Goal: Task Accomplishment & Management: Use online tool/utility

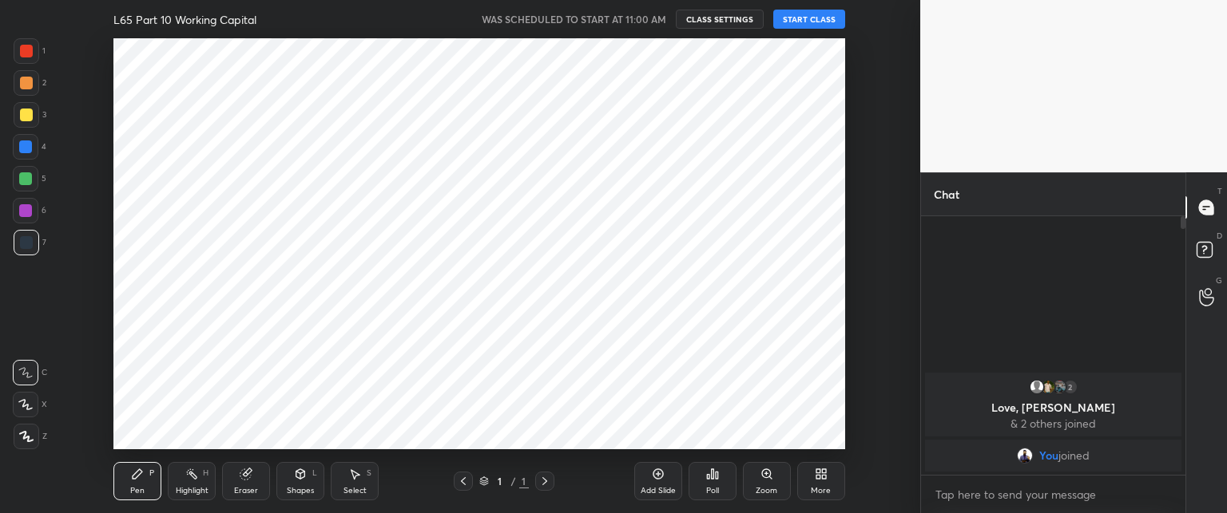
scroll to position [79446, 79002]
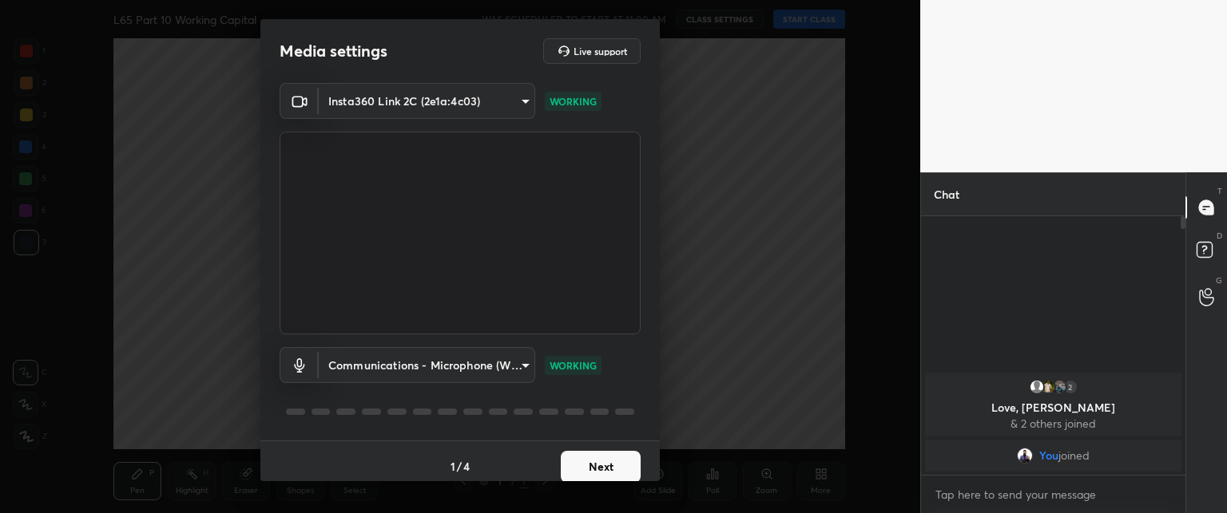
click at [572, 466] on button "Next" at bounding box center [601, 467] width 80 height 32
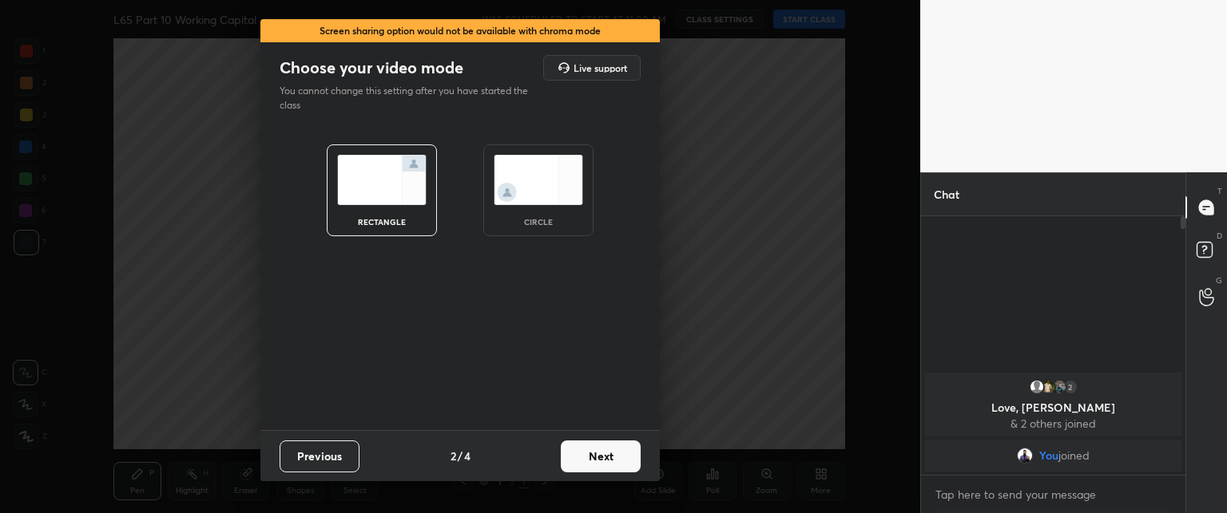
click at [572, 466] on button "Next" at bounding box center [601, 457] width 80 height 32
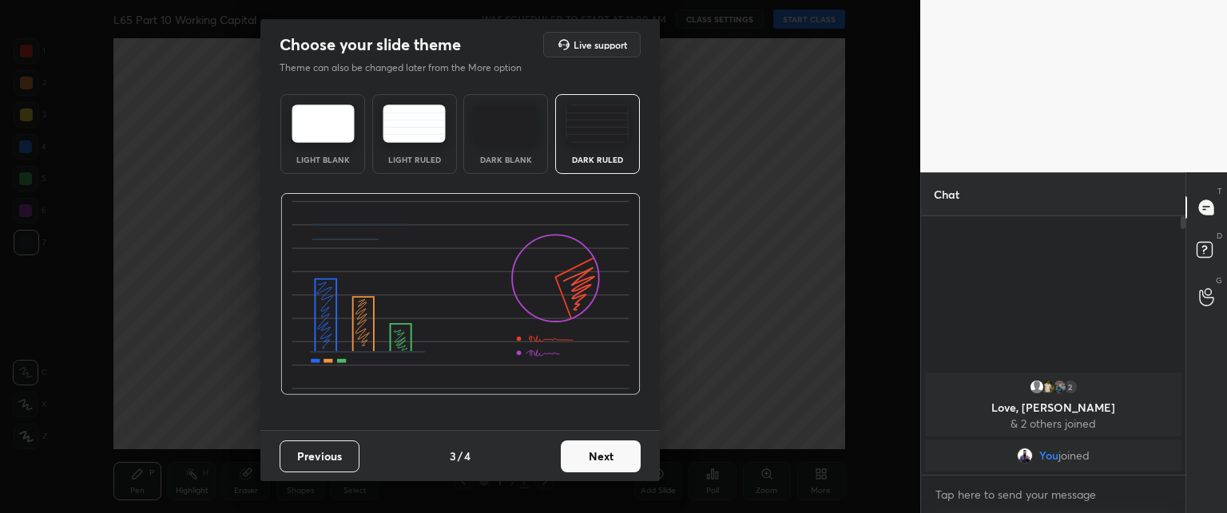
click at [572, 466] on button "Next" at bounding box center [601, 457] width 80 height 32
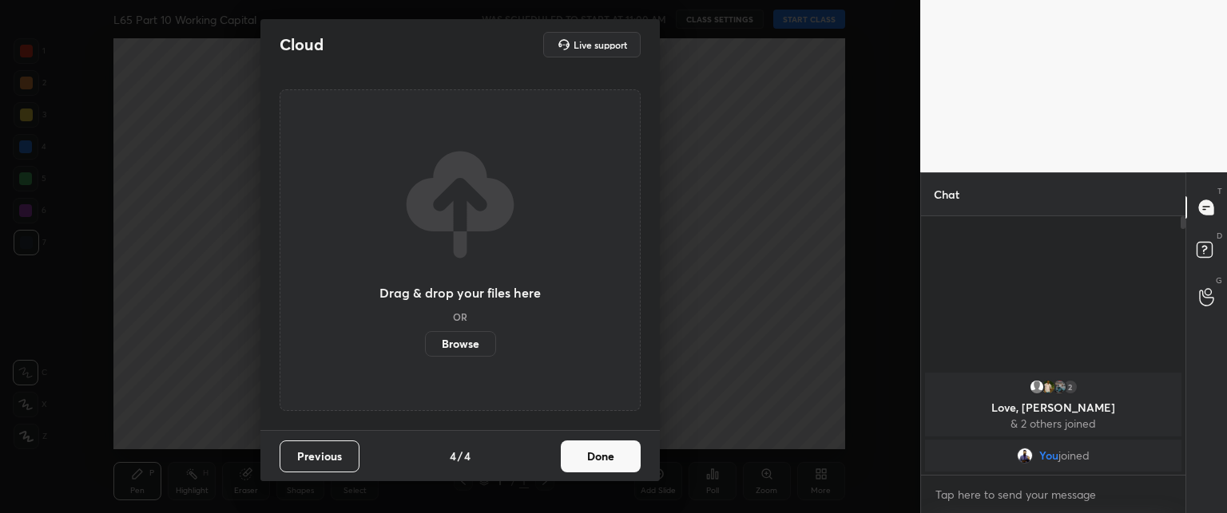
click at [572, 466] on button "Done" at bounding box center [601, 457] width 80 height 32
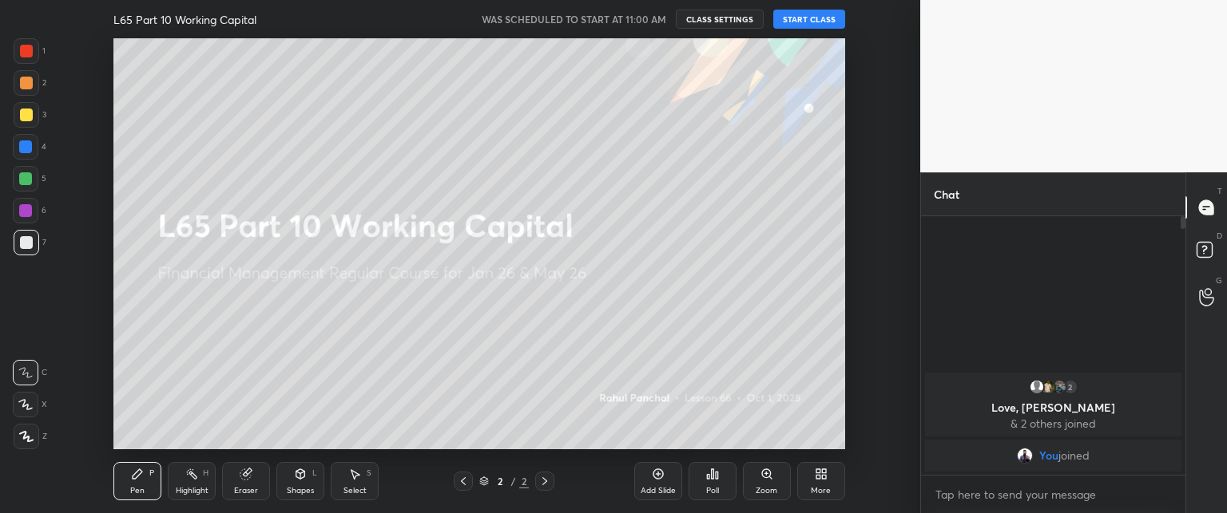
click at [807, 28] on button "START CLASS" at bounding box center [809, 19] width 72 height 19
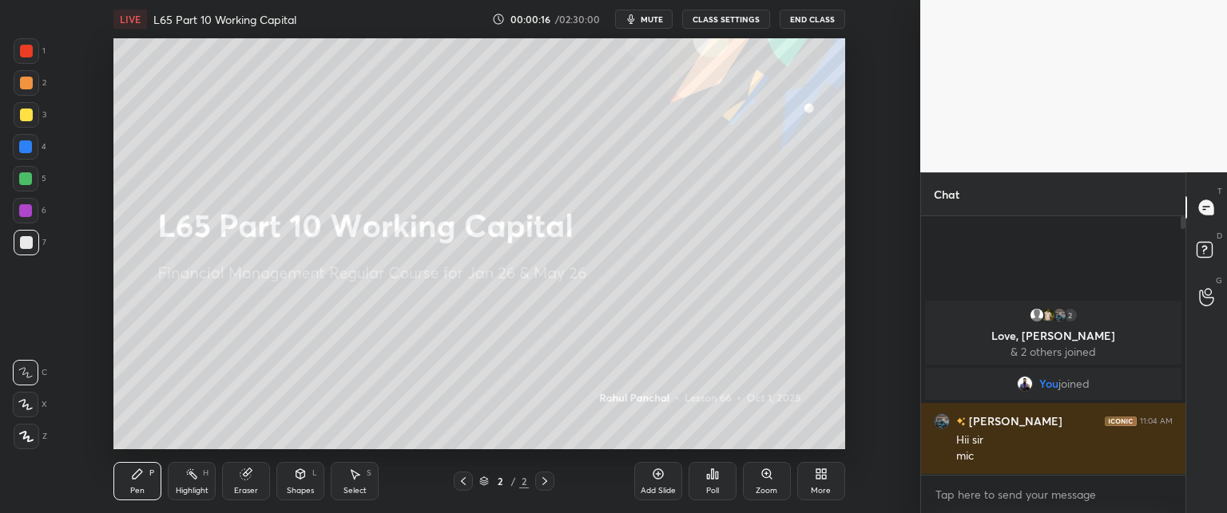
click at [801, 474] on div "More" at bounding box center [821, 481] width 48 height 38
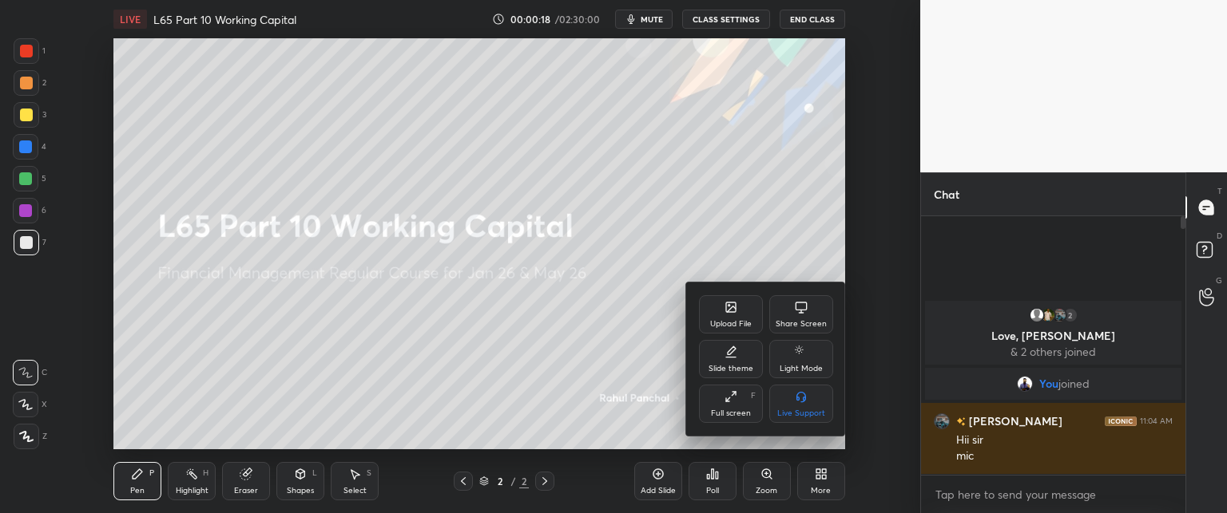
click at [735, 303] on icon at bounding box center [731, 308] width 10 height 10
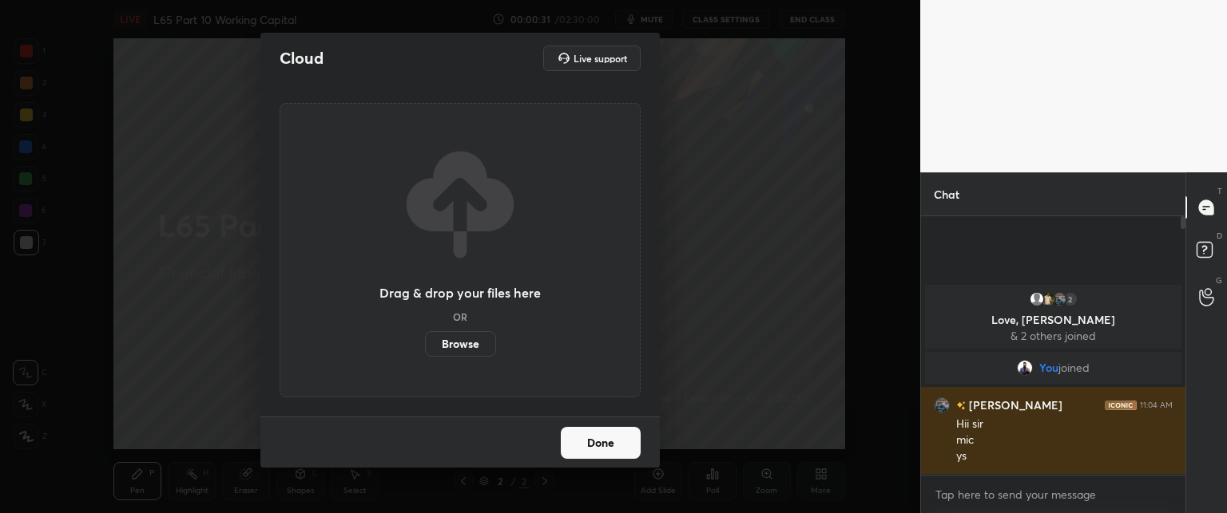
click at [457, 339] on label "Browse" at bounding box center [460, 344] width 71 height 26
click at [425, 339] on input "Browse" at bounding box center [425, 344] width 0 height 26
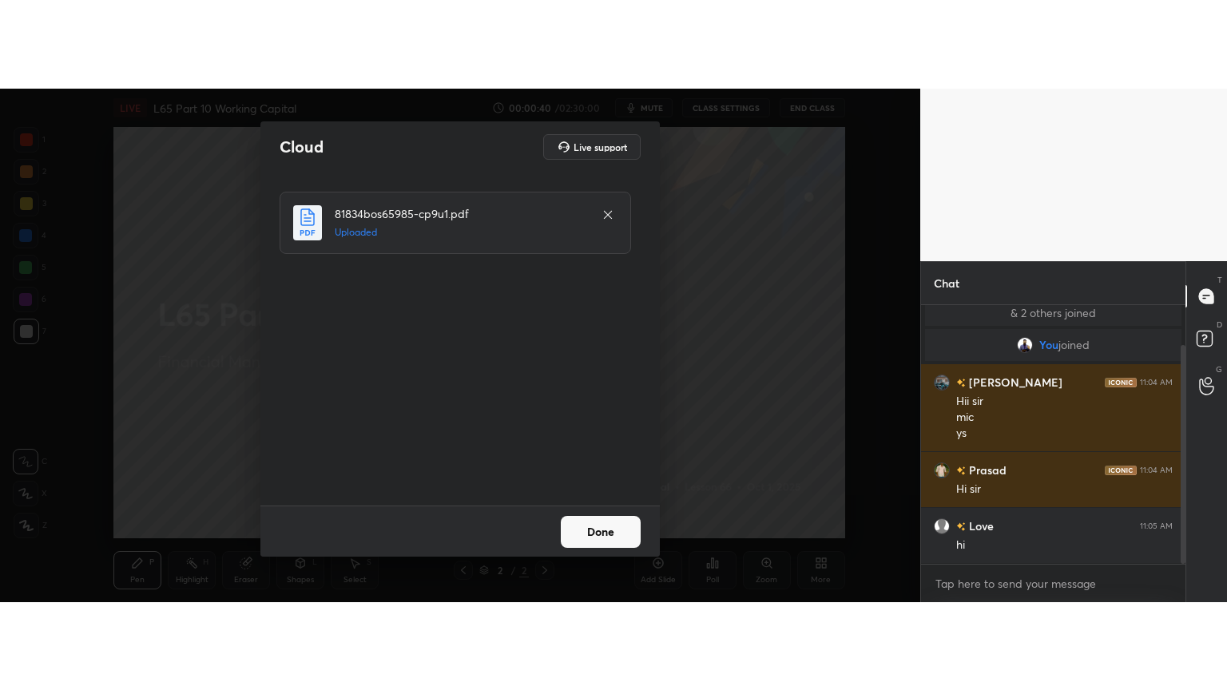
scroll to position [102, 0]
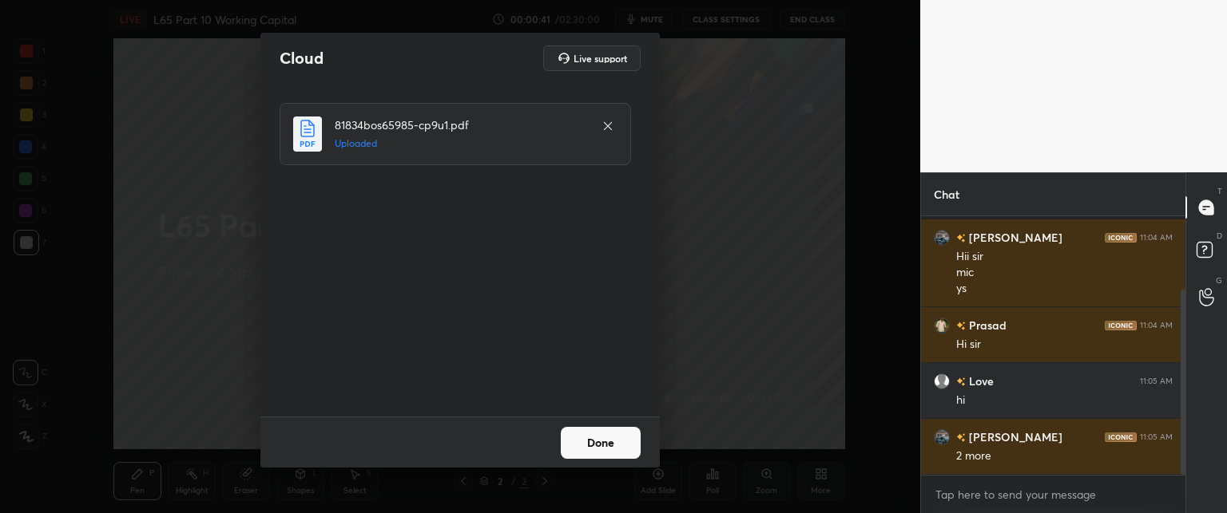
click at [587, 432] on button "Done" at bounding box center [601, 443] width 80 height 32
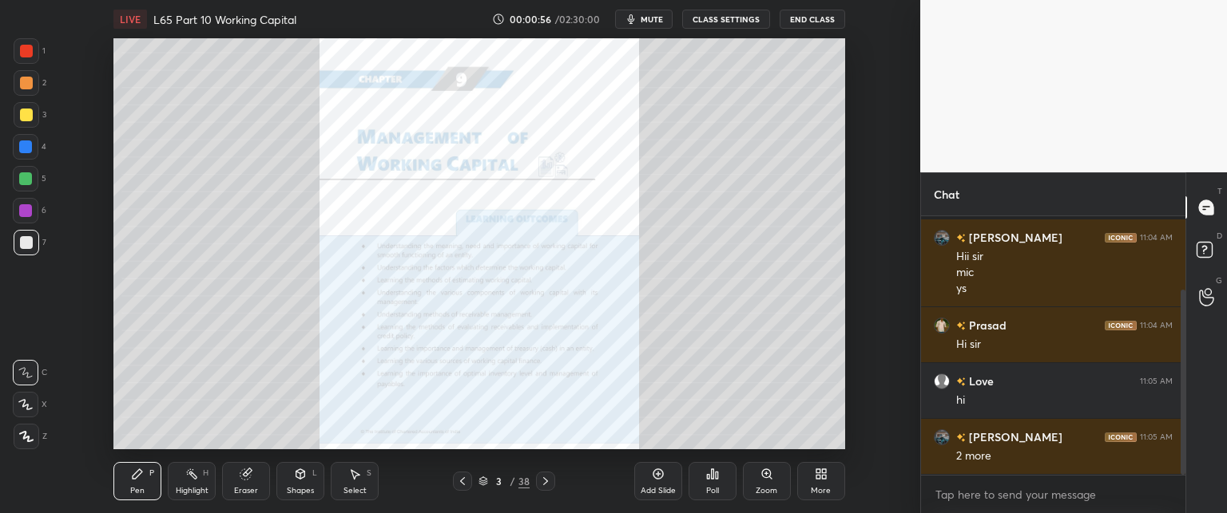
click at [818, 482] on div "More" at bounding box center [821, 481] width 48 height 38
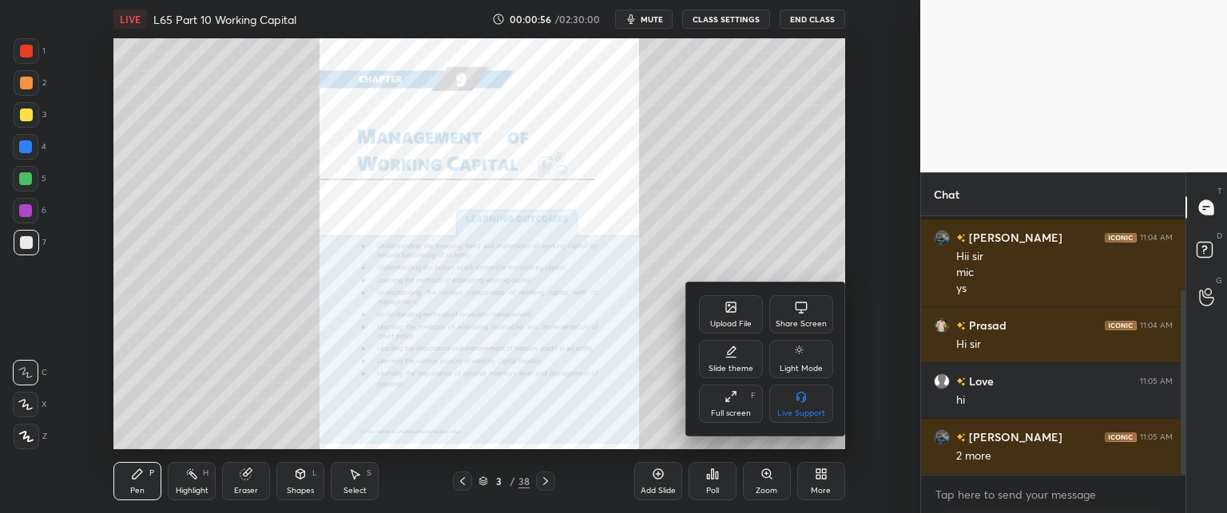
click at [731, 407] on div "Full screen F" at bounding box center [731, 404] width 64 height 38
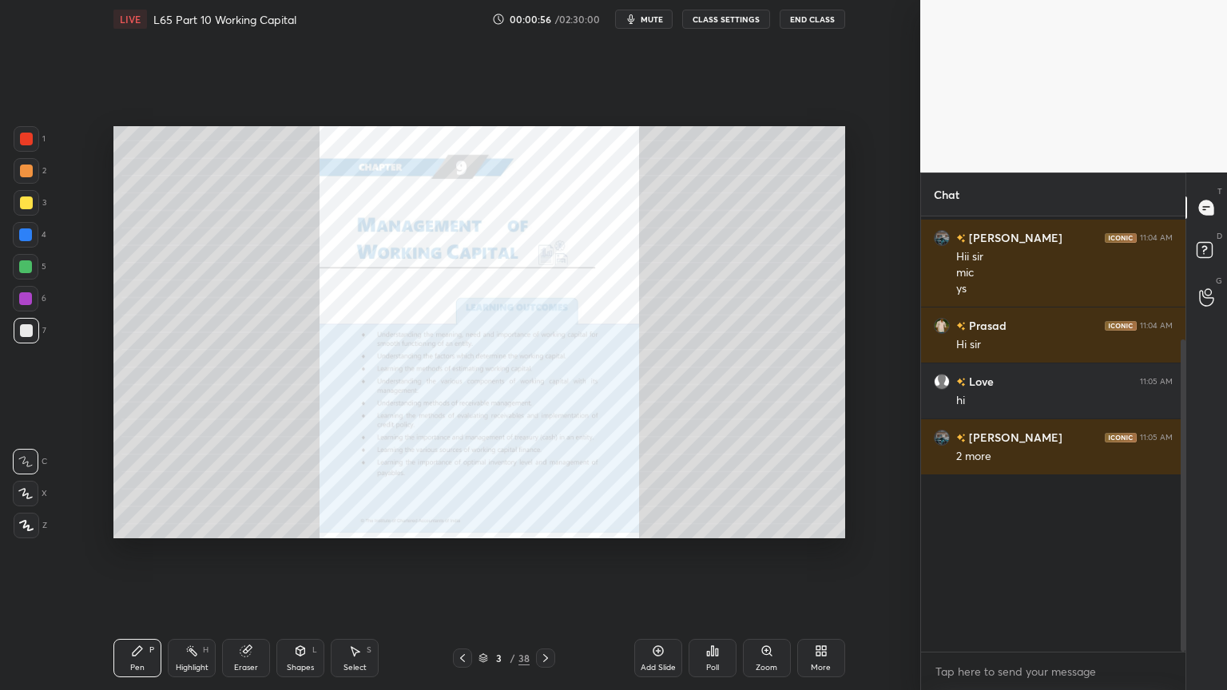
scroll to position [0, 0]
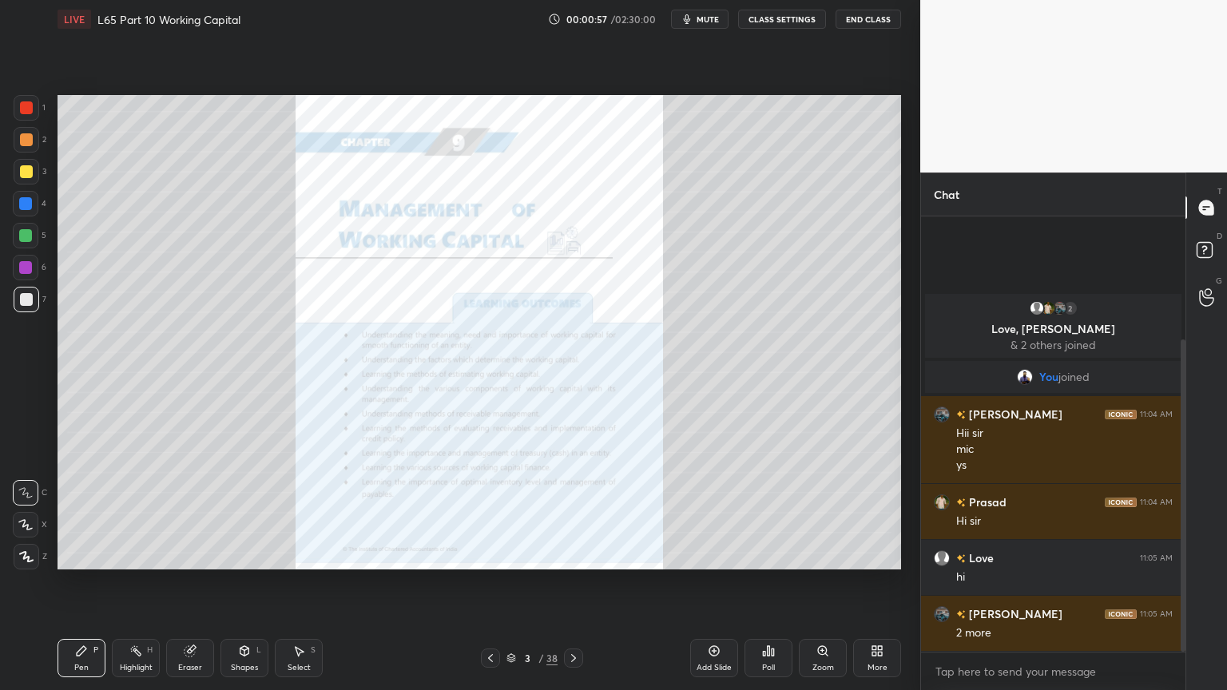
click at [191, 513] on div "Eraser" at bounding box center [190, 658] width 48 height 38
click at [26, 513] on span "Erase all" at bounding box center [26, 556] width 24 height 11
click at [73, 513] on div "Pen P Highlight H Eraser Shapes L Select S 3 / 38 Add Slide Poll Zoom More" at bounding box center [478, 658] width 843 height 64
click at [490, 513] on icon at bounding box center [490, 658] width 13 height 13
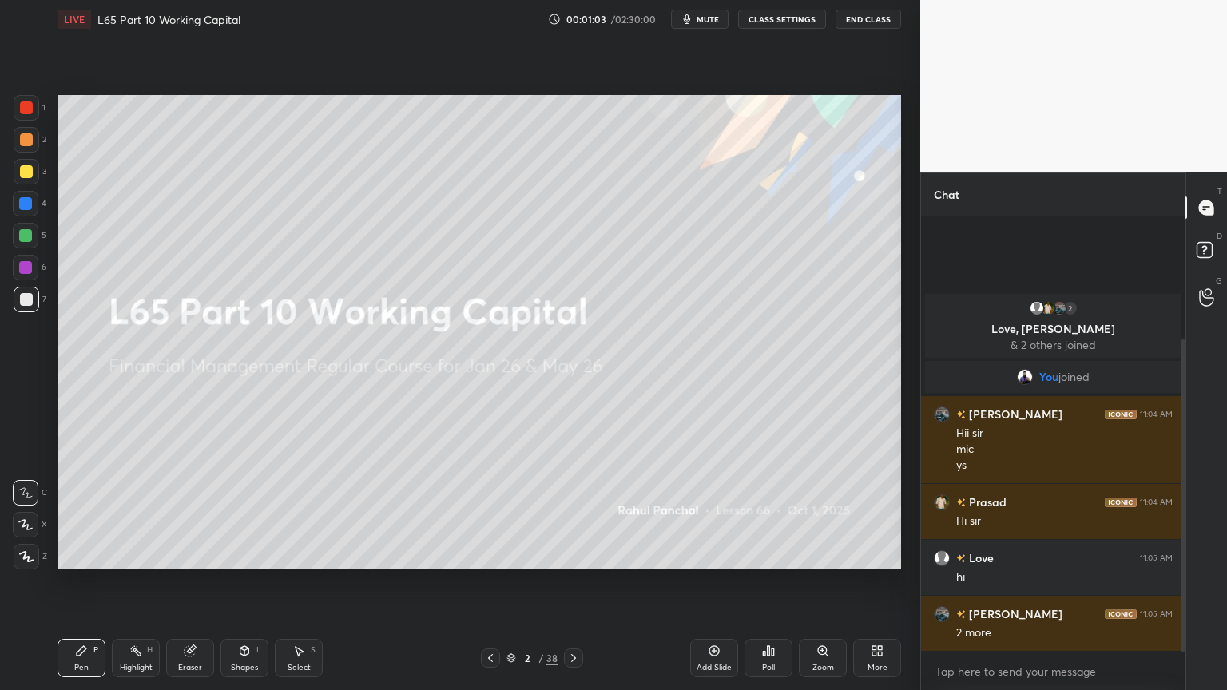
click at [492, 513] on icon at bounding box center [490, 658] width 13 height 13
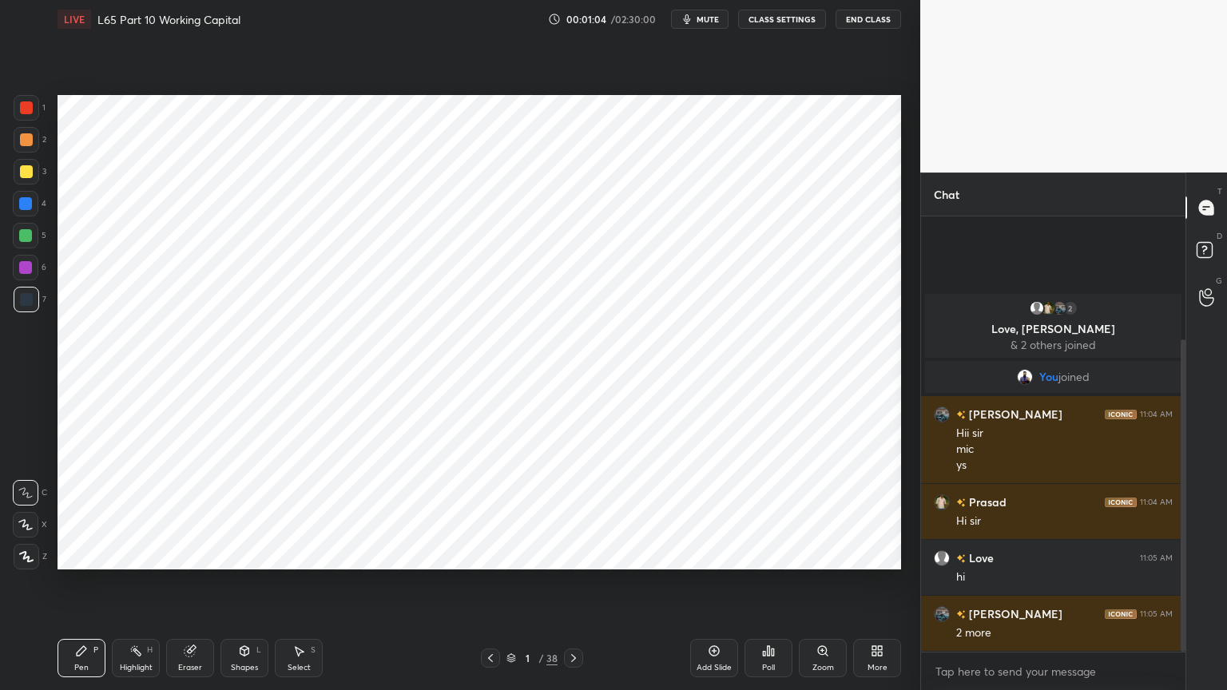
click at [42, 116] on div "1" at bounding box center [30, 108] width 32 height 26
click at [569, 513] on icon at bounding box center [573, 658] width 13 height 13
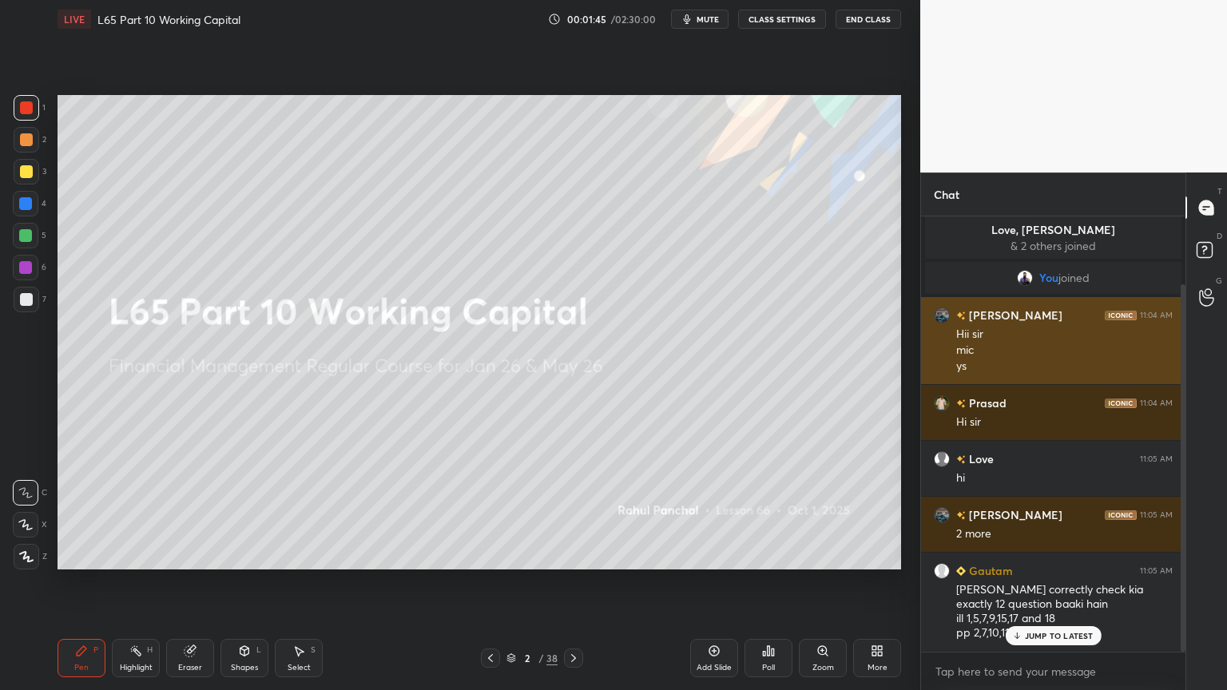
scroll to position [80, 0]
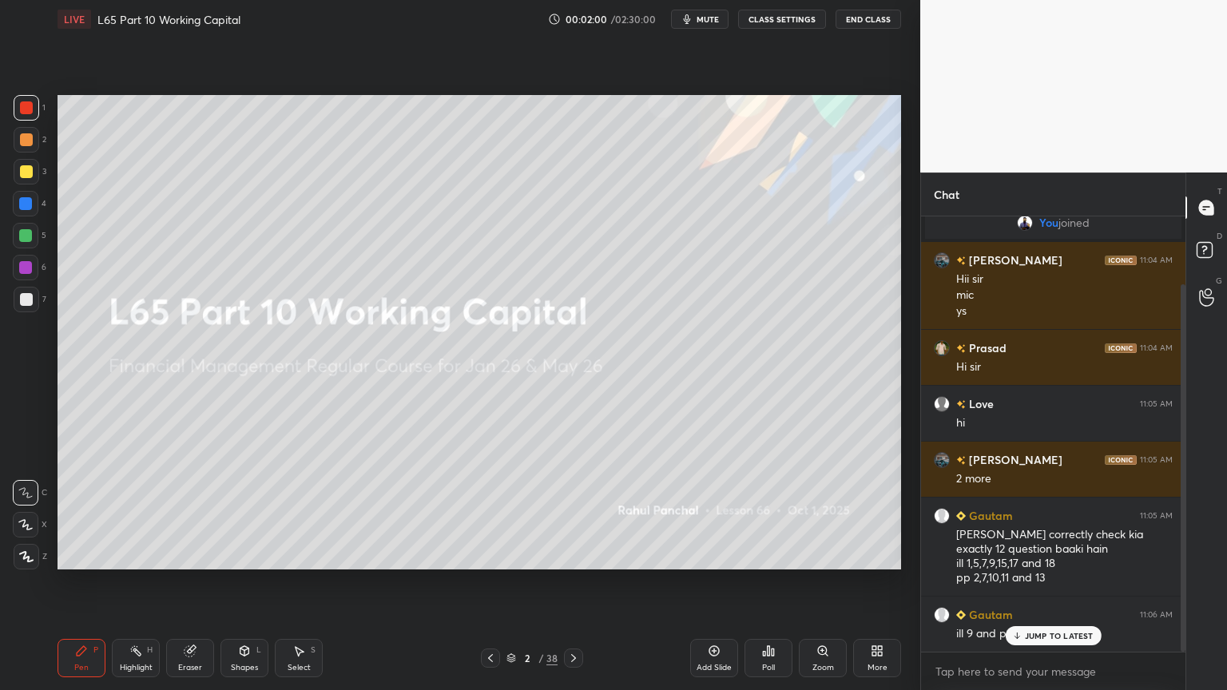
click at [576, 513] on icon at bounding box center [573, 658] width 13 height 13
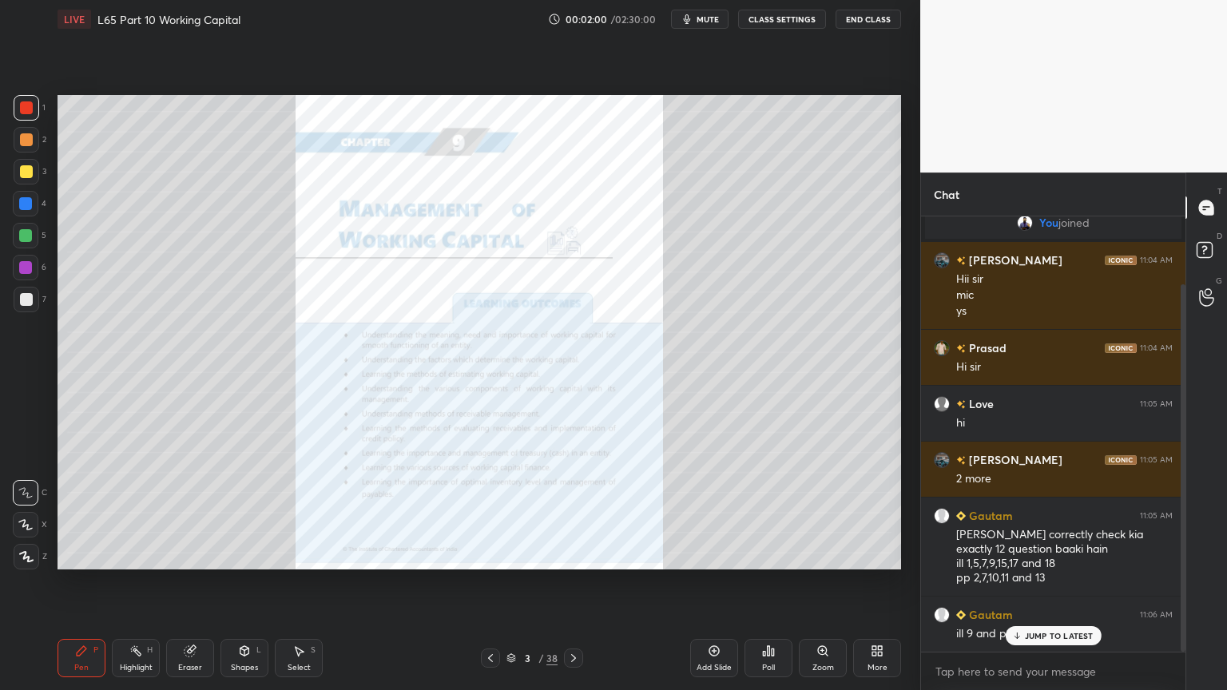
click at [573, 513] on icon at bounding box center [573, 658] width 13 height 13
click at [574, 513] on icon at bounding box center [573, 658] width 13 height 13
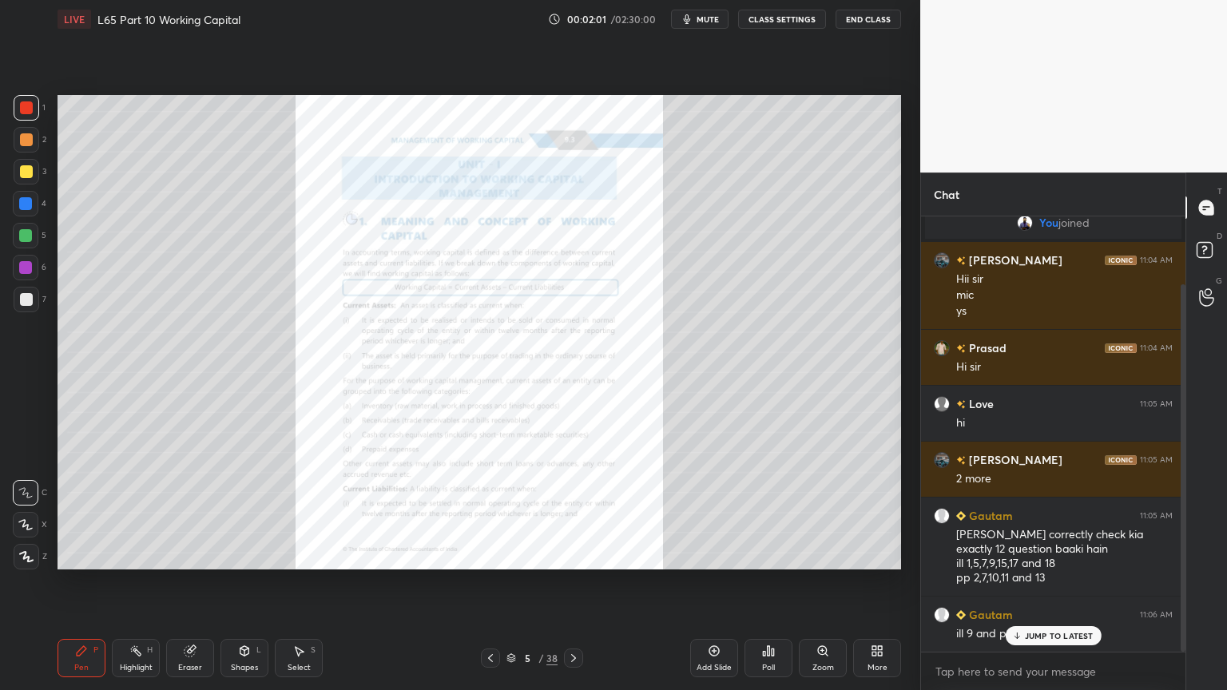
click at [574, 513] on icon at bounding box center [573, 658] width 13 height 13
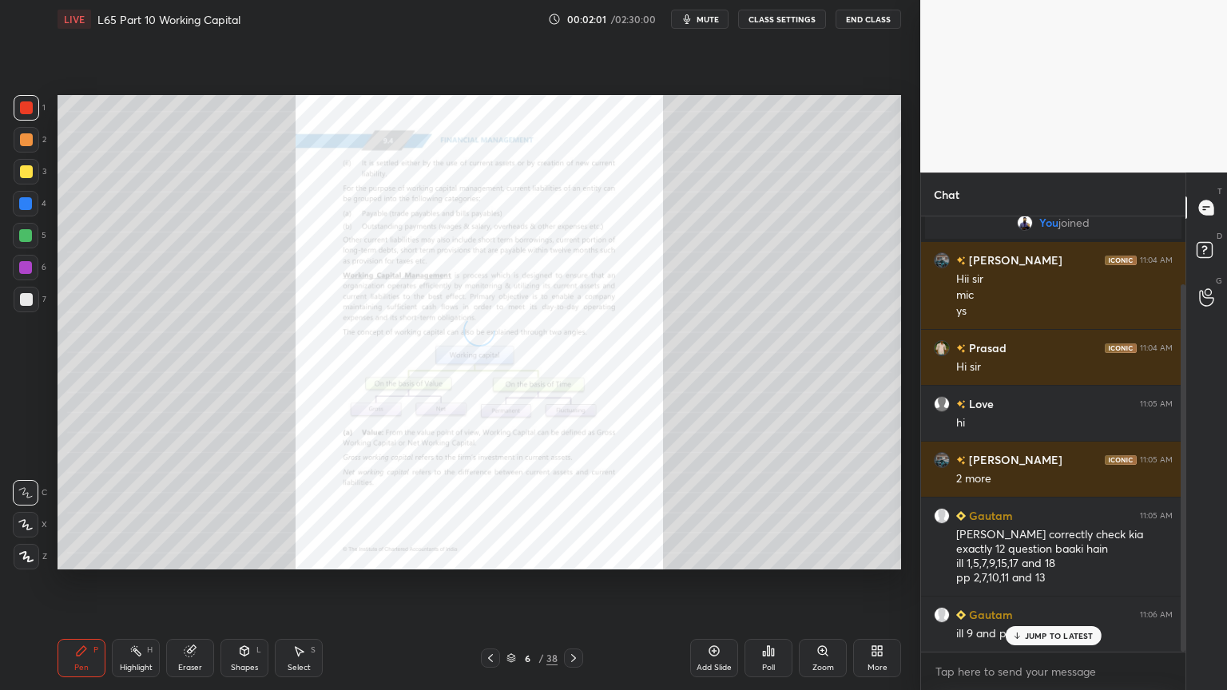
click at [572, 513] on icon at bounding box center [573, 658] width 5 height 8
click at [574, 513] on icon at bounding box center [573, 658] width 13 height 13
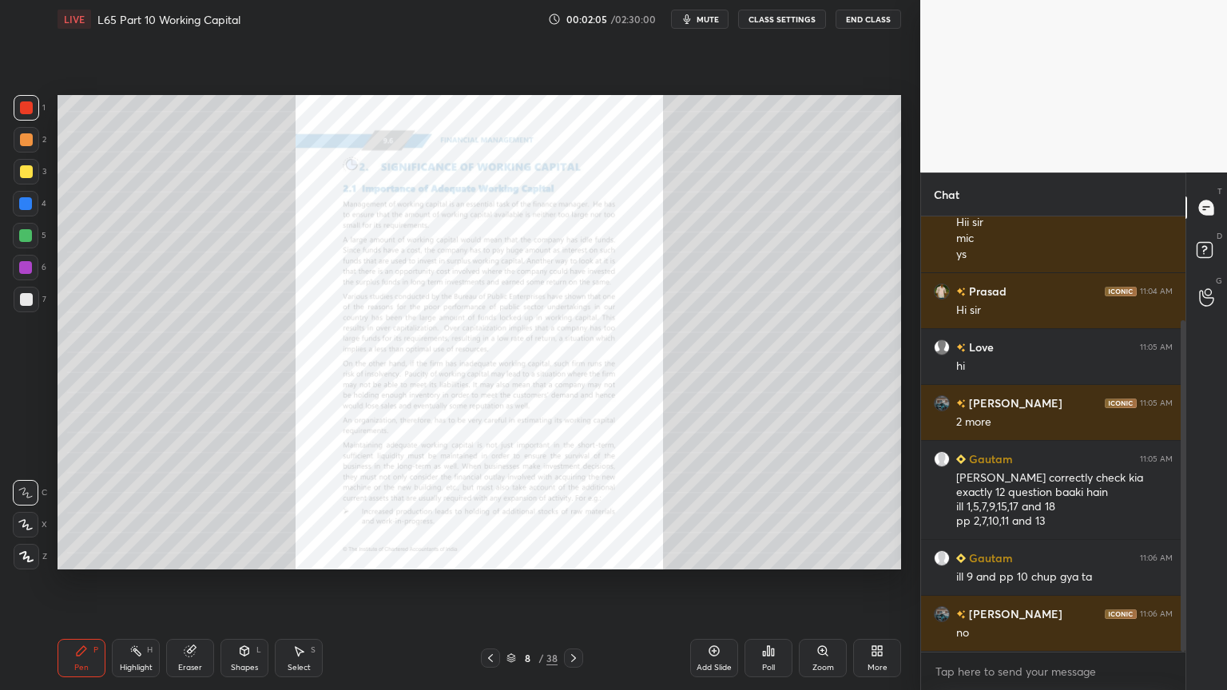
scroll to position [192, 0]
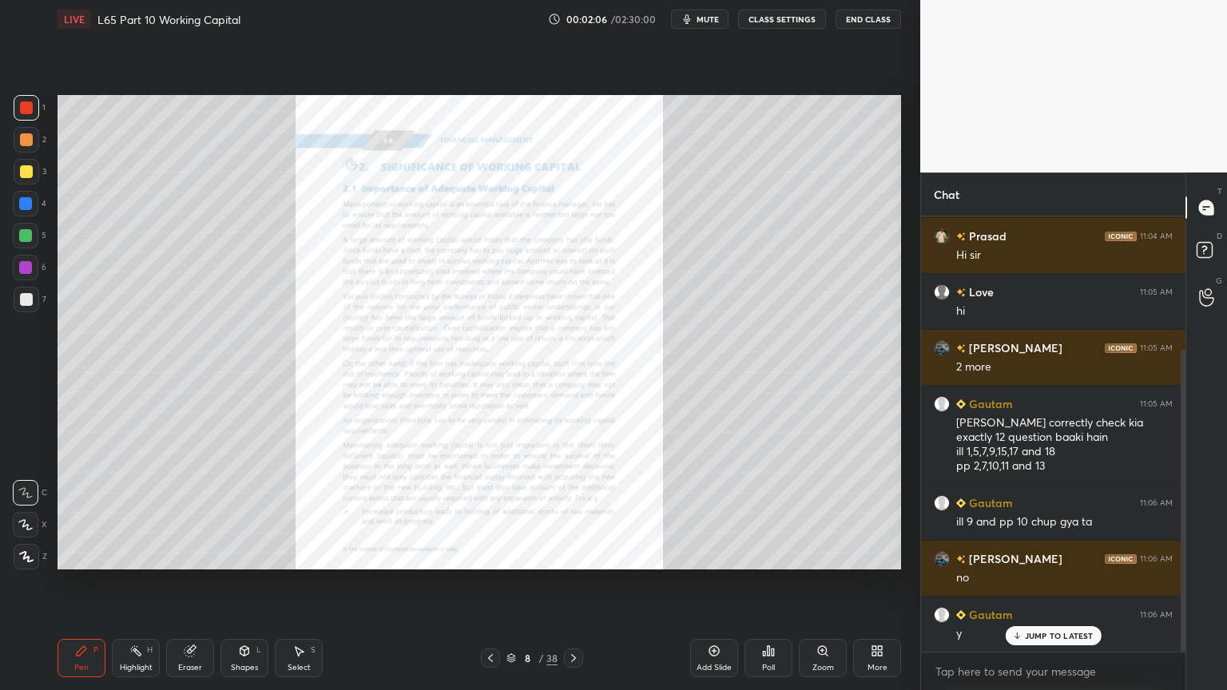
click at [573, 513] on icon at bounding box center [573, 658] width 13 height 13
click at [572, 513] on icon at bounding box center [573, 658] width 13 height 13
click at [570, 513] on icon at bounding box center [573, 658] width 13 height 13
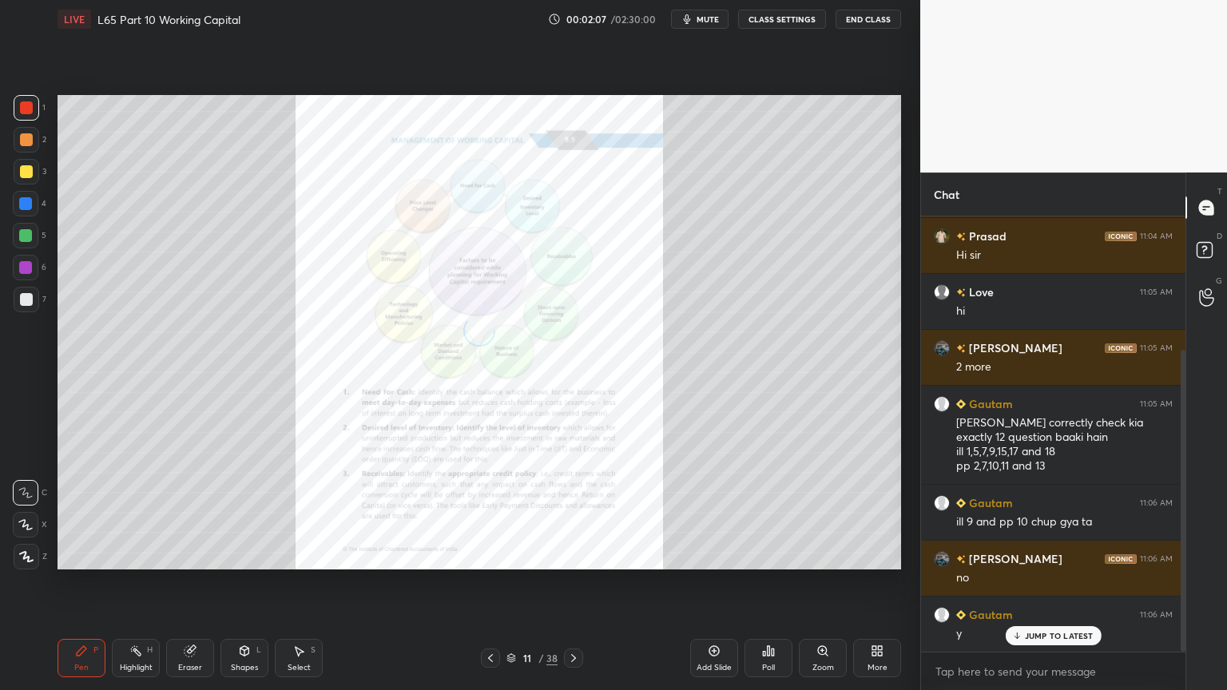
click at [569, 513] on icon at bounding box center [573, 658] width 13 height 13
click at [568, 513] on icon at bounding box center [573, 658] width 13 height 13
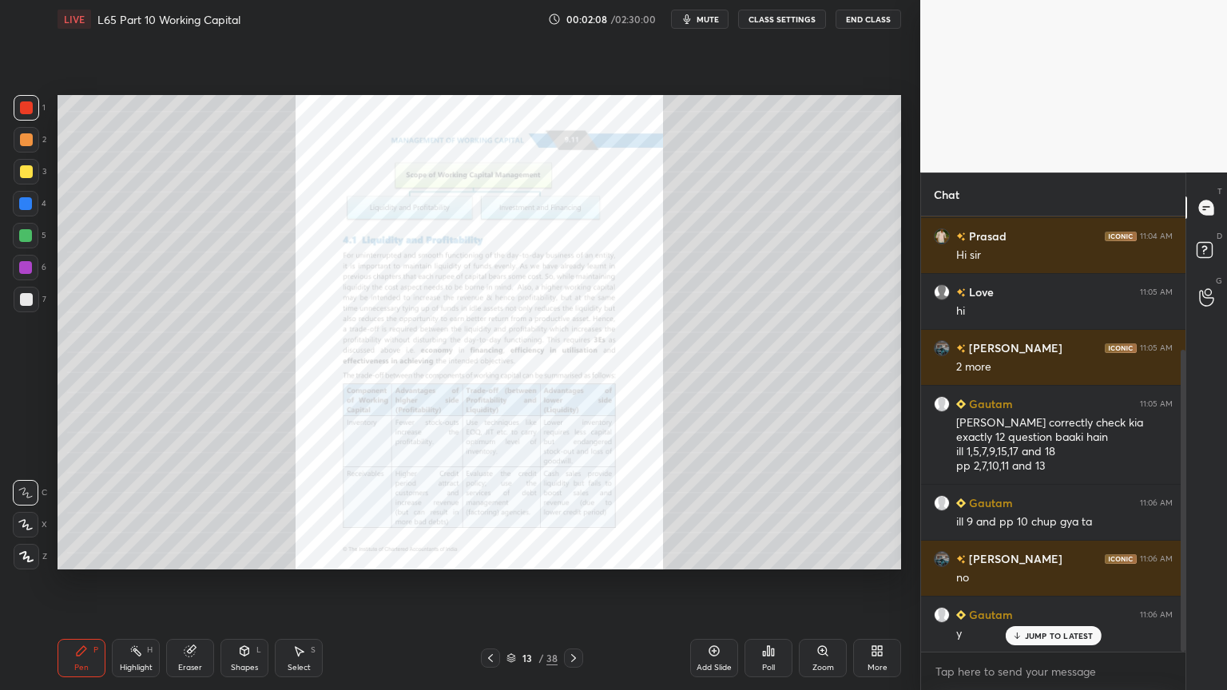
click at [571, 513] on icon at bounding box center [573, 658] width 13 height 13
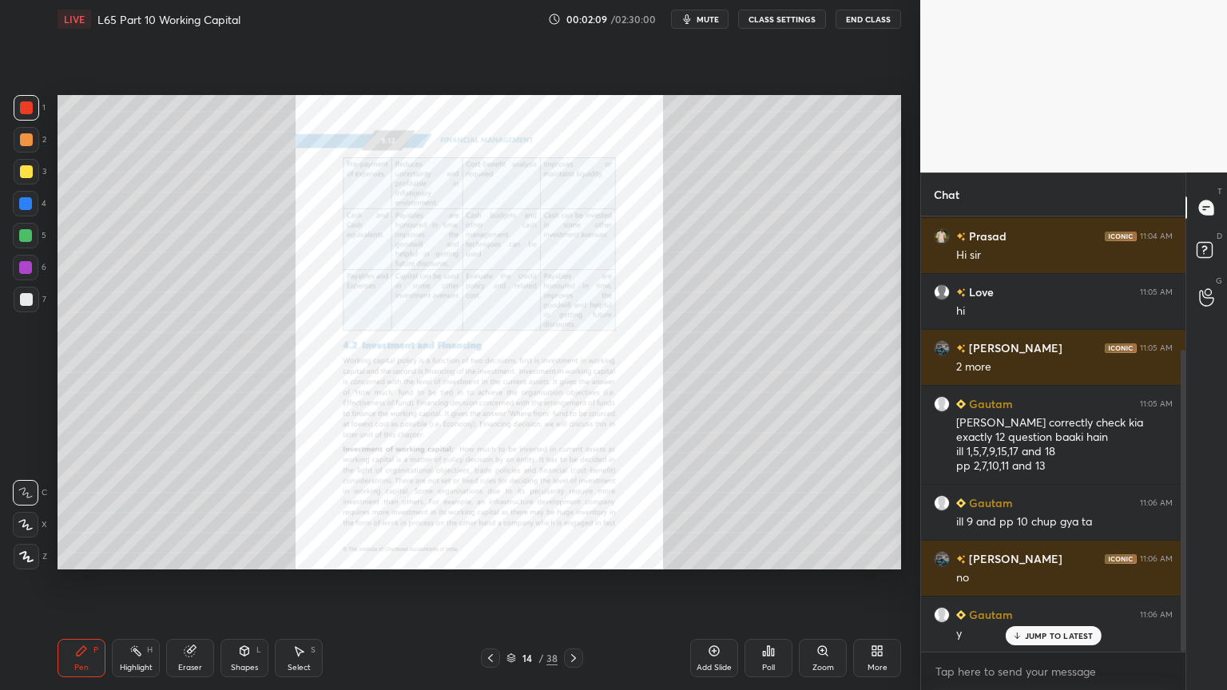
click at [513, 513] on icon at bounding box center [511, 658] width 10 height 10
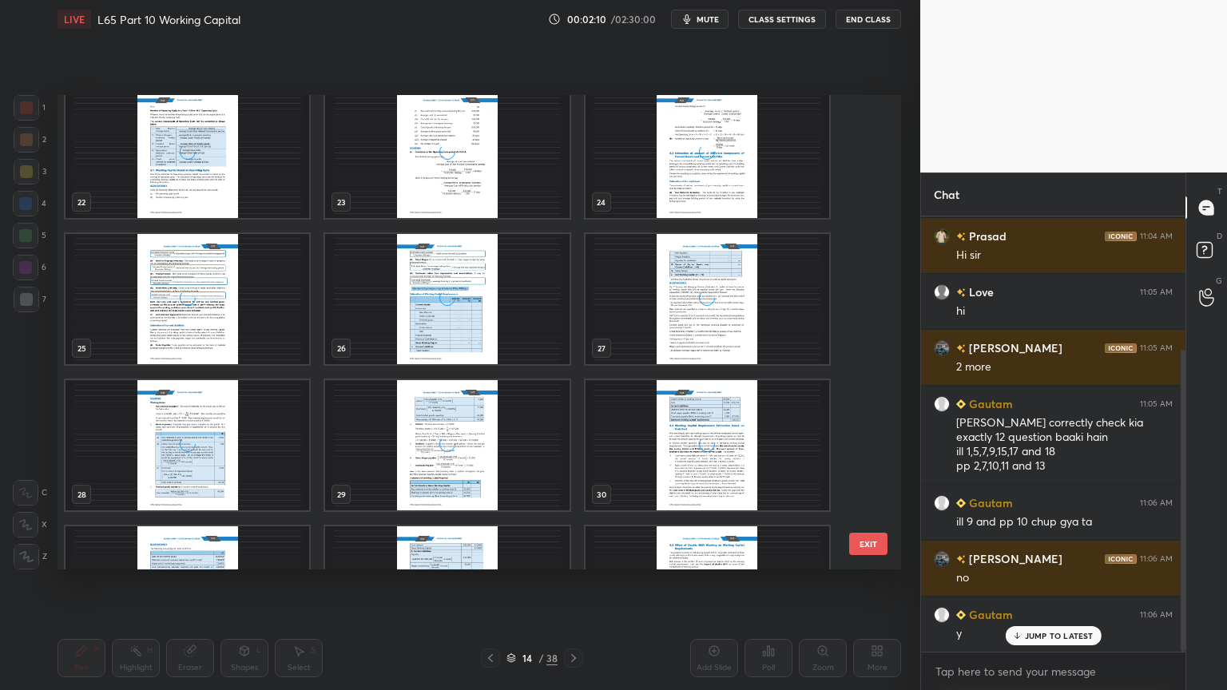
scroll to position [1035, 0]
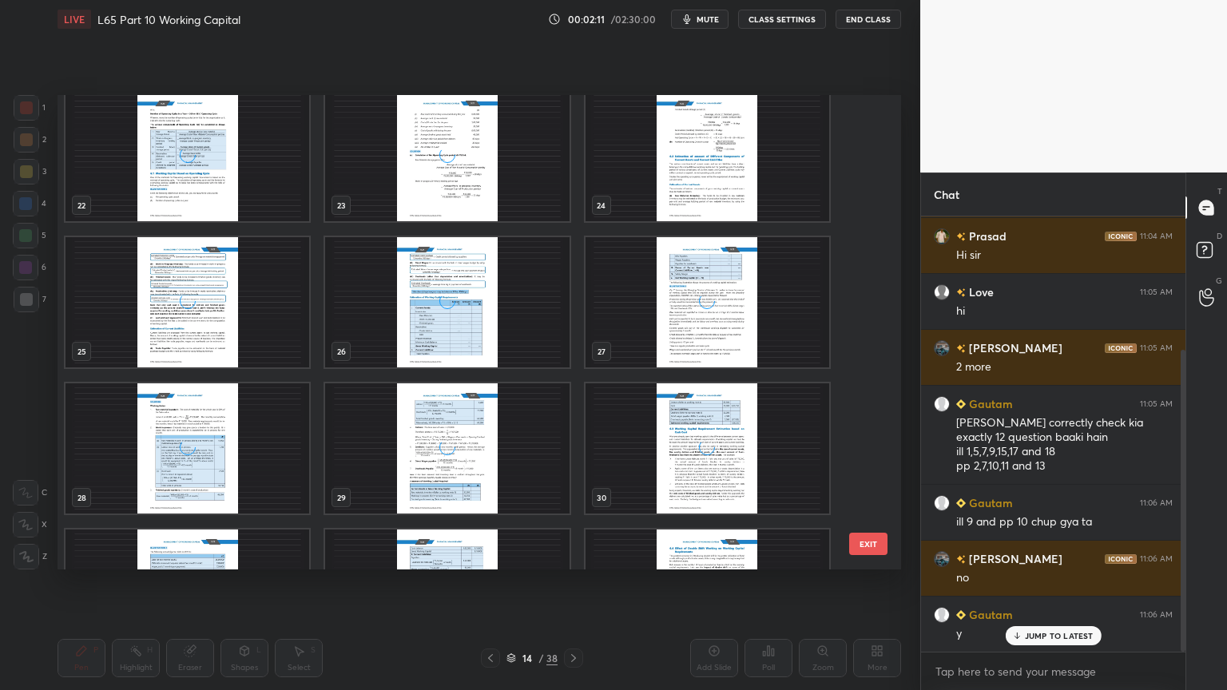
click at [430, 444] on img "grid" at bounding box center [447, 448] width 244 height 130
click at [425, 442] on img "grid" at bounding box center [447, 448] width 244 height 130
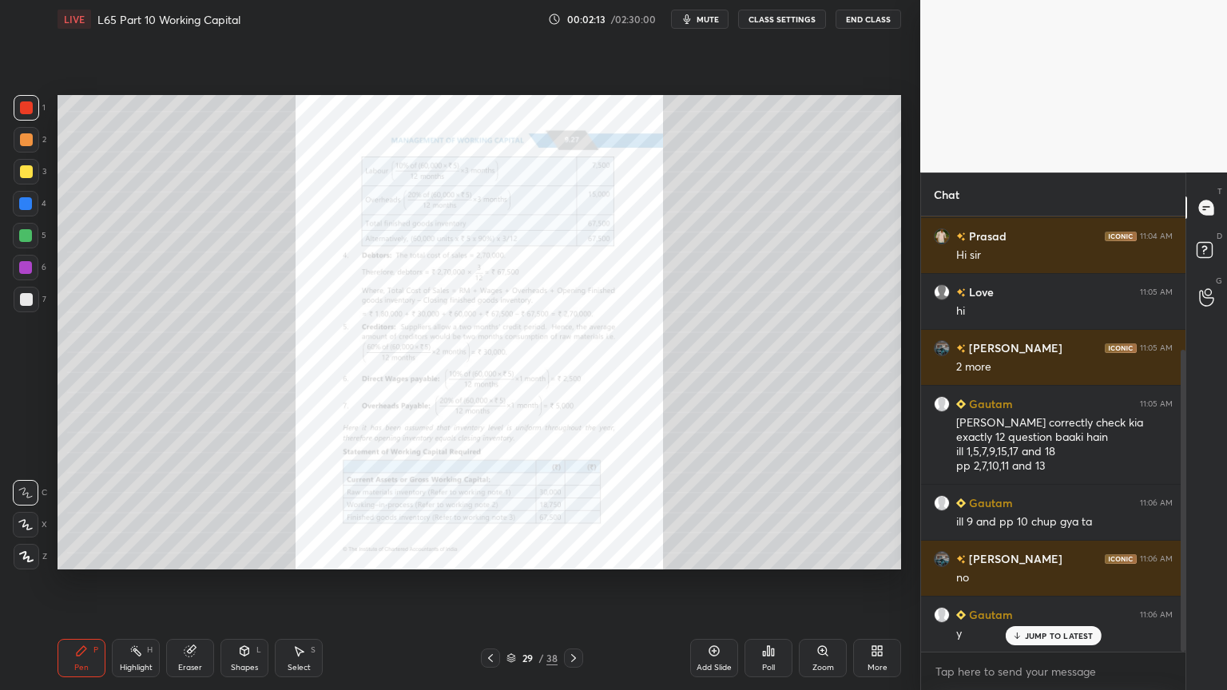
click at [571, 513] on icon at bounding box center [573, 658] width 13 height 13
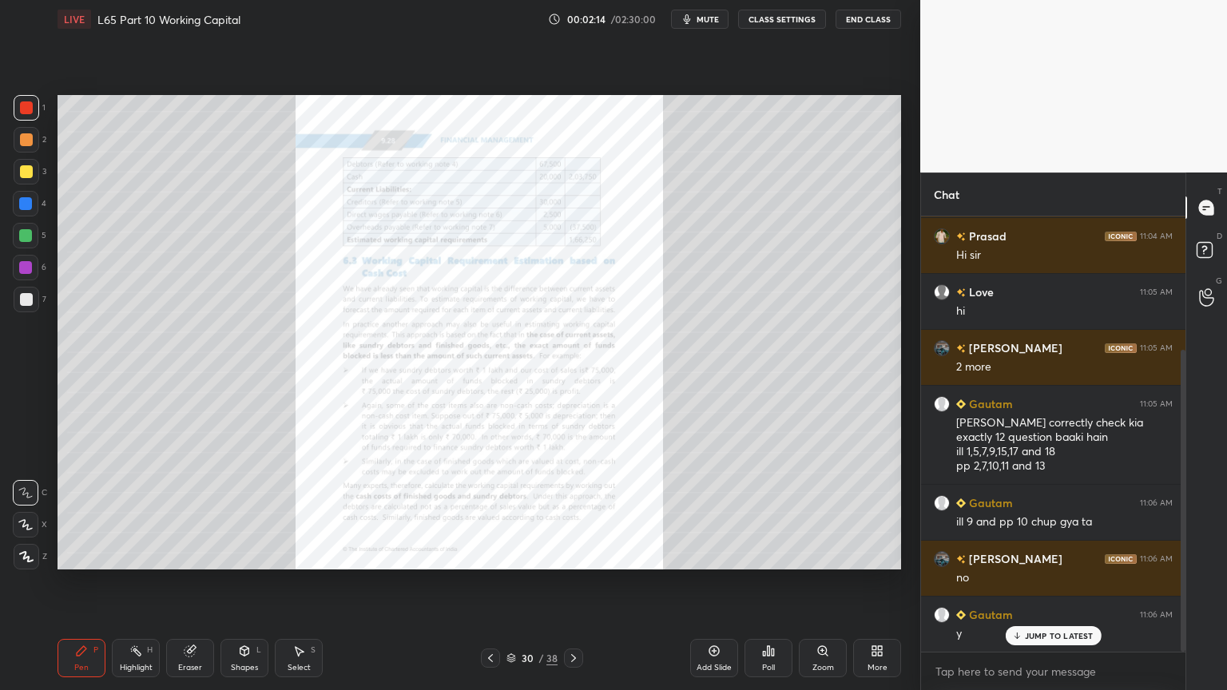
click at [569, 513] on icon at bounding box center [573, 658] width 13 height 13
click at [567, 513] on icon at bounding box center [573, 658] width 13 height 13
click at [823, 513] on icon at bounding box center [822, 650] width 9 height 9
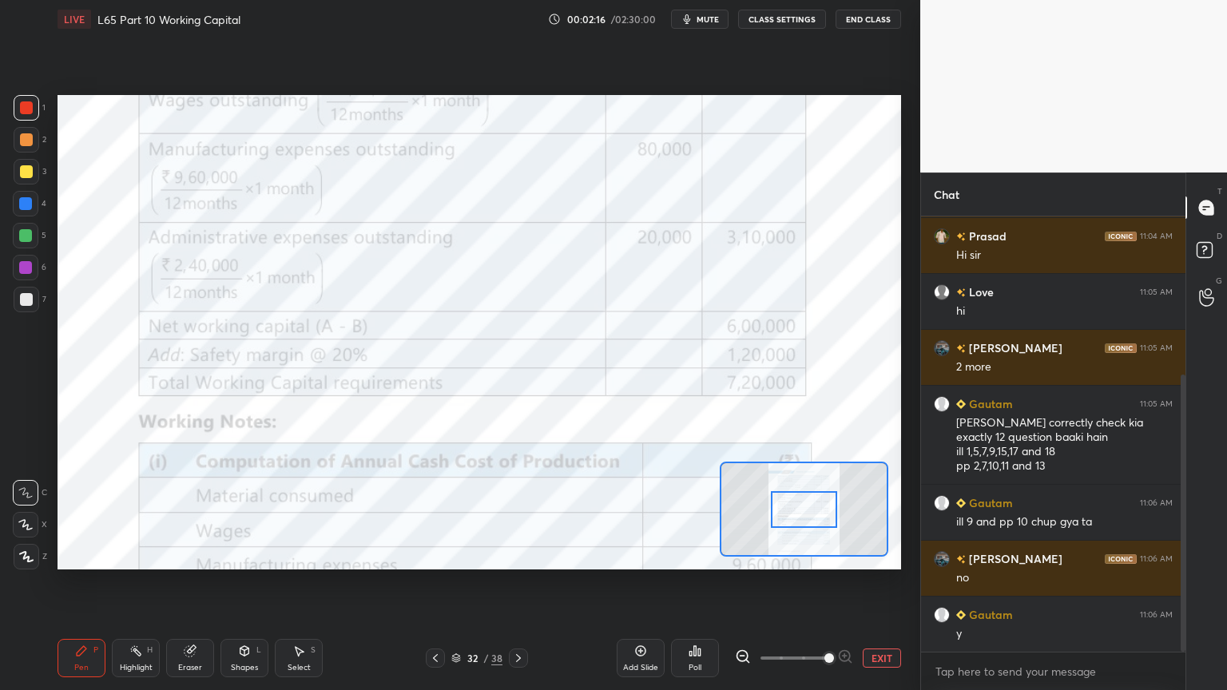
scroll to position [248, 0]
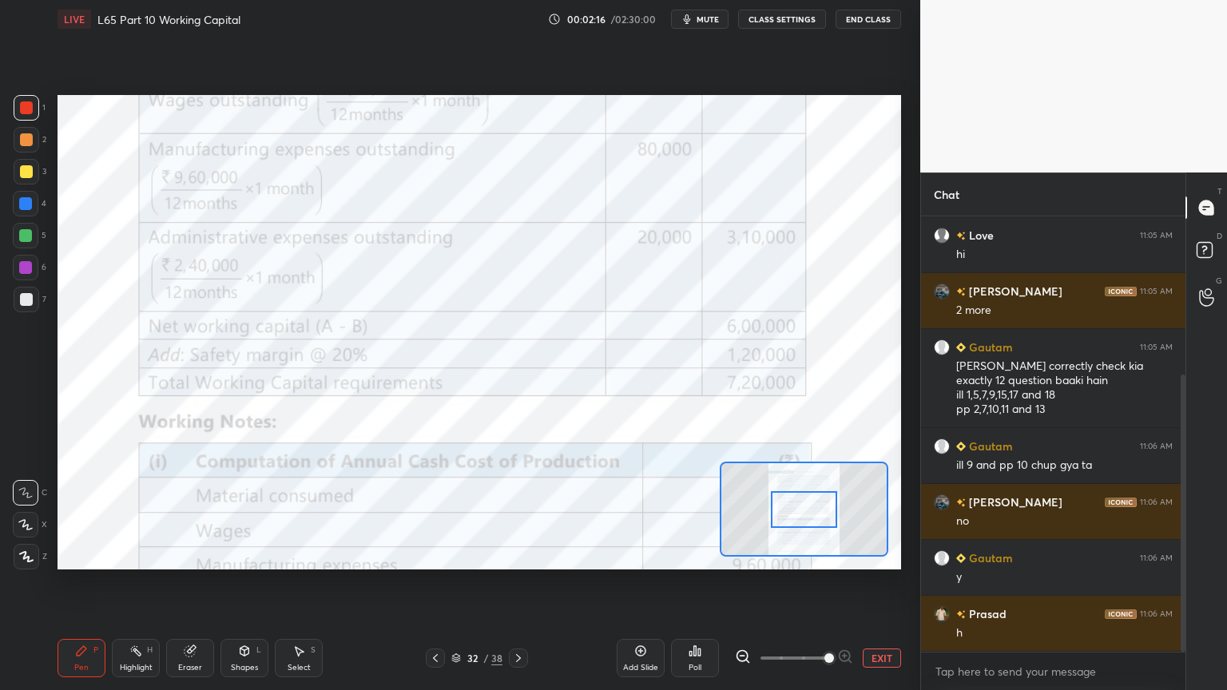
click at [875, 513] on button "EXIT" at bounding box center [881, 657] width 38 height 19
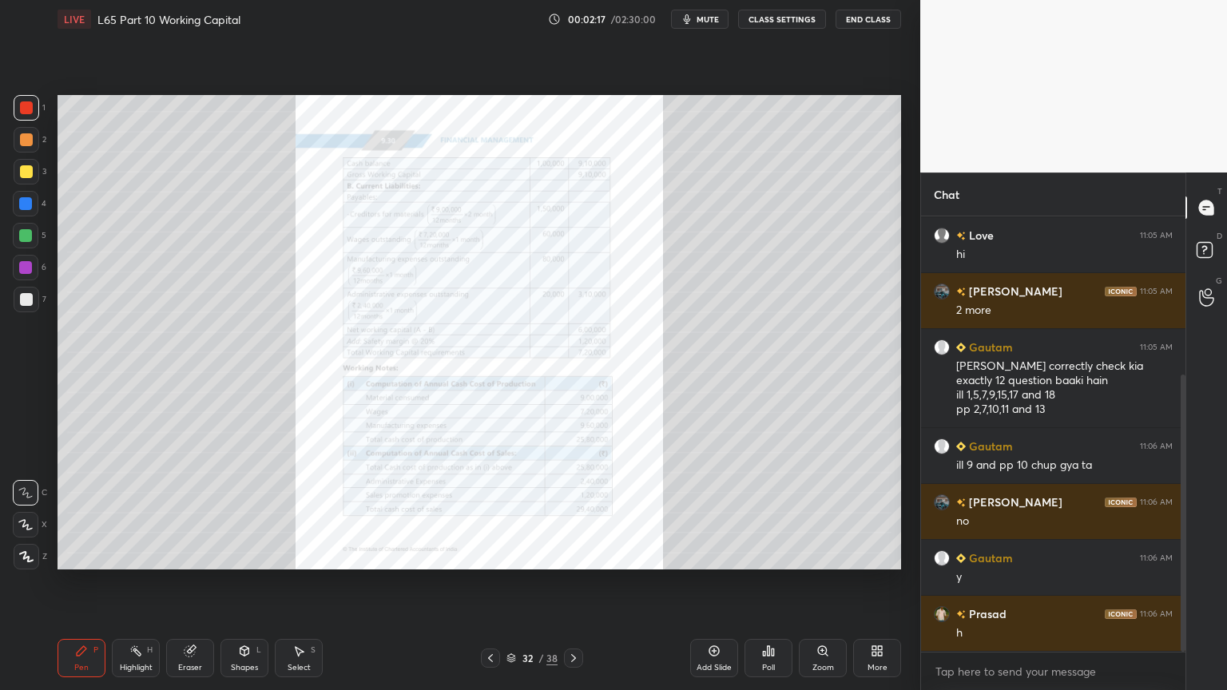
click at [572, 513] on icon at bounding box center [573, 658] width 5 height 8
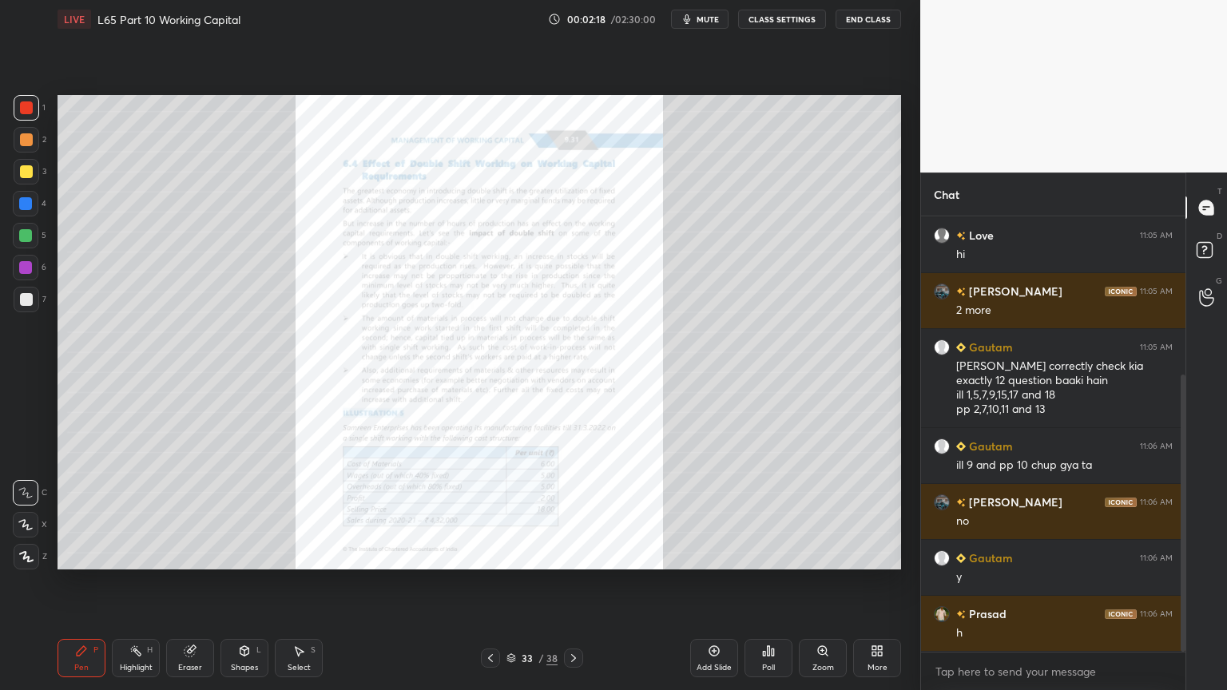
click at [570, 513] on icon at bounding box center [573, 658] width 13 height 13
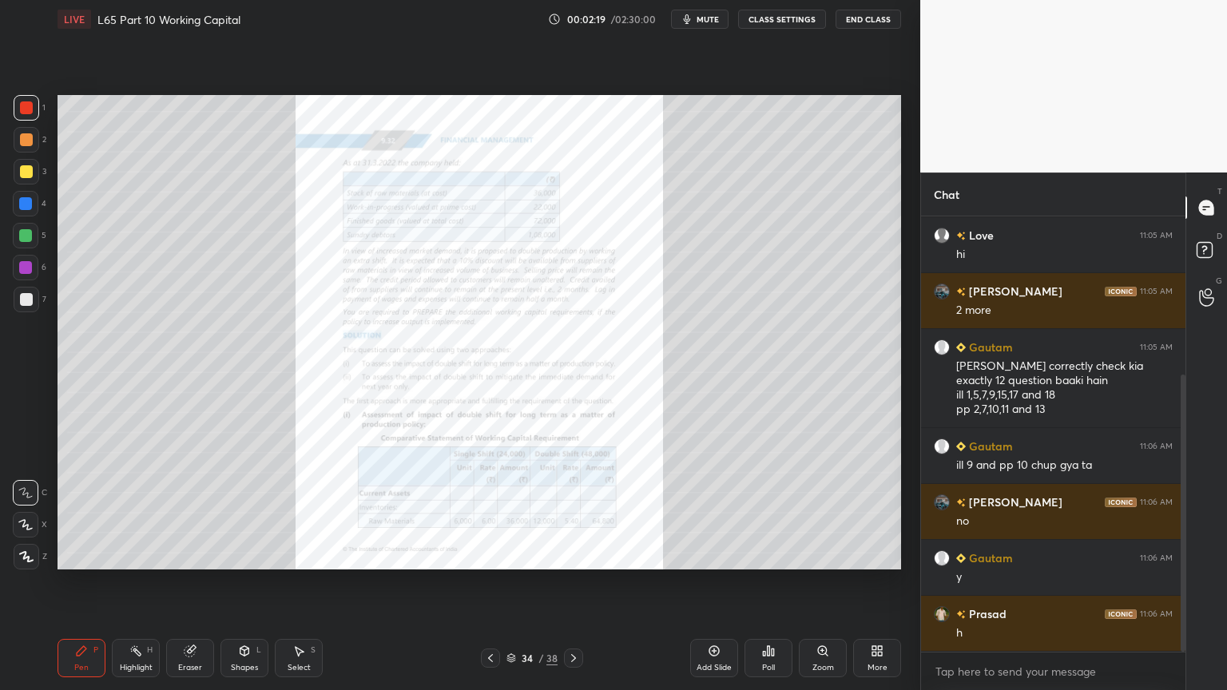
click at [569, 513] on icon at bounding box center [573, 658] width 13 height 13
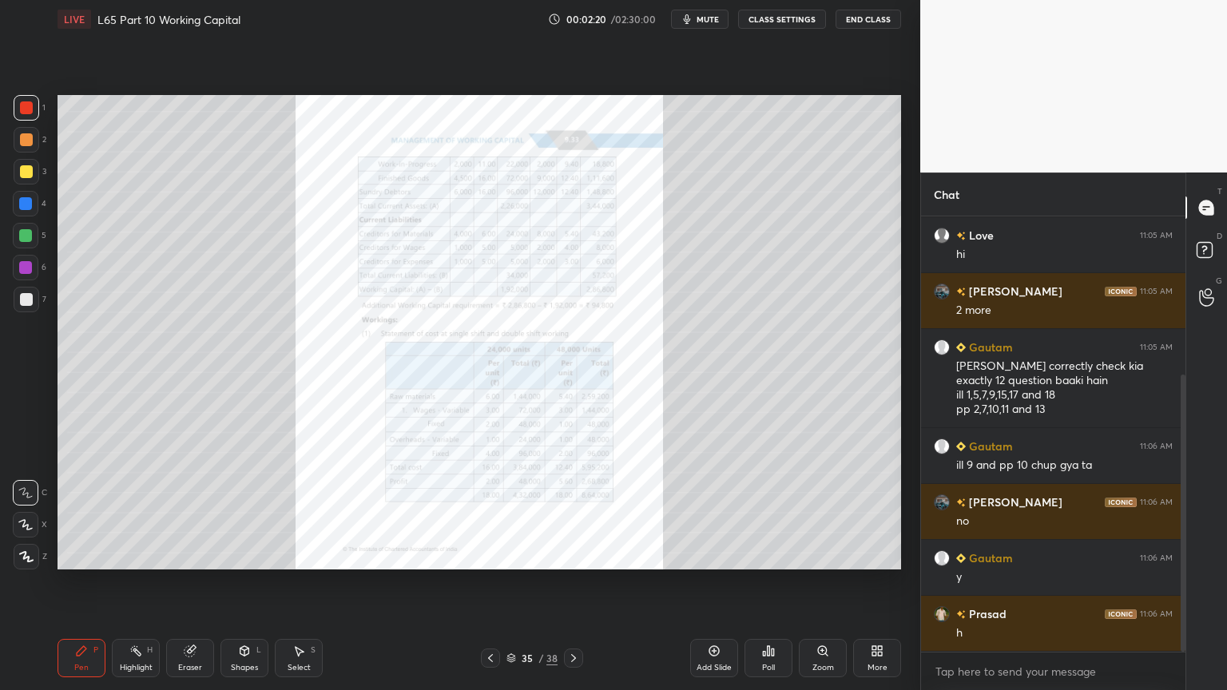
click at [569, 513] on icon at bounding box center [573, 658] width 13 height 13
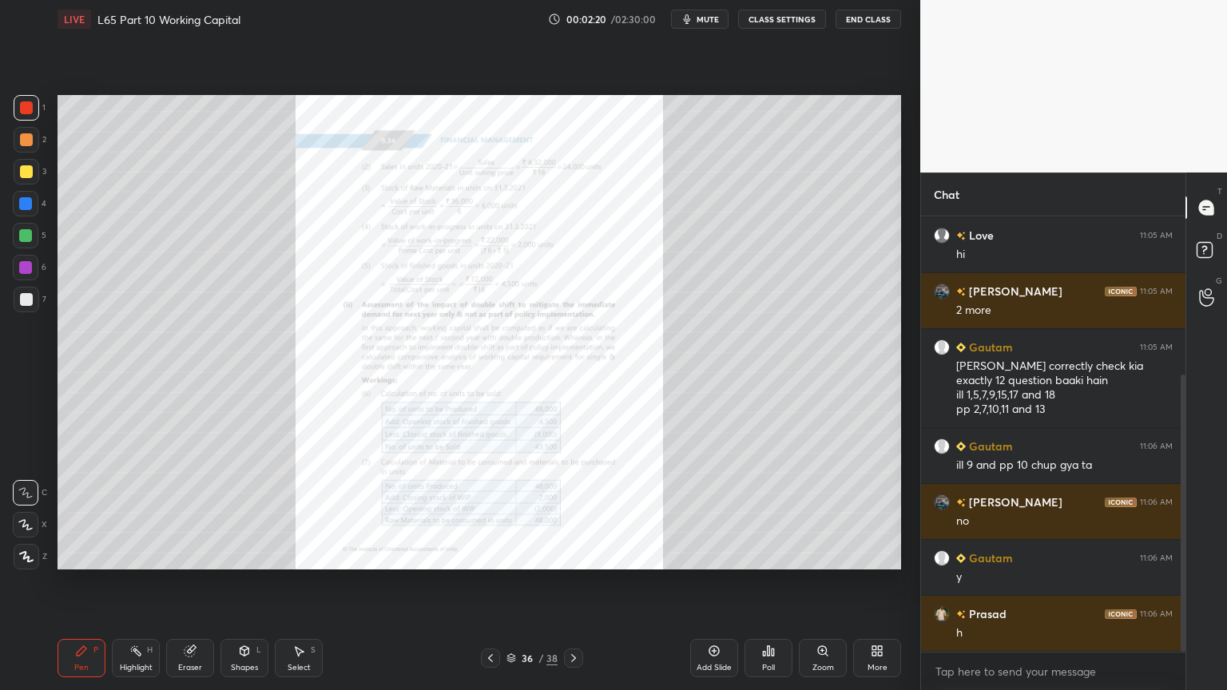
click at [567, 513] on icon at bounding box center [573, 658] width 13 height 13
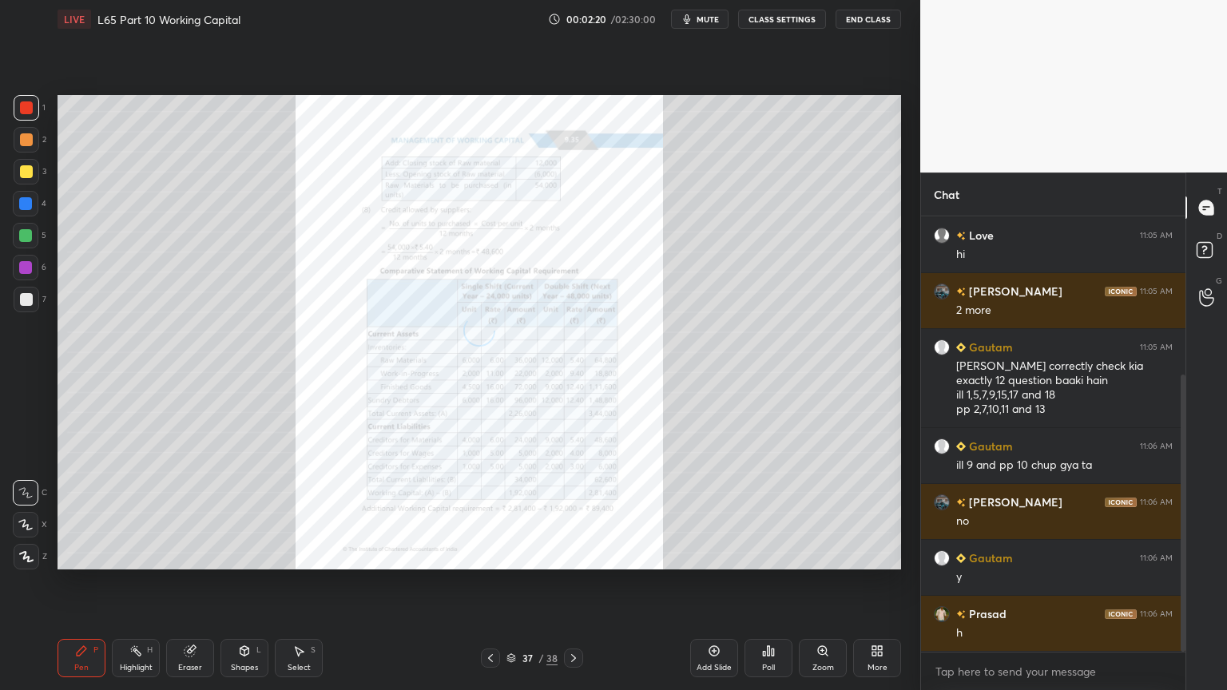
click at [567, 513] on icon at bounding box center [573, 658] width 13 height 13
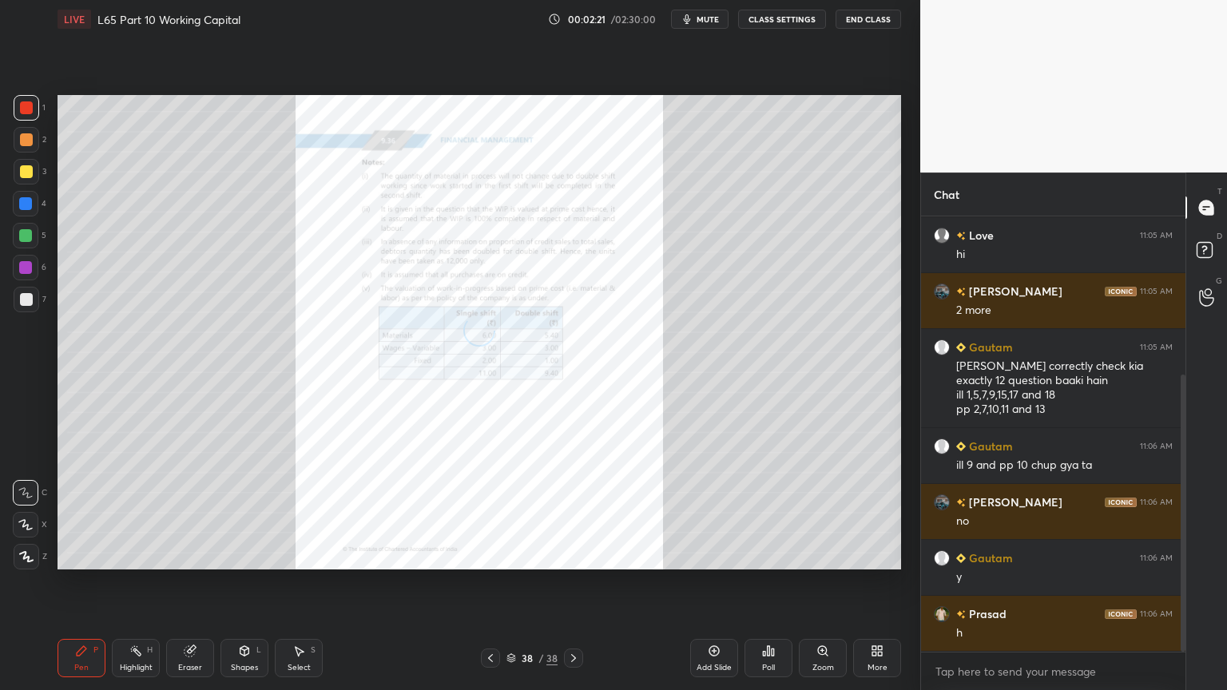
click at [567, 513] on icon at bounding box center [573, 658] width 13 height 13
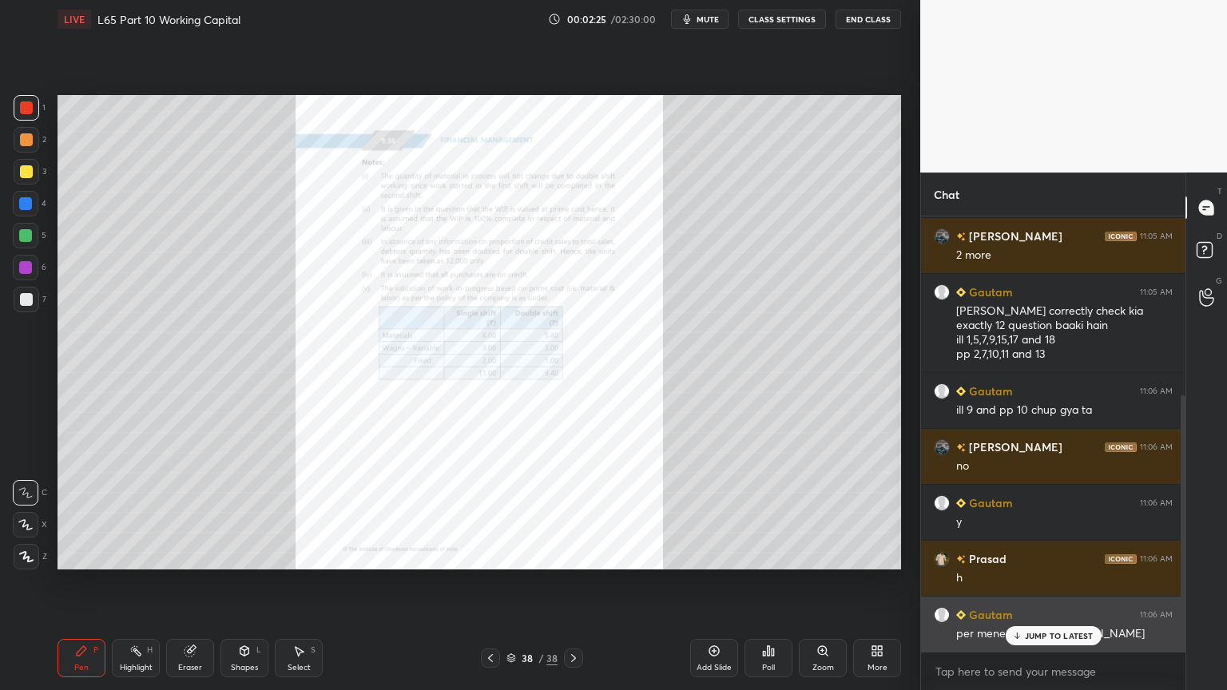
click at [1029, 513] on p "JUMP TO LATEST" at bounding box center [1059, 636] width 69 height 10
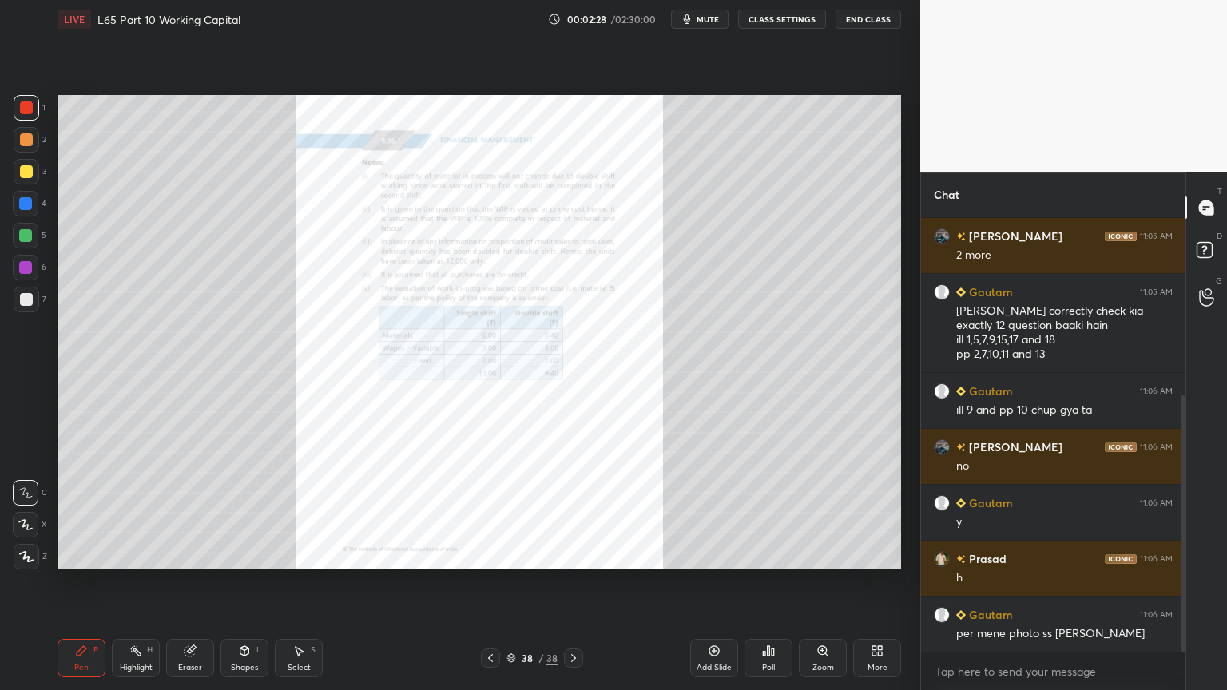
click at [574, 513] on icon at bounding box center [573, 658] width 13 height 13
click at [573, 513] on icon at bounding box center [573, 658] width 13 height 13
click at [571, 513] on icon at bounding box center [573, 658] width 13 height 13
click at [572, 513] on icon at bounding box center [573, 658] width 13 height 13
click at [491, 513] on icon at bounding box center [490, 658] width 5 height 8
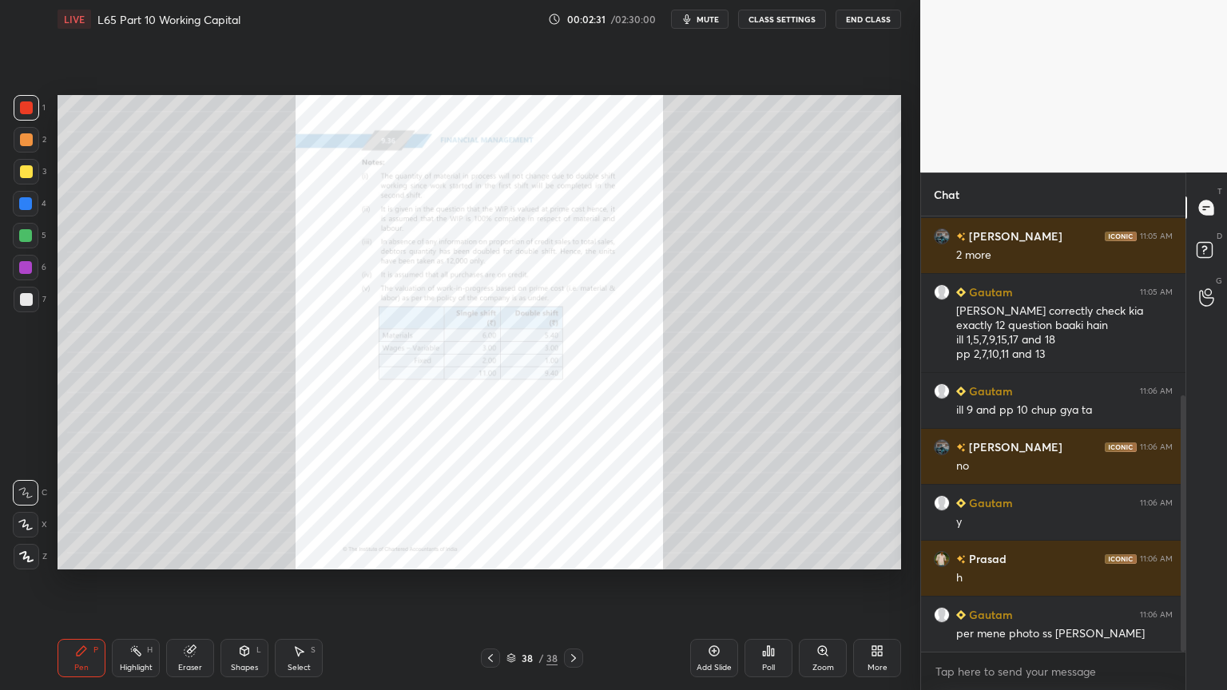
click at [492, 513] on icon at bounding box center [490, 658] width 5 height 8
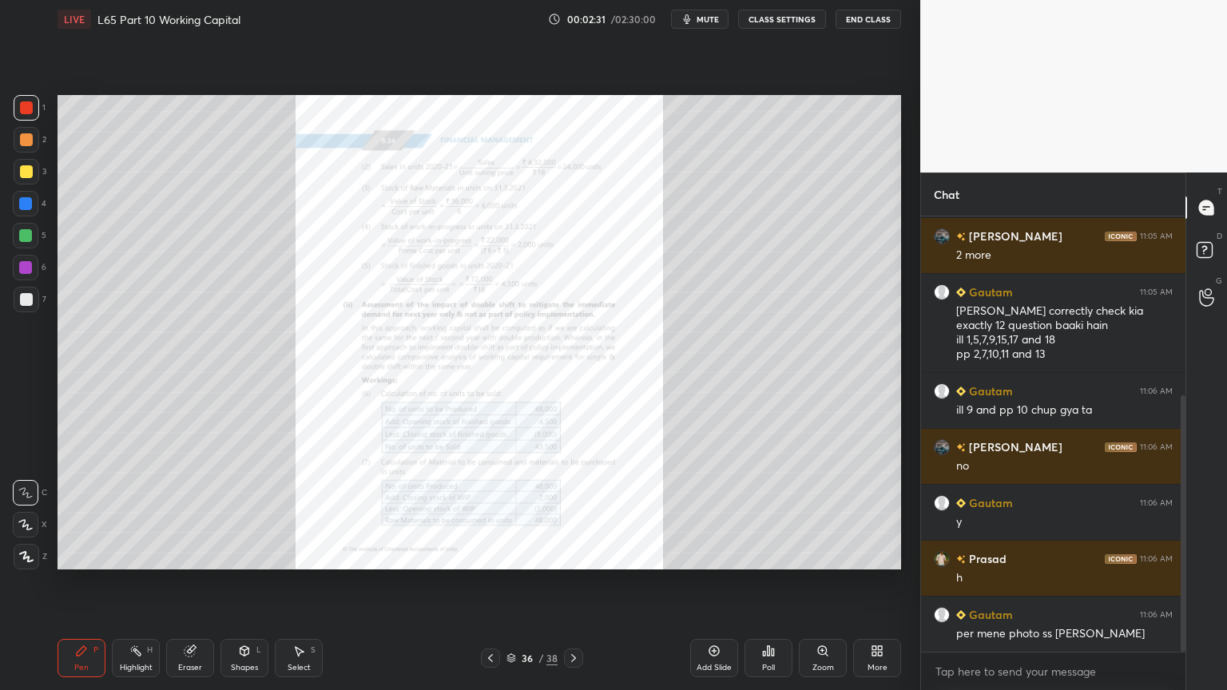
click at [491, 513] on icon at bounding box center [490, 658] width 13 height 13
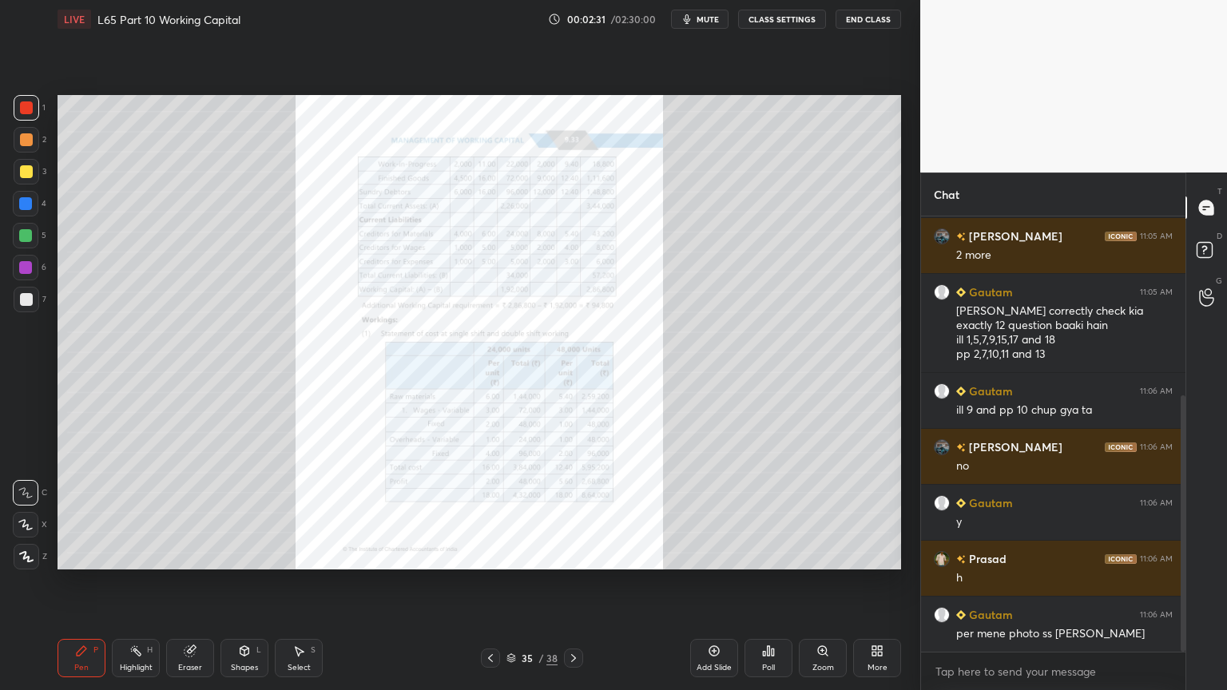
click at [491, 513] on icon at bounding box center [490, 658] width 13 height 13
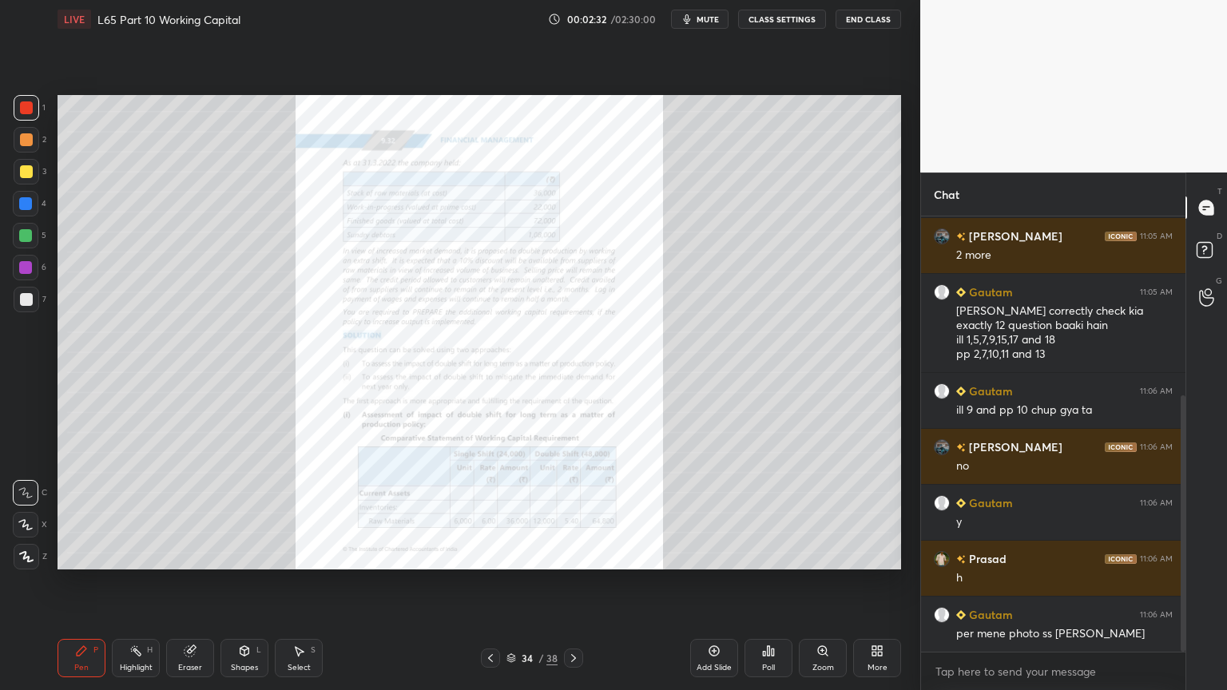
click at [492, 513] on icon at bounding box center [490, 658] width 5 height 8
click at [488, 513] on icon at bounding box center [490, 658] width 13 height 13
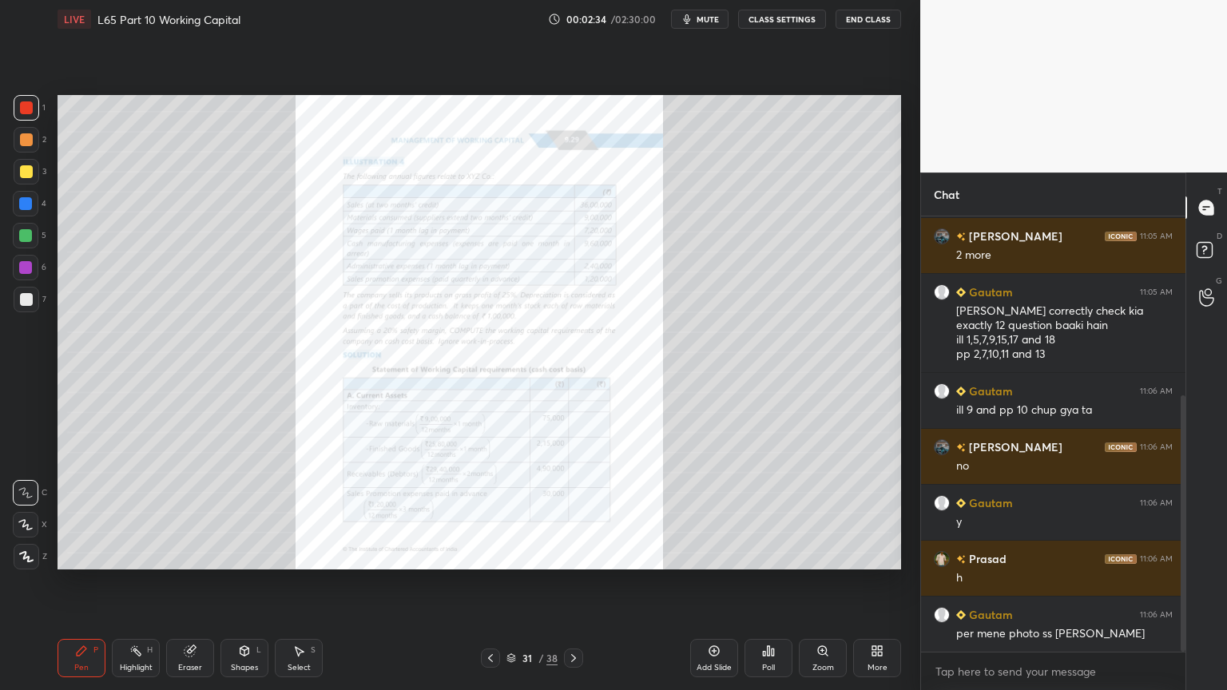
click at [491, 513] on icon at bounding box center [490, 658] width 13 height 13
click at [492, 513] on icon at bounding box center [490, 658] width 13 height 13
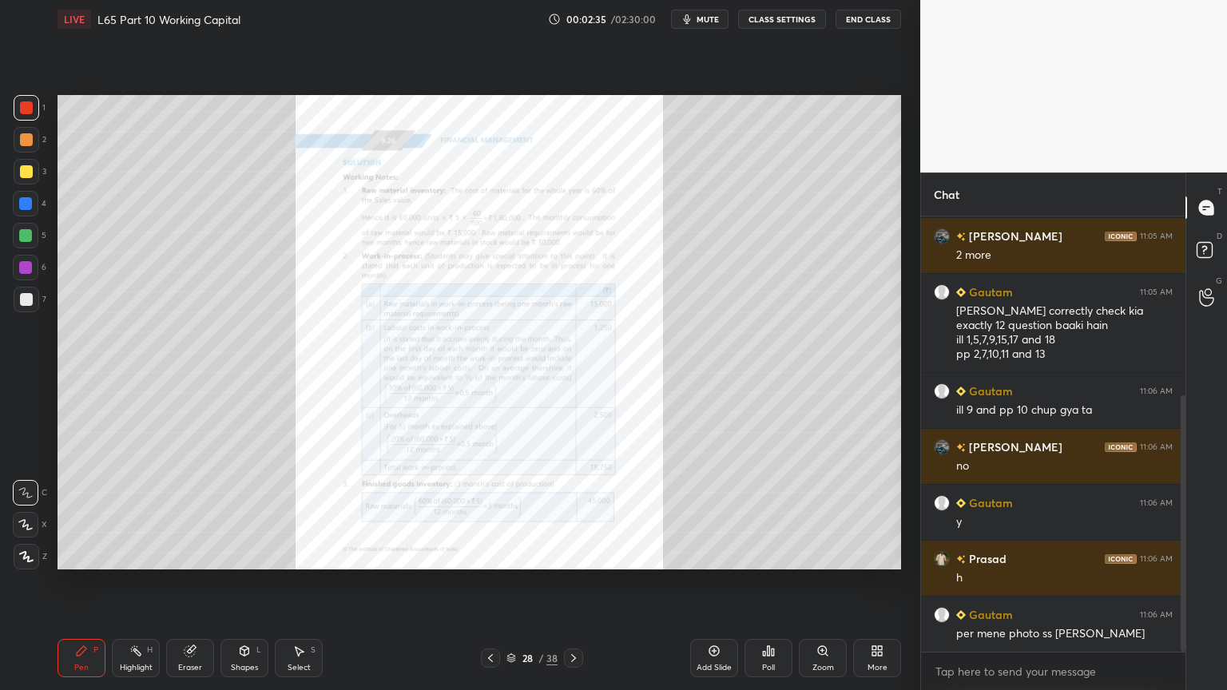
click at [494, 513] on icon at bounding box center [490, 658] width 13 height 13
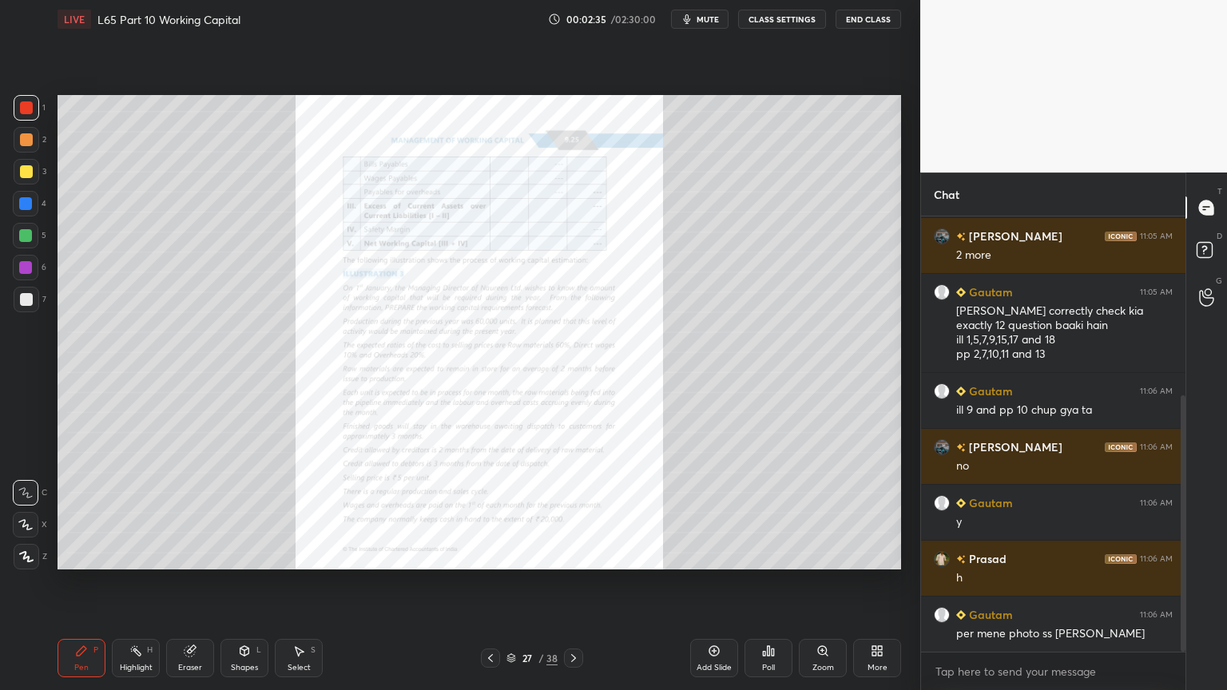
click at [494, 513] on icon at bounding box center [490, 658] width 13 height 13
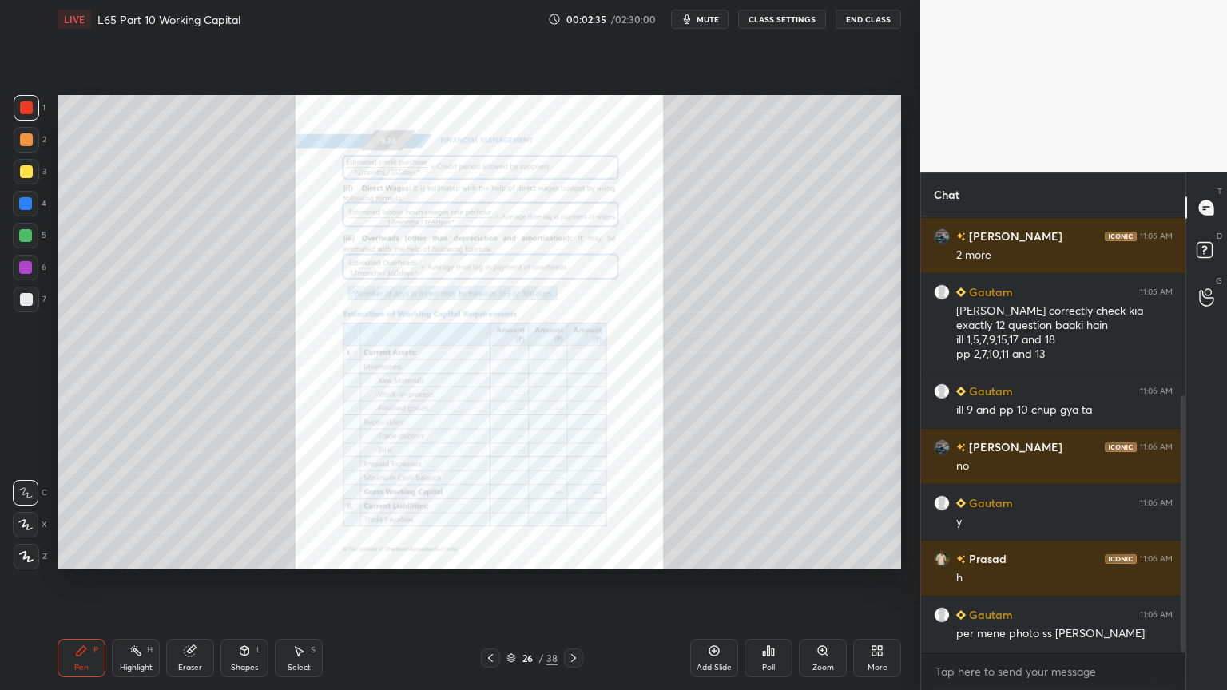
click at [492, 513] on icon at bounding box center [490, 658] width 13 height 13
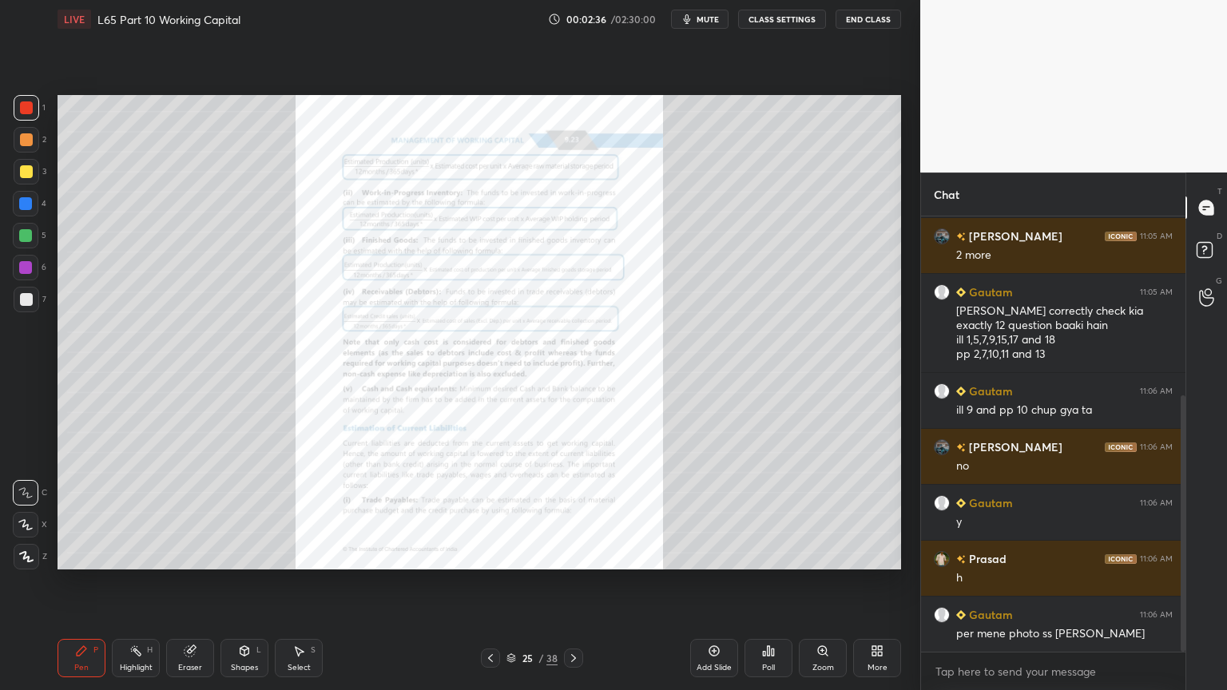
click at [572, 513] on icon at bounding box center [573, 658] width 13 height 13
click at [567, 513] on icon at bounding box center [573, 658] width 13 height 13
click at [565, 513] on div at bounding box center [573, 657] width 19 height 19
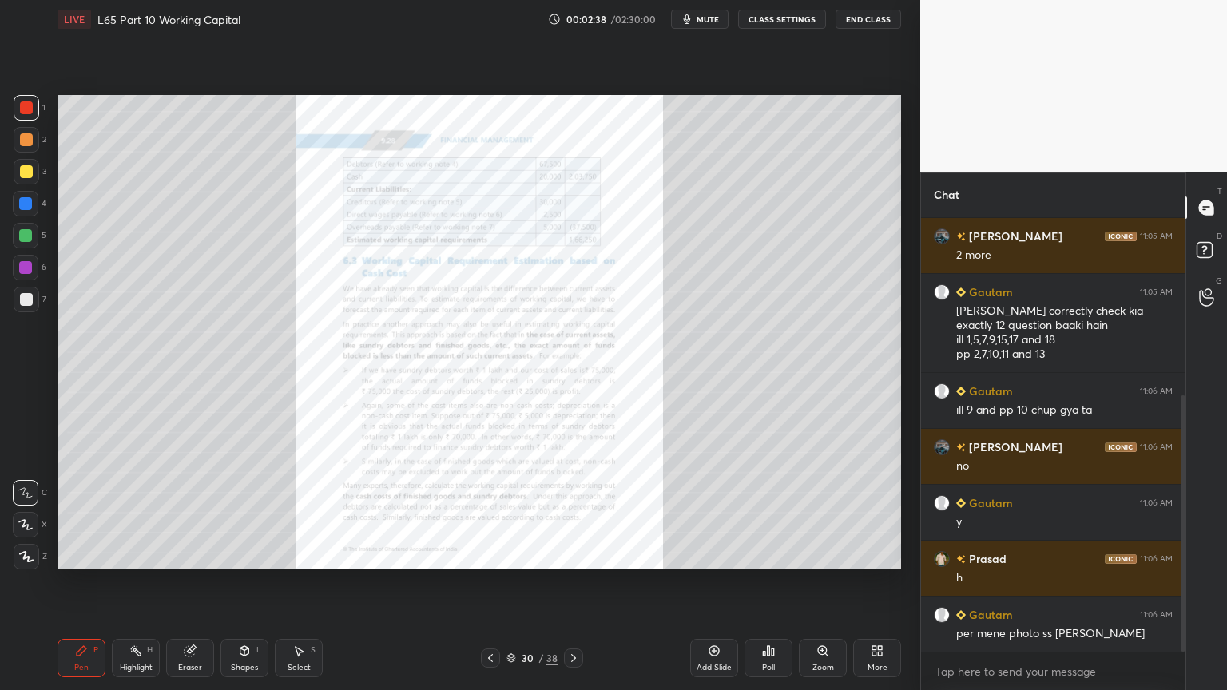
click at [568, 513] on icon at bounding box center [573, 658] width 13 height 13
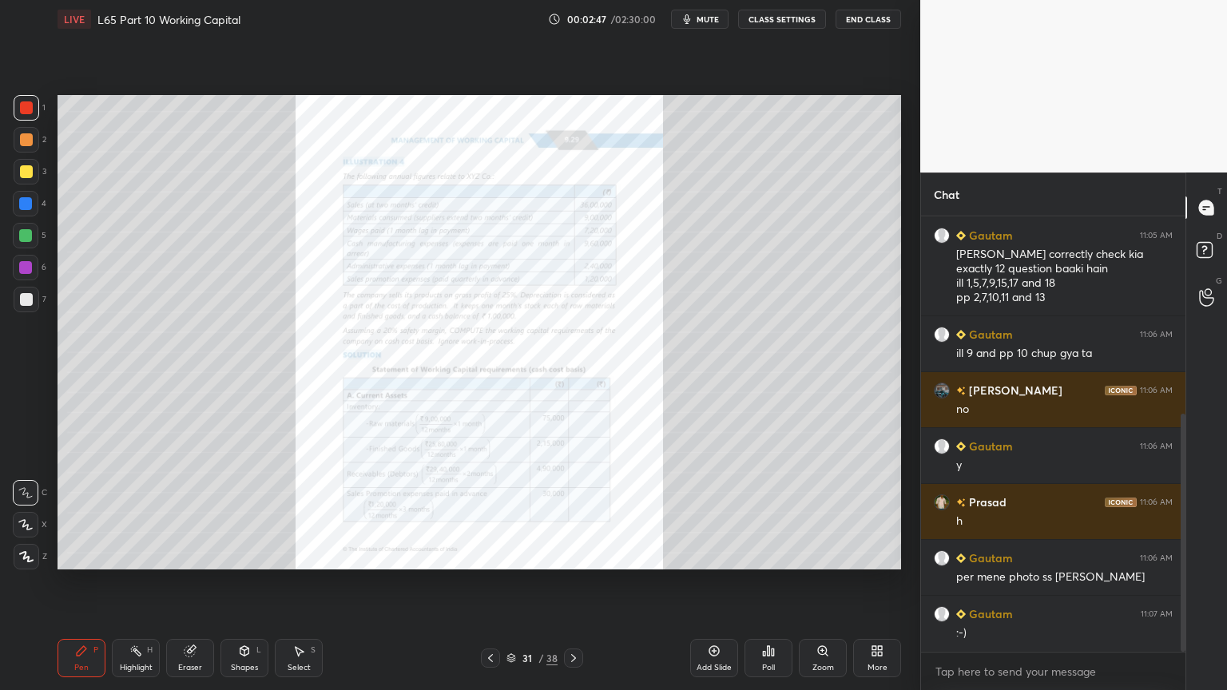
scroll to position [415, 0]
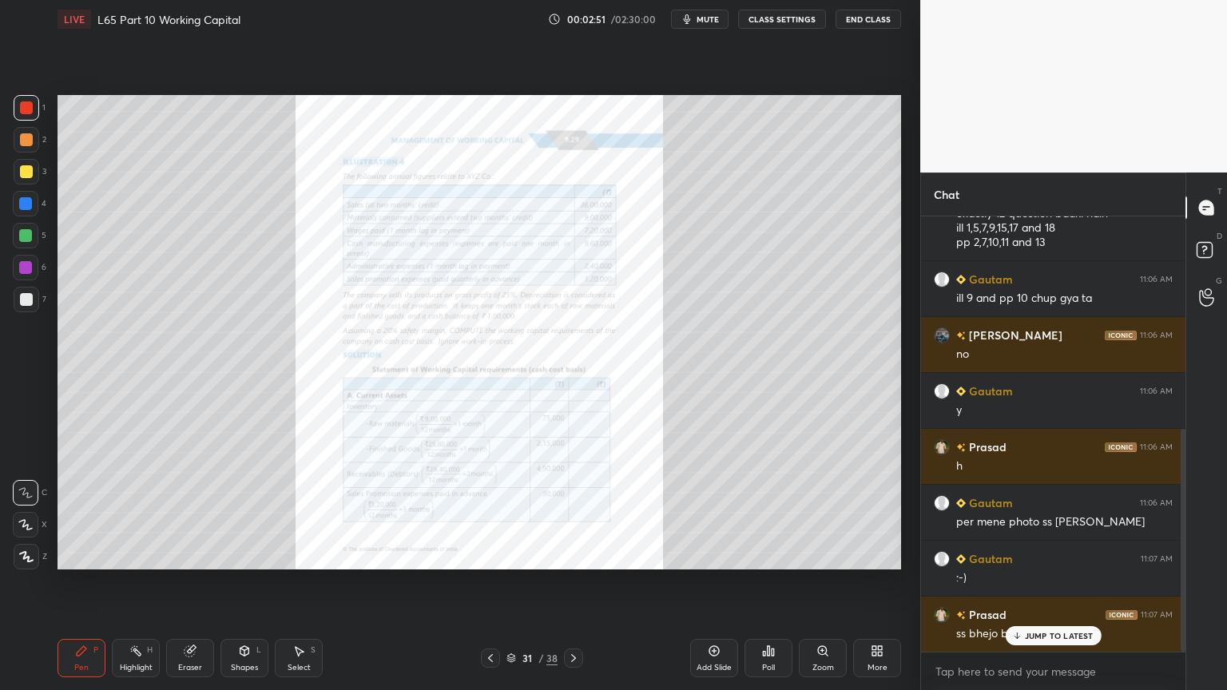
click at [508, 513] on icon at bounding box center [511, 658] width 10 height 10
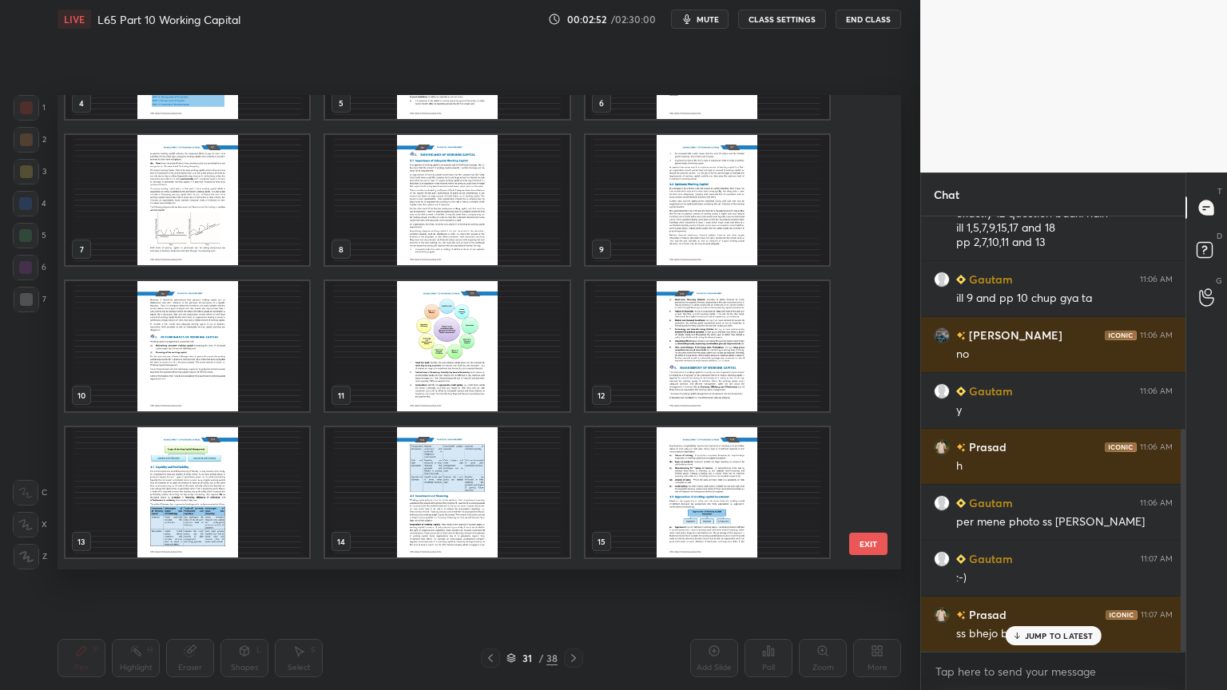
scroll to position [0, 0]
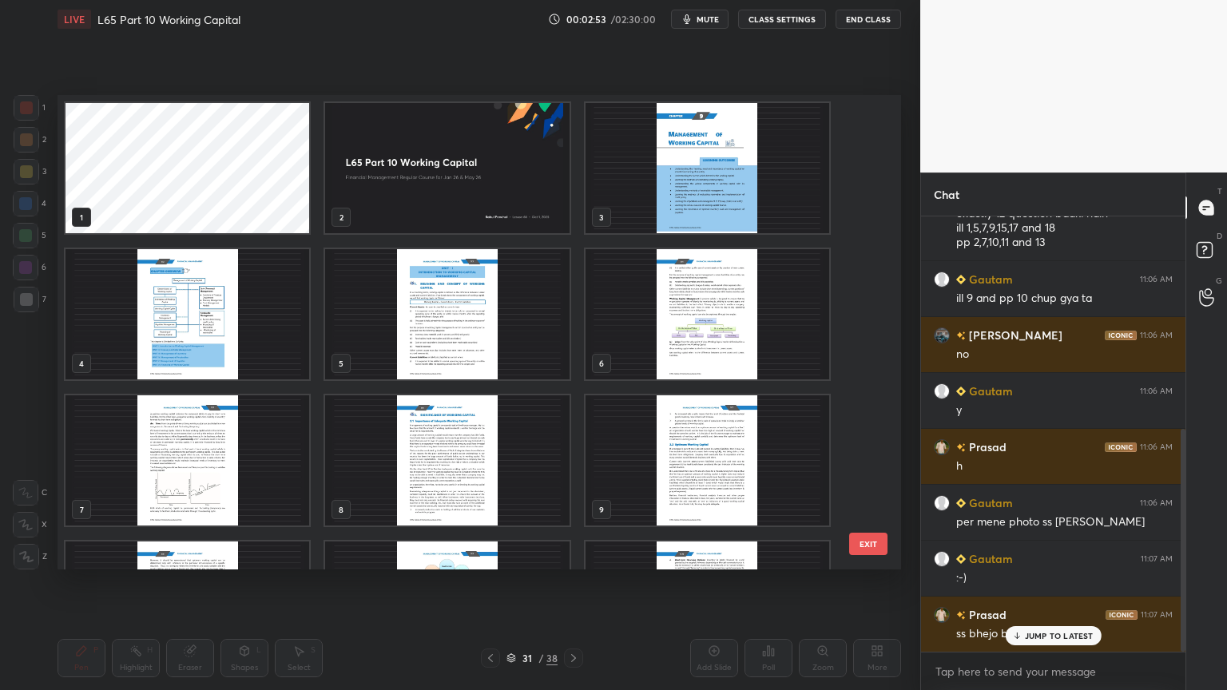
click at [470, 182] on img "grid" at bounding box center [447, 168] width 244 height 130
click at [473, 183] on img "grid" at bounding box center [447, 168] width 244 height 130
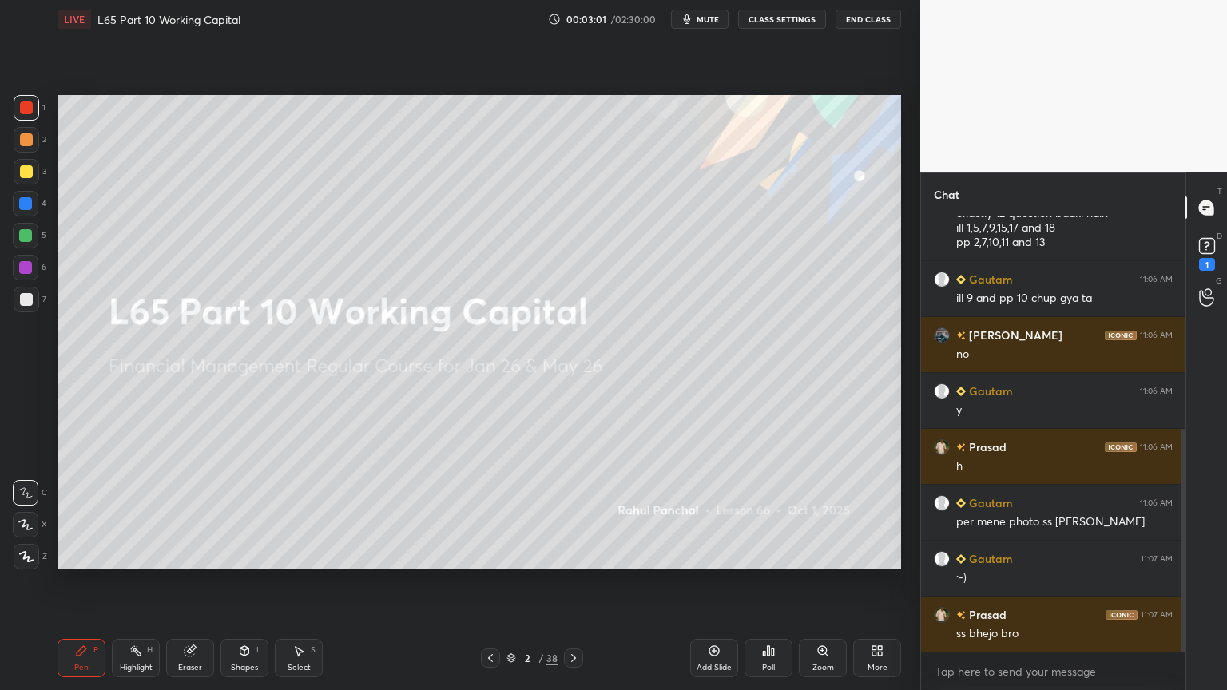
click at [1207, 256] on icon at bounding box center [1207, 246] width 24 height 24
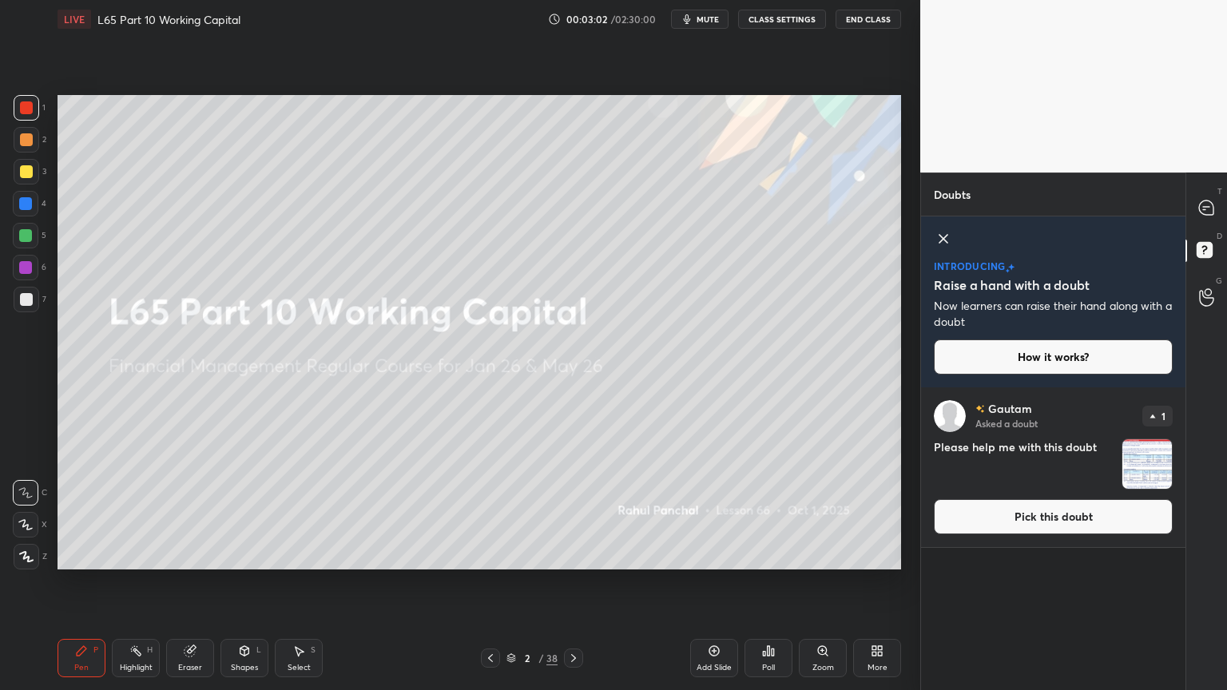
click at [1144, 475] on img "grid" at bounding box center [1147, 464] width 50 height 50
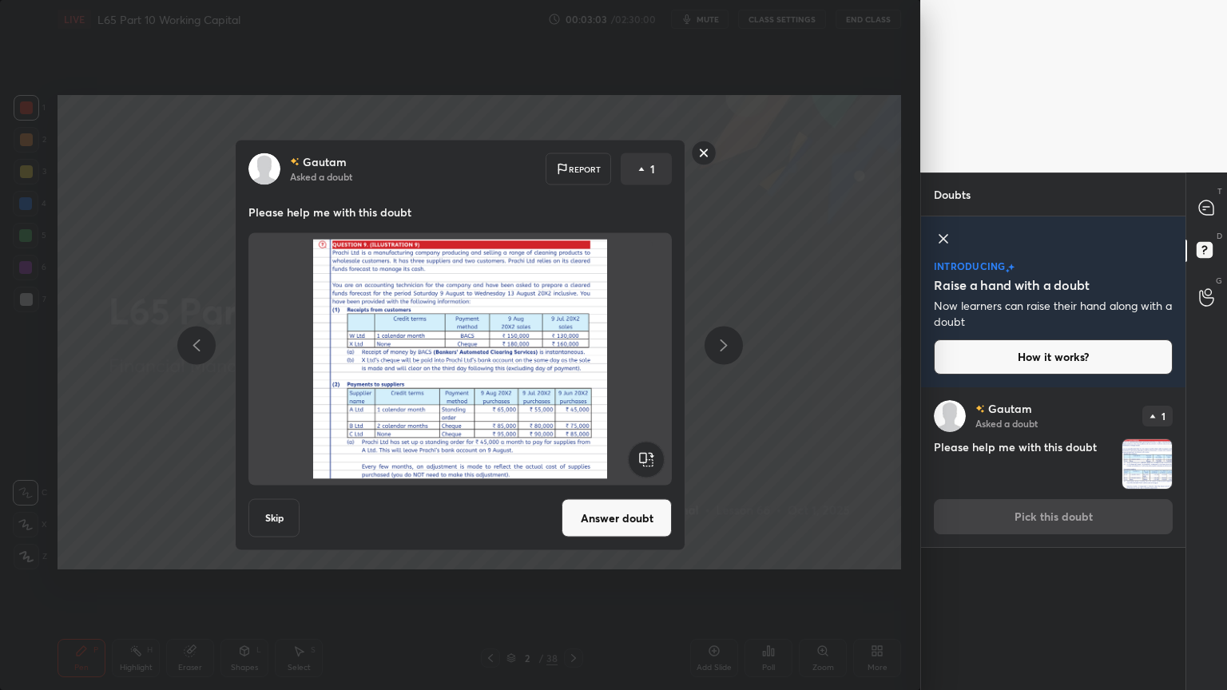
click at [626, 511] on button "Answer doubt" at bounding box center [616, 518] width 110 height 38
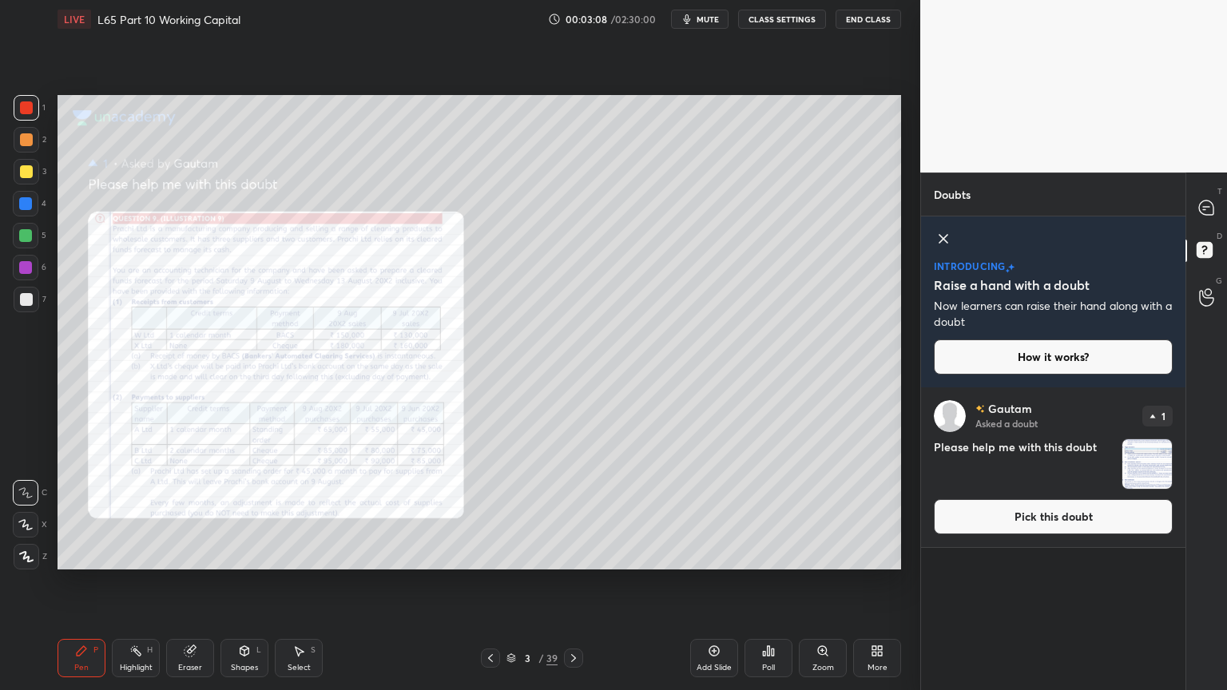
click at [1138, 469] on img "grid" at bounding box center [1147, 464] width 50 height 50
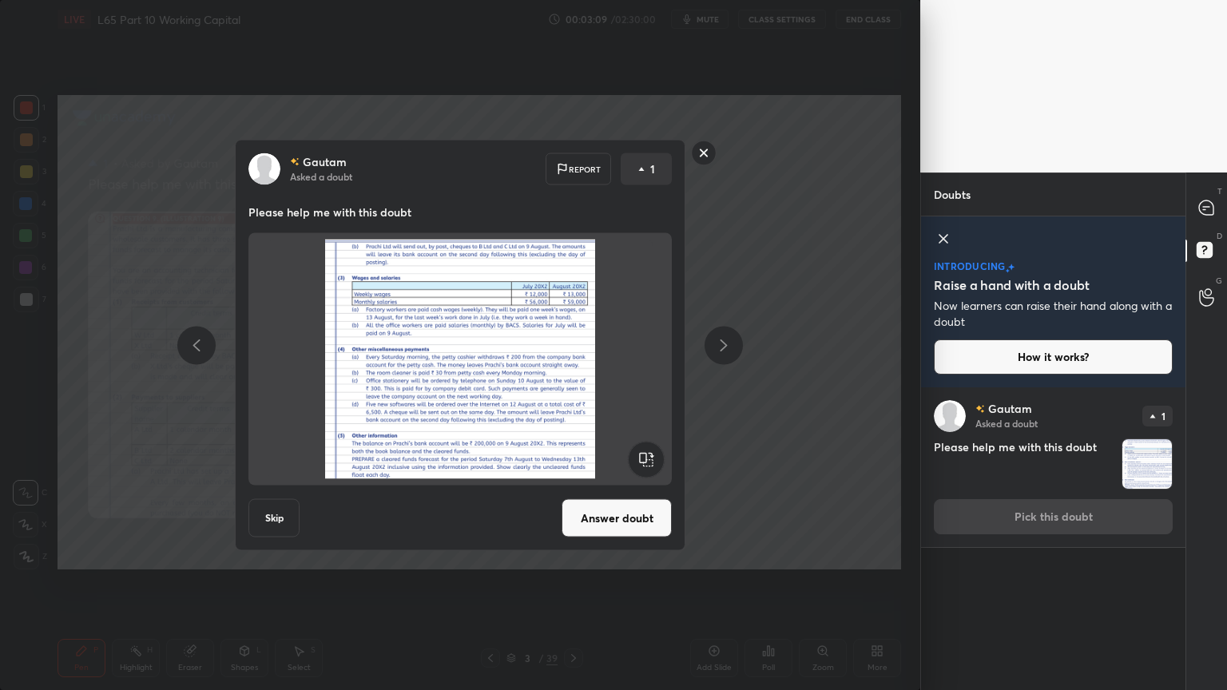
click at [603, 513] on button "Answer doubt" at bounding box center [616, 518] width 110 height 38
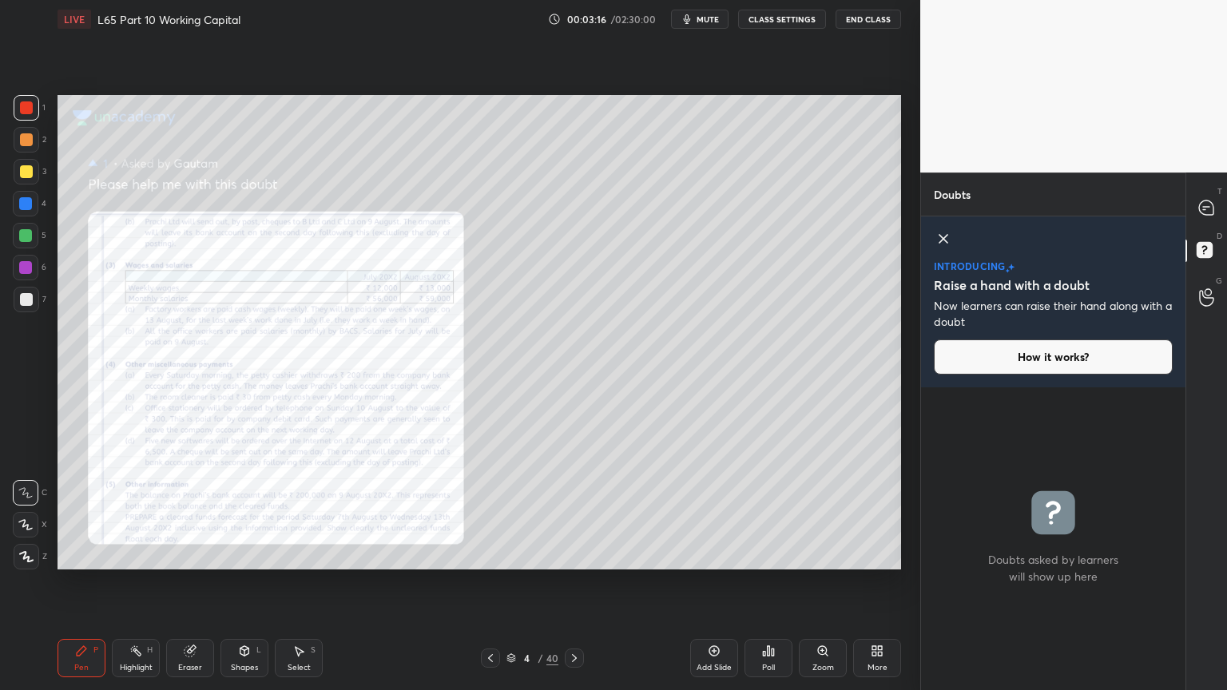
click at [886, 513] on div "More" at bounding box center [877, 658] width 48 height 38
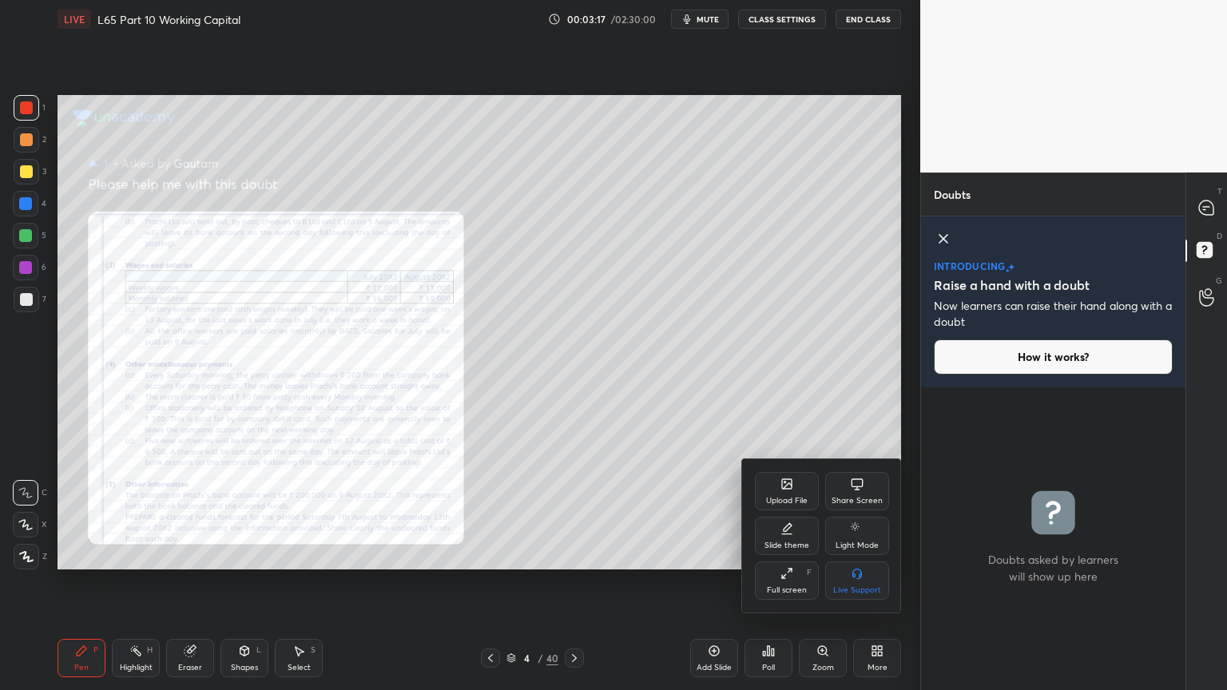
click at [783, 513] on icon at bounding box center [786, 528] width 13 height 13
click at [863, 513] on div "Dark Ruled" at bounding box center [857, 580] width 64 height 38
click at [767, 475] on div "Slide theme" at bounding box center [822, 482] width 134 height 17
click at [676, 504] on div at bounding box center [613, 345] width 1227 height 690
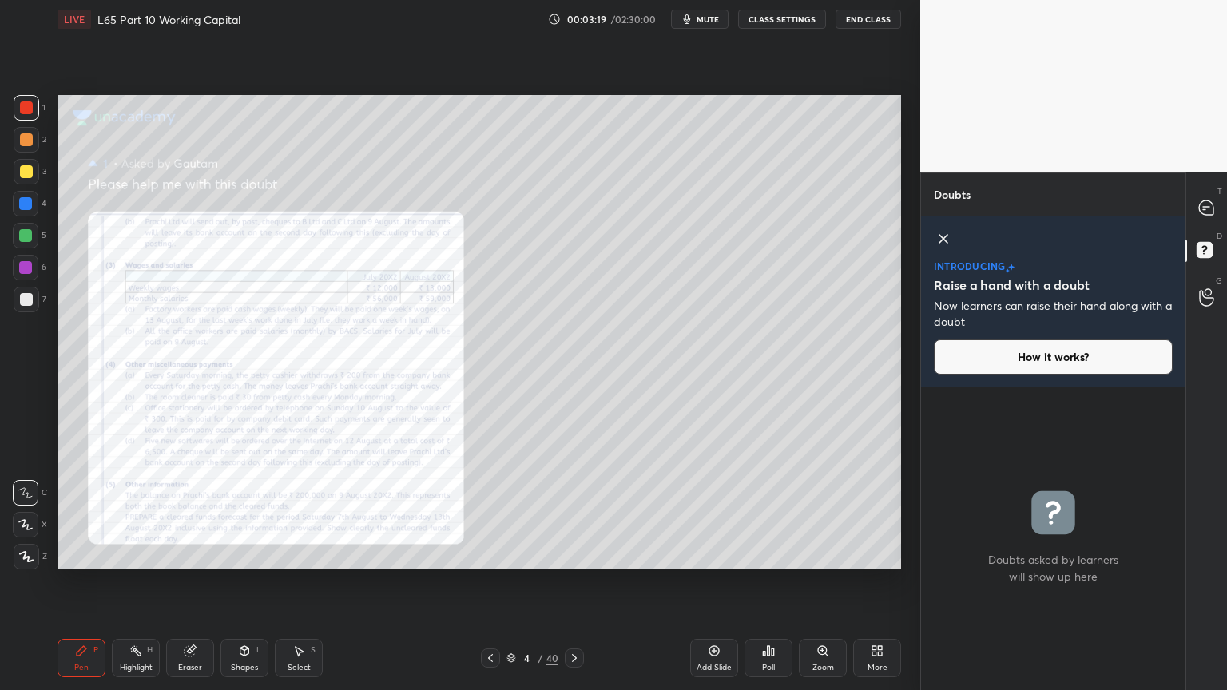
click at [709, 513] on icon at bounding box center [714, 650] width 13 height 13
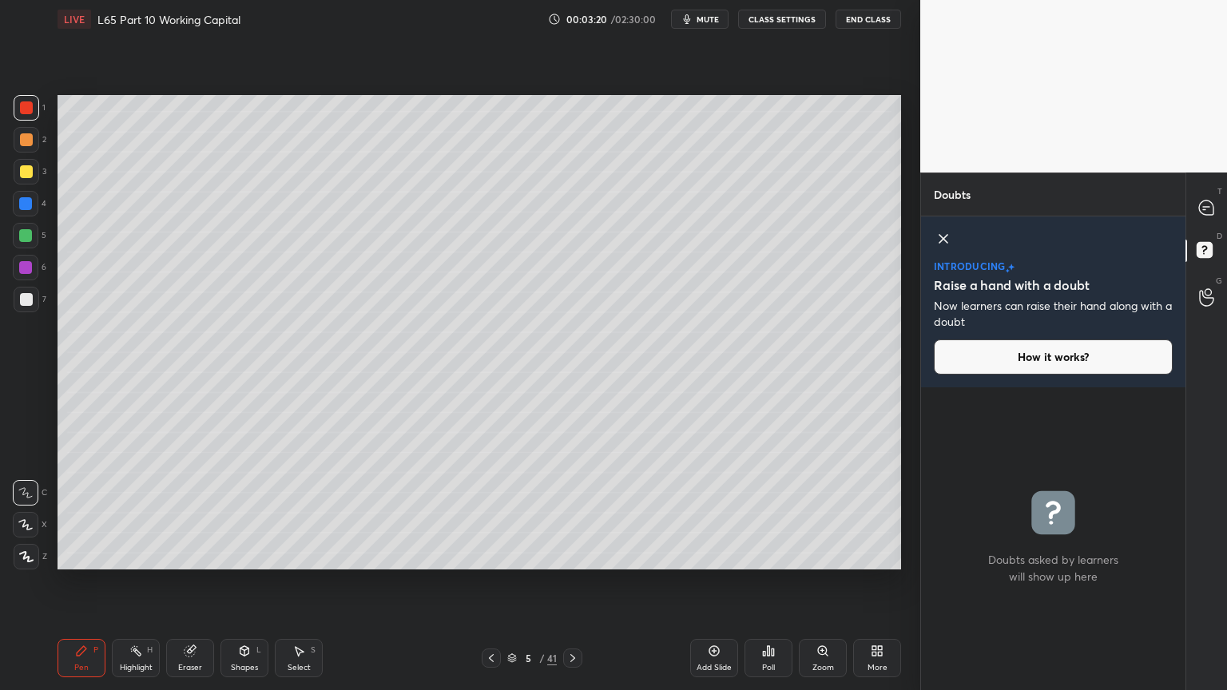
click at [30, 208] on div at bounding box center [25, 203] width 13 height 13
click at [244, 513] on icon at bounding box center [244, 653] width 0 height 6
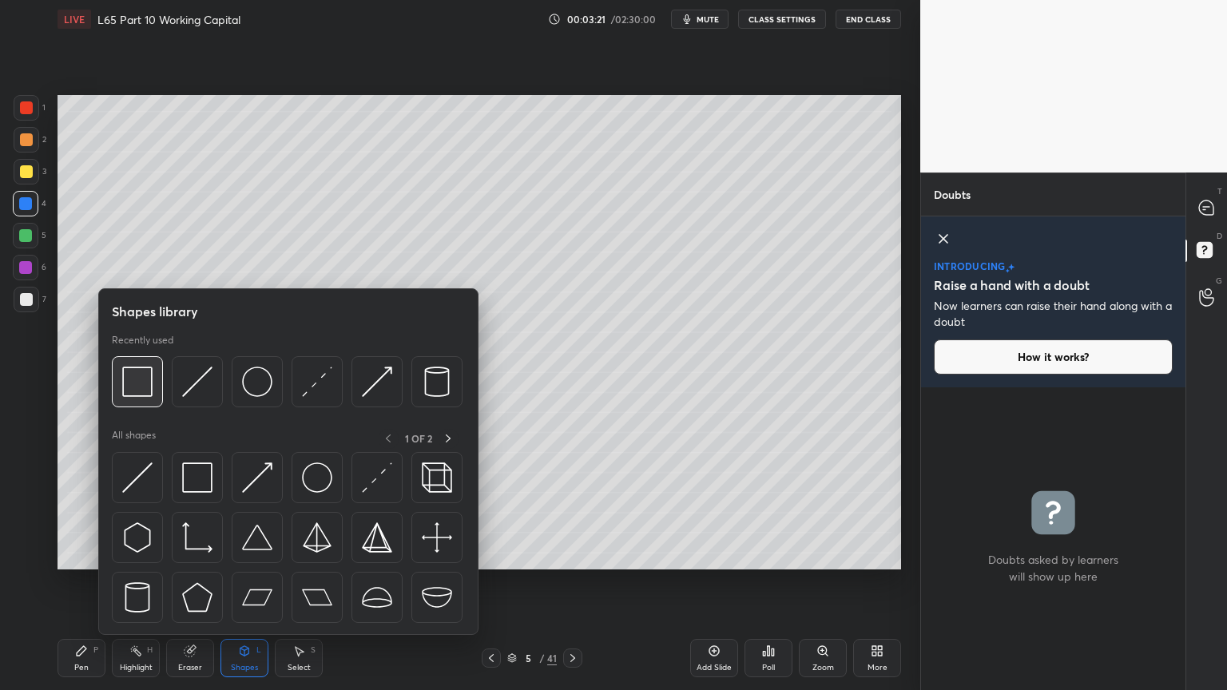
click at [125, 377] on img at bounding box center [137, 382] width 30 height 30
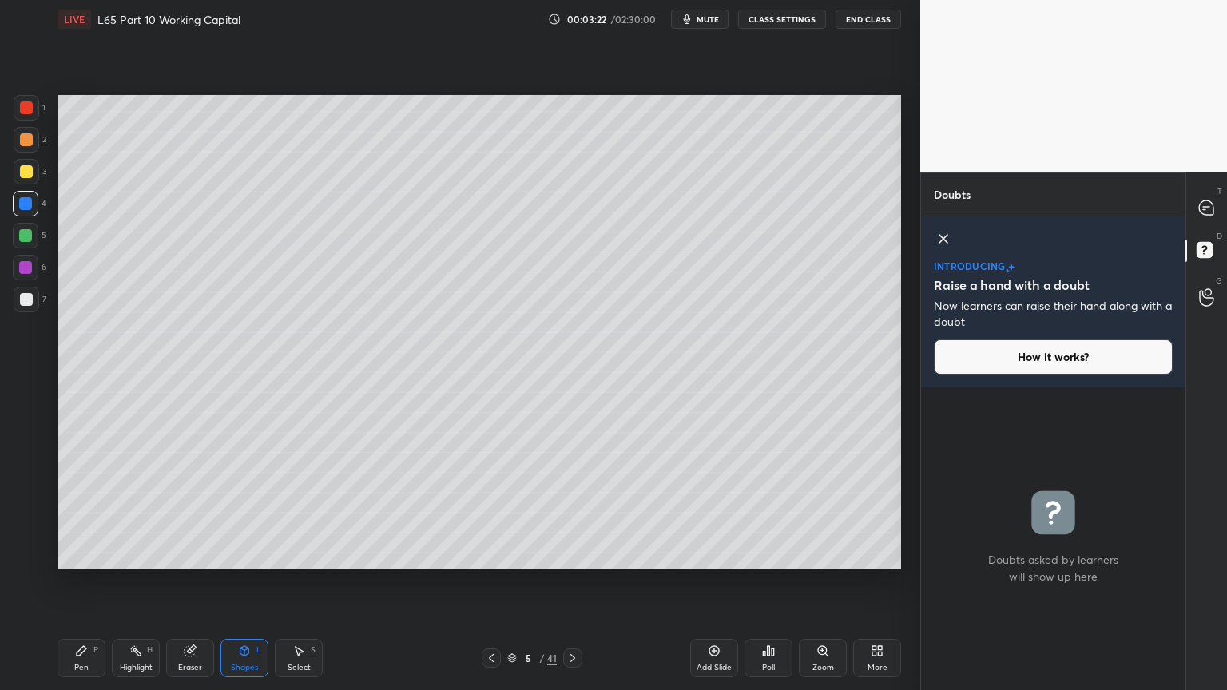
click at [946, 242] on icon at bounding box center [943, 239] width 8 height 8
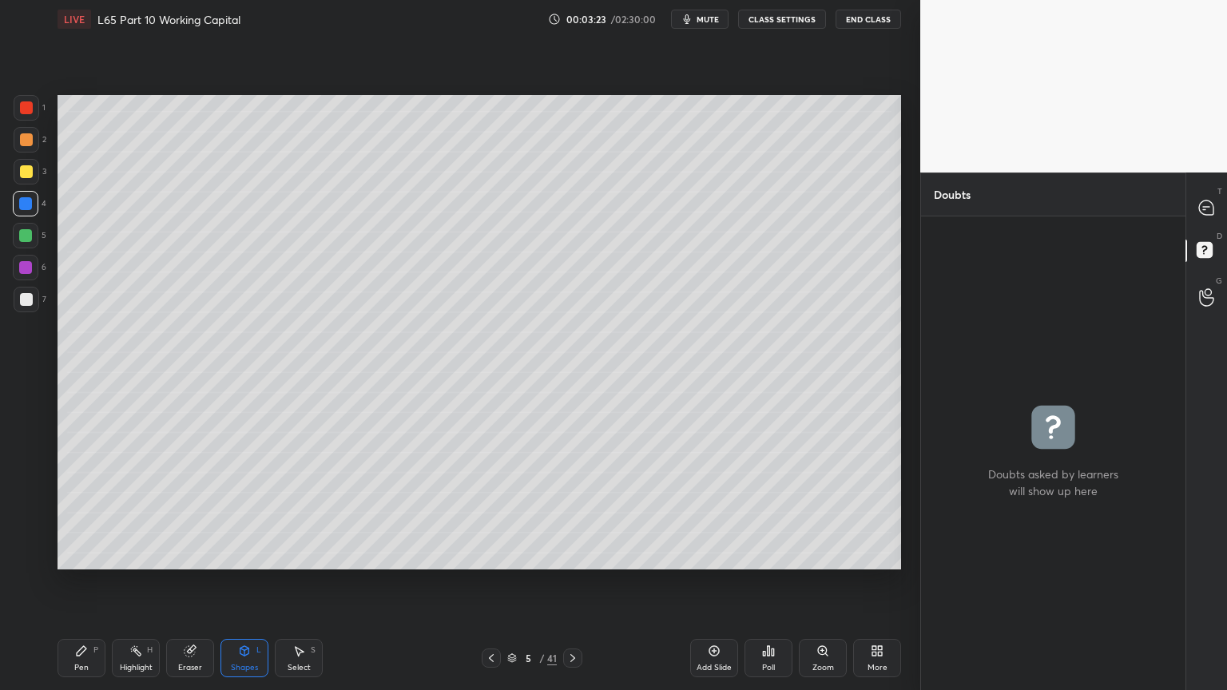
scroll to position [469, 260]
click at [1206, 204] on icon at bounding box center [1206, 207] width 14 height 14
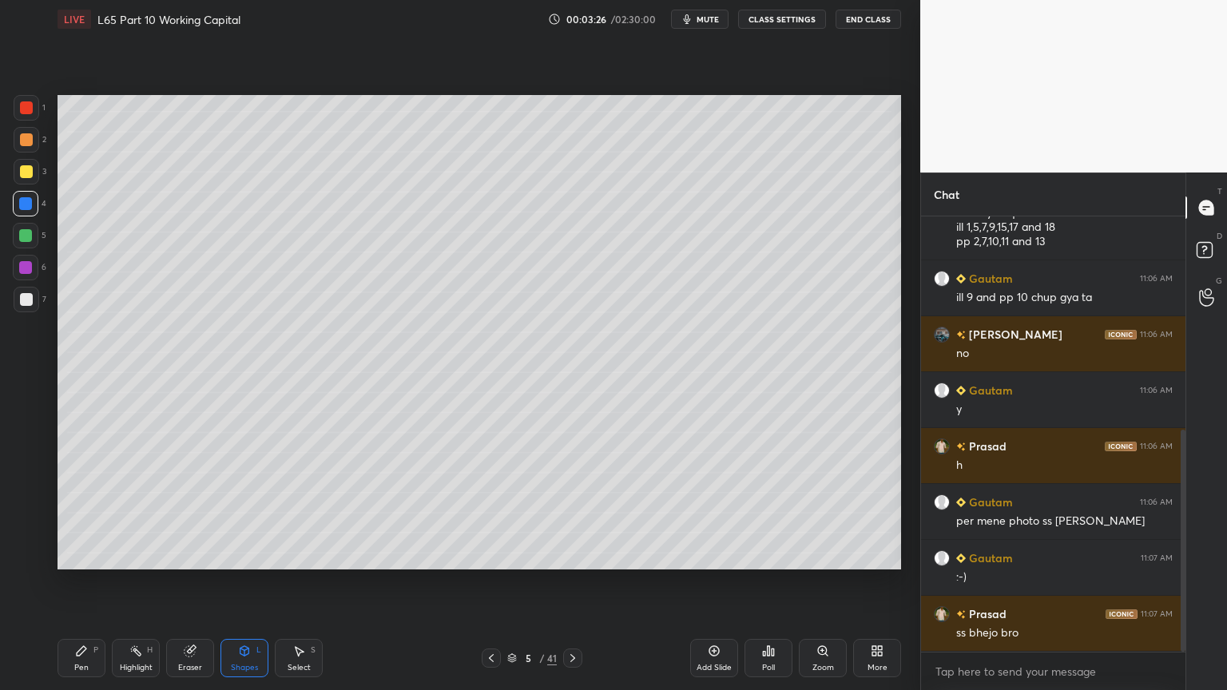
scroll to position [431, 0]
click at [251, 513] on div "Shapes L" at bounding box center [244, 658] width 48 height 38
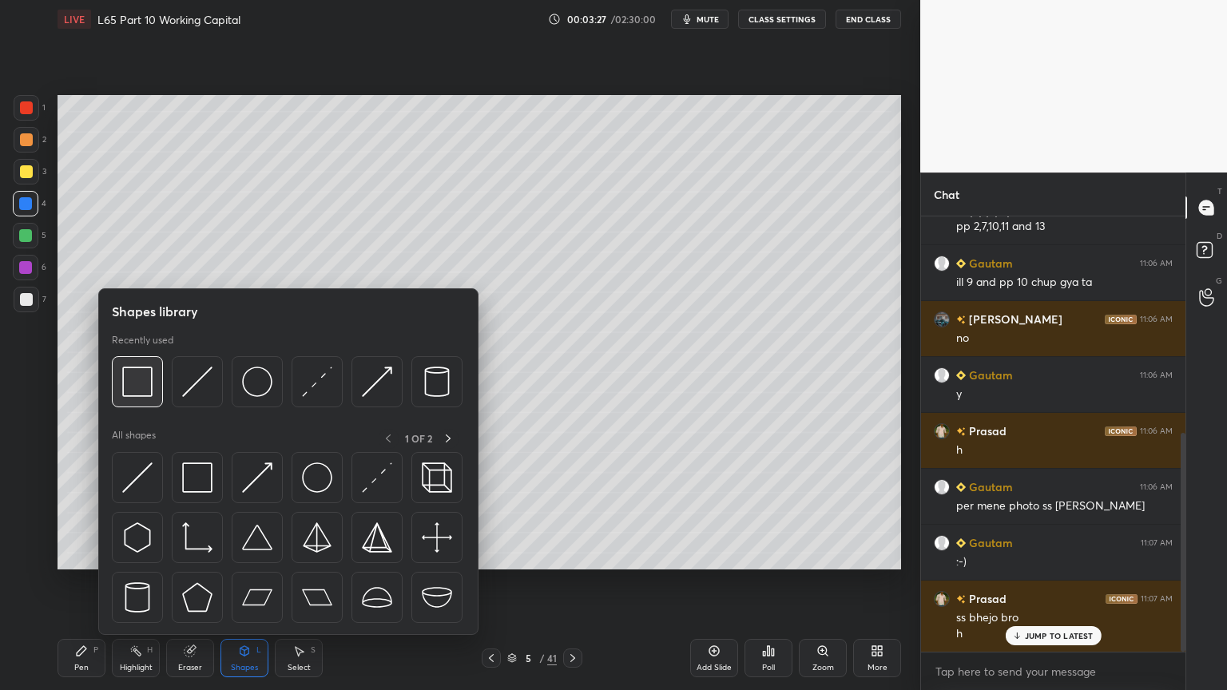
click at [142, 380] on img at bounding box center [137, 382] width 30 height 30
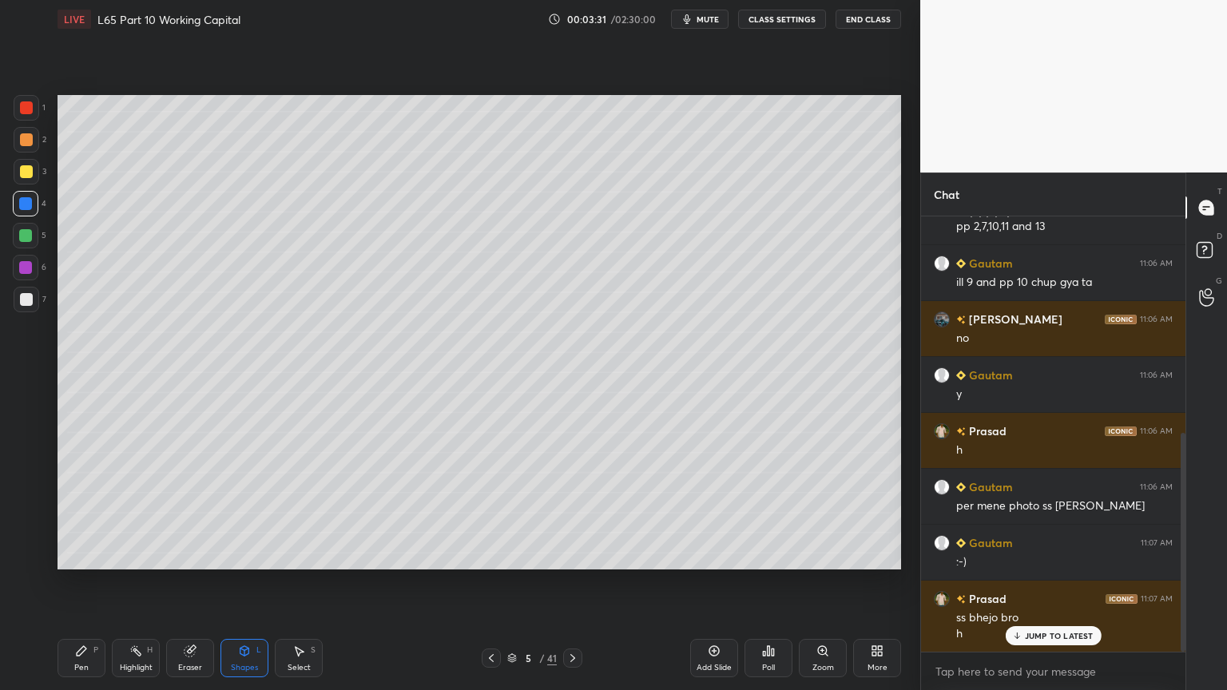
click at [488, 513] on div at bounding box center [491, 657] width 19 height 19
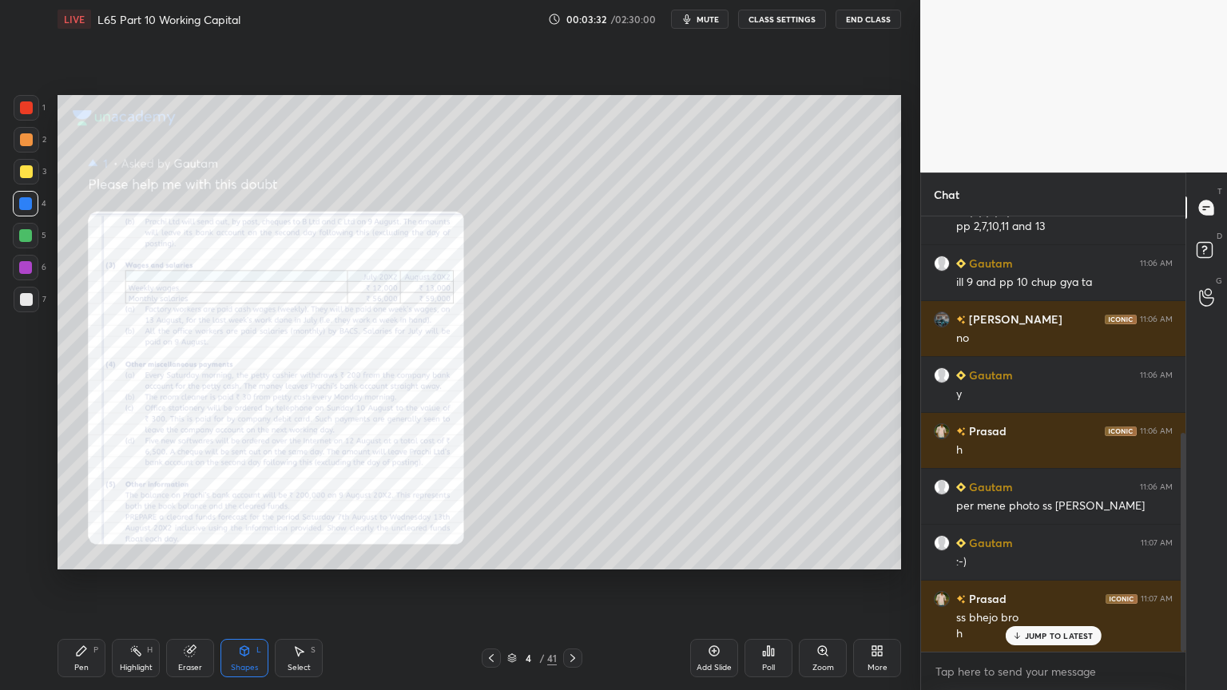
click at [486, 513] on icon at bounding box center [491, 658] width 13 height 13
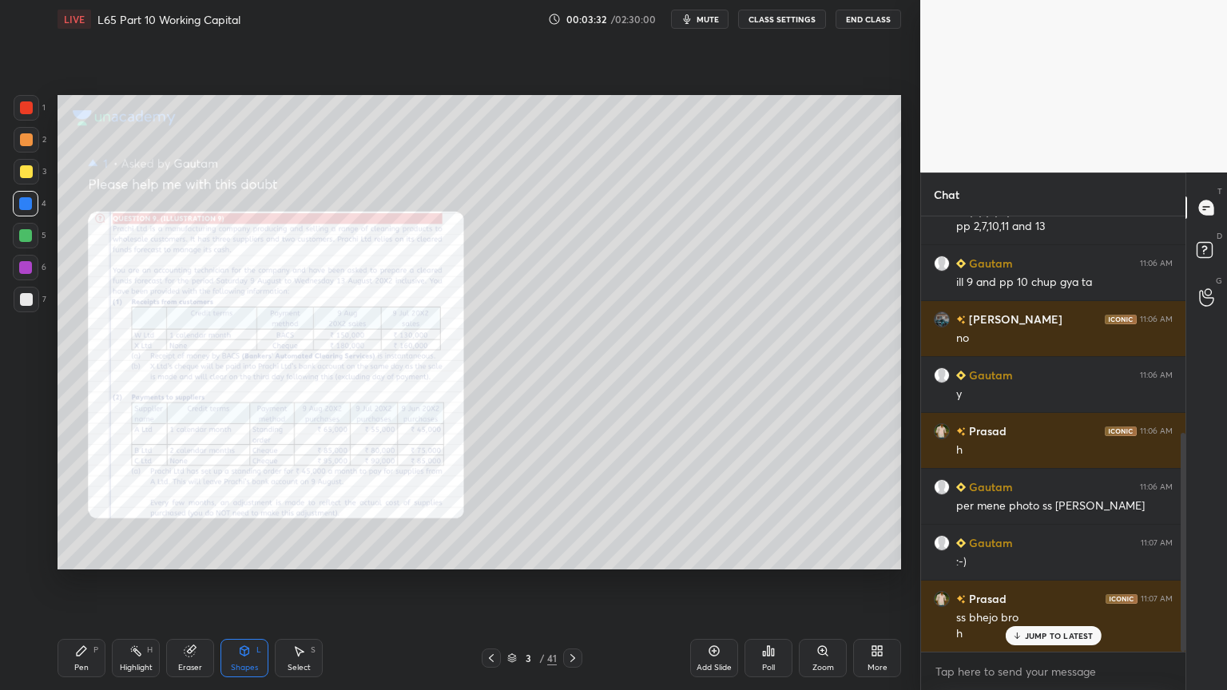
click at [488, 513] on icon at bounding box center [491, 658] width 13 height 13
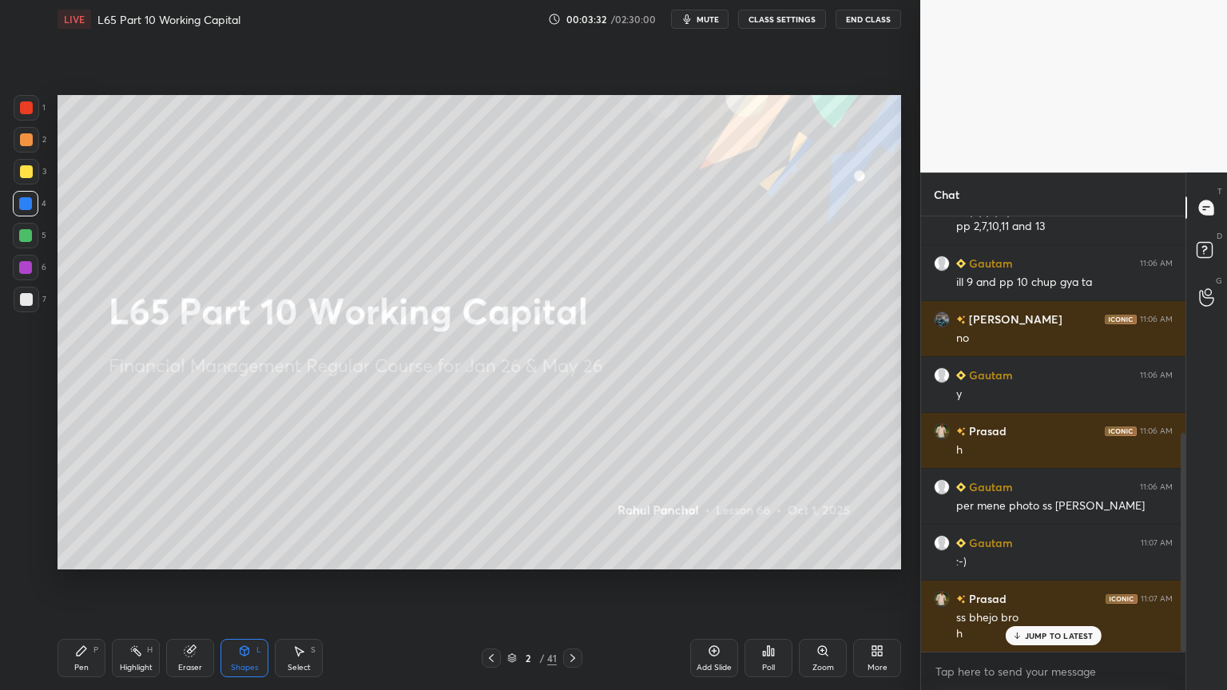
scroll to position [488, 0]
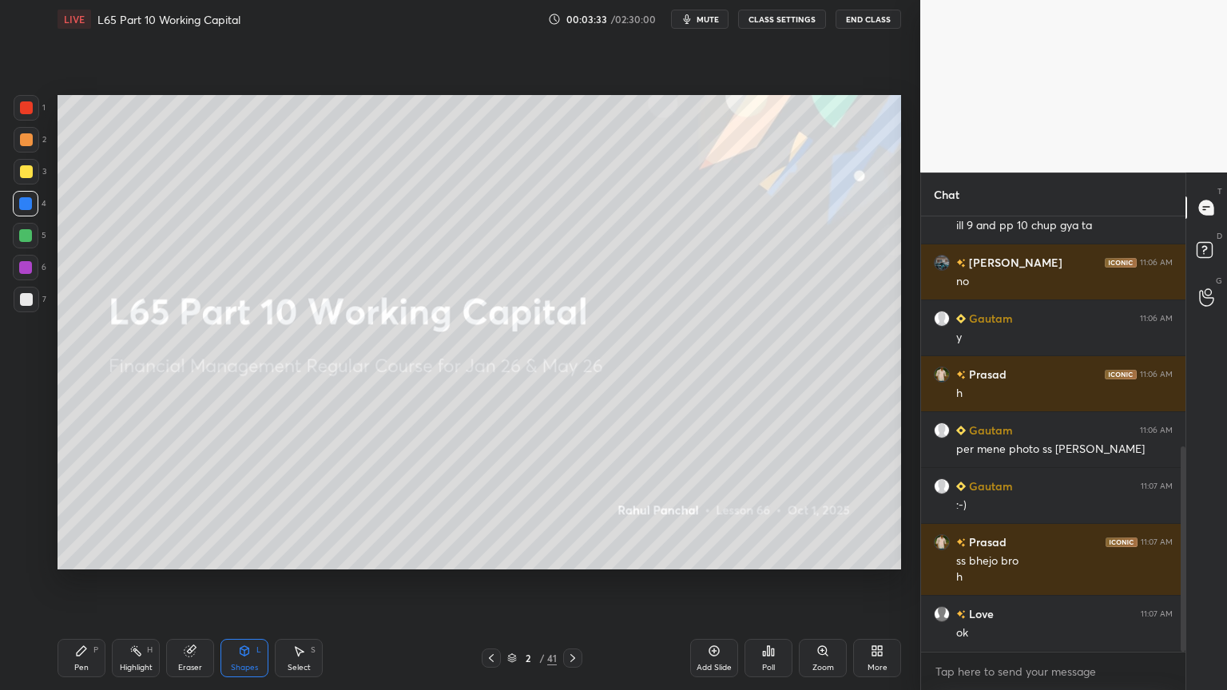
click at [568, 513] on icon at bounding box center [572, 658] width 13 height 13
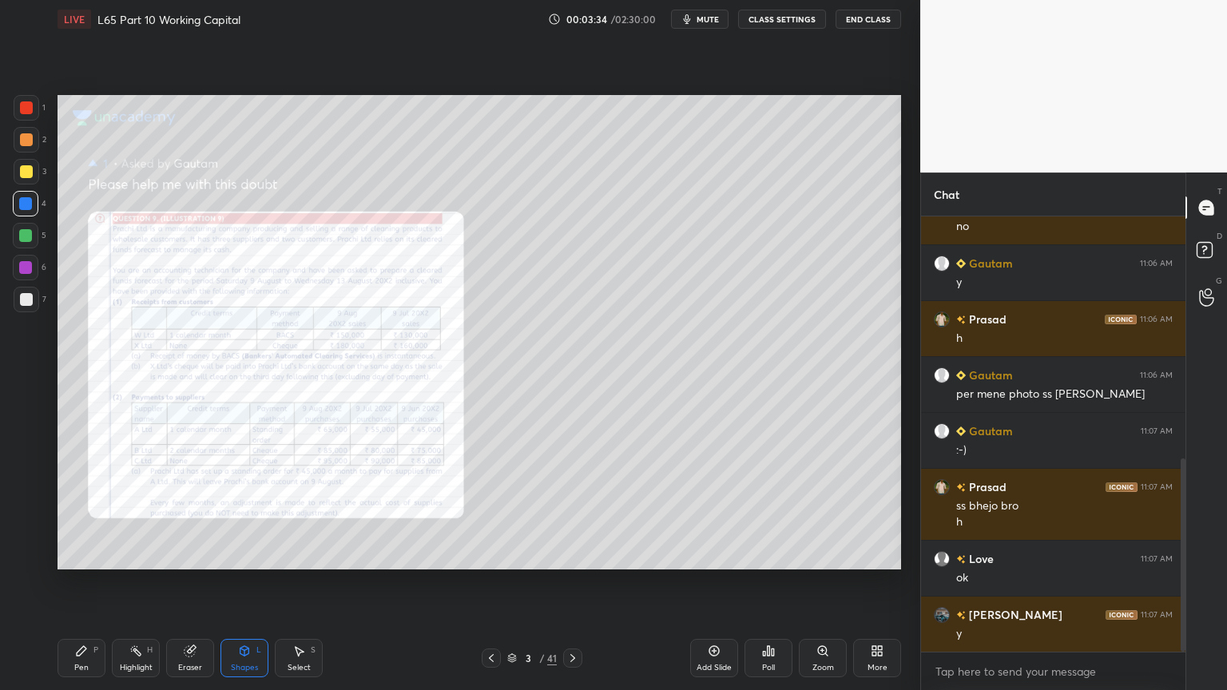
click at [814, 513] on div "Zoom" at bounding box center [823, 658] width 48 height 38
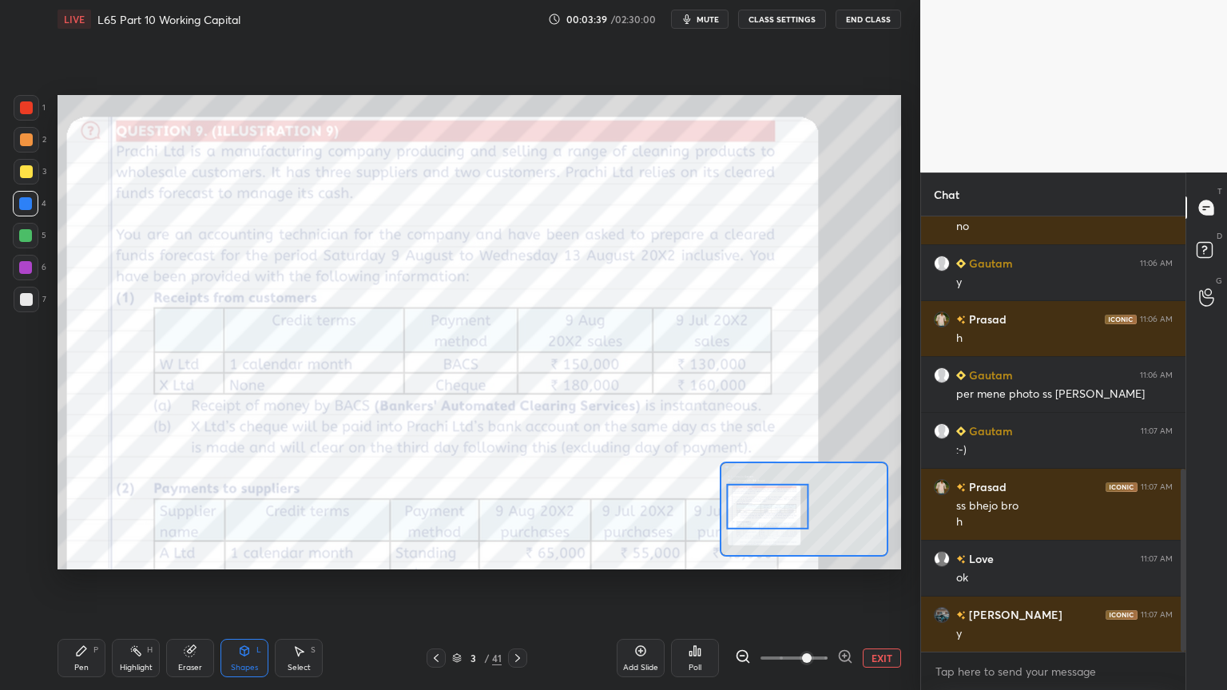
scroll to position [600, 0]
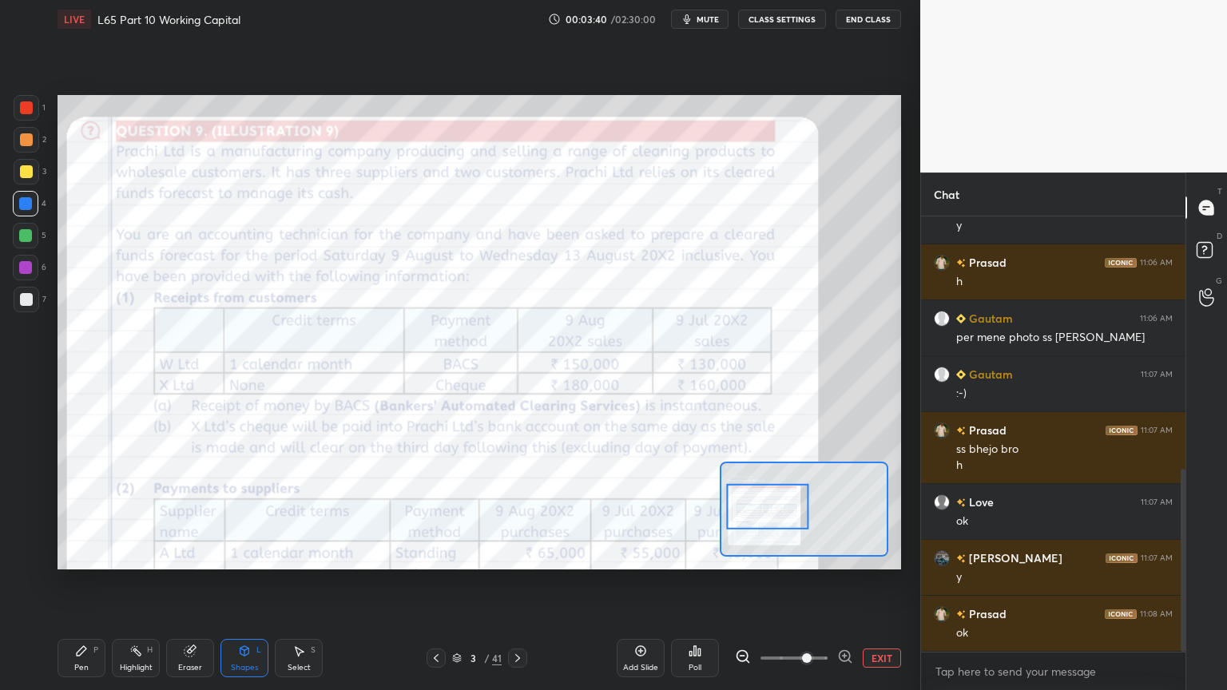
click at [29, 116] on div at bounding box center [27, 108] width 26 height 26
click at [246, 513] on icon at bounding box center [244, 651] width 9 height 10
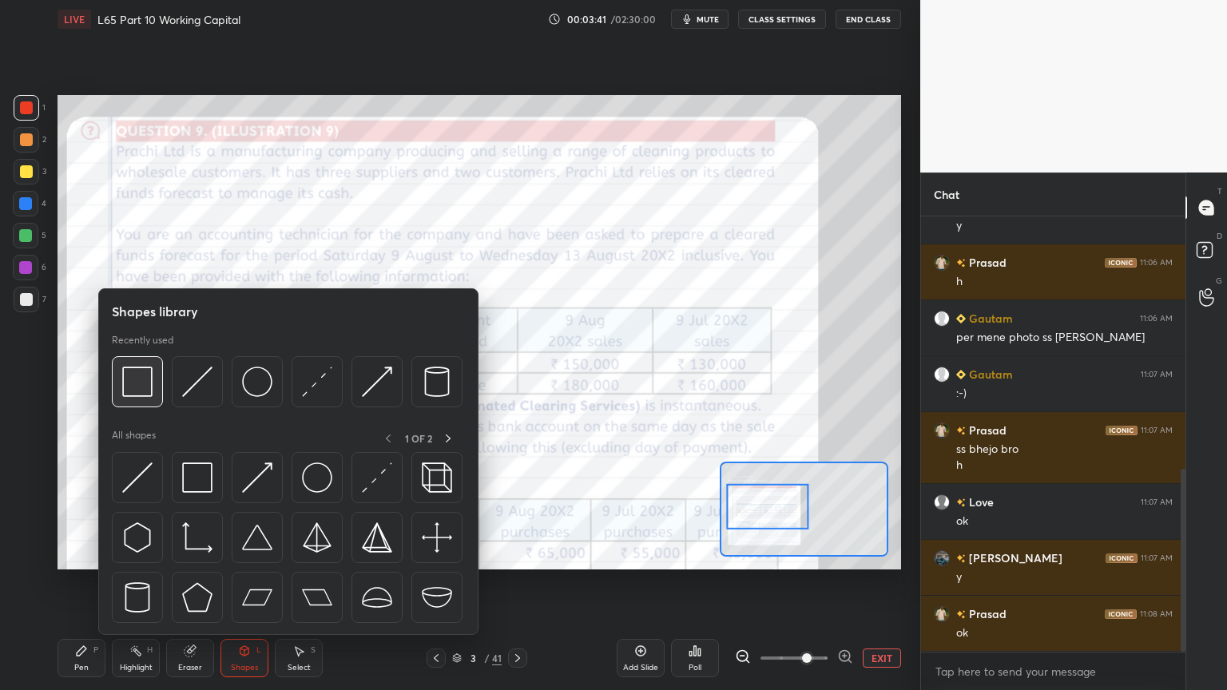
click at [134, 397] on div at bounding box center [137, 381] width 51 height 51
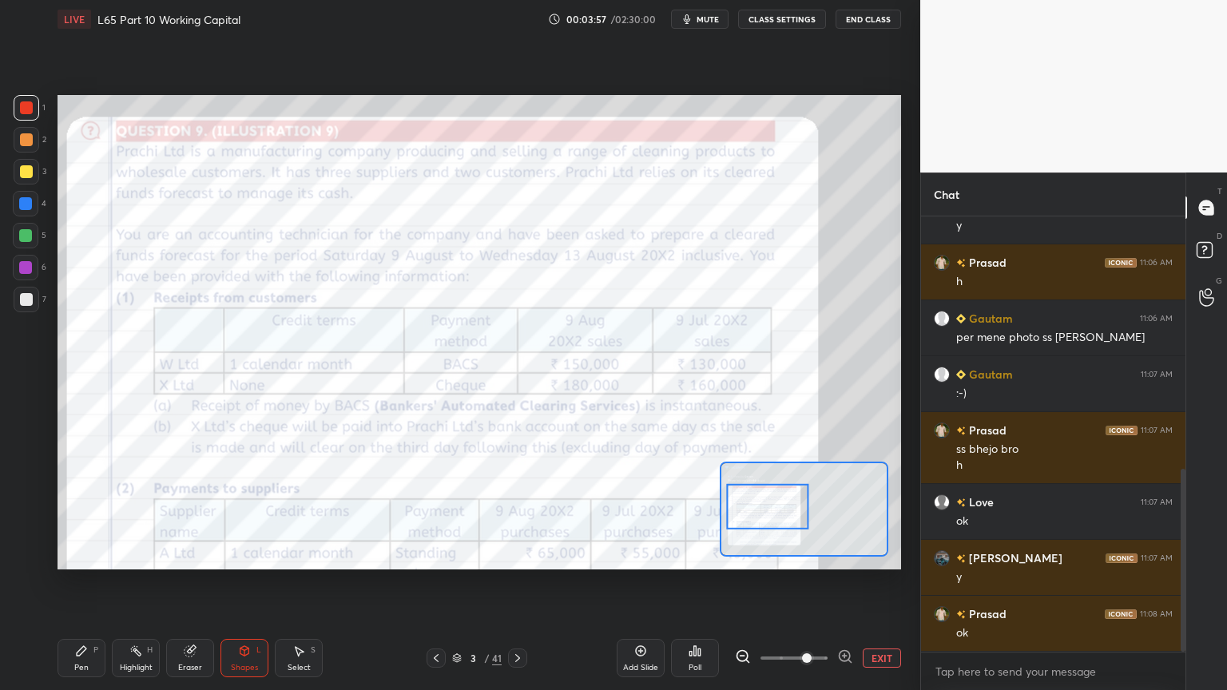
click at [93, 513] on div "Pen P" at bounding box center [81, 658] width 48 height 38
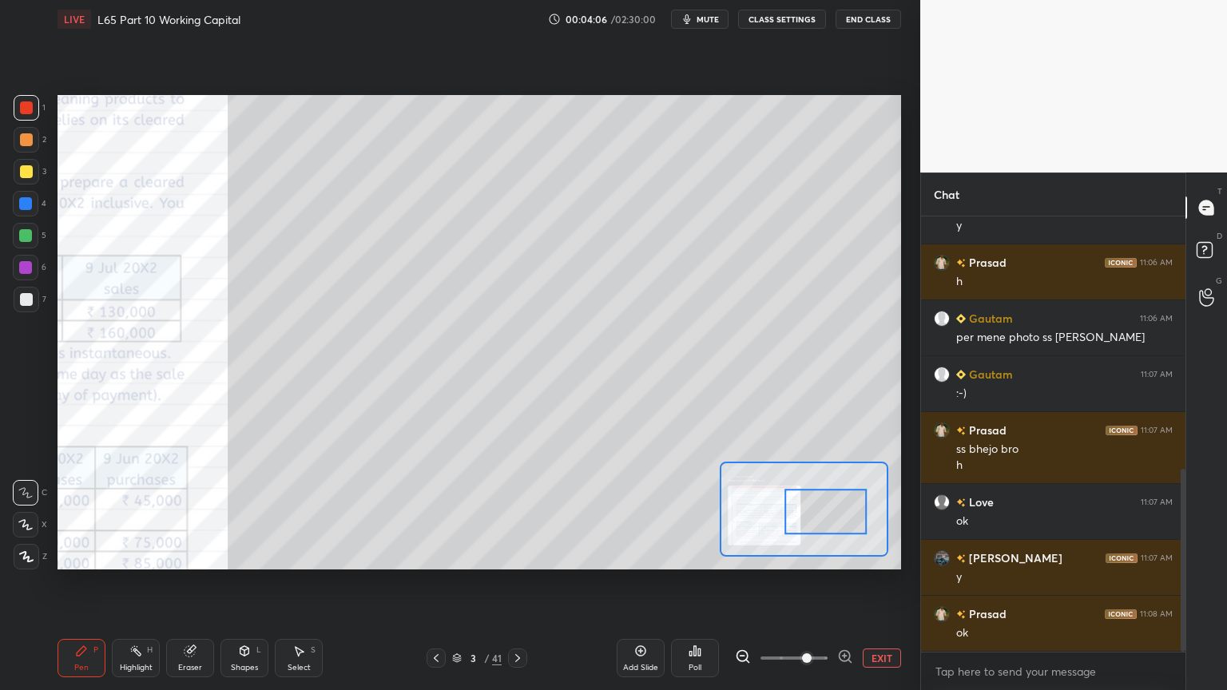
scroll to position [616, 0]
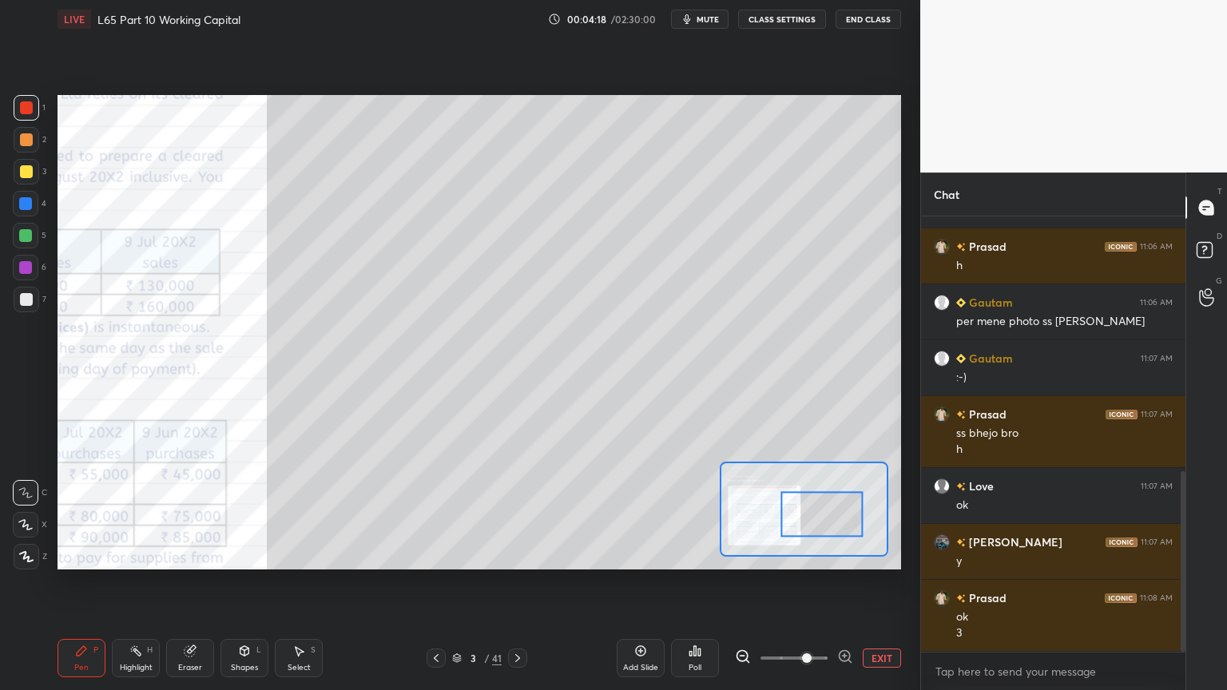
click at [811, 513] on div at bounding box center [821, 514] width 83 height 46
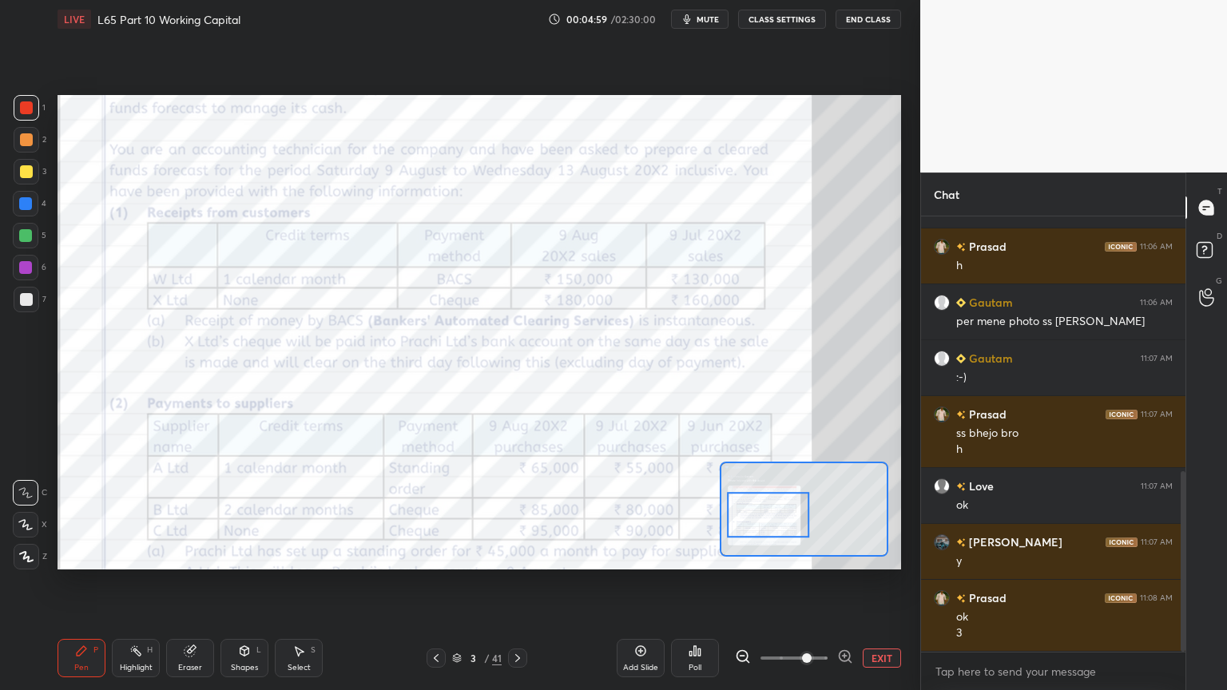
scroll to position [671, 0]
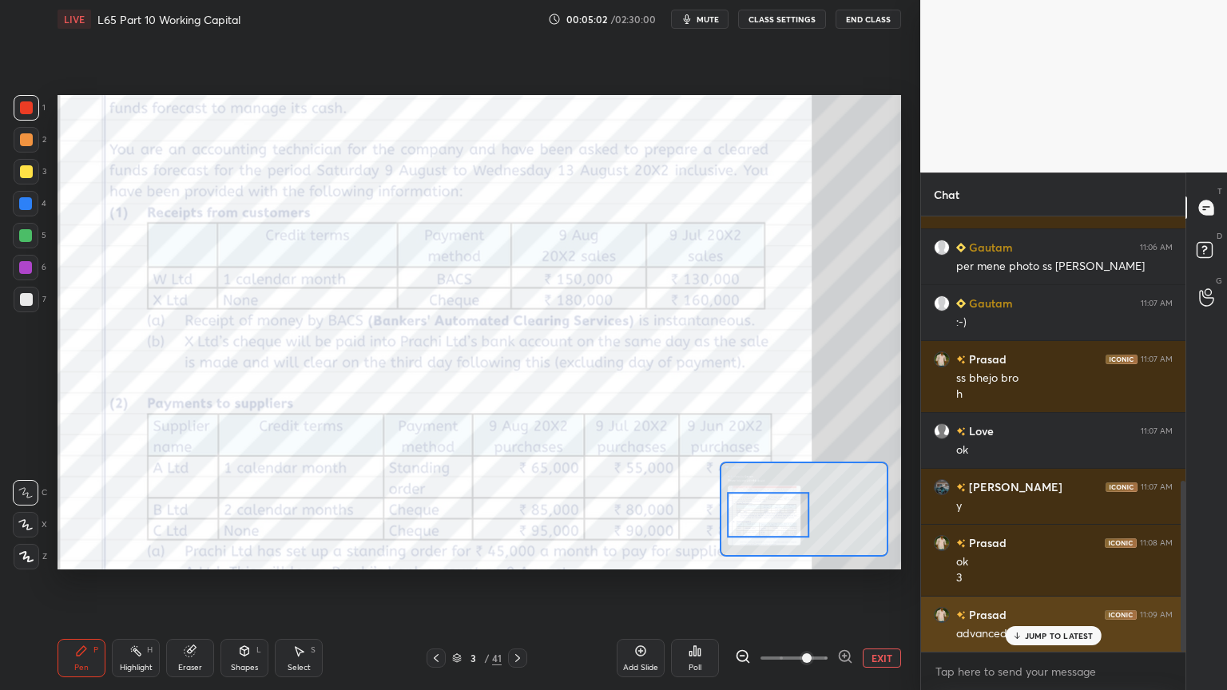
click at [1017, 513] on icon at bounding box center [1016, 637] width 5 height 2
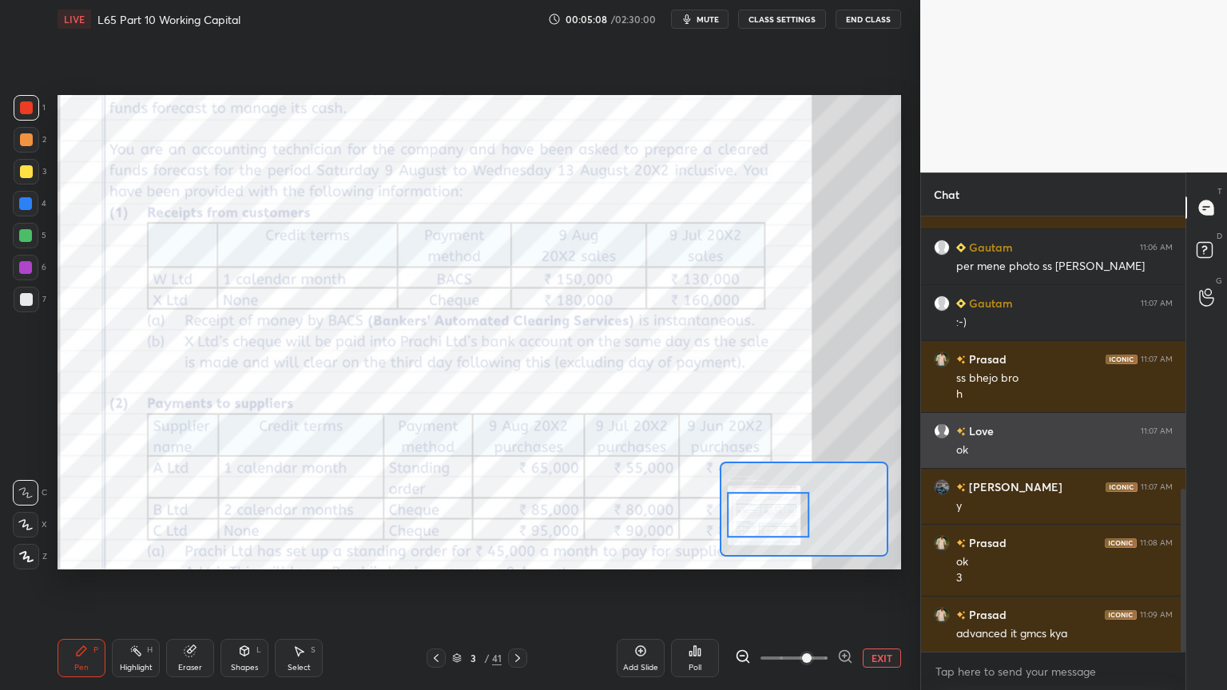
scroll to position [728, 0]
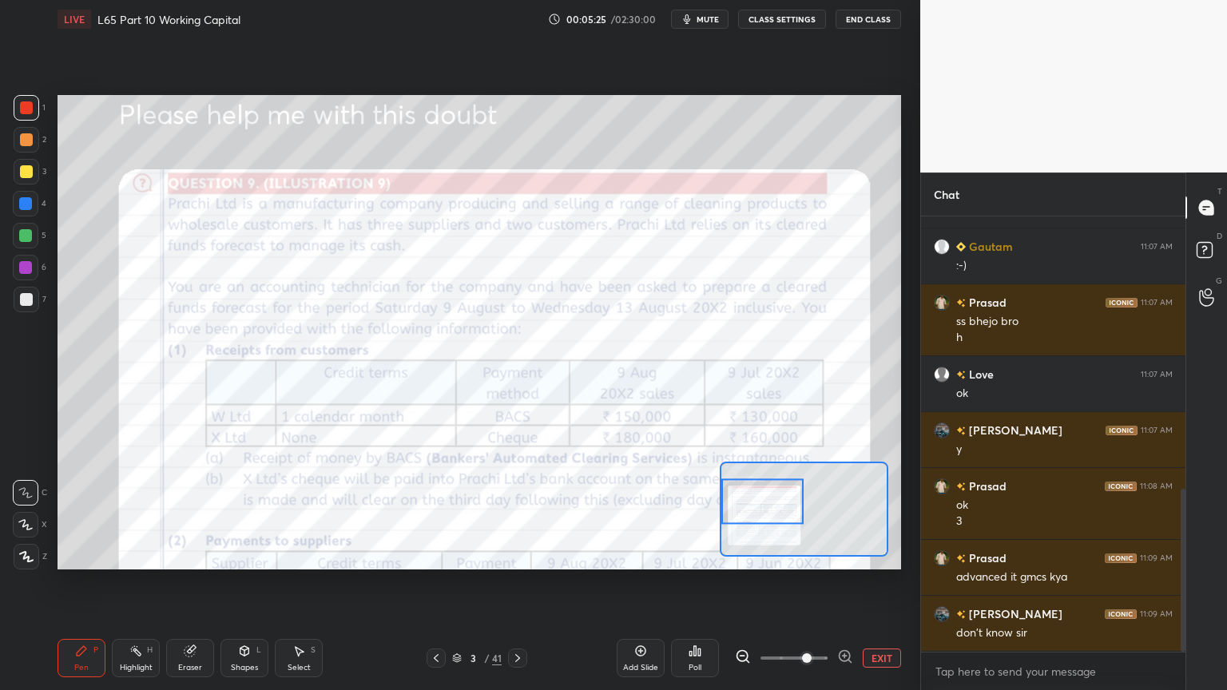
click at [248, 513] on div "Shapes" at bounding box center [244, 668] width 27 height 8
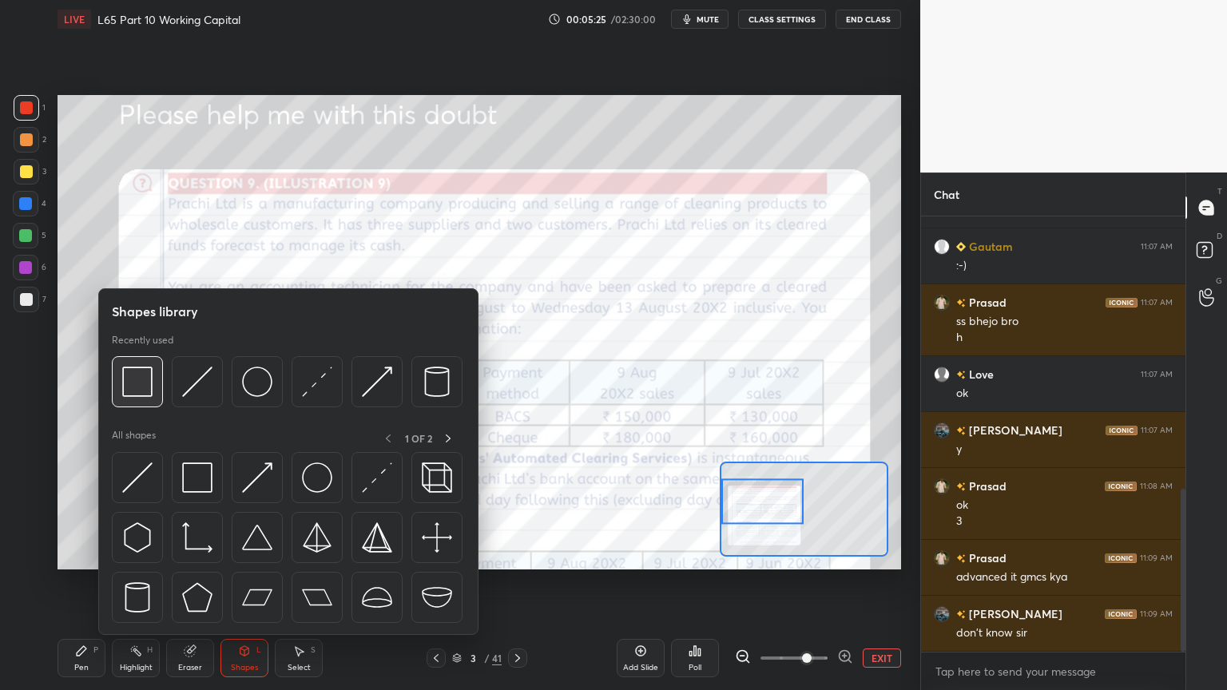
click at [128, 396] on img at bounding box center [137, 382] width 30 height 30
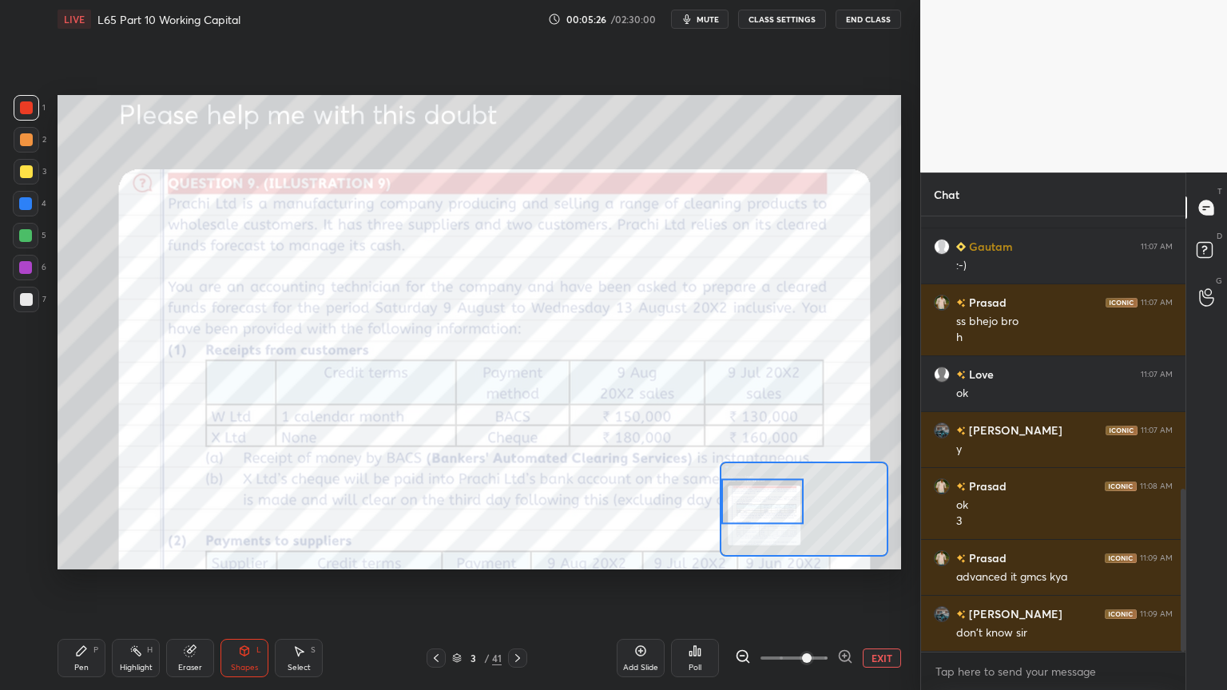
click at [242, 513] on div "Shapes" at bounding box center [244, 668] width 27 height 8
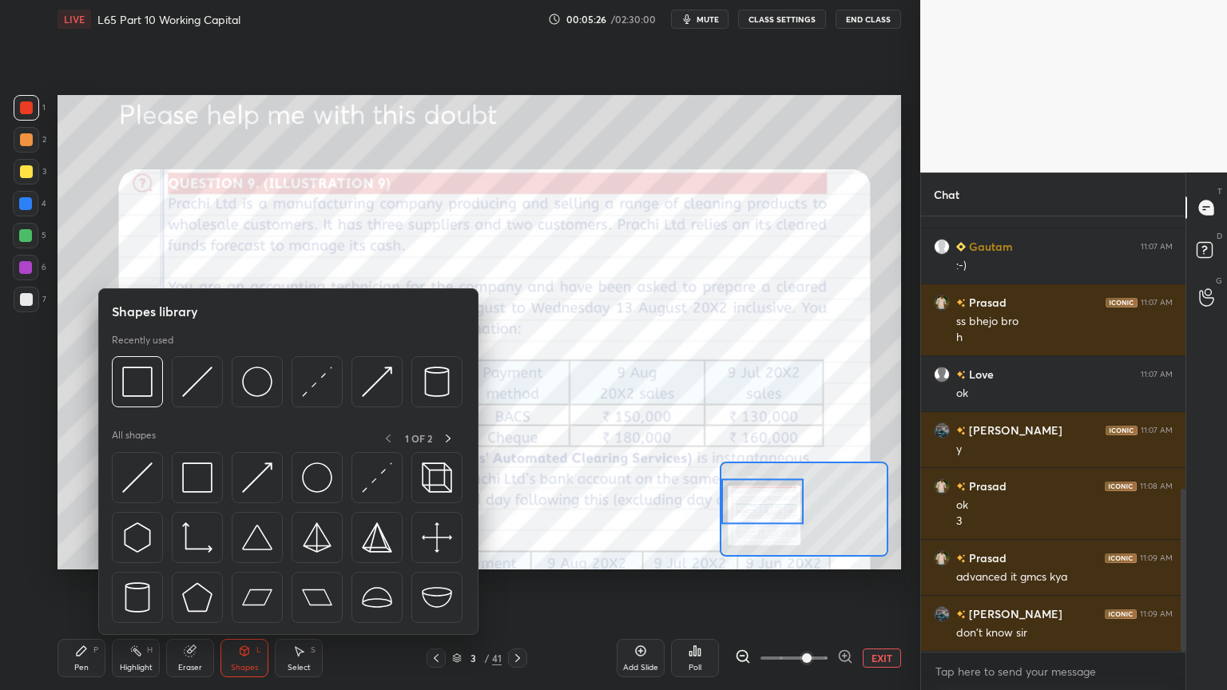
click at [202, 380] on img at bounding box center [197, 382] width 30 height 30
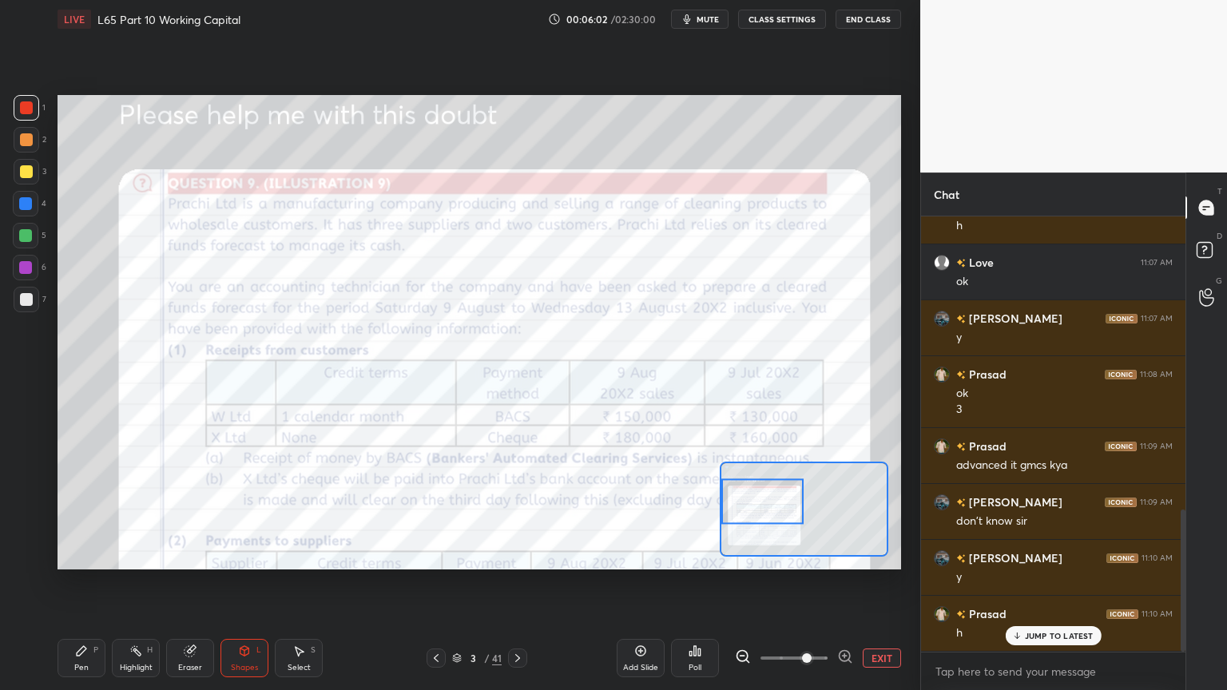
scroll to position [894, 0]
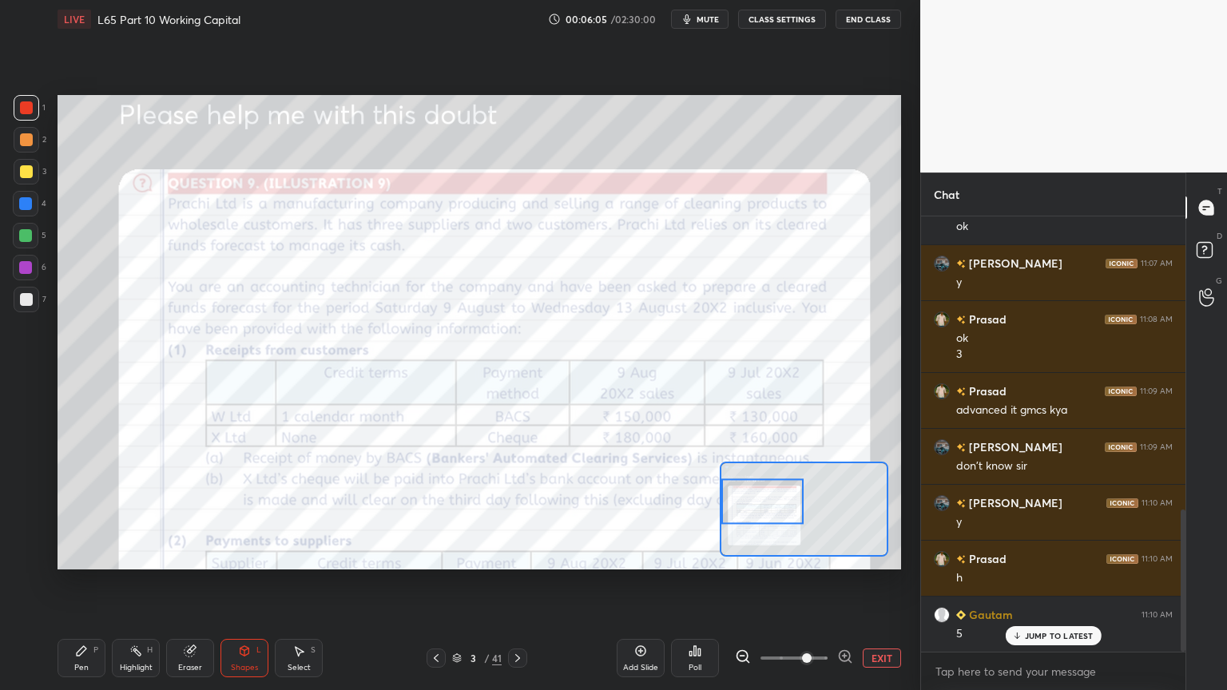
click at [521, 513] on icon at bounding box center [517, 658] width 13 height 13
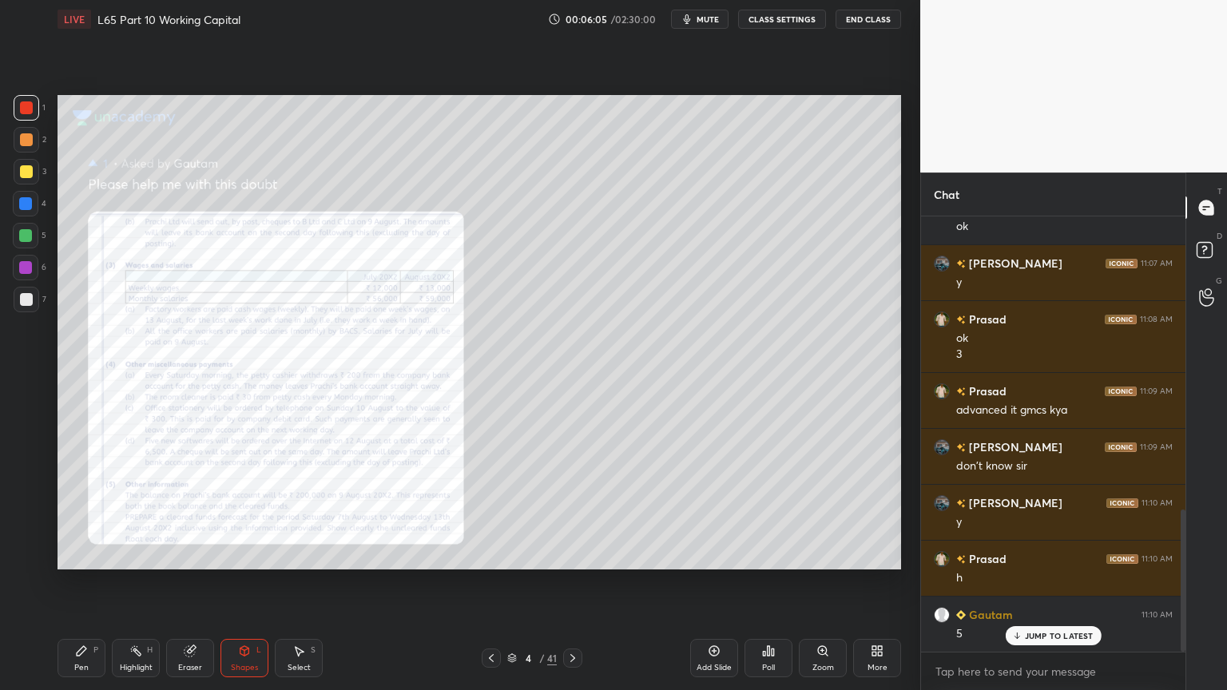
click at [522, 513] on div "4" at bounding box center [528, 658] width 16 height 10
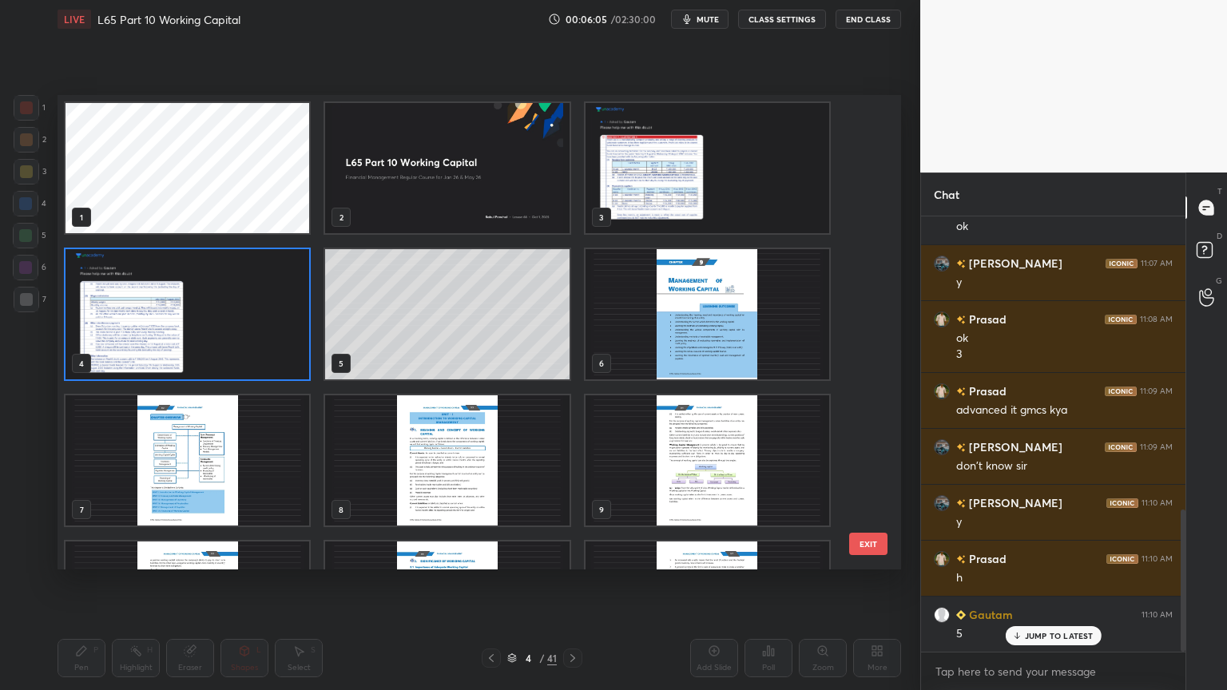
scroll to position [470, 835]
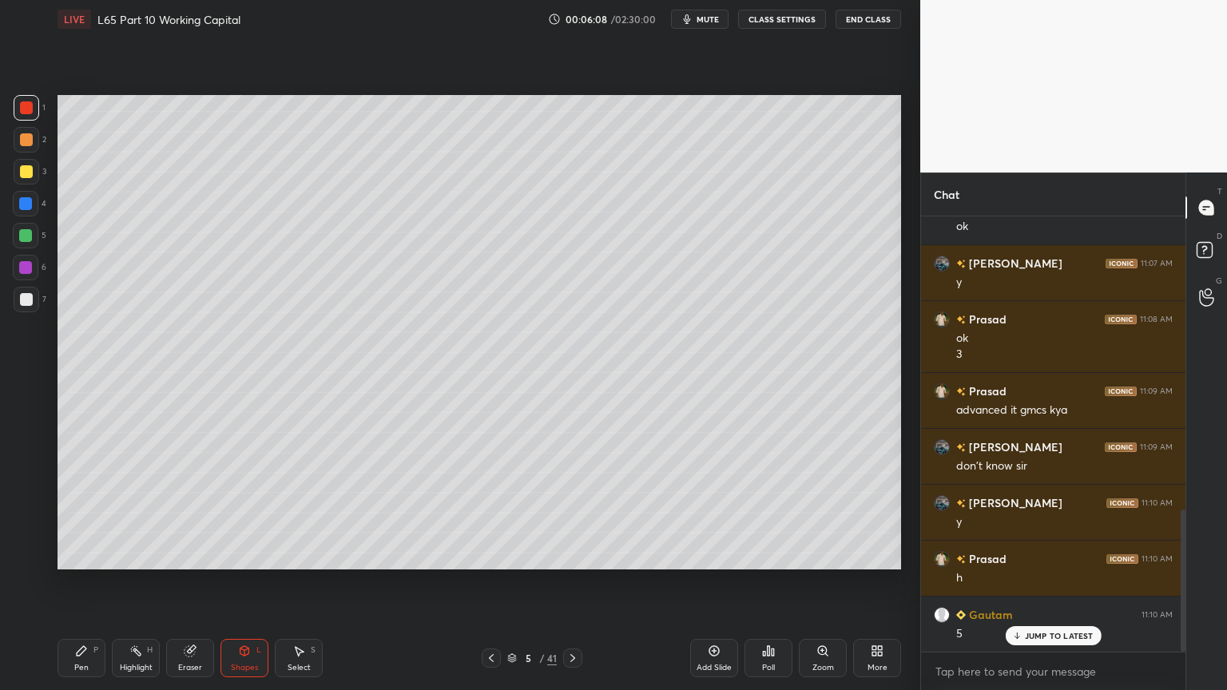
click at [86, 513] on icon at bounding box center [81, 650] width 13 height 13
click at [26, 182] on div at bounding box center [27, 172] width 26 height 26
click at [29, 513] on icon at bounding box center [26, 556] width 14 height 11
click at [33, 513] on div at bounding box center [26, 525] width 26 height 26
click at [38, 112] on div at bounding box center [27, 108] width 26 height 26
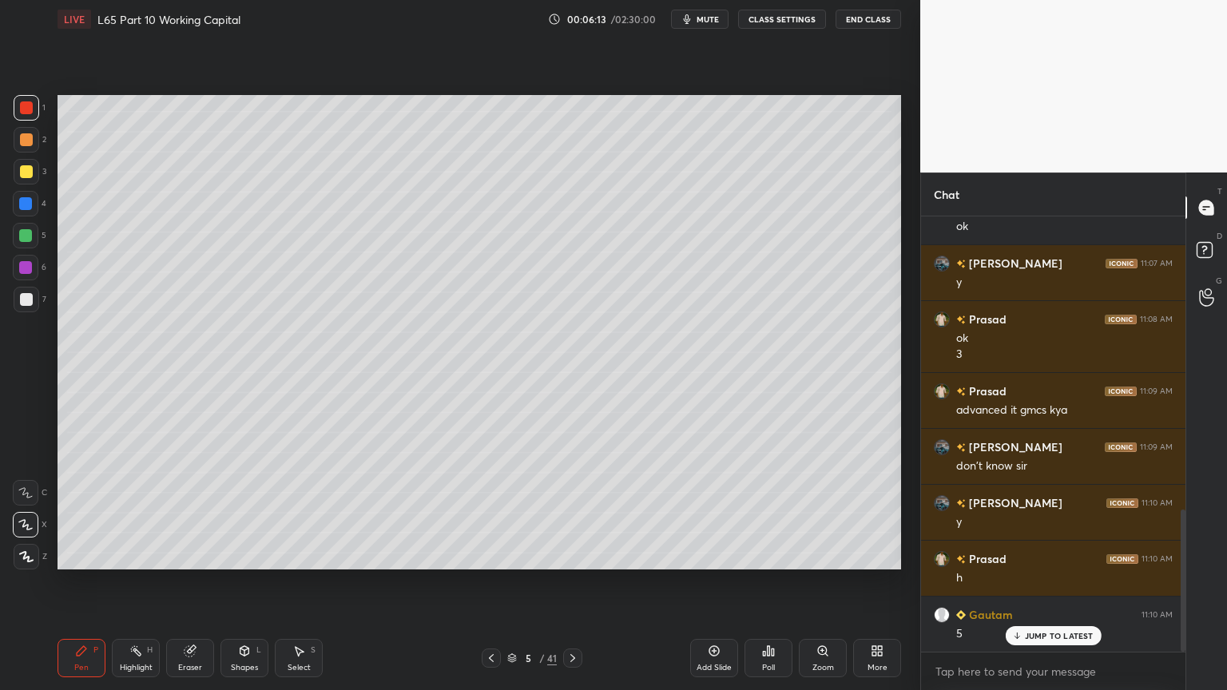
click at [248, 513] on icon at bounding box center [244, 650] width 13 height 13
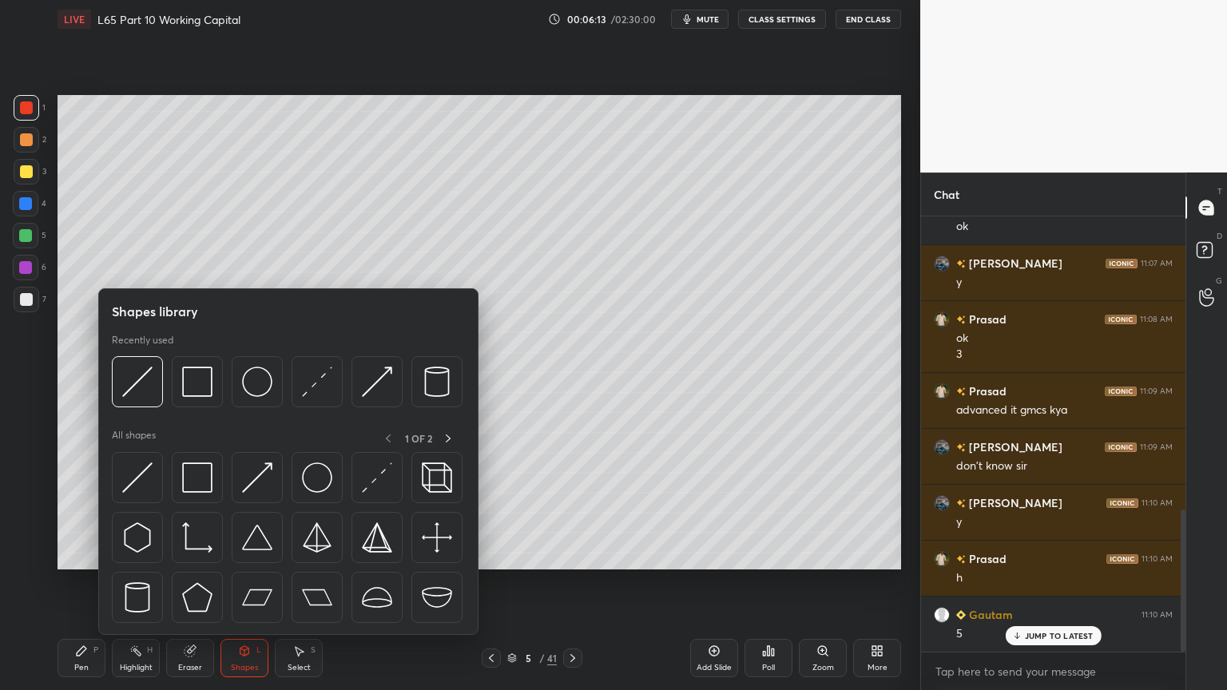
click at [195, 382] on img at bounding box center [197, 382] width 30 height 30
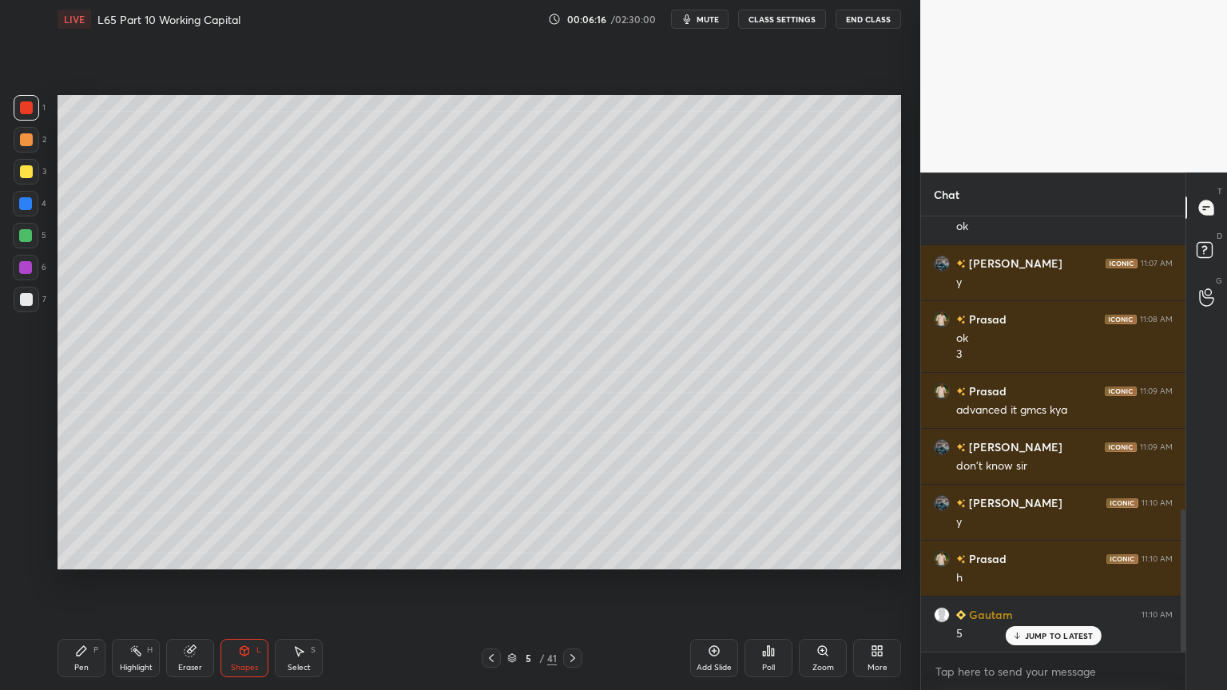
click at [67, 513] on div "Pen P" at bounding box center [81, 658] width 48 height 38
click at [26, 179] on div at bounding box center [27, 172] width 26 height 26
click at [34, 489] on div at bounding box center [26, 493] width 26 height 26
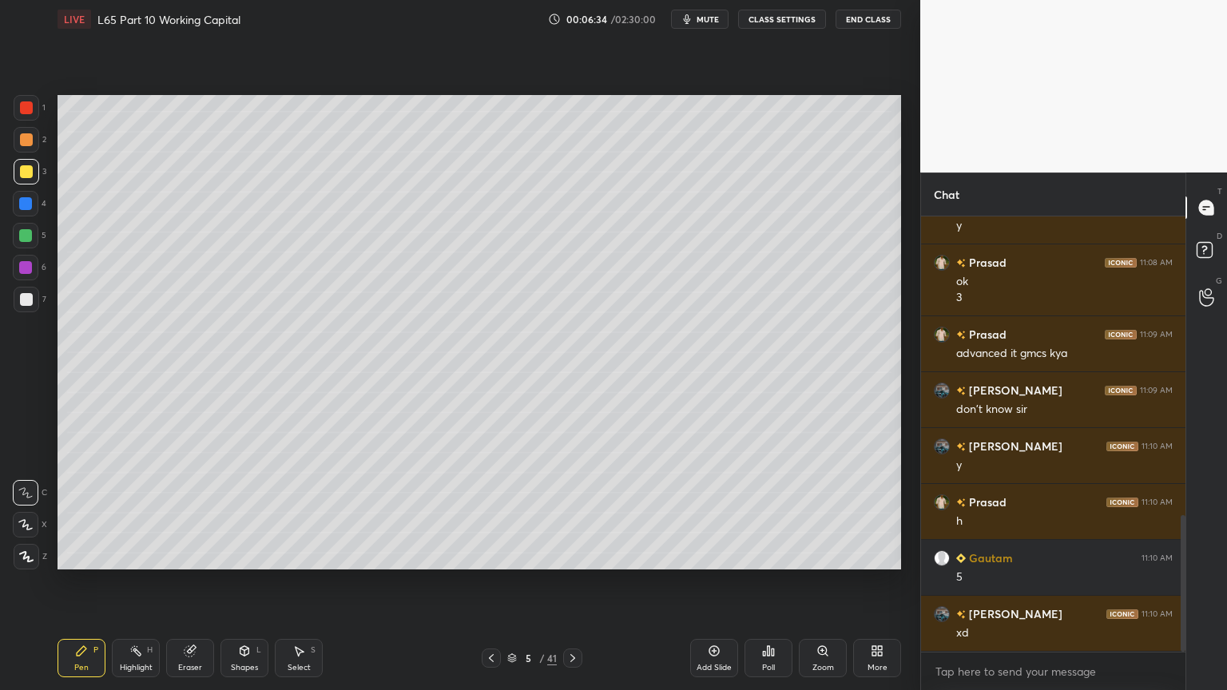
click at [246, 513] on icon at bounding box center [244, 651] width 9 height 10
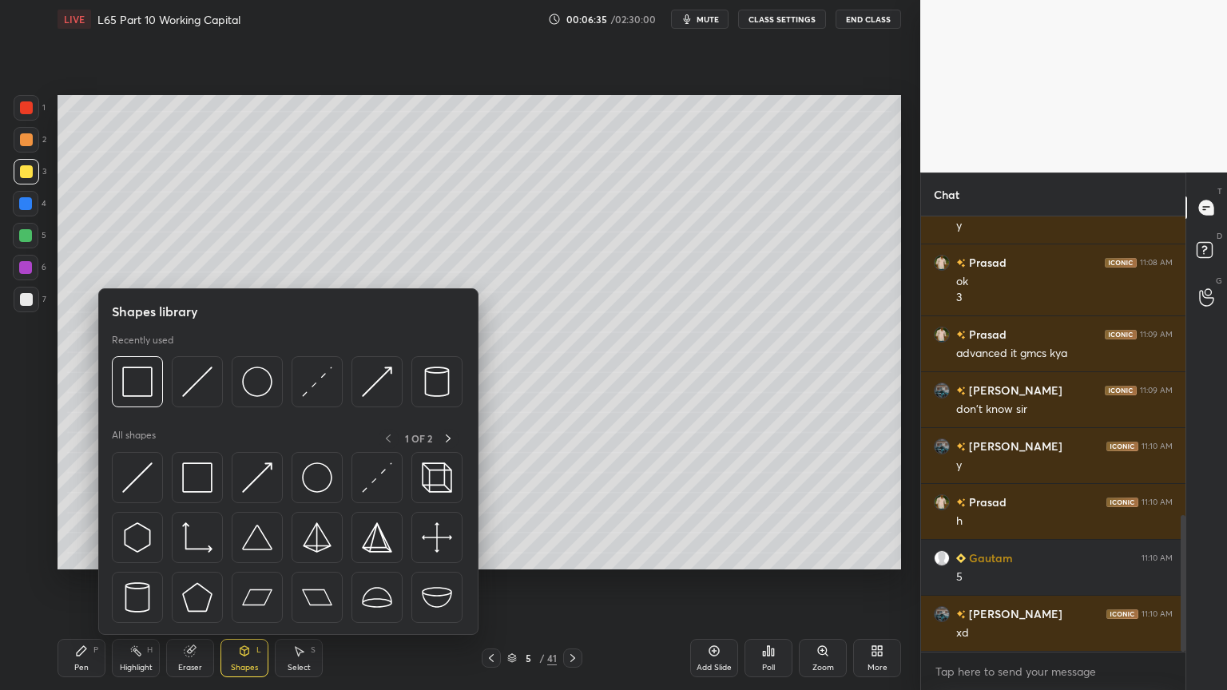
click at [196, 390] on img at bounding box center [197, 382] width 30 height 30
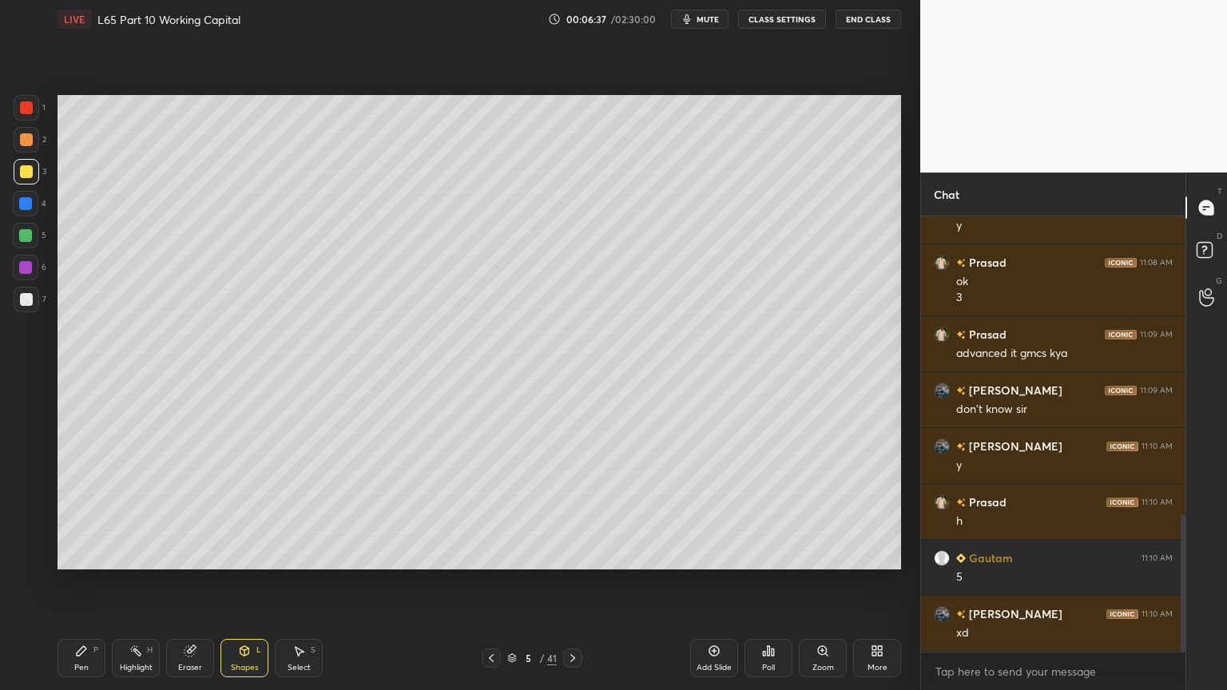
click at [31, 144] on div at bounding box center [26, 139] width 13 height 13
click at [87, 513] on icon at bounding box center [81, 650] width 13 height 13
click at [495, 513] on div at bounding box center [491, 657] width 19 height 19
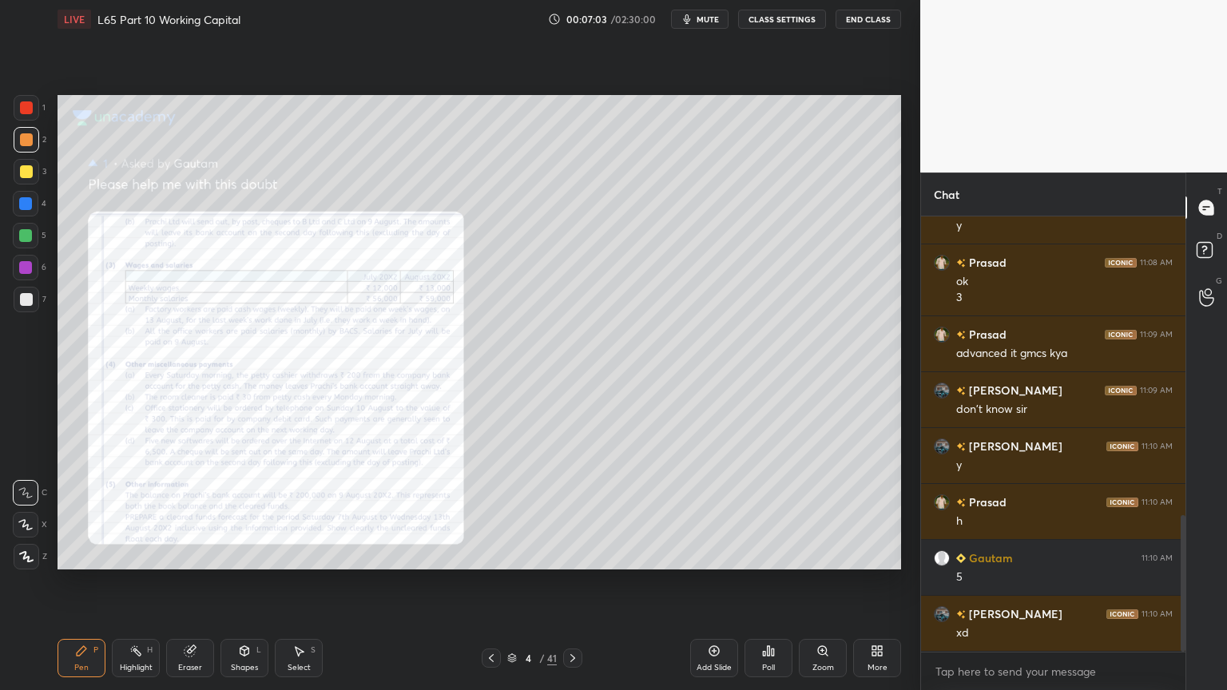
click at [493, 513] on div at bounding box center [491, 657] width 19 height 19
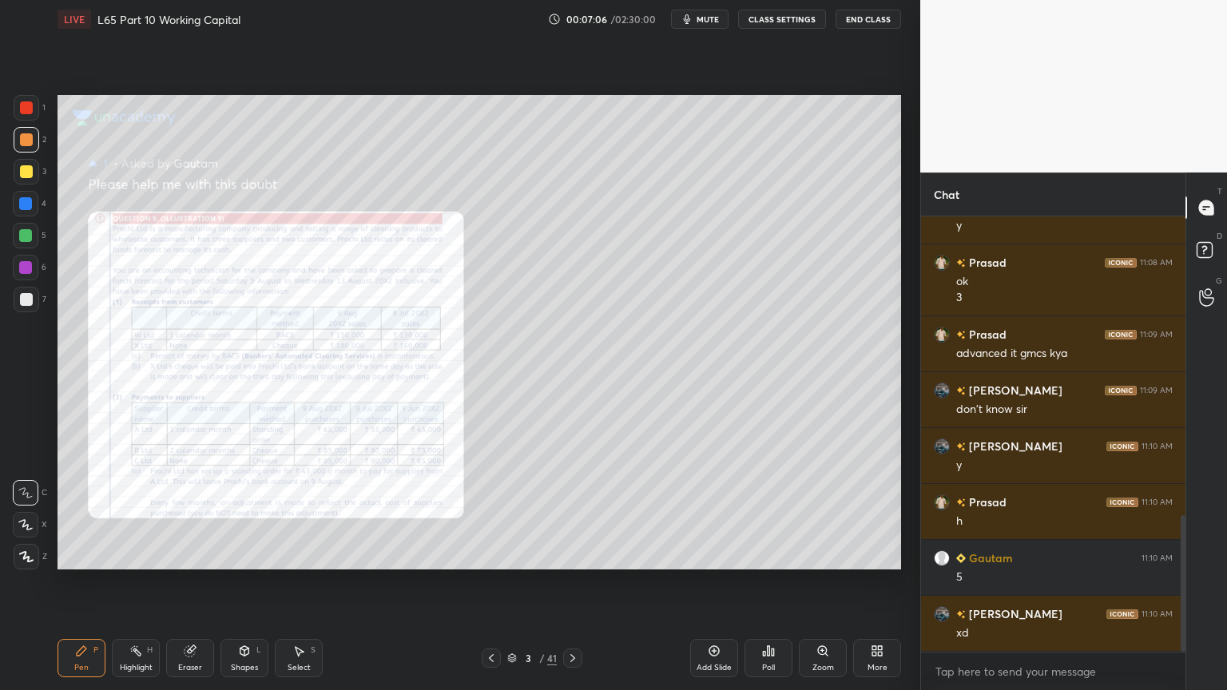
click at [811, 513] on div "Zoom" at bounding box center [823, 658] width 48 height 38
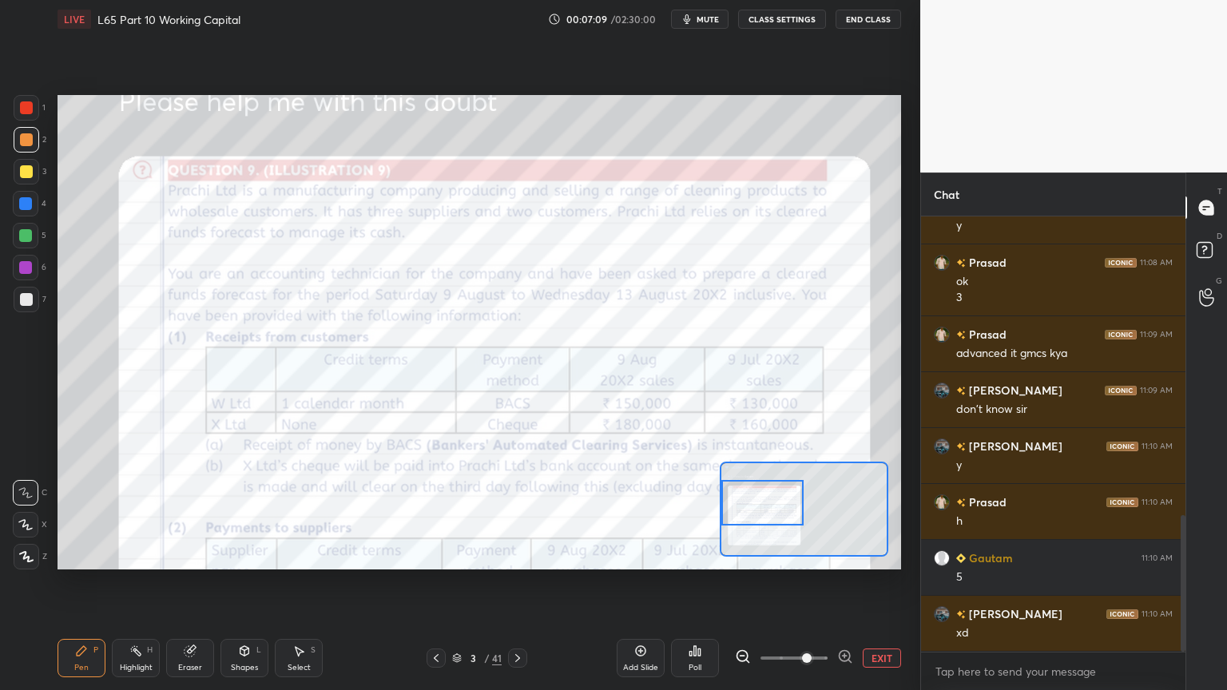
click at [521, 513] on icon at bounding box center [517, 658] width 13 height 13
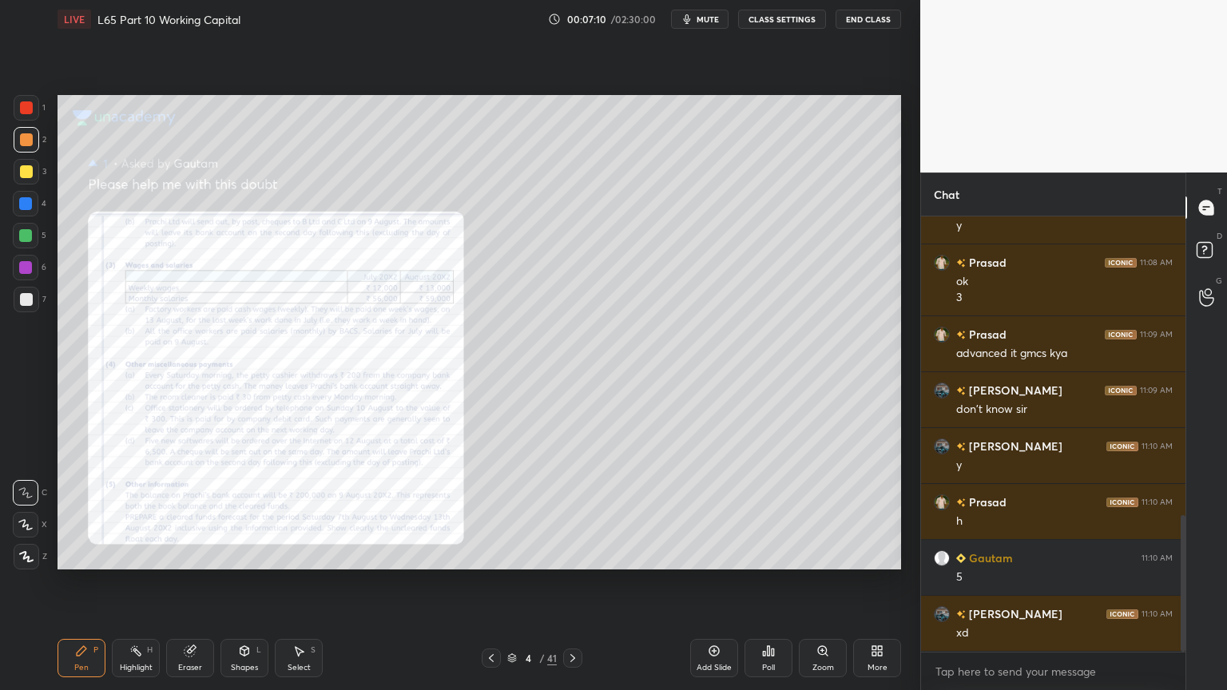
click at [572, 513] on icon at bounding box center [572, 658] width 5 height 8
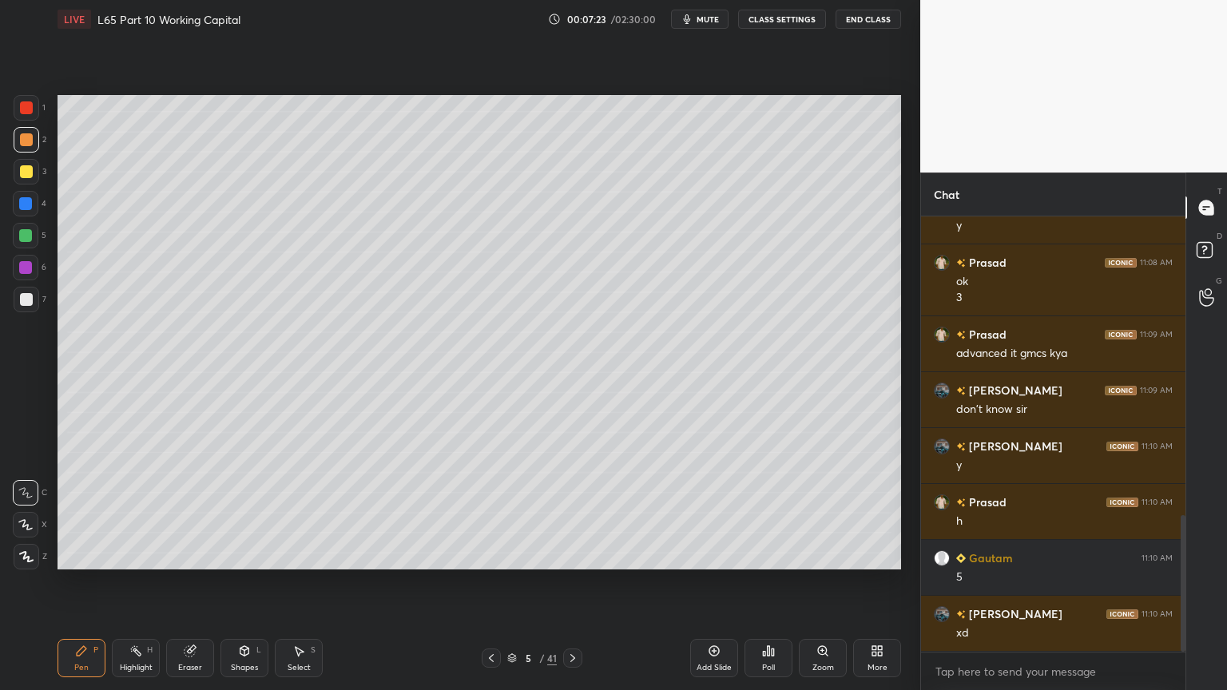
click at [243, 513] on icon at bounding box center [244, 651] width 9 height 10
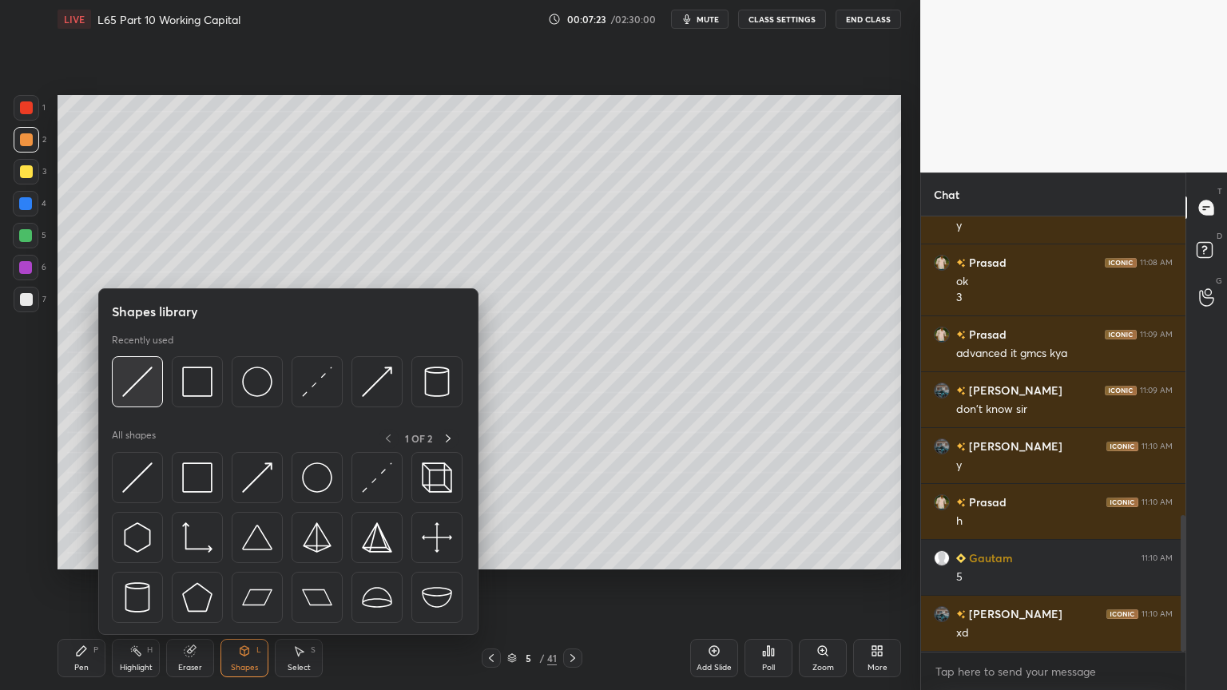
click at [149, 392] on img at bounding box center [137, 382] width 30 height 30
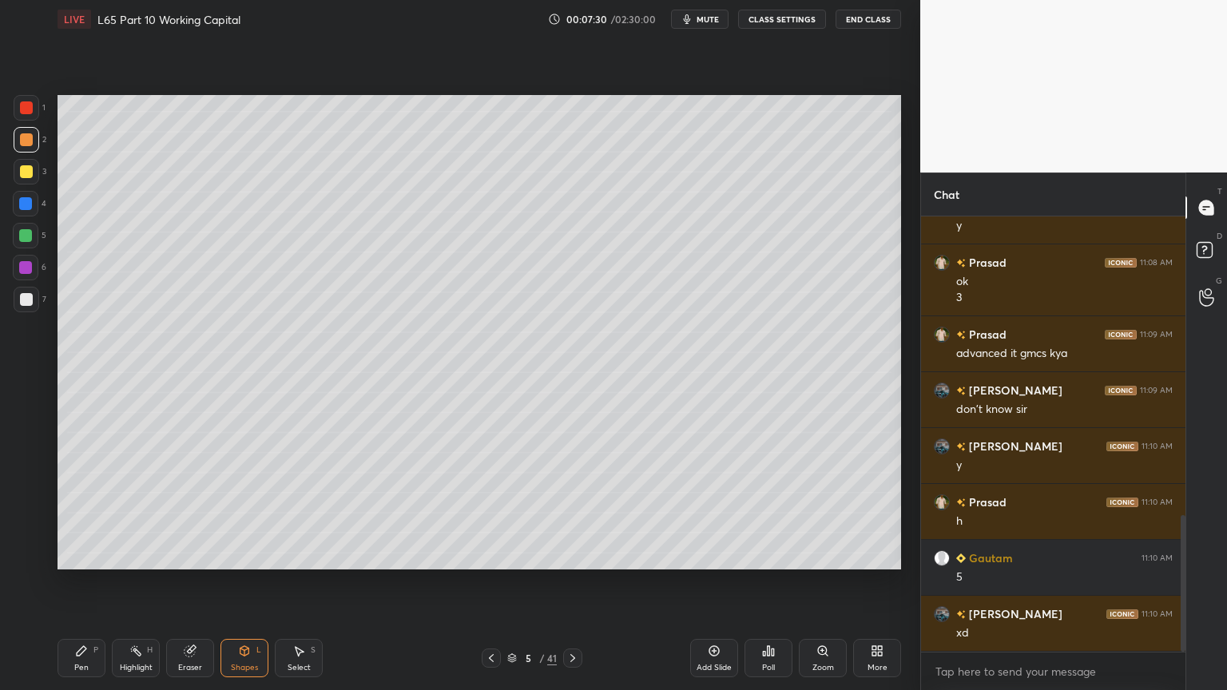
click at [73, 513] on div "Pen P" at bounding box center [81, 658] width 48 height 38
click at [22, 306] on div at bounding box center [27, 300] width 26 height 26
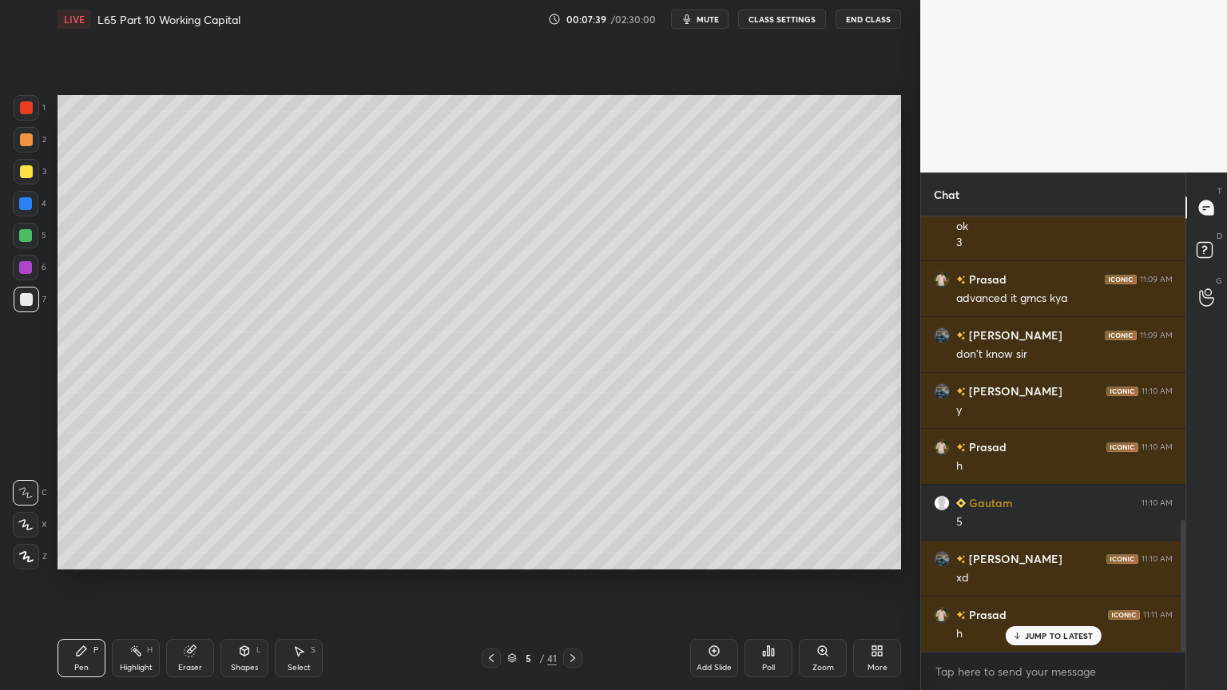
click at [36, 143] on div at bounding box center [27, 140] width 26 height 26
click at [26, 181] on div at bounding box center [27, 172] width 26 height 26
click at [72, 513] on div "Pen P" at bounding box center [81, 658] width 48 height 38
click at [252, 513] on div "Shapes" at bounding box center [244, 668] width 27 height 8
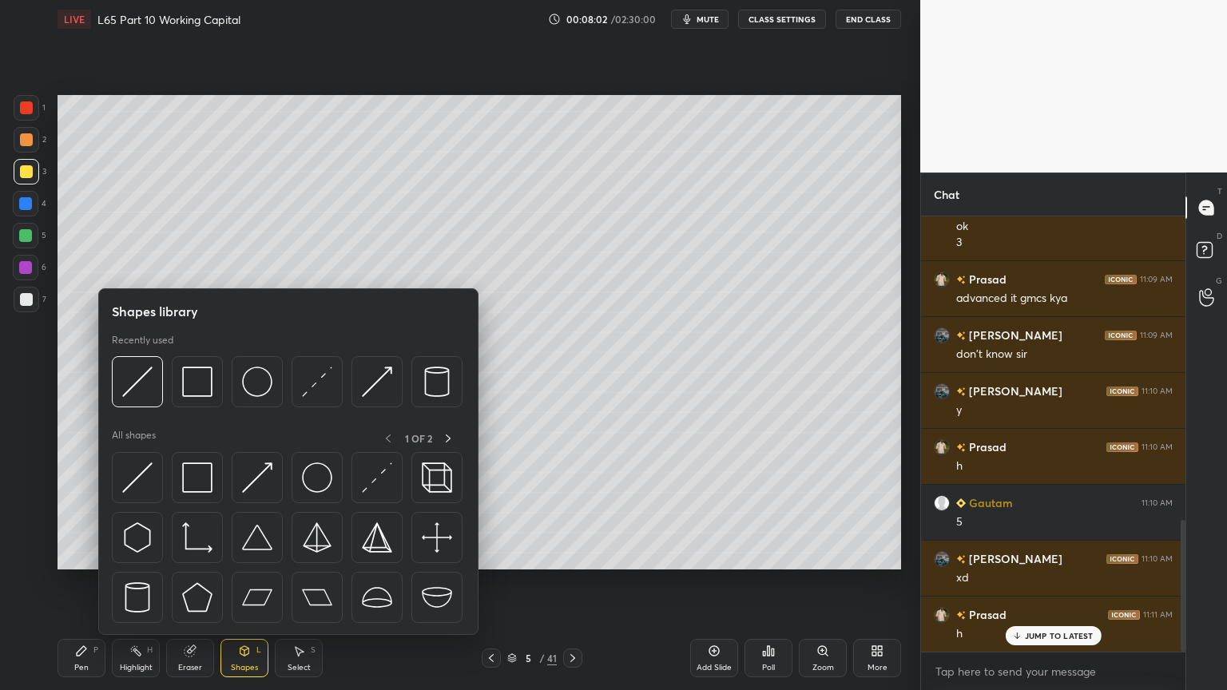
click at [131, 394] on img at bounding box center [137, 382] width 30 height 30
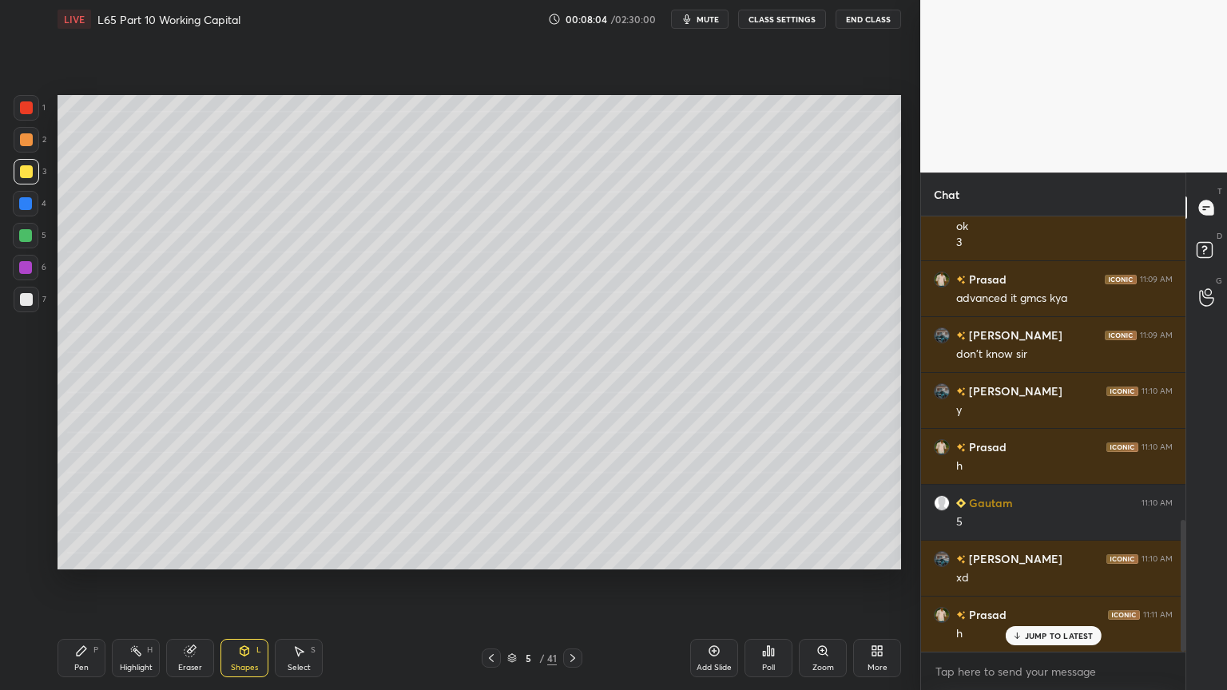
click at [20, 211] on div at bounding box center [26, 204] width 26 height 26
click at [238, 513] on icon at bounding box center [244, 650] width 13 height 13
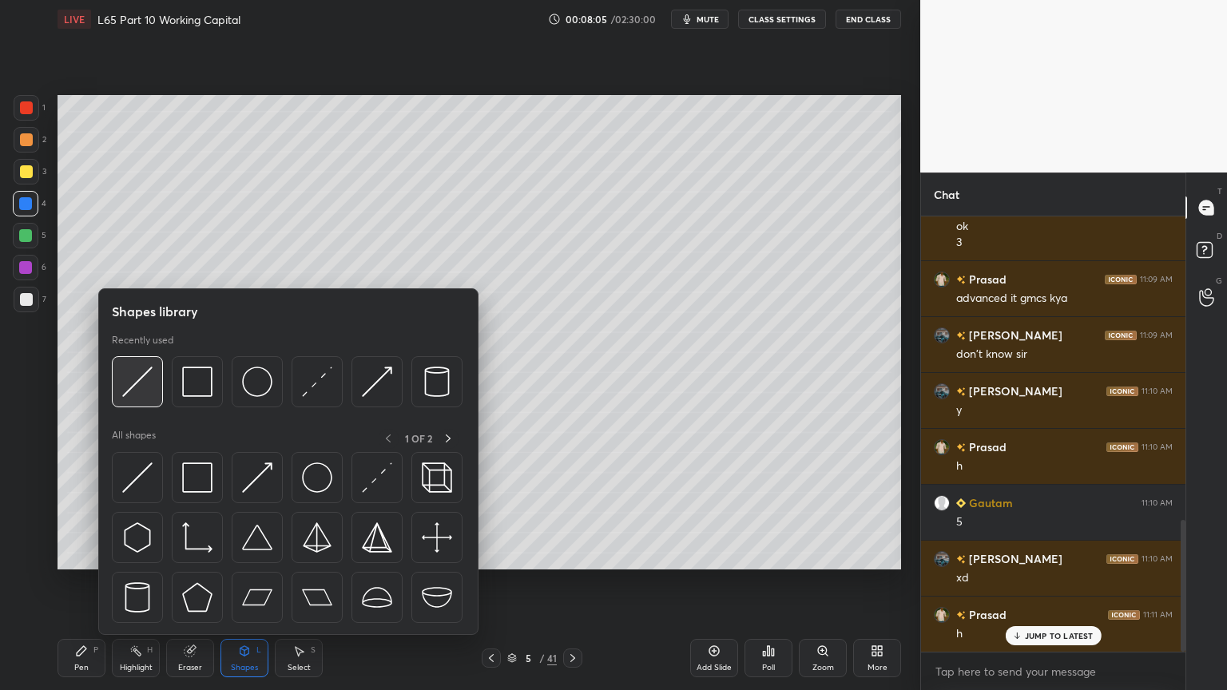
click at [149, 383] on img at bounding box center [137, 382] width 30 height 30
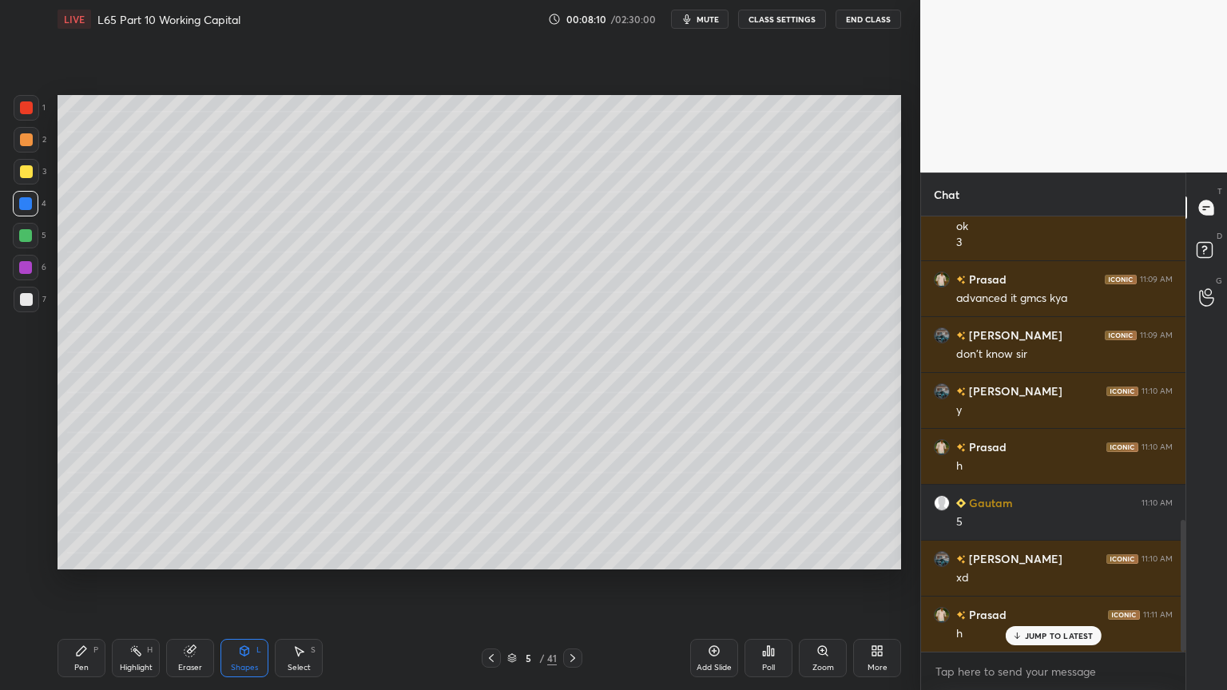
click at [85, 513] on icon at bounding box center [81, 650] width 13 height 13
click at [36, 169] on div at bounding box center [27, 172] width 26 height 26
click at [240, 513] on icon at bounding box center [244, 650] width 13 height 13
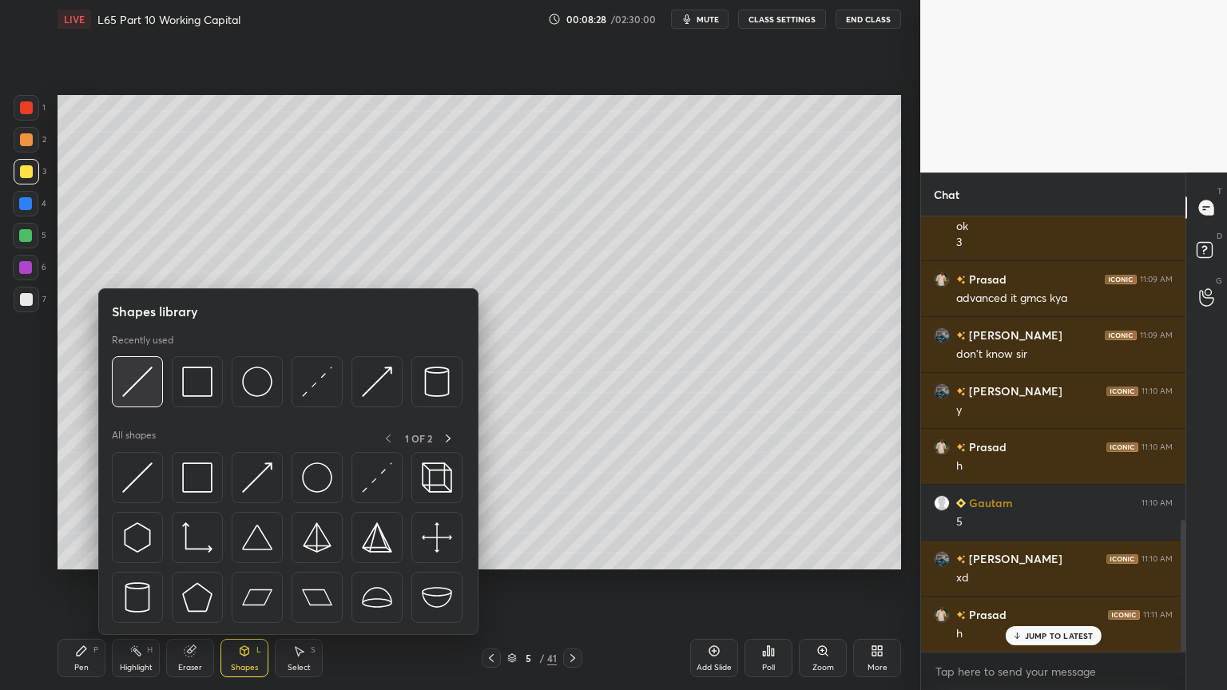
click at [139, 385] on img at bounding box center [137, 382] width 30 height 30
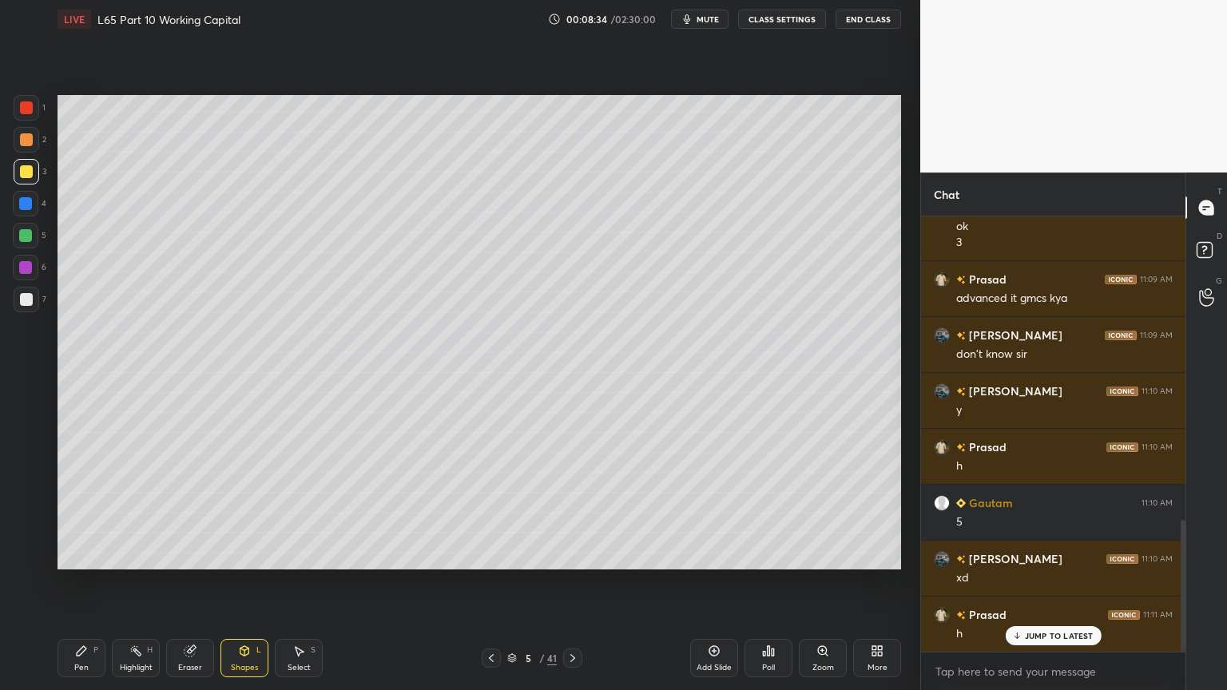
click at [73, 513] on div "Pen P" at bounding box center [81, 658] width 48 height 38
click at [15, 204] on div at bounding box center [26, 204] width 26 height 26
click at [245, 513] on div "Shapes L" at bounding box center [244, 658] width 48 height 38
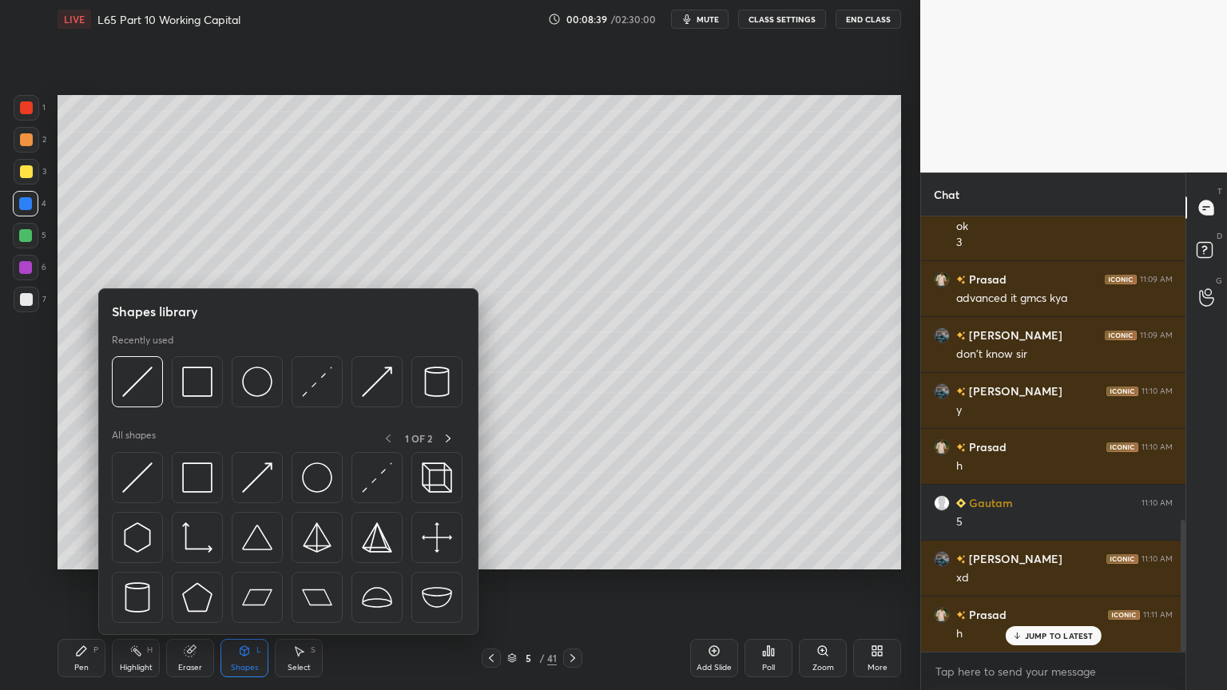
click at [141, 394] on img at bounding box center [137, 382] width 30 height 30
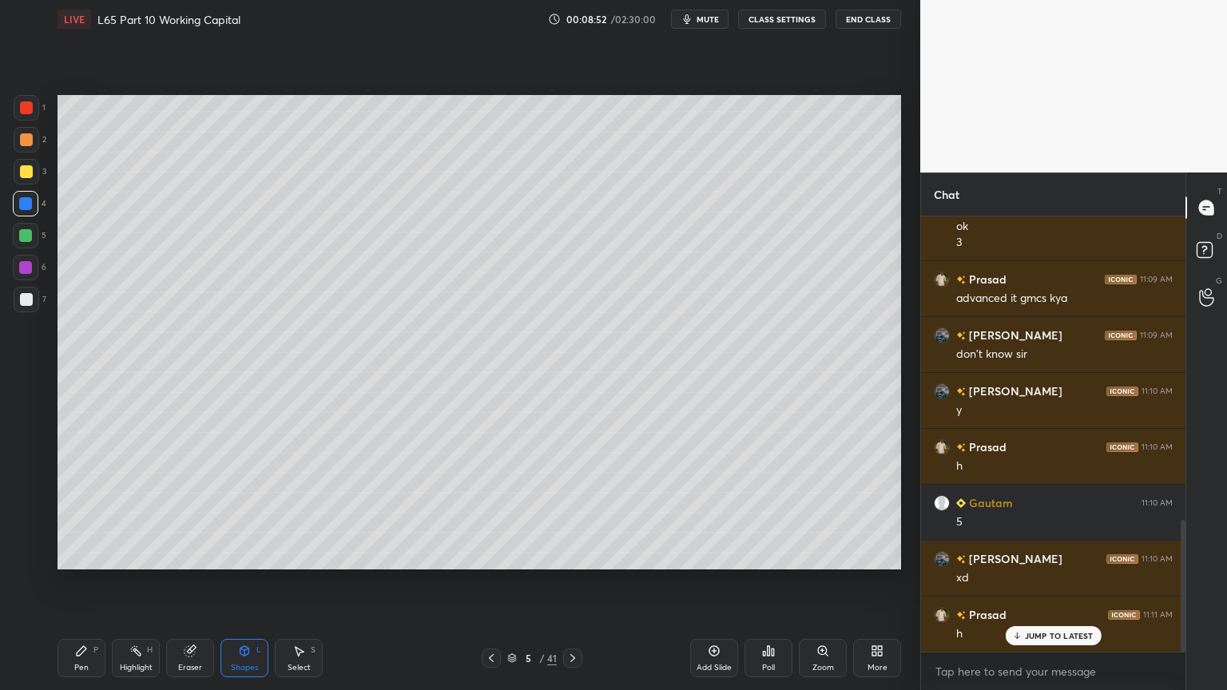
click at [73, 513] on div "Pen P" at bounding box center [81, 658] width 48 height 38
click at [26, 172] on div at bounding box center [26, 171] width 13 height 13
click at [249, 513] on div "Shapes L" at bounding box center [244, 658] width 48 height 38
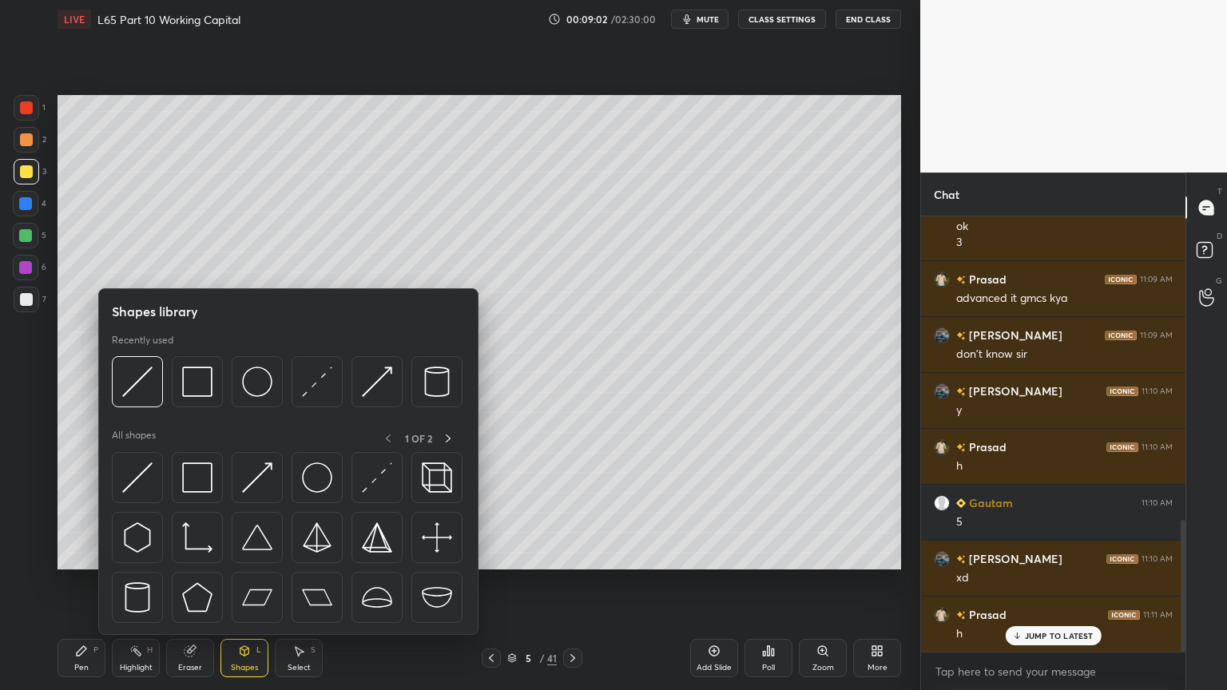
click at [148, 398] on div at bounding box center [137, 381] width 51 height 51
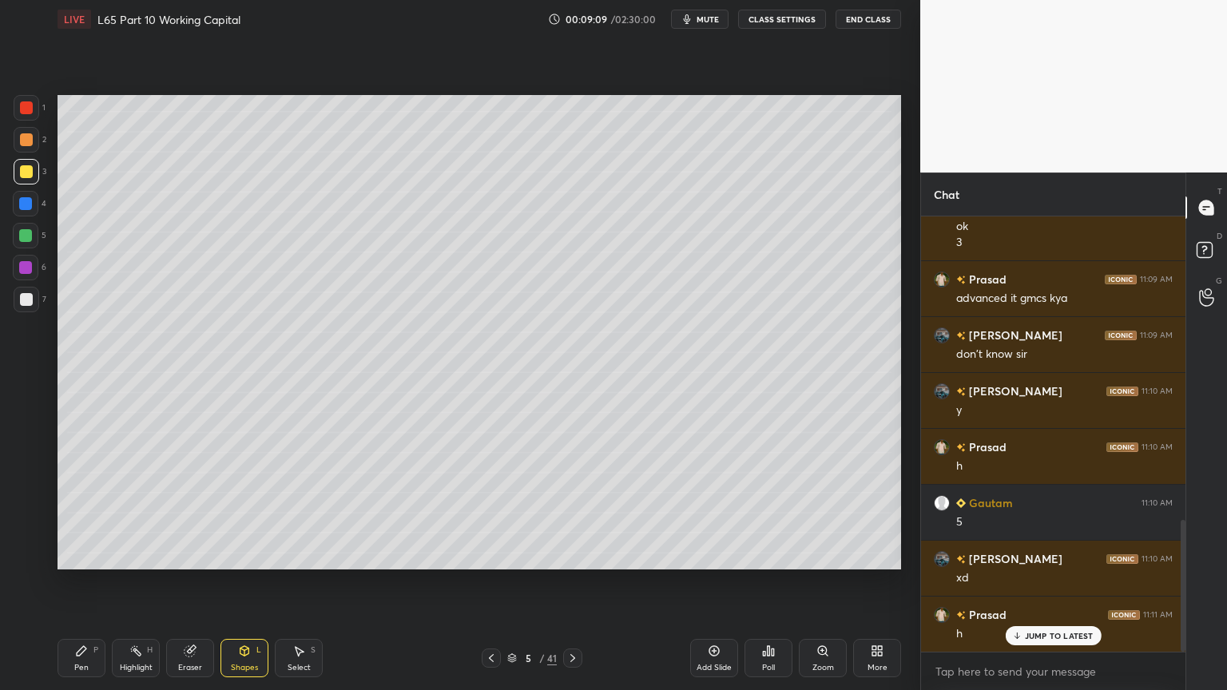
click at [81, 513] on icon at bounding box center [81, 650] width 13 height 13
click at [26, 307] on div at bounding box center [27, 300] width 26 height 26
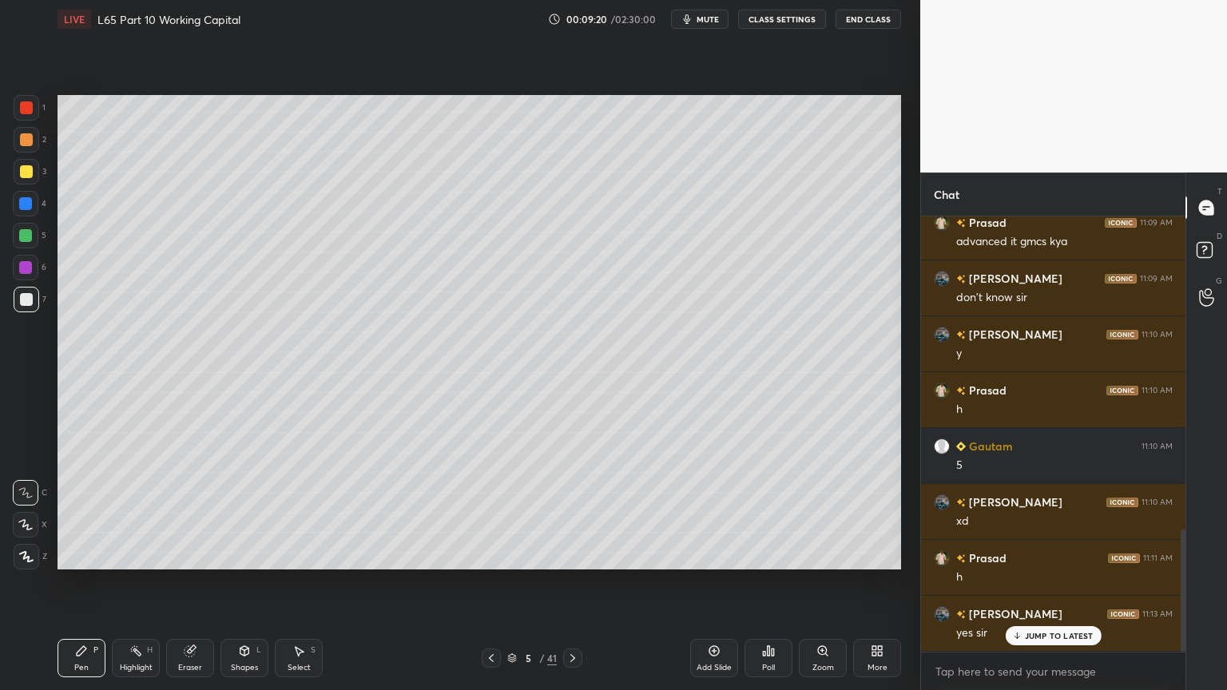
scroll to position [1118, 0]
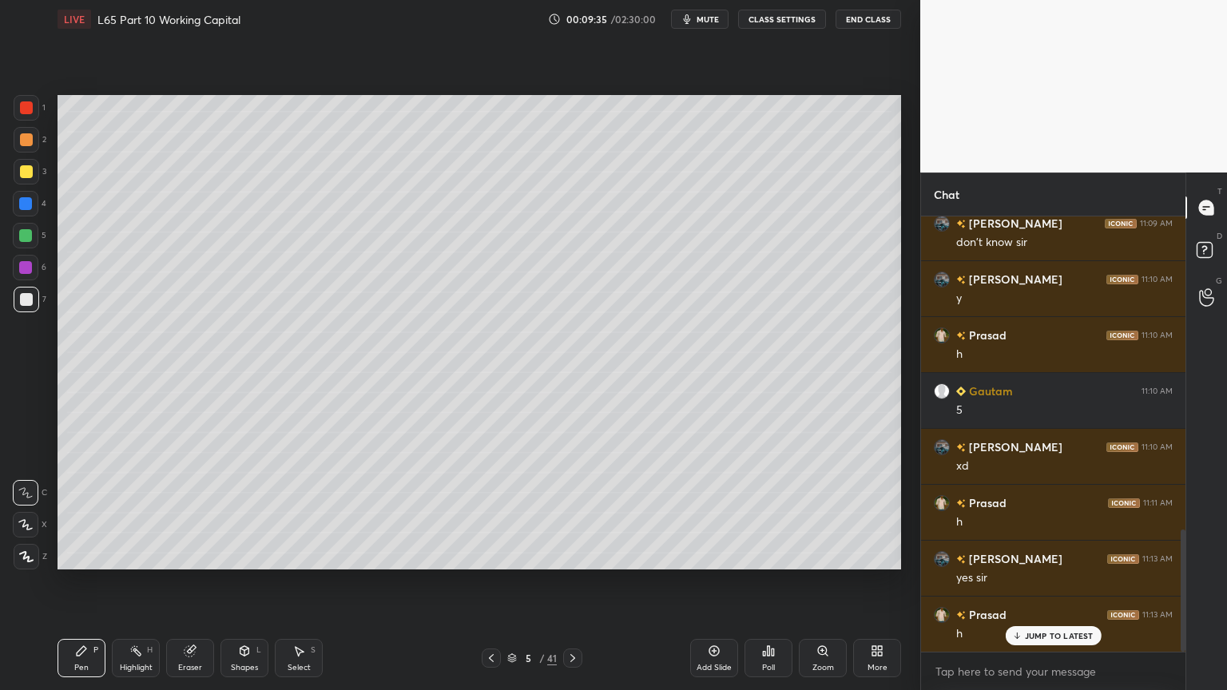
click at [491, 513] on icon at bounding box center [491, 658] width 13 height 13
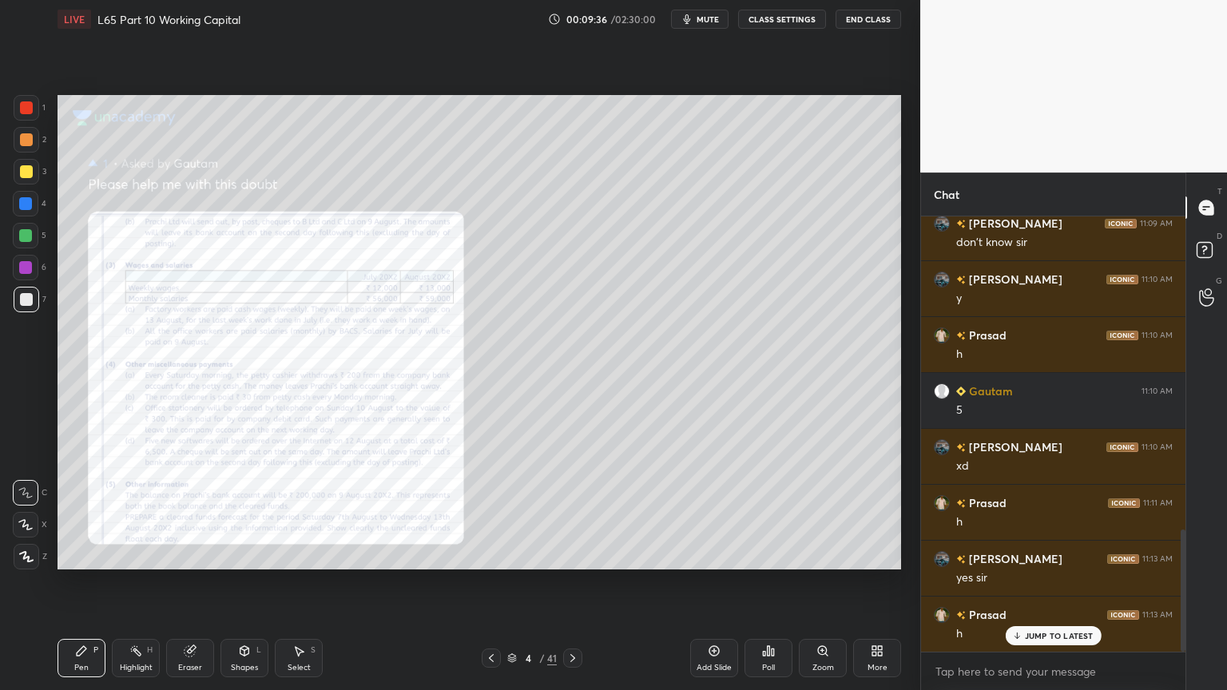
click at [492, 513] on icon at bounding box center [491, 658] width 13 height 13
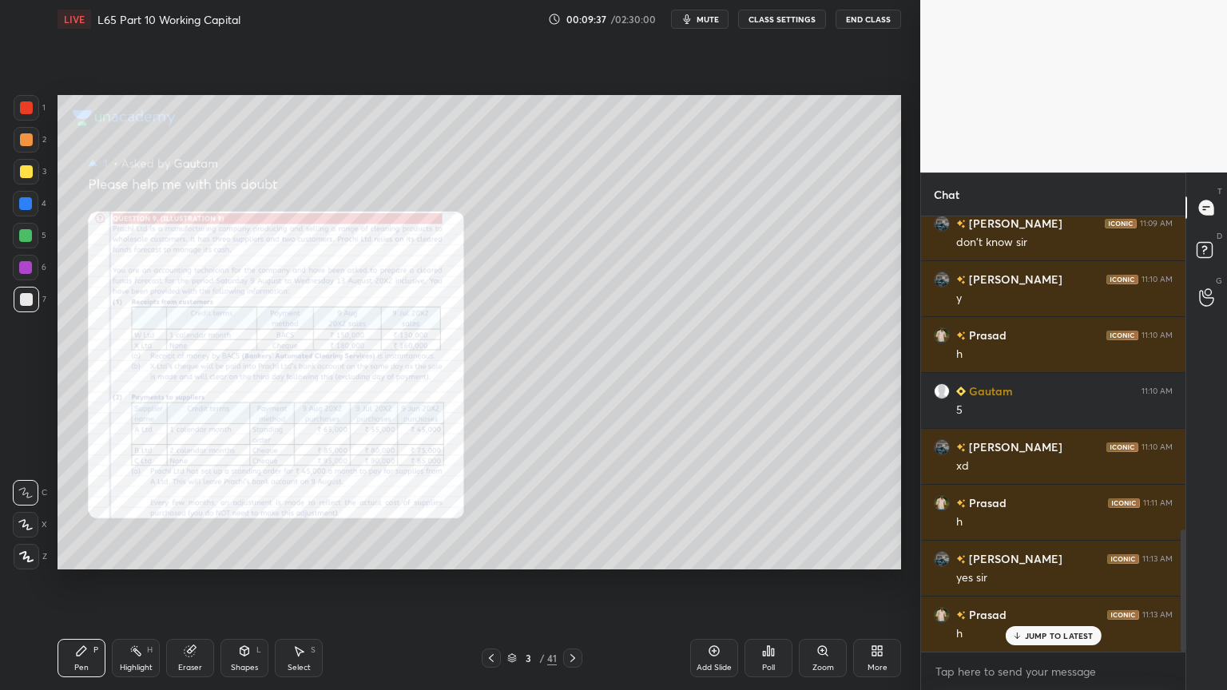
click at [188, 513] on div "Eraser" at bounding box center [190, 668] width 24 height 8
click at [33, 513] on span "Erase all" at bounding box center [26, 556] width 24 height 11
click at [822, 513] on icon at bounding box center [822, 649] width 0 height 3
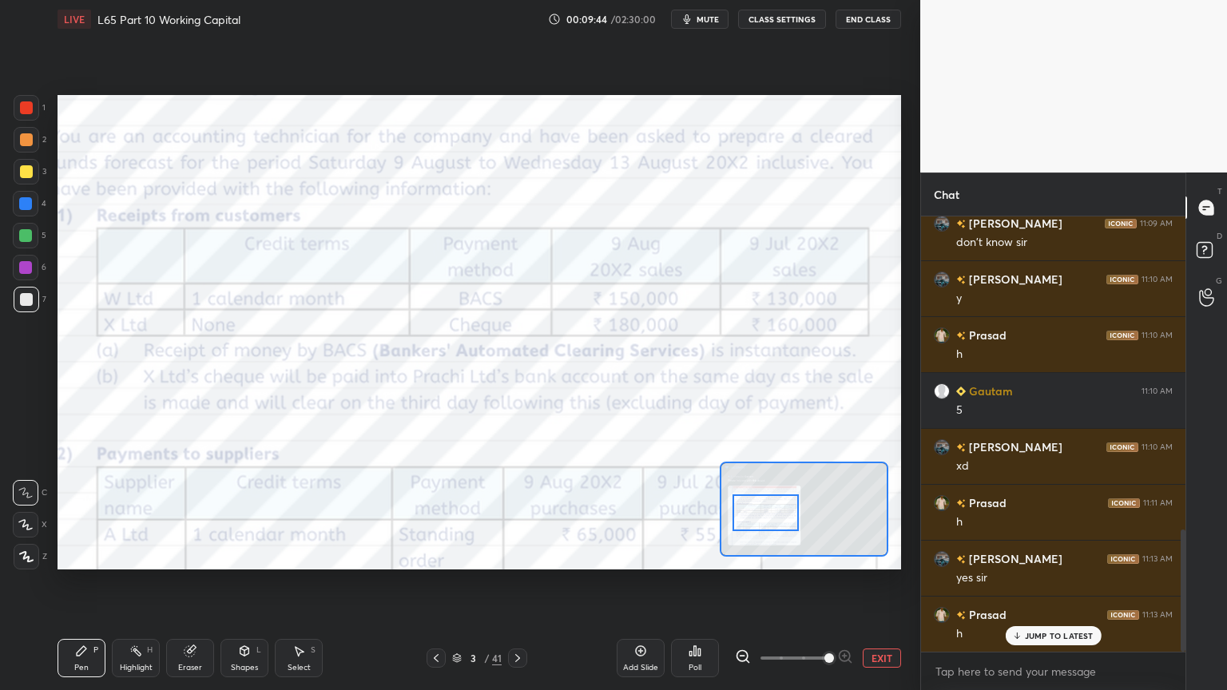
click at [29, 115] on div at bounding box center [27, 108] width 26 height 26
click at [80, 513] on div "Pen P" at bounding box center [81, 658] width 48 height 38
click at [37, 121] on div "1" at bounding box center [30, 111] width 32 height 32
click at [29, 175] on div at bounding box center [26, 171] width 13 height 13
click at [77, 513] on icon at bounding box center [82, 651] width 10 height 10
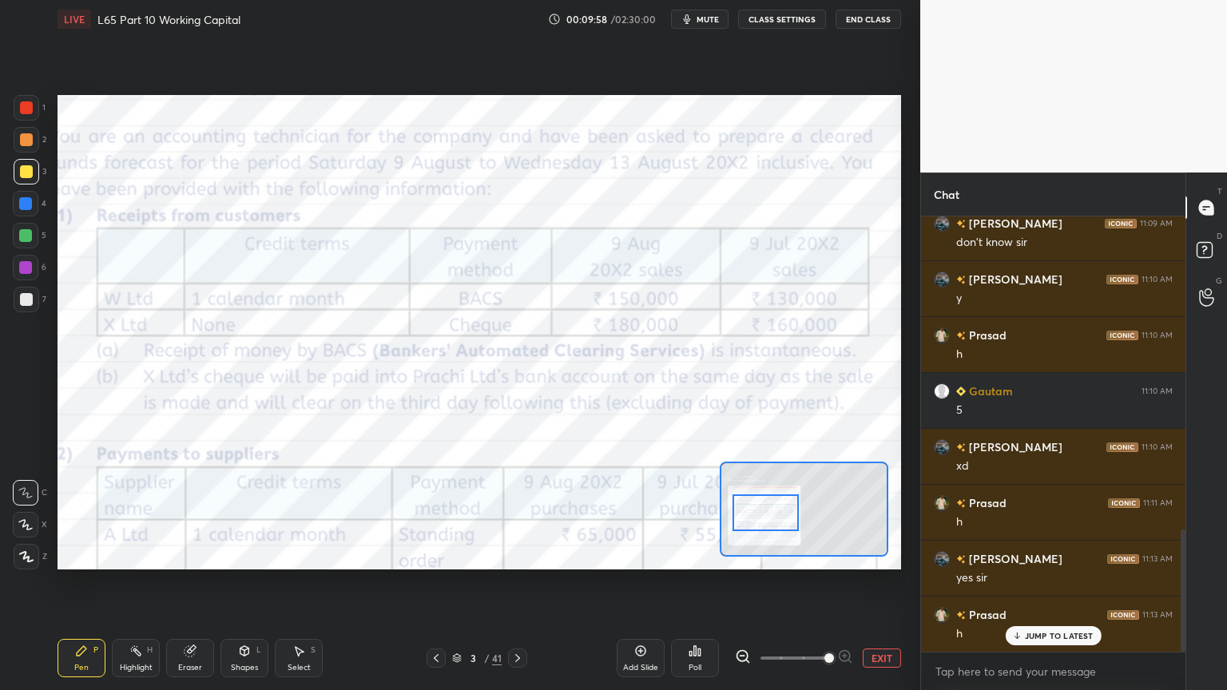
click at [32, 117] on div at bounding box center [27, 108] width 26 height 26
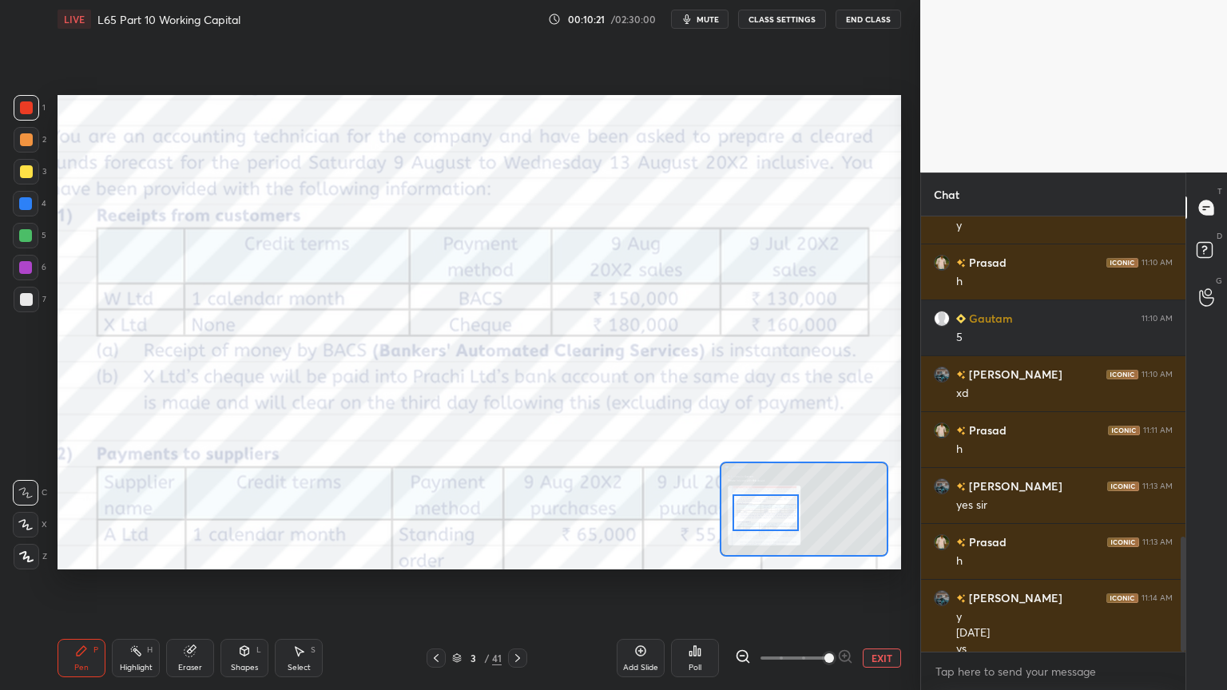
scroll to position [1207, 0]
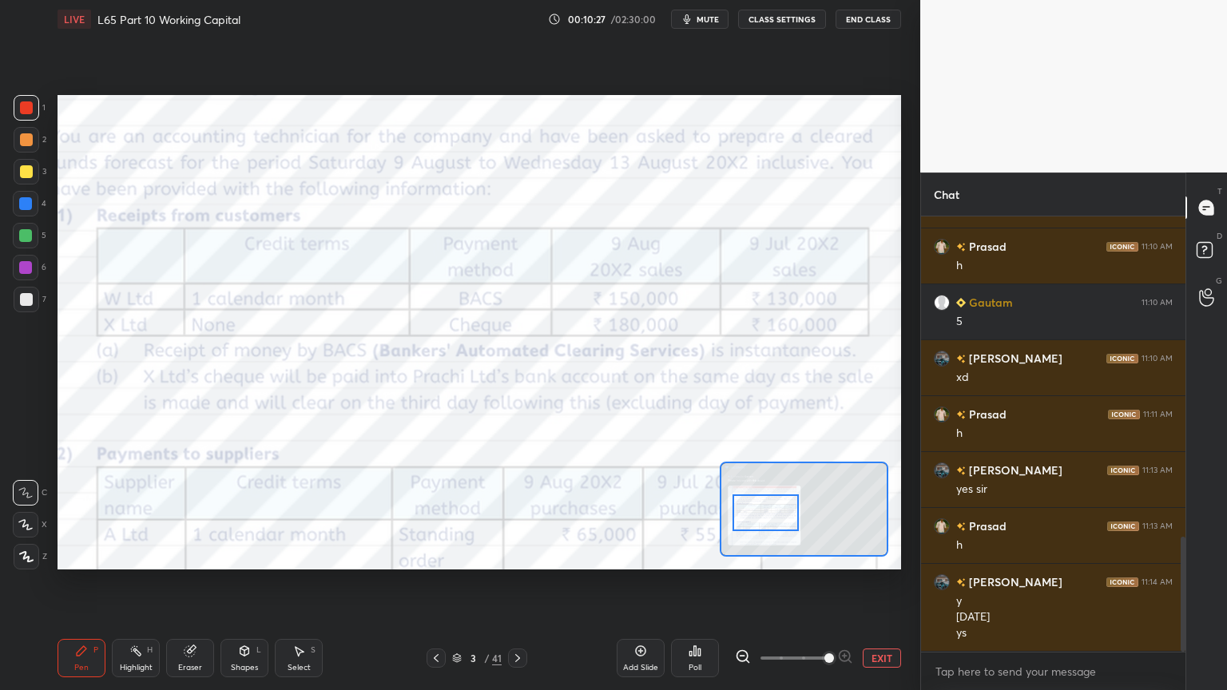
click at [195, 513] on icon at bounding box center [190, 650] width 13 height 13
click at [29, 513] on span "Erase all" at bounding box center [26, 556] width 24 height 11
click at [55, 513] on div "LIVE L65 Part 10 Working Capital 00:10:28 / 02:30:00 mute CLASS SETTINGS End Cl…" at bounding box center [479, 345] width 856 height 690
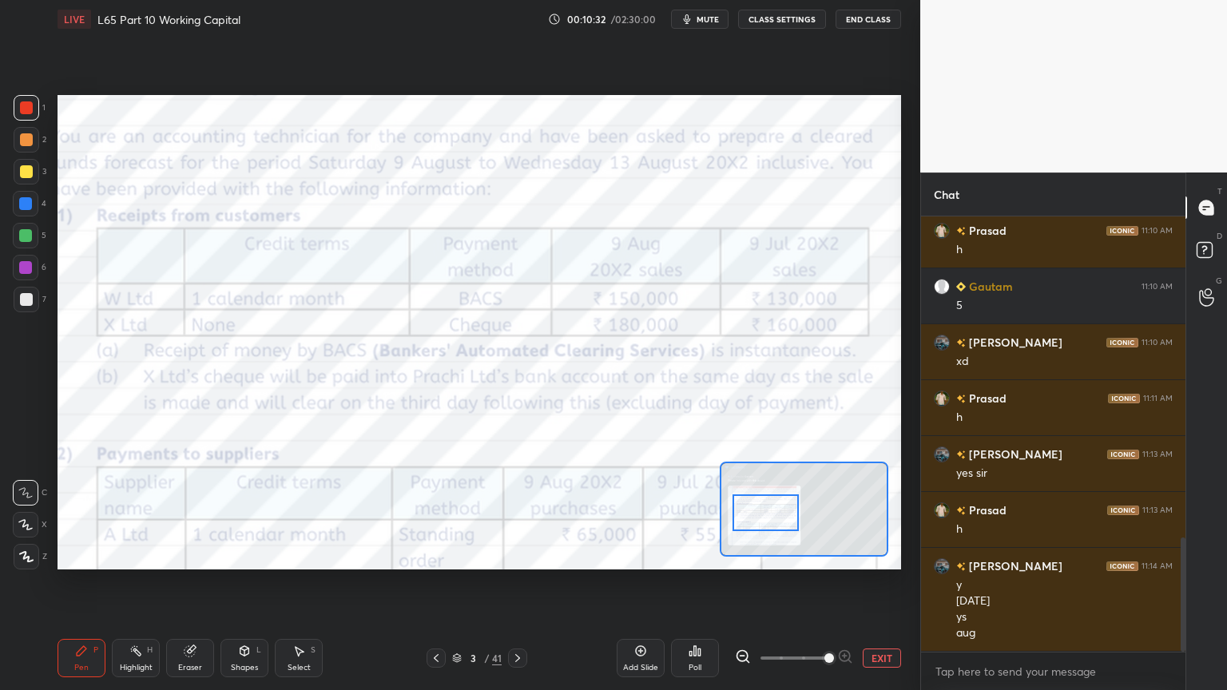
click at [32, 145] on div at bounding box center [27, 140] width 26 height 26
click at [81, 513] on div "Pen P" at bounding box center [81, 658] width 48 height 38
click at [25, 109] on div at bounding box center [26, 107] width 13 height 13
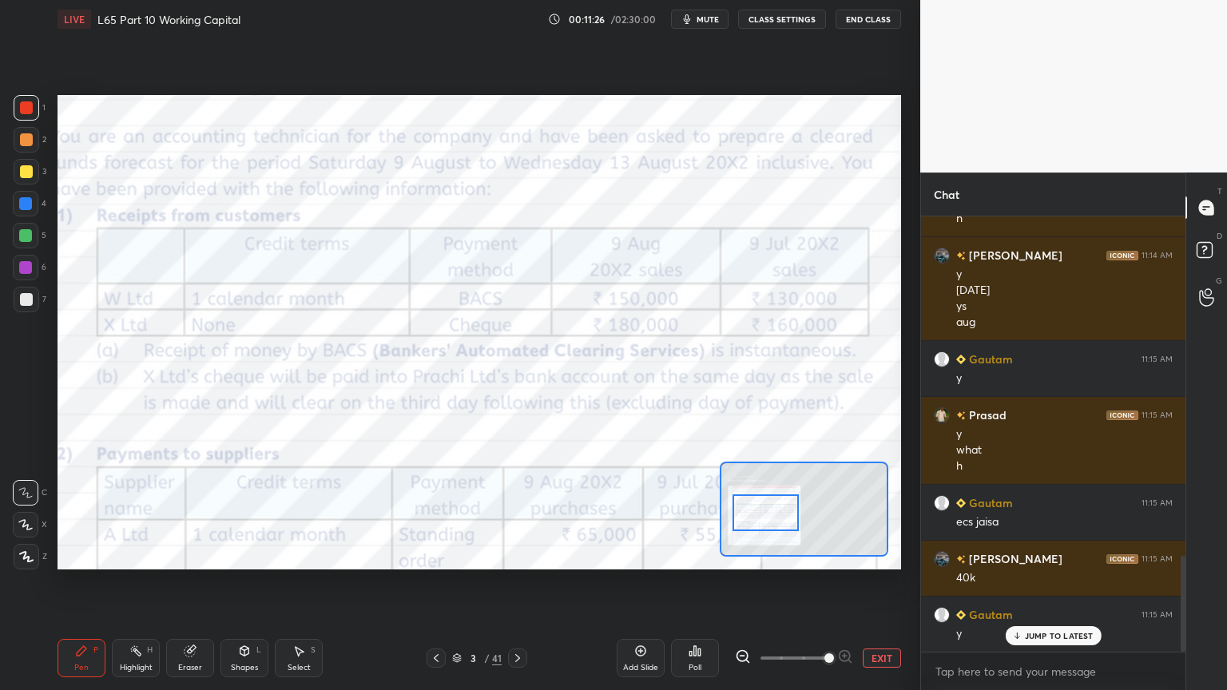
scroll to position [1590, 0]
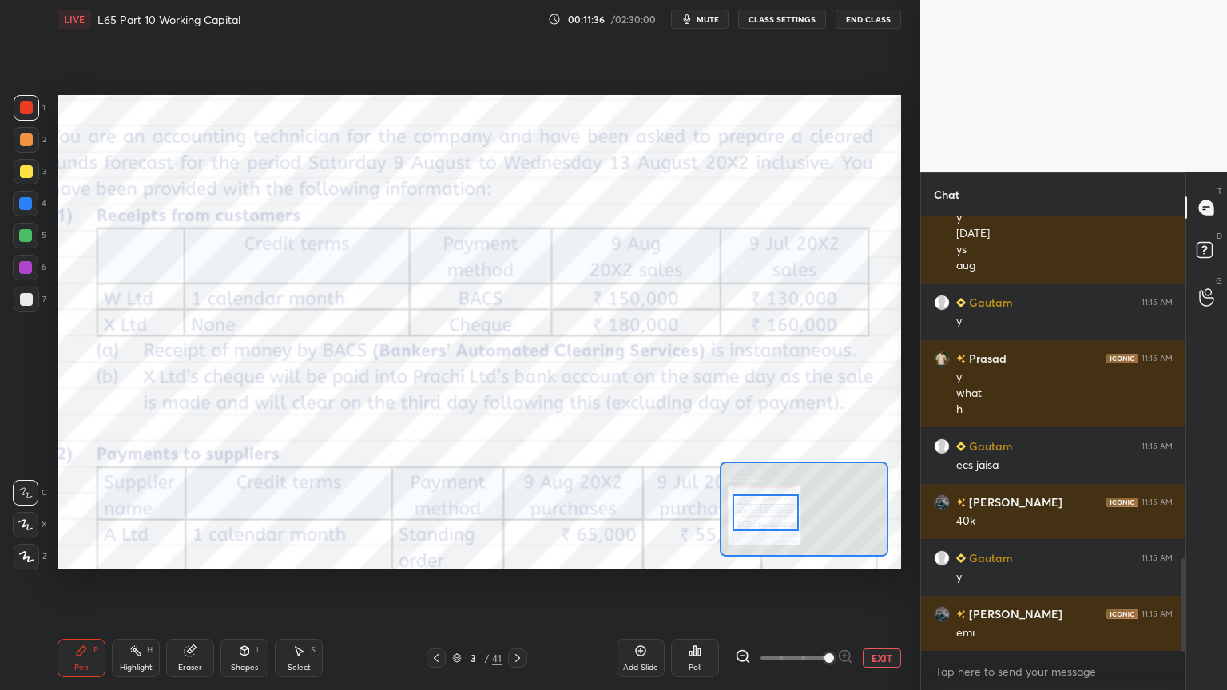
click at [31, 303] on div at bounding box center [26, 299] width 13 height 13
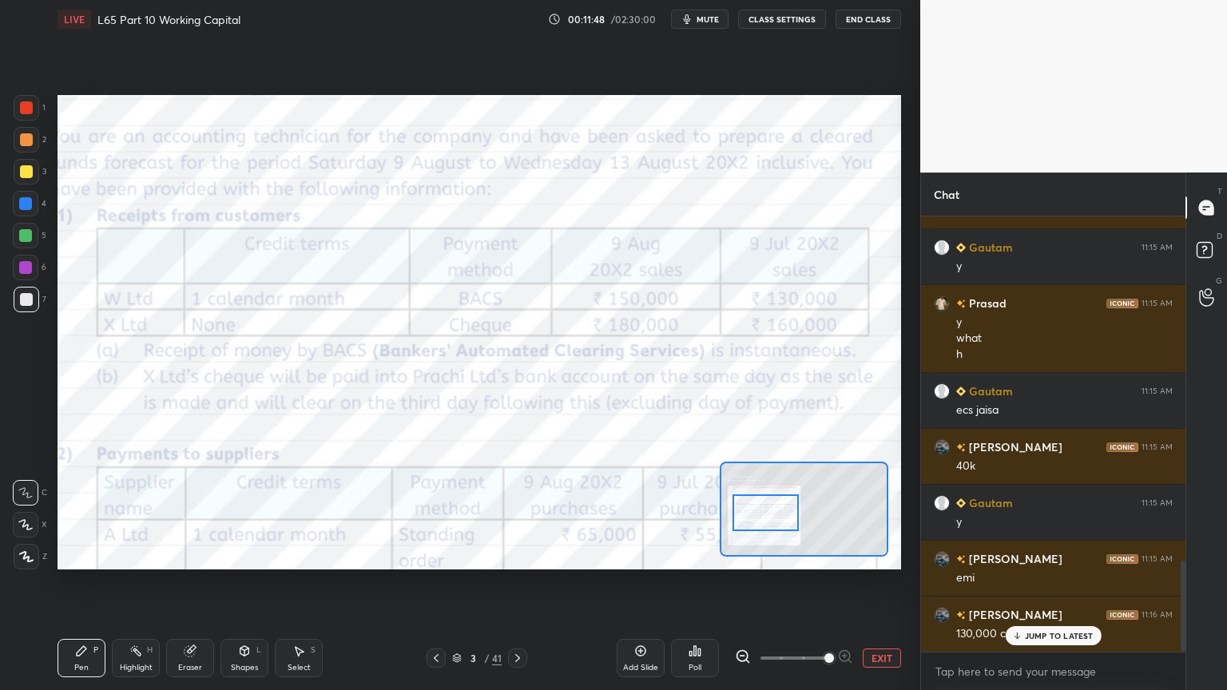
click at [521, 513] on icon at bounding box center [517, 658] width 13 height 13
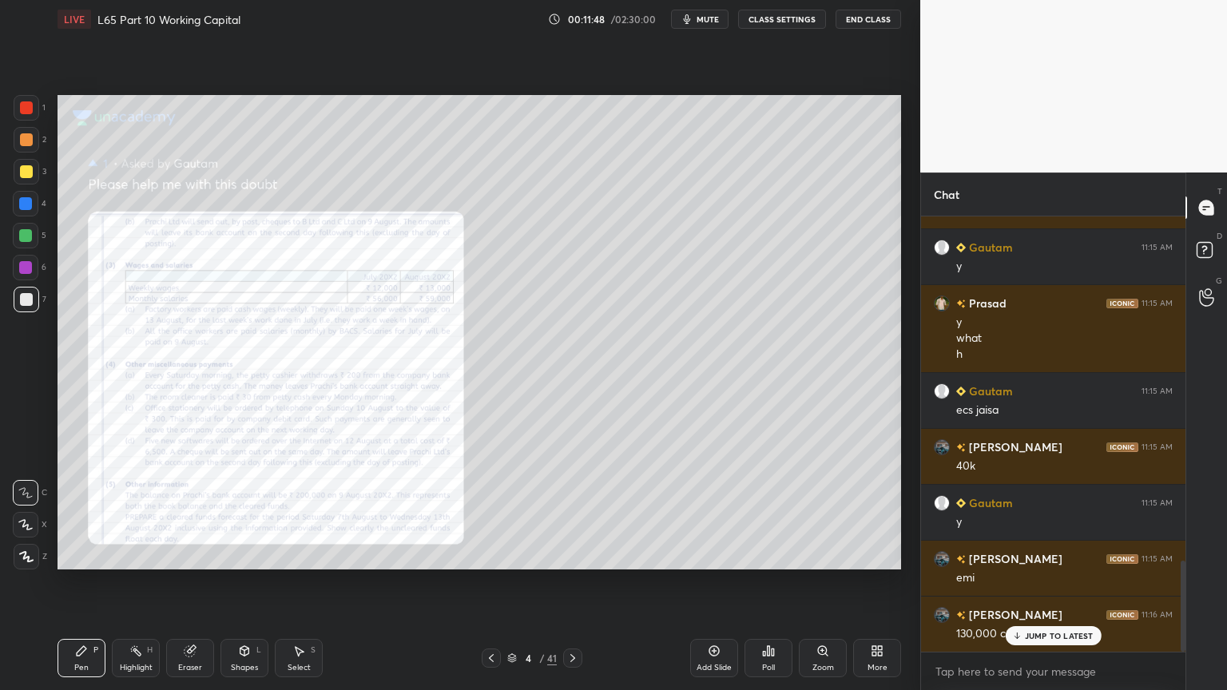
click at [517, 513] on div "4 / 41" at bounding box center [532, 658] width 50 height 14
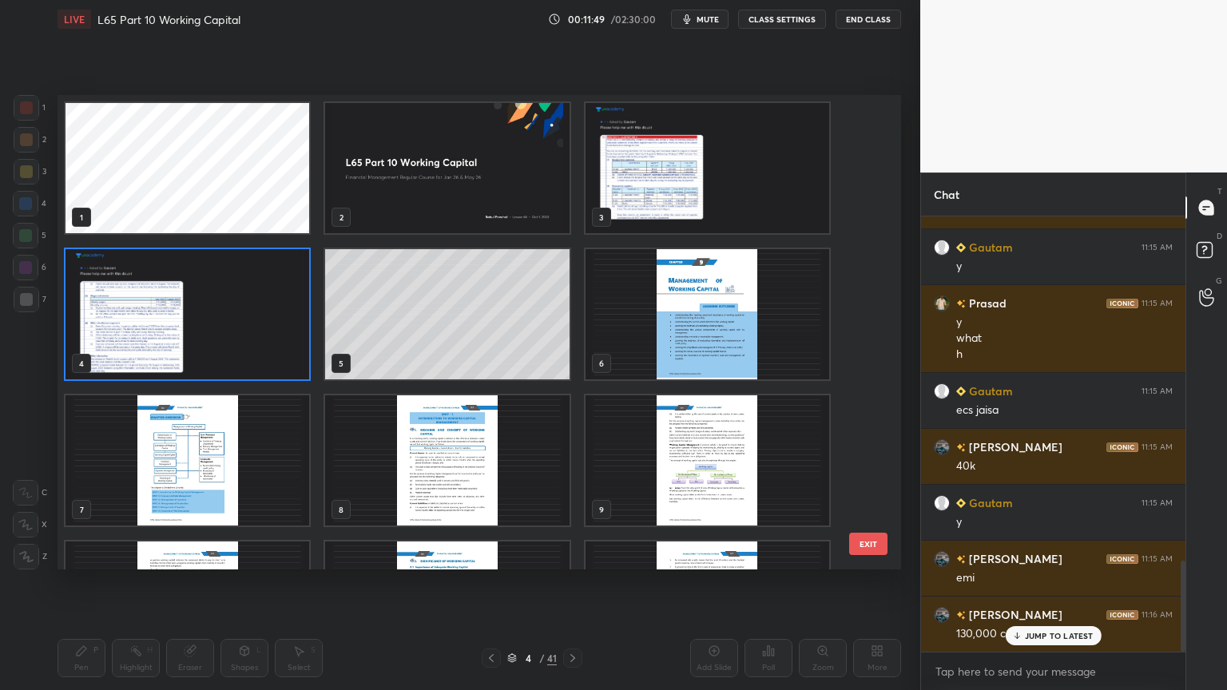
scroll to position [470, 835]
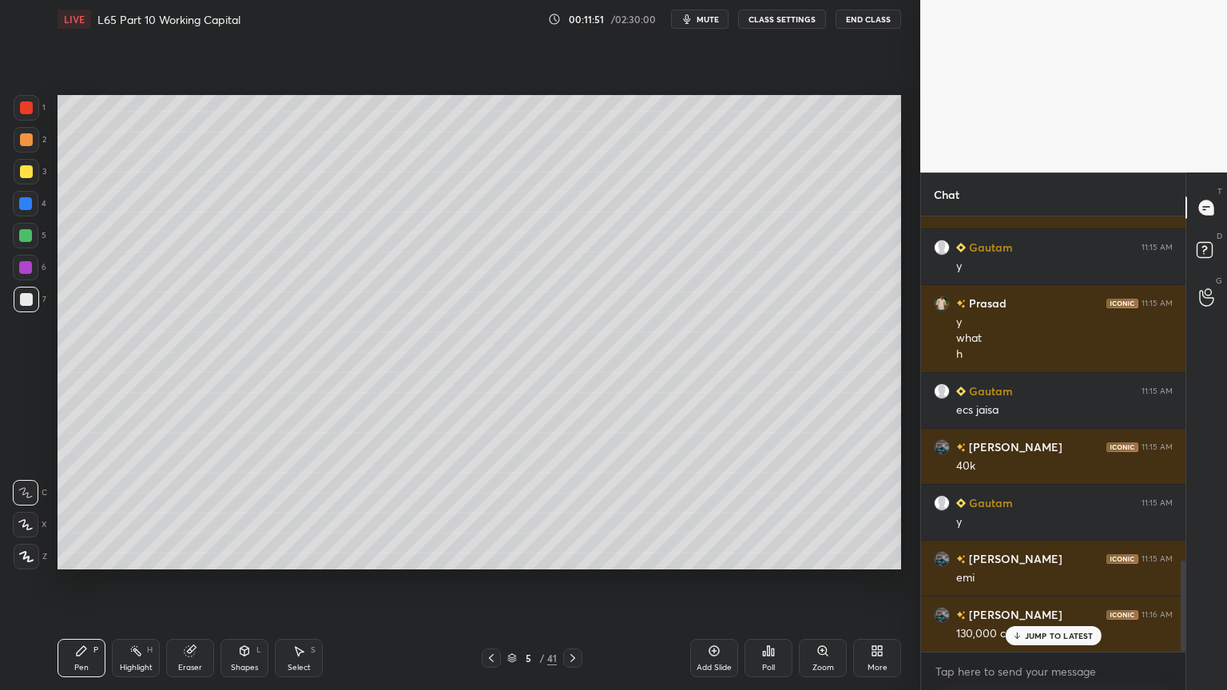
click at [77, 513] on icon at bounding box center [82, 651] width 10 height 10
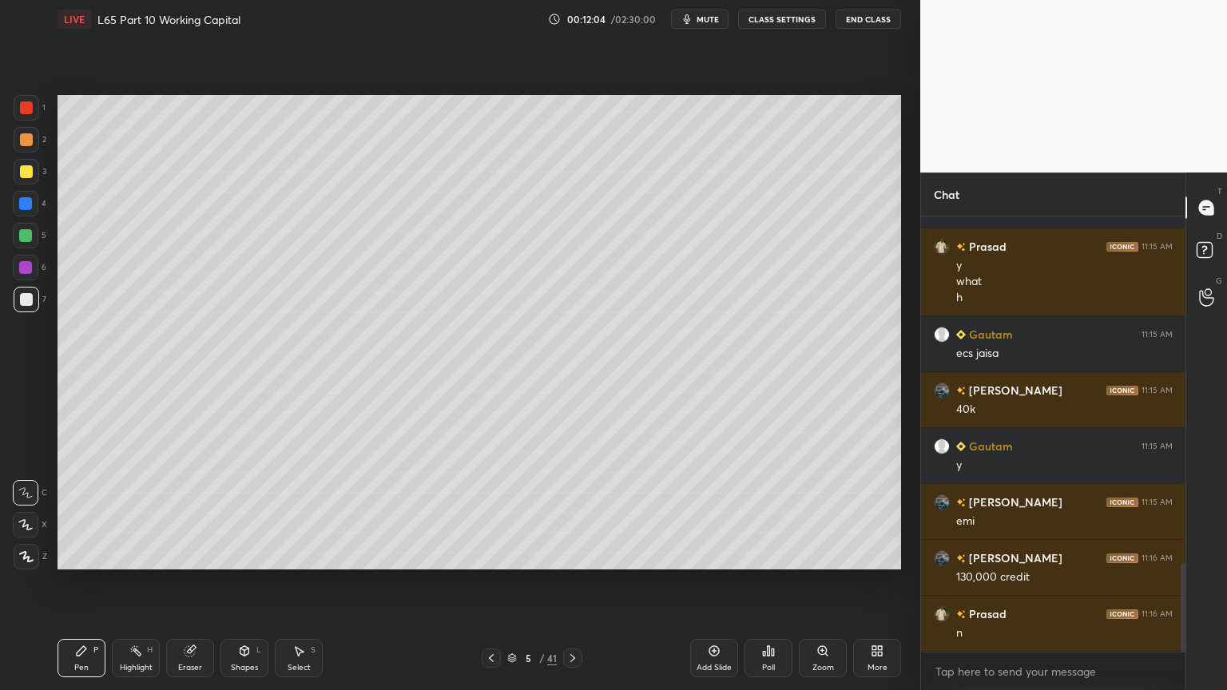
scroll to position [1757, 0]
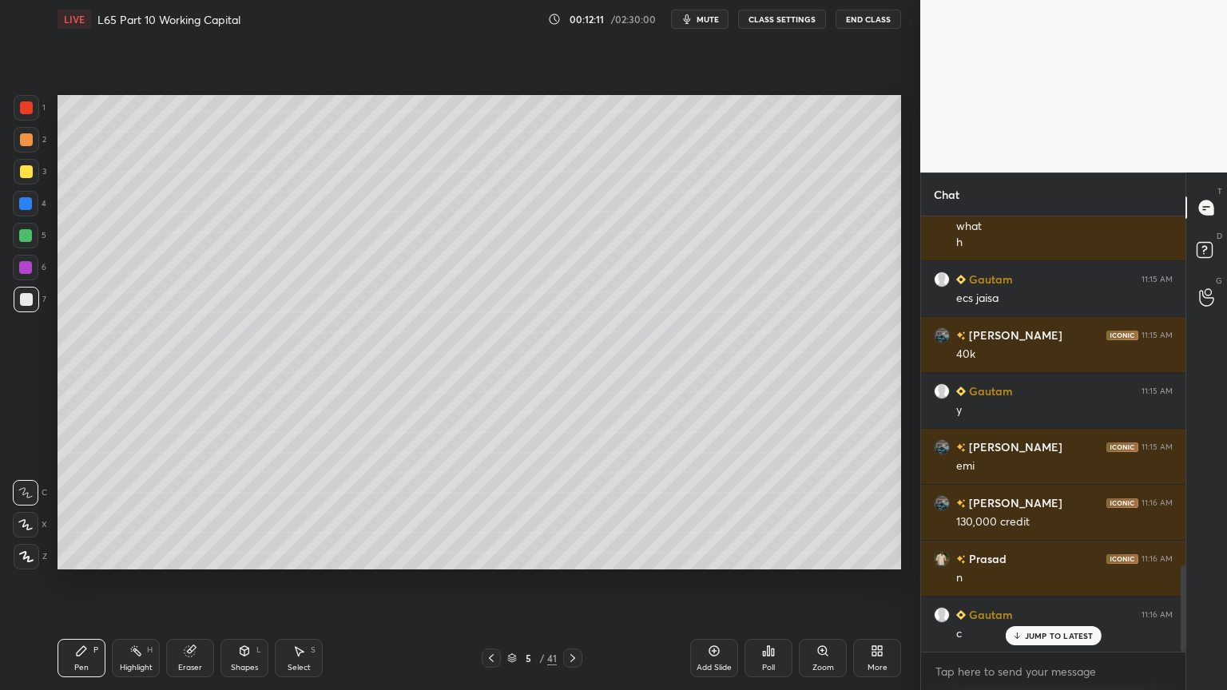
click at [492, 513] on icon at bounding box center [491, 658] width 5 height 8
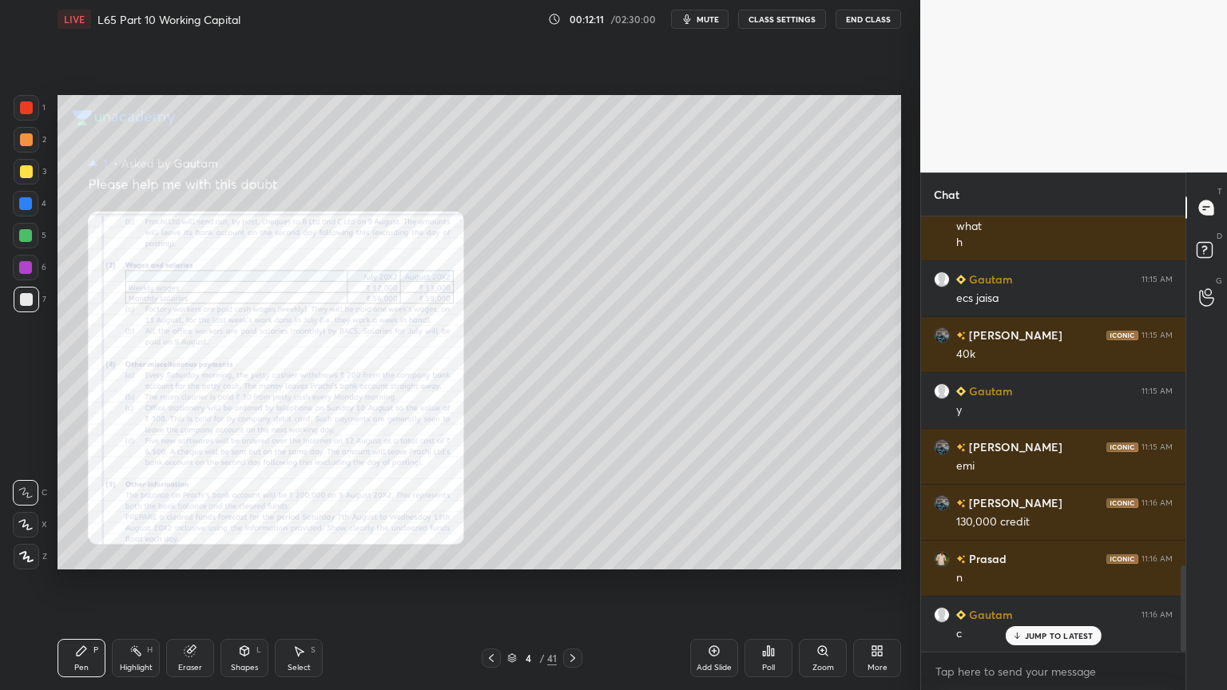
click at [495, 513] on icon at bounding box center [491, 658] width 13 height 13
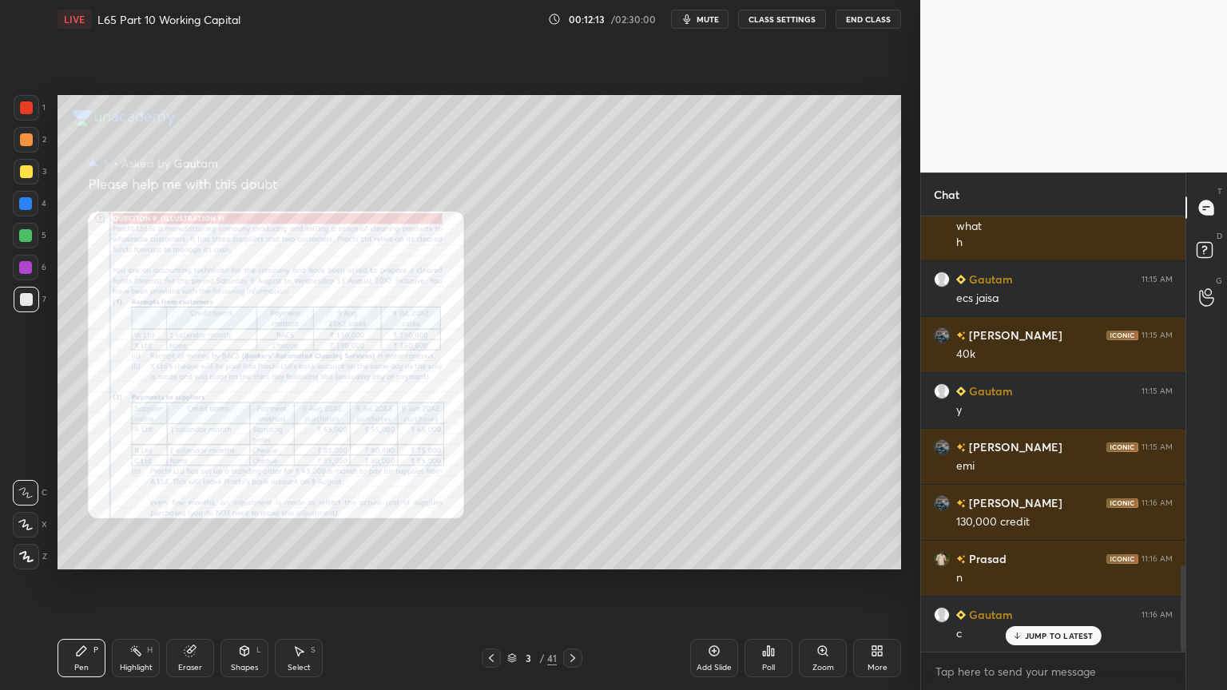
click at [815, 513] on div "Zoom" at bounding box center [823, 668] width 22 height 8
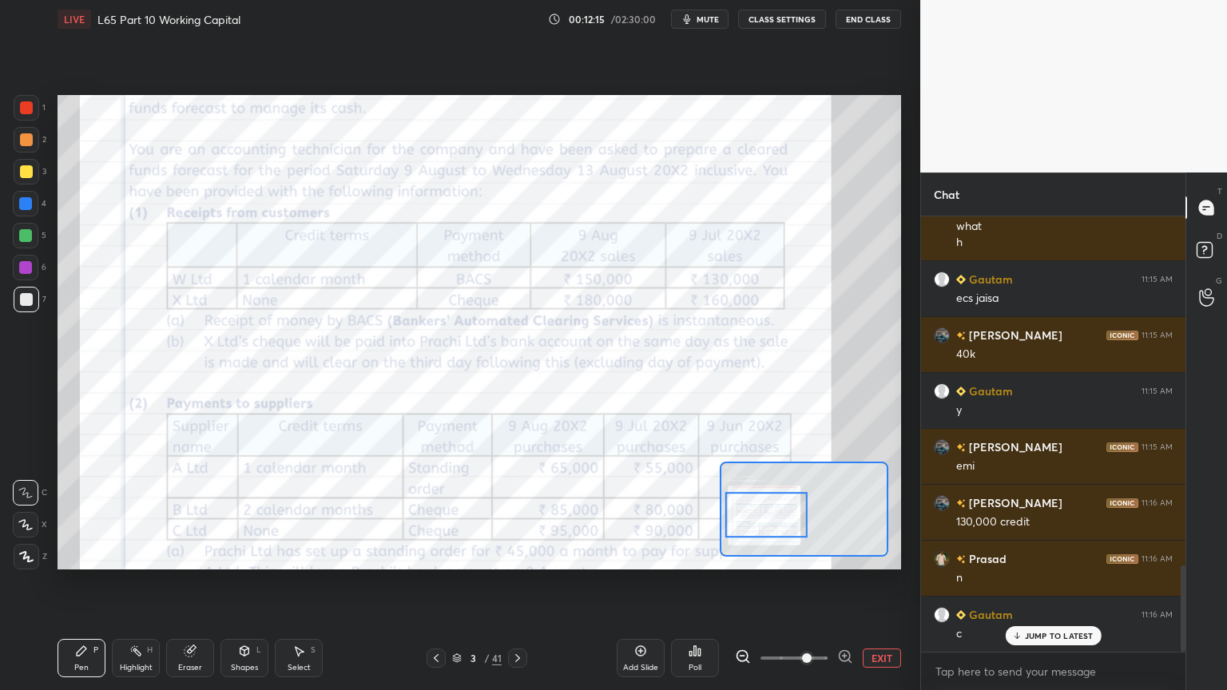
scroll to position [1814, 0]
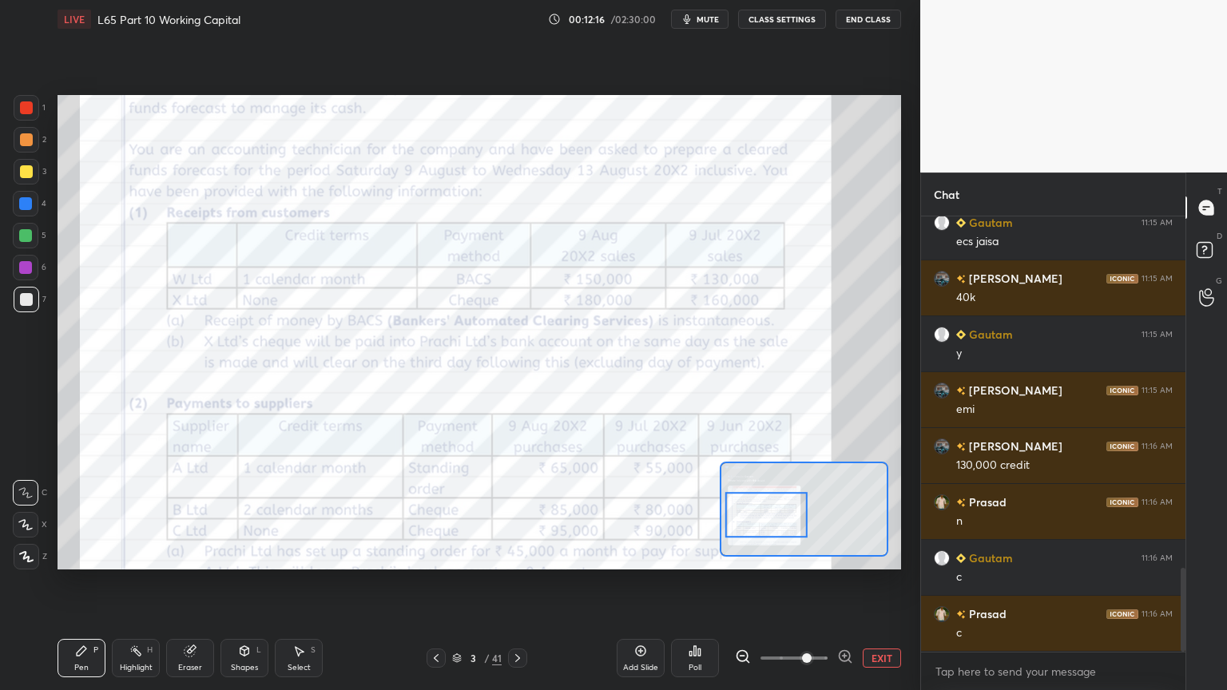
click at [22, 105] on div at bounding box center [26, 107] width 13 height 13
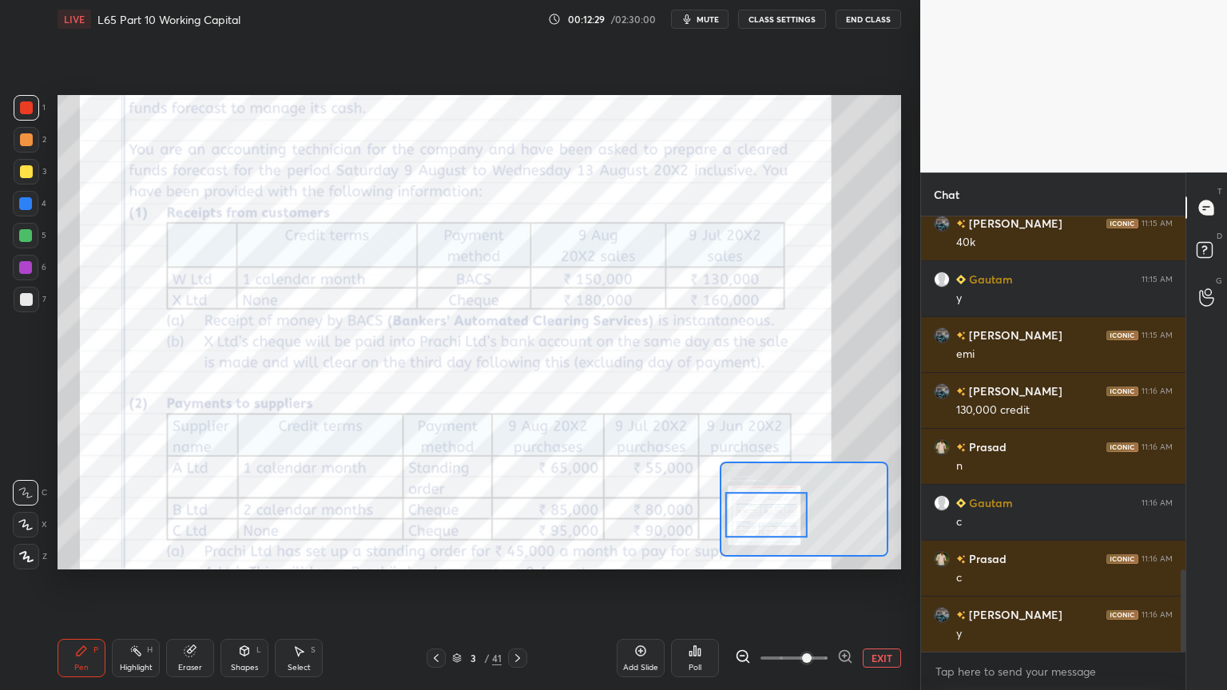
click at [188, 513] on div "Eraser" at bounding box center [190, 658] width 48 height 38
click at [80, 513] on div "Pen" at bounding box center [81, 668] width 14 height 8
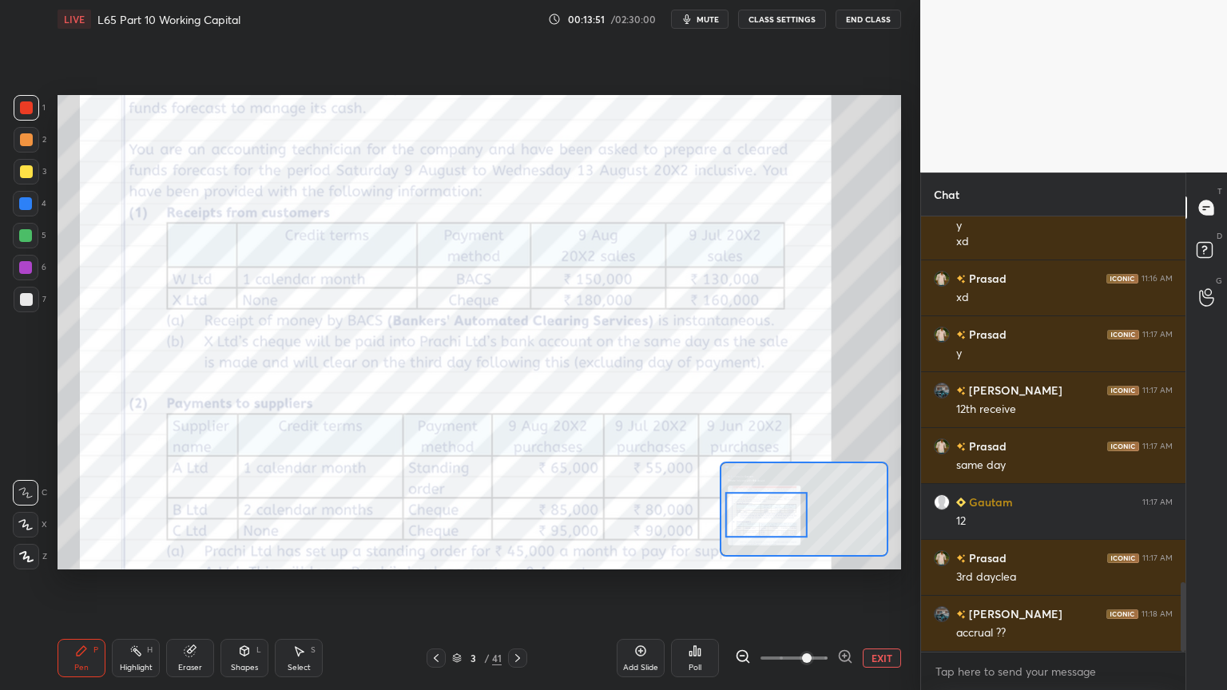
scroll to position [2332, 0]
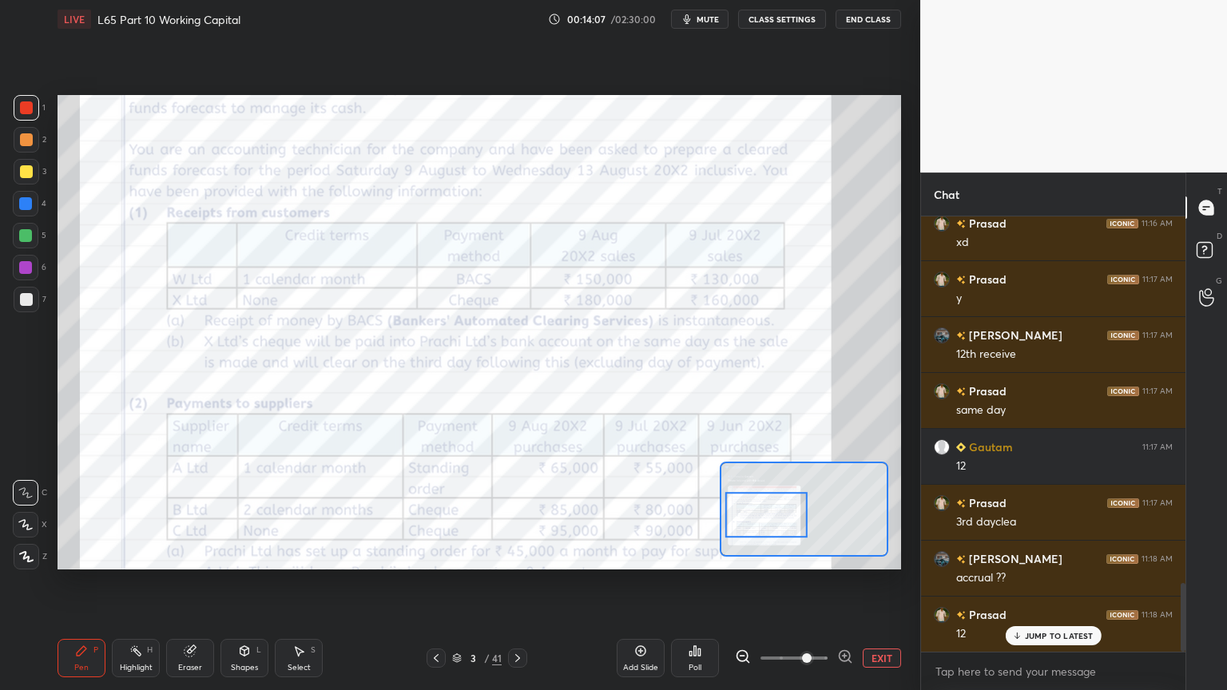
click at [510, 513] on div at bounding box center [517, 657] width 19 height 19
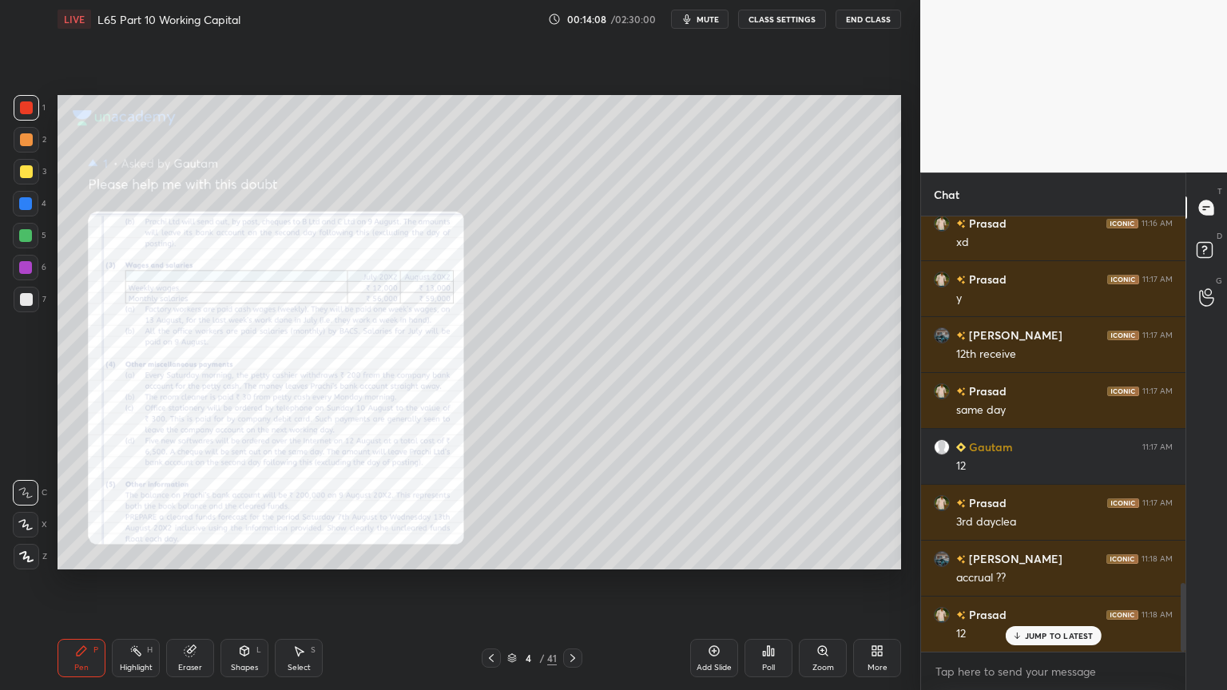
click at [572, 513] on icon at bounding box center [572, 658] width 5 height 8
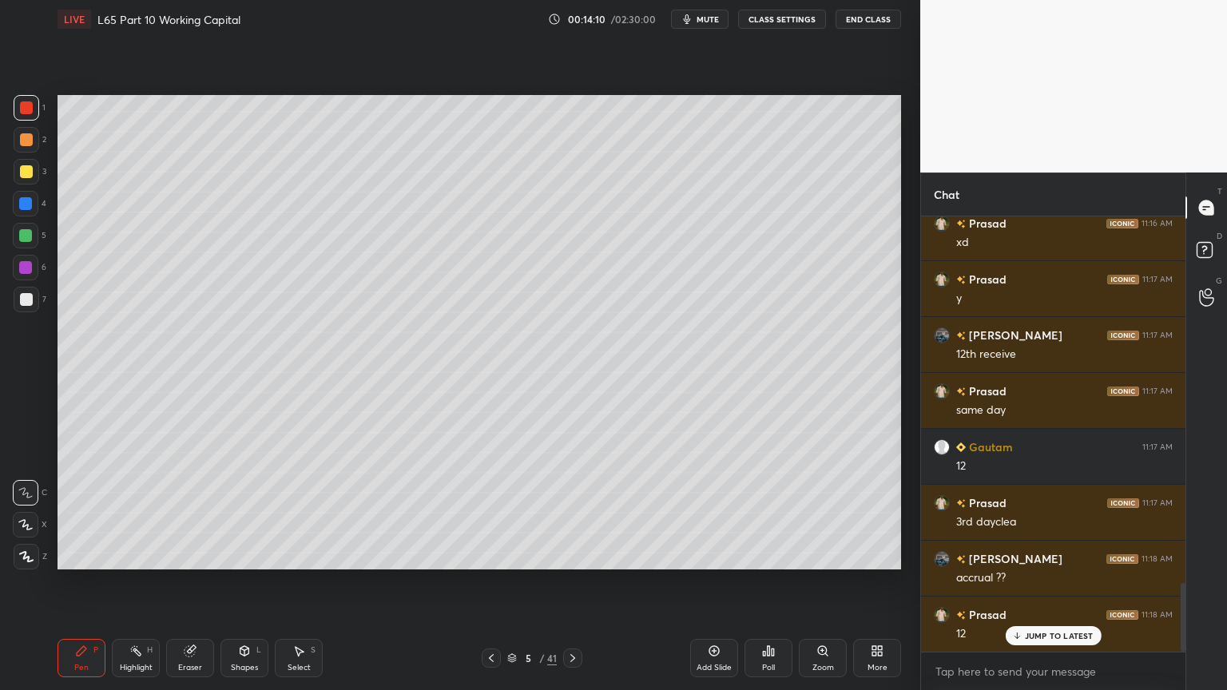
click at [14, 311] on div "7" at bounding box center [30, 300] width 33 height 26
click at [28, 244] on div at bounding box center [26, 236] width 26 height 26
click at [482, 513] on div at bounding box center [491, 657] width 19 height 19
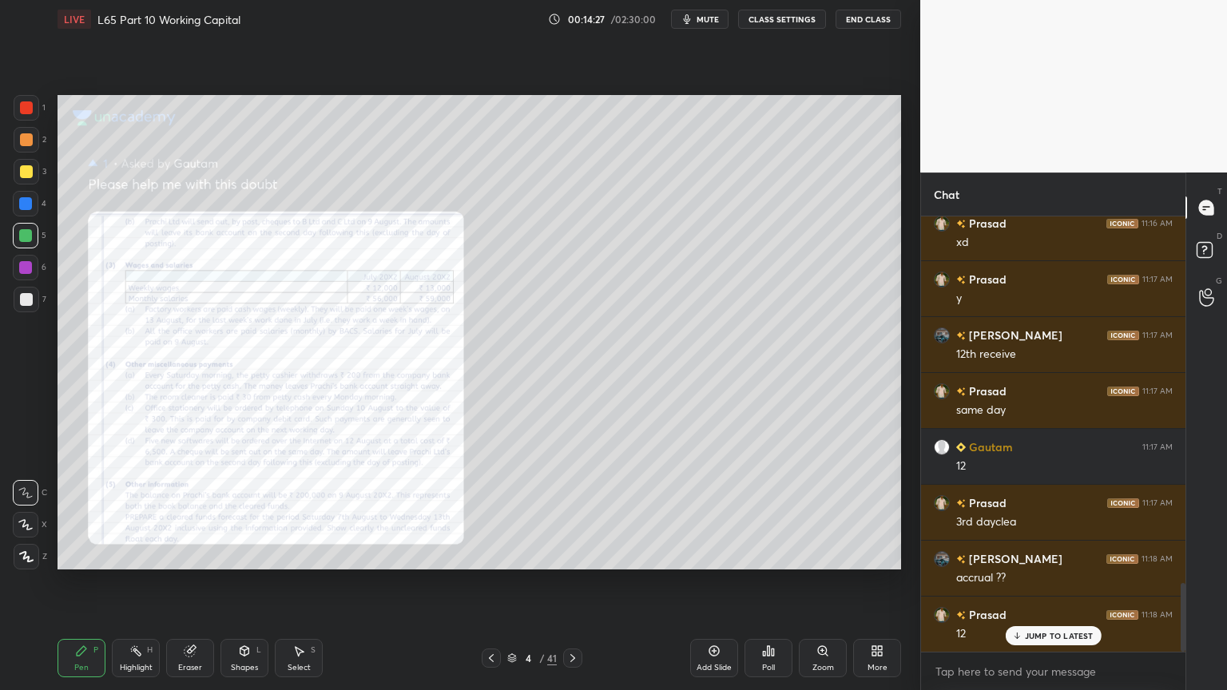
click at [491, 513] on icon at bounding box center [491, 658] width 13 height 13
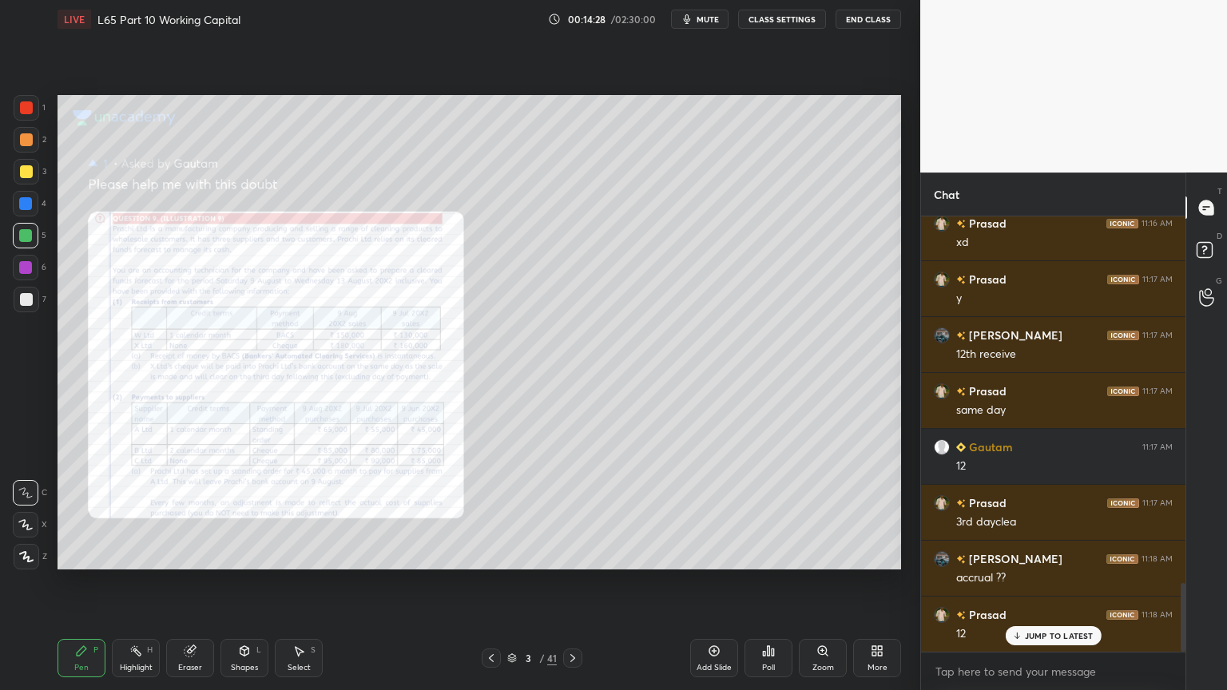
click at [491, 513] on icon at bounding box center [491, 658] width 13 height 13
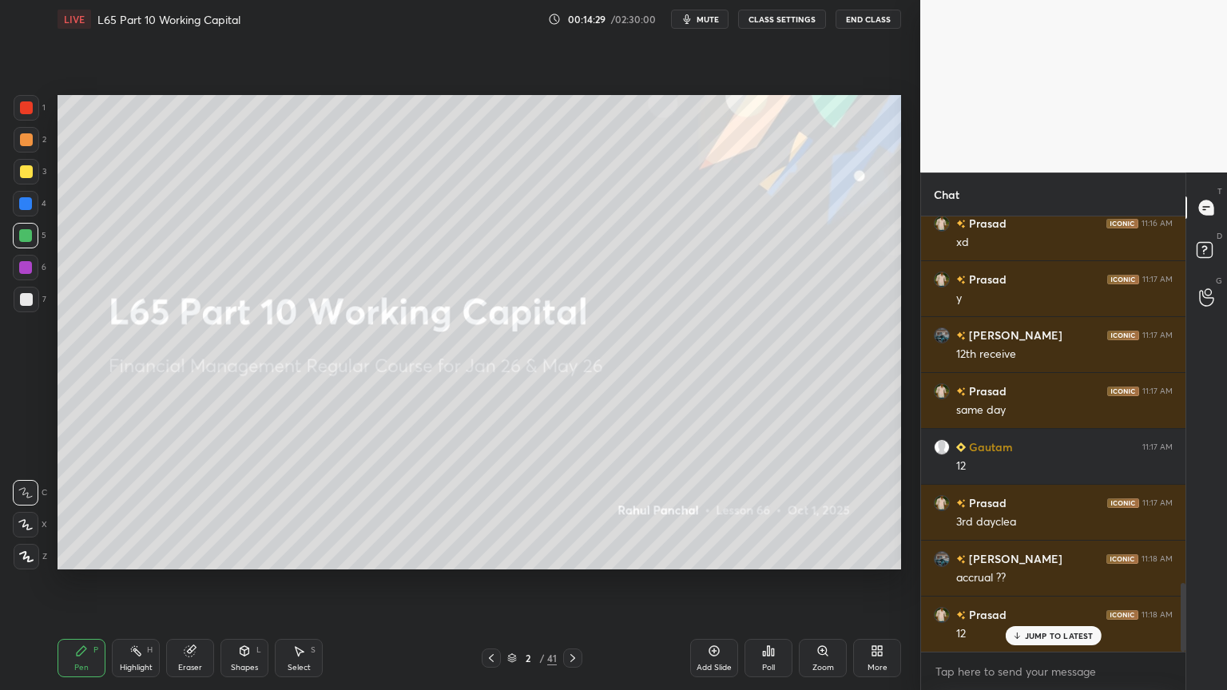
click at [579, 513] on div at bounding box center [572, 657] width 19 height 19
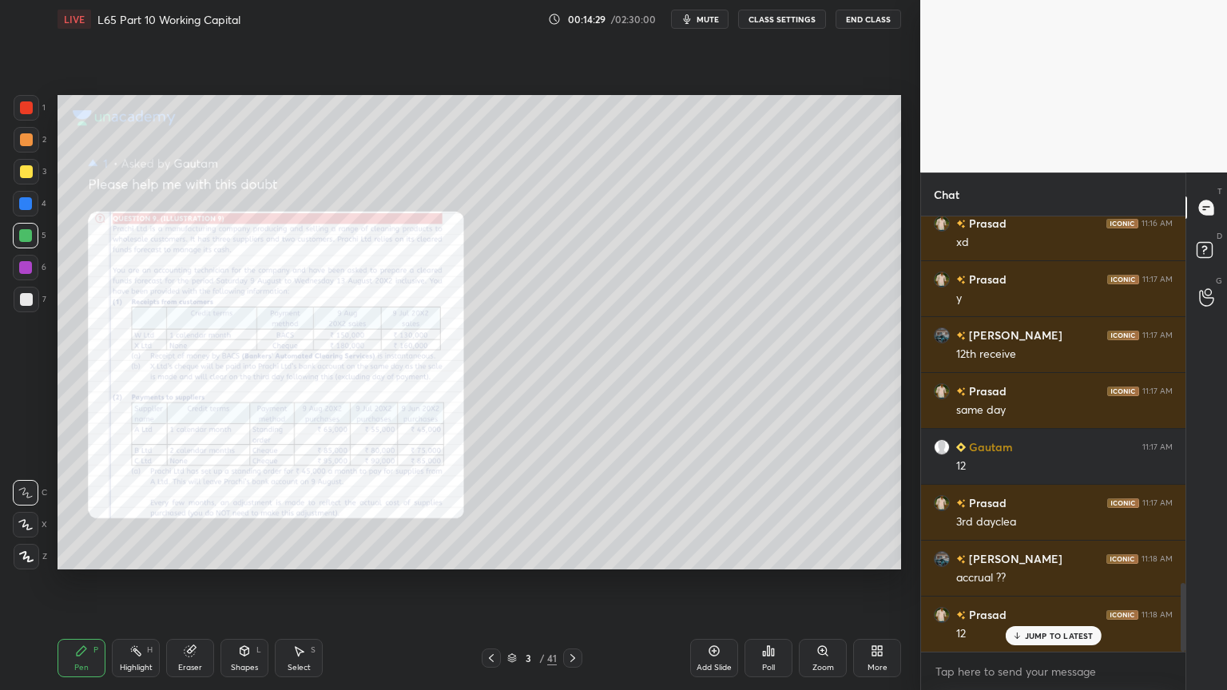
click at [569, 513] on icon at bounding box center [572, 658] width 13 height 13
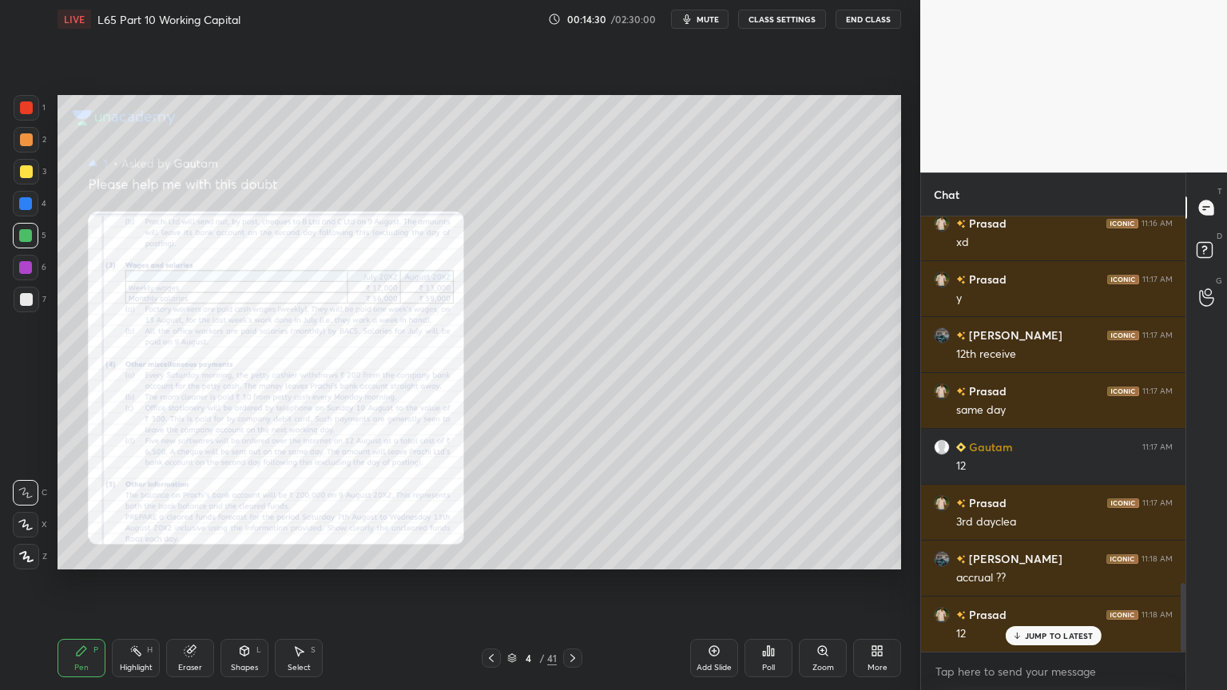
click at [574, 513] on icon at bounding box center [572, 658] width 13 height 13
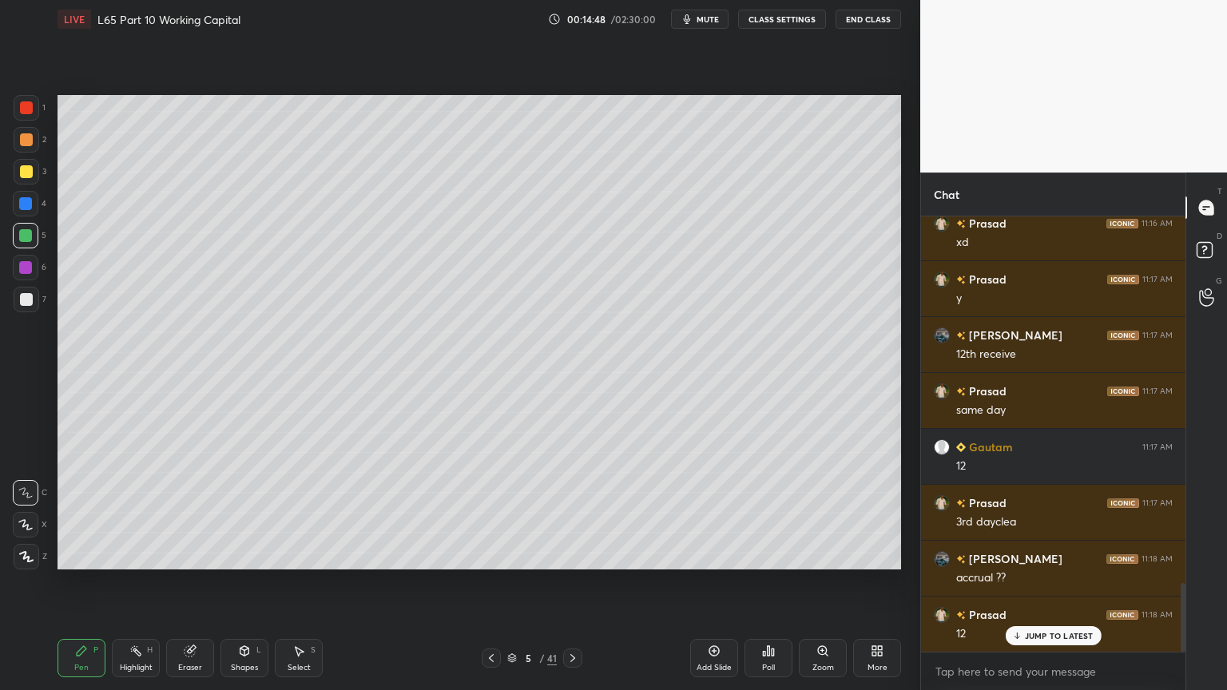
scroll to position [2389, 0]
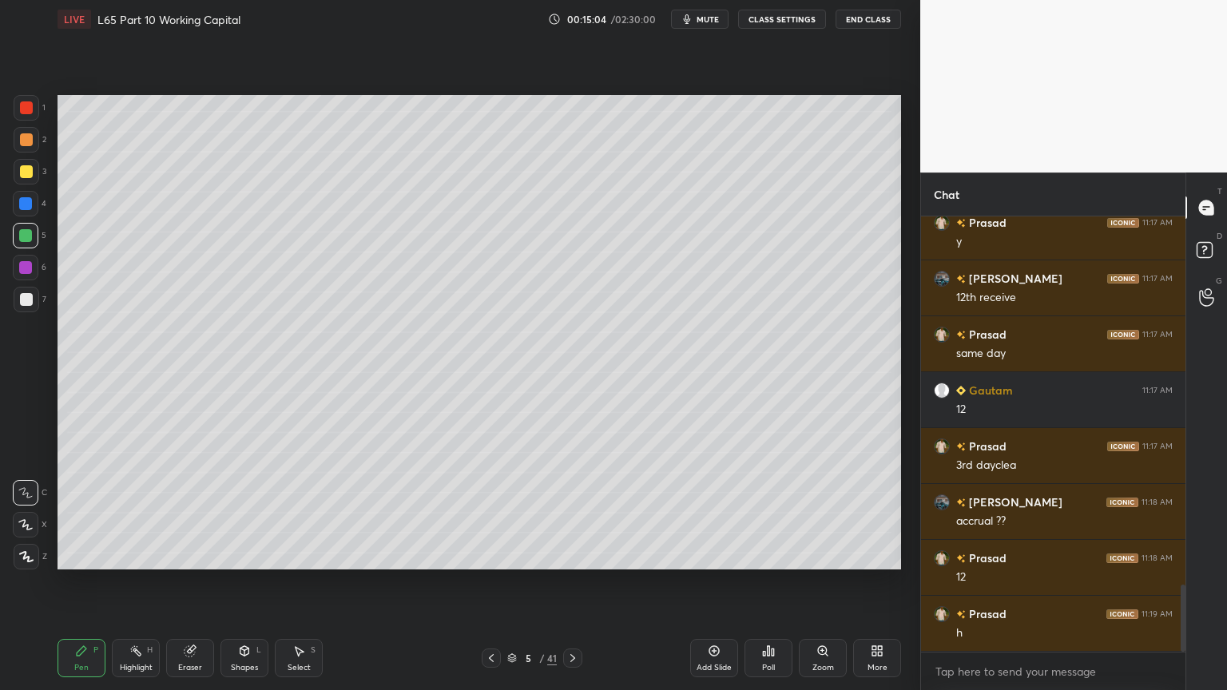
click at [486, 513] on icon at bounding box center [491, 658] width 13 height 13
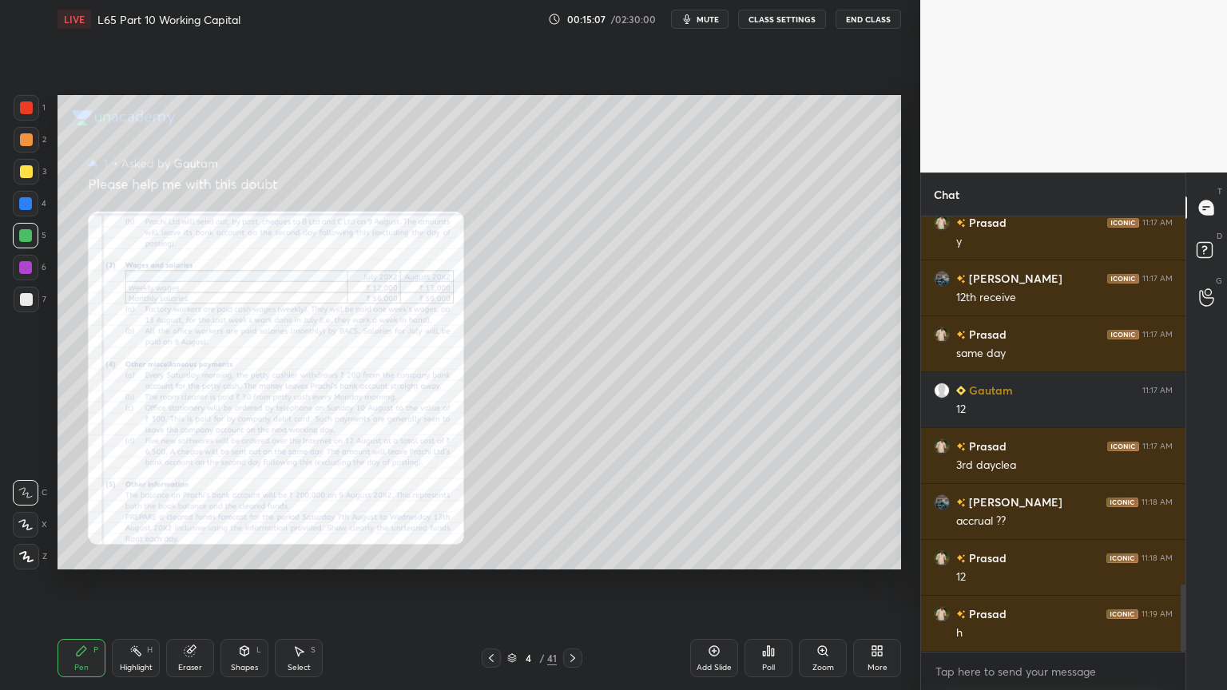
click at [573, 513] on icon at bounding box center [572, 658] width 13 height 13
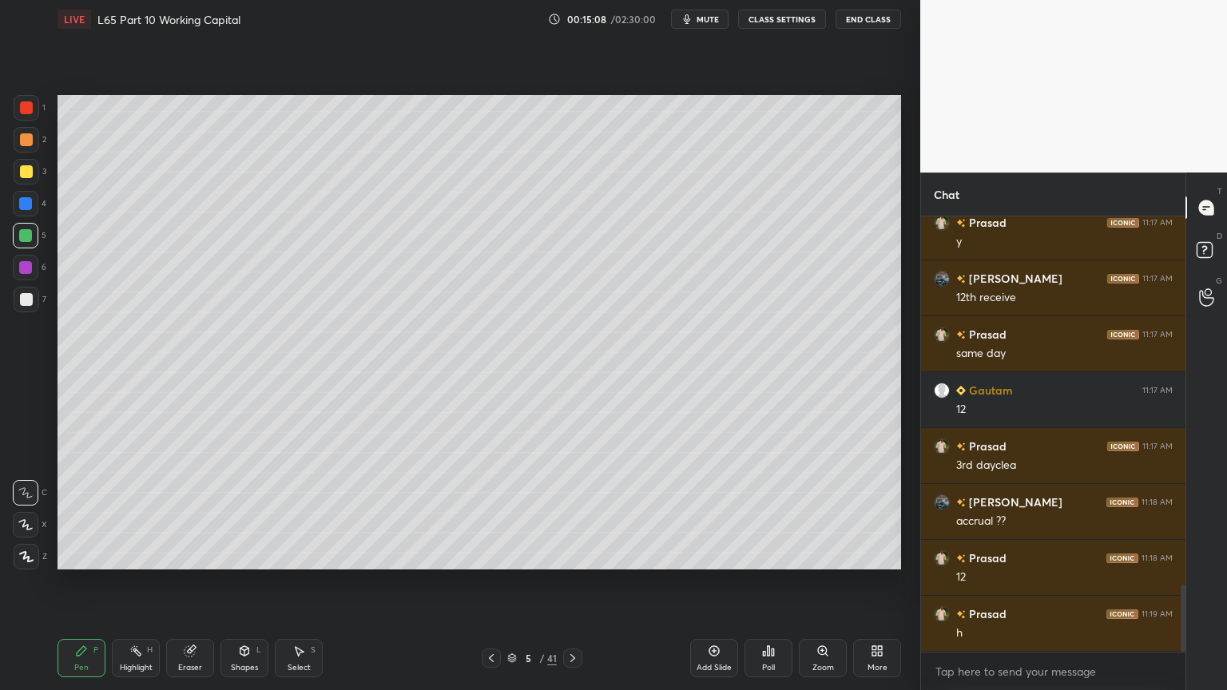
click at [141, 513] on div "Highlight H" at bounding box center [136, 658] width 48 height 38
click at [490, 513] on icon at bounding box center [491, 658] width 13 height 13
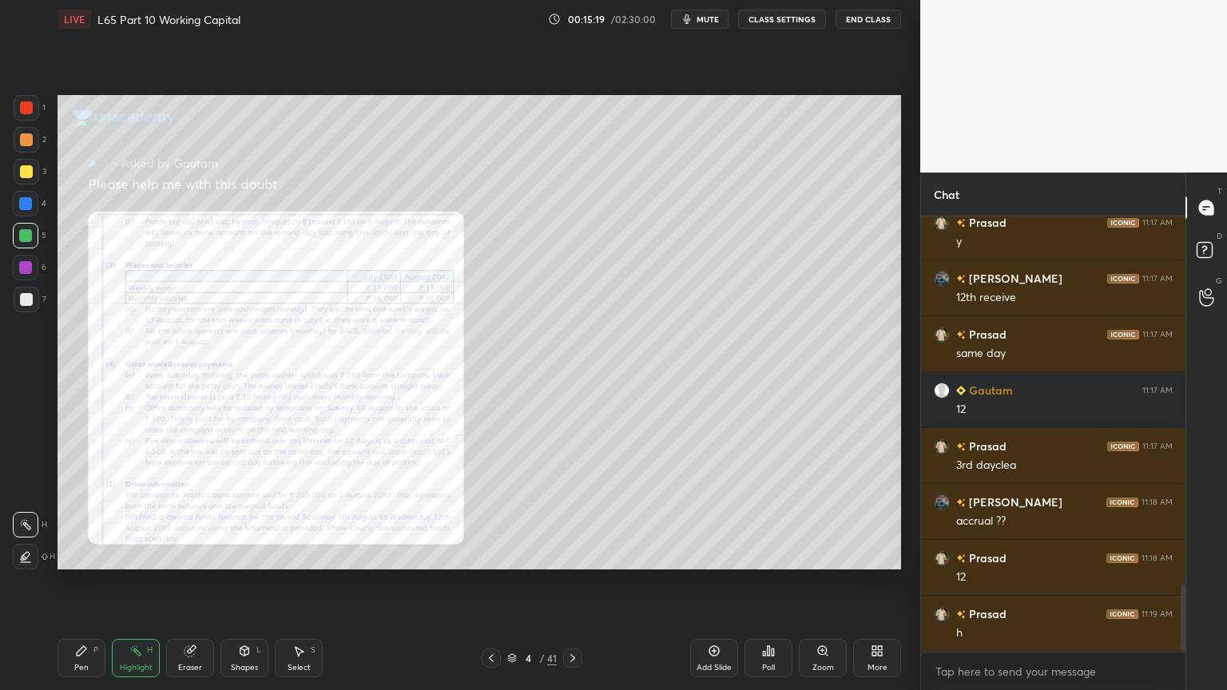
click at [498, 513] on div at bounding box center [491, 657] width 19 height 19
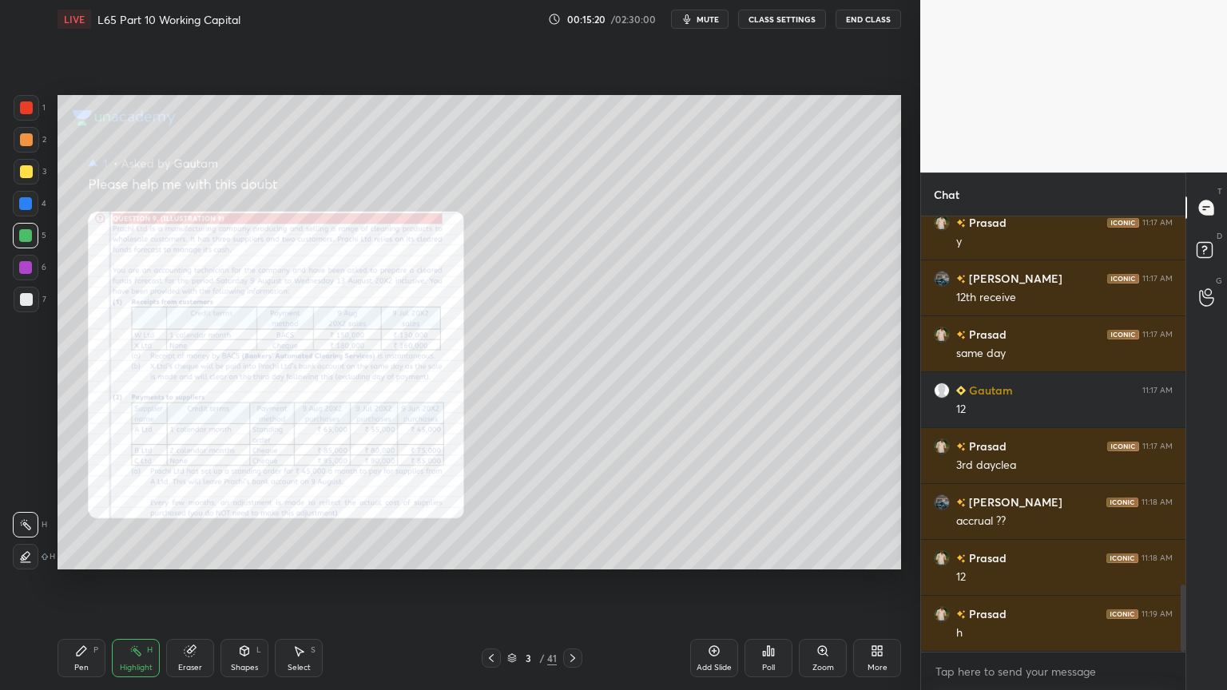
click at [822, 513] on icon at bounding box center [822, 649] width 0 height 3
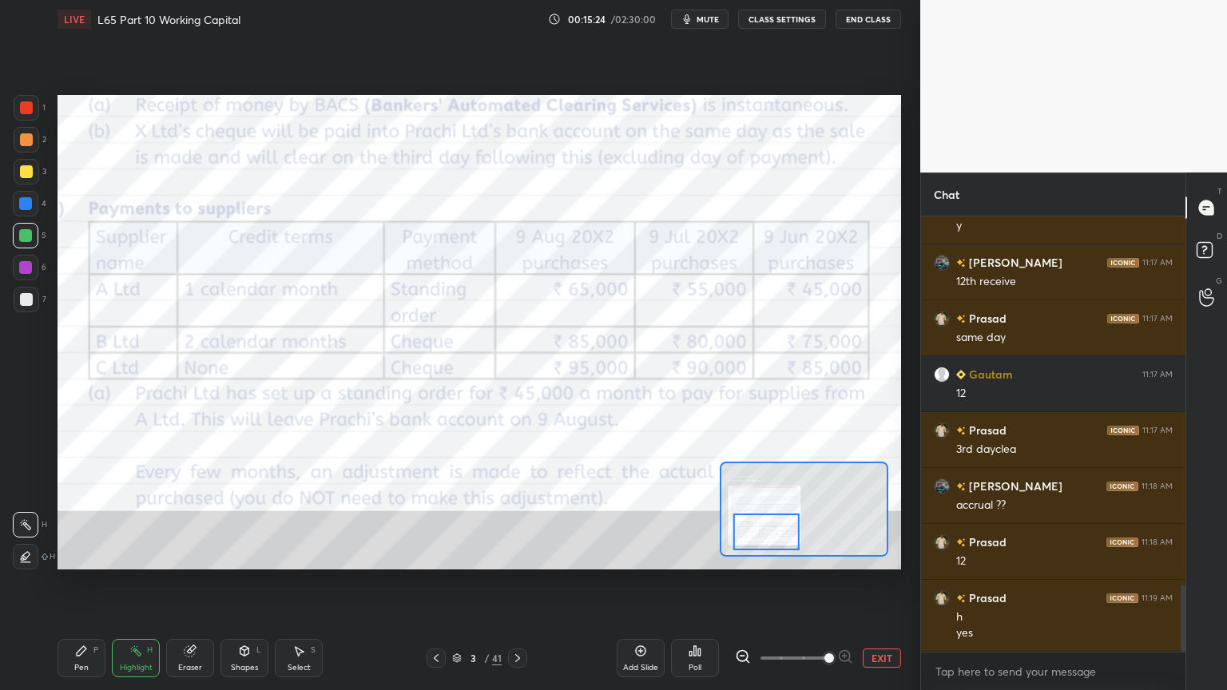
scroll to position [2460, 0]
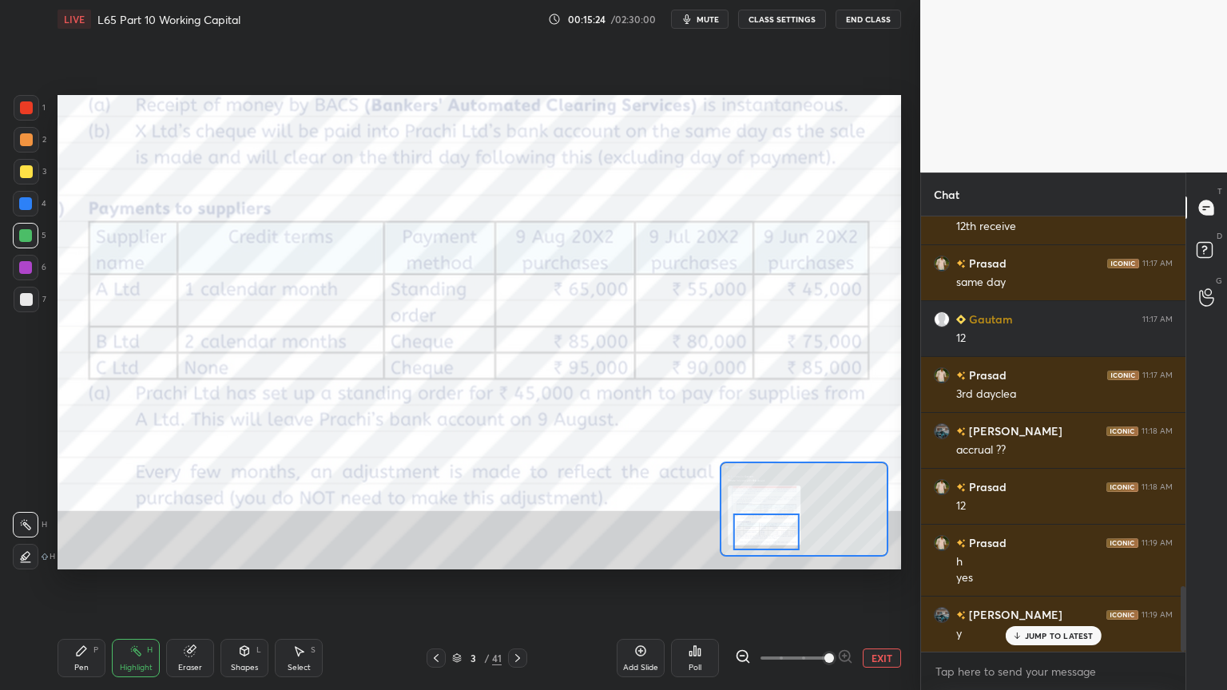
click at [77, 513] on div "Pen P" at bounding box center [81, 658] width 48 height 38
click at [15, 112] on div at bounding box center [27, 108] width 26 height 26
click at [188, 513] on div "Eraser" at bounding box center [190, 668] width 24 height 8
click at [69, 513] on div "Pen P" at bounding box center [81, 658] width 48 height 38
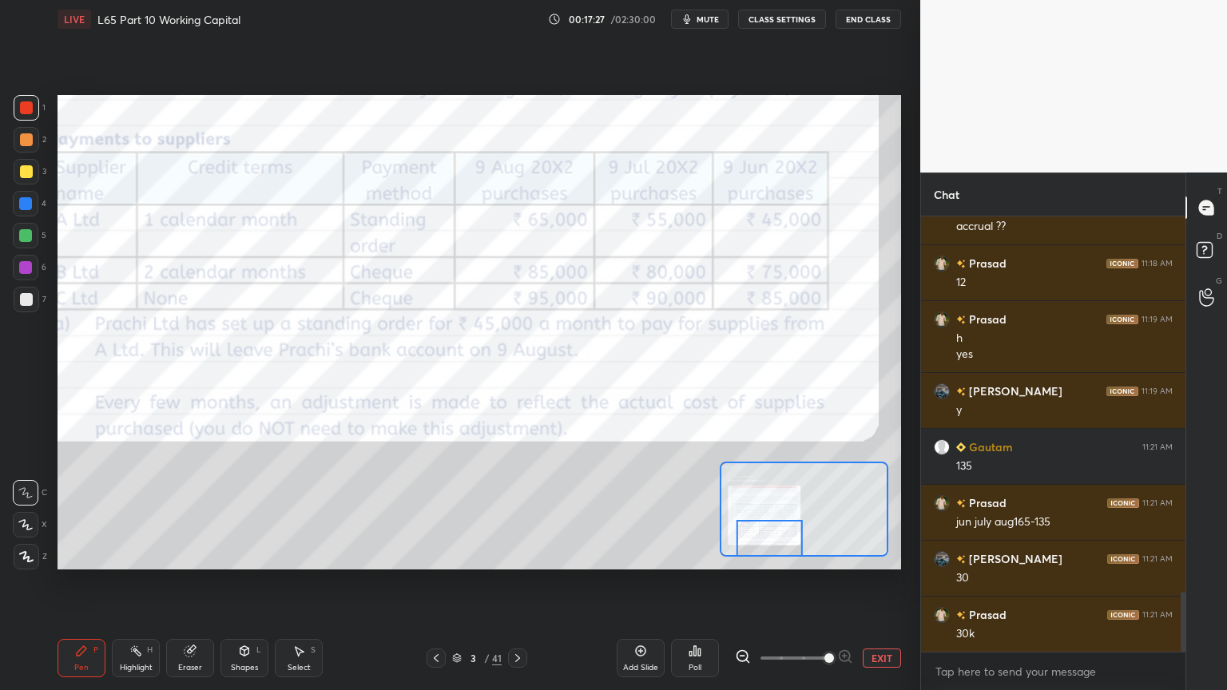
scroll to position [2740, 0]
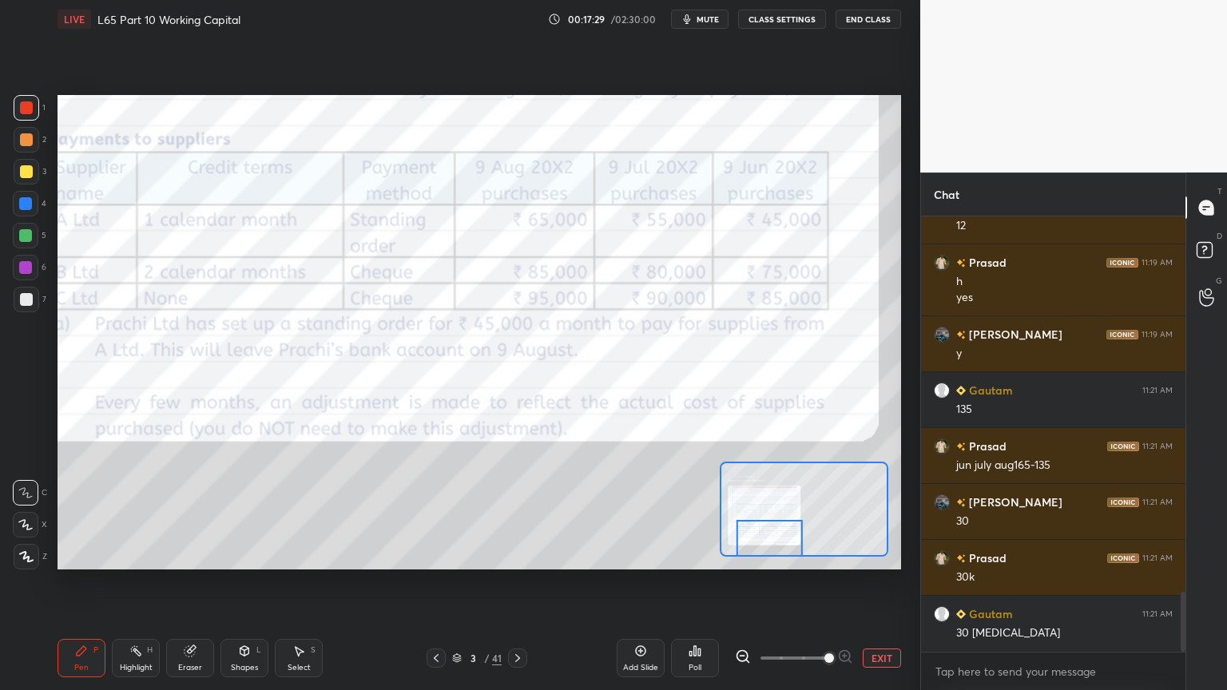
click at [192, 513] on div "Eraser" at bounding box center [190, 658] width 48 height 38
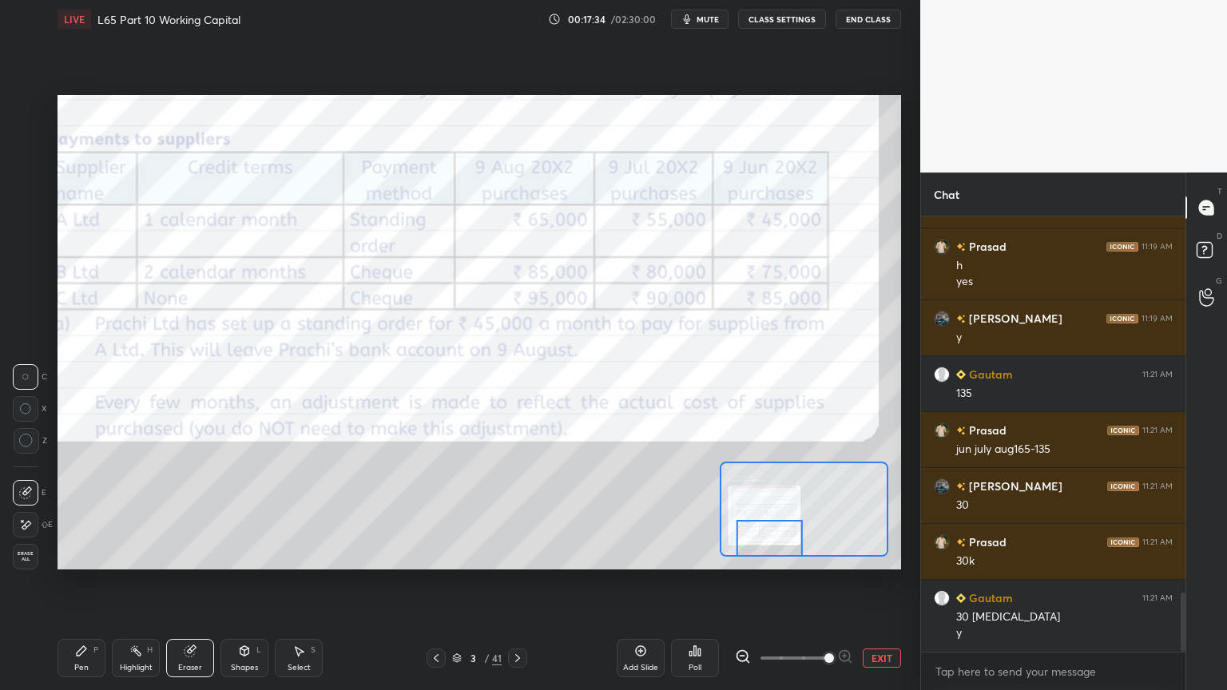
click at [80, 513] on div "Pen P" at bounding box center [81, 658] width 48 height 38
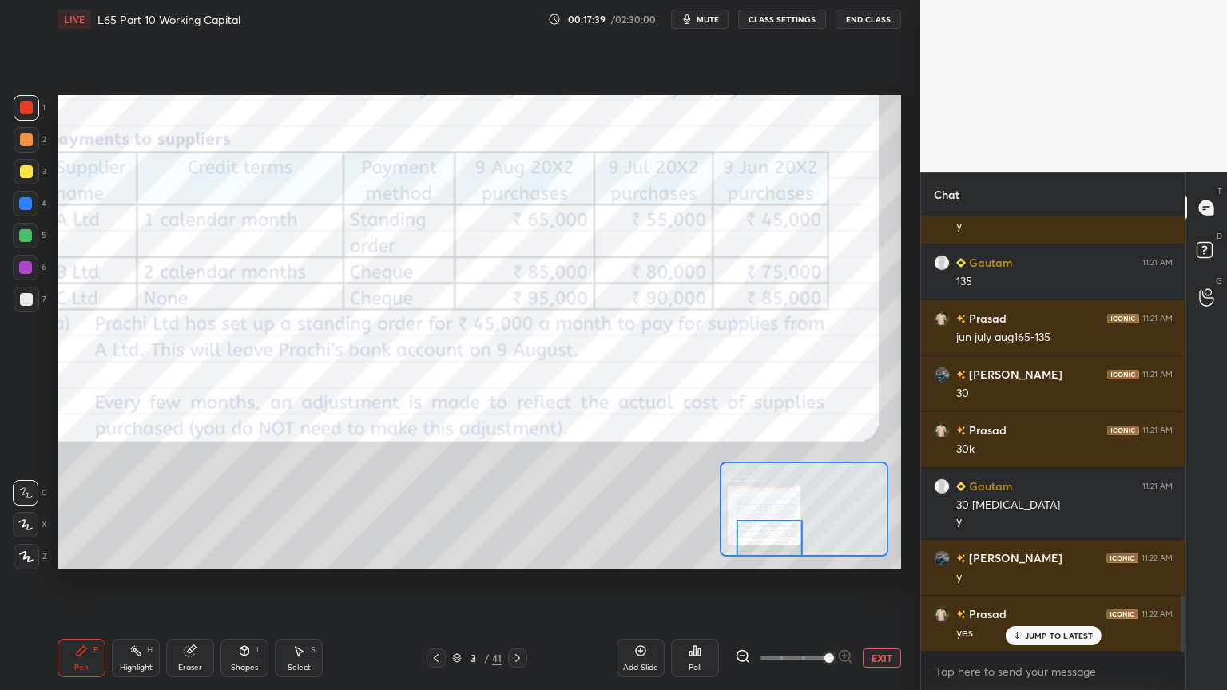
scroll to position [2923, 0]
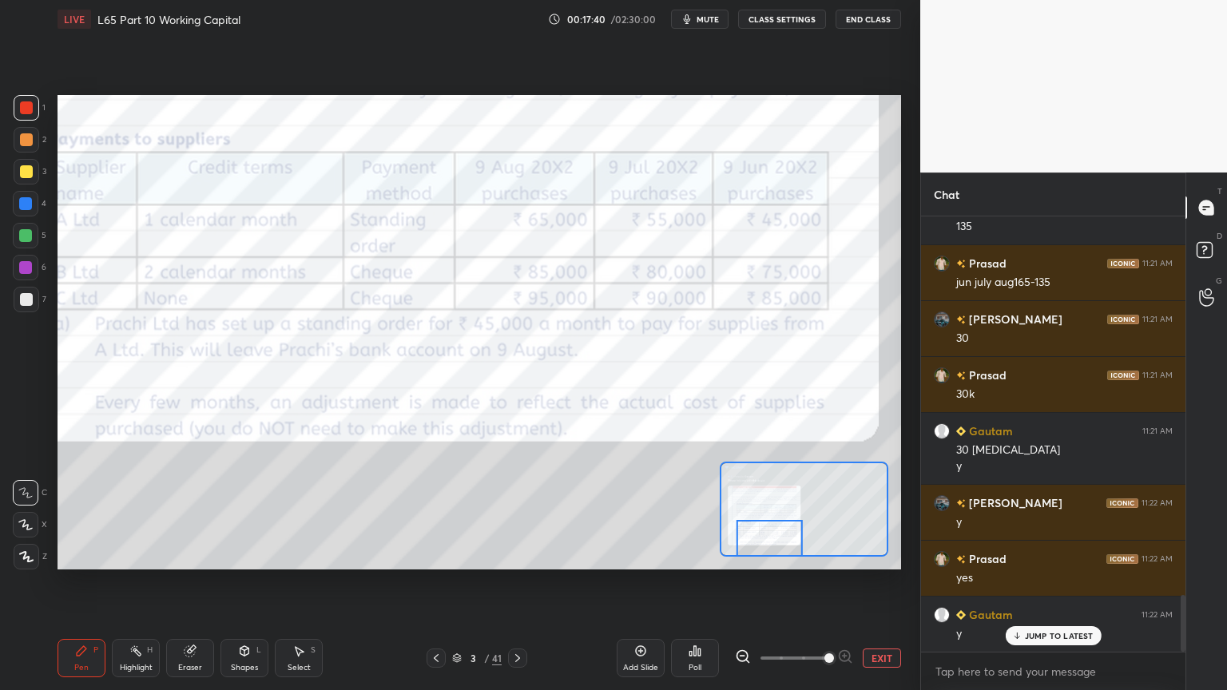
click at [513, 513] on icon at bounding box center [517, 658] width 13 height 13
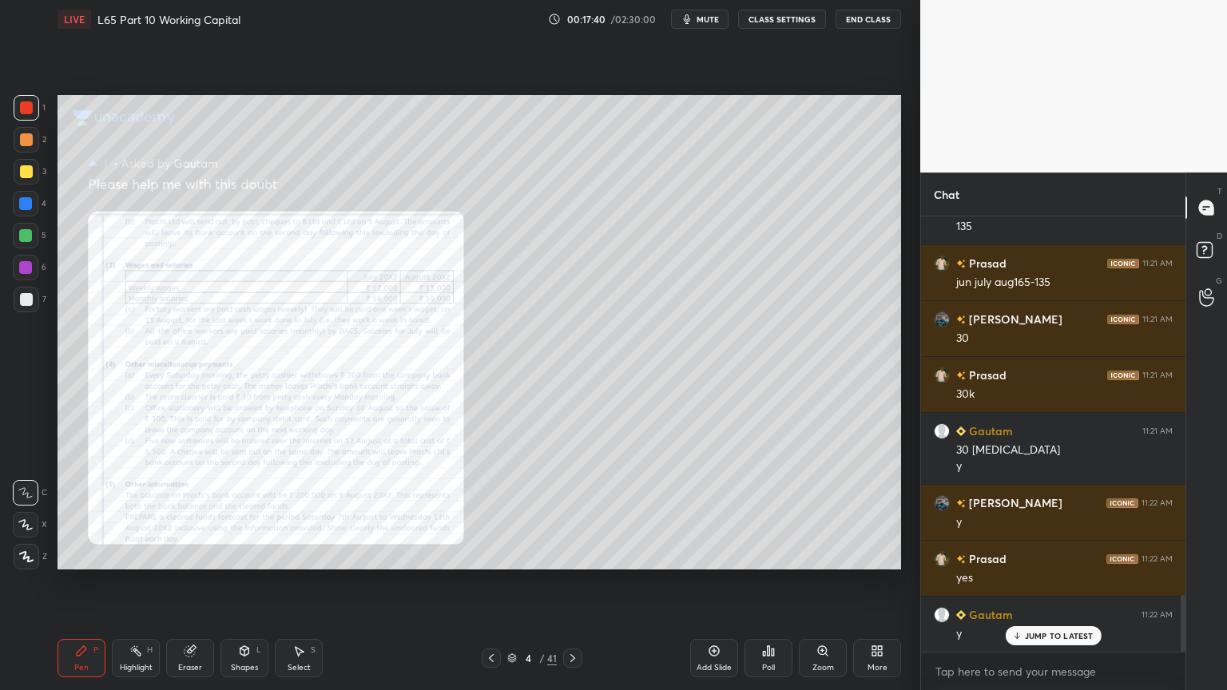
click at [573, 513] on icon at bounding box center [572, 658] width 5 height 8
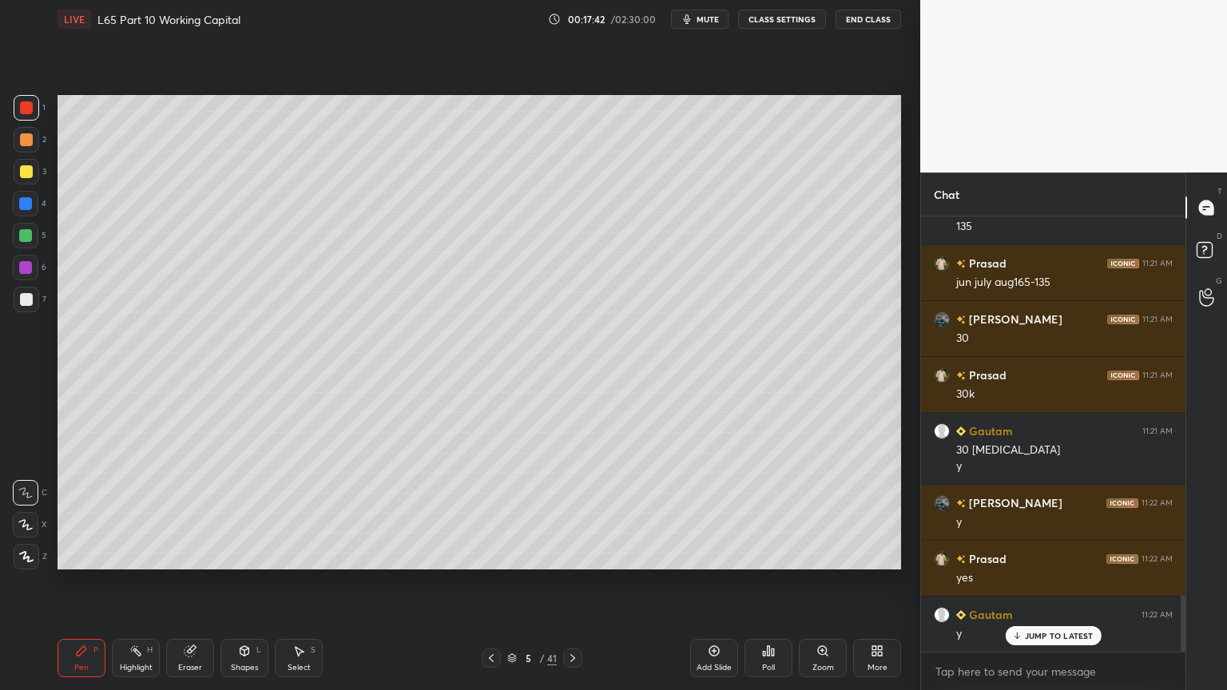
click at [22, 313] on div "7" at bounding box center [30, 303] width 33 height 32
click at [73, 513] on div "Pen P" at bounding box center [81, 658] width 48 height 38
click at [26, 249] on div "5" at bounding box center [30, 239] width 34 height 32
click at [33, 297] on div at bounding box center [27, 300] width 26 height 26
click at [176, 513] on div "Eraser" at bounding box center [190, 658] width 48 height 38
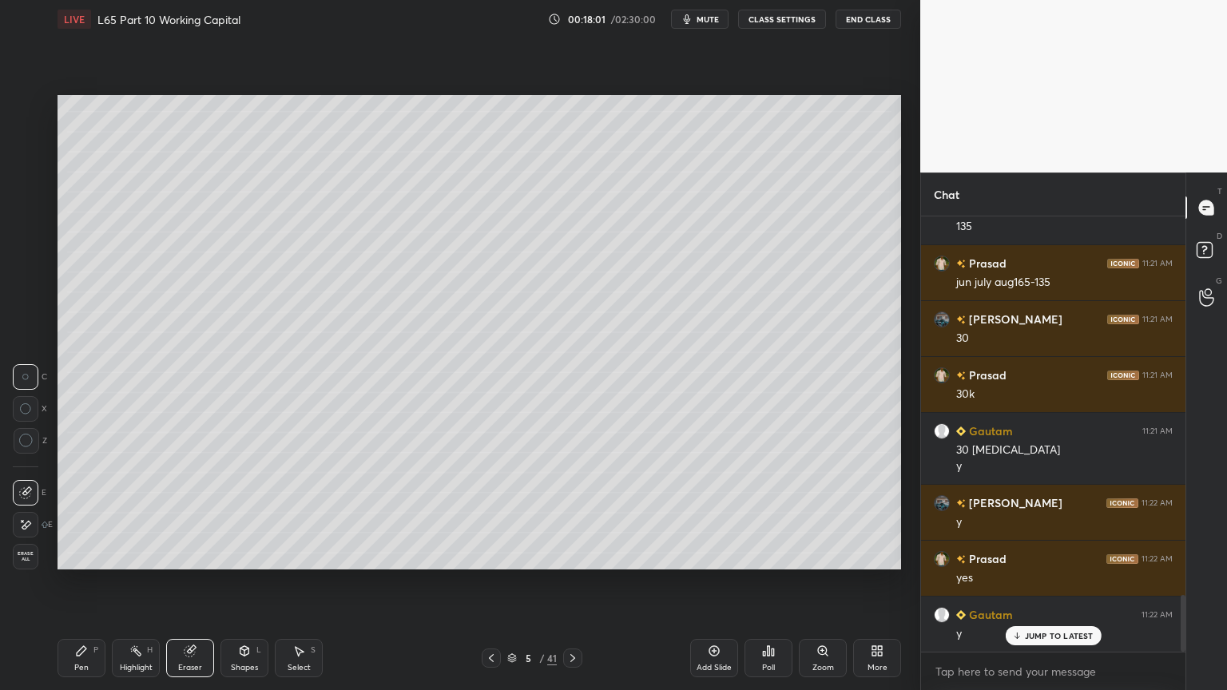
scroll to position [2980, 0]
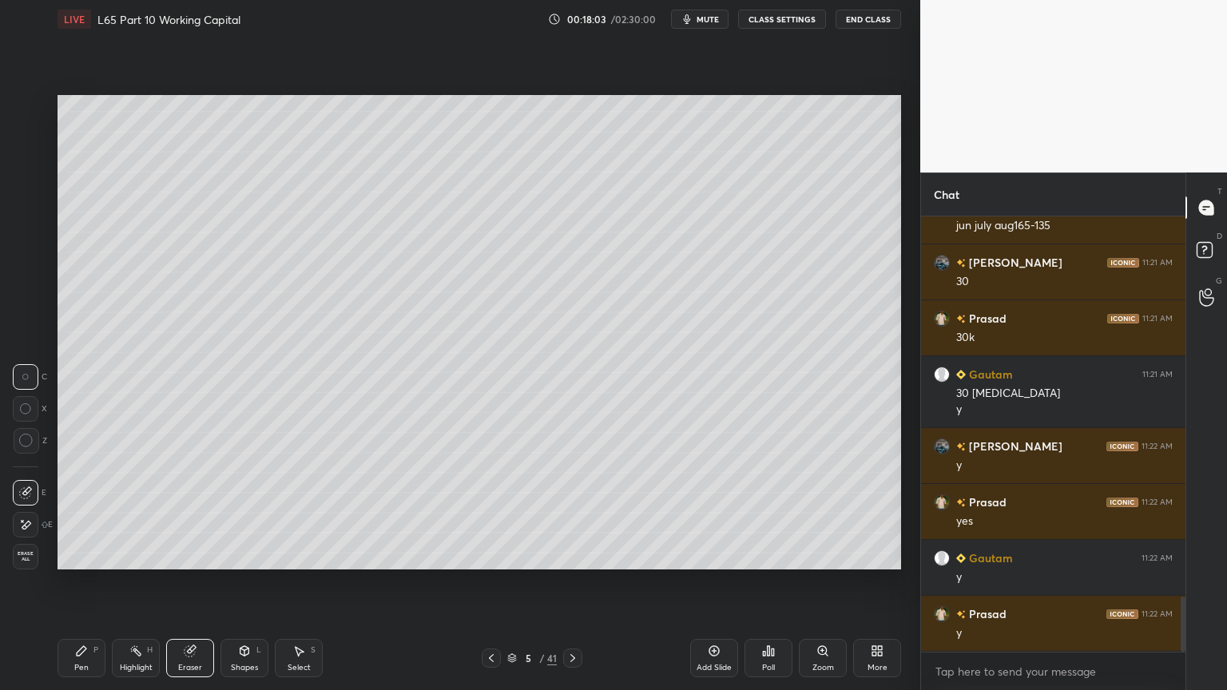
click at [76, 513] on div "Pen P" at bounding box center [81, 658] width 48 height 38
click at [34, 244] on div at bounding box center [26, 236] width 26 height 26
click at [497, 513] on div at bounding box center [491, 657] width 19 height 19
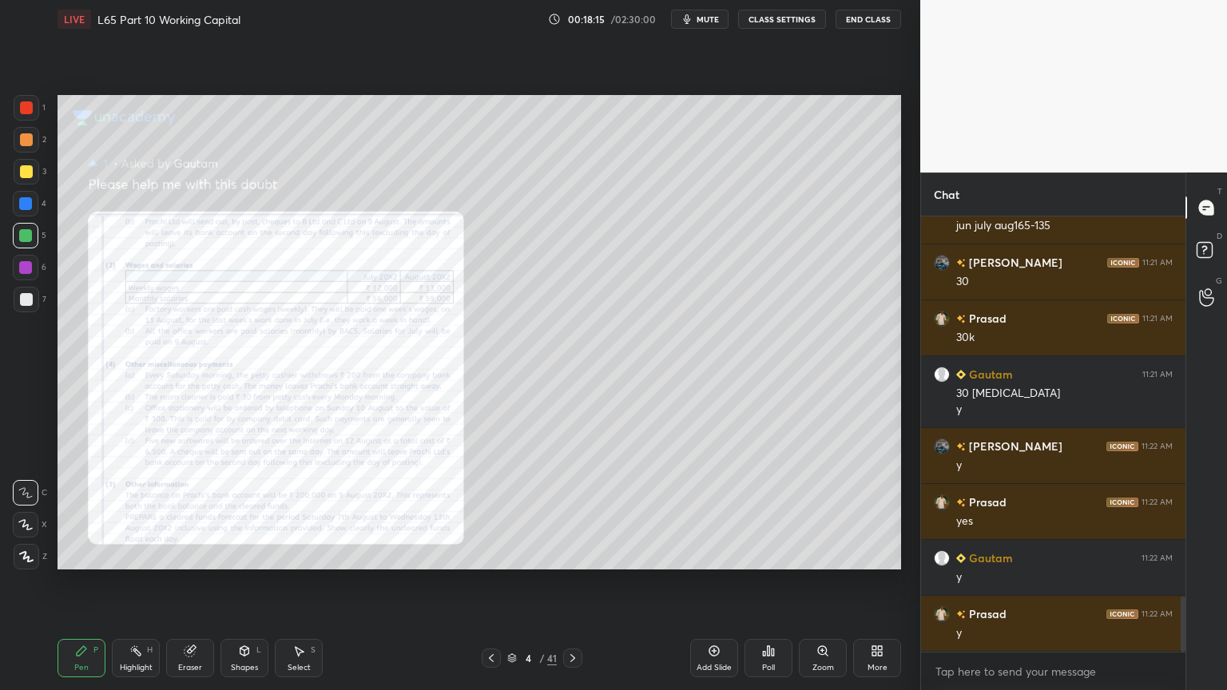
click at [492, 513] on icon at bounding box center [491, 658] width 13 height 13
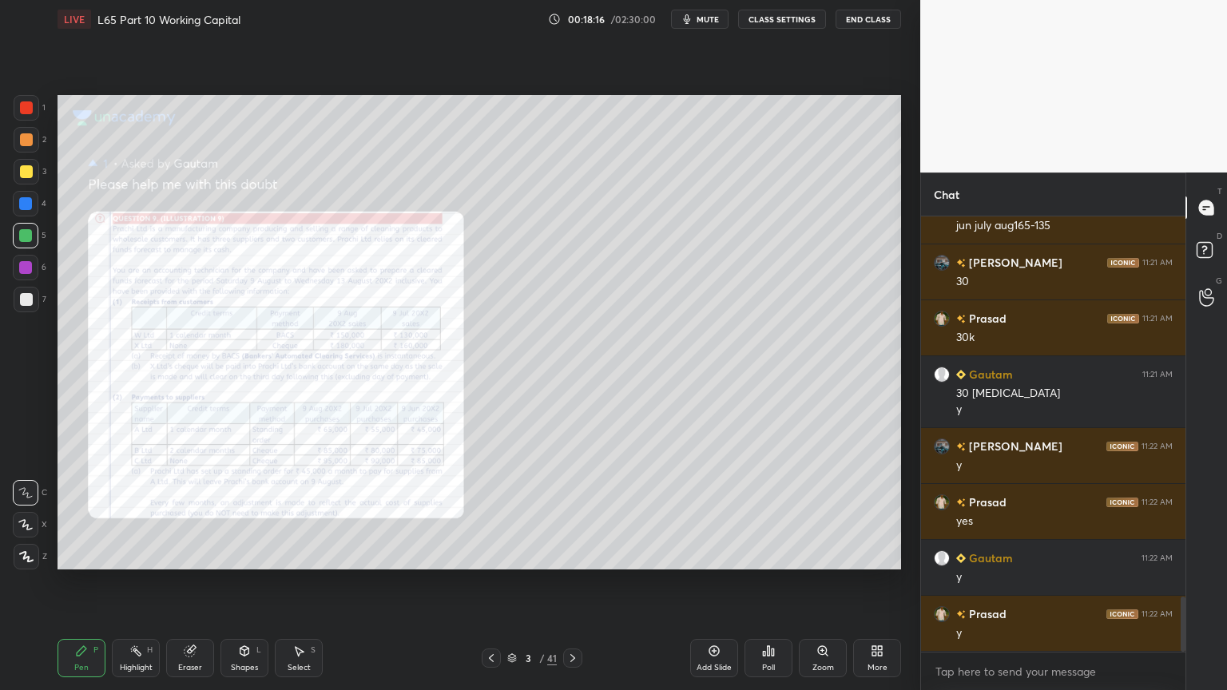
click at [814, 513] on div "Zoom" at bounding box center [823, 658] width 48 height 38
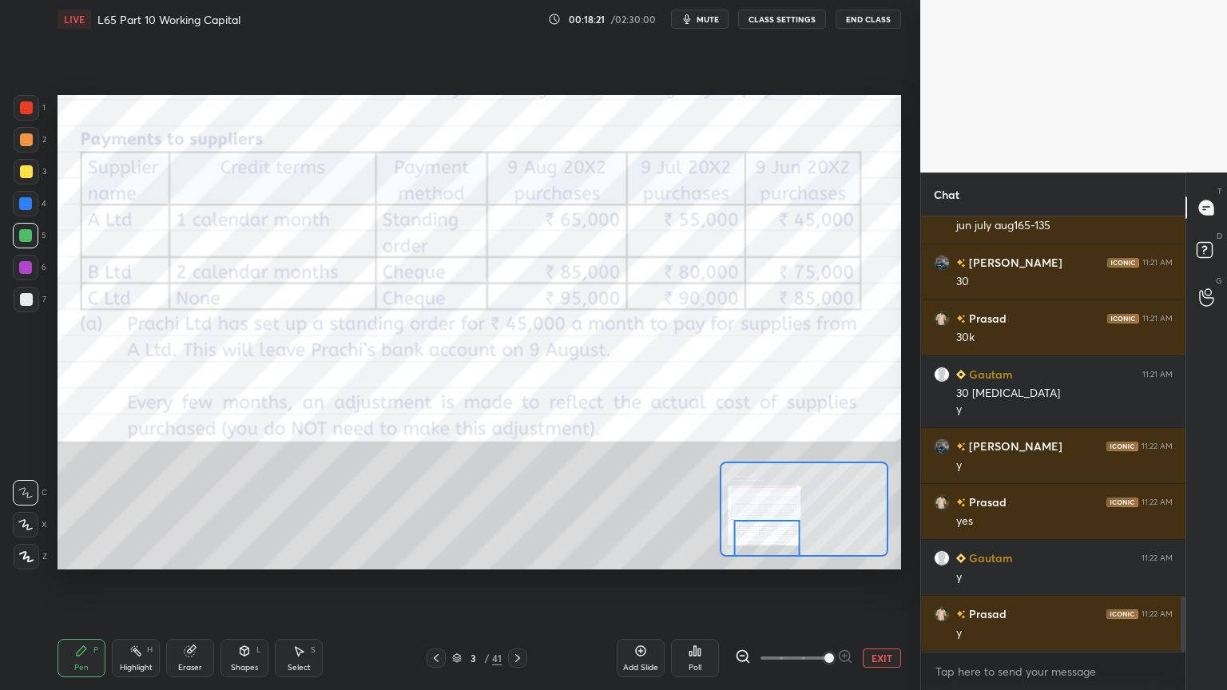
click at [19, 113] on div at bounding box center [27, 108] width 26 height 26
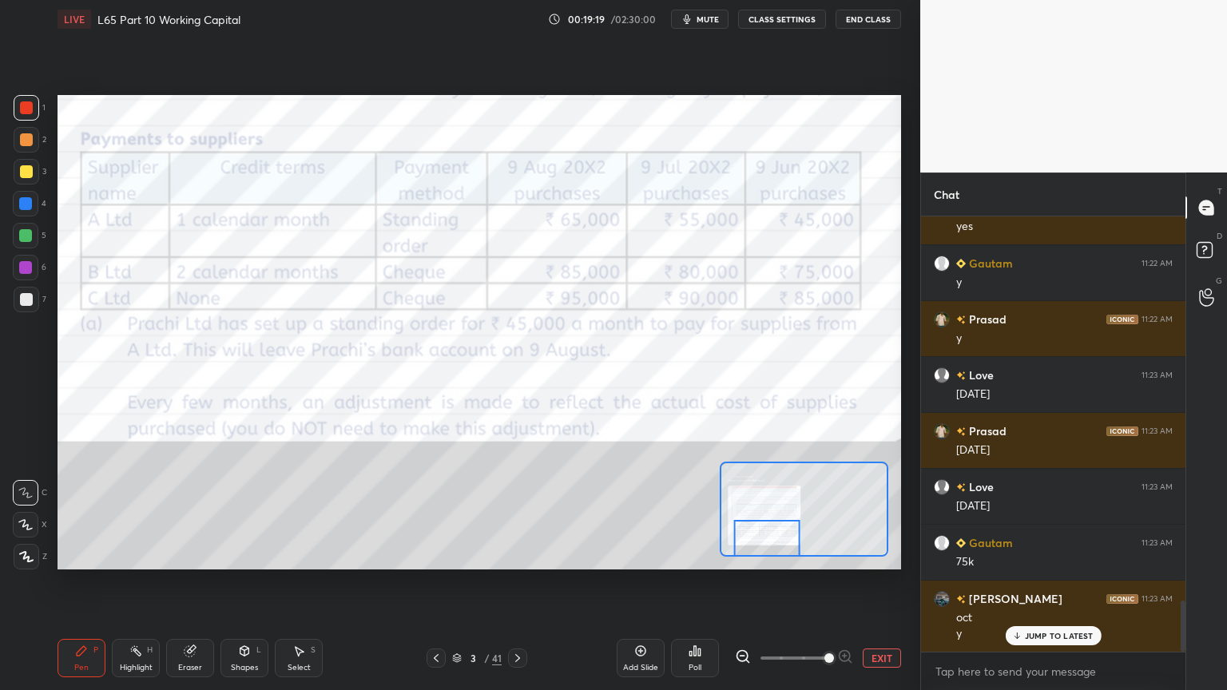
scroll to position [3331, 0]
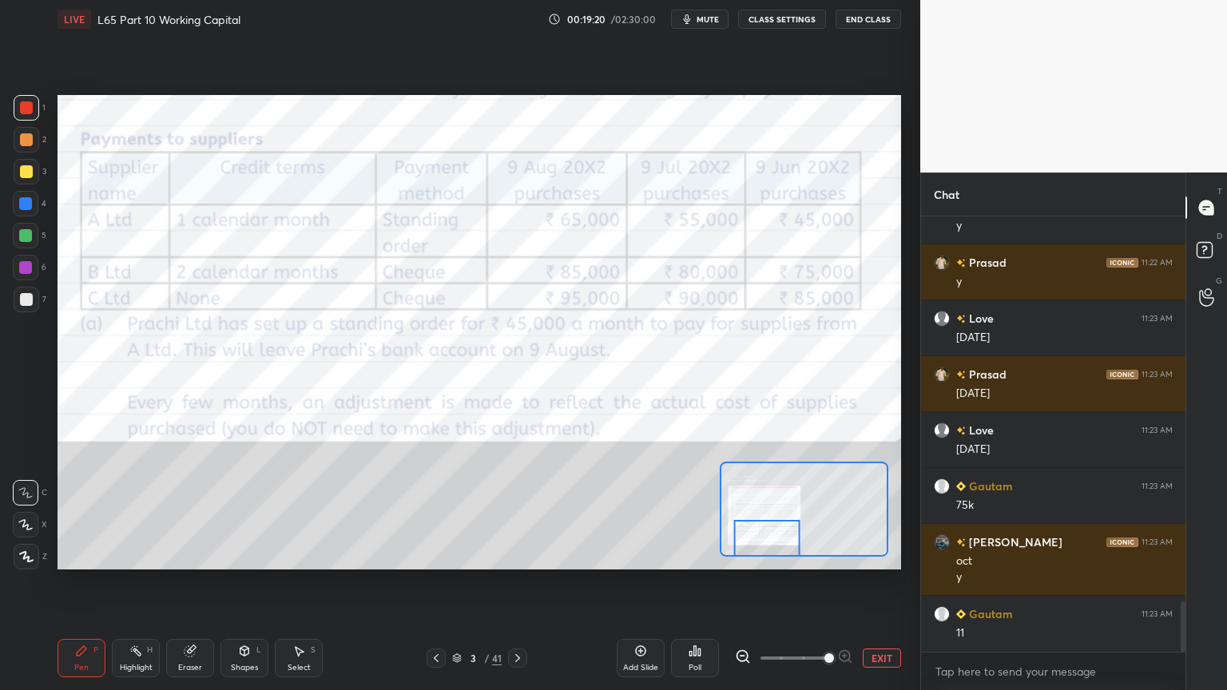
click at [513, 513] on icon at bounding box center [517, 658] width 13 height 13
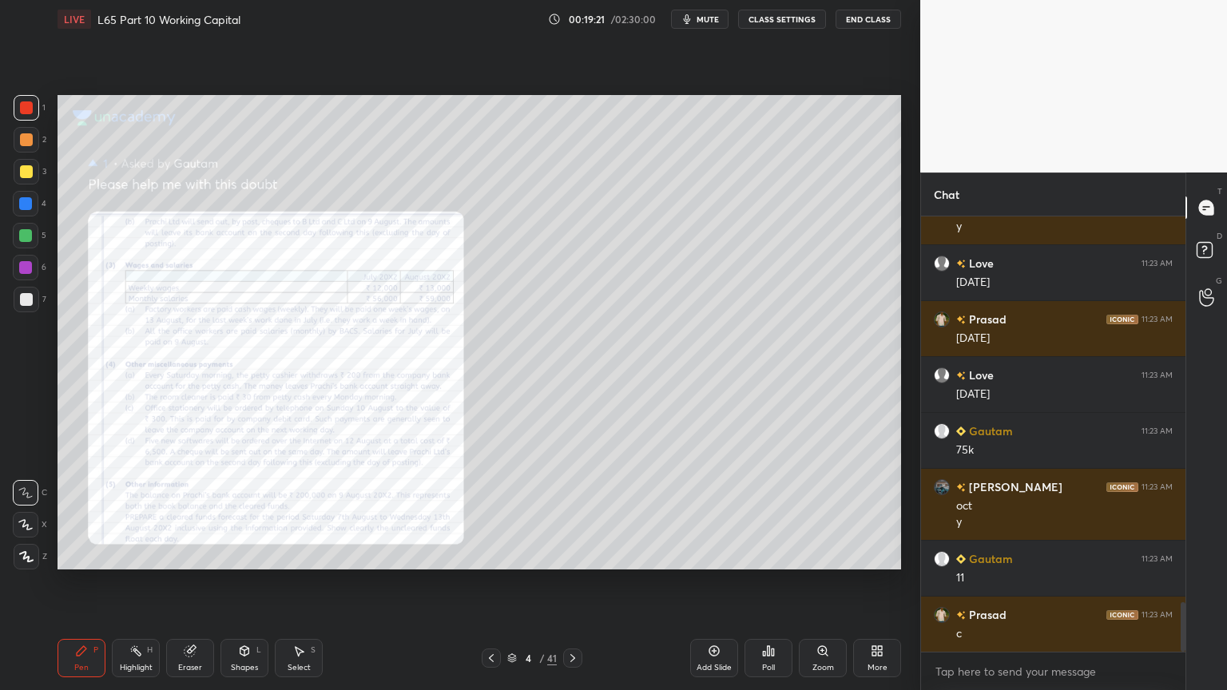
scroll to position [3443, 0]
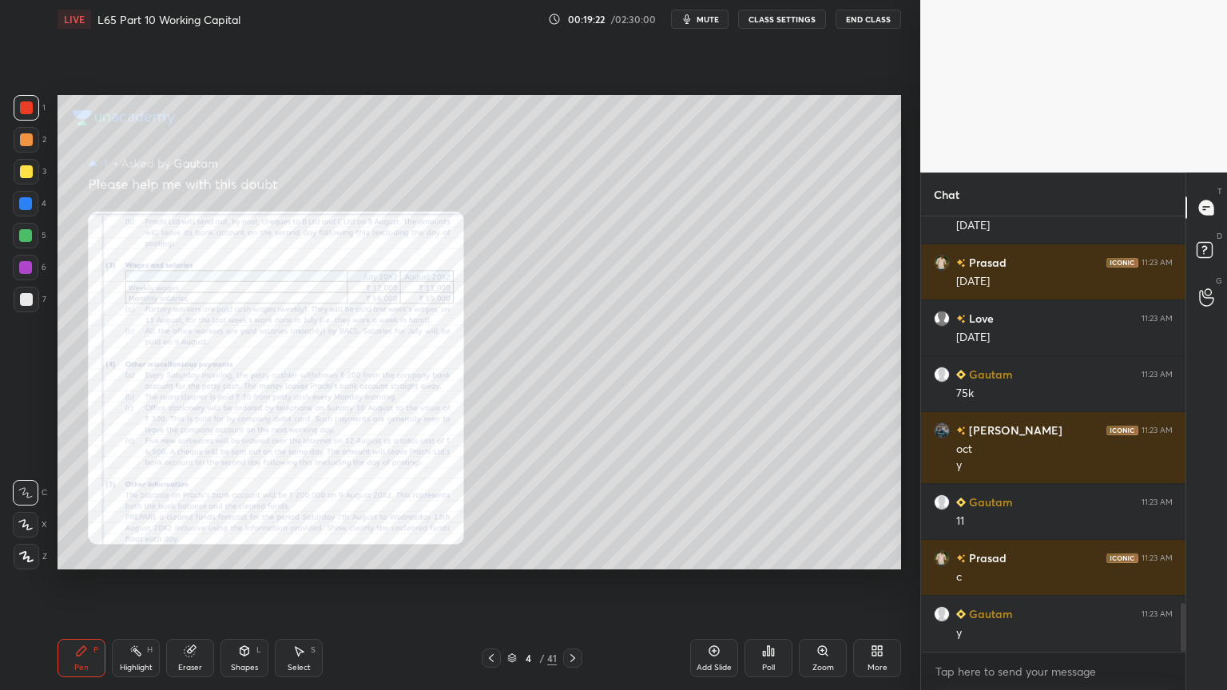
click at [815, 513] on div "Zoom" at bounding box center [823, 658] width 48 height 38
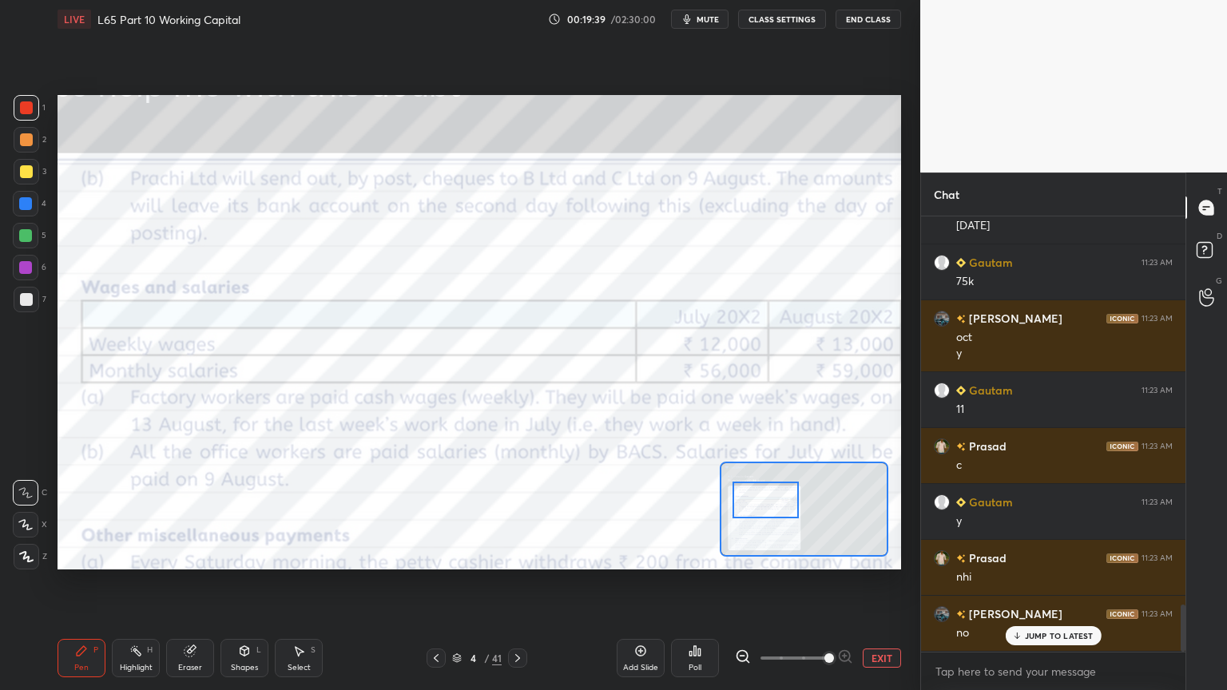
scroll to position [3610, 0]
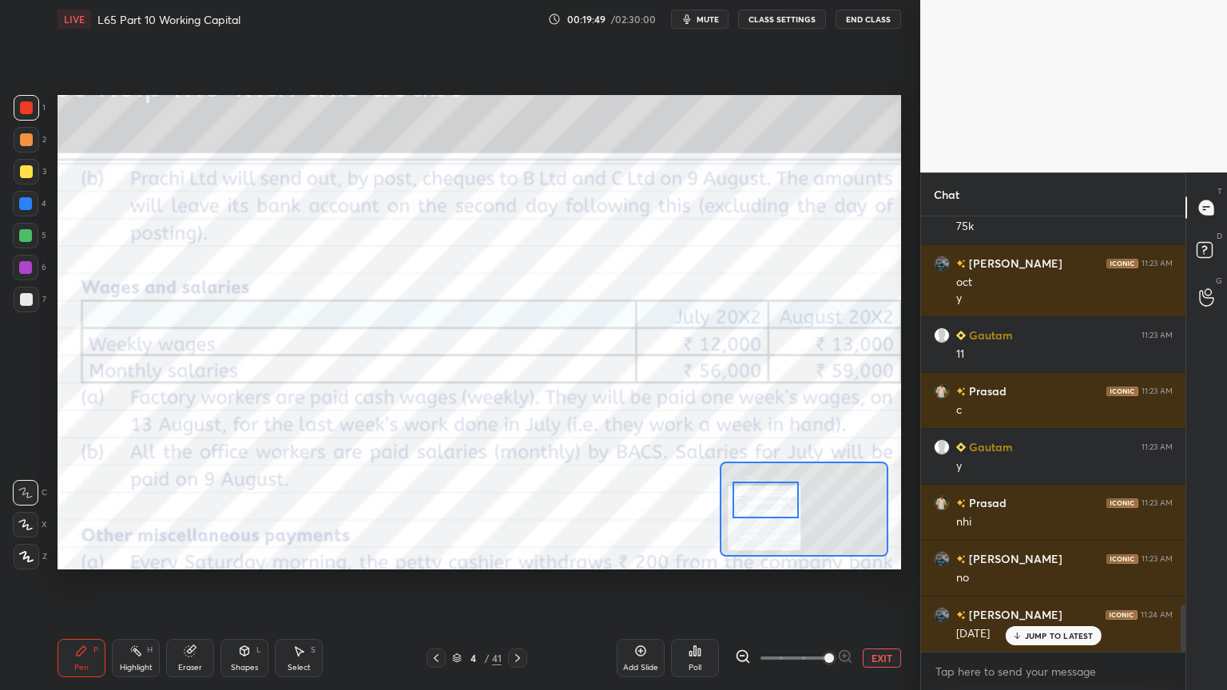
click at [188, 513] on icon at bounding box center [189, 651] width 10 height 10
click at [77, 513] on icon at bounding box center [82, 651] width 10 height 10
click at [517, 513] on icon at bounding box center [517, 658] width 13 height 13
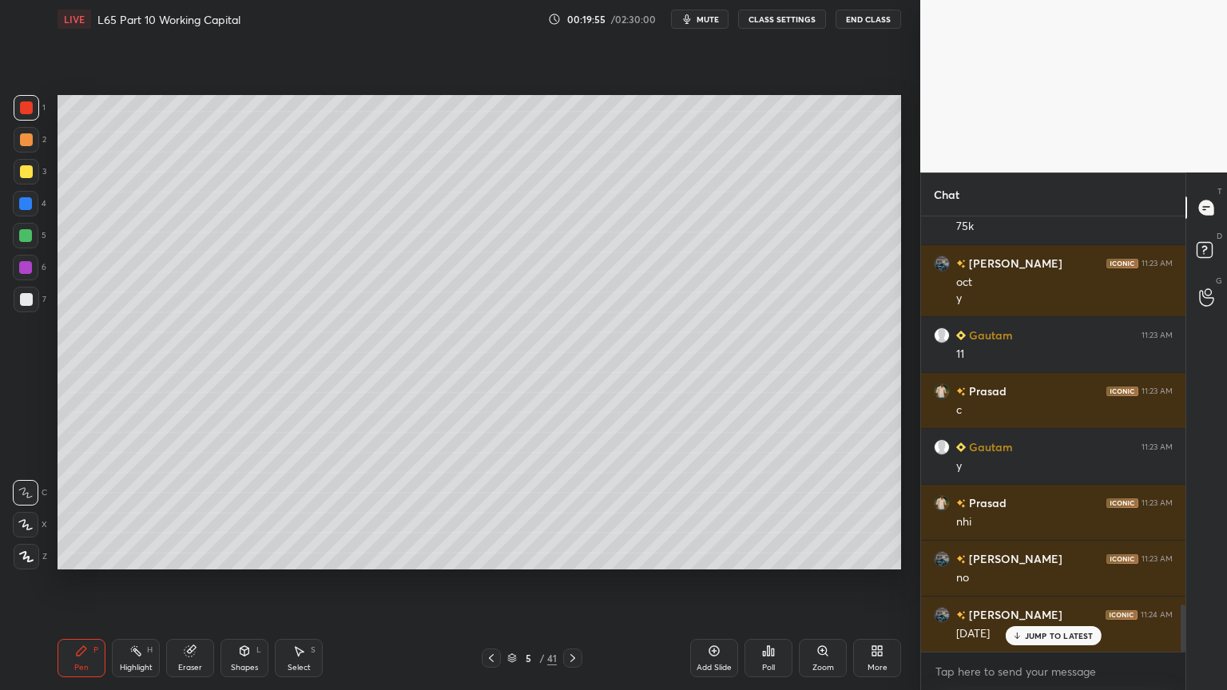
click at [22, 297] on div at bounding box center [26, 299] width 13 height 13
click at [27, 247] on div at bounding box center [26, 236] width 26 height 26
click at [29, 307] on div at bounding box center [27, 300] width 26 height 26
click at [495, 513] on icon at bounding box center [491, 658] width 13 height 13
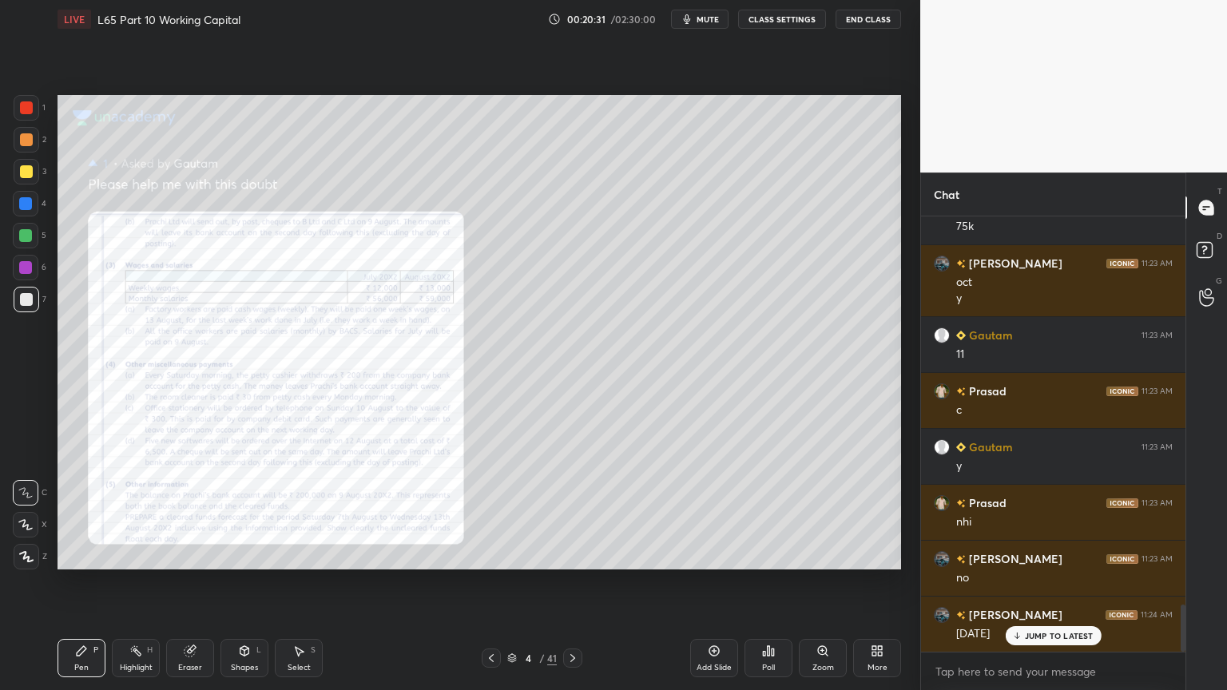
click at [498, 513] on div at bounding box center [491, 657] width 19 height 19
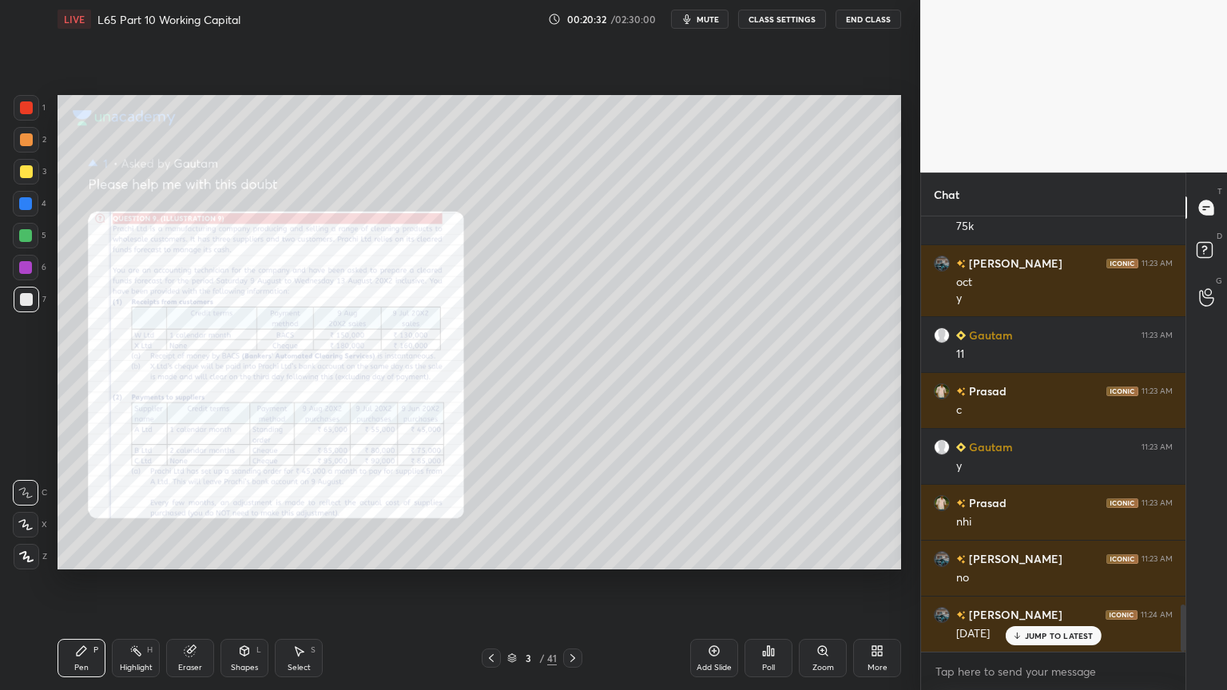
click at [815, 513] on div "Zoom" at bounding box center [823, 658] width 48 height 38
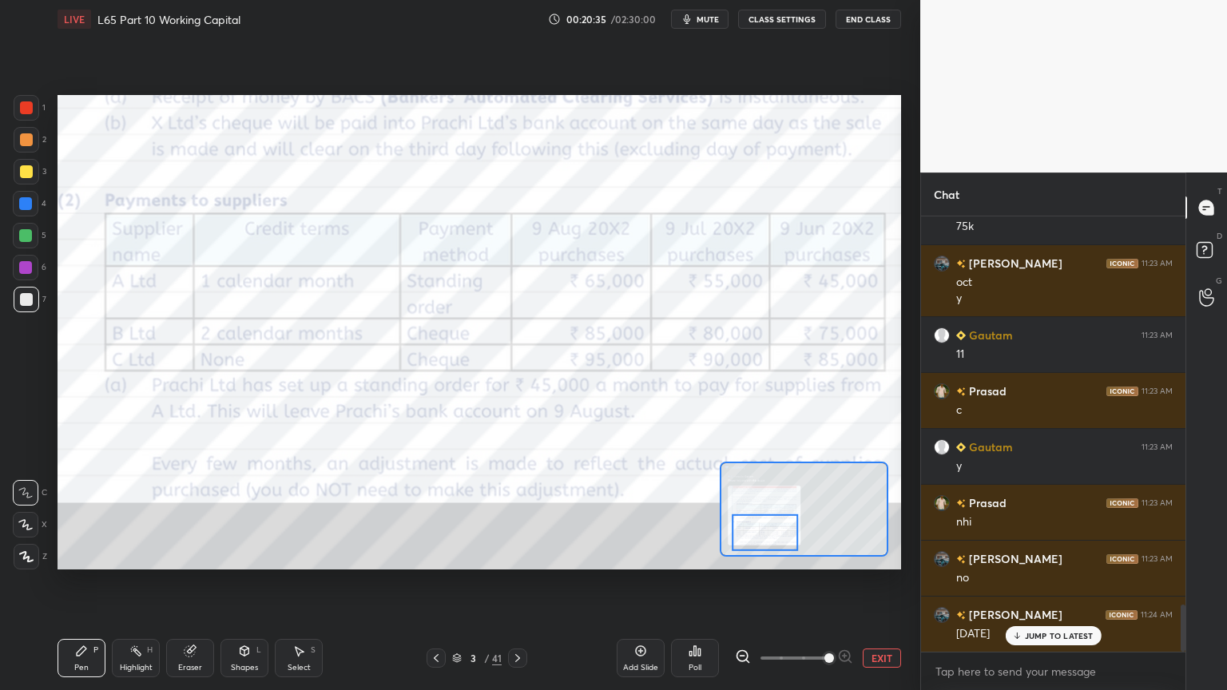
click at [19, 101] on div at bounding box center [27, 108] width 26 height 26
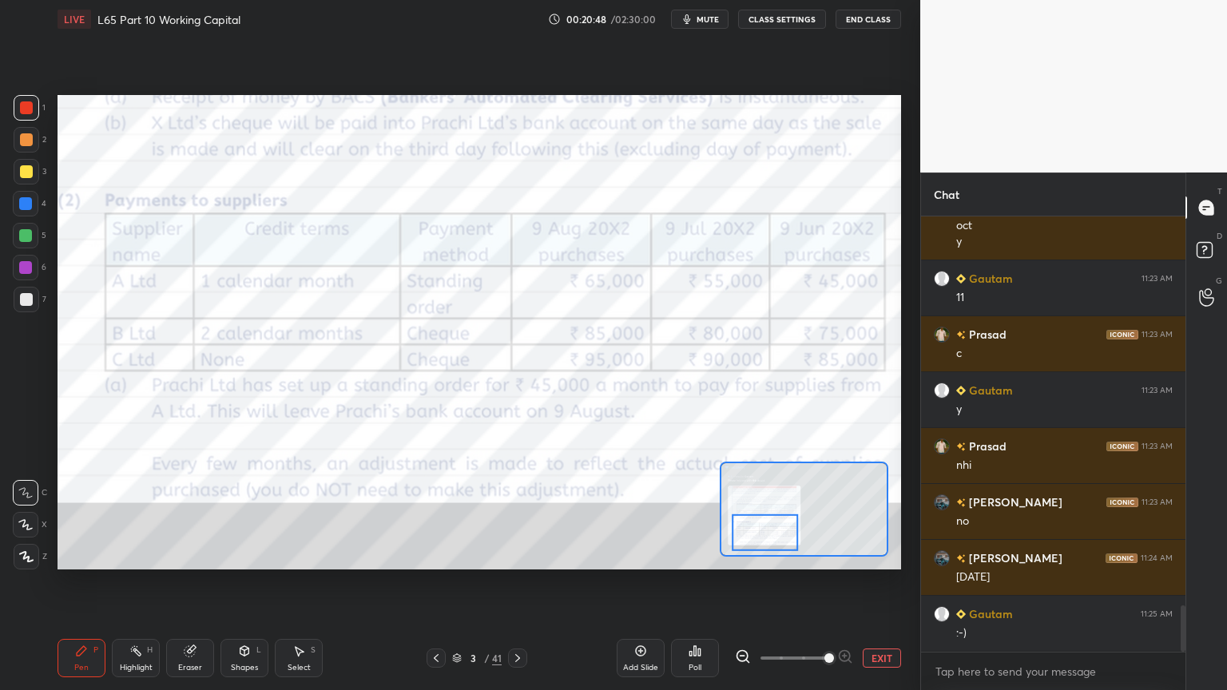
click at [189, 513] on icon at bounding box center [189, 651] width 10 height 10
click at [73, 513] on div "Pen P" at bounding box center [81, 658] width 48 height 38
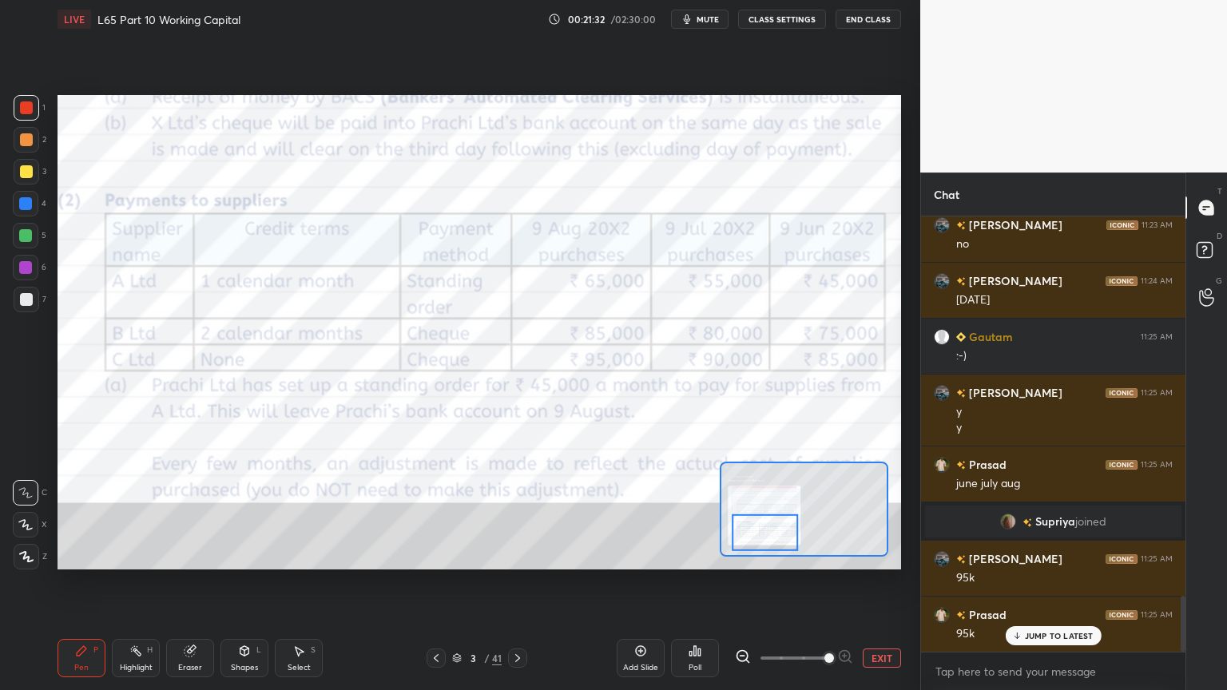
scroll to position [2955, 0]
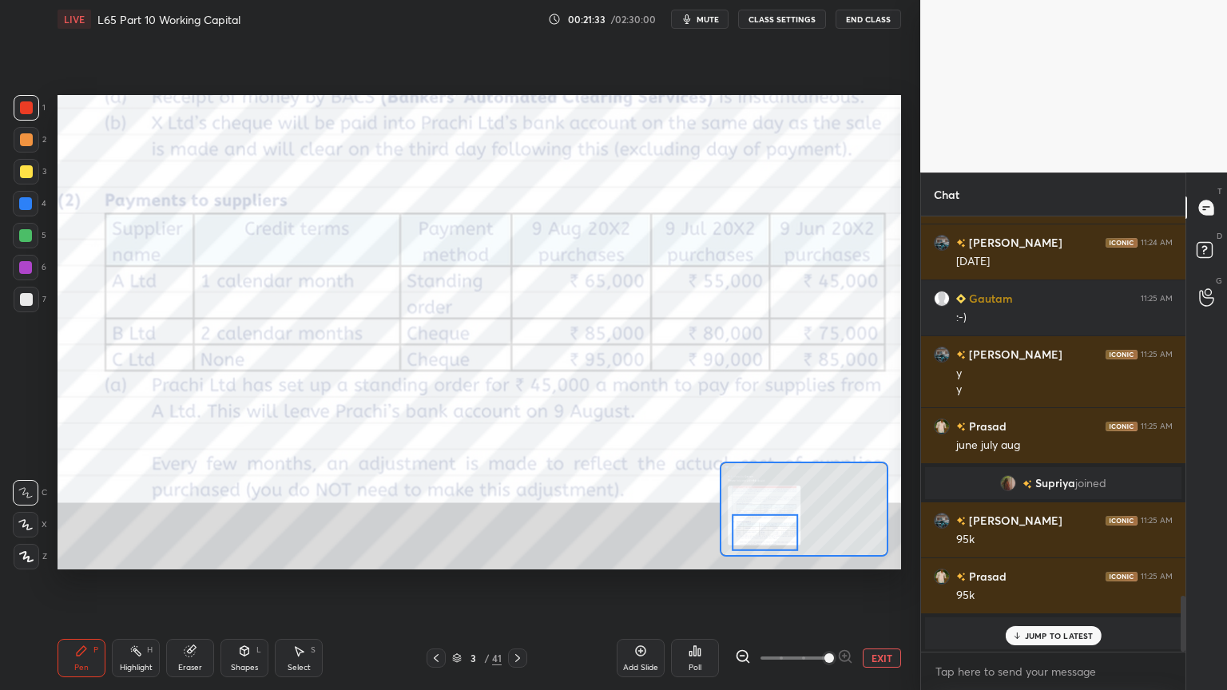
click at [512, 513] on icon at bounding box center [517, 658] width 13 height 13
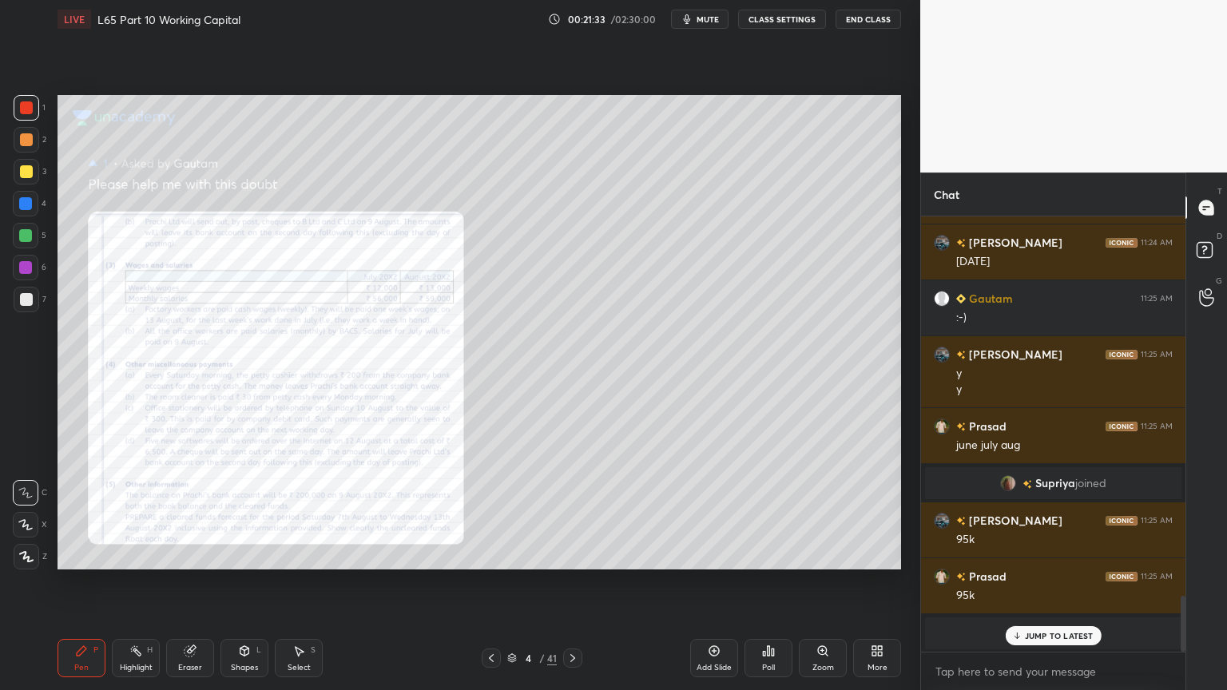
click at [521, 513] on div "4" at bounding box center [528, 658] width 16 height 10
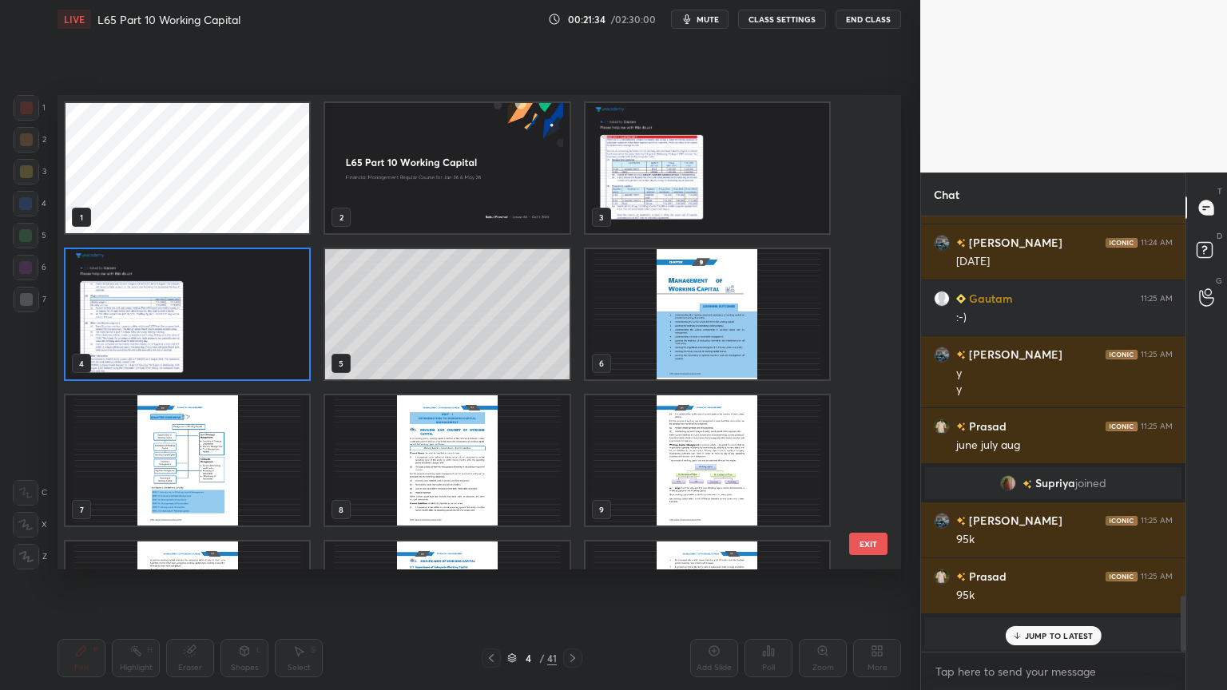
scroll to position [470, 835]
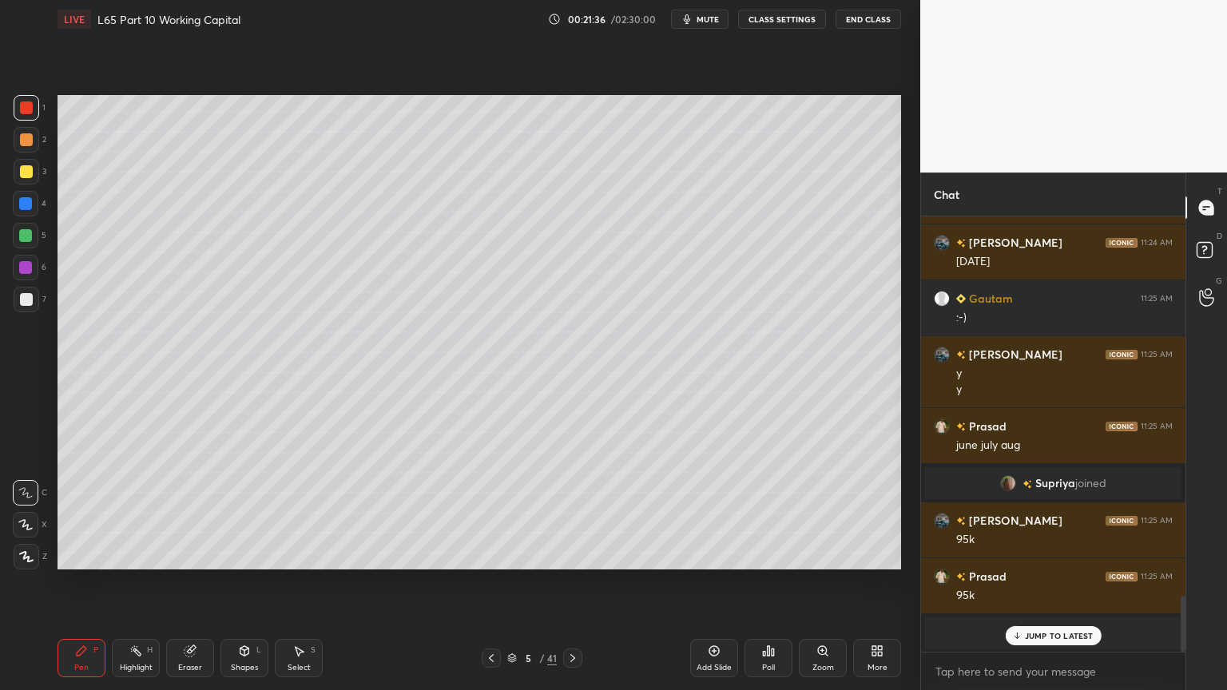
click at [20, 306] on div at bounding box center [27, 300] width 26 height 26
click at [77, 513] on icon at bounding box center [81, 650] width 13 height 13
click at [31, 240] on div at bounding box center [25, 235] width 13 height 13
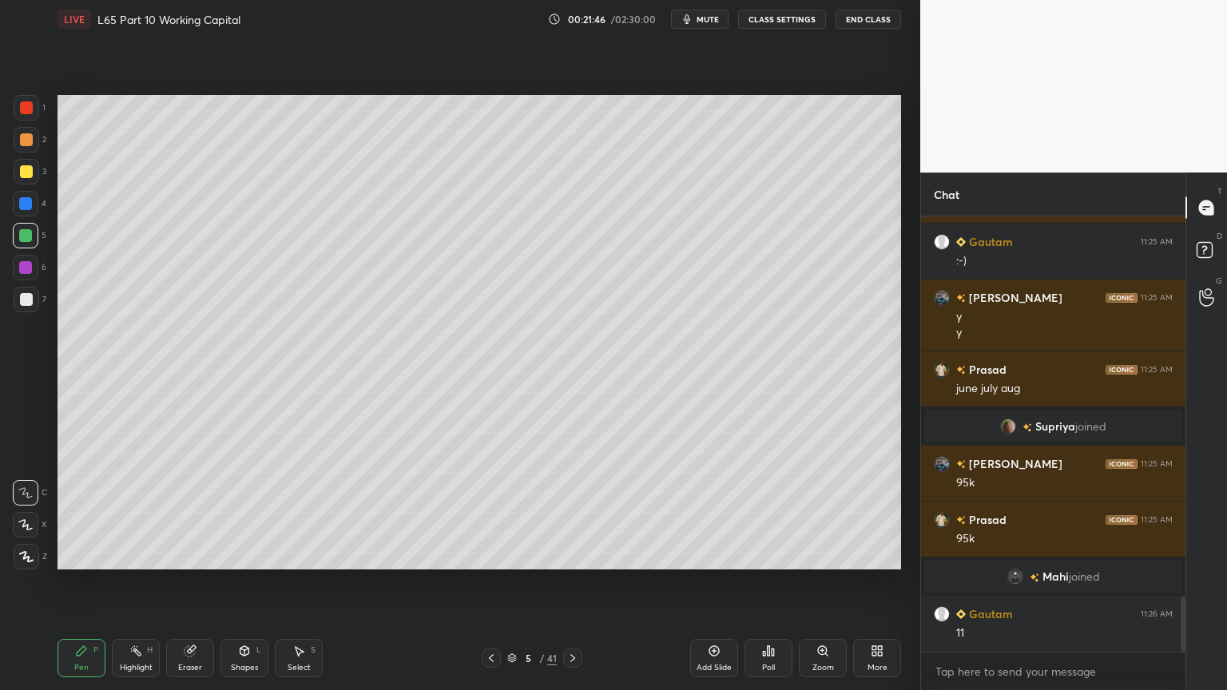
click at [37, 303] on div at bounding box center [27, 300] width 26 height 26
click at [488, 513] on icon at bounding box center [491, 658] width 13 height 13
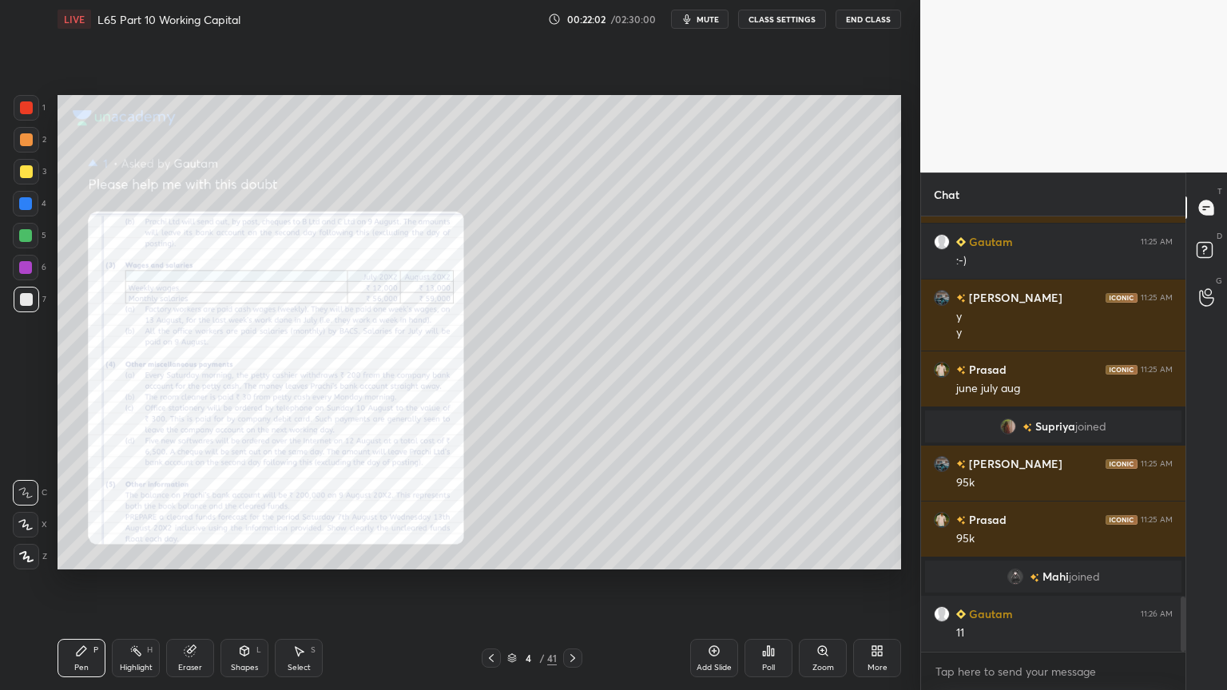
click at [492, 513] on icon at bounding box center [491, 658] width 13 height 13
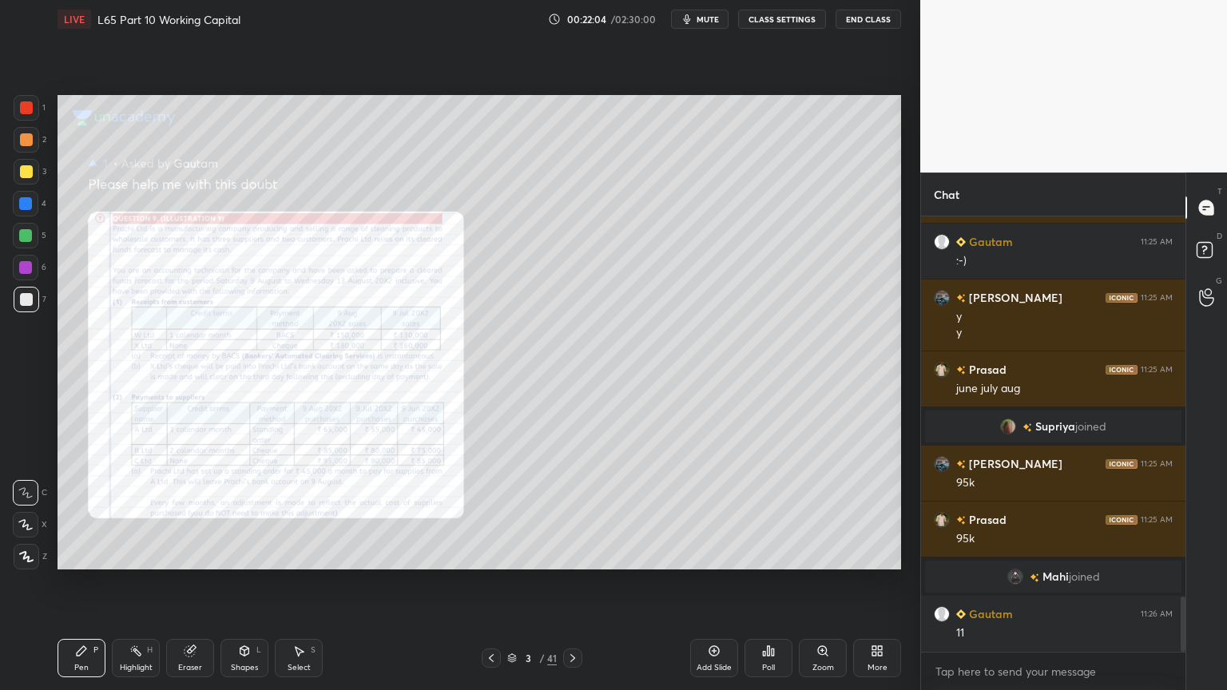
click at [568, 513] on icon at bounding box center [572, 658] width 13 height 13
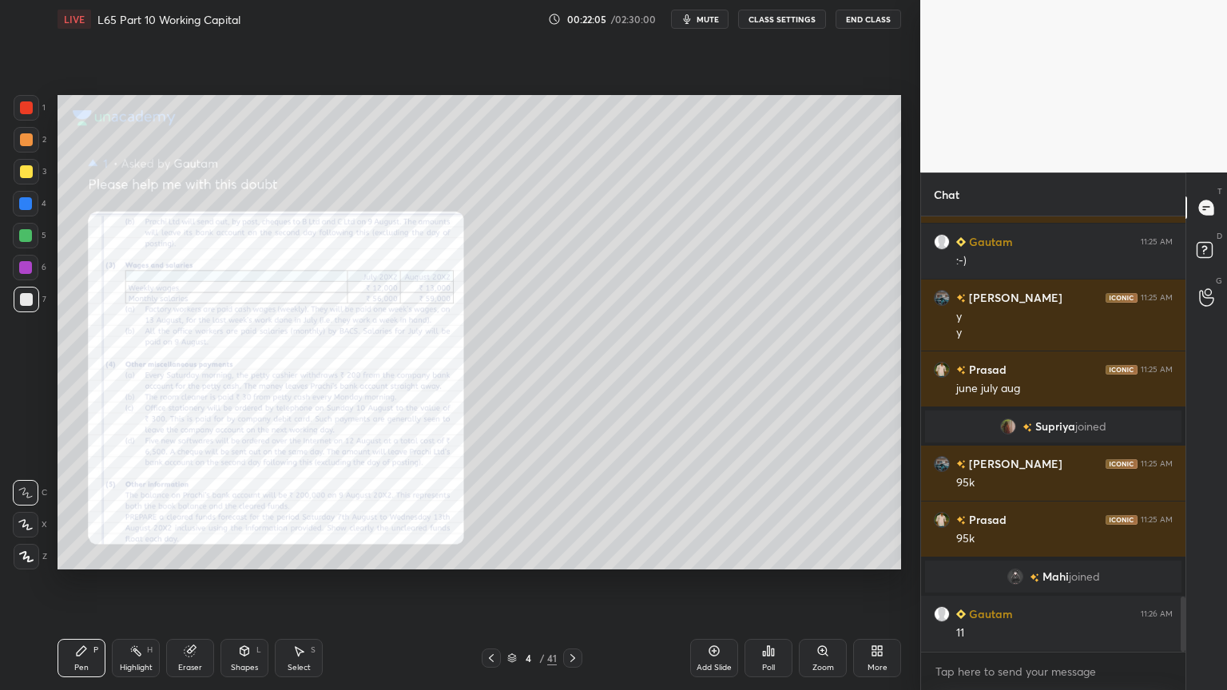
click at [817, 513] on icon at bounding box center [822, 650] width 13 height 13
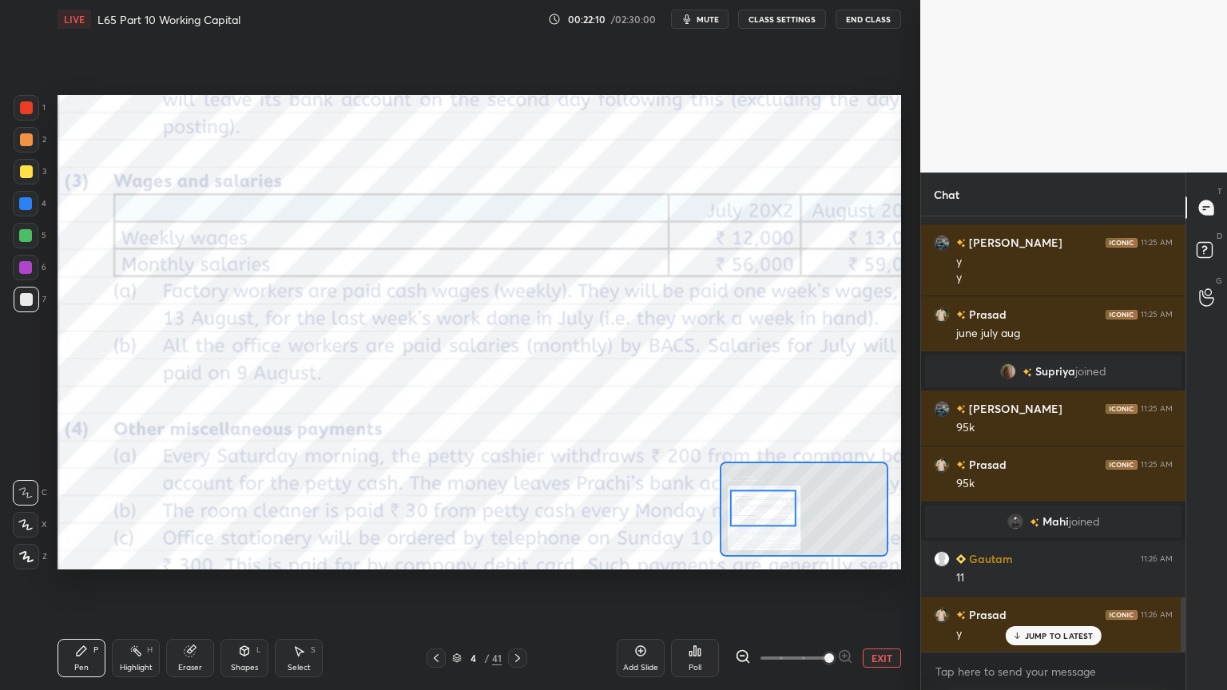
click at [739, 513] on icon at bounding box center [743, 656] width 16 height 16
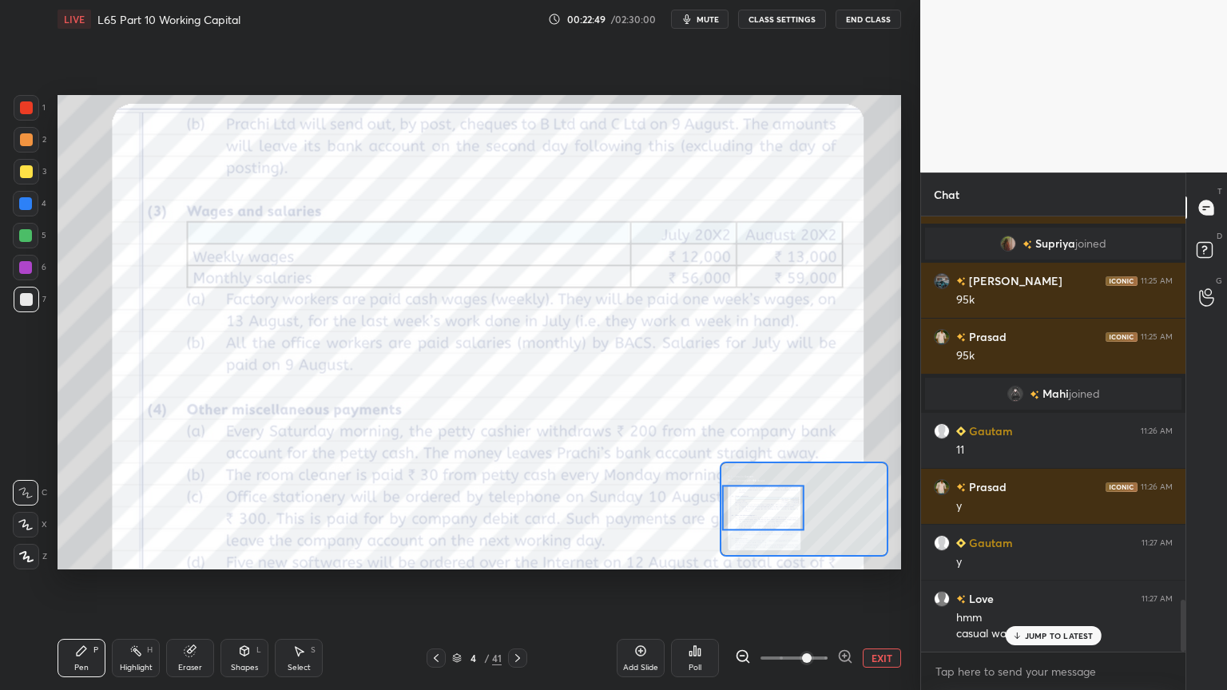
scroll to position [3251, 0]
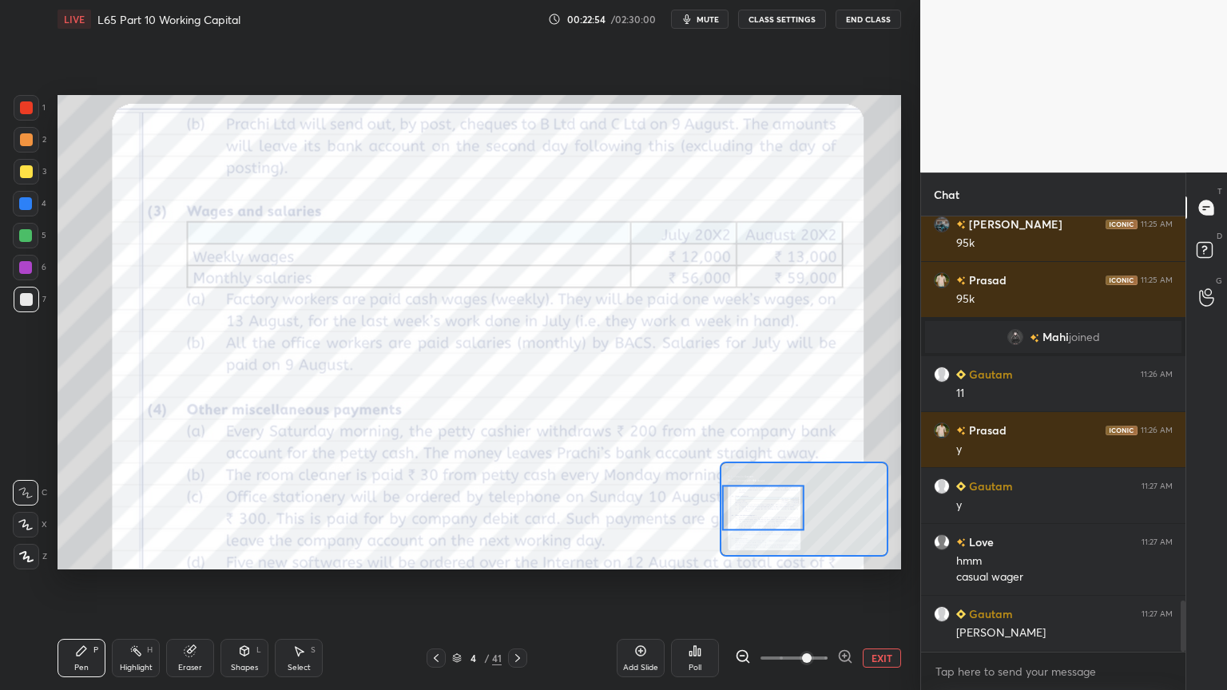
click at [75, 513] on div "Pen P" at bounding box center [81, 658] width 48 height 38
click at [27, 96] on div at bounding box center [27, 108] width 26 height 26
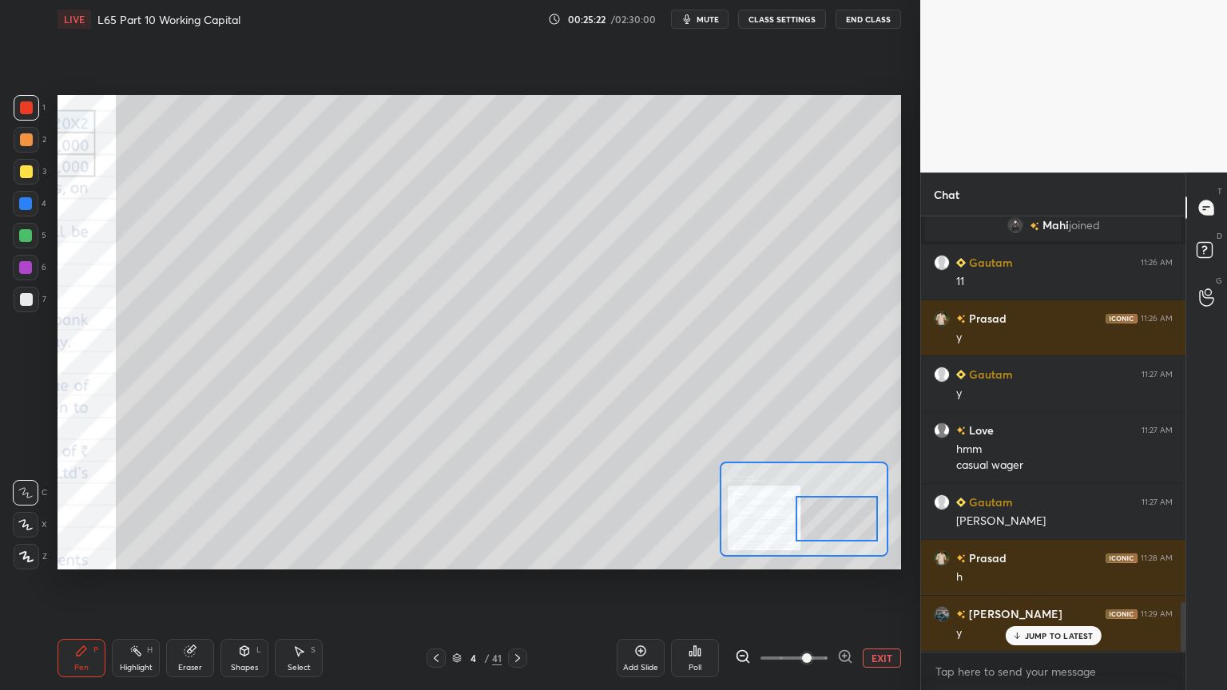
scroll to position [3418, 0]
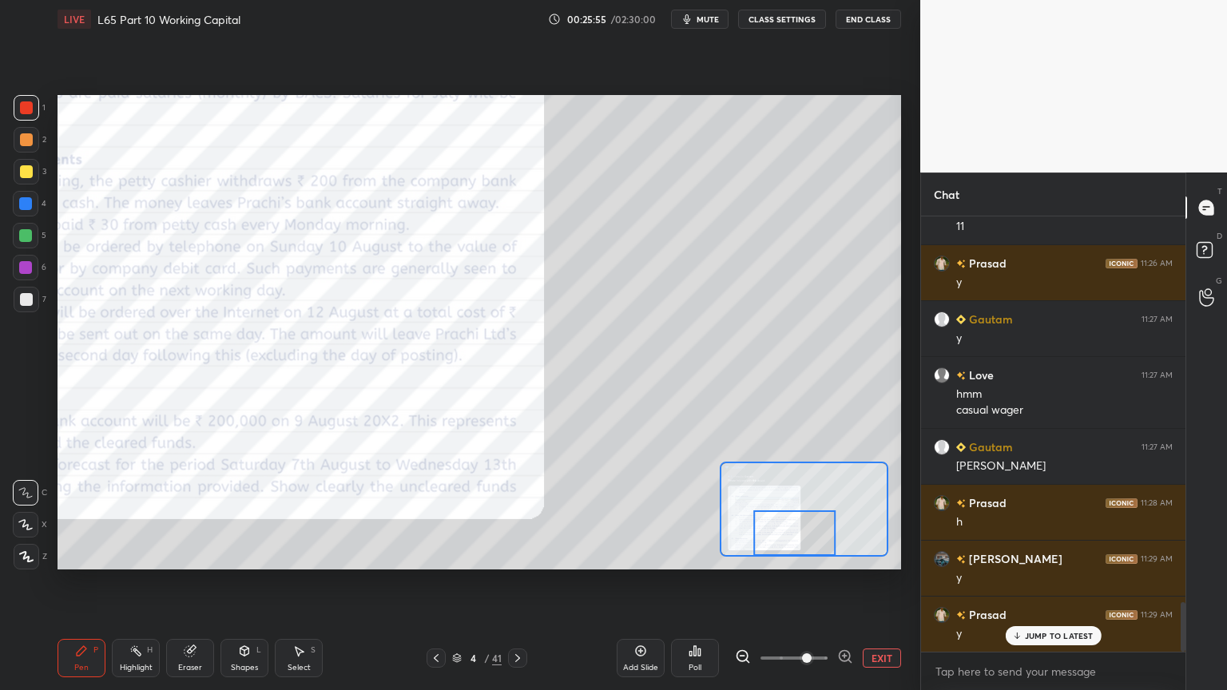
click at [808, 513] on div at bounding box center [794, 533] width 83 height 46
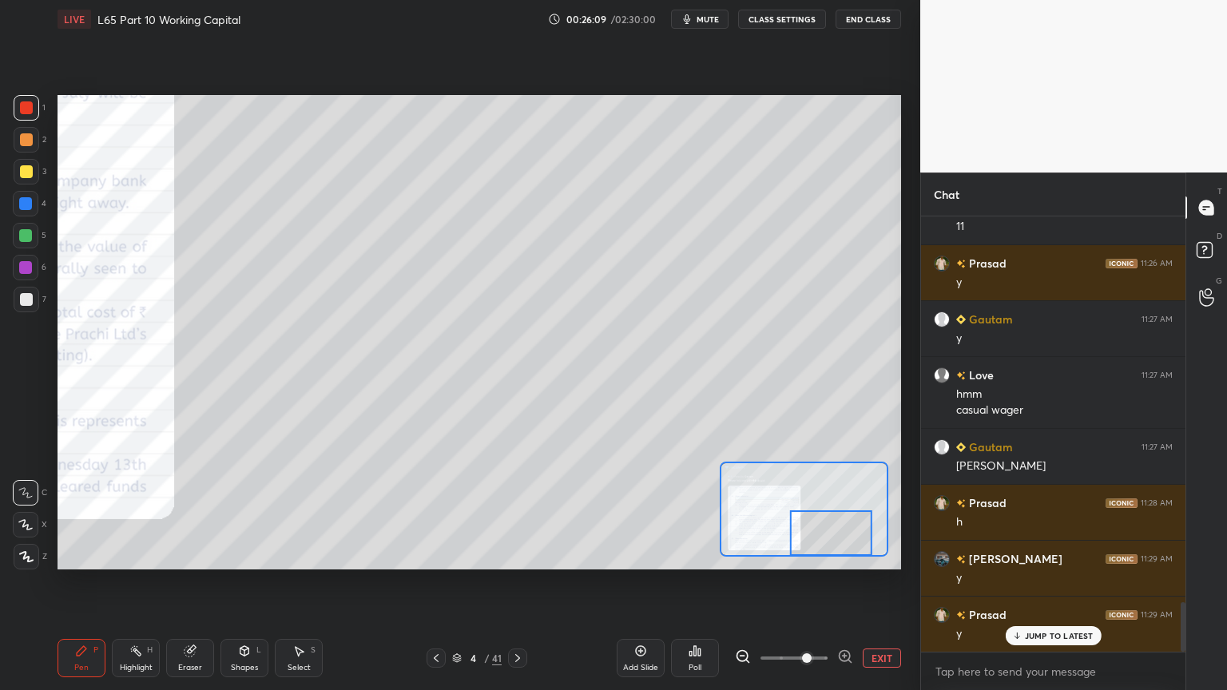
click at [521, 513] on div "Pen P Highlight H Eraser Shapes L Select S 4 / 41 Add Slide Poll EXIT" at bounding box center [478, 658] width 843 height 64
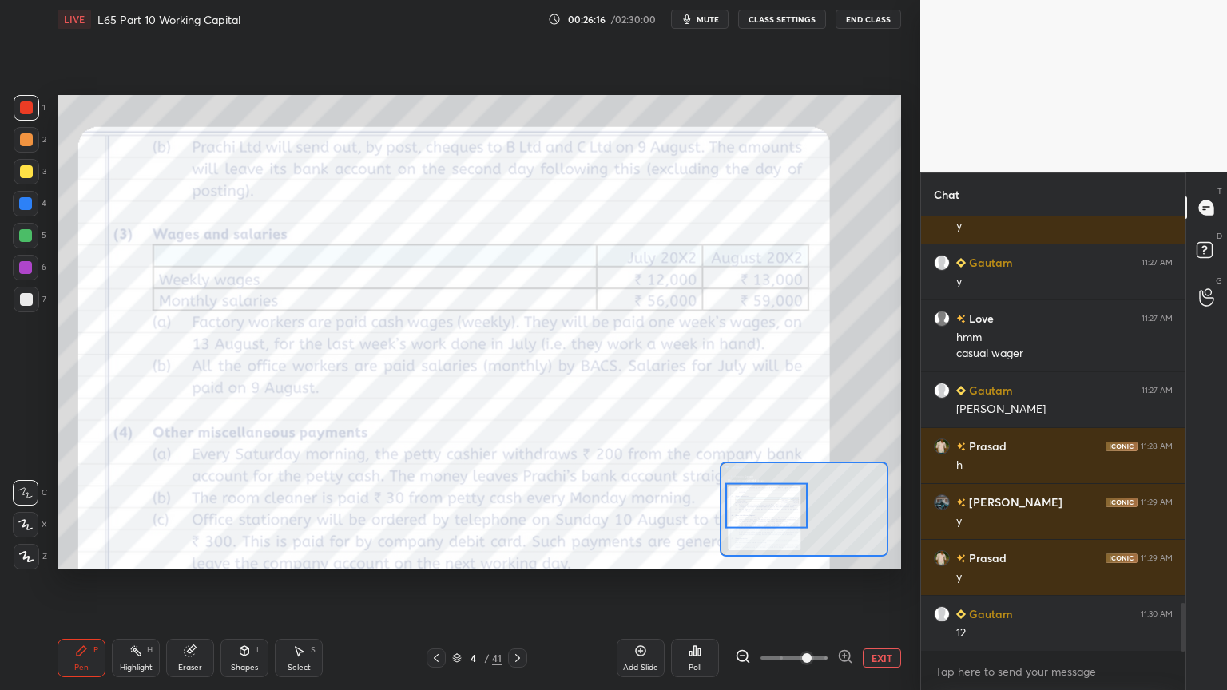
scroll to position [3530, 0]
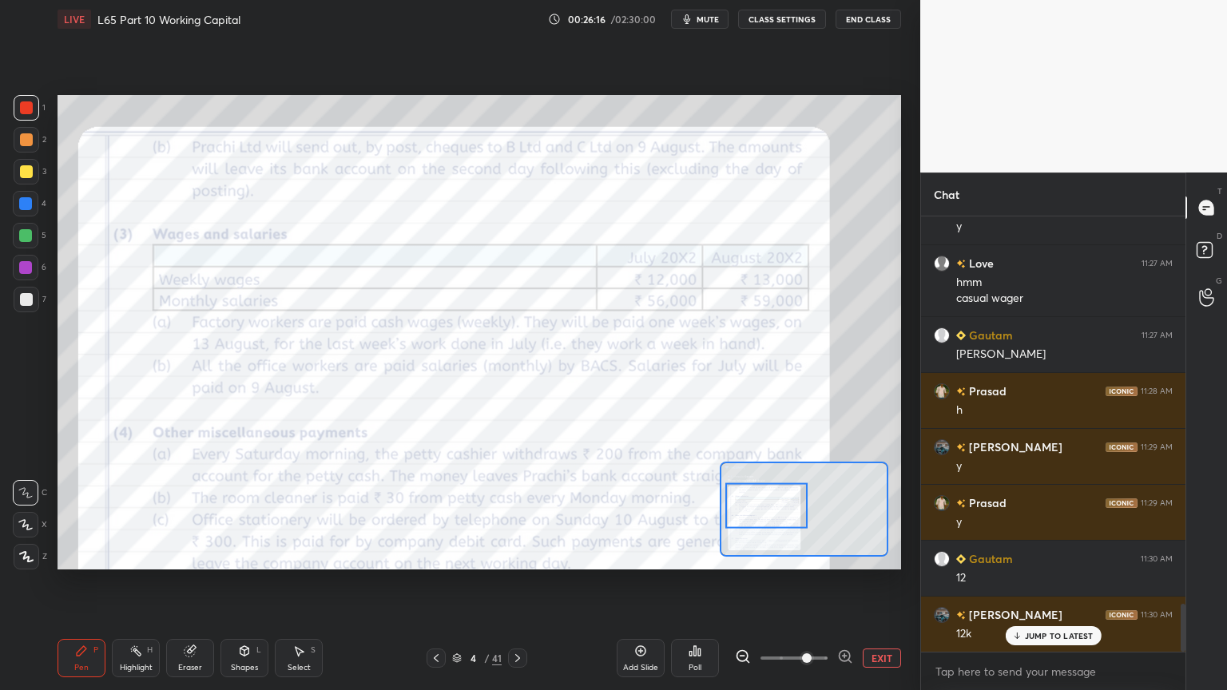
click at [521, 513] on icon at bounding box center [517, 658] width 13 height 13
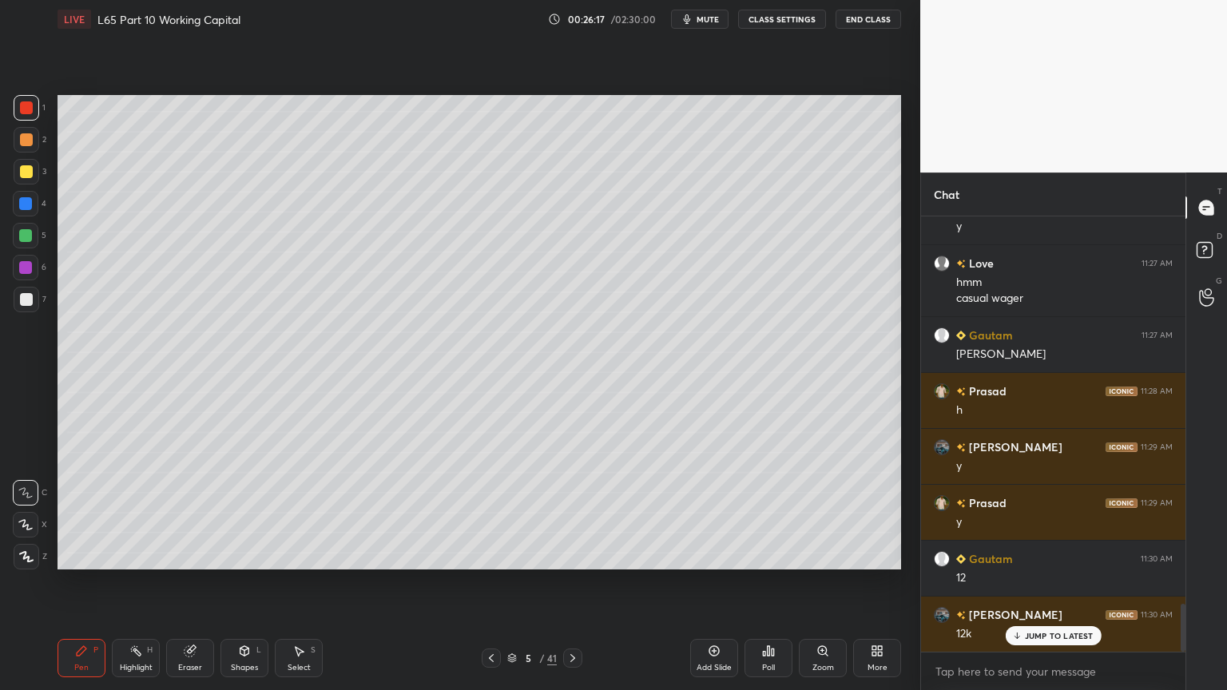
click at [30, 301] on div at bounding box center [26, 299] width 13 height 13
click at [78, 513] on div "Pen P" at bounding box center [81, 658] width 48 height 38
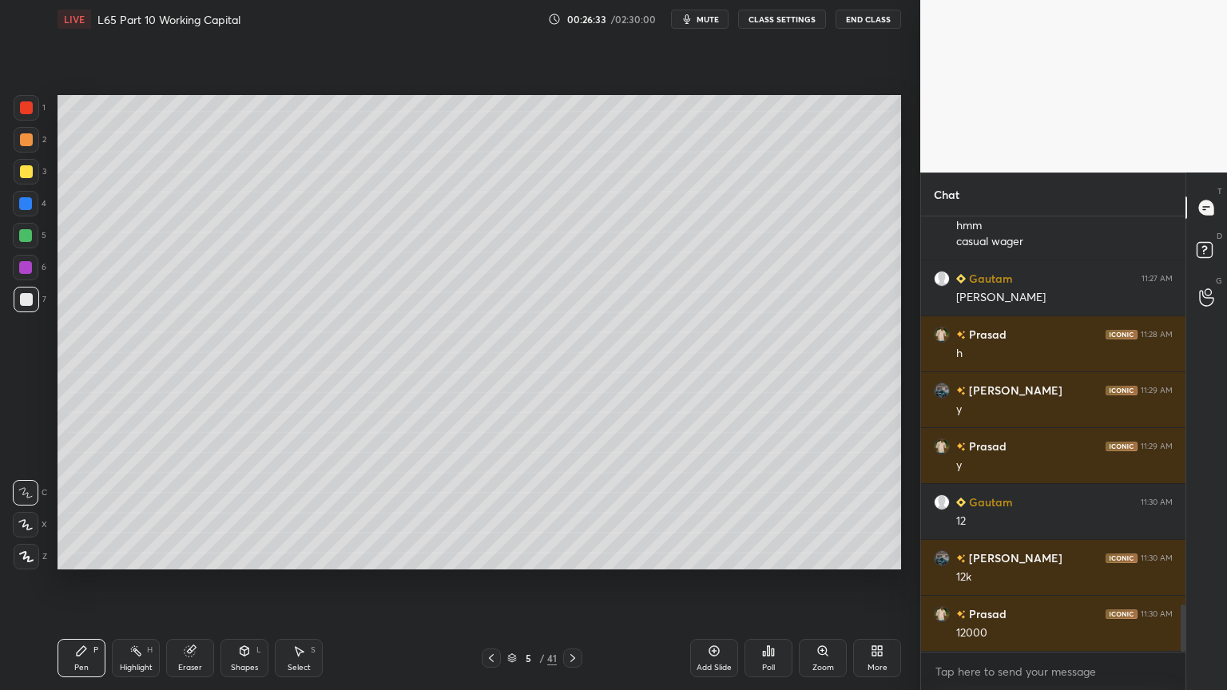
scroll to position [3642, 0]
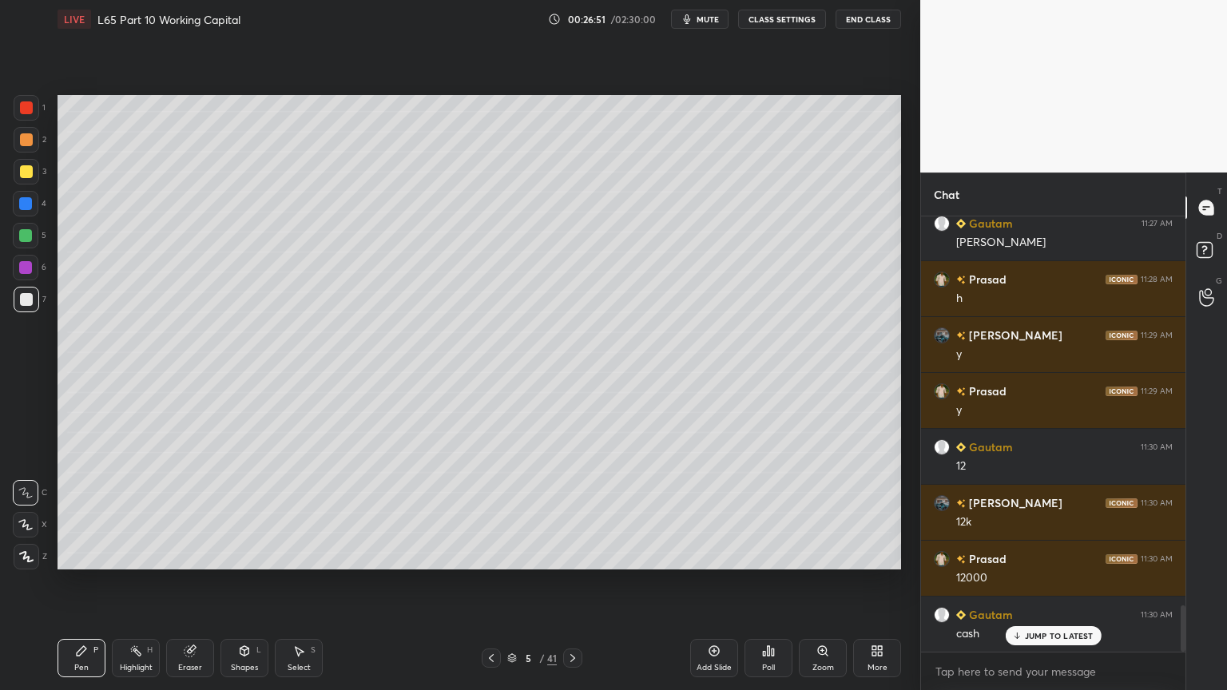
click at [479, 513] on div "5 / 41" at bounding box center [532, 657] width 316 height 19
click at [493, 513] on icon at bounding box center [491, 658] width 13 height 13
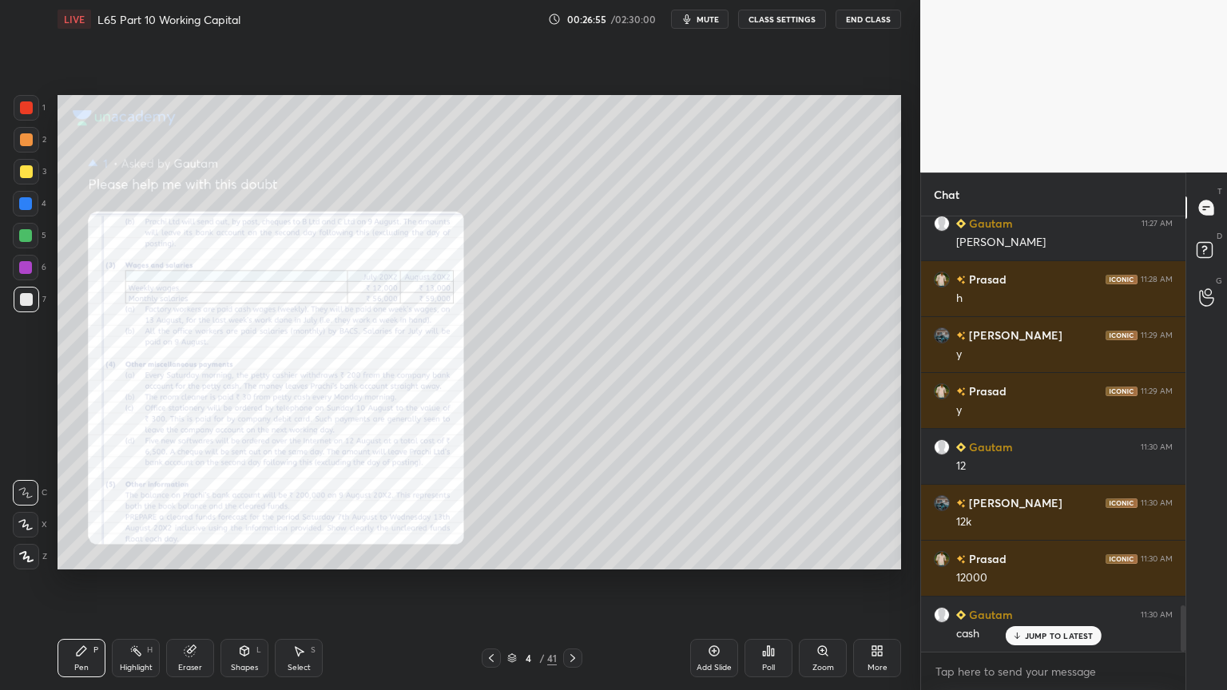
click at [827, 513] on div "Zoom" at bounding box center [823, 658] width 48 height 38
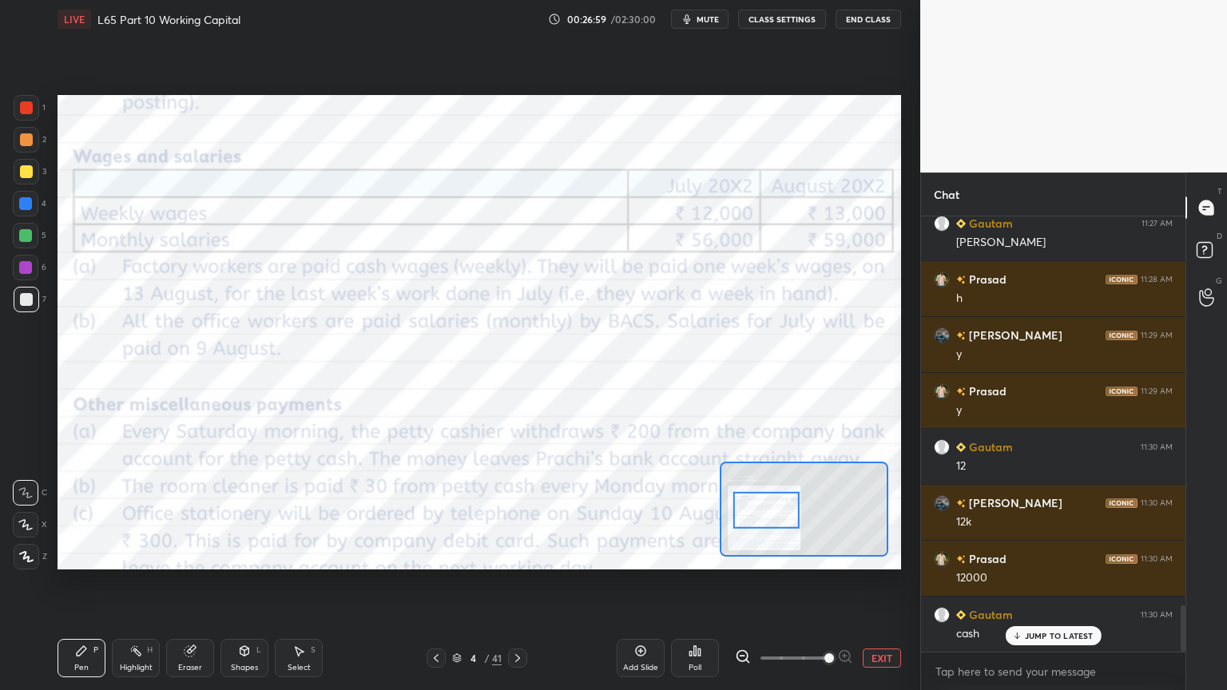
click at [194, 513] on div "Eraser" at bounding box center [190, 668] width 24 height 8
click at [32, 513] on span "Erase all" at bounding box center [26, 556] width 24 height 11
click at [54, 513] on div "LIVE L65 Part 10 Working Capital 00:27:00 / 02:30:00 mute CLASS SETTINGS End Cl…" at bounding box center [479, 345] width 856 height 690
click at [18, 111] on div at bounding box center [27, 108] width 26 height 26
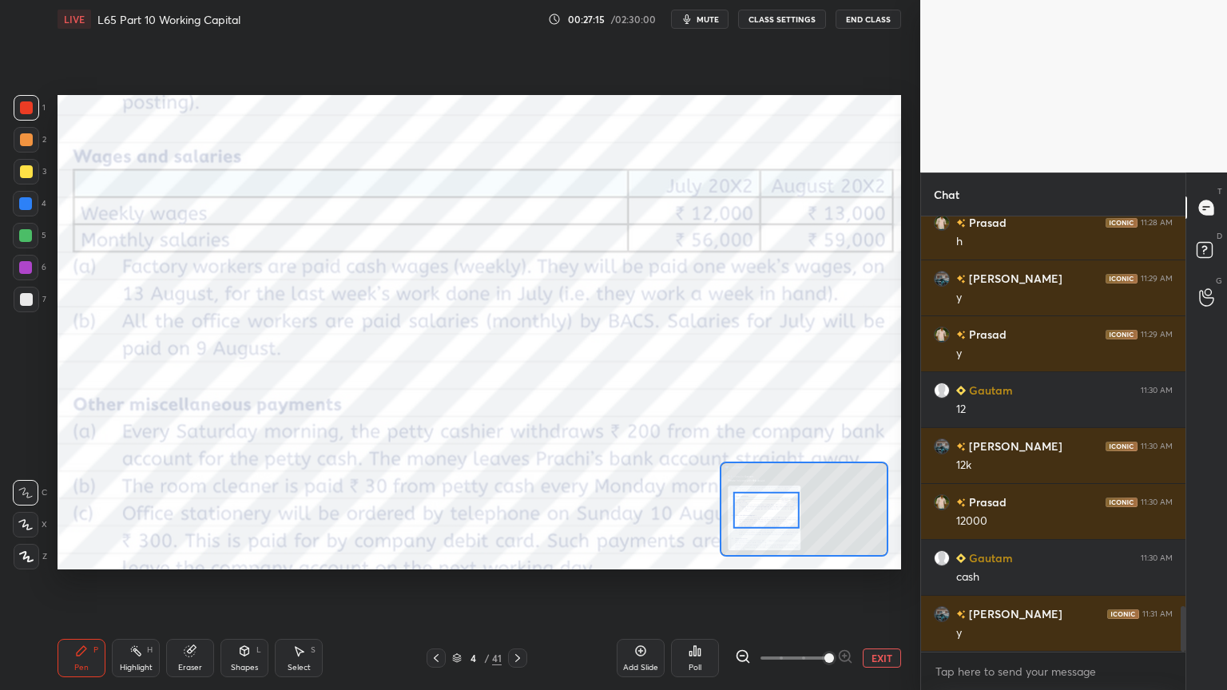
scroll to position [3753, 0]
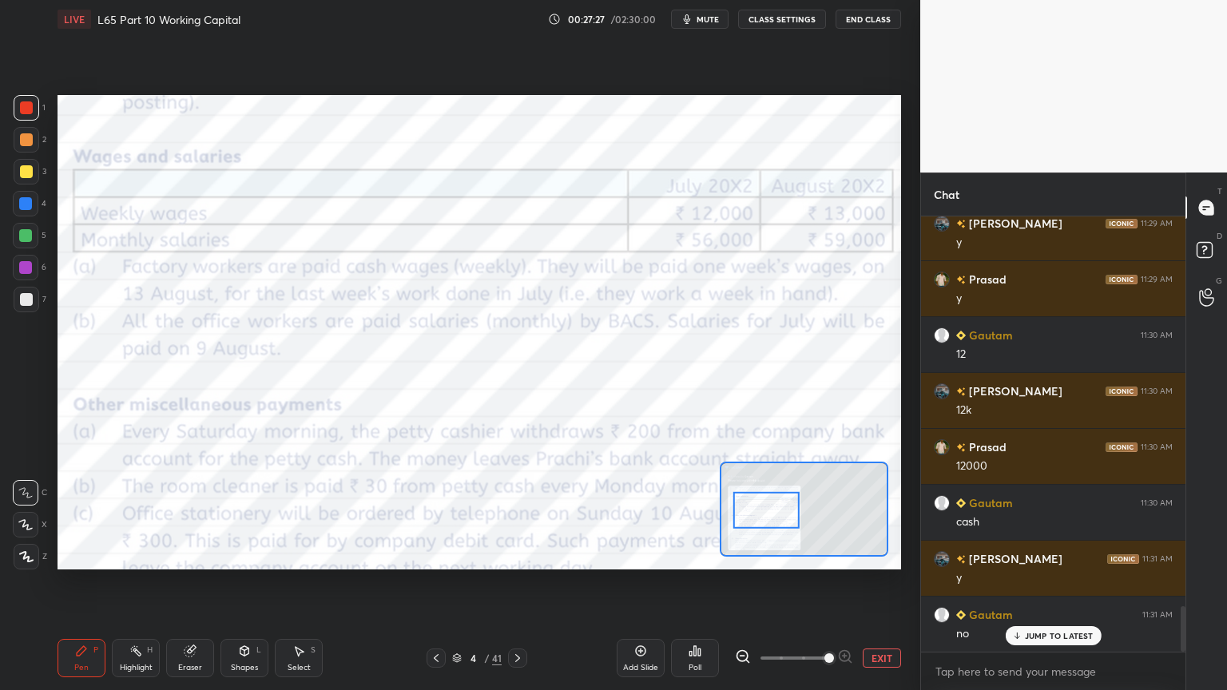
click at [189, 513] on div "Eraser" at bounding box center [190, 658] width 48 height 38
click at [81, 513] on icon at bounding box center [82, 651] width 10 height 10
click at [517, 513] on icon at bounding box center [517, 658] width 13 height 13
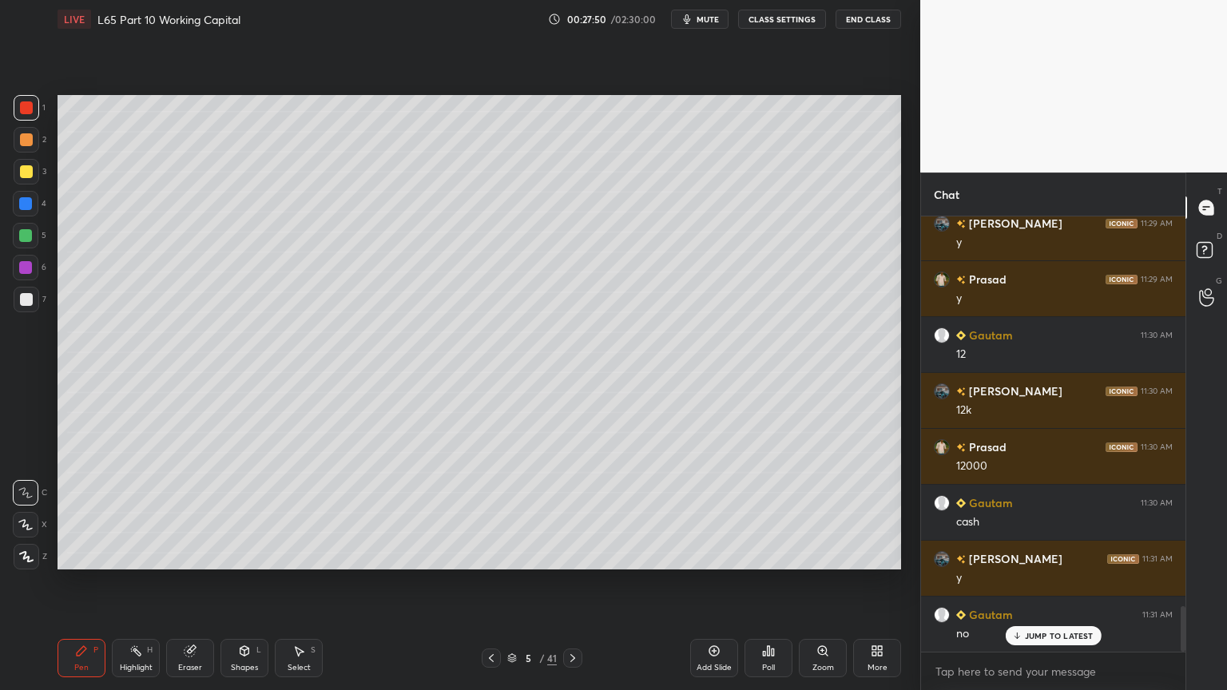
click at [29, 306] on div at bounding box center [27, 300] width 26 height 26
click at [487, 513] on icon at bounding box center [491, 658] width 13 height 13
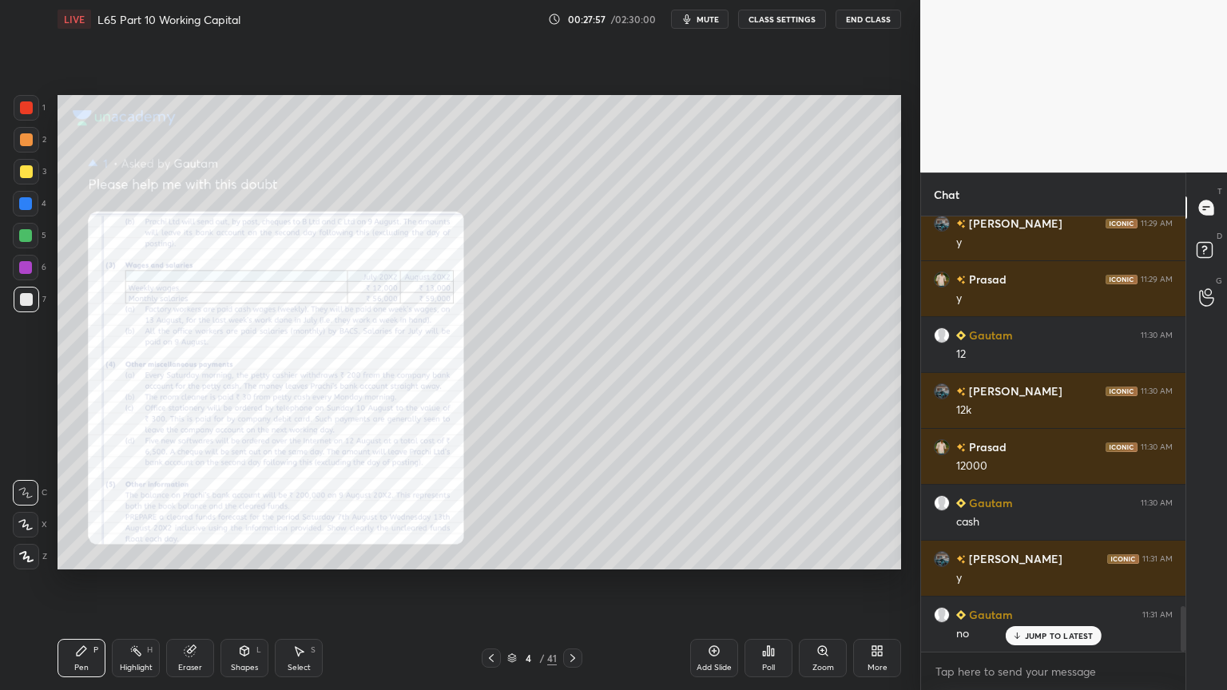
click at [577, 513] on icon at bounding box center [572, 658] width 13 height 13
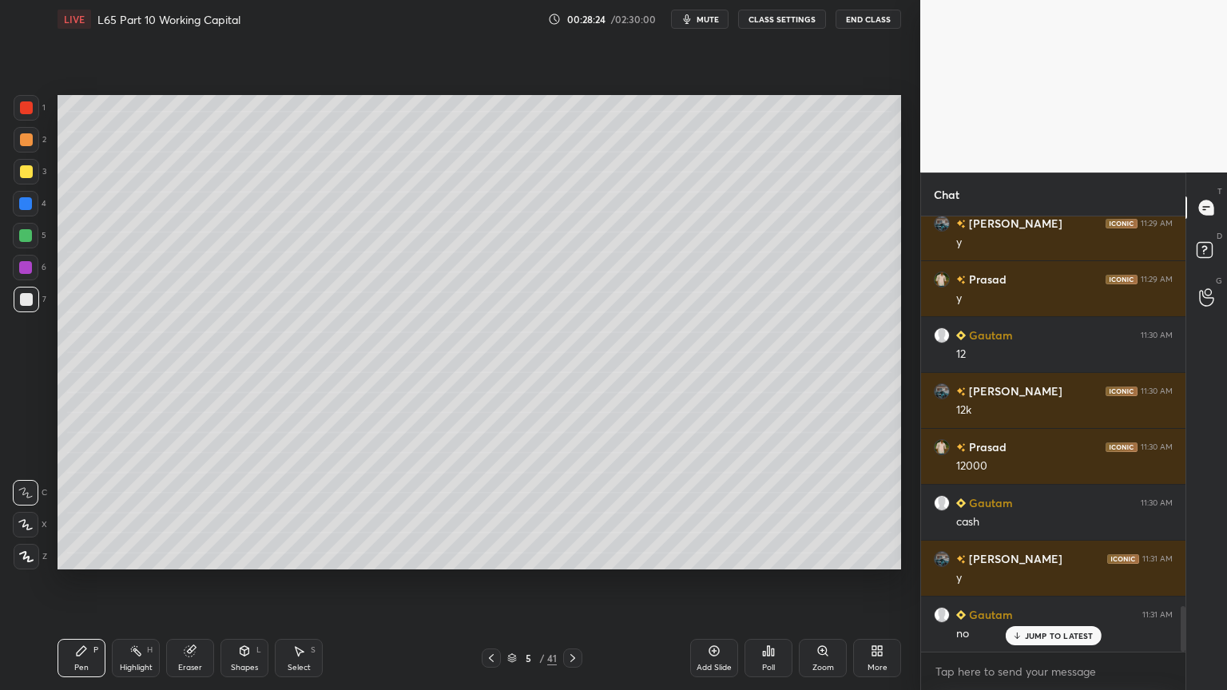
click at [490, 513] on icon at bounding box center [491, 658] width 13 height 13
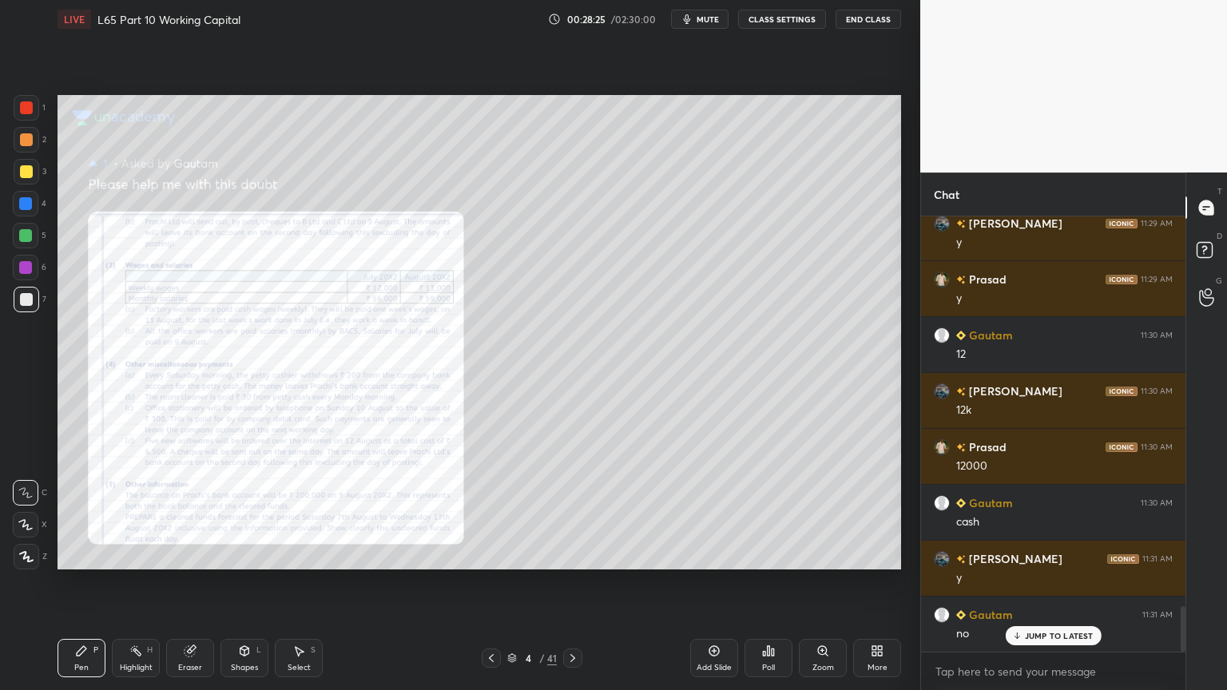
click at [832, 513] on div "Zoom" at bounding box center [823, 658] width 48 height 38
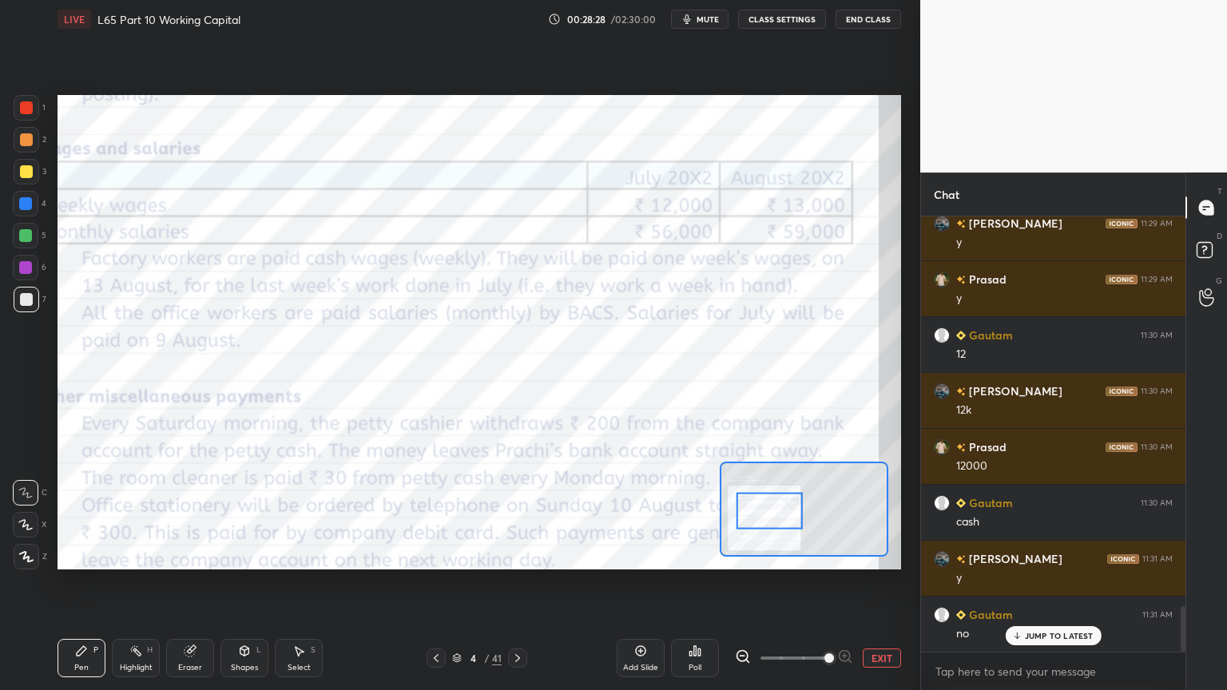
click at [185, 513] on div "Eraser" at bounding box center [190, 658] width 48 height 38
click at [22, 513] on span "Erase all" at bounding box center [26, 556] width 24 height 11
click at [81, 513] on div "Pen P Highlight H Eraser Shapes L Select S 4 / 41 Add Slide Poll EXIT" at bounding box center [478, 658] width 843 height 64
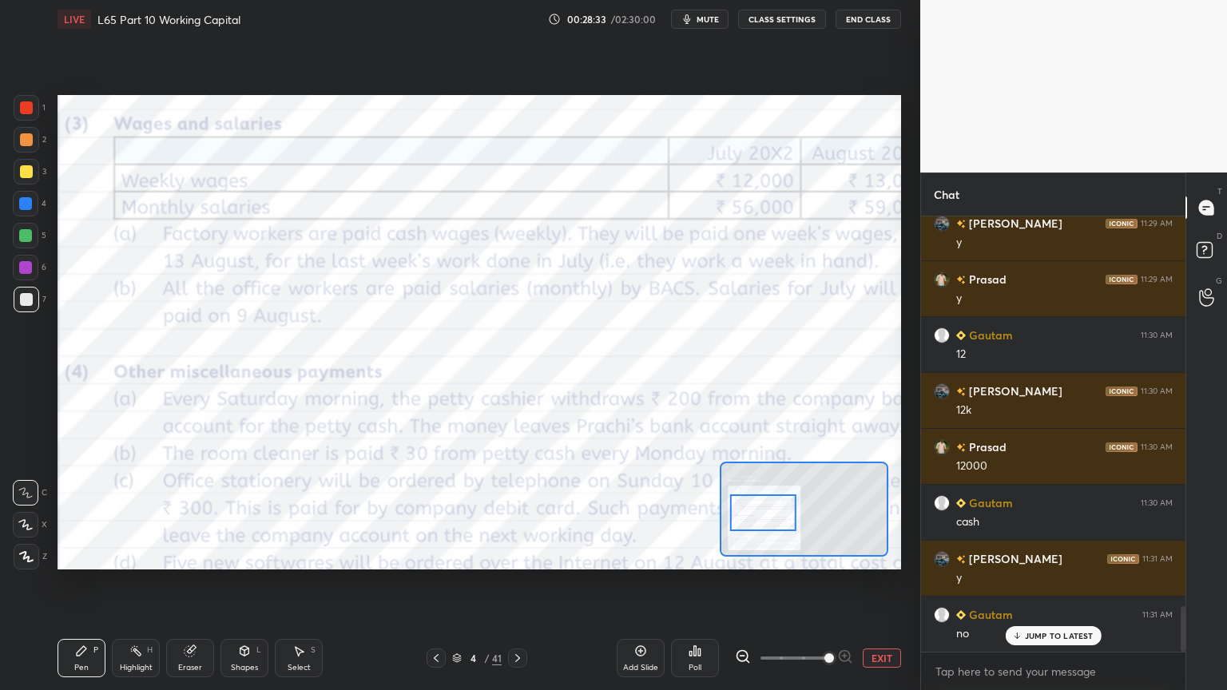
click at [30, 109] on div at bounding box center [26, 107] width 13 height 13
click at [184, 513] on icon at bounding box center [190, 650] width 13 height 13
click at [28, 513] on div "Erase all" at bounding box center [26, 557] width 26 height 26
click at [103, 513] on div "Pen P" at bounding box center [81, 658] width 48 height 38
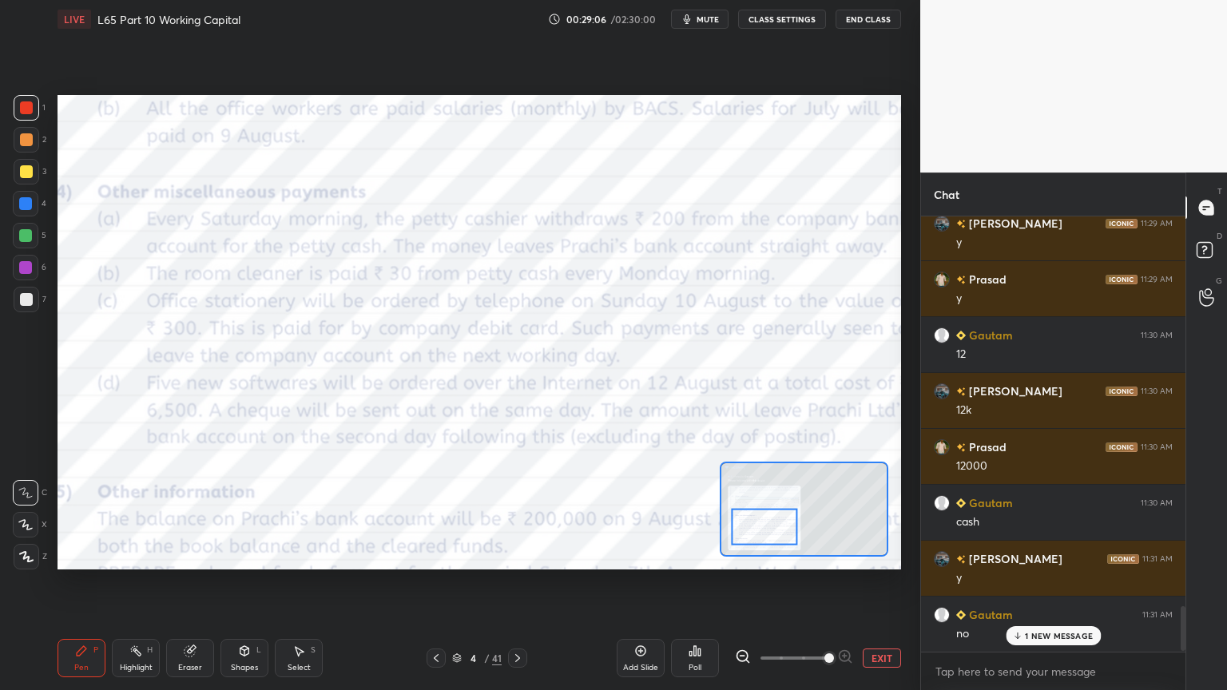
scroll to position [3810, 0]
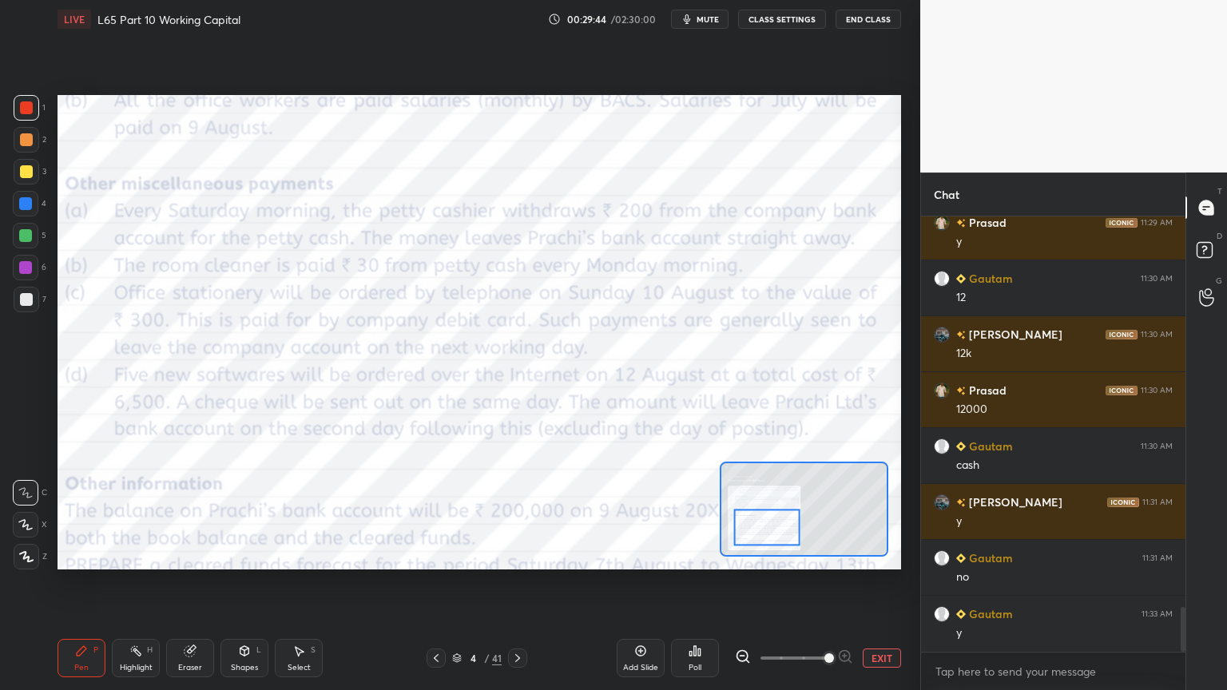
click at [518, 513] on icon at bounding box center [517, 658] width 5 height 8
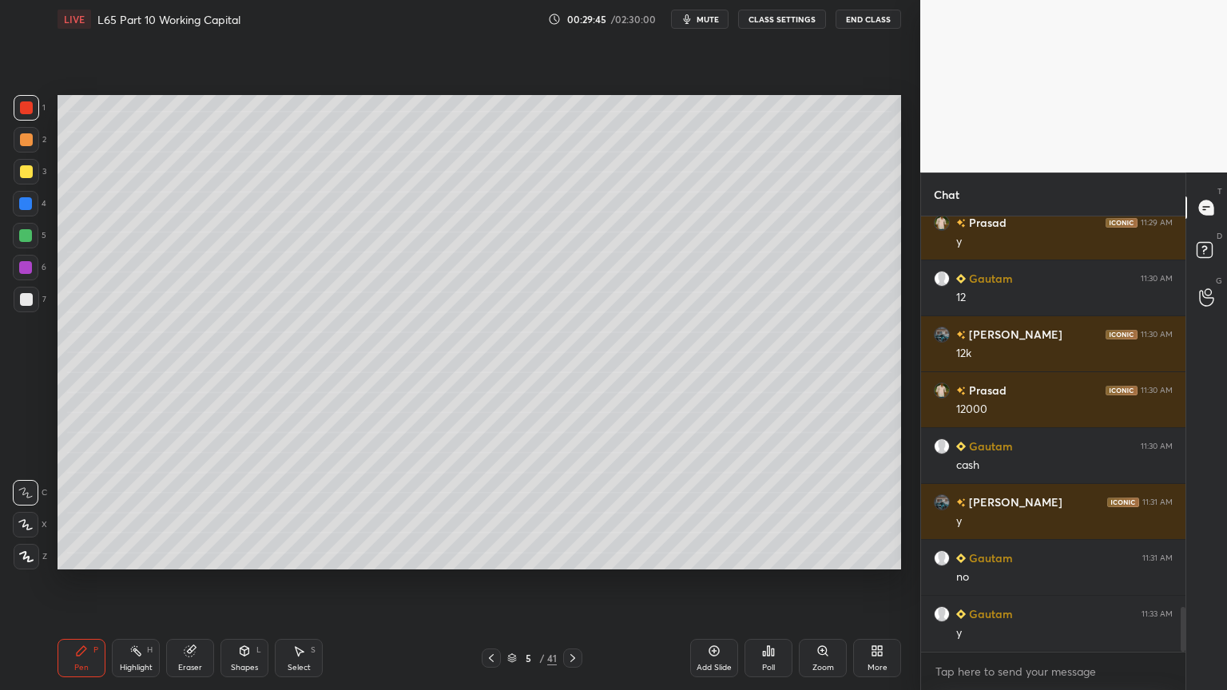
scroll to position [3865, 0]
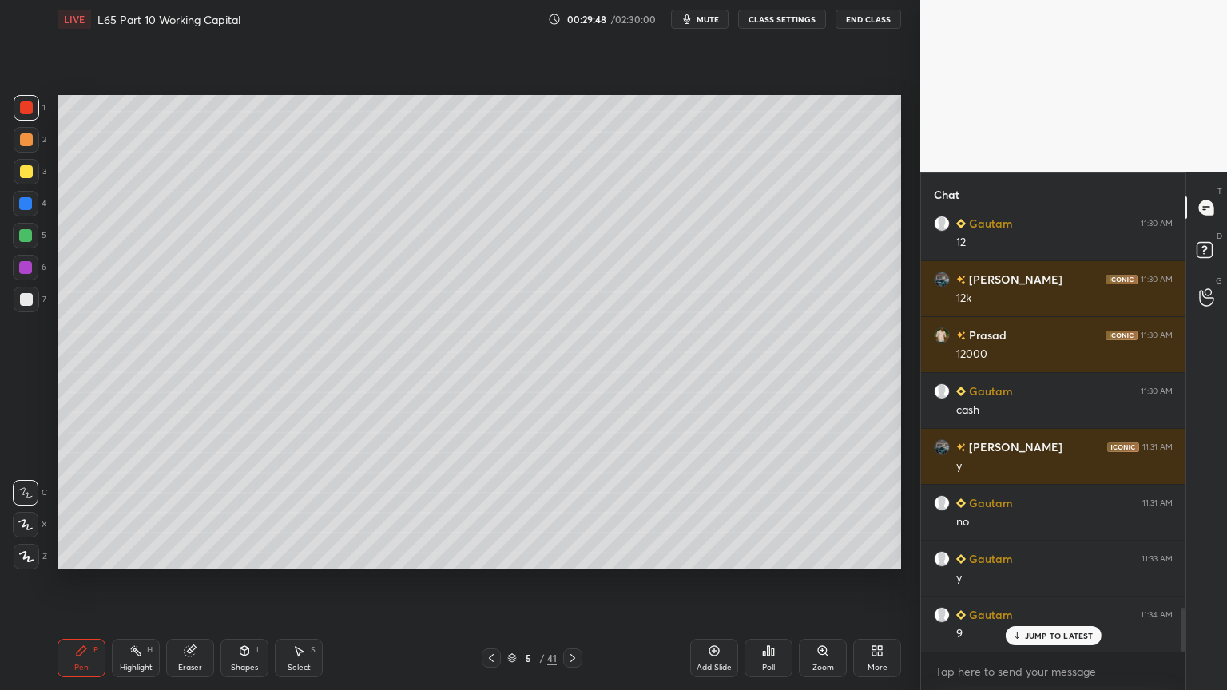
click at [498, 513] on div at bounding box center [491, 657] width 19 height 19
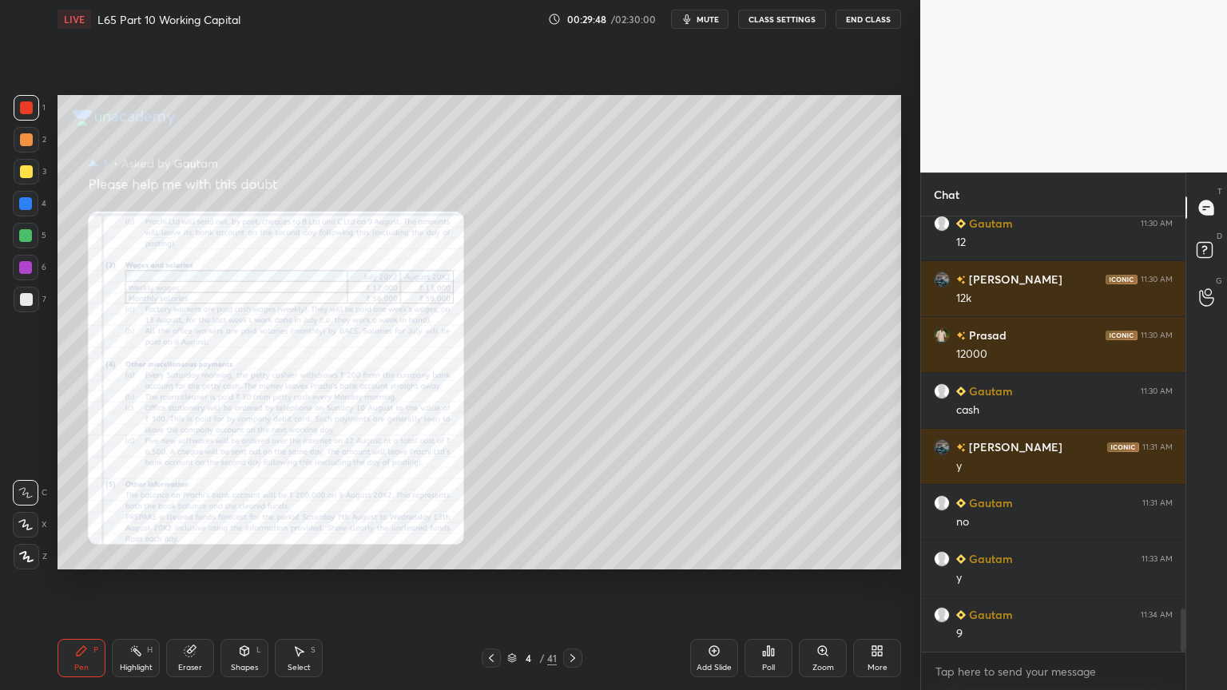
scroll to position [3922, 0]
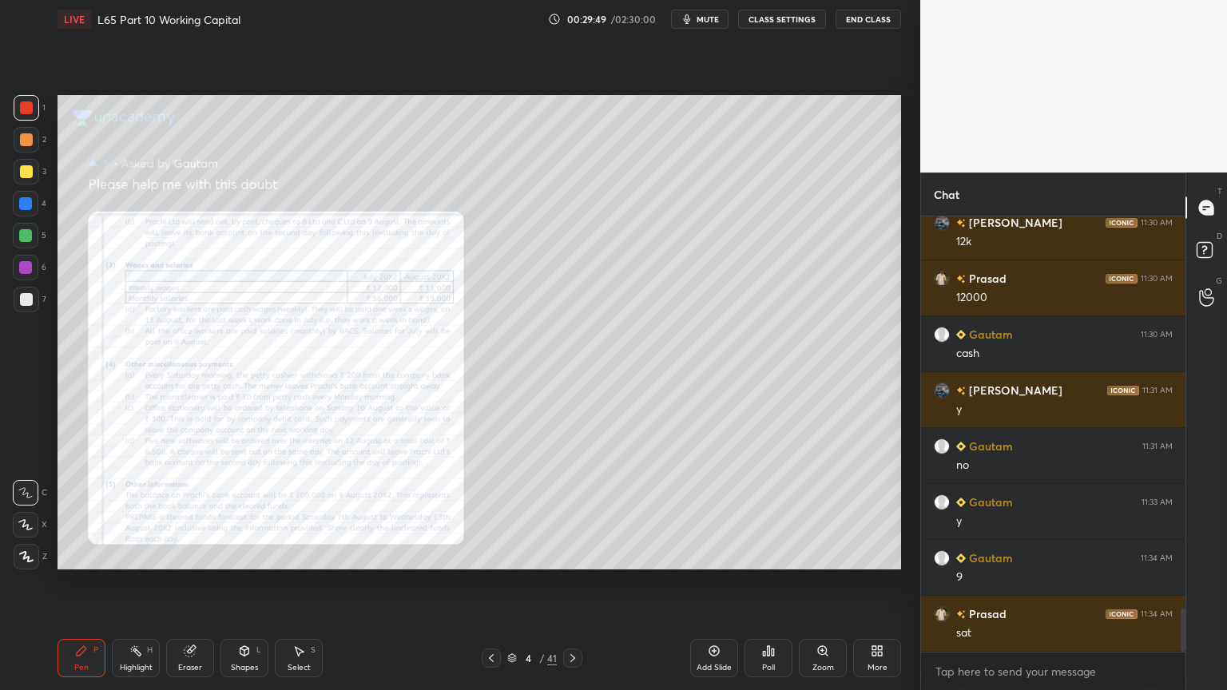
click at [571, 513] on icon at bounding box center [572, 658] width 13 height 13
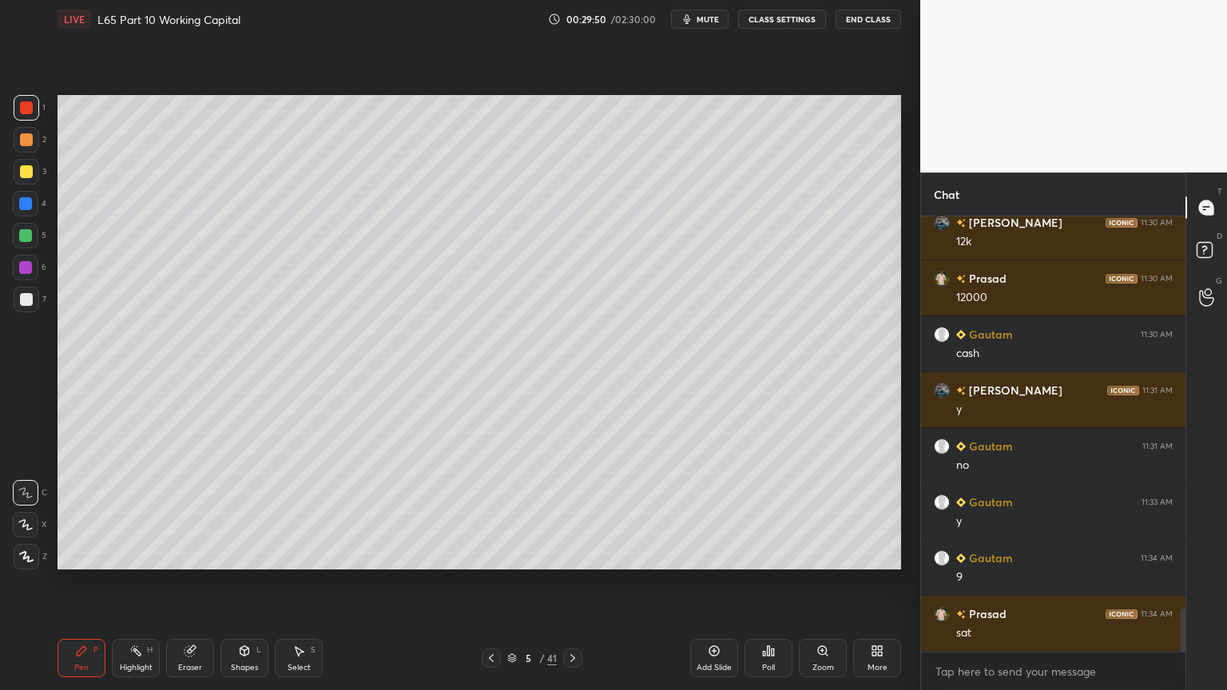
click at [81, 513] on icon at bounding box center [81, 650] width 13 height 13
click at [38, 303] on div "7" at bounding box center [30, 300] width 33 height 26
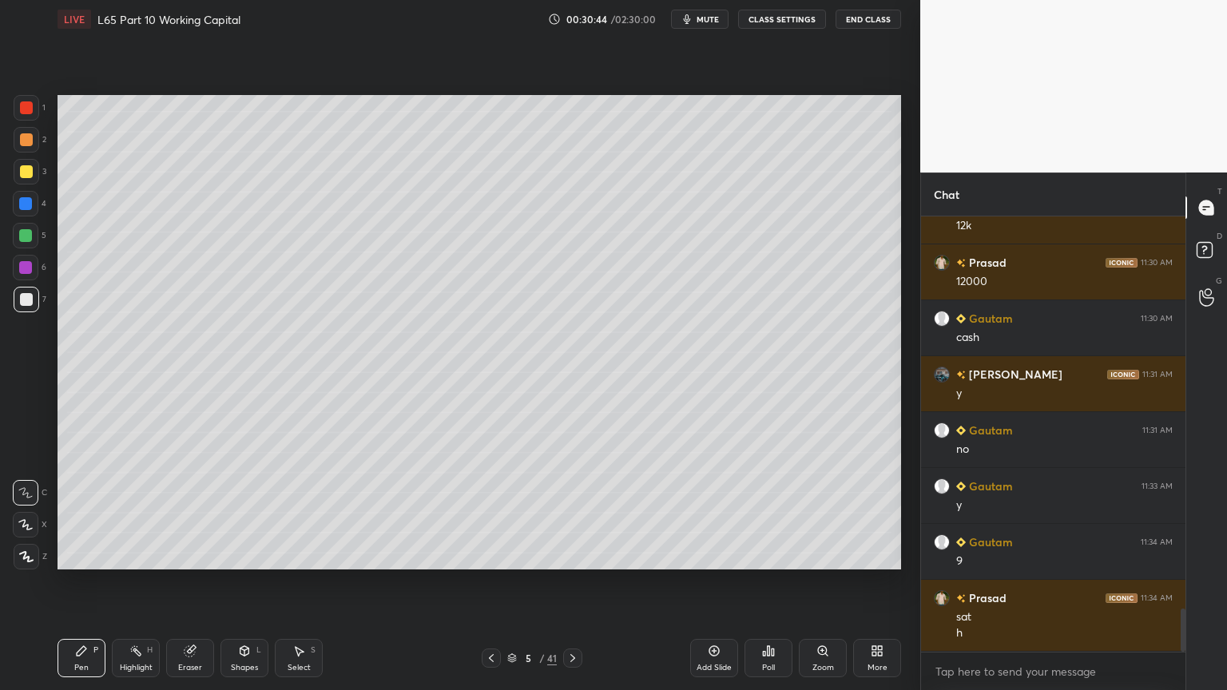
click at [491, 513] on icon at bounding box center [491, 658] width 13 height 13
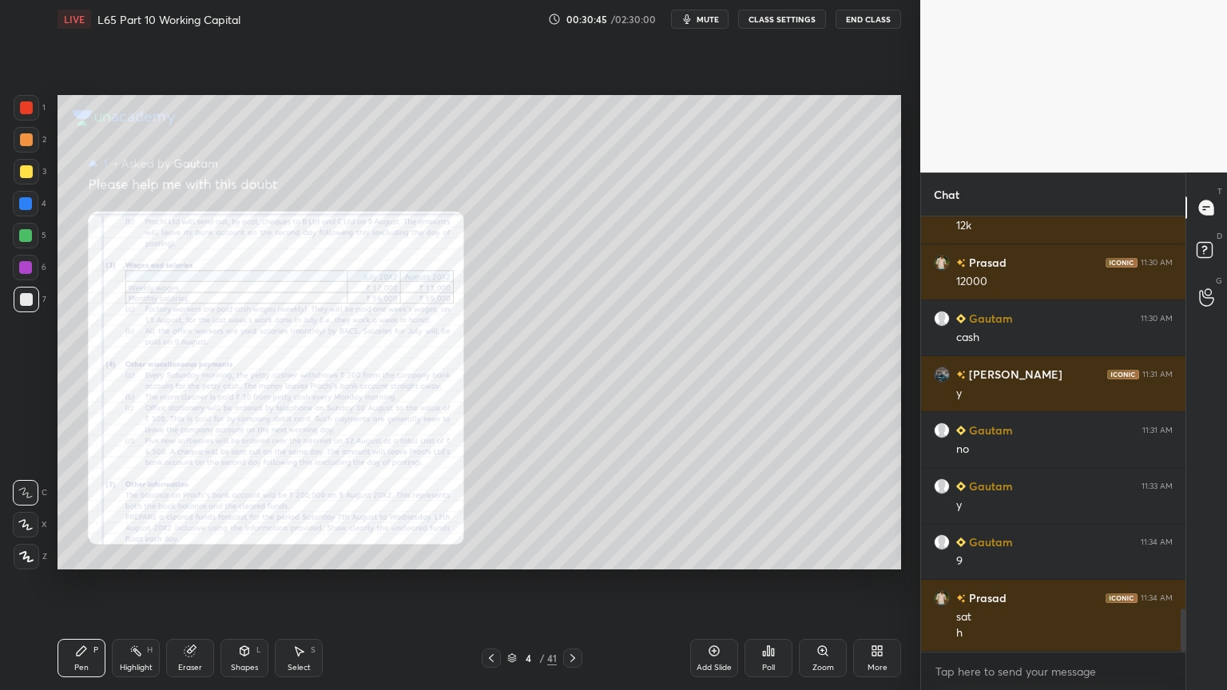
click at [826, 513] on icon at bounding box center [822, 650] width 13 height 13
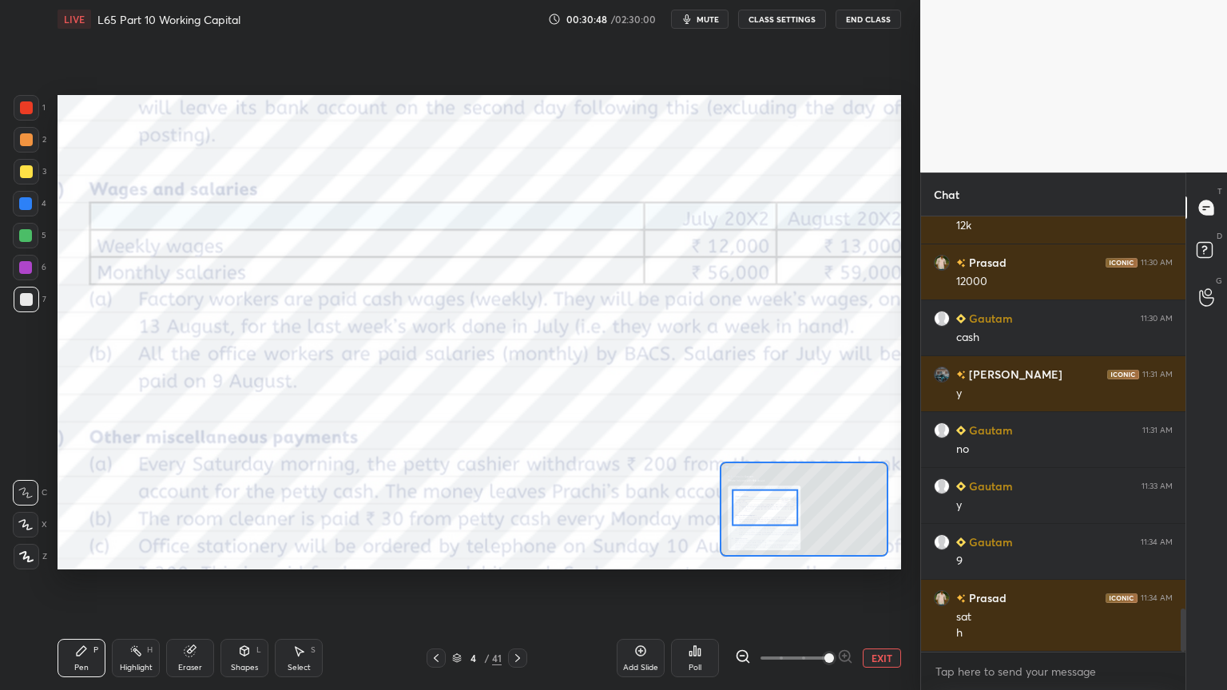
click at [742, 513] on icon at bounding box center [743, 656] width 16 height 16
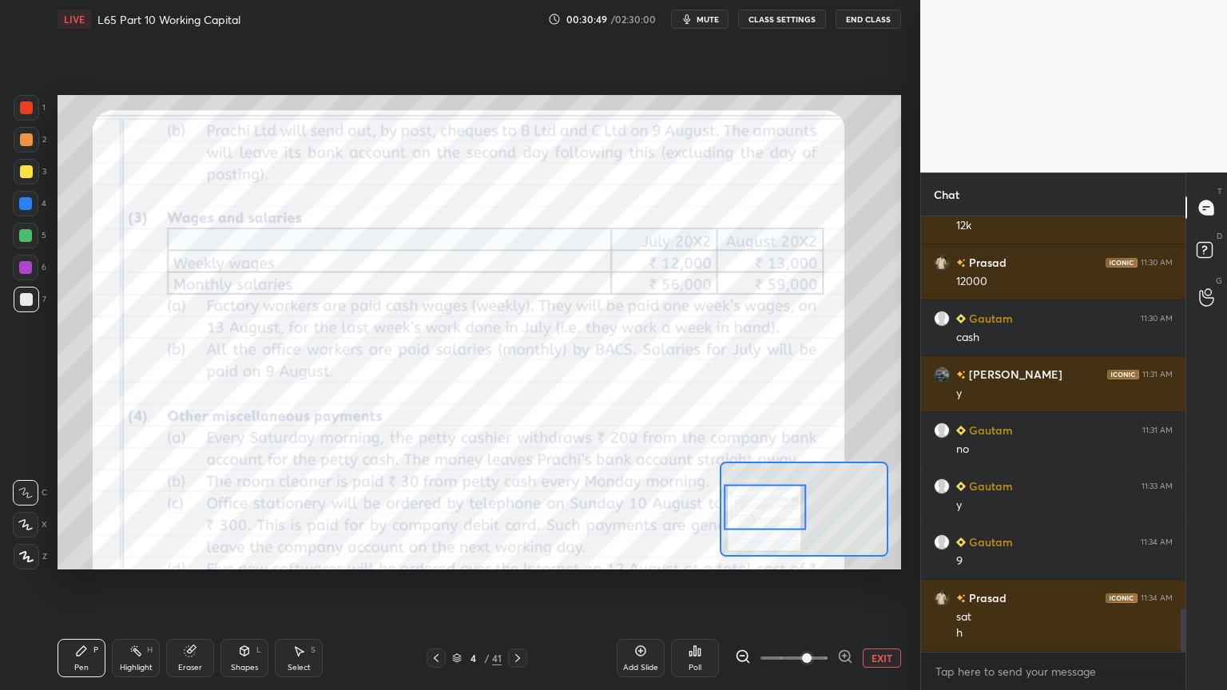
click at [21, 109] on div at bounding box center [26, 107] width 13 height 13
click at [182, 513] on div "Eraser" at bounding box center [190, 658] width 48 height 38
click at [19, 513] on span "Erase all" at bounding box center [26, 556] width 24 height 11
click at [86, 513] on div "Pen P" at bounding box center [81, 658] width 48 height 38
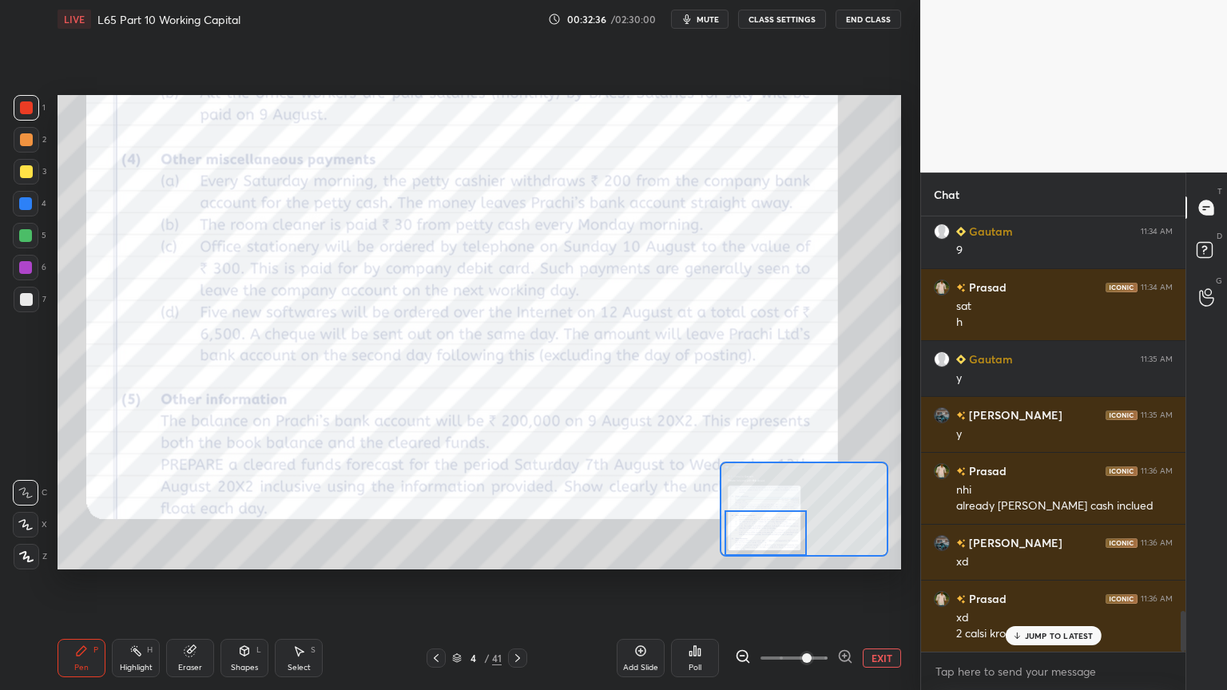
scroll to position [4264, 0]
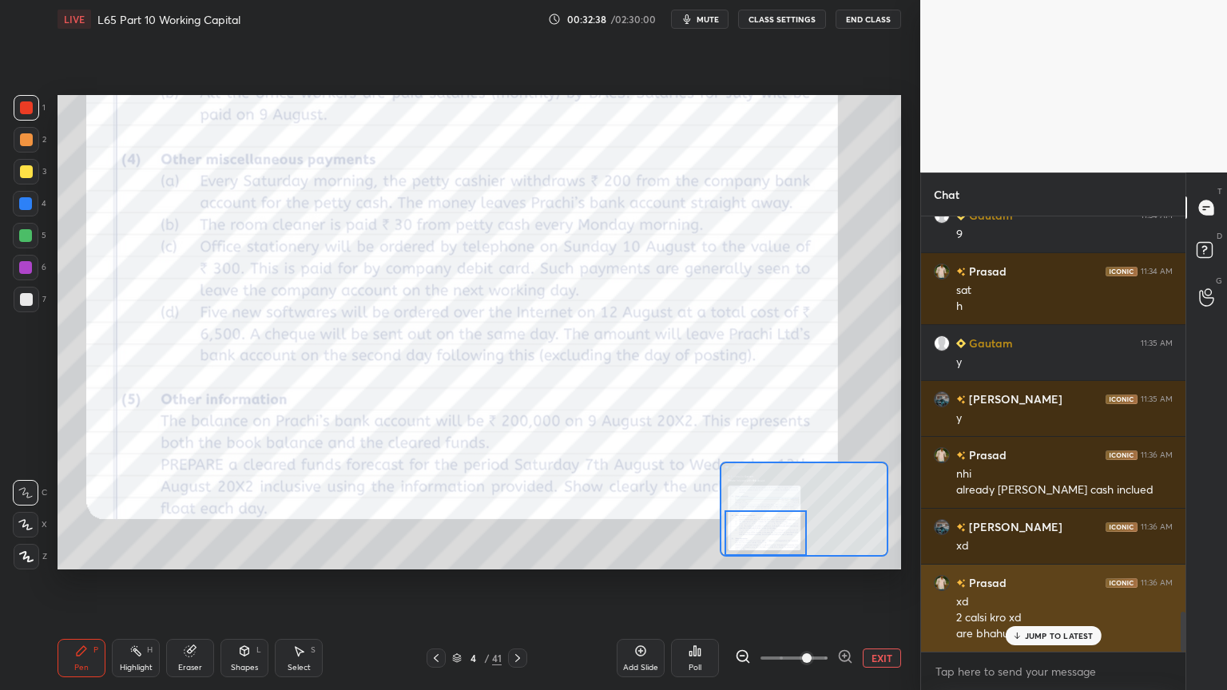
click at [1060, 513] on p "JUMP TO LATEST" at bounding box center [1059, 636] width 69 height 10
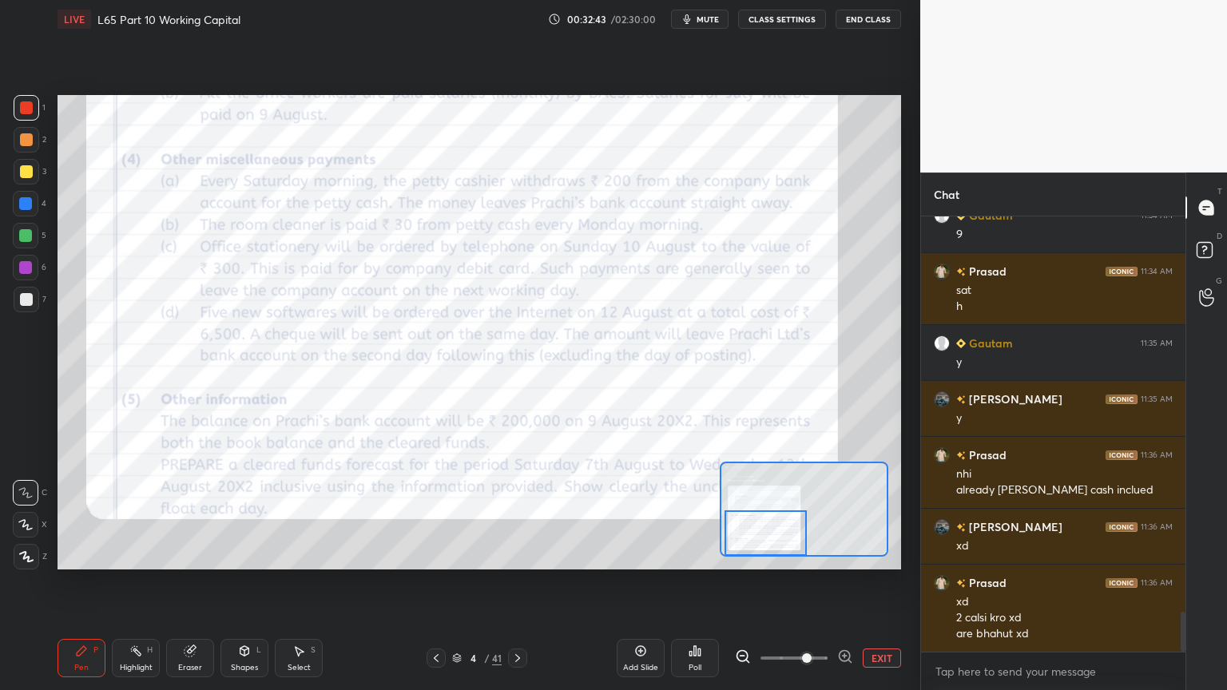
click at [84, 513] on icon at bounding box center [81, 650] width 13 height 13
click at [181, 513] on div "Eraser" at bounding box center [190, 658] width 48 height 38
click at [22, 513] on span "Erase all" at bounding box center [26, 556] width 24 height 11
click at [97, 513] on div "Pen P Highlight H Eraser Shapes L Select S 4 / 41 Add Slide Poll EXIT" at bounding box center [478, 658] width 843 height 64
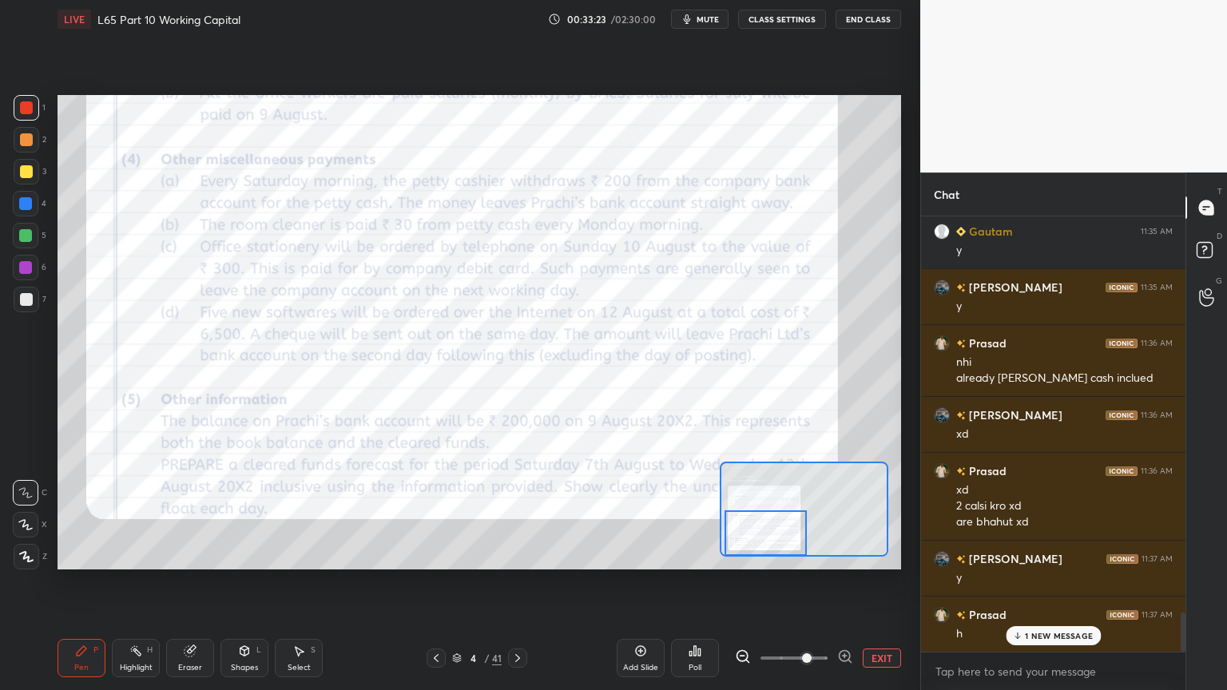
scroll to position [4433, 0]
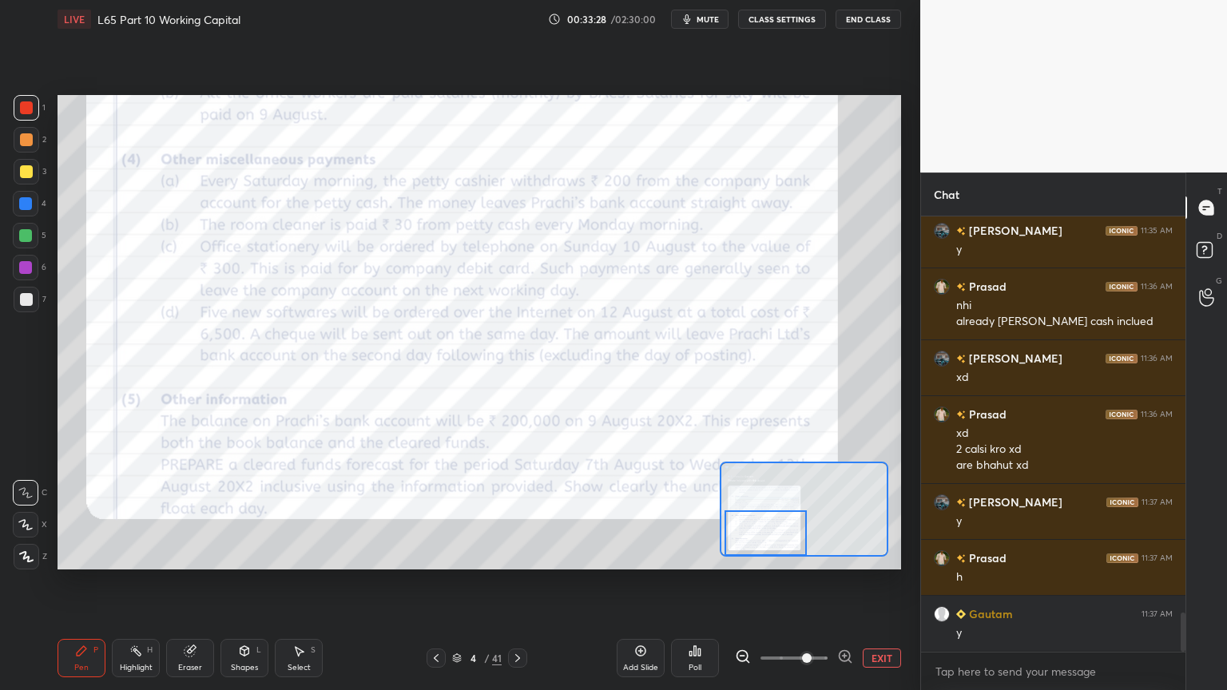
click at [517, 513] on icon at bounding box center [517, 658] width 13 height 13
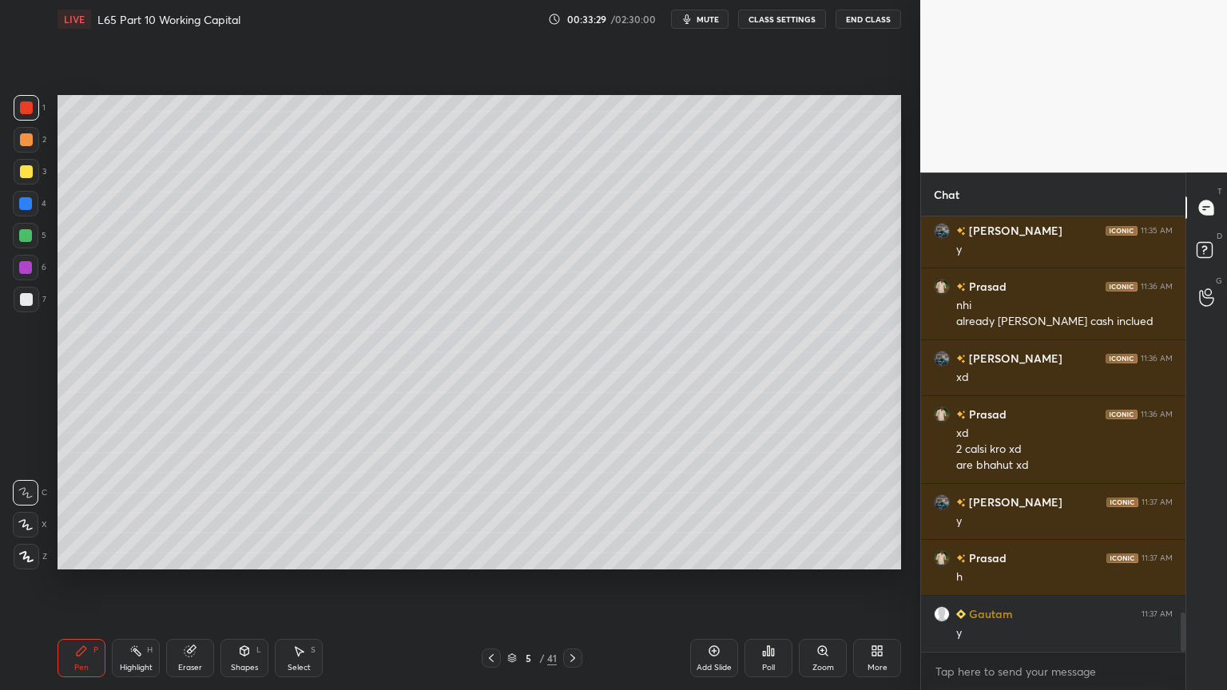
scroll to position [4449, 0]
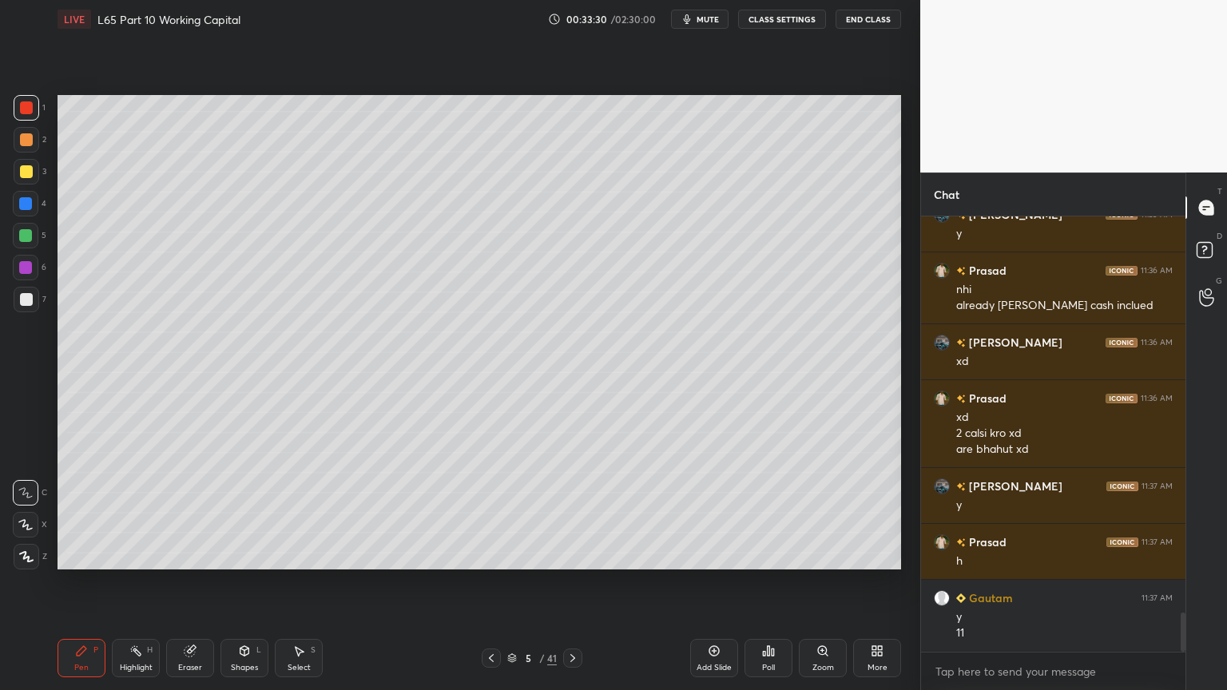
click at [89, 513] on div "Pen P" at bounding box center [81, 658] width 48 height 38
click at [23, 311] on div at bounding box center [27, 300] width 26 height 26
click at [29, 246] on div at bounding box center [26, 236] width 26 height 26
click at [492, 513] on icon at bounding box center [491, 658] width 13 height 13
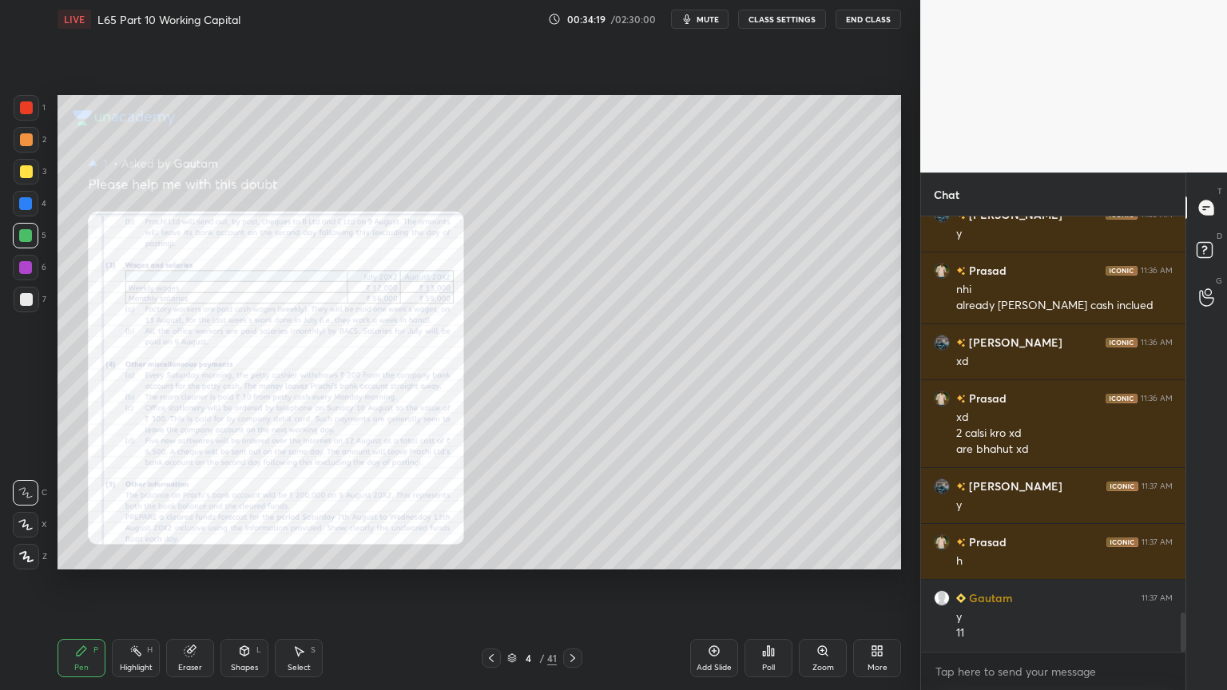
click at [822, 513] on icon at bounding box center [822, 650] width 13 height 13
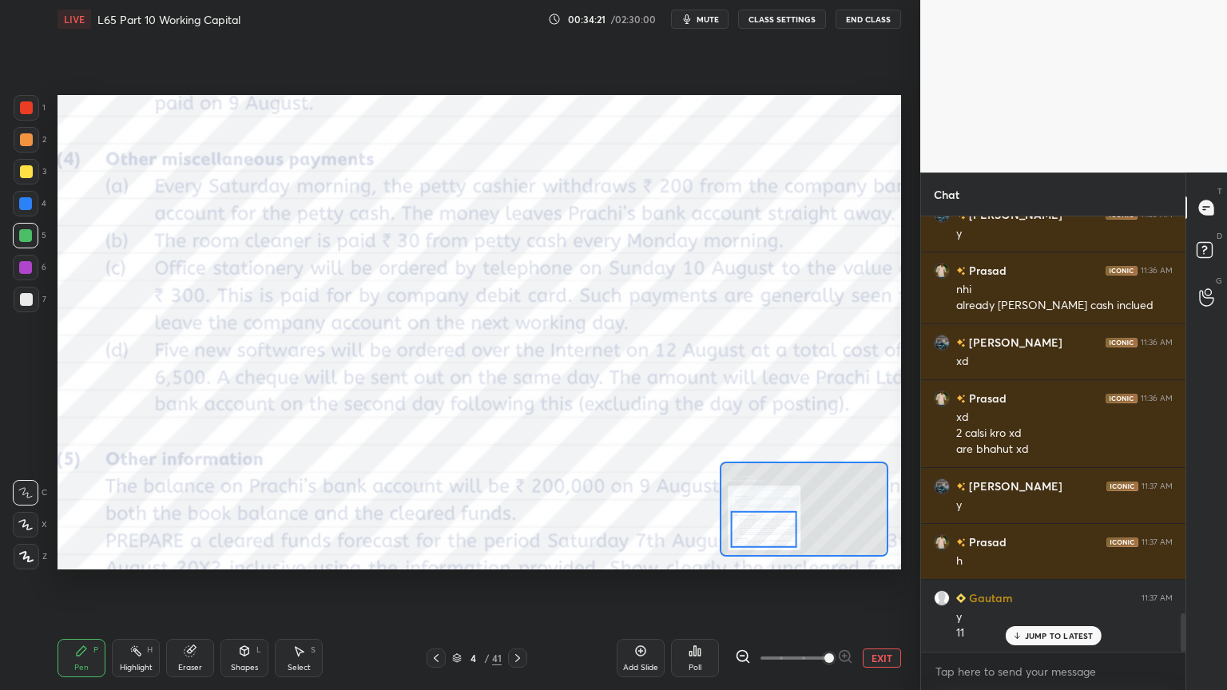
scroll to position [4504, 0]
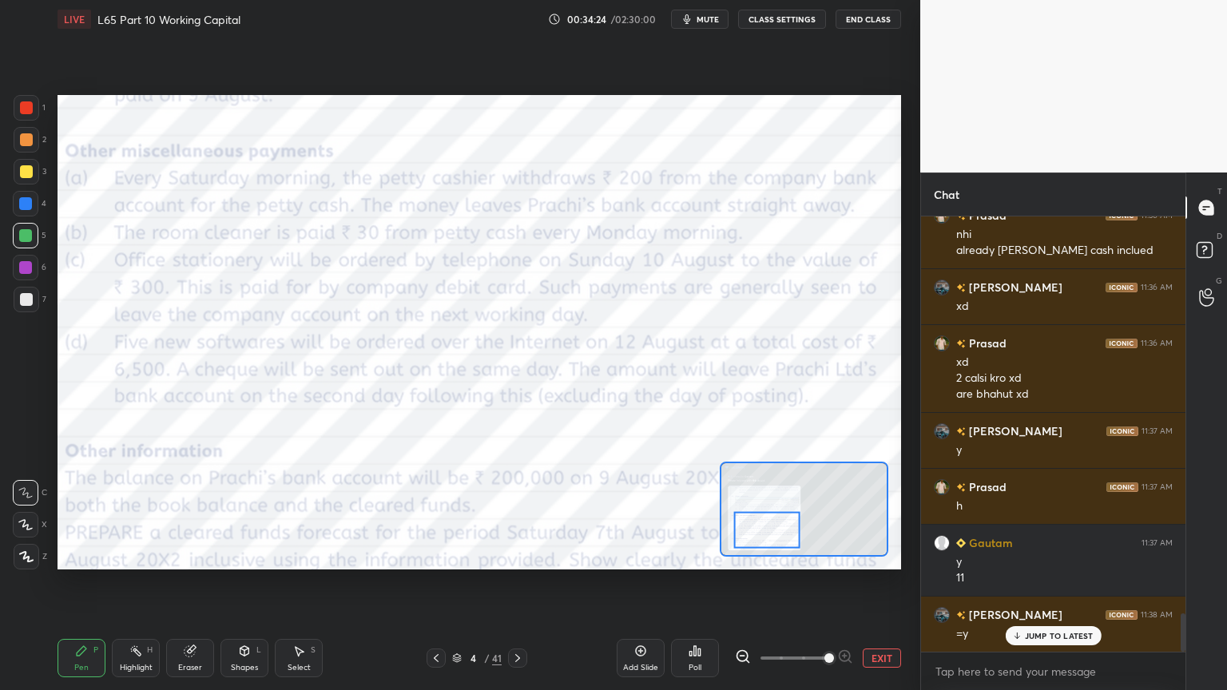
click at [32, 108] on div at bounding box center [26, 107] width 13 height 13
click at [100, 513] on div "Pen P Highlight H Eraser Shapes L Select S 4 / 41 Add Slide Poll EXIT" at bounding box center [478, 658] width 843 height 64
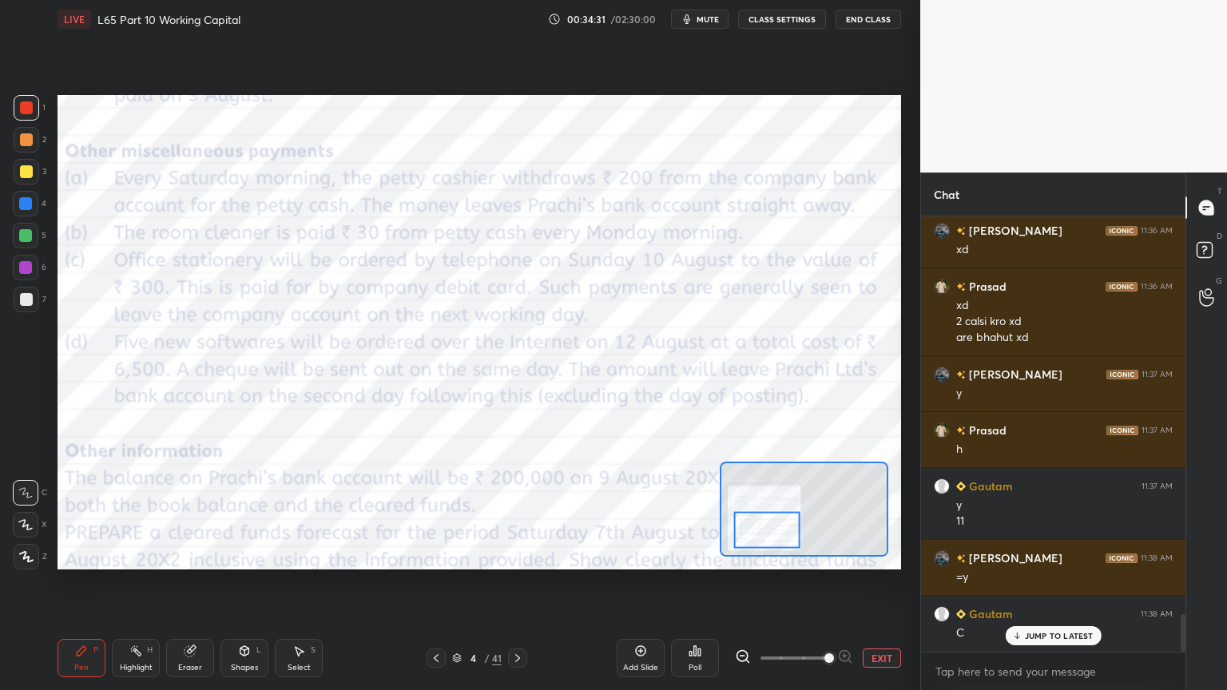
scroll to position [4616, 0]
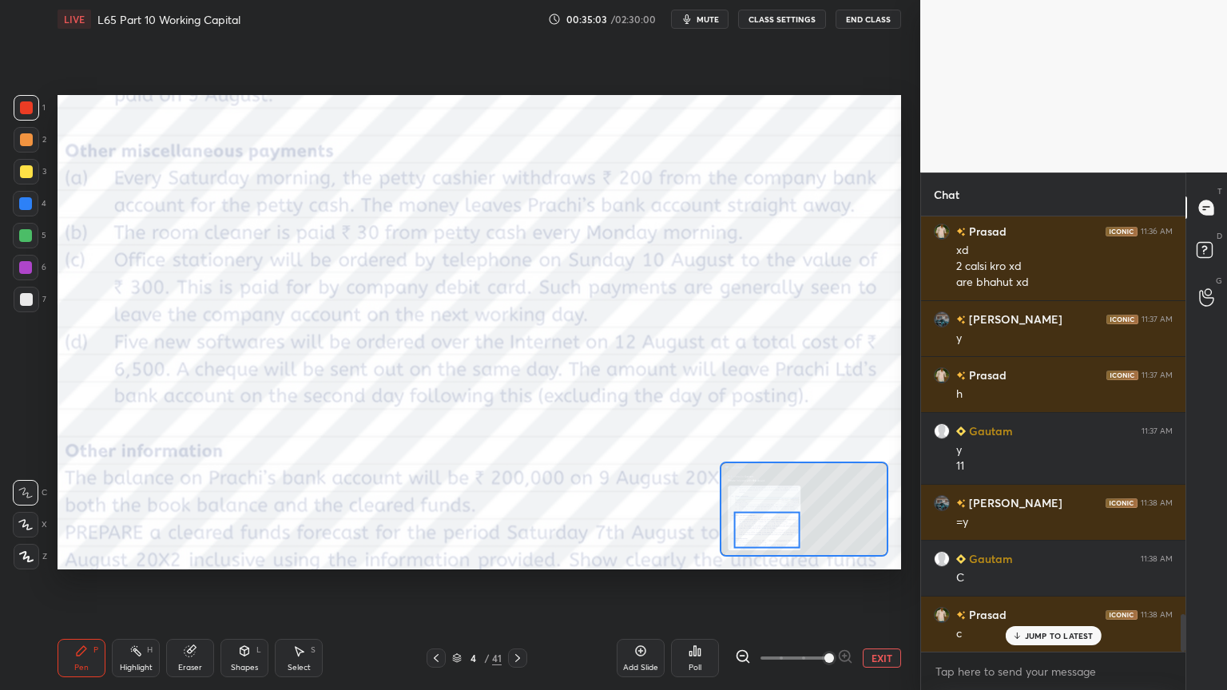
click at [190, 513] on div "Eraser" at bounding box center [190, 658] width 48 height 38
click at [30, 513] on span "Erase all" at bounding box center [26, 556] width 24 height 11
click at [55, 513] on div "LIVE L65 Part 10 Working Capital 00:35:04 / 02:30:00 mute CLASS SETTINGS End Cl…" at bounding box center [479, 345] width 856 height 690
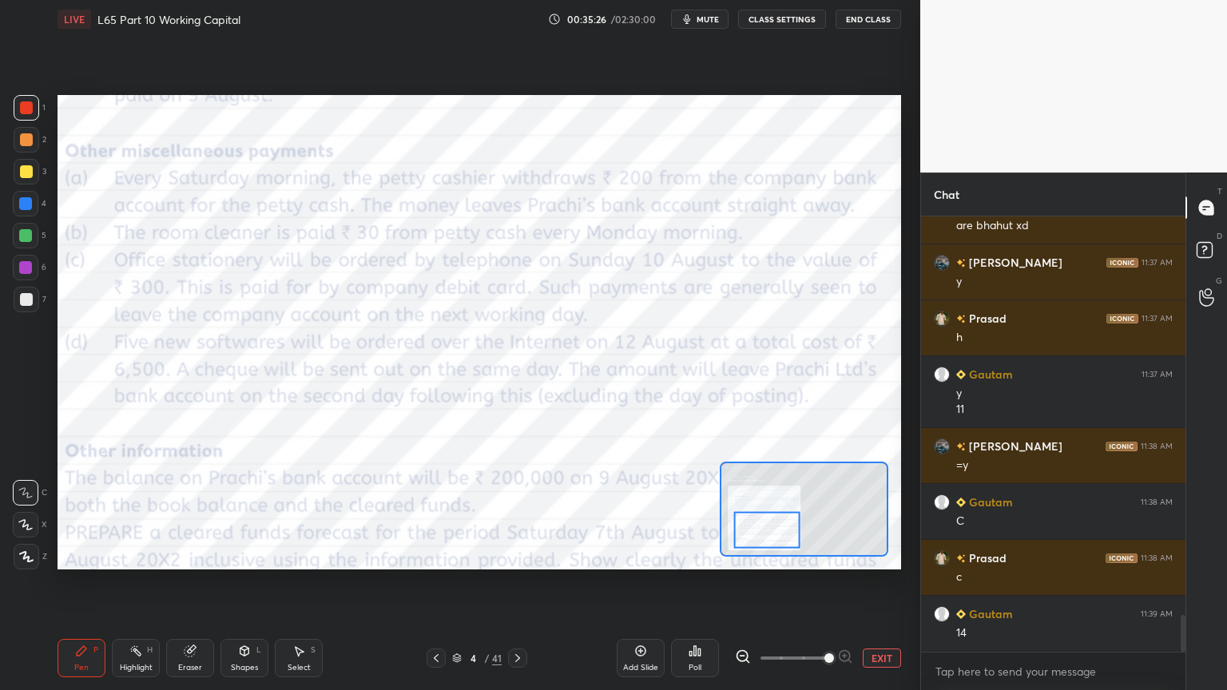
click at [524, 513] on div at bounding box center [517, 657] width 19 height 19
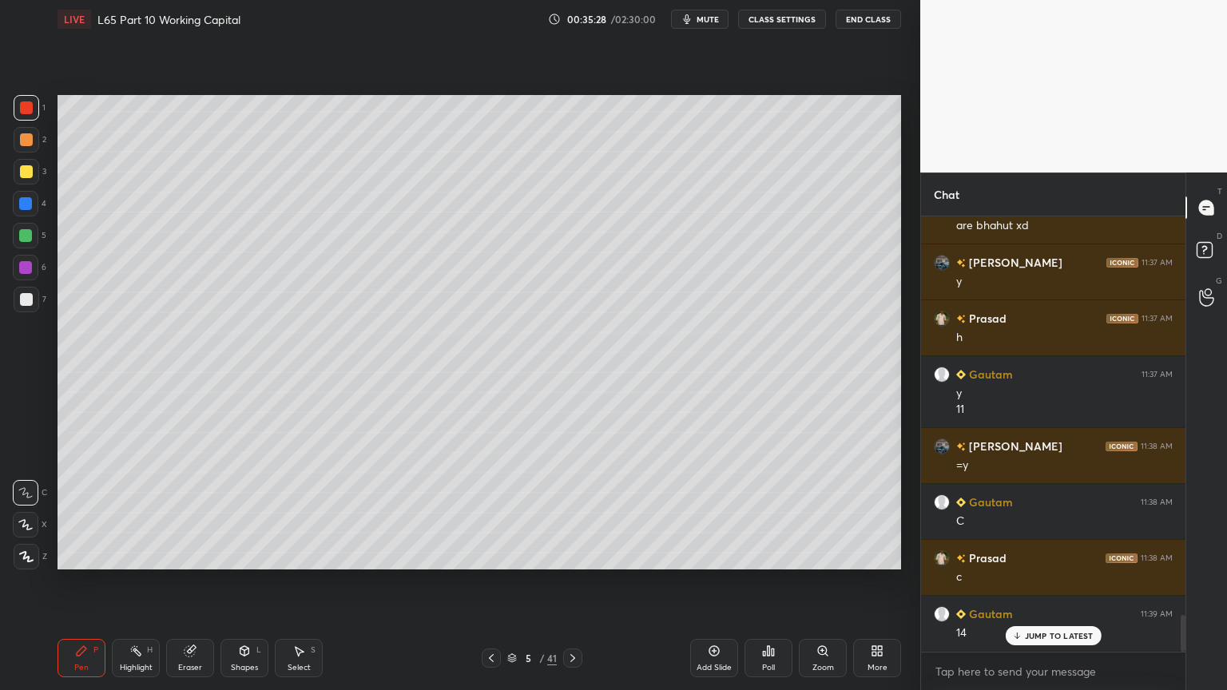
scroll to position [4728, 0]
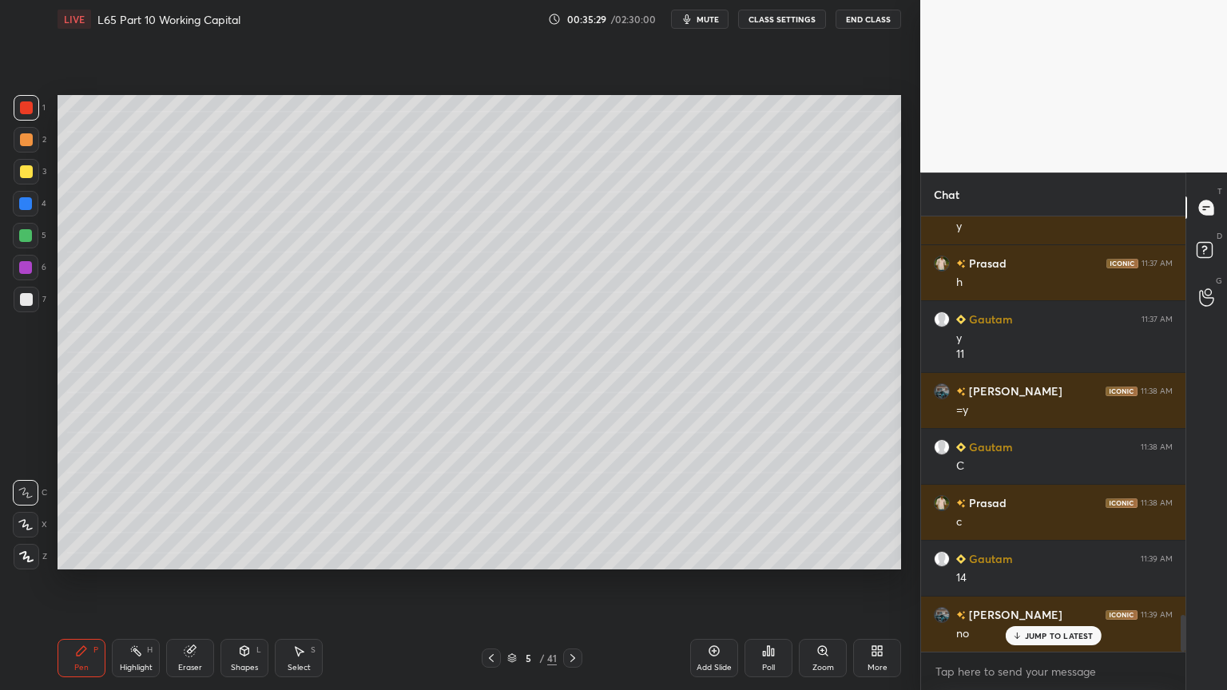
click at [496, 513] on icon at bounding box center [491, 658] width 13 height 13
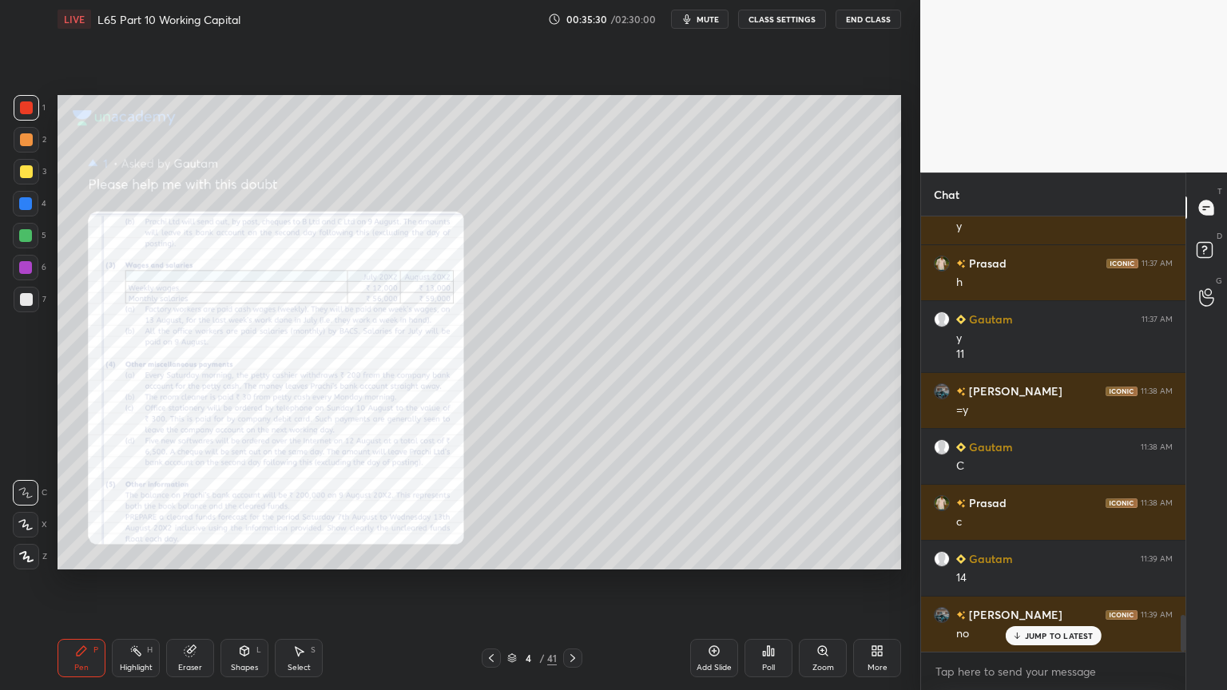
click at [830, 513] on div "Zoom" at bounding box center [823, 658] width 48 height 38
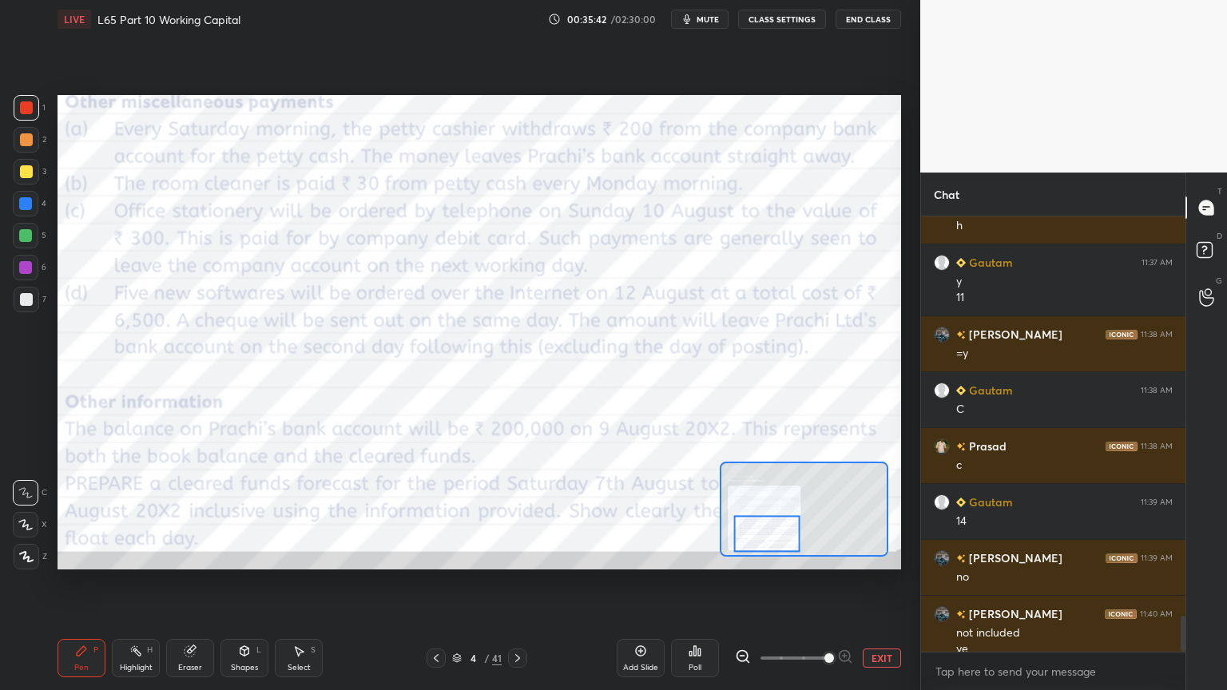
scroll to position [4800, 0]
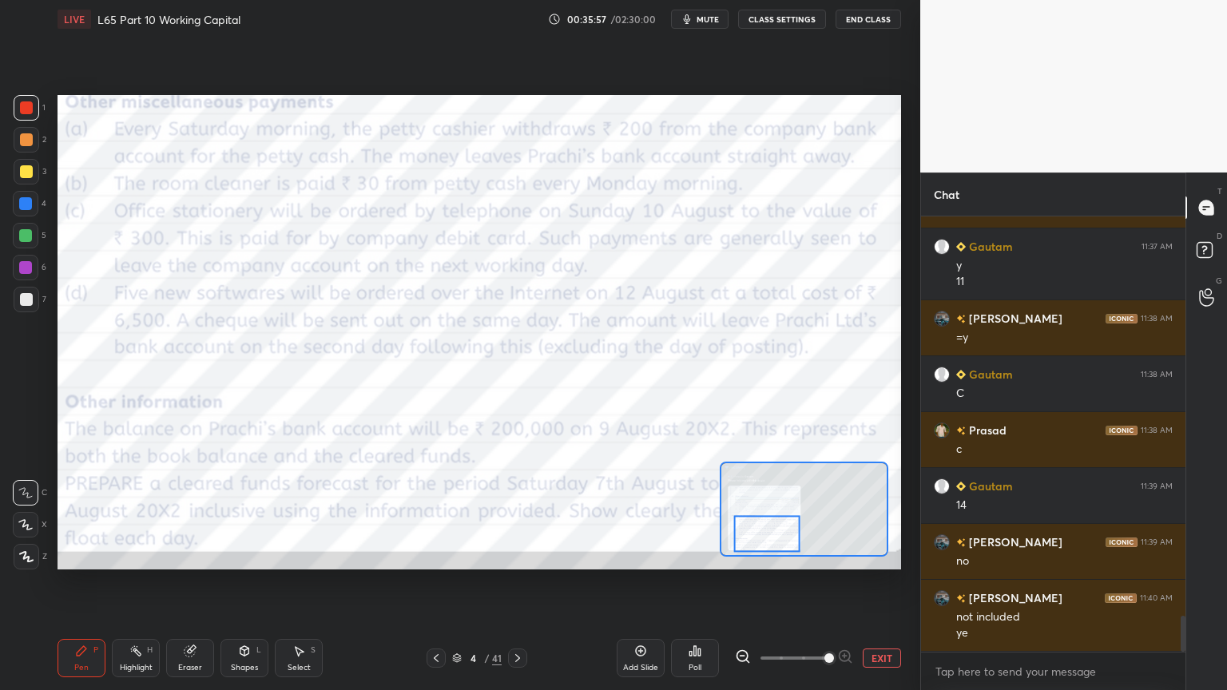
click at [519, 513] on icon at bounding box center [517, 658] width 13 height 13
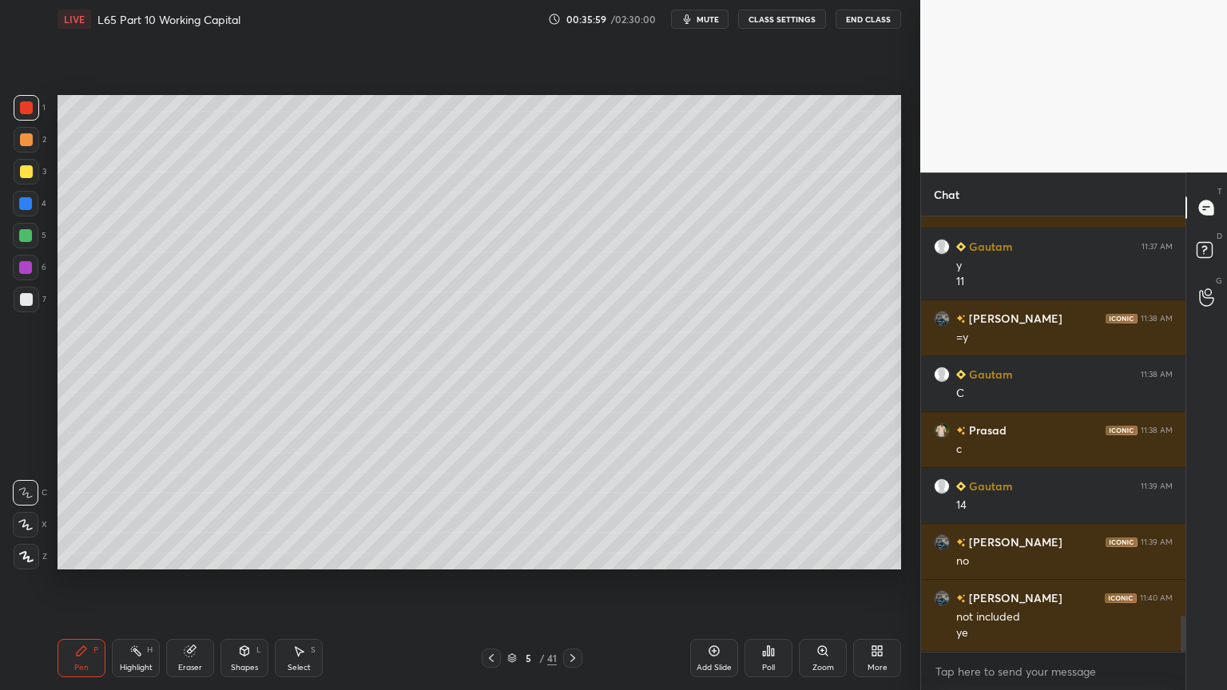
click at [32, 297] on div at bounding box center [26, 299] width 13 height 13
click at [66, 513] on div "Pen P" at bounding box center [81, 658] width 48 height 38
click at [489, 513] on icon at bounding box center [491, 658] width 13 height 13
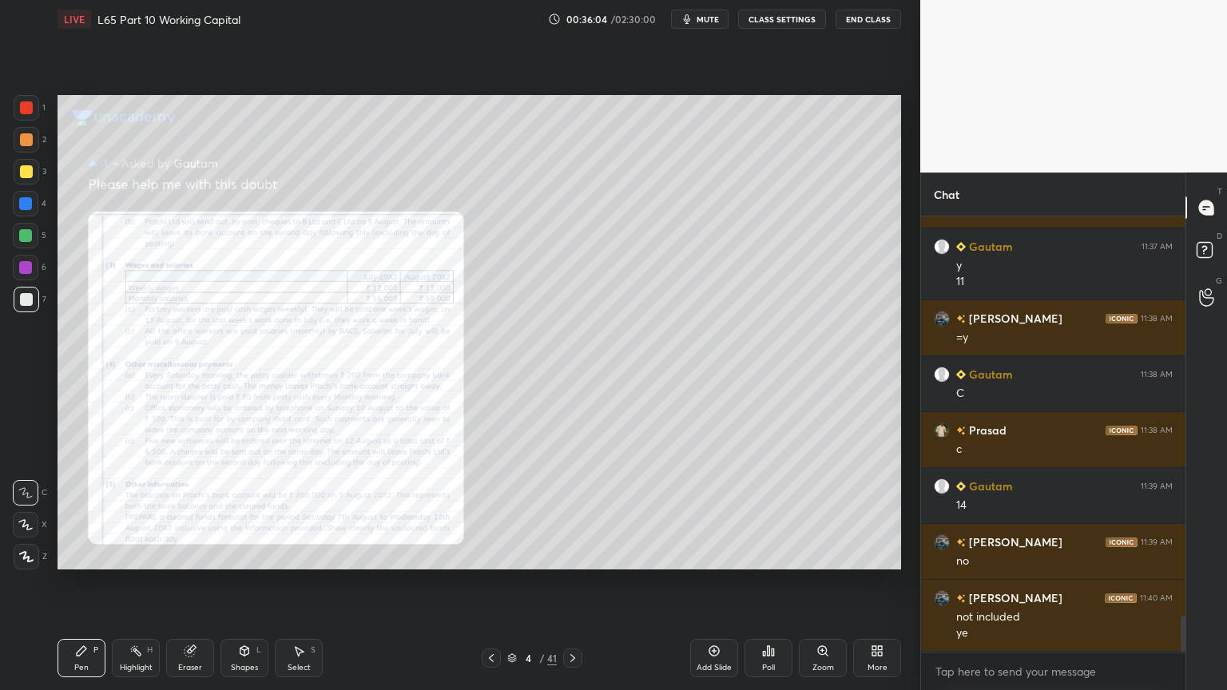
click at [564, 513] on div at bounding box center [572, 657] width 19 height 19
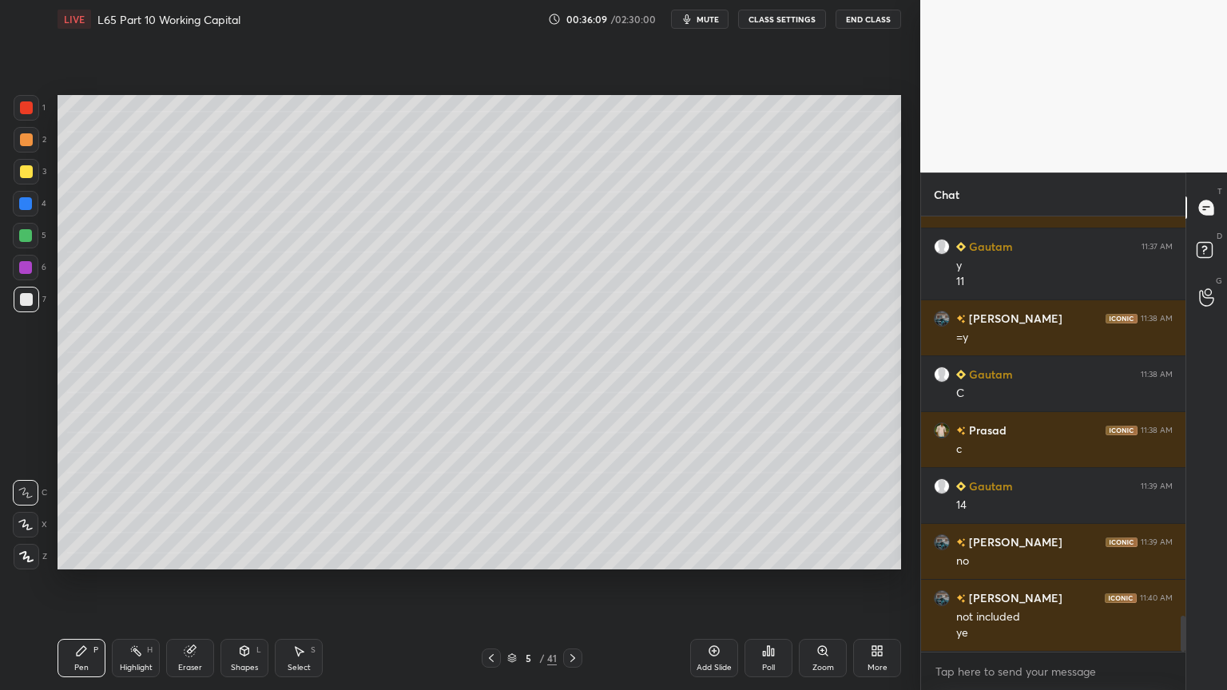
click at [823, 513] on div "Zoom" at bounding box center [823, 658] width 48 height 38
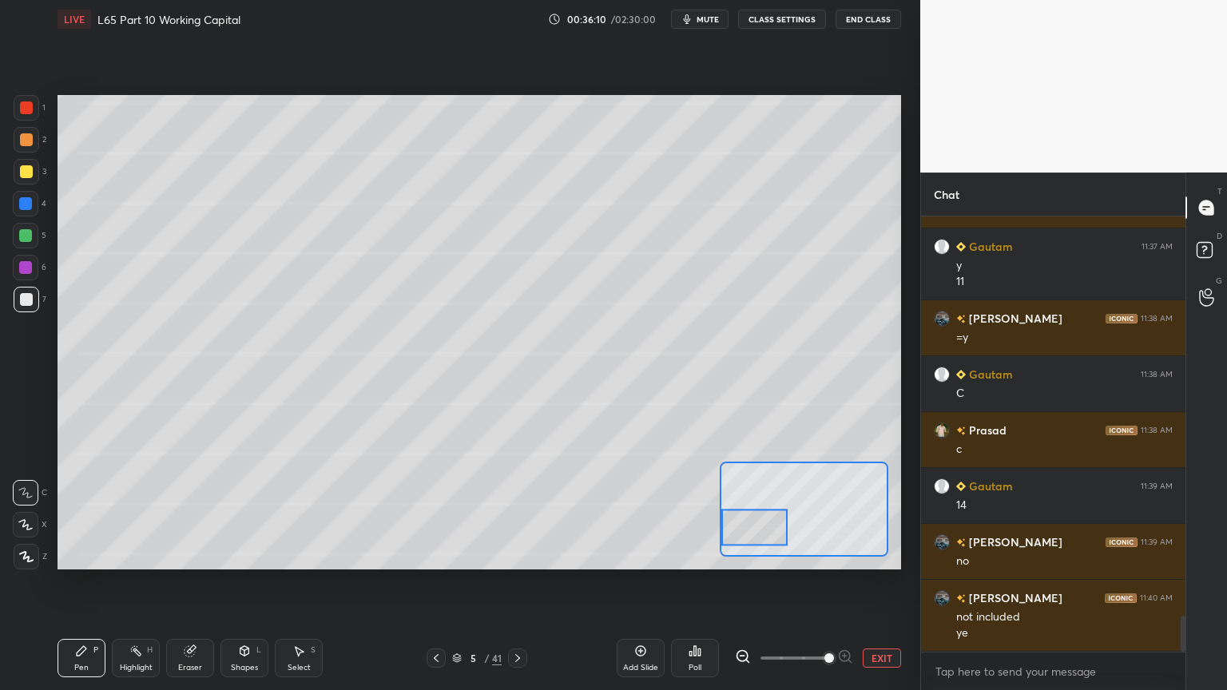
click at [874, 513] on button "EXIT" at bounding box center [881, 657] width 38 height 19
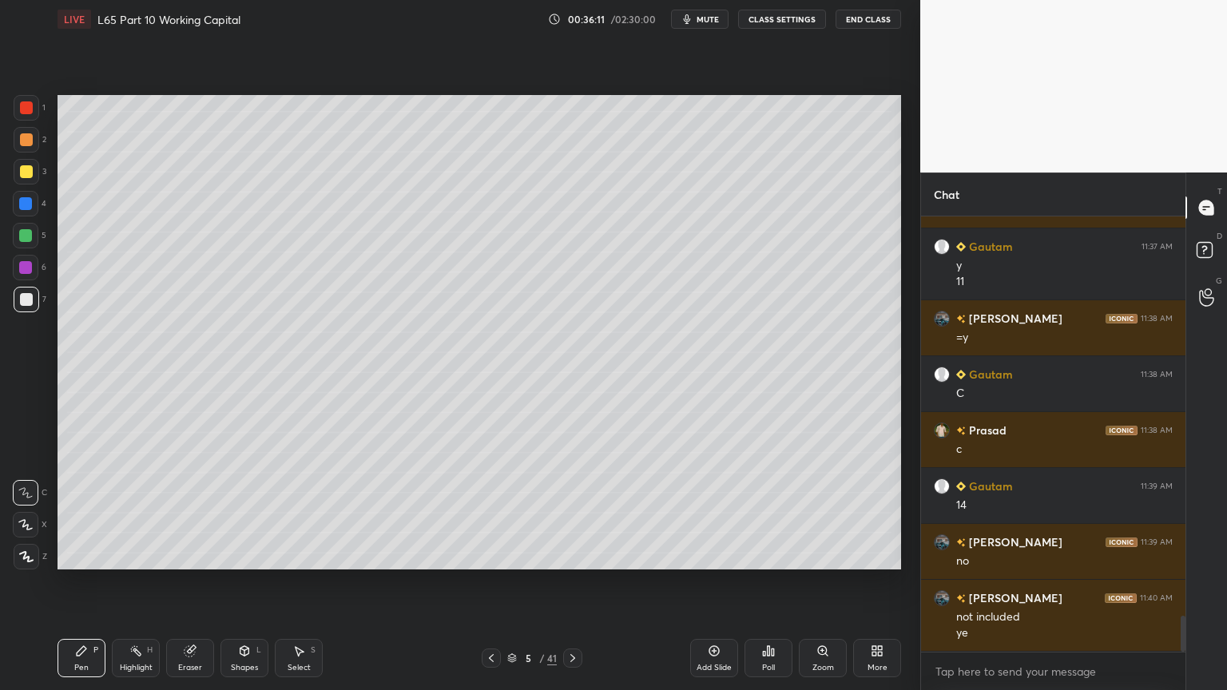
click at [498, 513] on div at bounding box center [491, 657] width 19 height 19
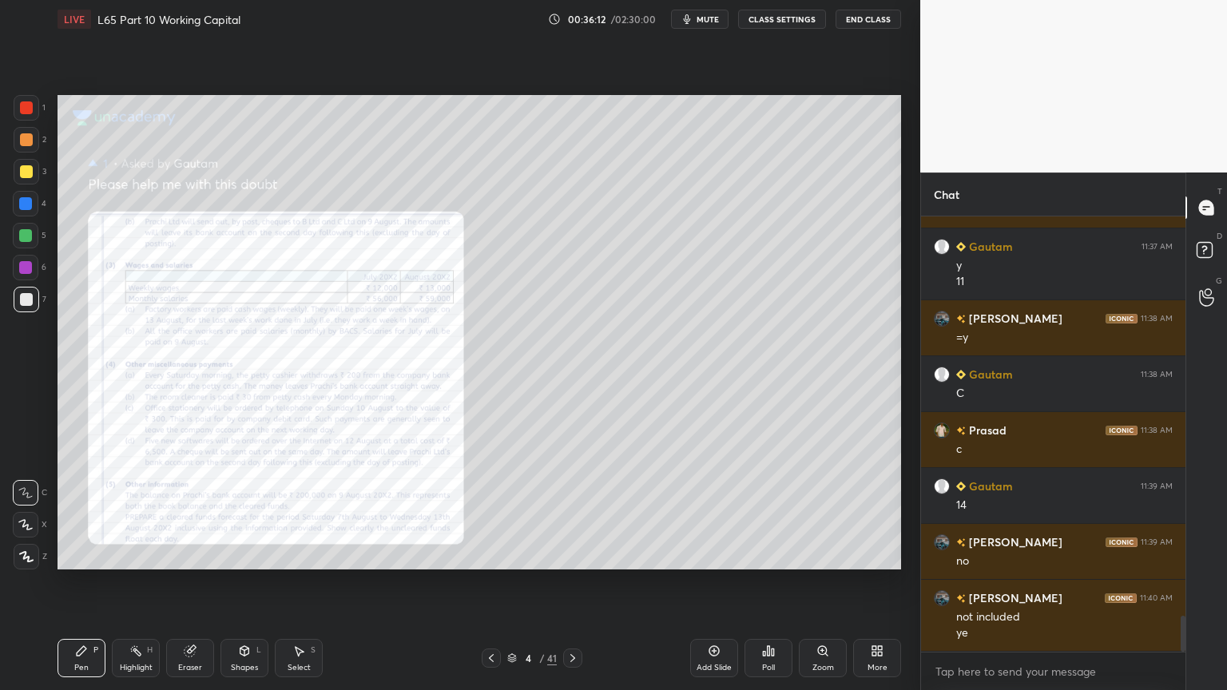
click at [822, 513] on div "Zoom" at bounding box center [823, 668] width 22 height 8
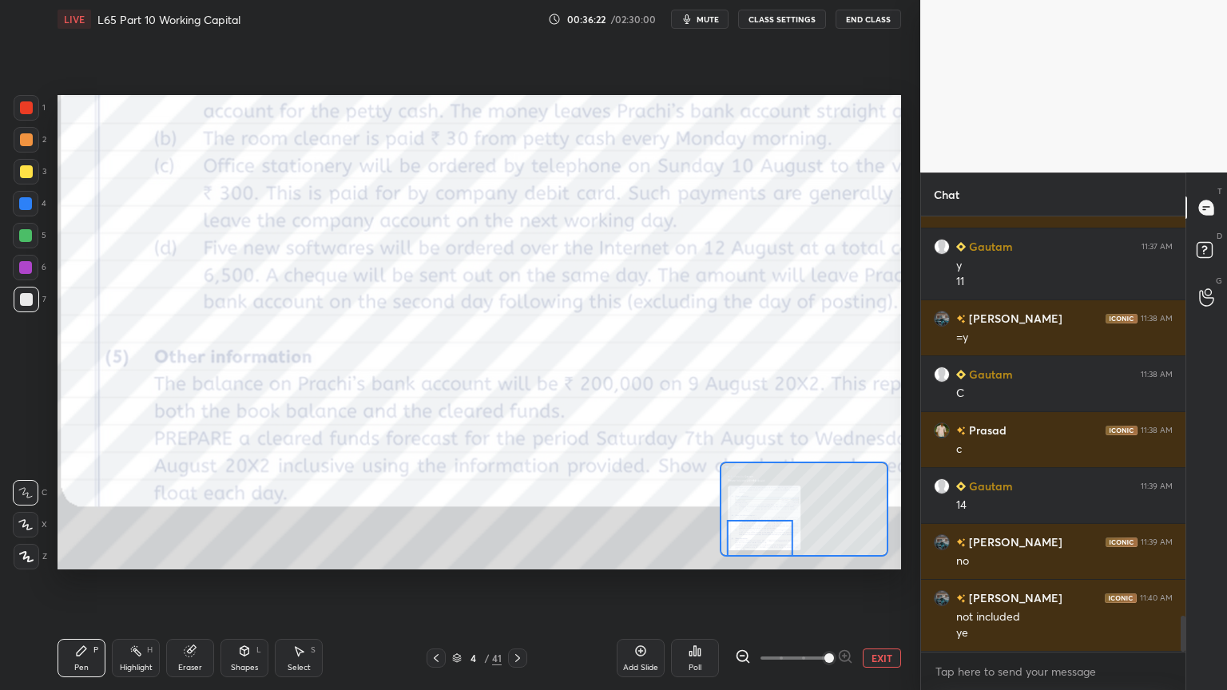
click at [34, 114] on div at bounding box center [27, 108] width 26 height 26
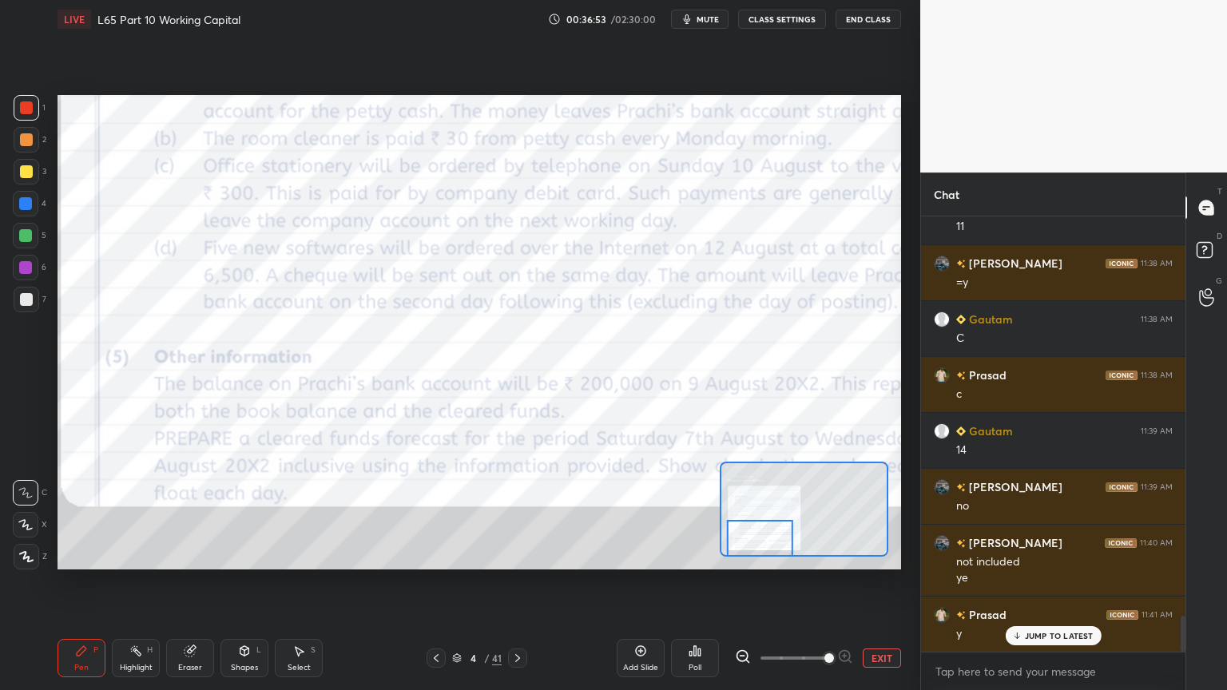
click at [190, 513] on icon at bounding box center [189, 651] width 10 height 10
click at [30, 513] on span "Erase all" at bounding box center [26, 556] width 24 height 11
click at [89, 513] on div "Setting up your live class Poll for secs No correct answer Start poll" at bounding box center [479, 332] width 856 height 588
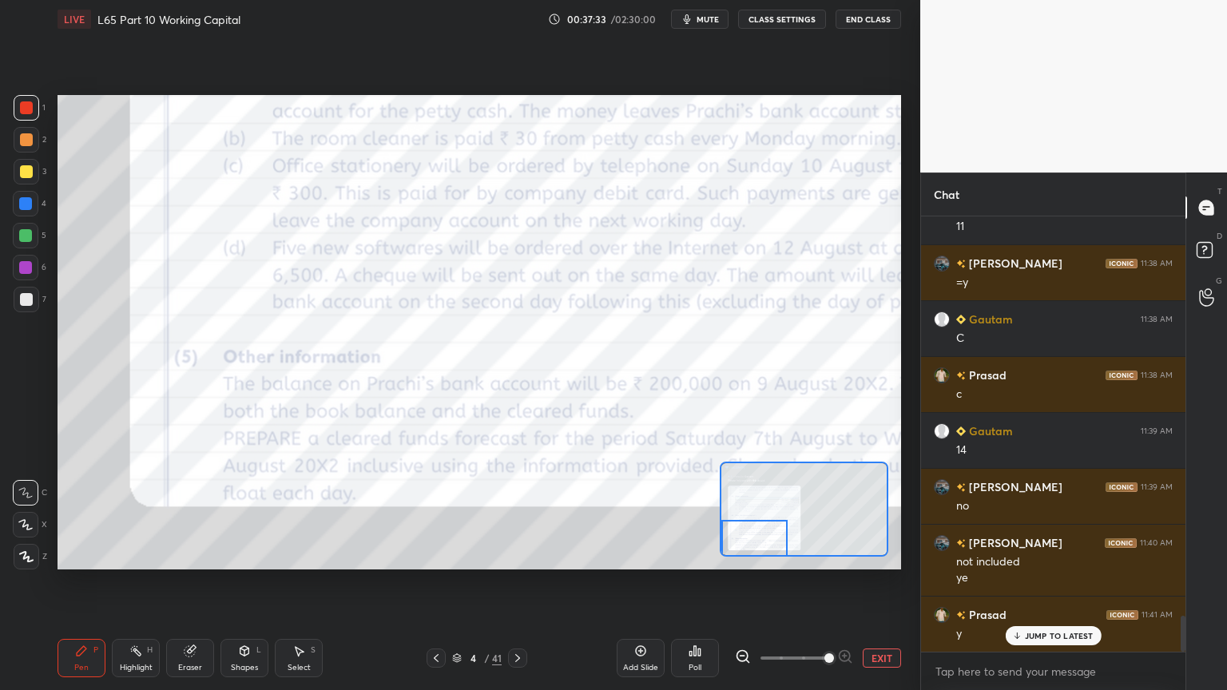
click at [519, 513] on icon at bounding box center [517, 658] width 13 height 13
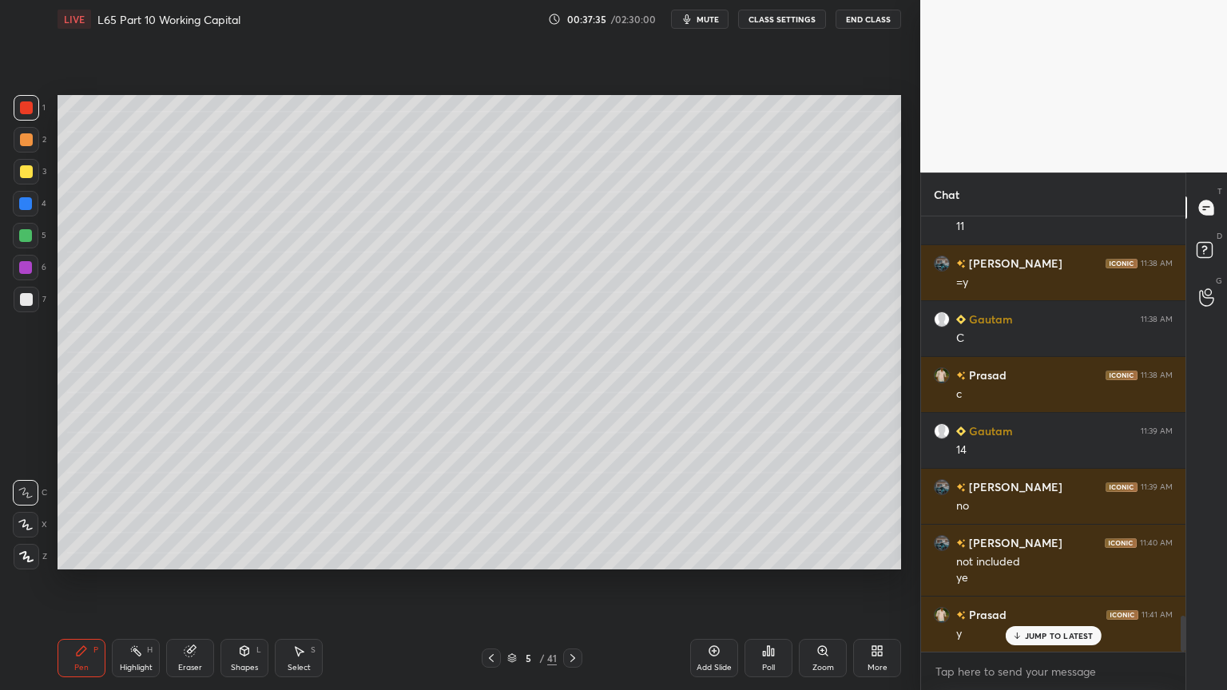
click at [20, 303] on div at bounding box center [26, 299] width 13 height 13
click at [89, 513] on div "Pen P" at bounding box center [81, 658] width 48 height 38
click at [33, 112] on div at bounding box center [27, 108] width 26 height 26
click at [25, 285] on div "6" at bounding box center [30, 271] width 34 height 32
click at [34, 303] on div at bounding box center [27, 300] width 26 height 26
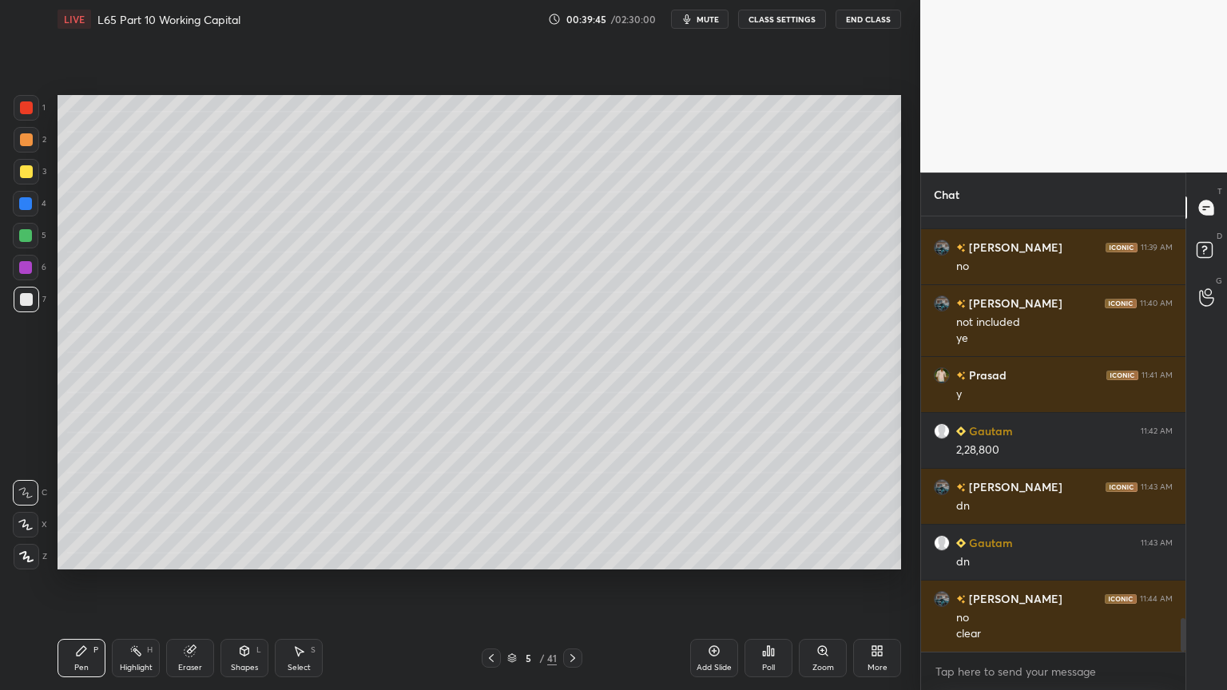
scroll to position [5152, 0]
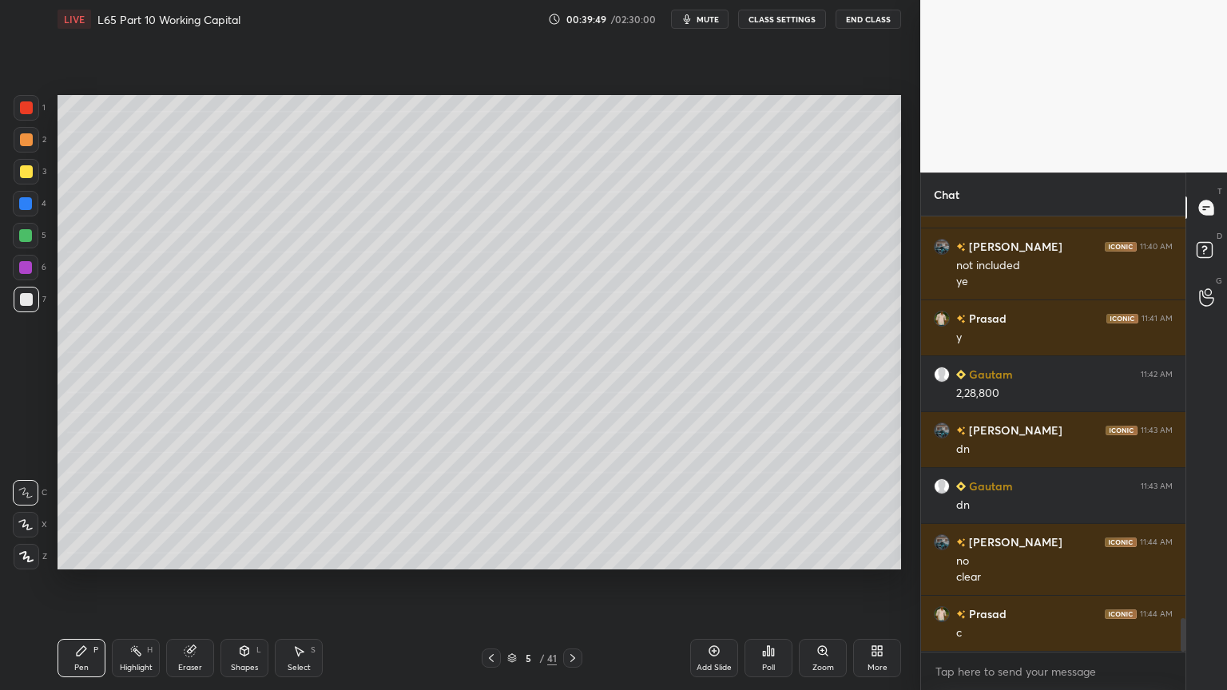
click at [293, 513] on div "Select S" at bounding box center [299, 658] width 48 height 38
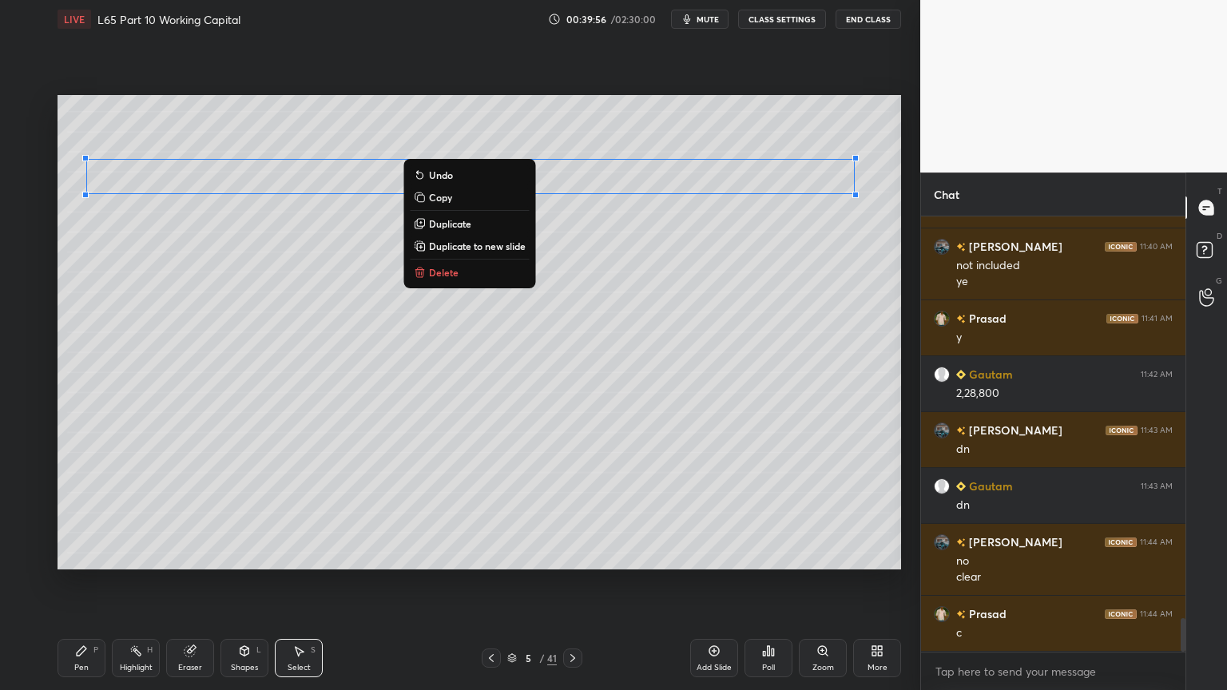
click at [433, 198] on p "Copy" at bounding box center [440, 197] width 23 height 13
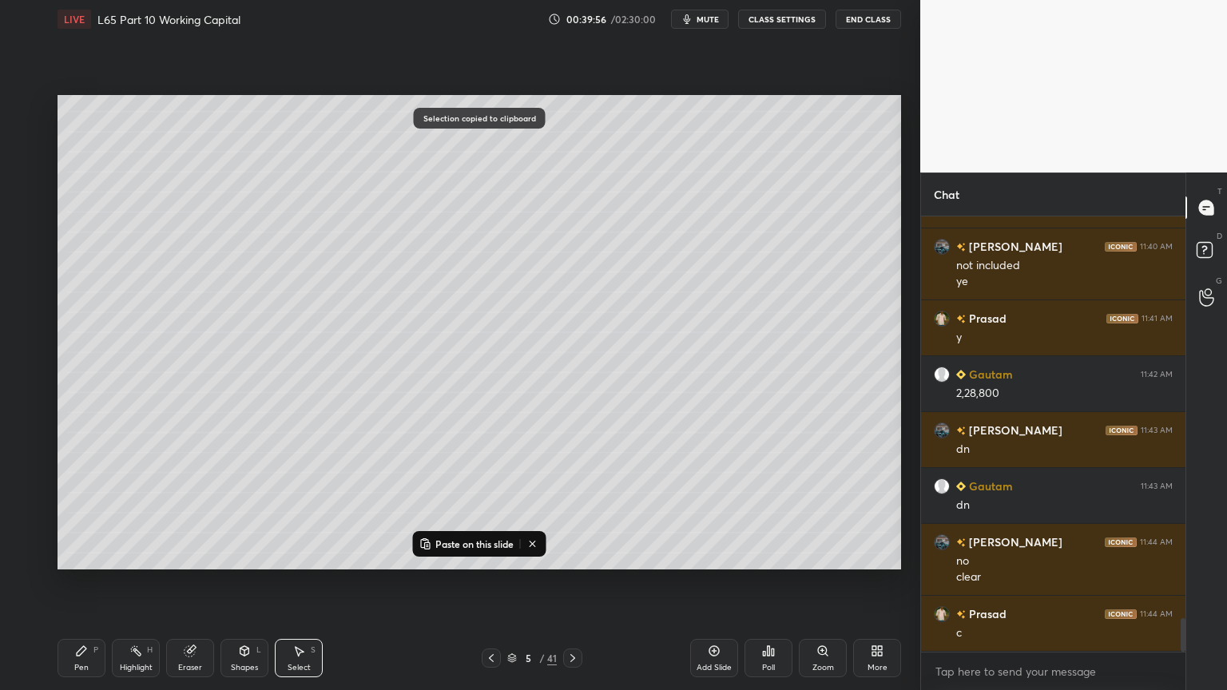
click at [712, 513] on icon at bounding box center [714, 650] width 5 height 5
click at [85, 513] on div "Pen P" at bounding box center [81, 658] width 48 height 38
click at [228, 513] on div "Shapes L" at bounding box center [244, 658] width 48 height 38
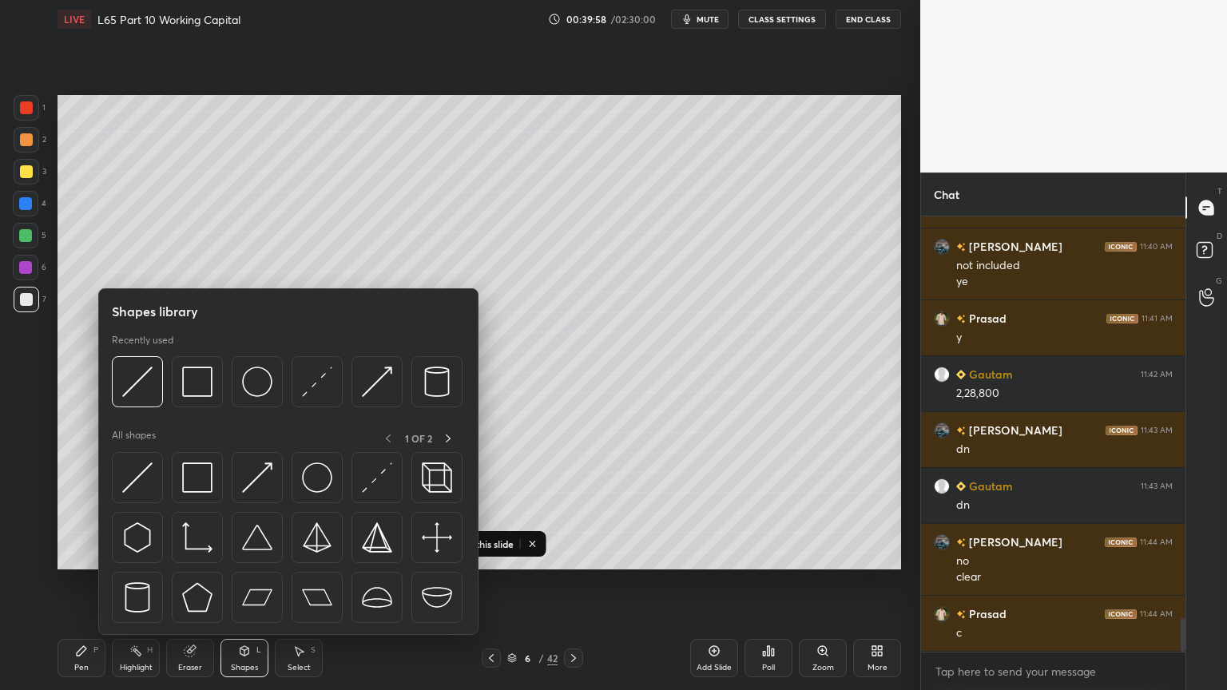
click at [140, 390] on img at bounding box center [137, 382] width 30 height 30
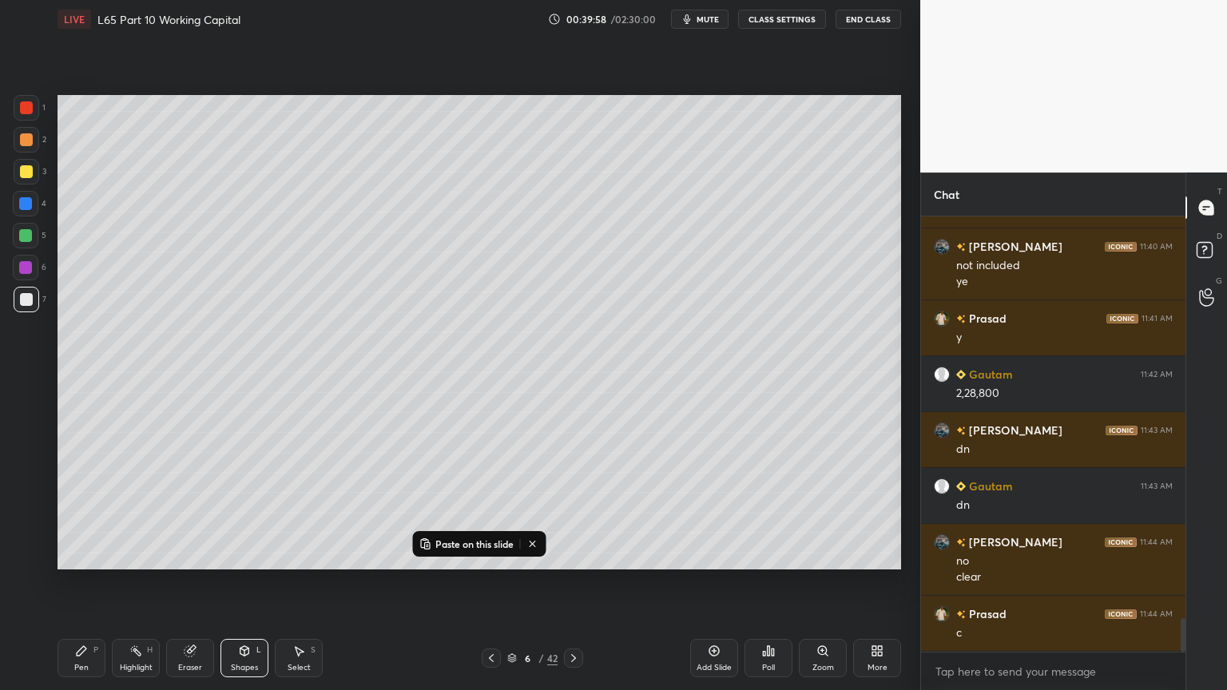
click at [21, 205] on div at bounding box center [25, 203] width 13 height 13
click at [243, 513] on div "Shapes L" at bounding box center [244, 658] width 48 height 38
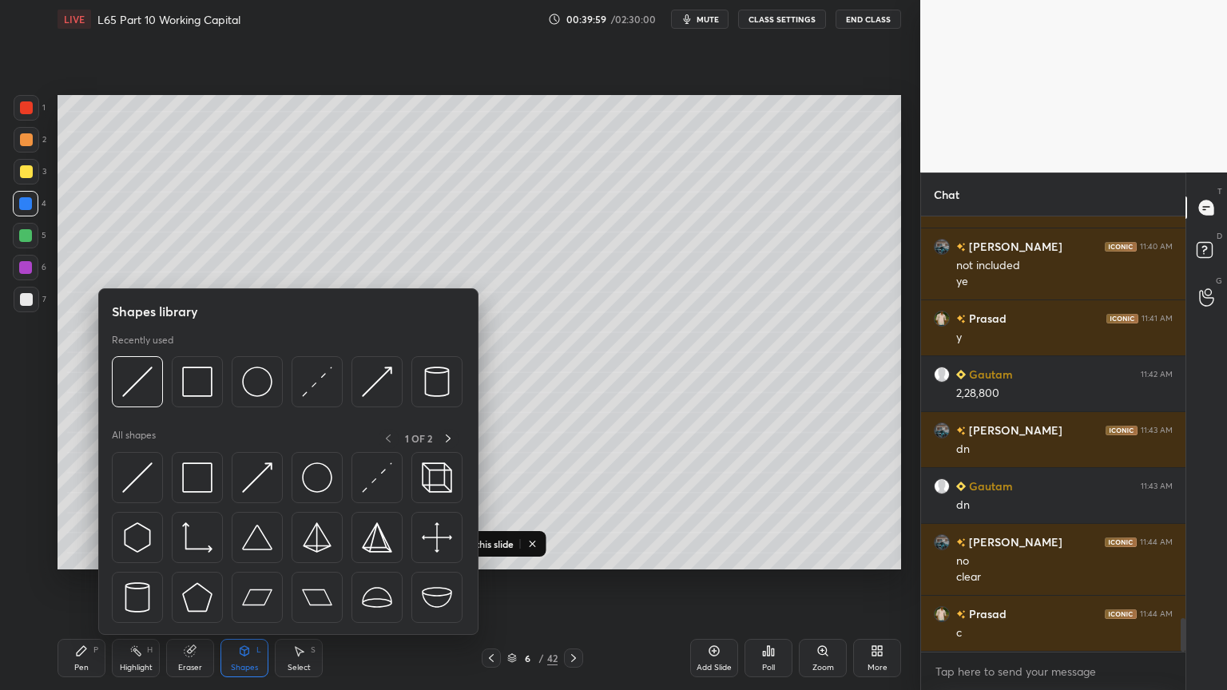
click at [198, 380] on img at bounding box center [197, 382] width 30 height 30
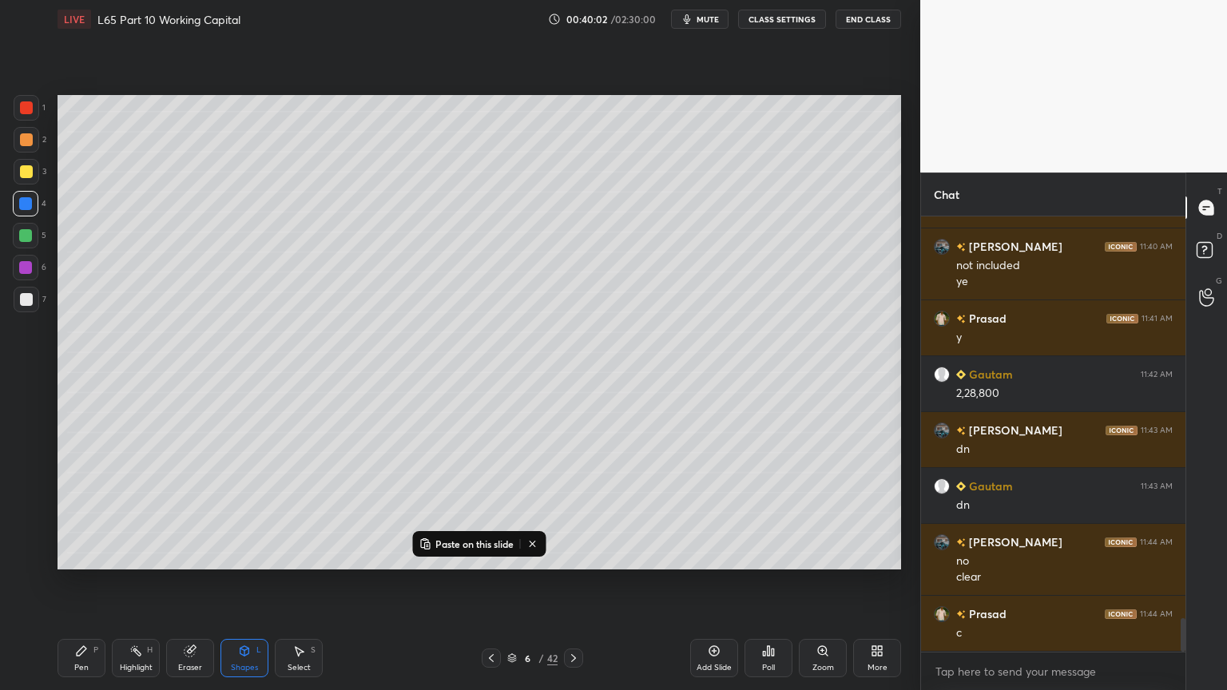
click at [447, 513] on p "Paste on this slide" at bounding box center [474, 543] width 78 height 13
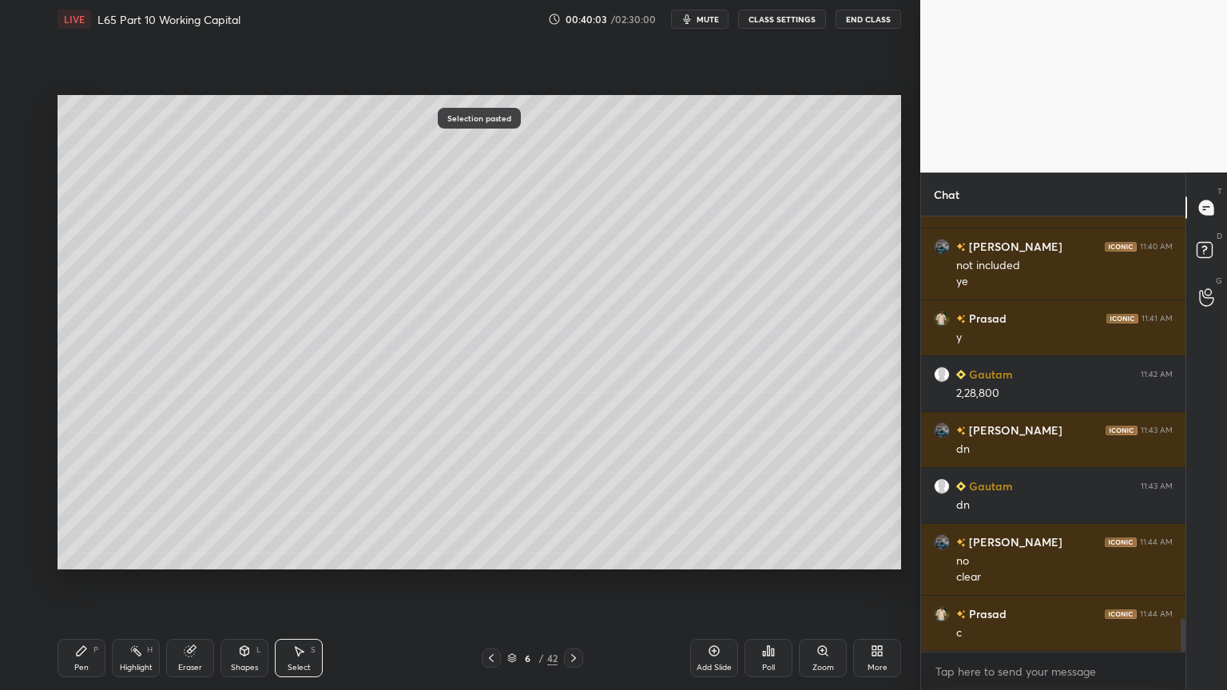
click at [316, 348] on div "0 ° Undo Copy Paste here Duplicate Duplicate to new slide Delete" at bounding box center [478, 332] width 843 height 474
click at [307, 513] on div "Select S" at bounding box center [299, 658] width 48 height 38
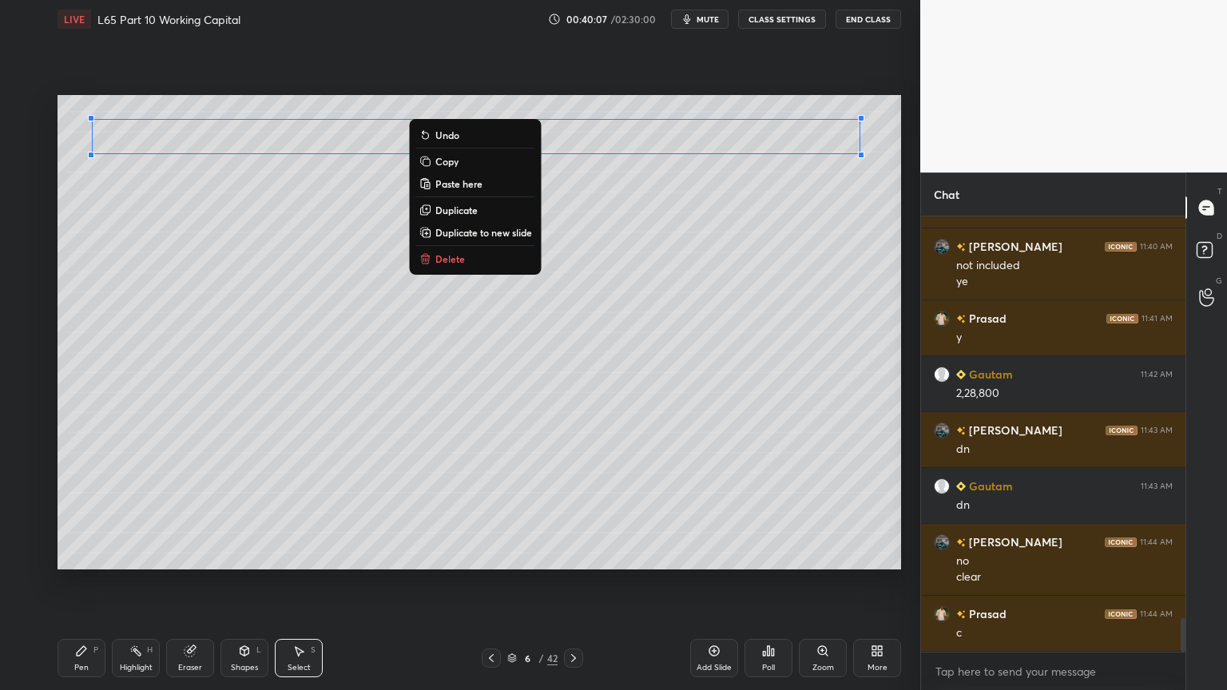
click at [320, 247] on div "0 ° Undo Copy Paste here Duplicate Duplicate to new slide Delete" at bounding box center [478, 332] width 843 height 474
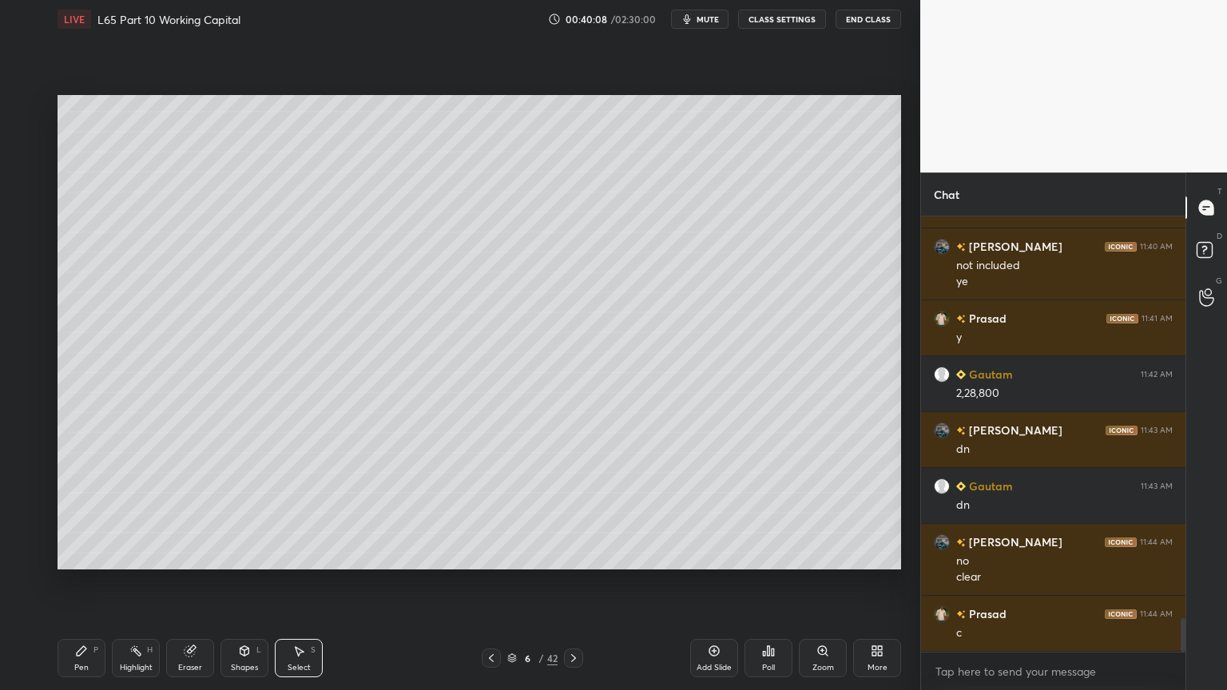
click at [492, 513] on icon at bounding box center [491, 658] width 13 height 13
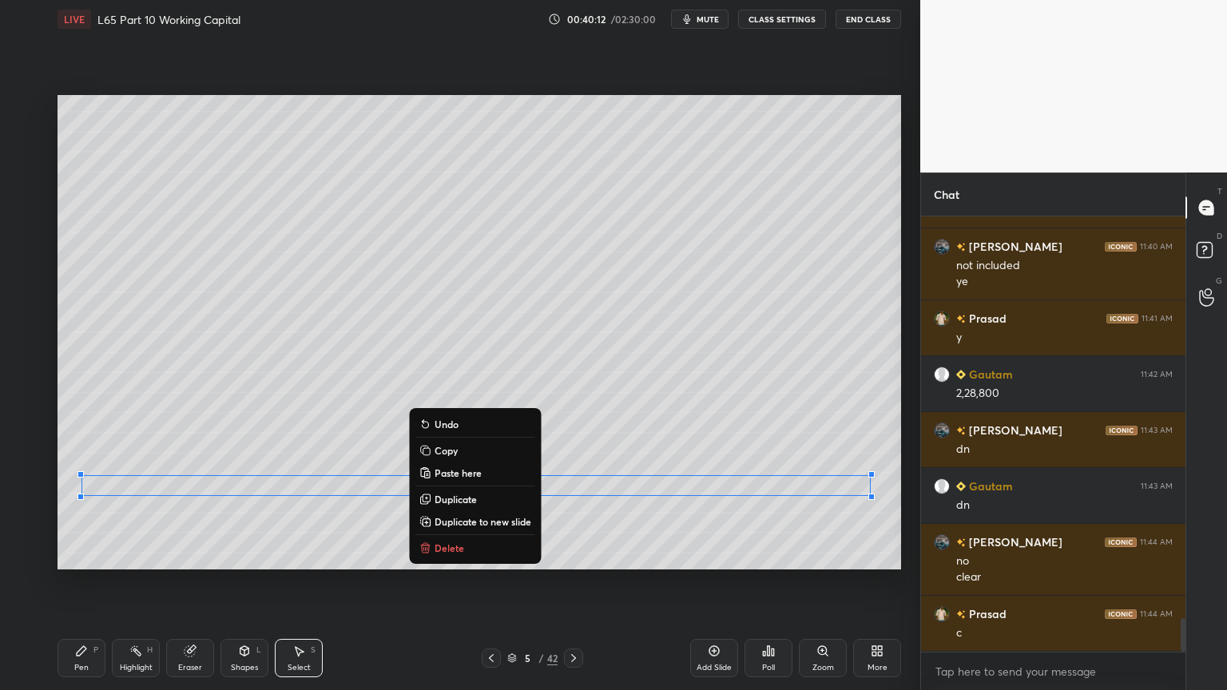
click at [434, 454] on p "Copy" at bounding box center [445, 450] width 23 height 13
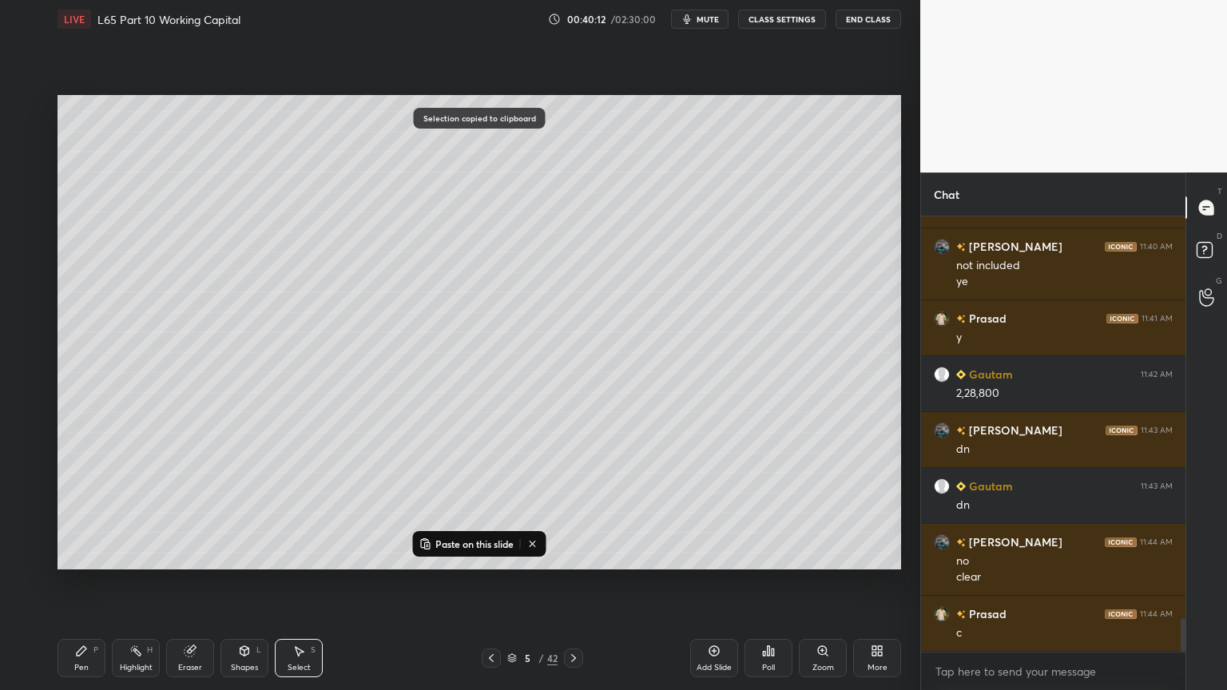
click at [578, 513] on icon at bounding box center [573, 658] width 13 height 13
click at [465, 513] on p "Paste on this slide" at bounding box center [474, 543] width 78 height 13
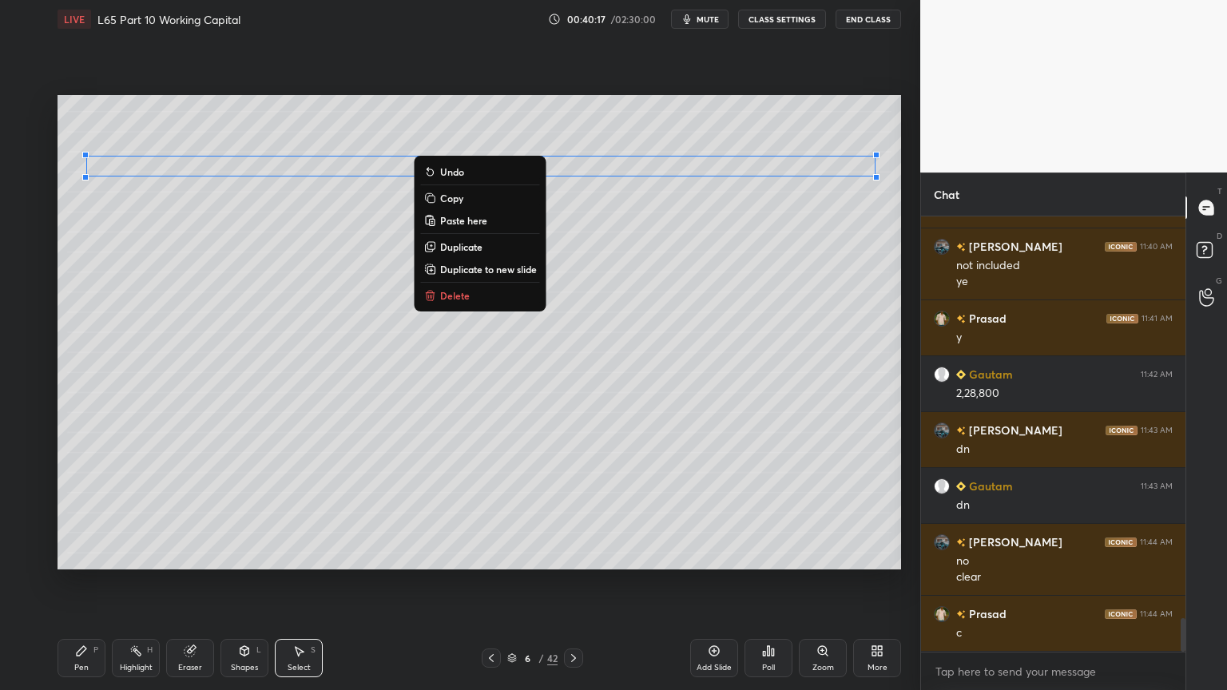
click at [247, 274] on div "0 ° Undo Copy Paste here Duplicate Duplicate to new slide Delete" at bounding box center [478, 332] width 843 height 474
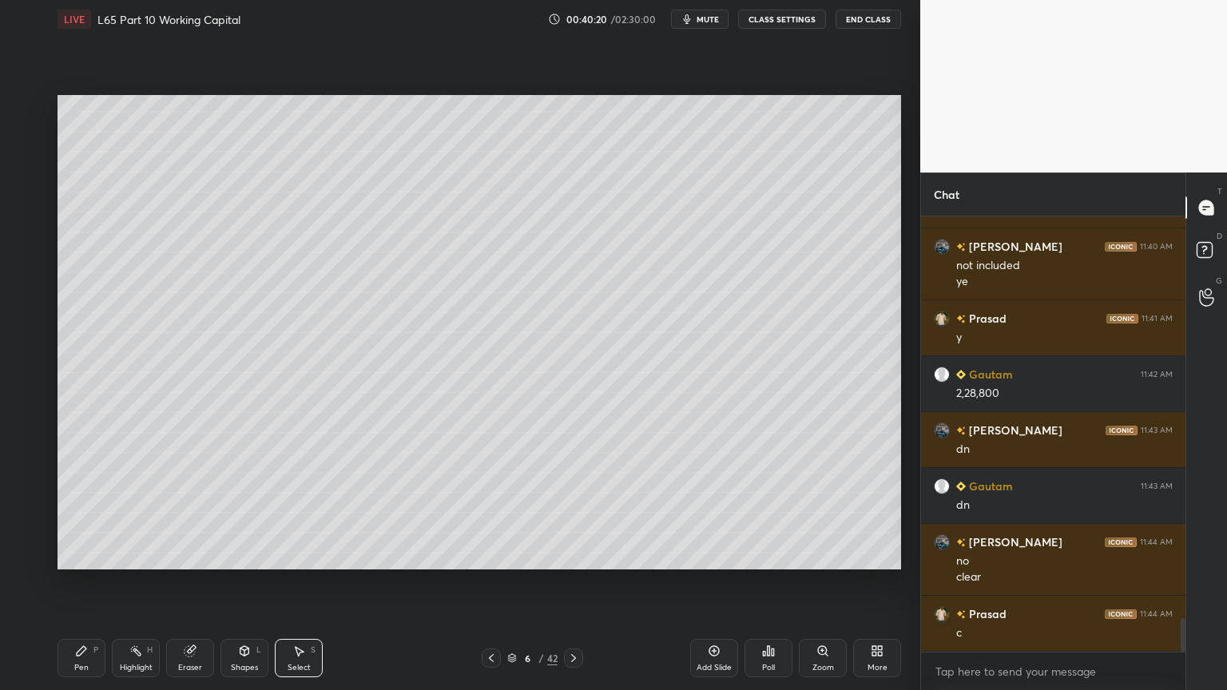
click at [490, 513] on icon at bounding box center [491, 658] width 5 height 8
click at [565, 513] on div "Pen P Highlight H Eraser Shapes L Select S 5 / 42 Add Slide Poll Zoom More" at bounding box center [478, 658] width 843 height 64
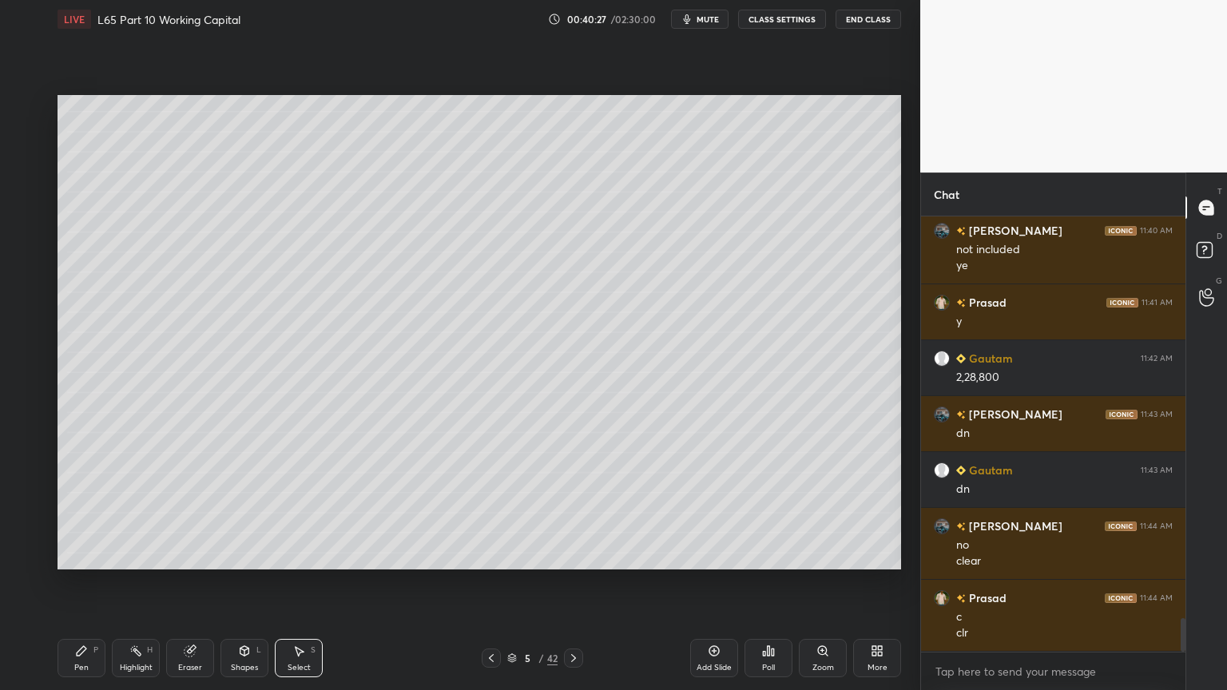
click at [87, 513] on div "Pen P" at bounding box center [81, 658] width 48 height 38
click at [26, 112] on div at bounding box center [26, 107] width 13 height 13
click at [492, 513] on icon at bounding box center [491, 658] width 13 height 13
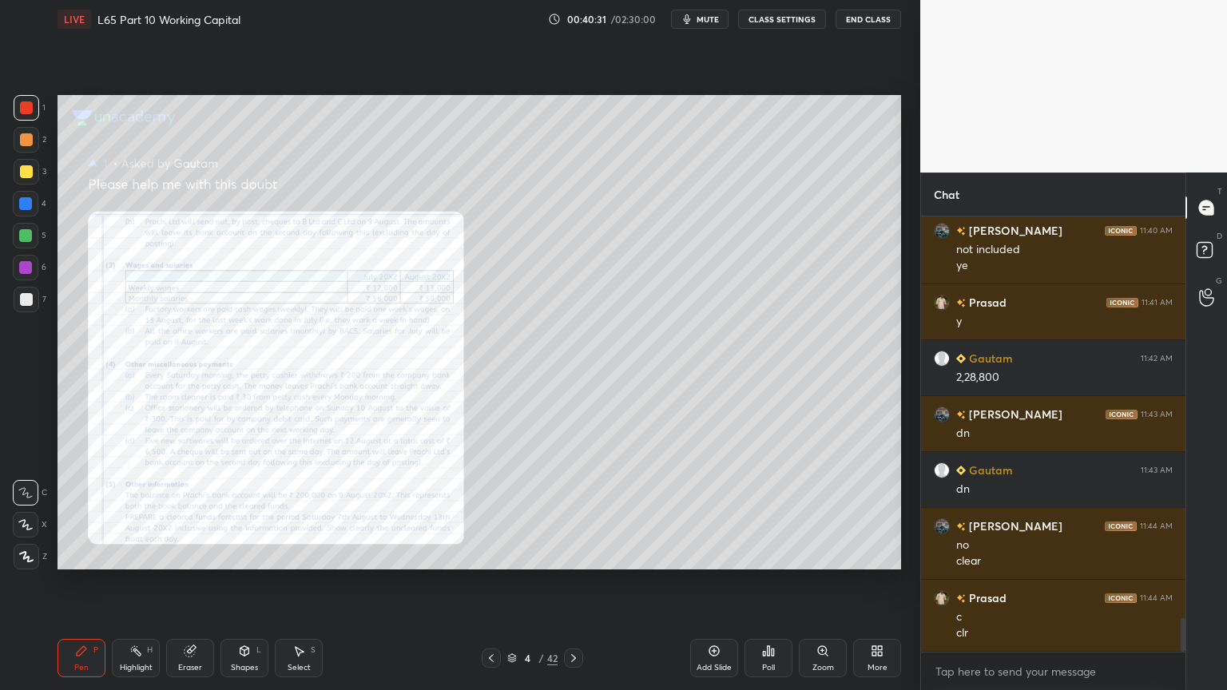
click at [194, 513] on icon at bounding box center [189, 651] width 10 height 10
click at [26, 513] on div "Erase all" at bounding box center [26, 557] width 26 height 26
click at [826, 513] on div "Zoom" at bounding box center [823, 658] width 48 height 38
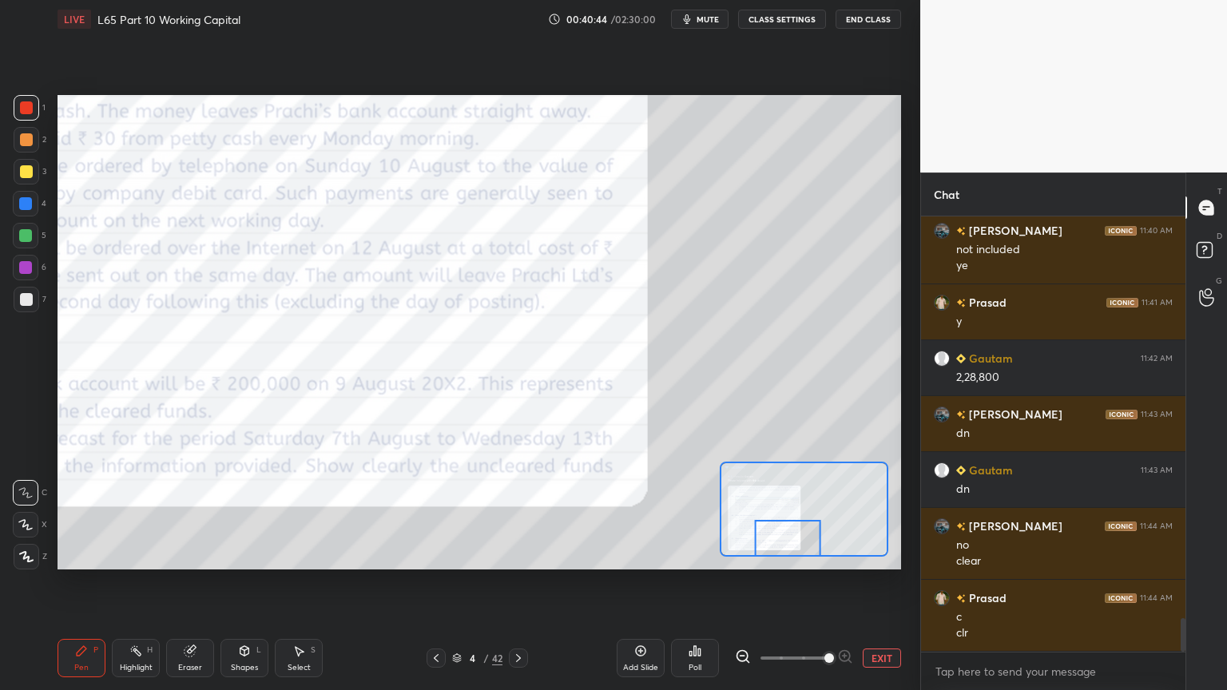
click at [523, 513] on icon at bounding box center [518, 658] width 13 height 13
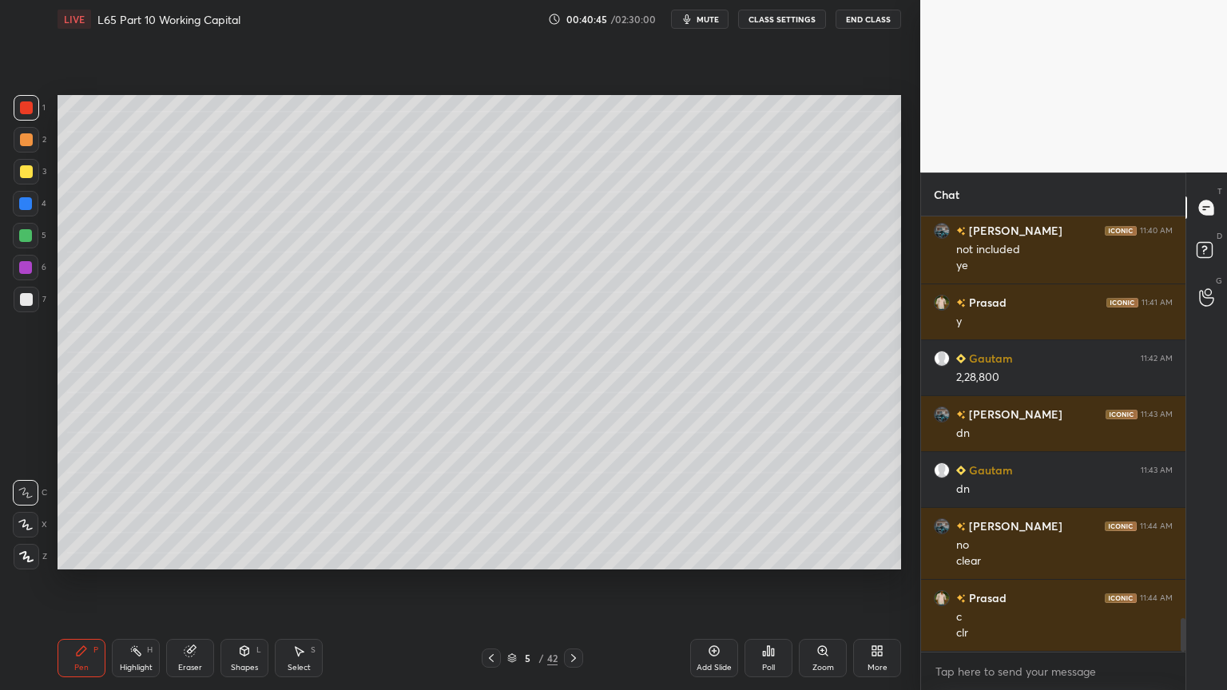
click at [514, 513] on icon at bounding box center [512, 658] width 10 height 10
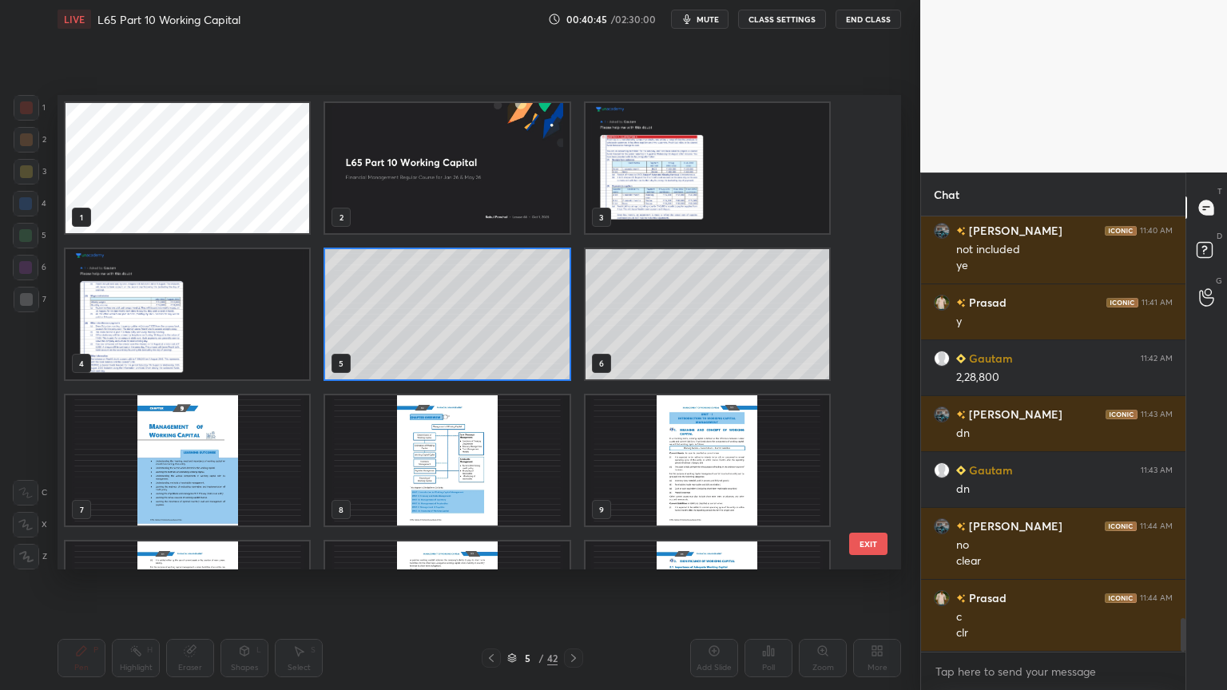
scroll to position [470, 835]
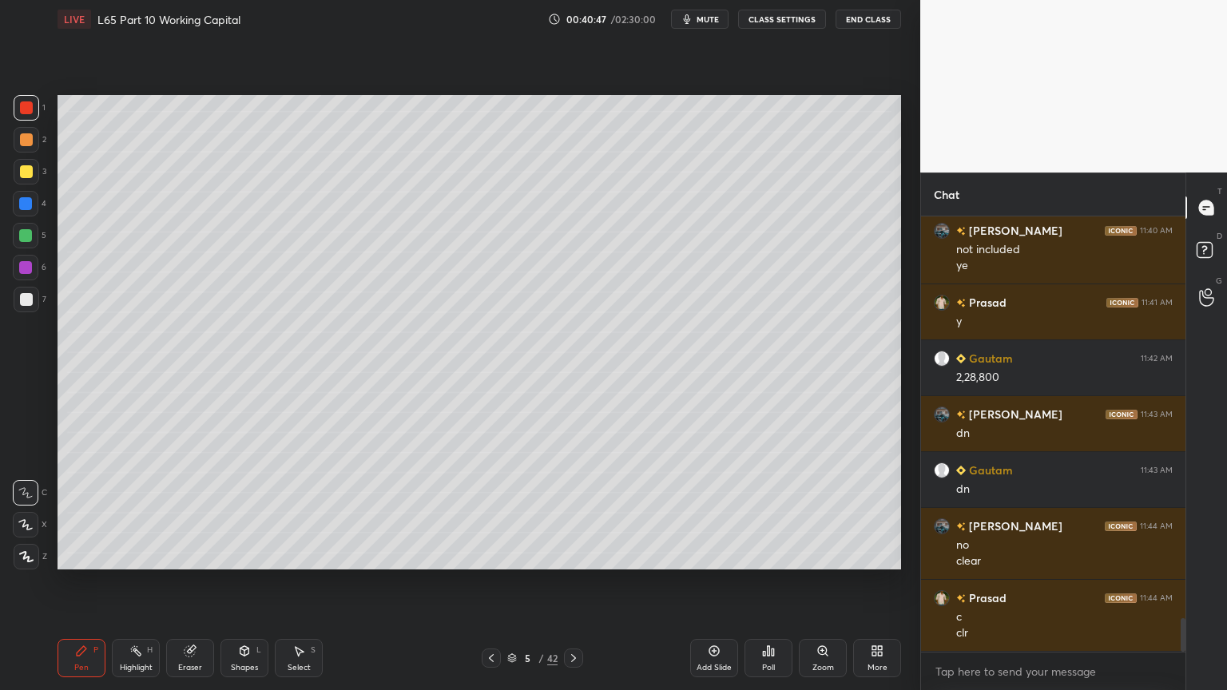
click at [574, 513] on icon at bounding box center [573, 658] width 13 height 13
click at [29, 184] on div "3" at bounding box center [30, 175] width 33 height 32
click at [232, 513] on div "Shapes L" at bounding box center [244, 658] width 48 height 38
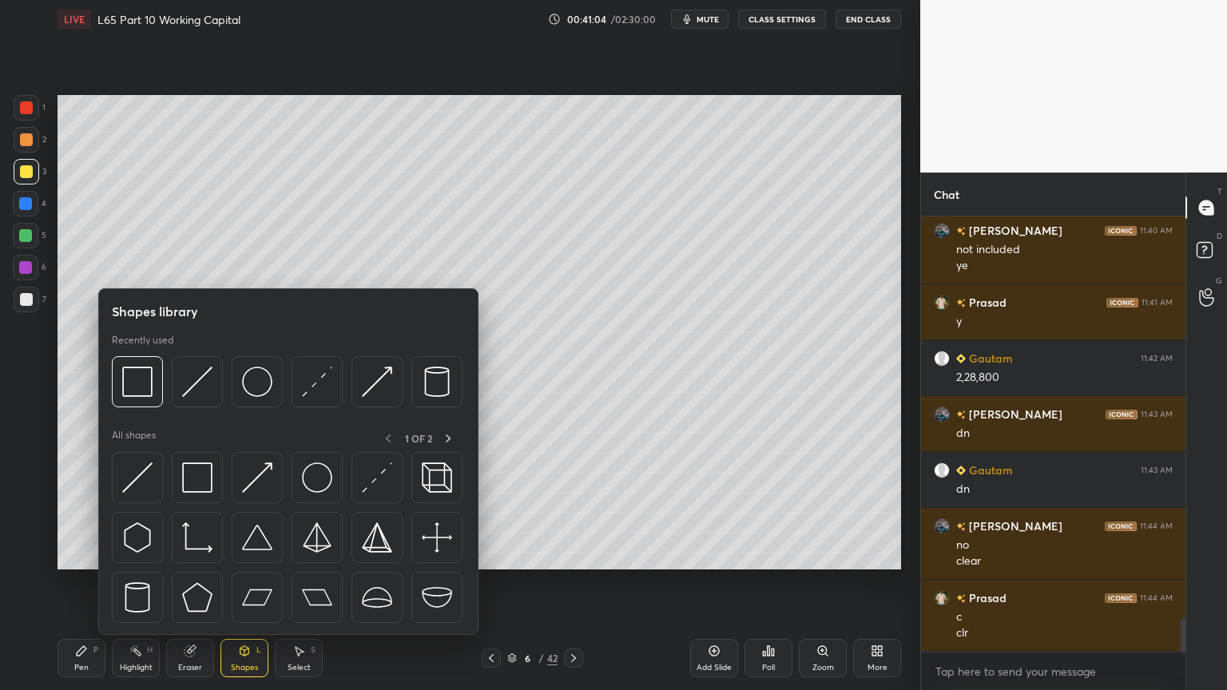
click at [187, 383] on img at bounding box center [197, 382] width 30 height 30
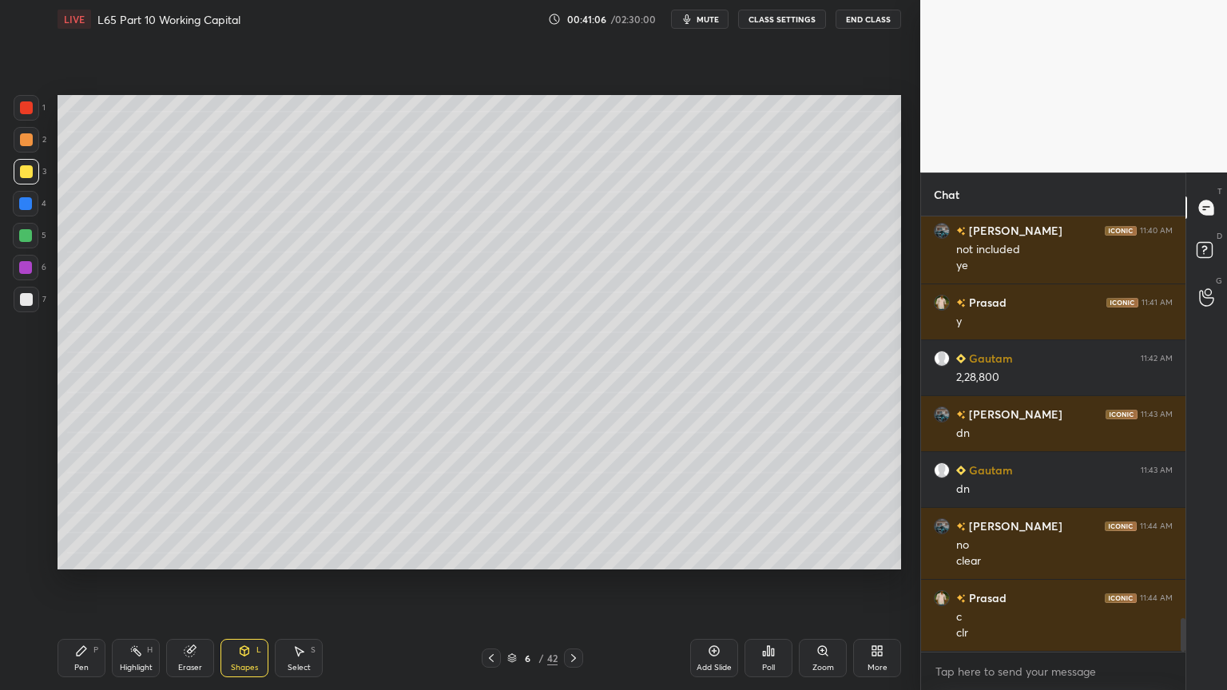
click at [86, 513] on icon at bounding box center [81, 650] width 13 height 13
click at [18, 308] on div at bounding box center [27, 300] width 26 height 26
click at [86, 513] on icon at bounding box center [81, 650] width 13 height 13
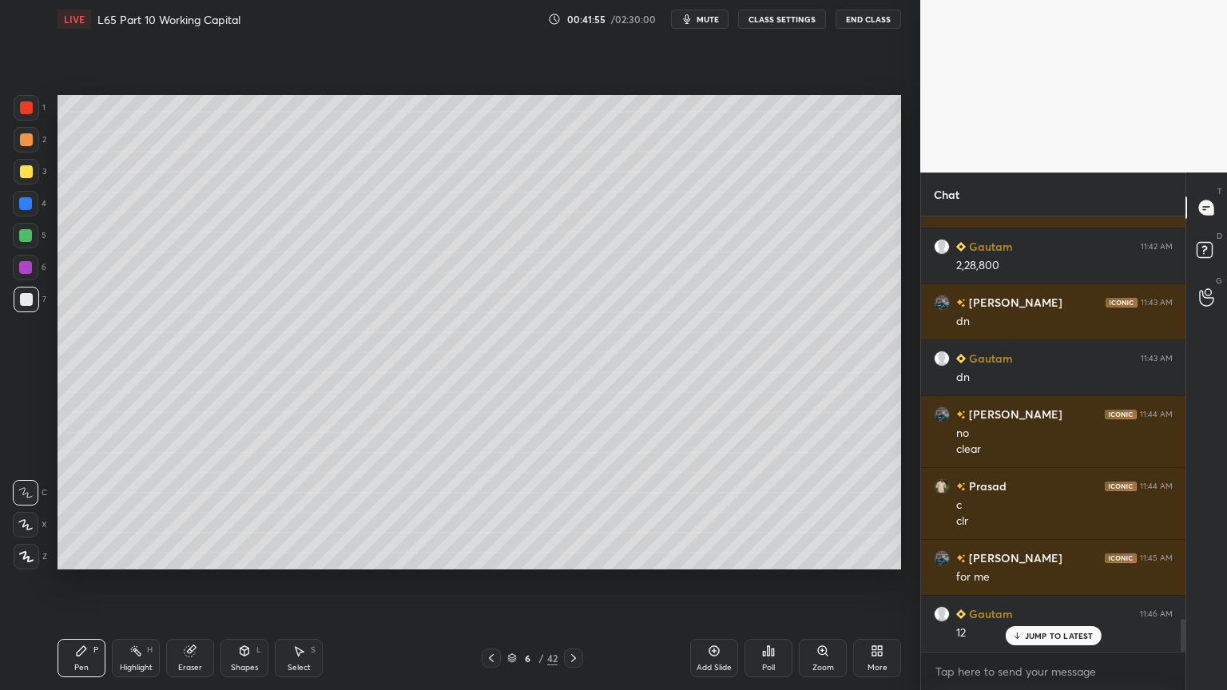
scroll to position [5335, 0]
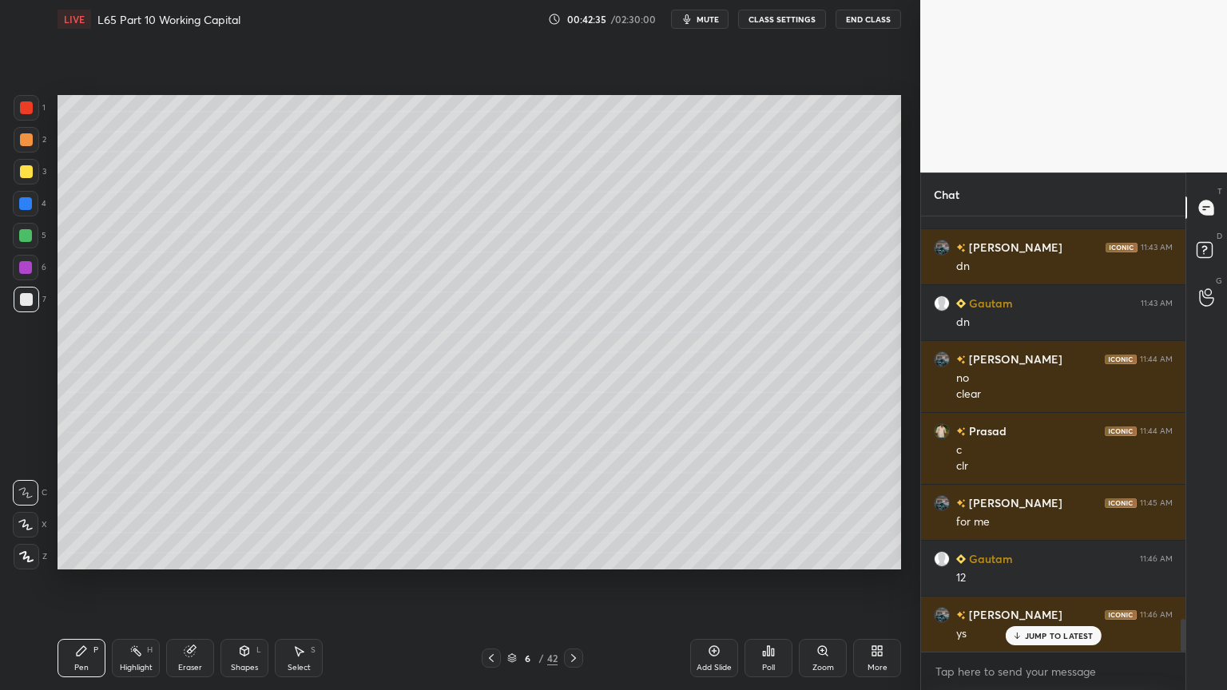
click at [156, 513] on div "Highlight H" at bounding box center [136, 658] width 48 height 38
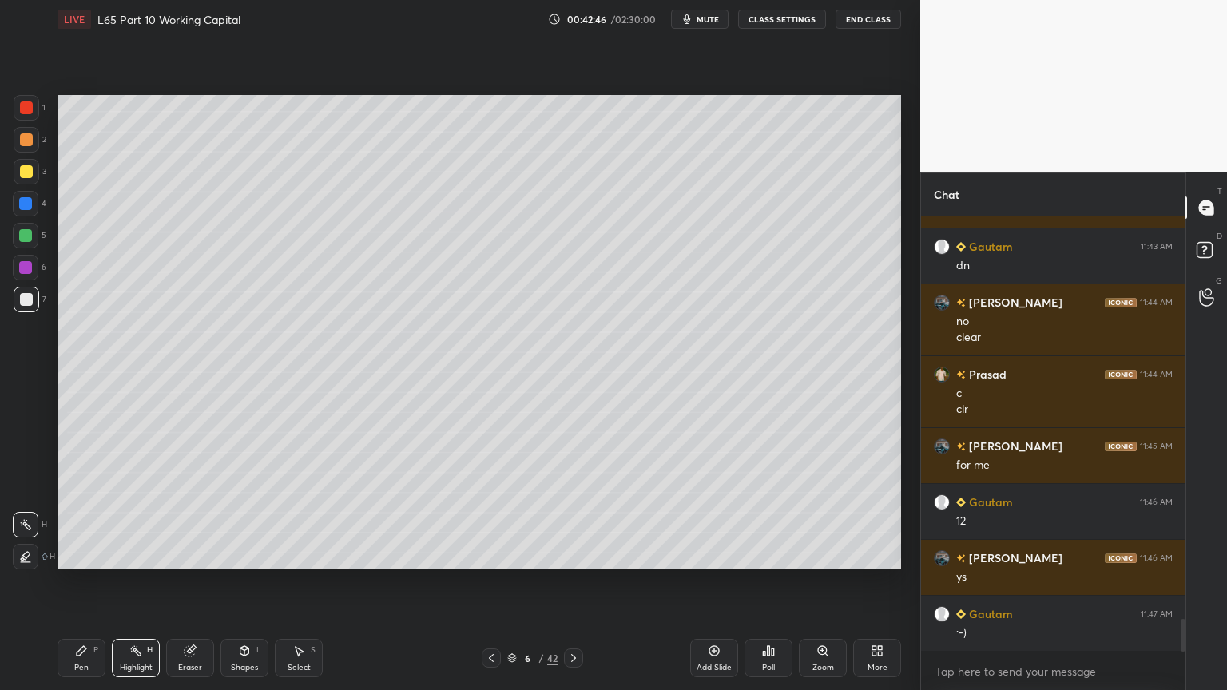
scroll to position [5446, 0]
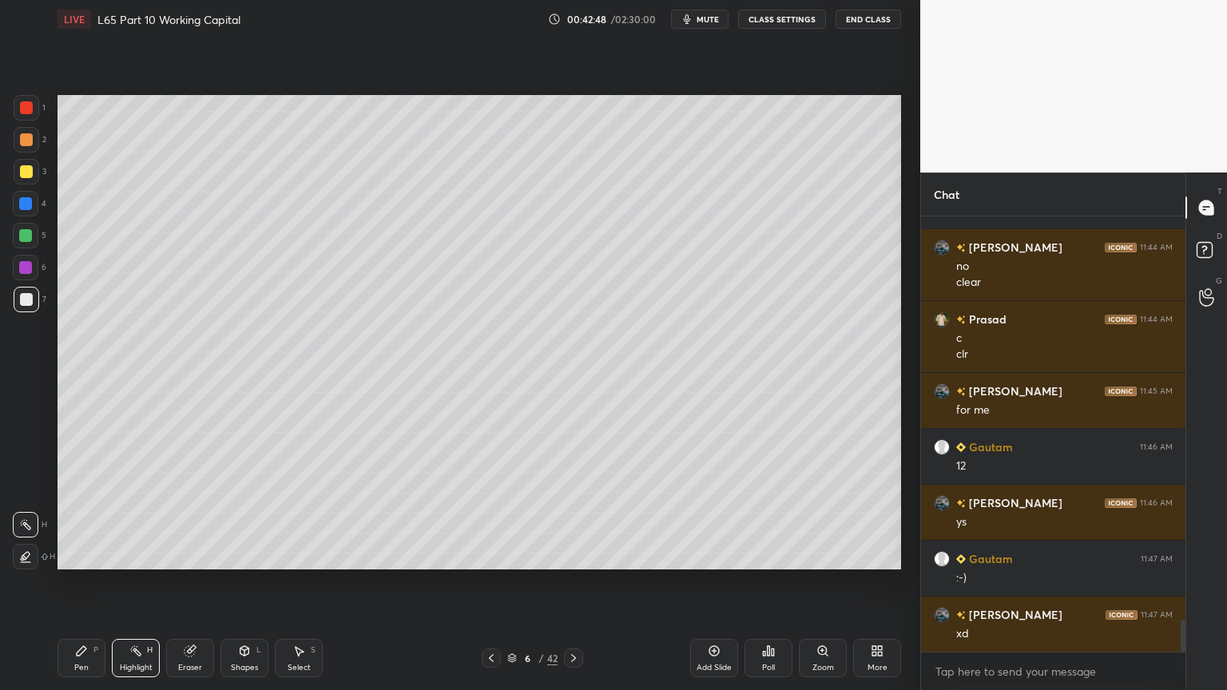
click at [97, 513] on div "P" at bounding box center [95, 650] width 5 height 8
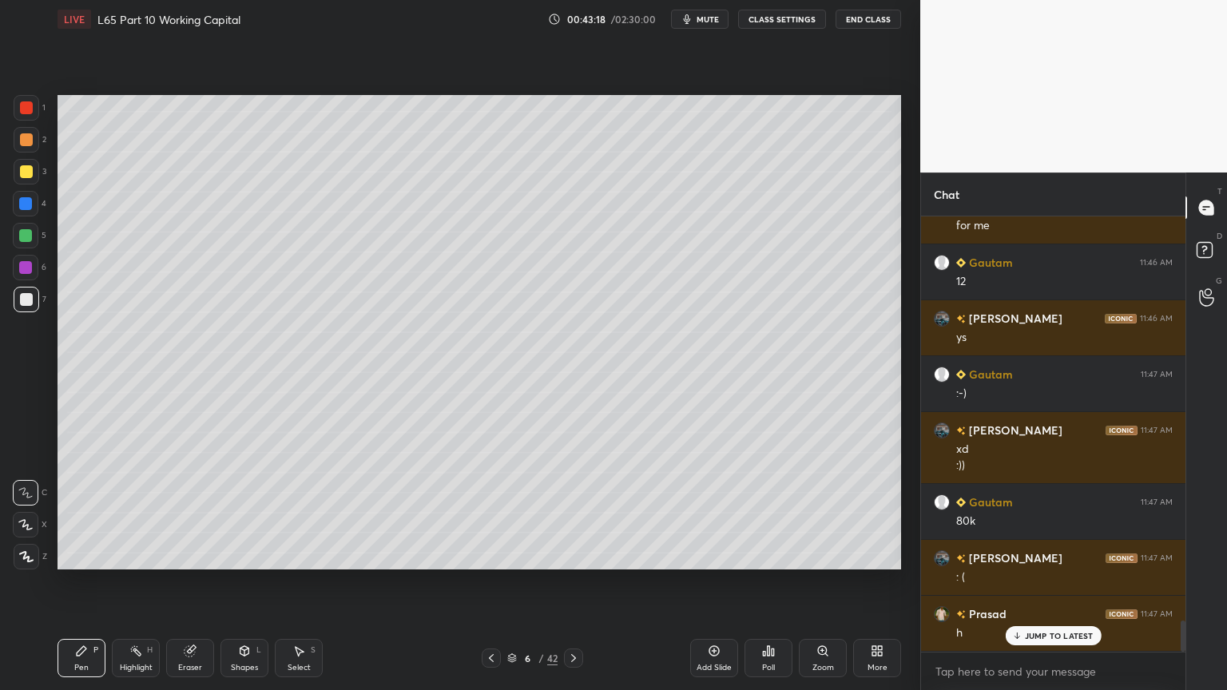
scroll to position [5686, 0]
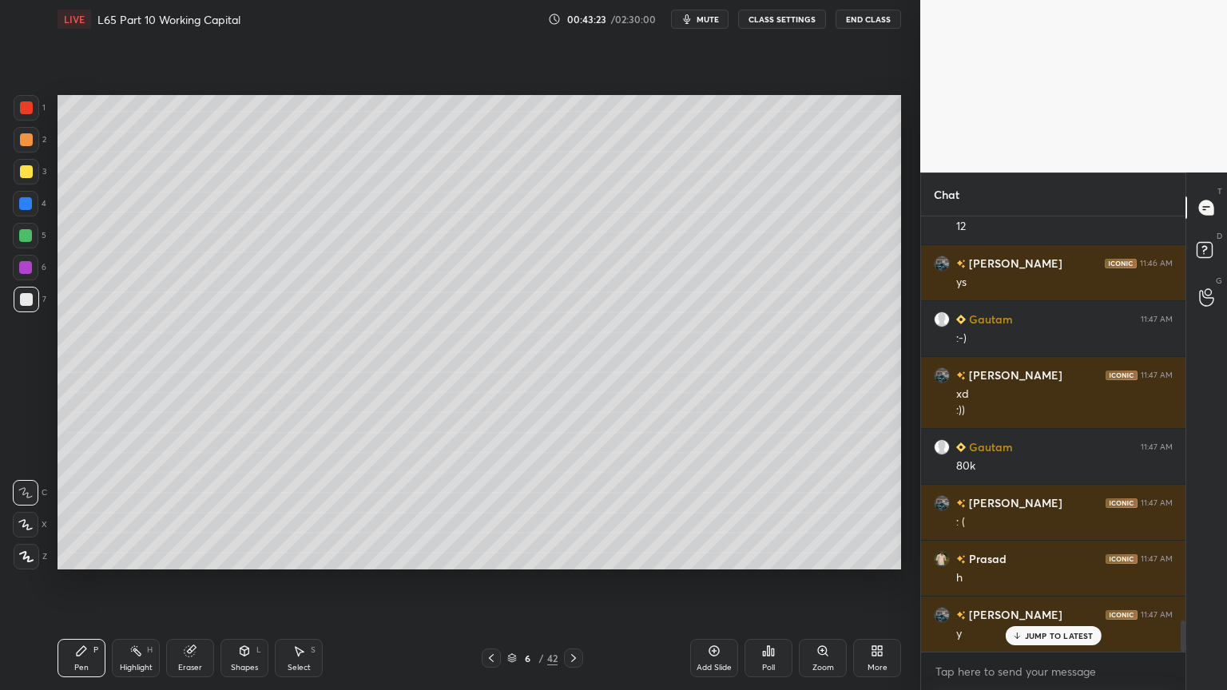
click at [185, 513] on div "Eraser" at bounding box center [190, 668] width 24 height 8
click at [81, 513] on div "Pen P" at bounding box center [81, 658] width 48 height 38
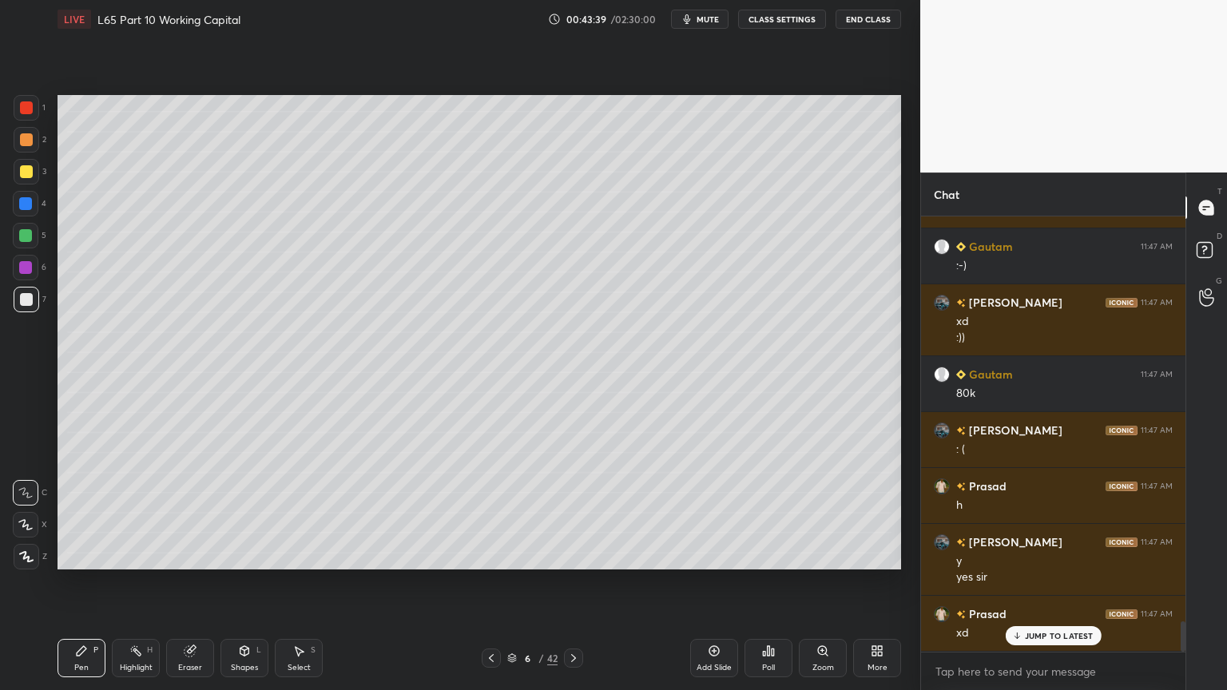
scroll to position [5814, 0]
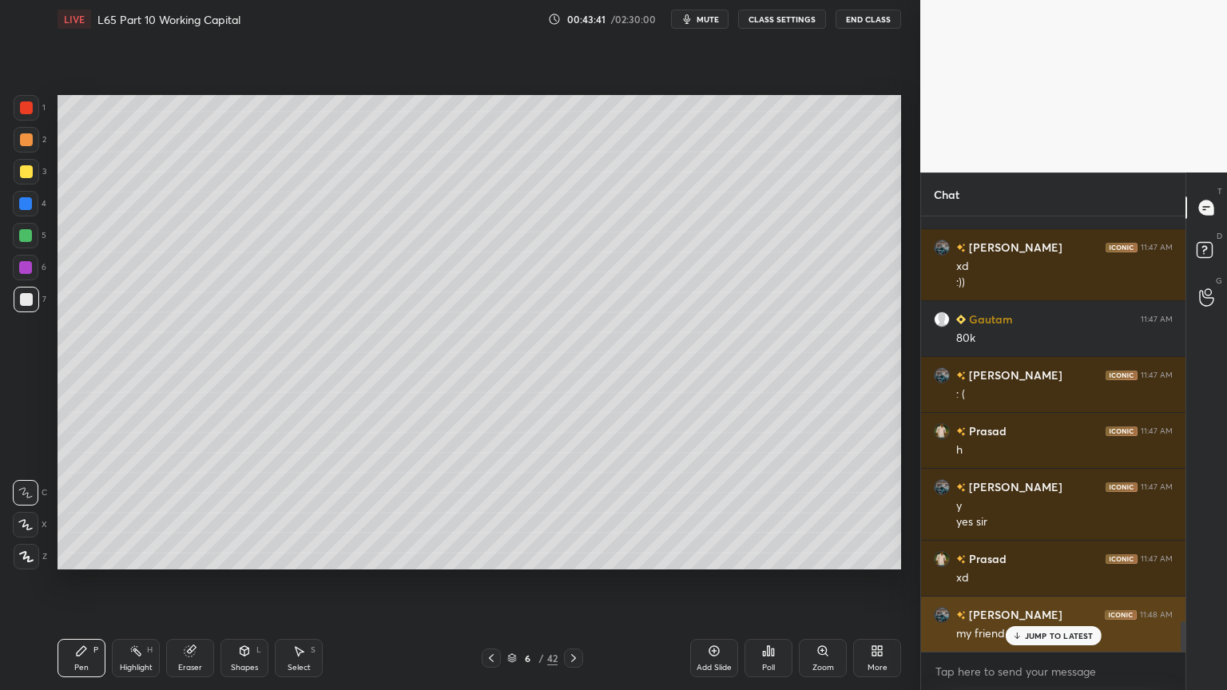
click at [1031, 513] on p "JUMP TO LATEST" at bounding box center [1059, 636] width 69 height 10
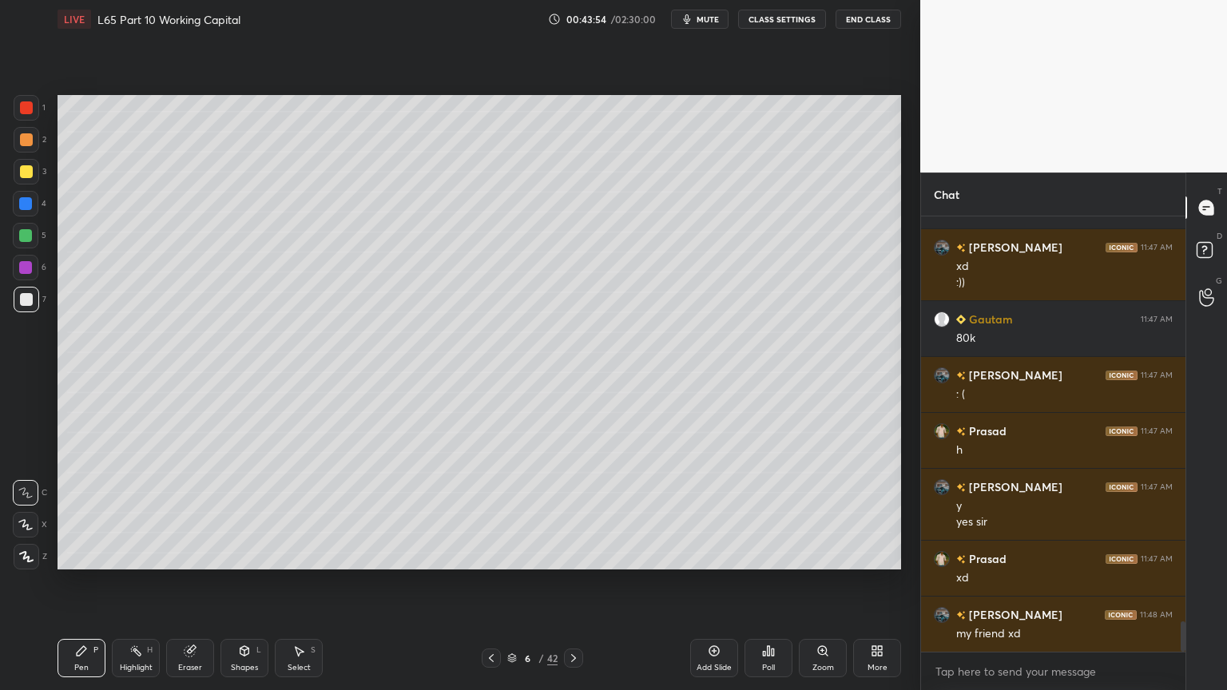
click at [187, 513] on icon at bounding box center [189, 651] width 10 height 10
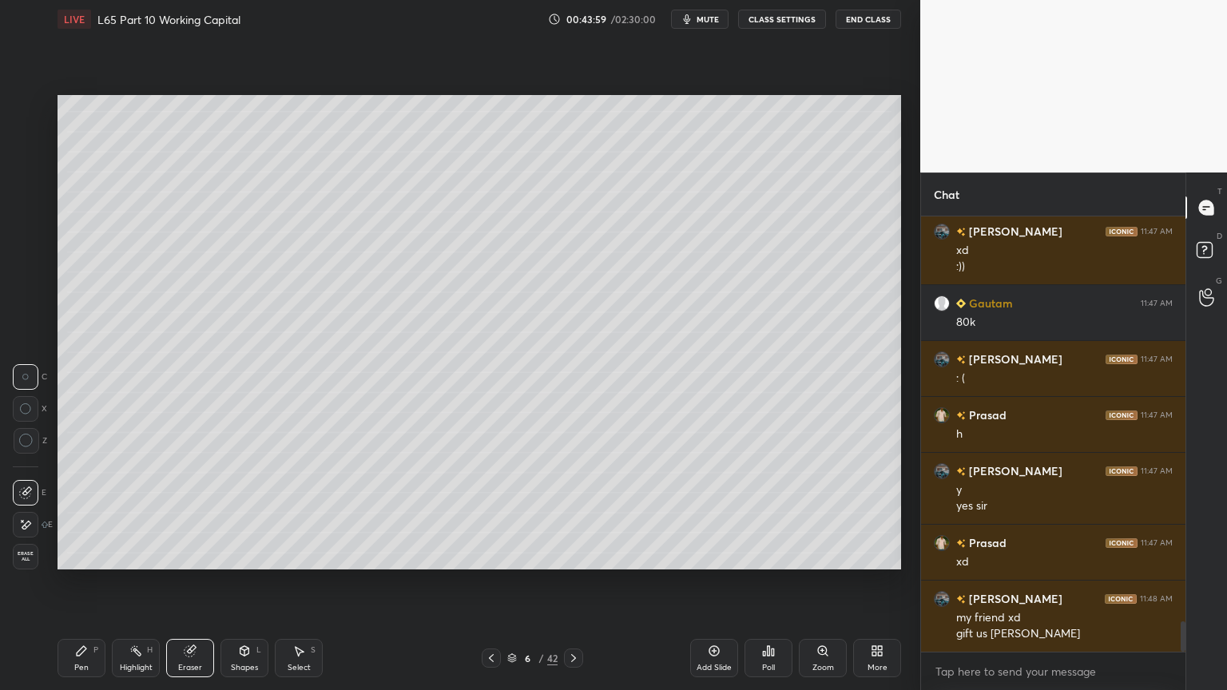
click at [81, 513] on icon at bounding box center [82, 651] width 10 height 10
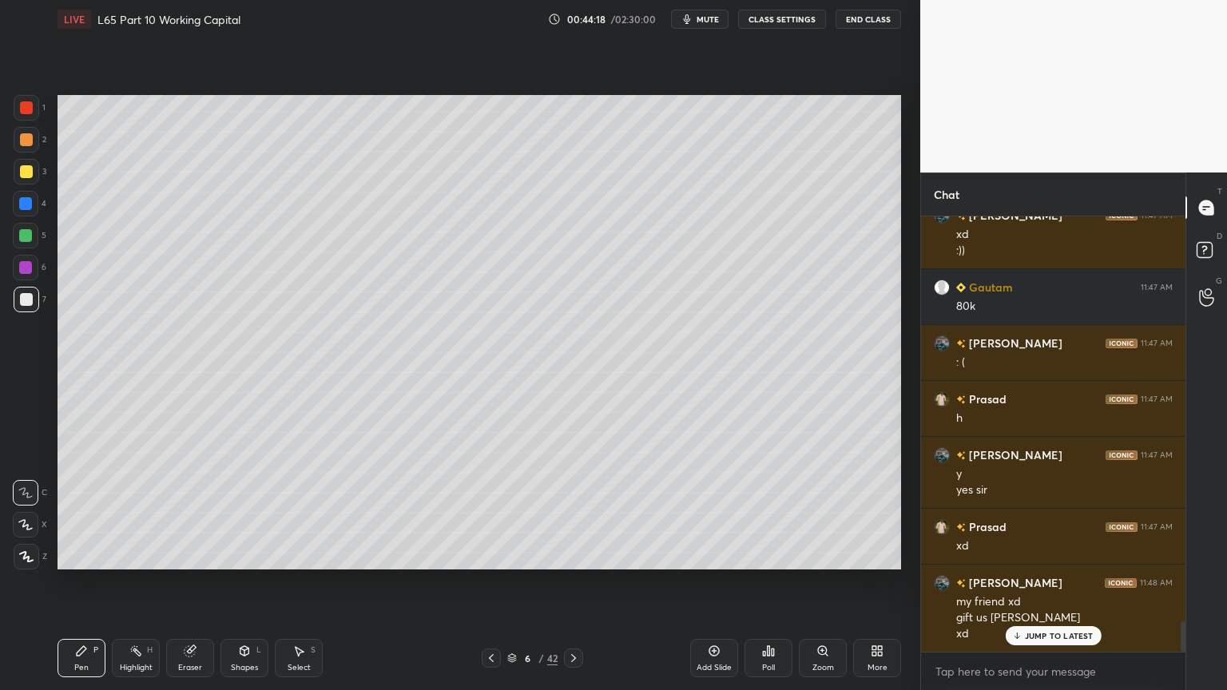
scroll to position [5862, 0]
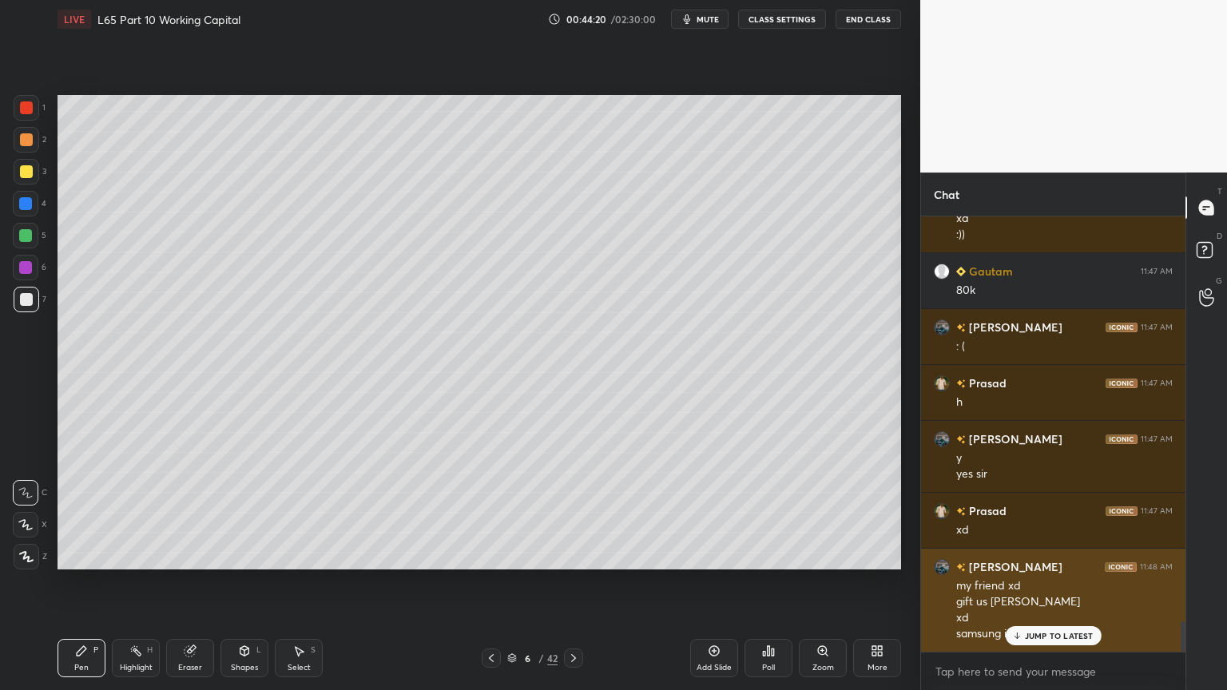
click at [1032, 513] on p "JUMP TO LATEST" at bounding box center [1059, 636] width 69 height 10
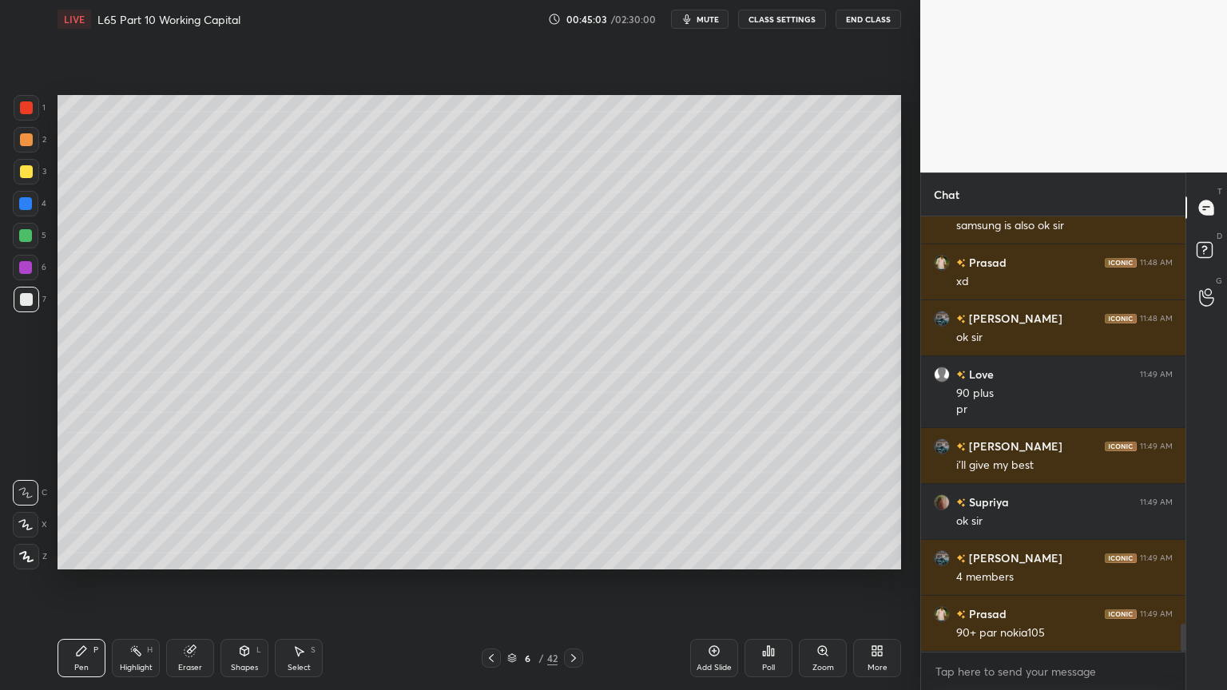
scroll to position [6325, 0]
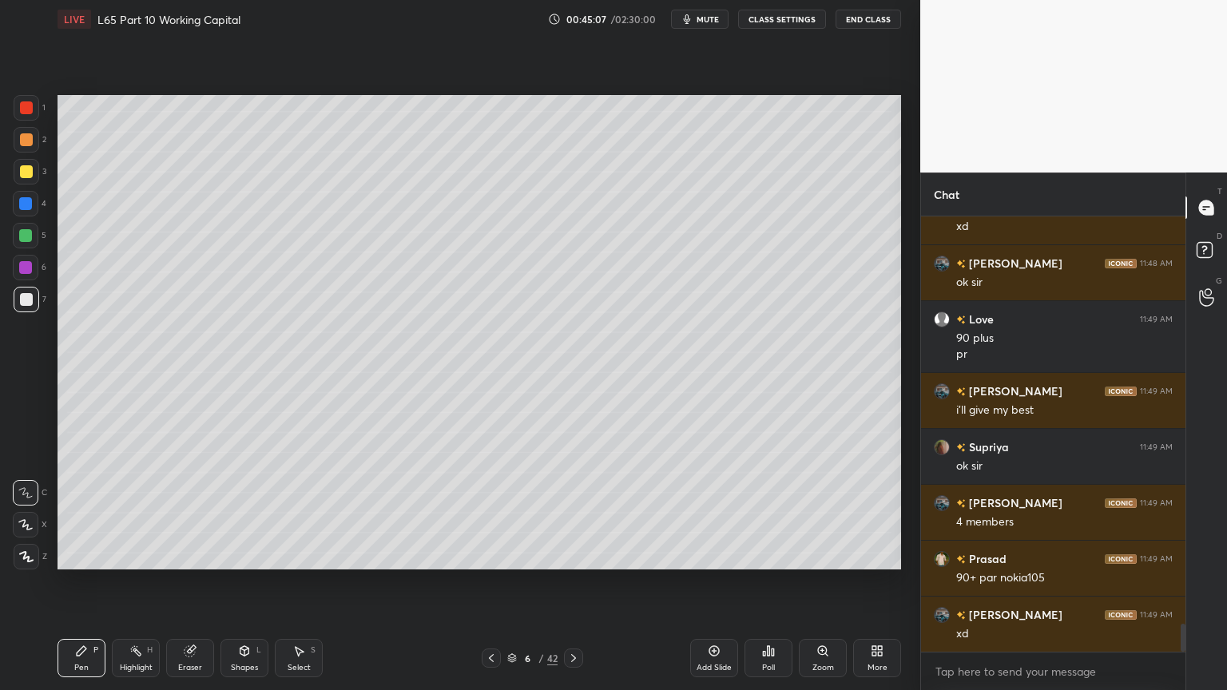
click at [186, 513] on icon at bounding box center [189, 651] width 10 height 10
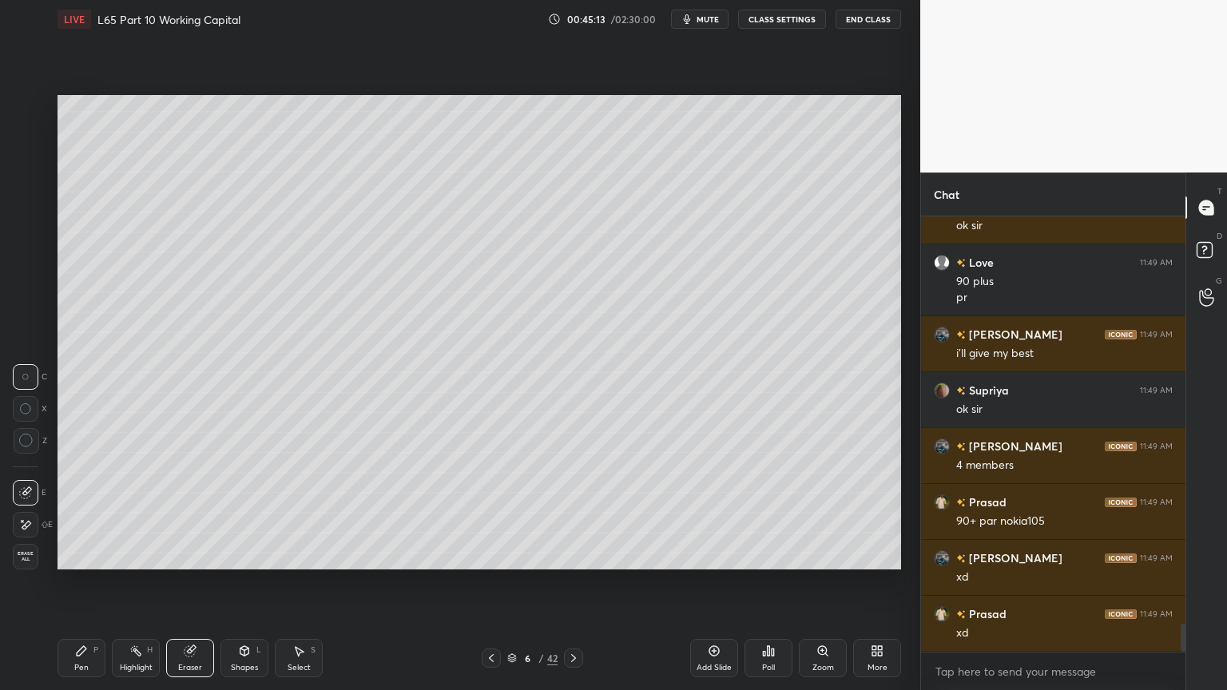
click at [81, 513] on div "Pen P" at bounding box center [81, 658] width 48 height 38
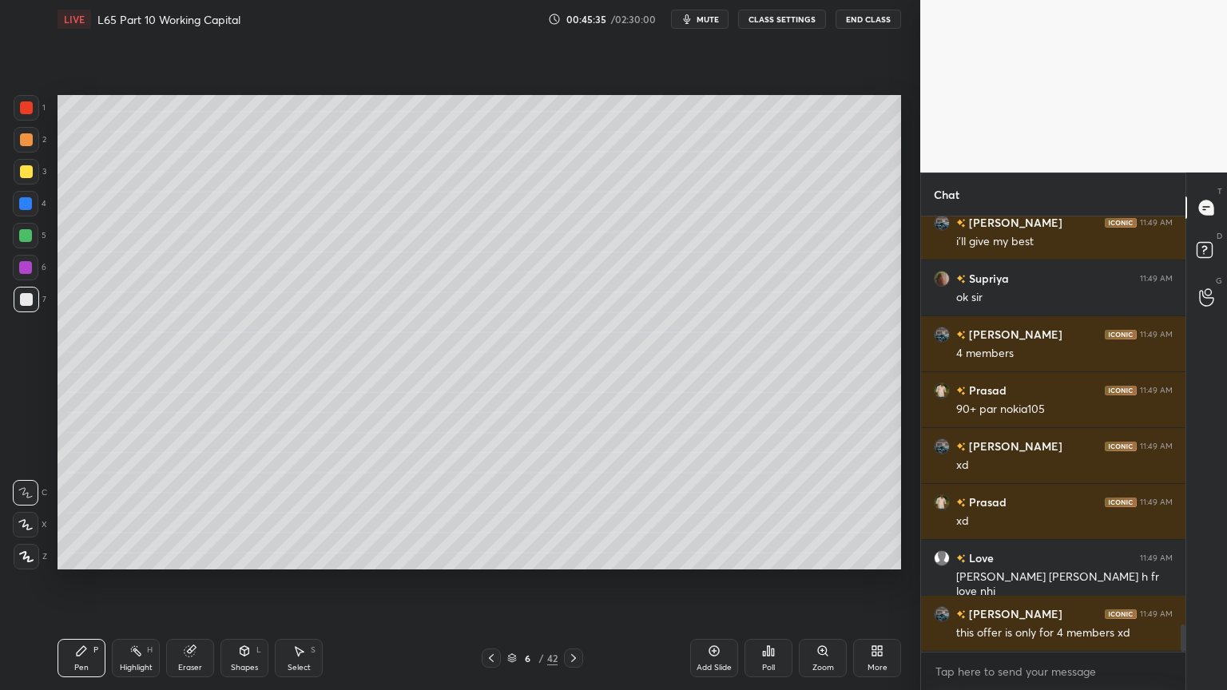
scroll to position [6548, 0]
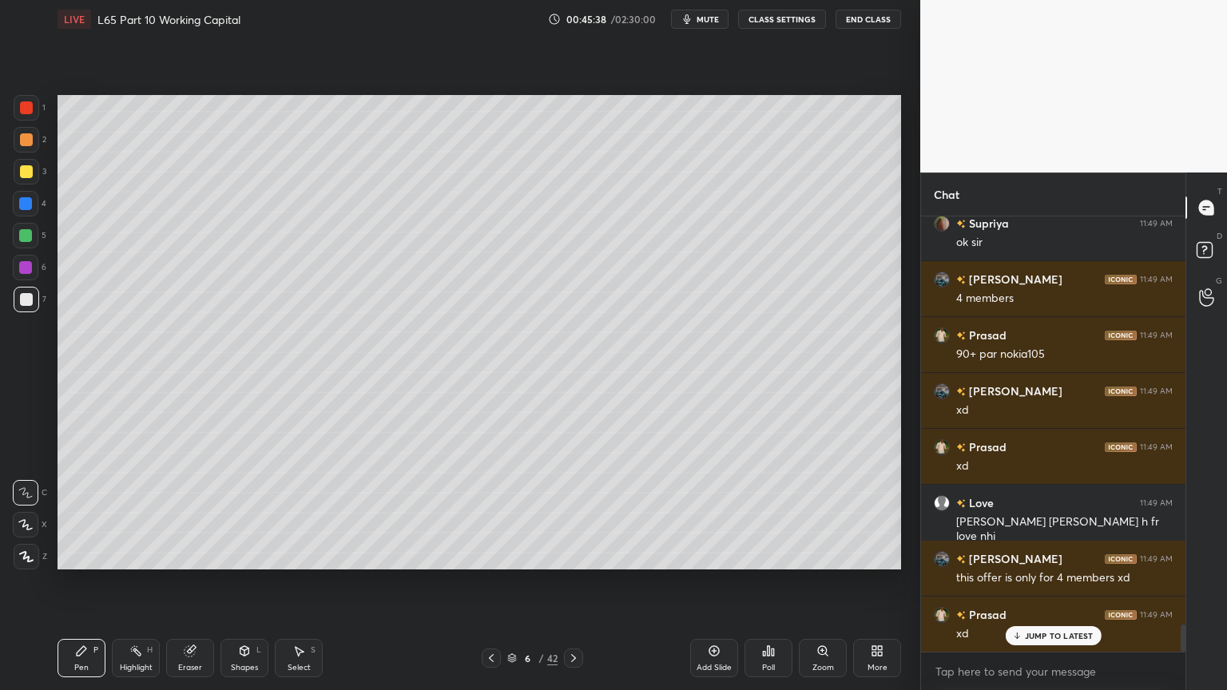
click at [292, 513] on icon at bounding box center [298, 650] width 13 height 13
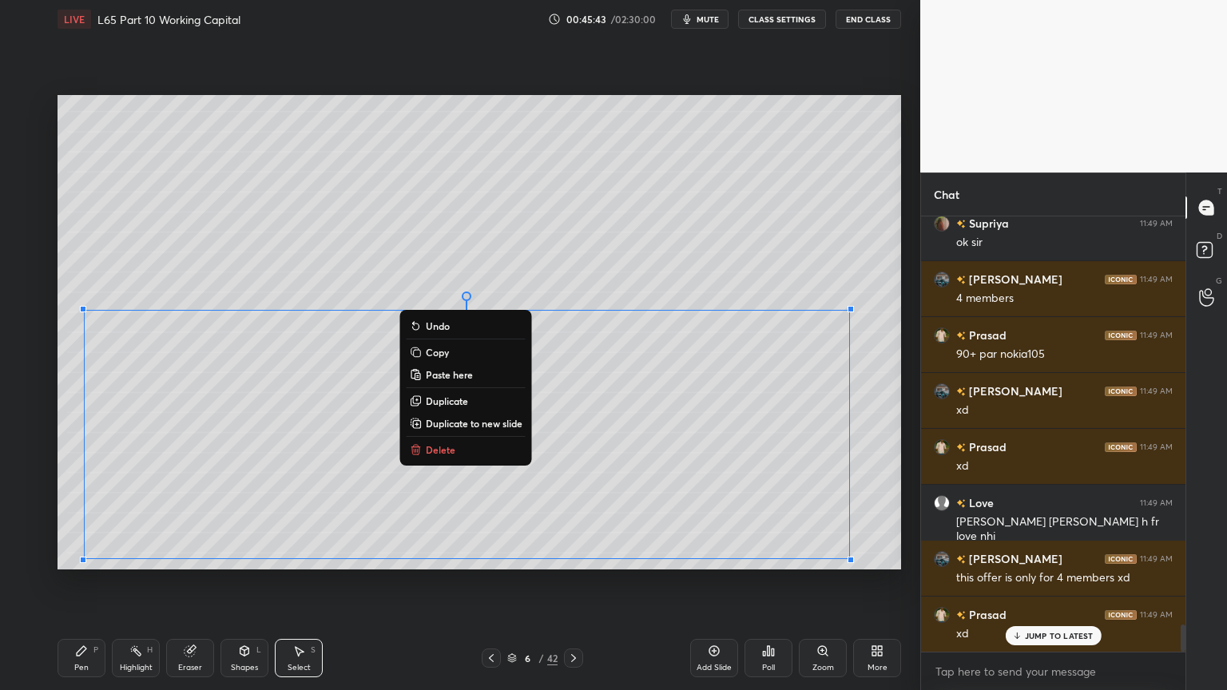
click at [97, 513] on div "Pen P" at bounding box center [81, 658] width 48 height 38
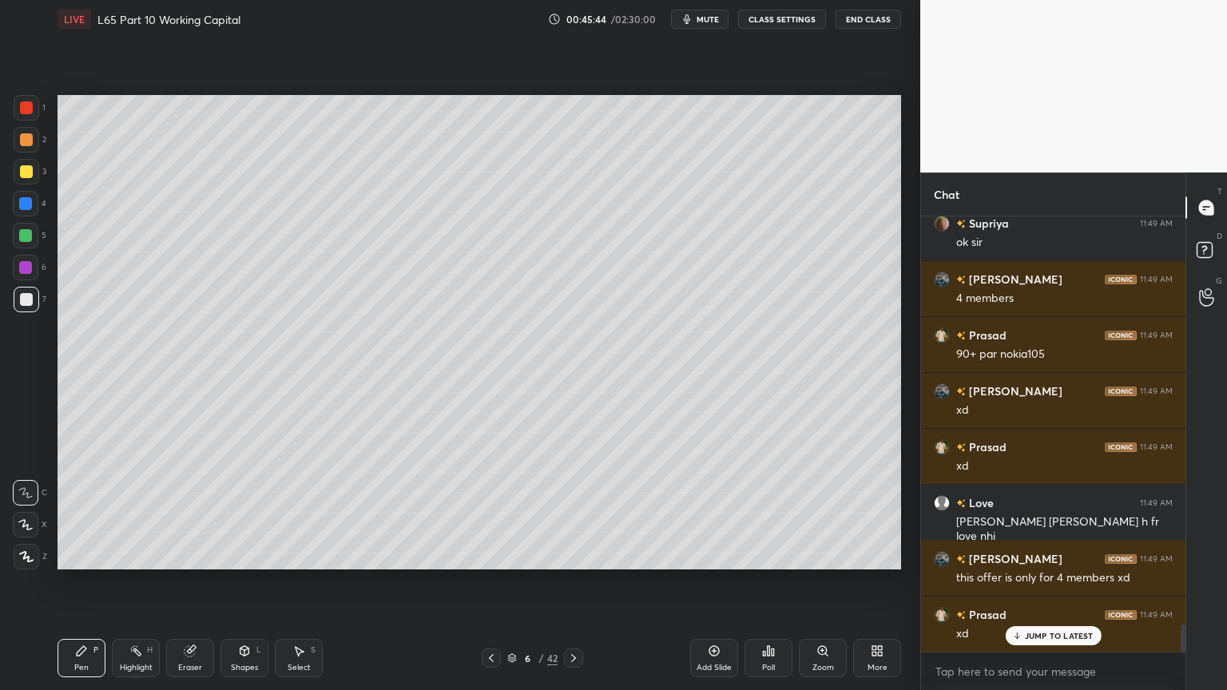
click at [137, 513] on div "Highlight H" at bounding box center [136, 658] width 48 height 38
click at [494, 513] on icon at bounding box center [491, 658] width 13 height 13
click at [567, 513] on icon at bounding box center [573, 658] width 13 height 13
click at [77, 513] on icon at bounding box center [82, 651] width 10 height 10
click at [297, 513] on icon at bounding box center [299, 652] width 9 height 10
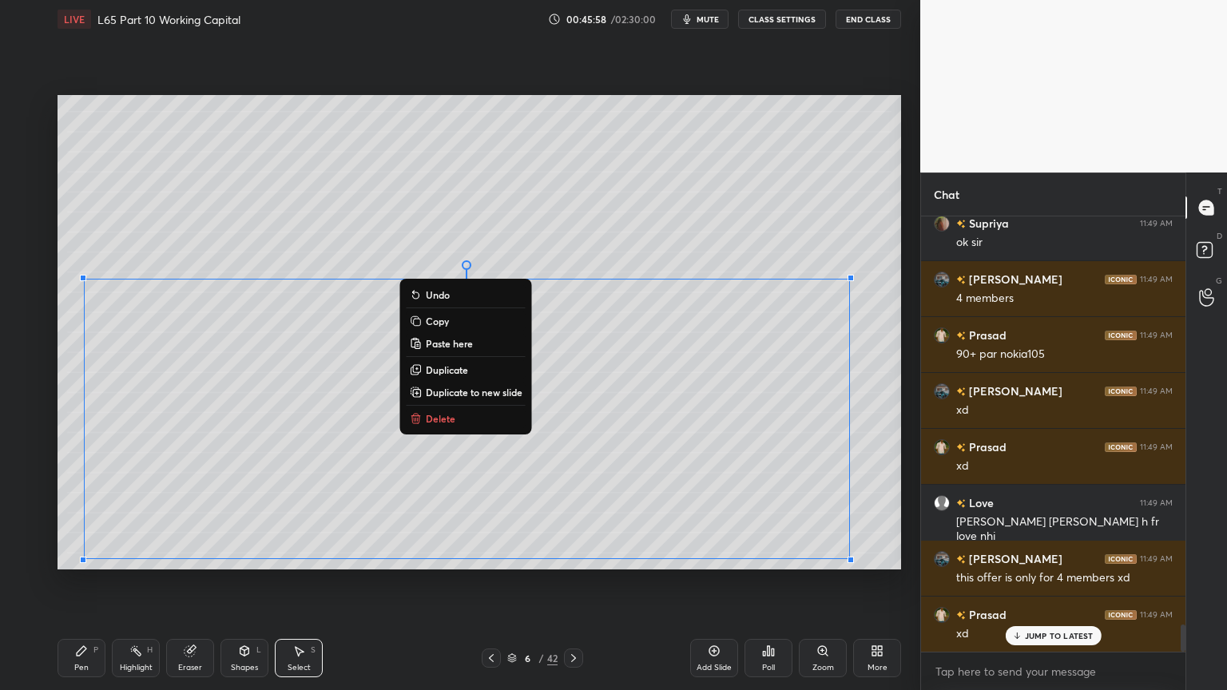
click at [417, 418] on icon at bounding box center [415, 419] width 7 height 7
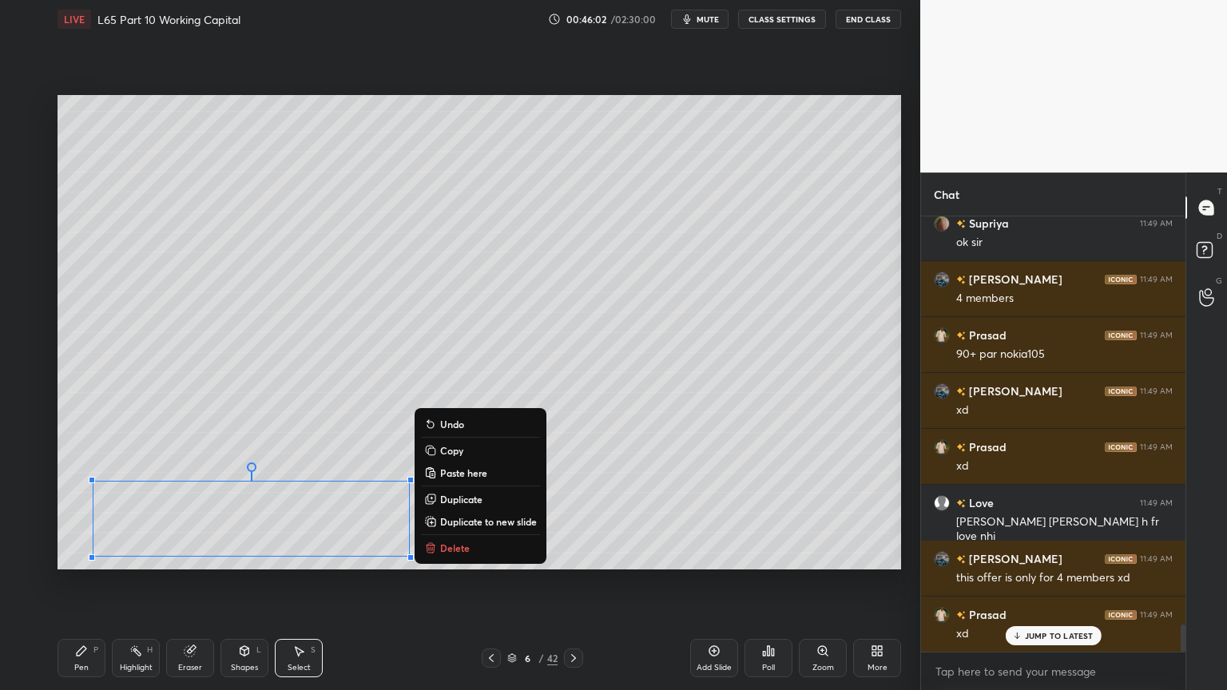
click at [463, 513] on p "Delete" at bounding box center [455, 547] width 30 height 13
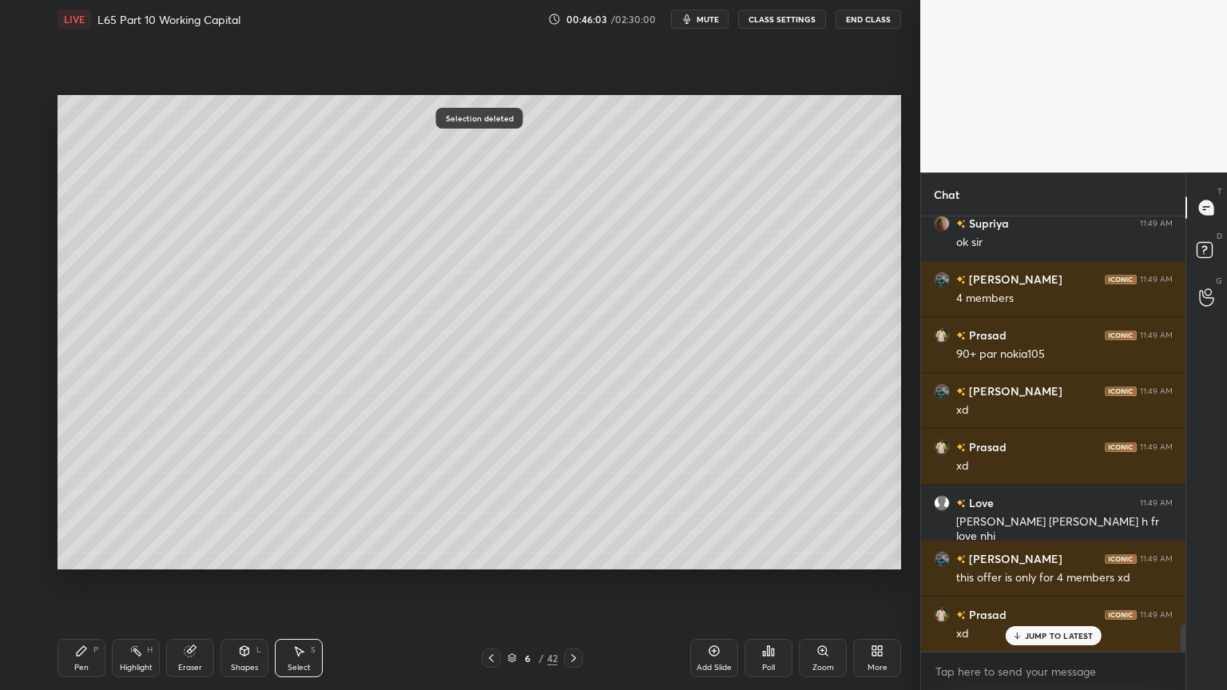
click at [75, 513] on icon at bounding box center [81, 650] width 13 height 13
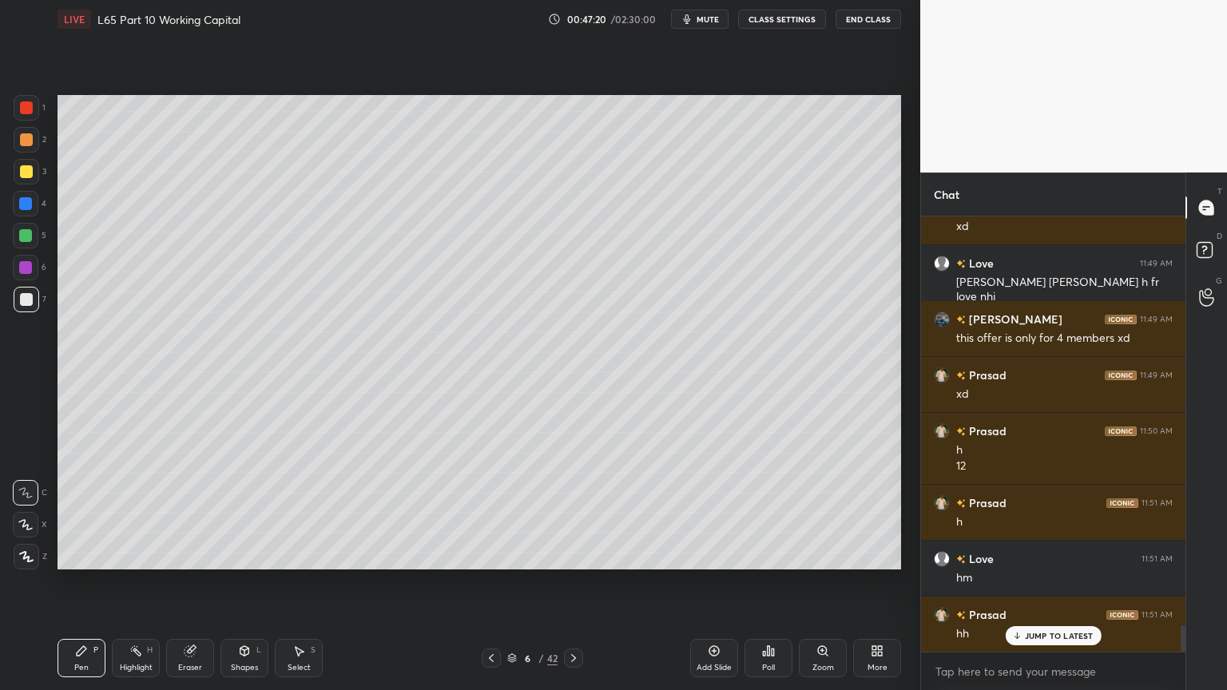
scroll to position [6845, 0]
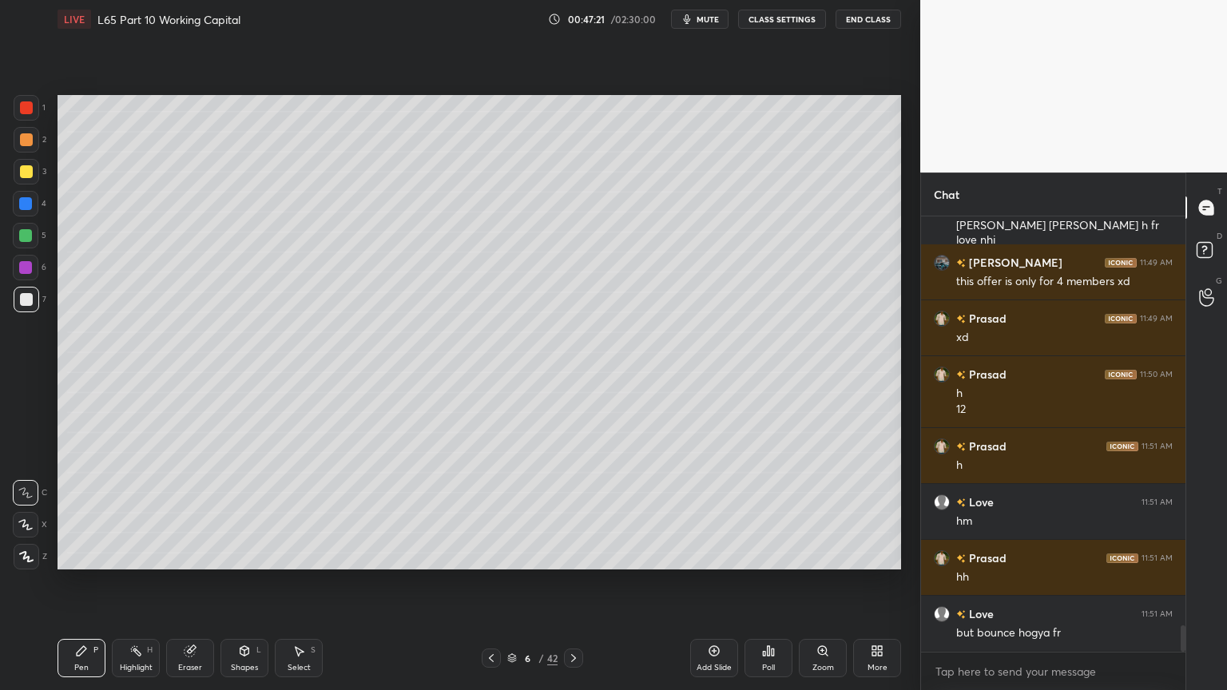
click at [490, 513] on icon at bounding box center [491, 658] width 13 height 13
click at [576, 513] on icon at bounding box center [573, 658] width 13 height 13
click at [172, 513] on div "Eraser" at bounding box center [190, 658] width 48 height 38
click at [118, 513] on div "Highlight H" at bounding box center [136, 658] width 48 height 38
click at [124, 513] on div "Highlight H" at bounding box center [136, 658] width 48 height 38
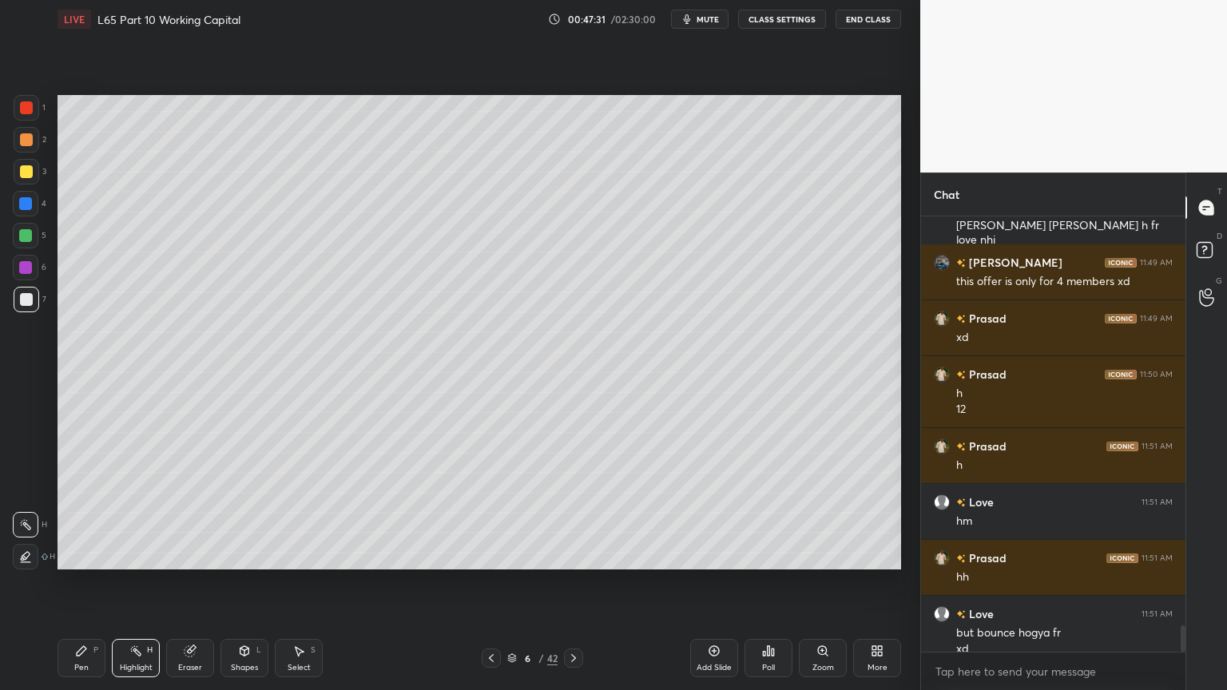
scroll to position [6861, 0]
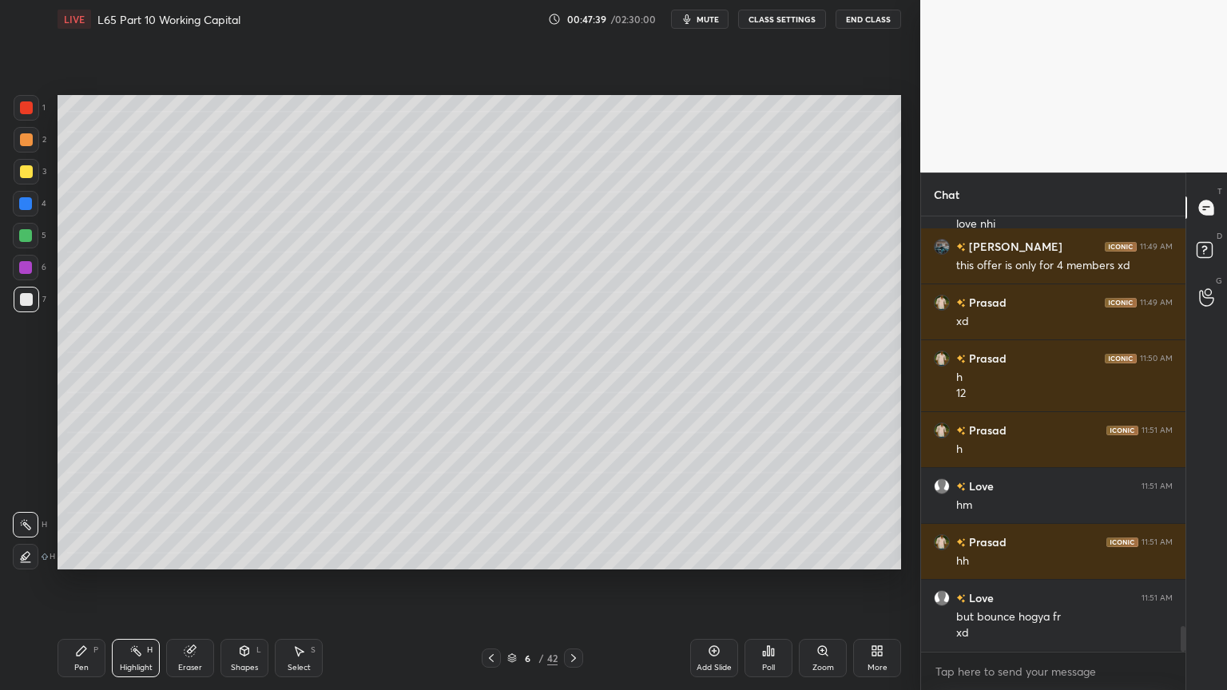
click at [494, 513] on icon at bounding box center [491, 658] width 13 height 13
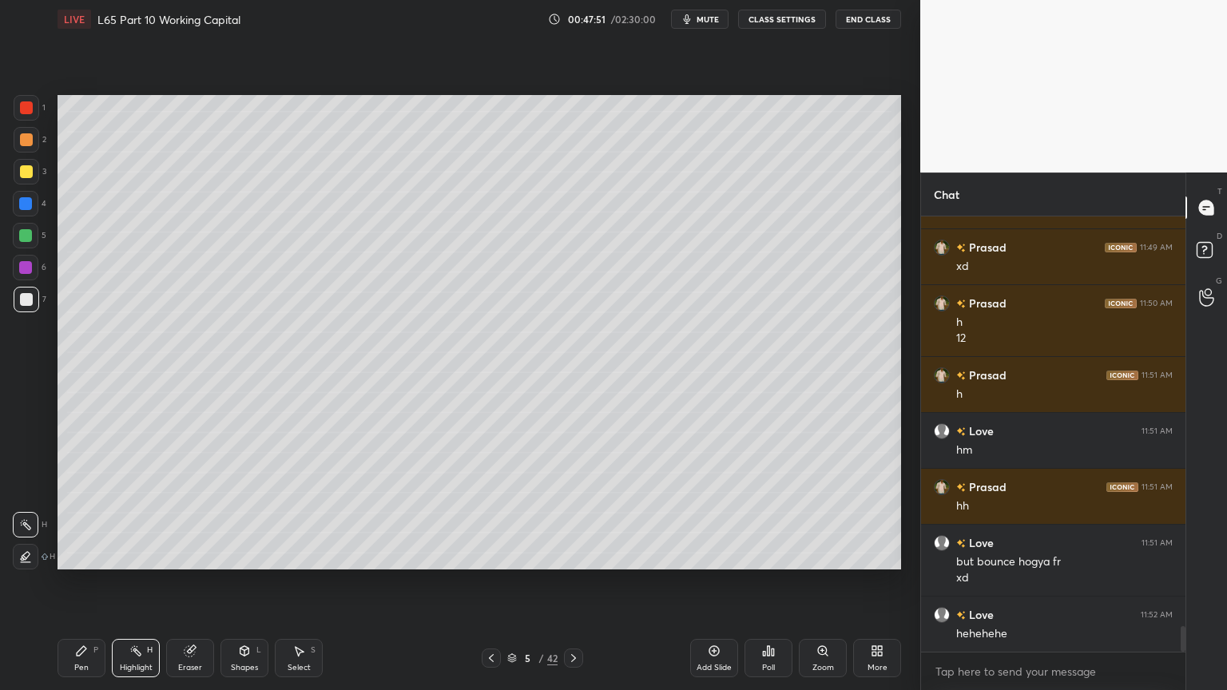
click at [575, 513] on icon at bounding box center [573, 658] width 13 height 13
click at [487, 513] on icon at bounding box center [491, 658] width 13 height 13
click at [573, 513] on icon at bounding box center [573, 658] width 5 height 8
click at [89, 513] on div "Pen P" at bounding box center [81, 658] width 48 height 38
click at [488, 513] on icon at bounding box center [491, 658] width 13 height 13
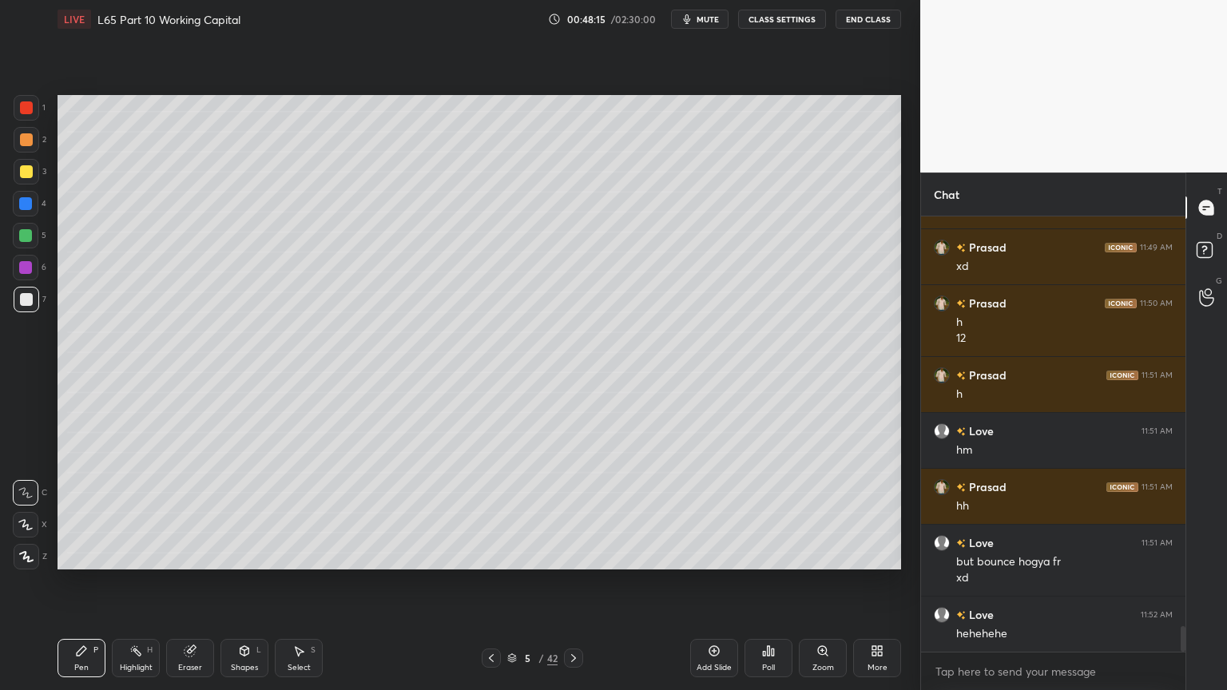
click at [558, 513] on div "Pen P Highlight H Eraser Shapes L Select S 5 / 42 Add Slide Poll Zoom More" at bounding box center [478, 658] width 843 height 64
click at [571, 513] on icon at bounding box center [573, 658] width 13 height 13
click at [141, 513] on div "Highlight H" at bounding box center [136, 658] width 48 height 38
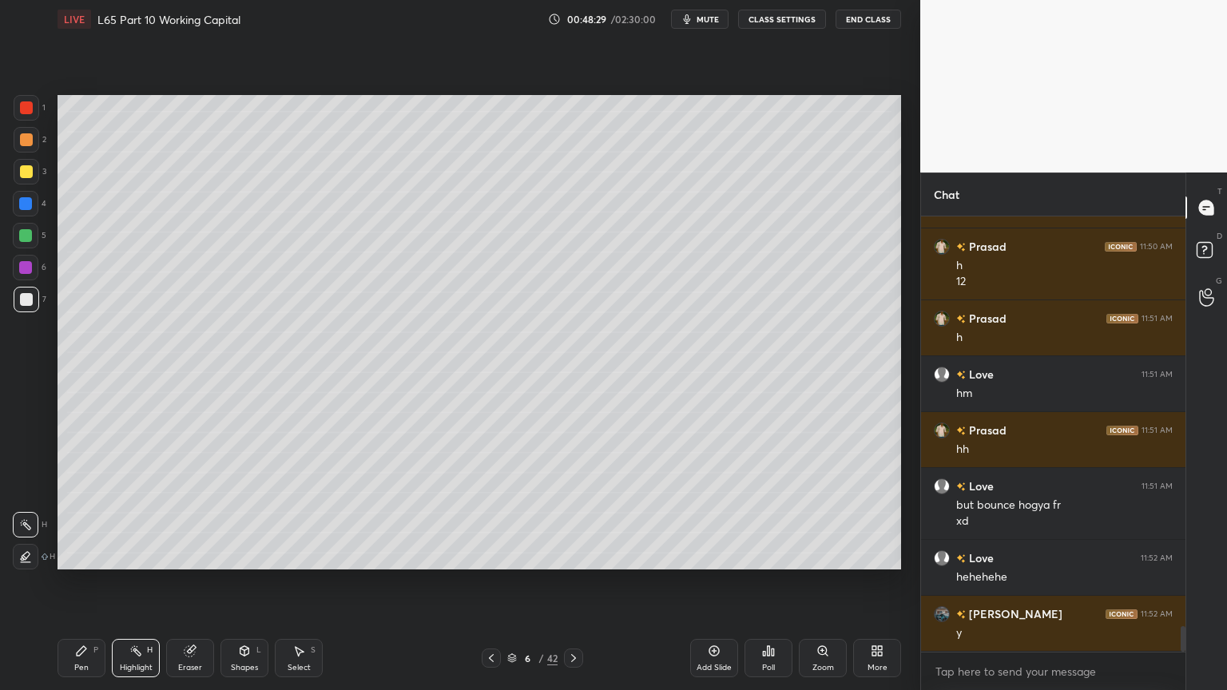
click at [293, 513] on icon at bounding box center [298, 650] width 13 height 13
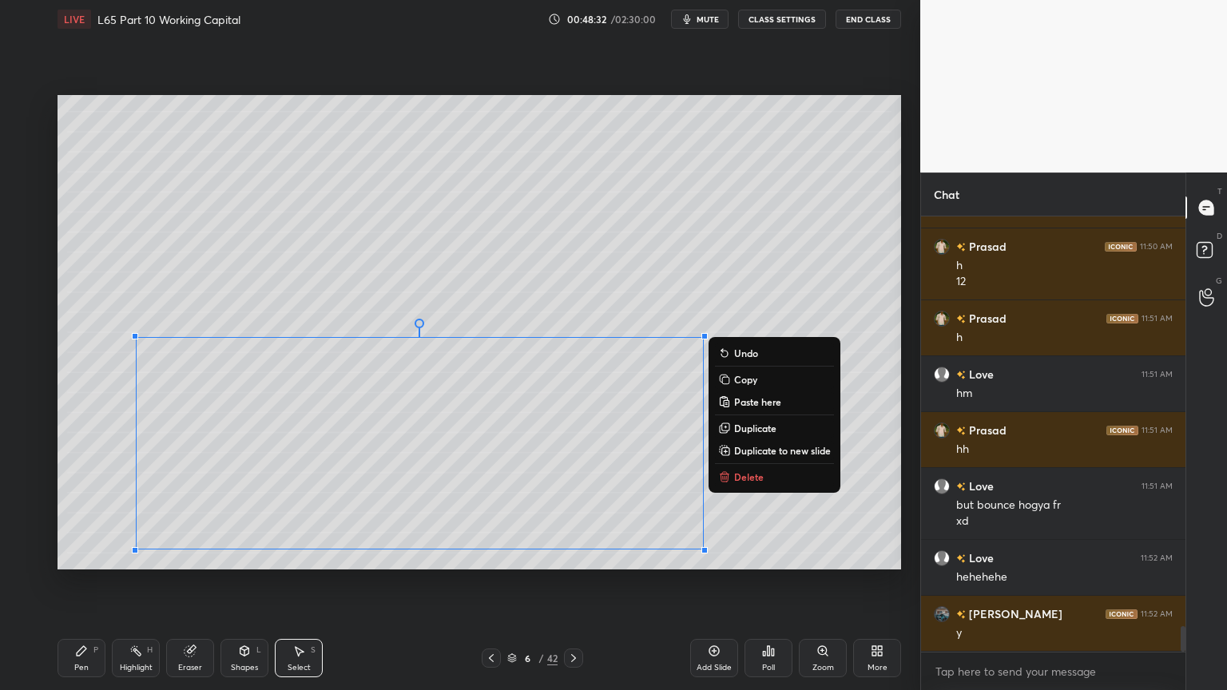
click at [732, 470] on button "Delete" at bounding box center [774, 476] width 119 height 19
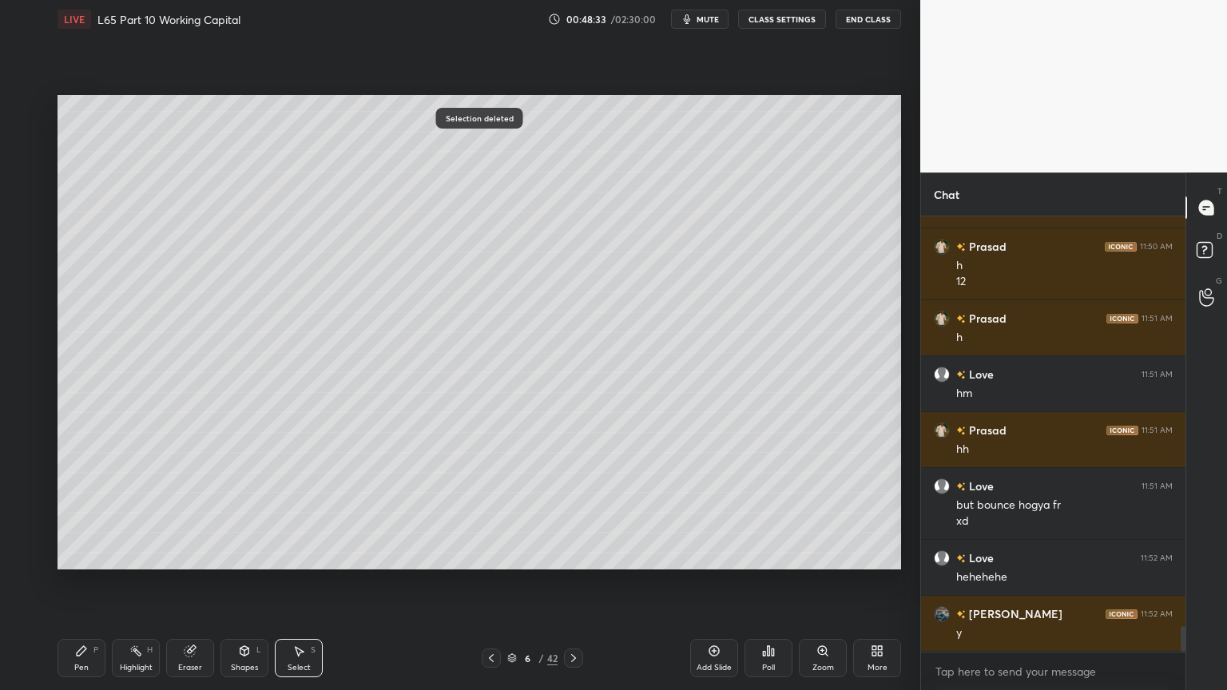
click at [77, 513] on div "Pen P" at bounding box center [81, 658] width 48 height 38
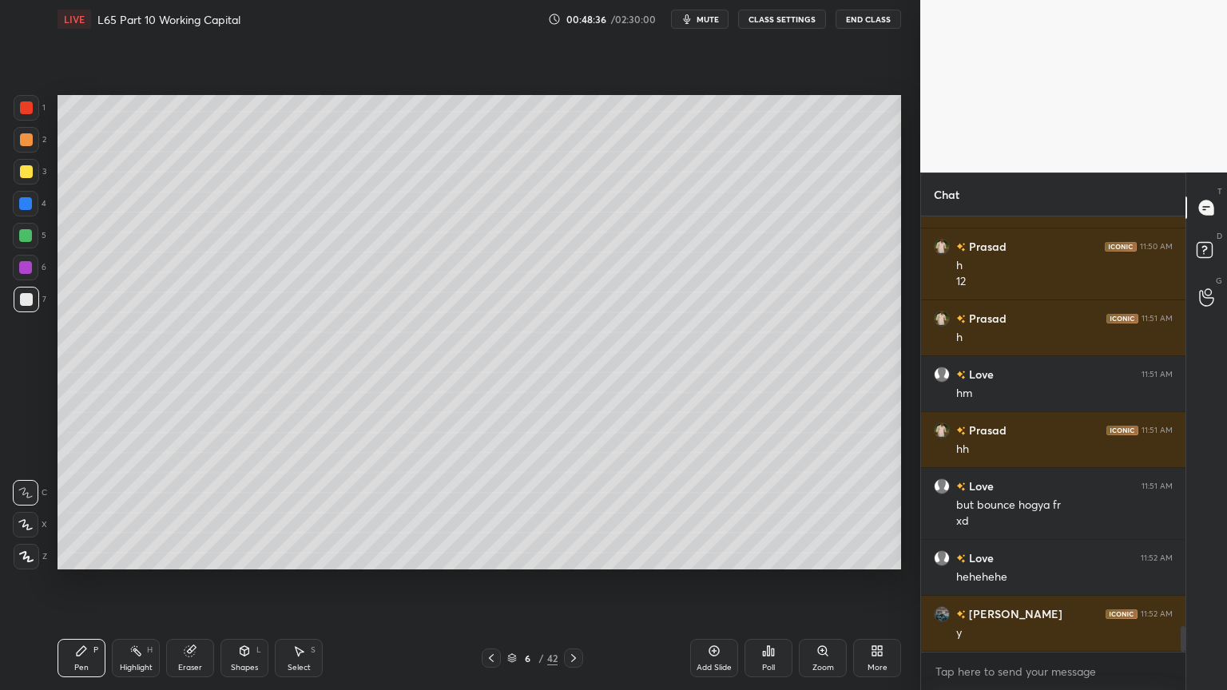
scroll to position [6988, 0]
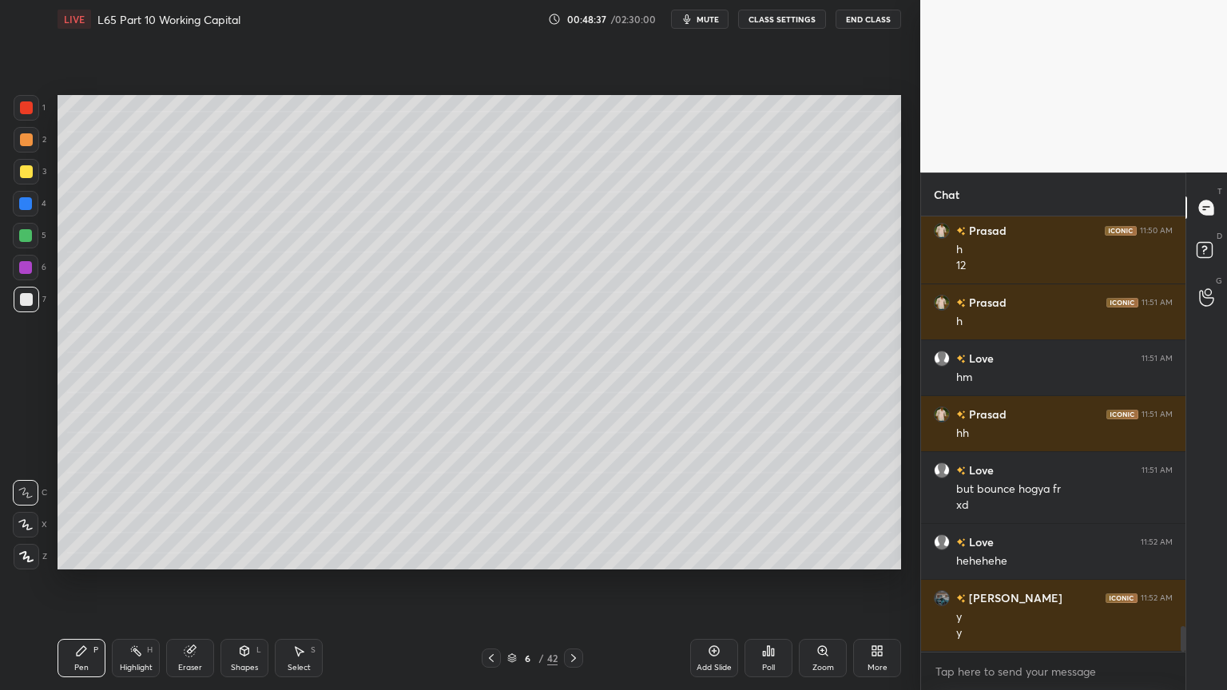
click at [489, 513] on icon at bounding box center [491, 658] width 5 height 8
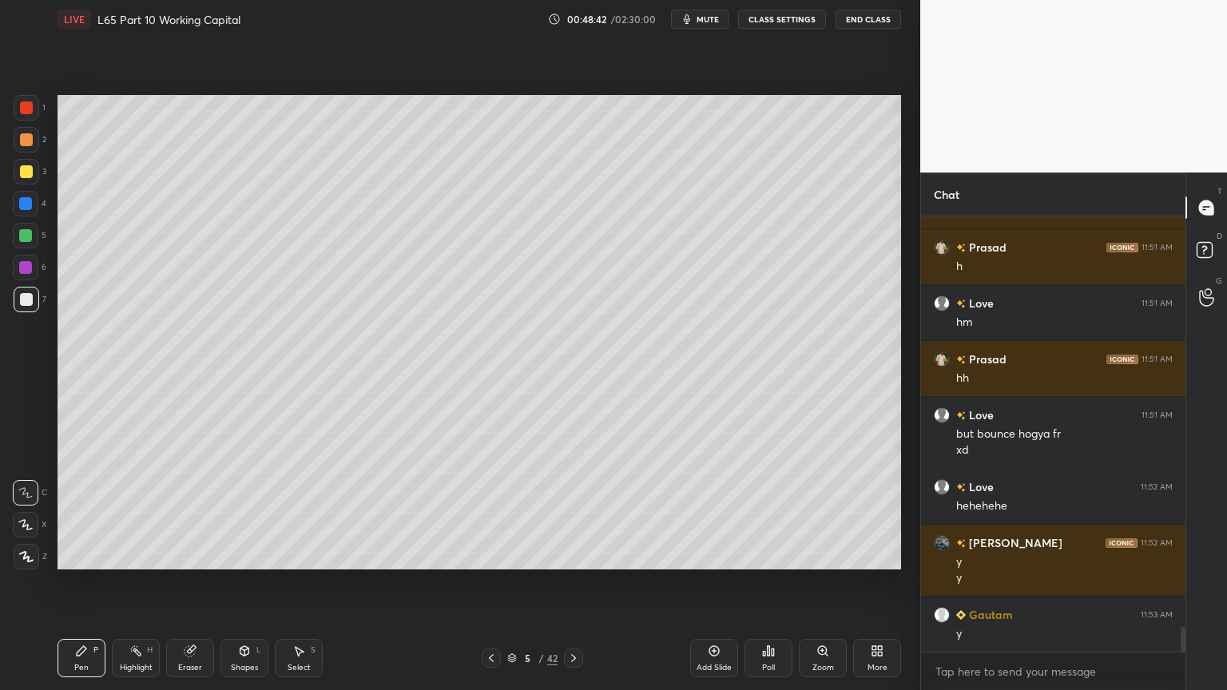
scroll to position [7100, 0]
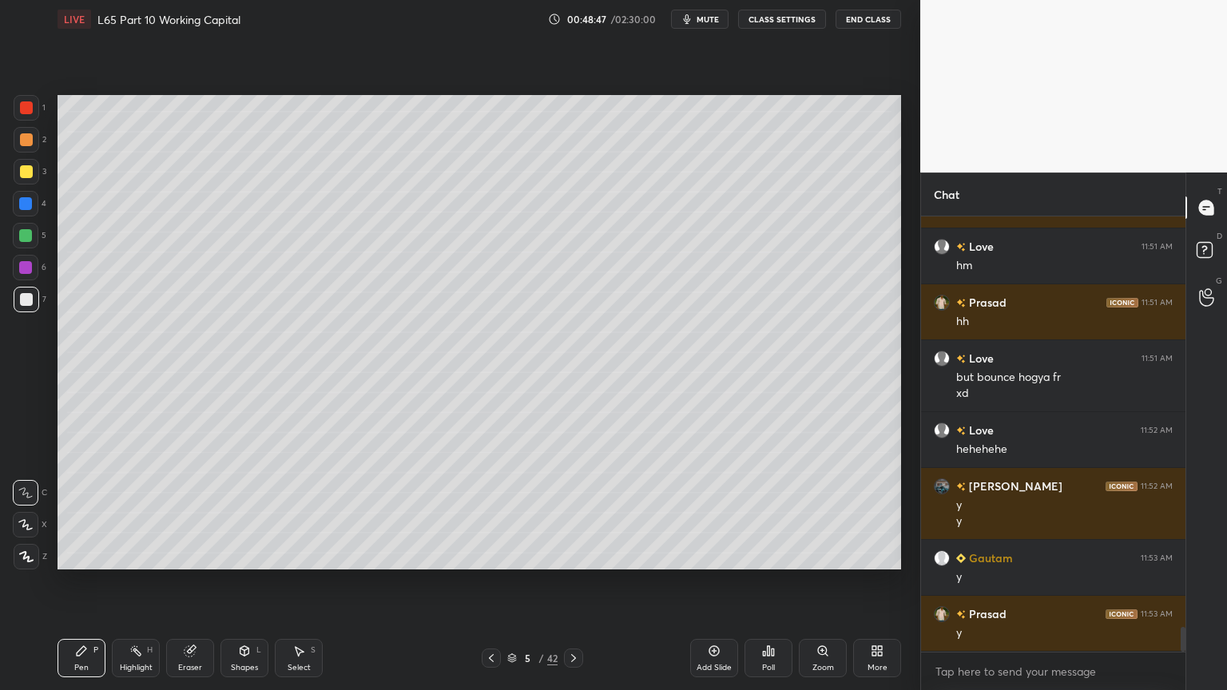
click at [570, 513] on icon at bounding box center [573, 658] width 13 height 13
click at [33, 173] on div at bounding box center [27, 172] width 26 height 26
click at [301, 513] on icon at bounding box center [298, 650] width 13 height 13
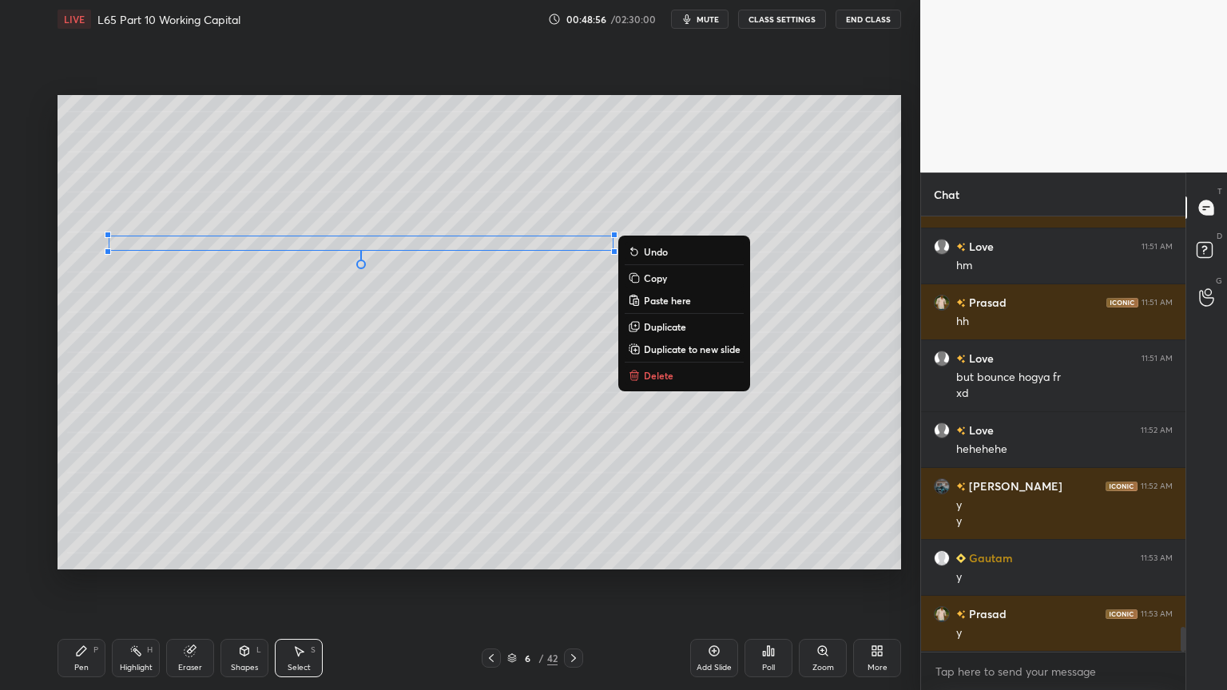
click at [141, 431] on div "0 ° Undo Copy Paste here Duplicate Duplicate to new slide Delete" at bounding box center [478, 332] width 843 height 474
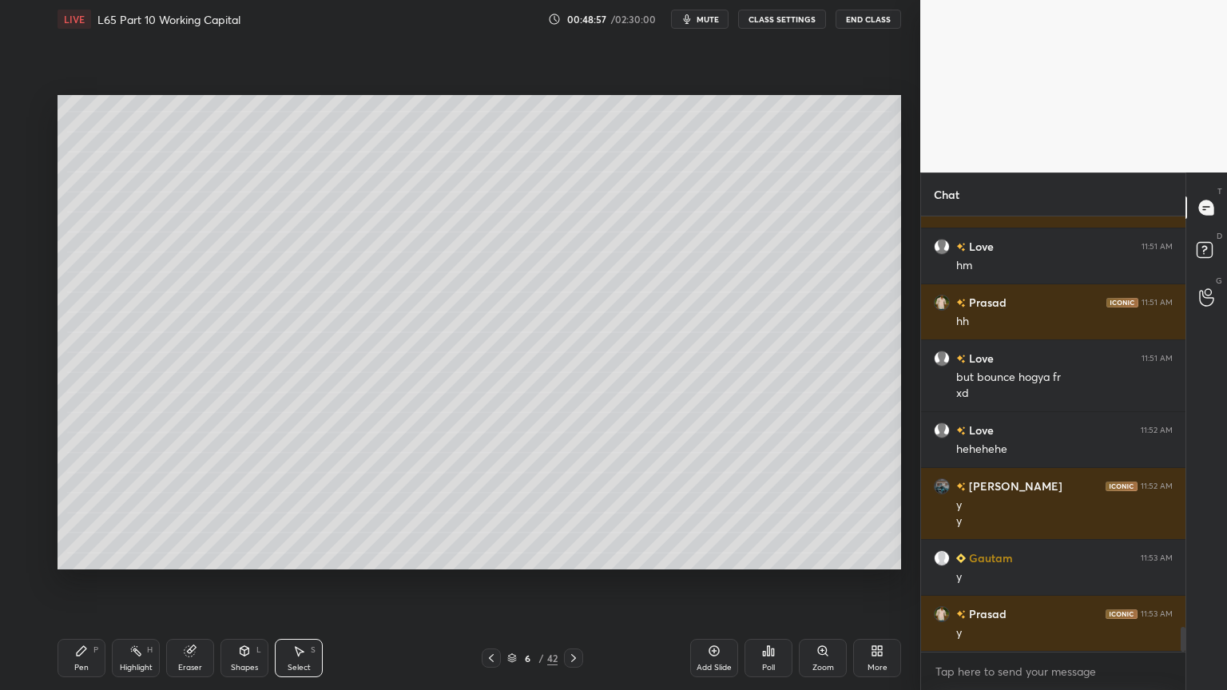
click at [89, 513] on div "Pen P" at bounding box center [81, 658] width 48 height 38
click at [245, 513] on icon at bounding box center [244, 651] width 9 height 10
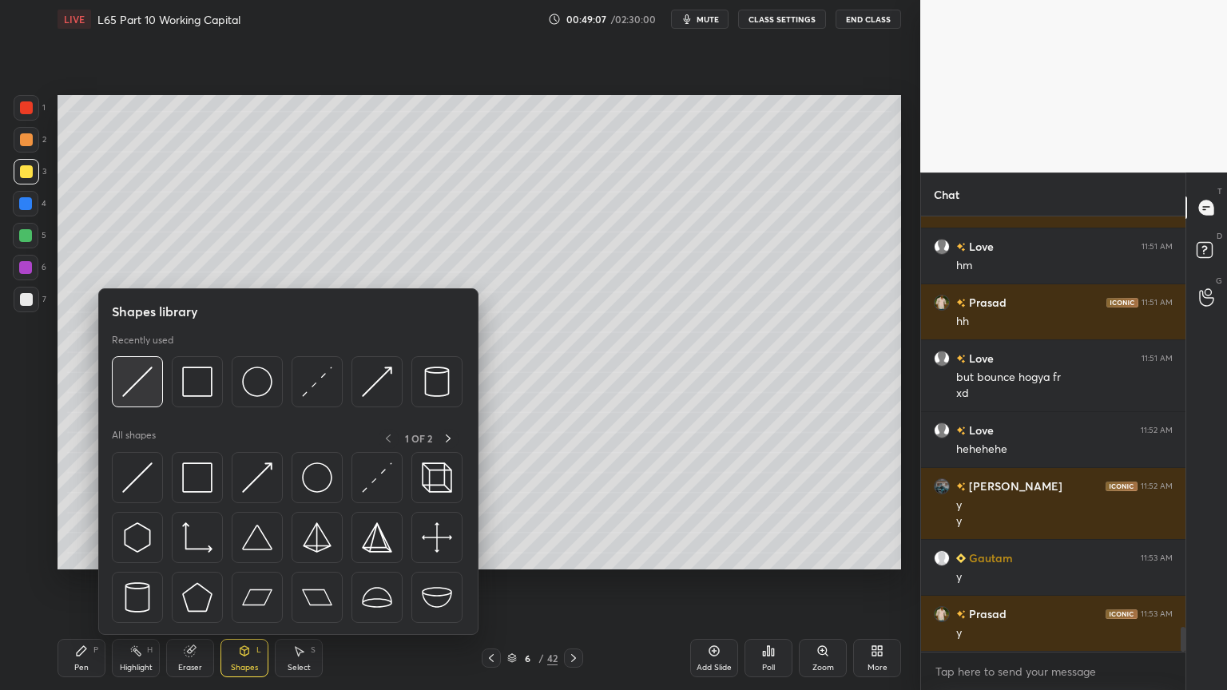
click at [132, 393] on img at bounding box center [137, 382] width 30 height 30
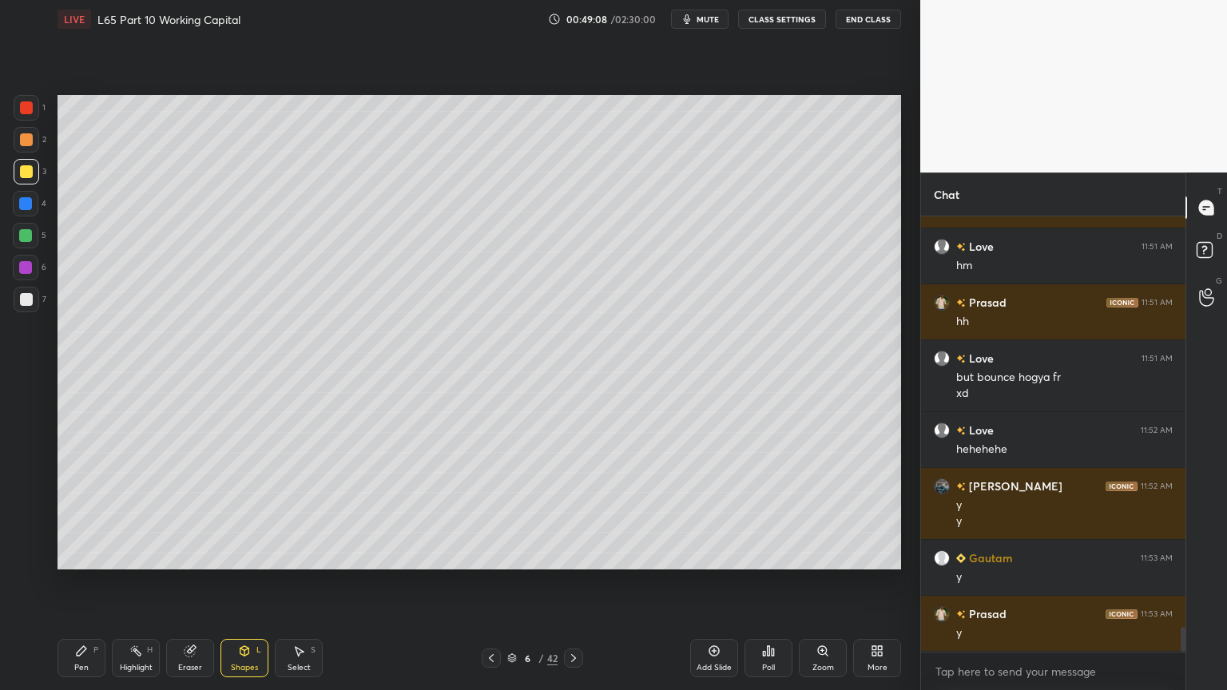
click at [74, 513] on div "Pen P Highlight H Eraser Shapes L Select S 6 / 42 Add Slide Poll Zoom More" at bounding box center [478, 658] width 843 height 64
click at [74, 513] on div "Pen P" at bounding box center [81, 658] width 48 height 38
click at [254, 513] on div "Shapes L" at bounding box center [244, 658] width 48 height 38
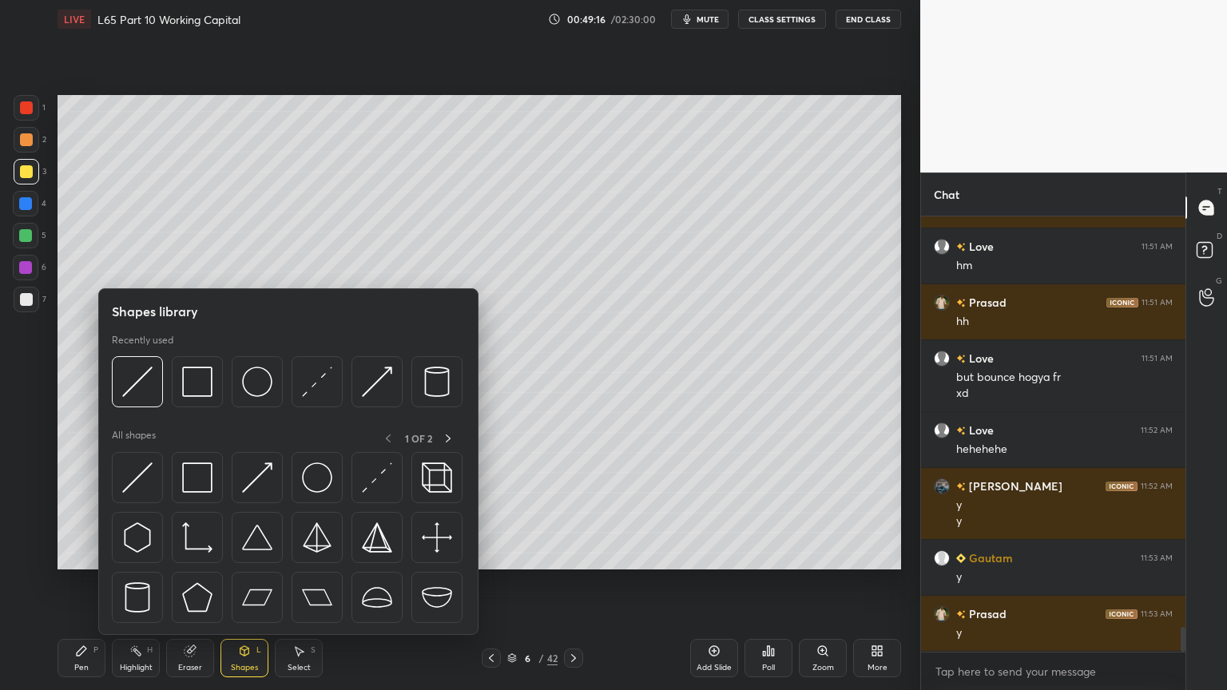
click at [142, 394] on img at bounding box center [137, 382] width 30 height 30
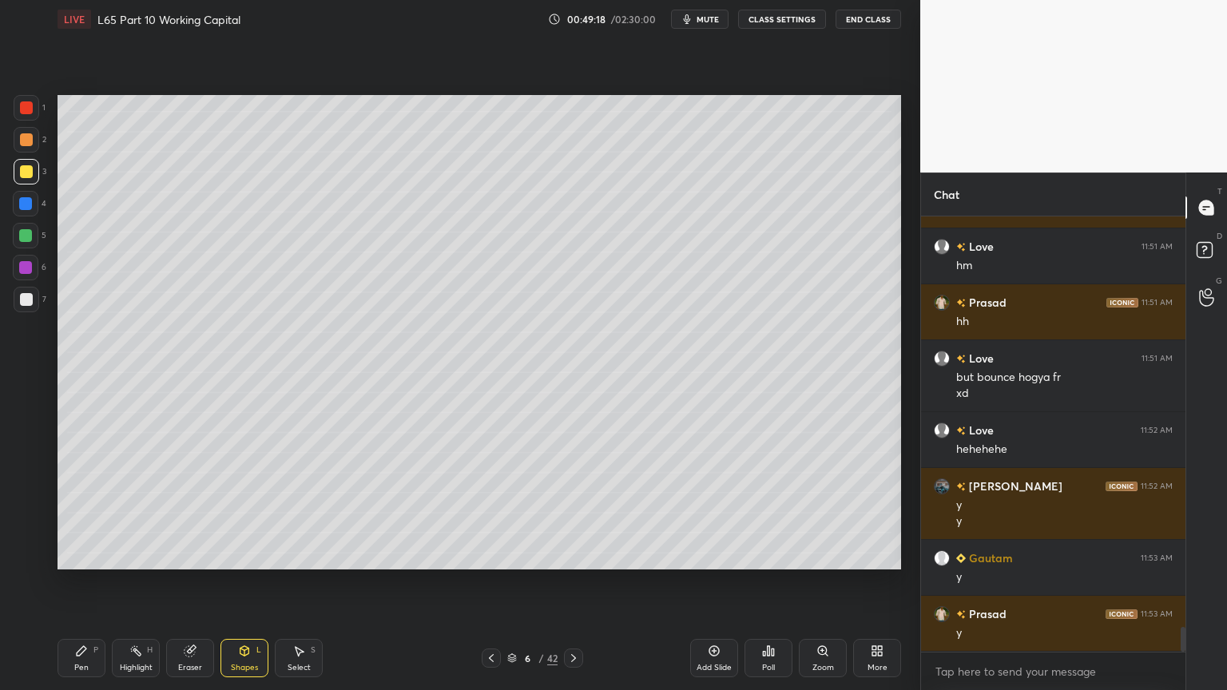
click at [26, 298] on div at bounding box center [26, 299] width 13 height 13
click at [86, 513] on icon at bounding box center [81, 650] width 13 height 13
click at [487, 513] on icon at bounding box center [491, 658] width 13 height 13
click at [501, 513] on div "5 / 42" at bounding box center [532, 657] width 101 height 19
click at [491, 513] on icon at bounding box center [491, 658] width 5 height 8
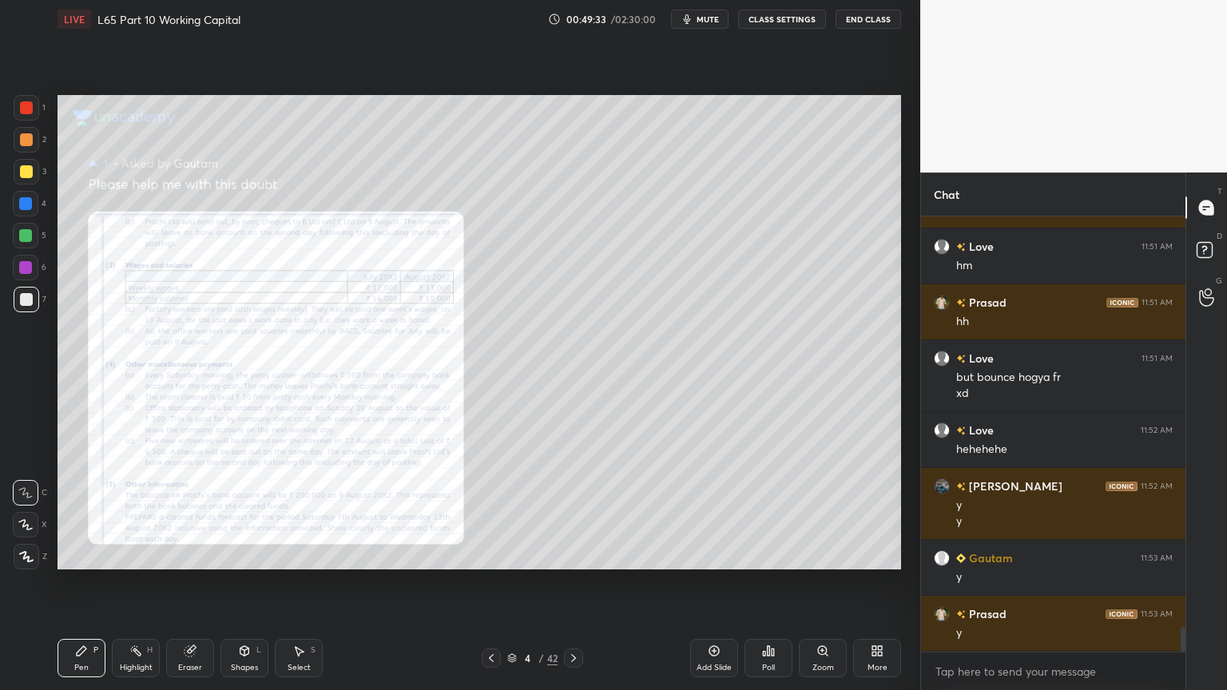
click at [583, 513] on div "4 / 42" at bounding box center [532, 657] width 316 height 19
click at [574, 513] on icon at bounding box center [573, 658] width 5 height 8
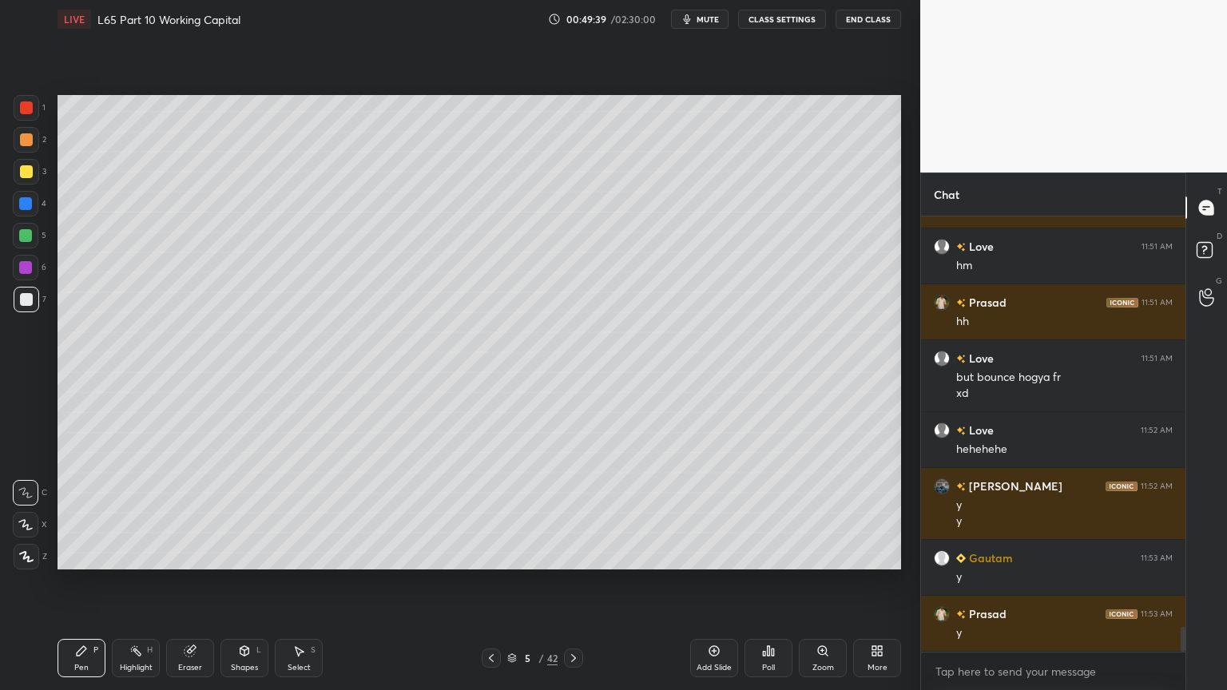
click at [577, 513] on icon at bounding box center [573, 658] width 13 height 13
click at [133, 513] on div "Highlight H" at bounding box center [136, 658] width 48 height 38
click at [77, 513] on icon at bounding box center [82, 651] width 10 height 10
click at [34, 307] on div at bounding box center [27, 300] width 26 height 26
click at [496, 513] on icon at bounding box center [491, 658] width 13 height 13
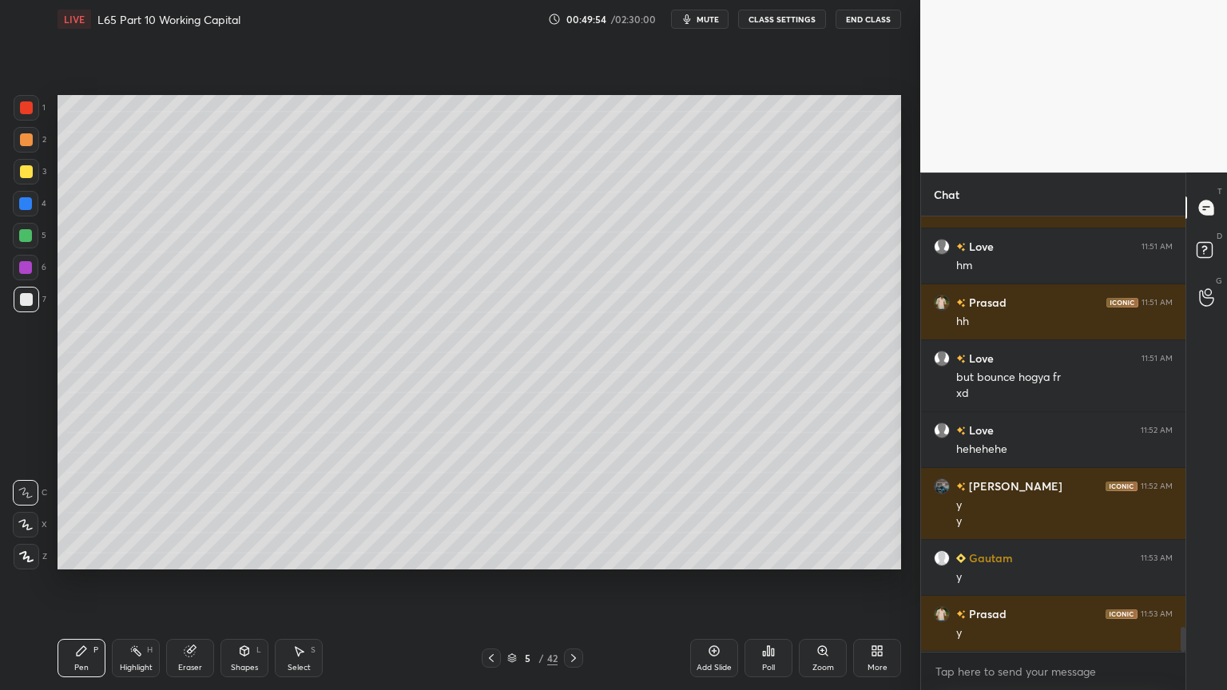
click at [576, 513] on icon at bounding box center [573, 658] width 13 height 13
click at [491, 513] on div "Pen P Highlight H Eraser Shapes L Select S 6 / 42 Add Slide Poll Zoom More" at bounding box center [478, 658] width 843 height 64
click at [490, 513] on icon at bounding box center [491, 658] width 13 height 13
click at [571, 513] on icon at bounding box center [573, 658] width 5 height 8
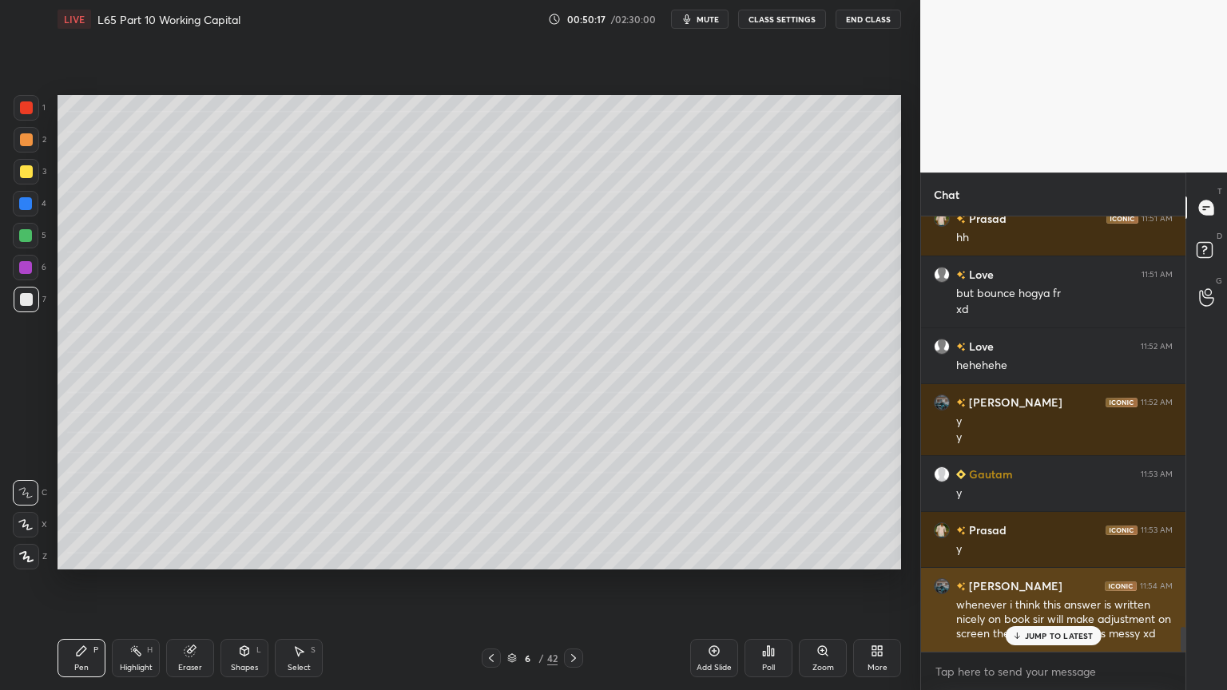
click at [1033, 513] on div "JUMP TO LATEST" at bounding box center [1053, 635] width 96 height 19
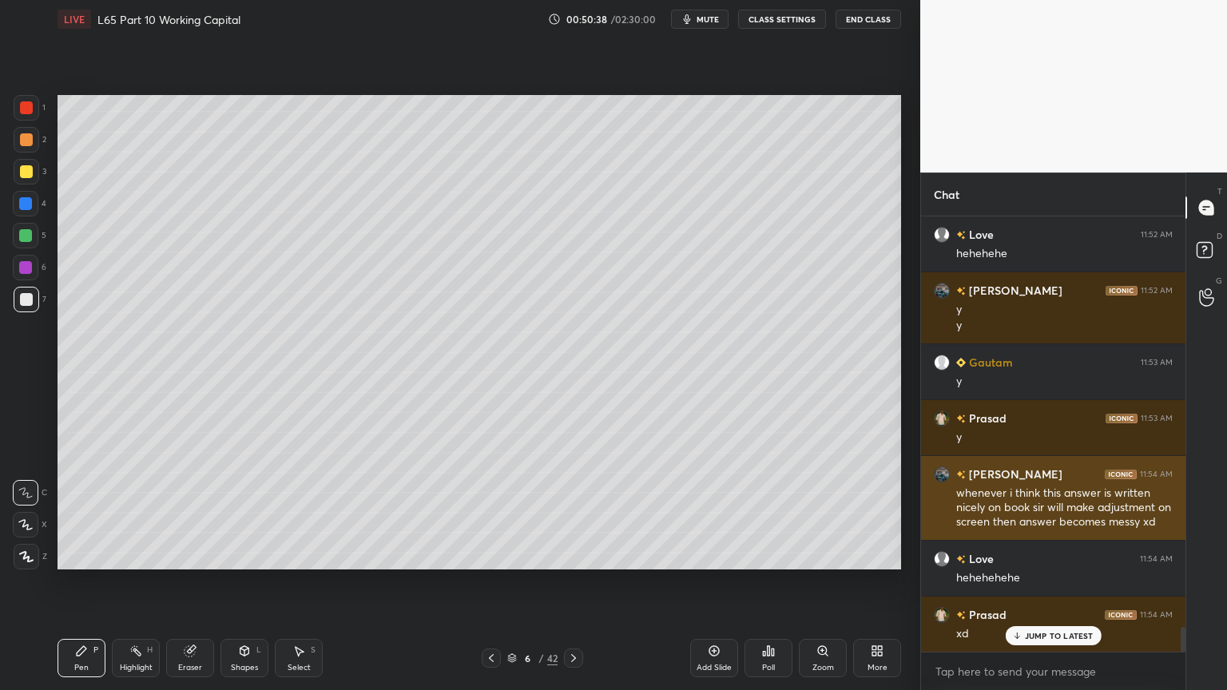
scroll to position [7353, 0]
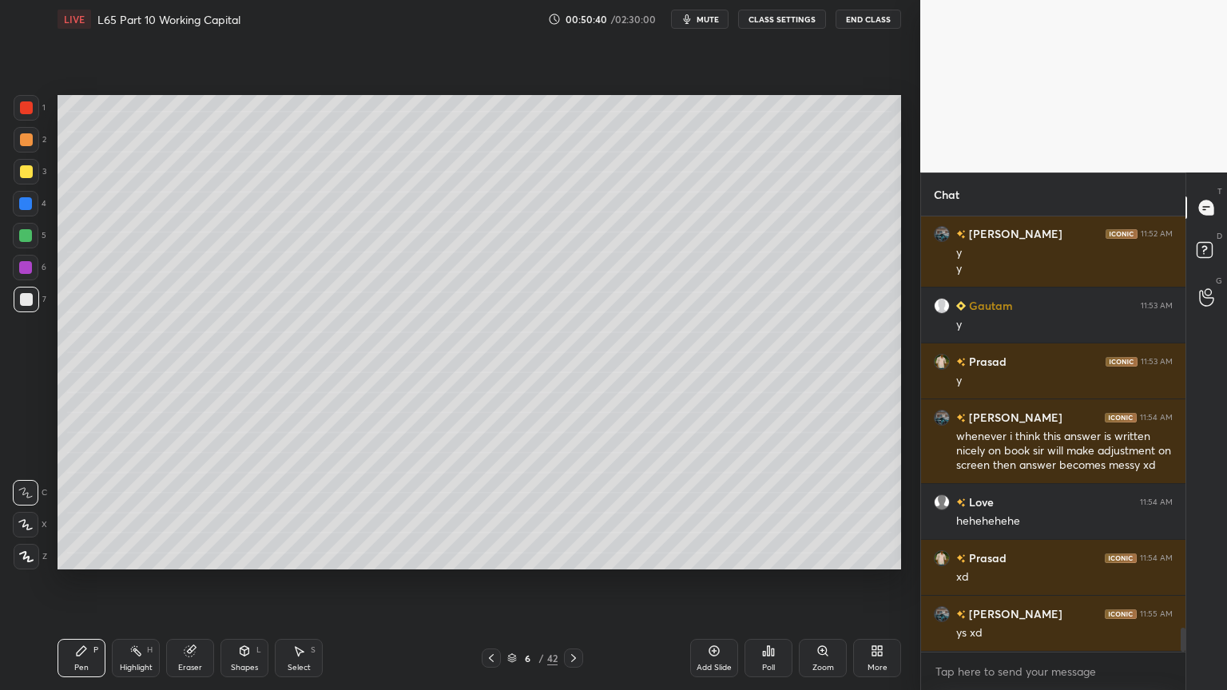
click at [495, 513] on icon at bounding box center [491, 658] width 13 height 13
click at [569, 513] on icon at bounding box center [573, 658] width 13 height 13
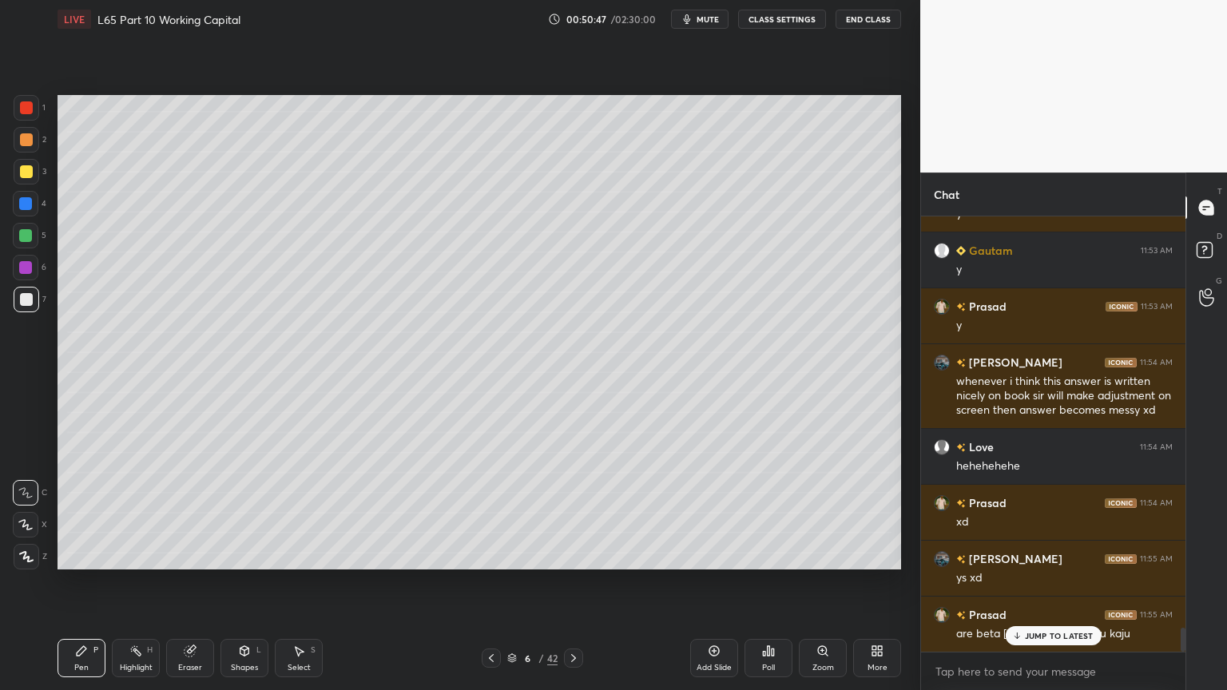
click at [493, 513] on icon at bounding box center [491, 658] width 13 height 13
click at [124, 513] on div "Highlight H" at bounding box center [136, 658] width 48 height 38
click at [573, 513] on icon at bounding box center [573, 658] width 13 height 13
click at [30, 300] on div at bounding box center [26, 299] width 13 height 13
click at [67, 513] on div "Pen P" at bounding box center [81, 658] width 48 height 38
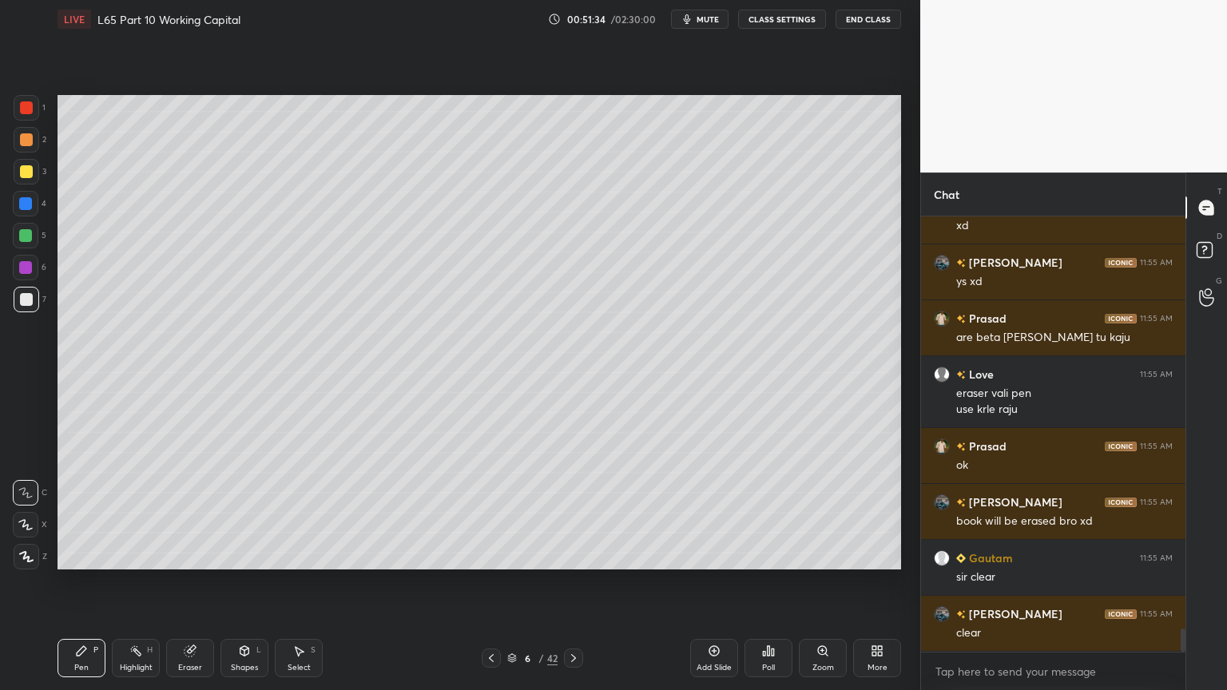
scroll to position [7759, 0]
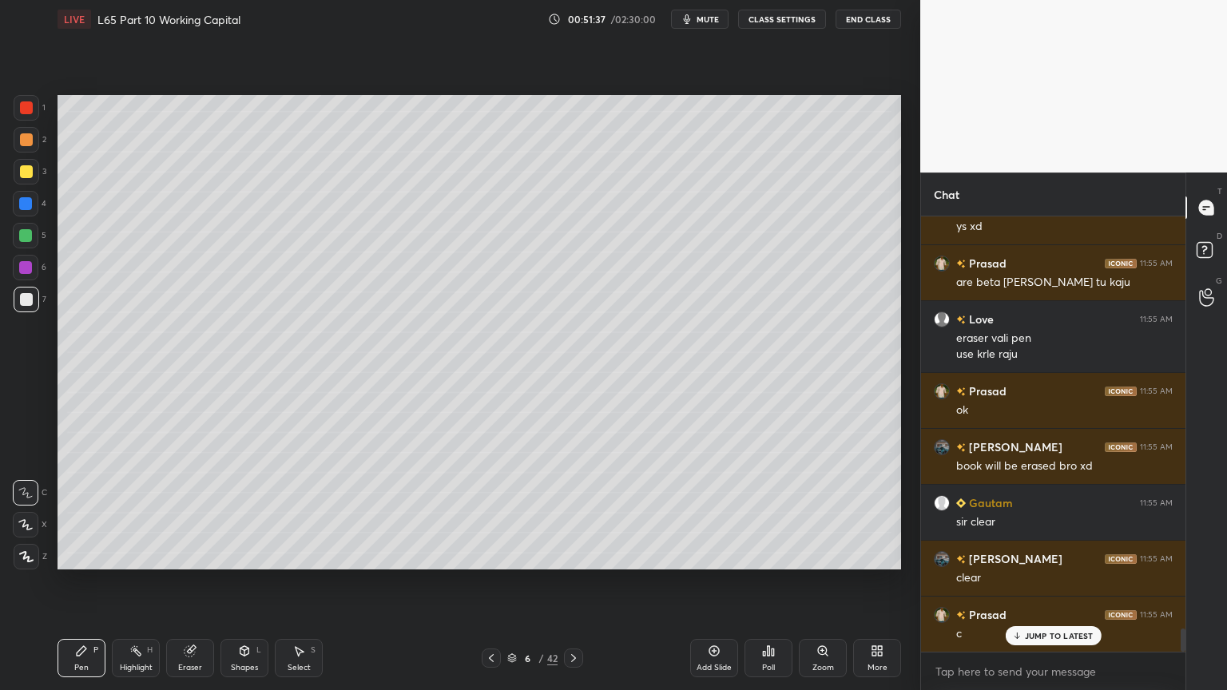
click at [490, 513] on icon at bounding box center [491, 658] width 13 height 13
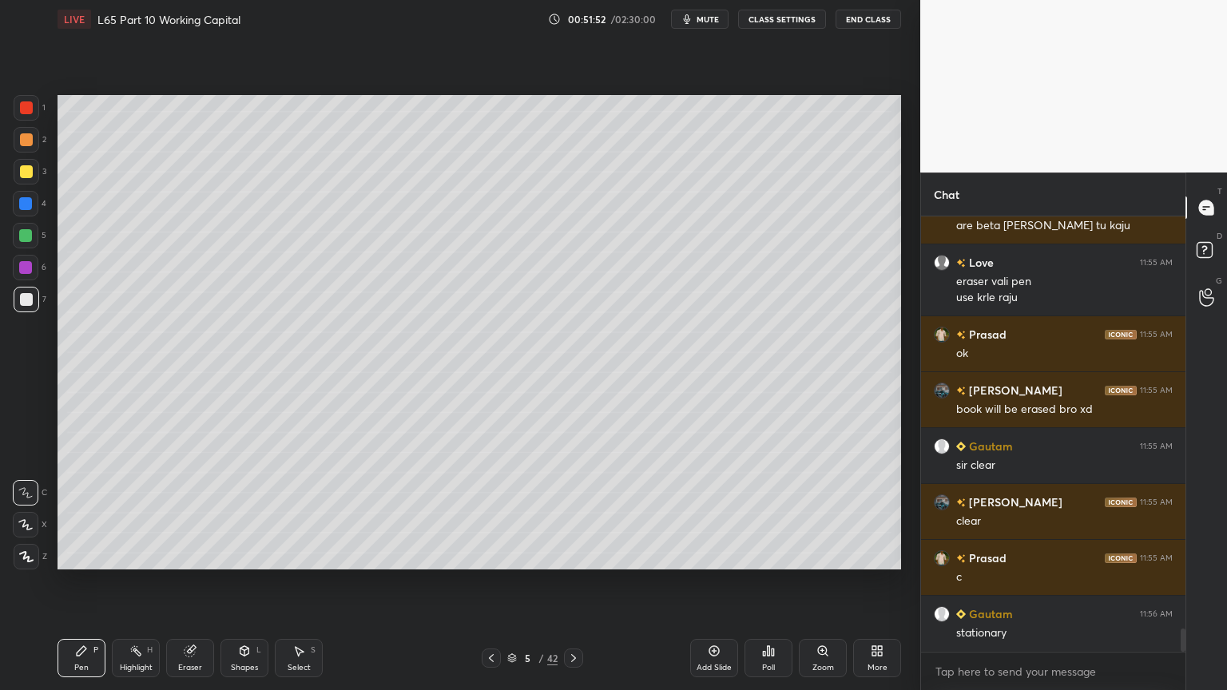
scroll to position [7871, 0]
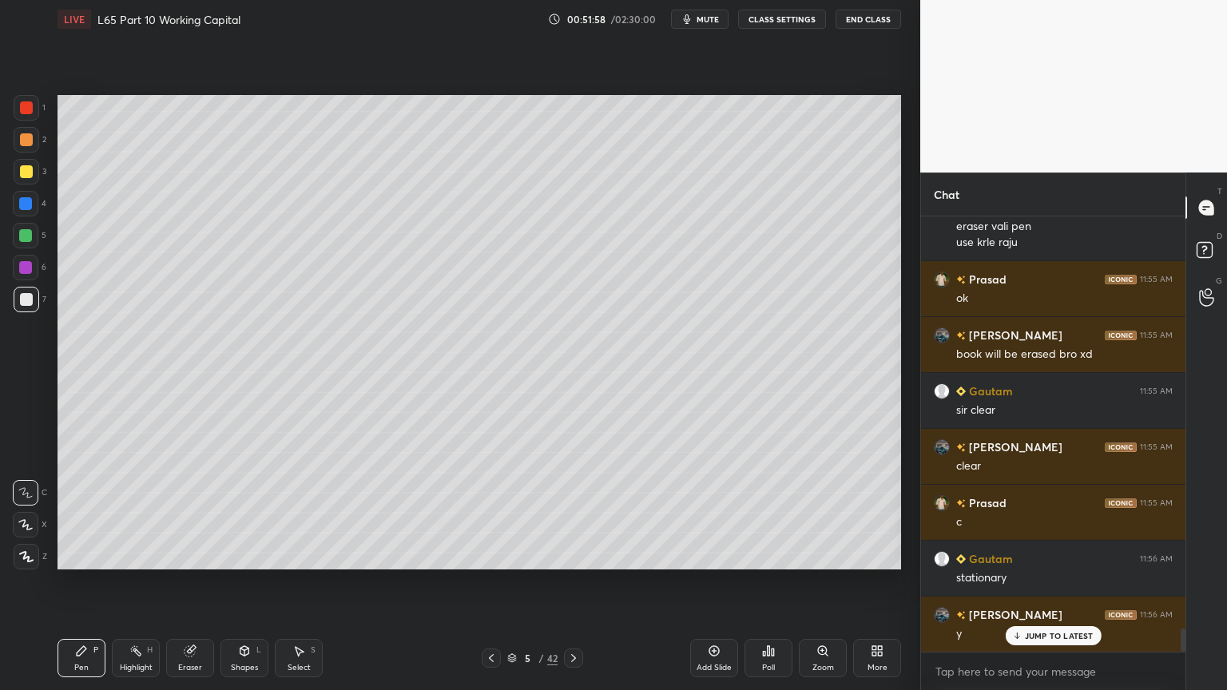
click at [572, 513] on icon at bounding box center [573, 658] width 5 height 8
click at [493, 513] on icon at bounding box center [491, 658] width 13 height 13
click at [577, 513] on icon at bounding box center [573, 658] width 13 height 13
click at [494, 513] on icon at bounding box center [491, 658] width 13 height 13
click at [575, 513] on icon at bounding box center [573, 658] width 13 height 13
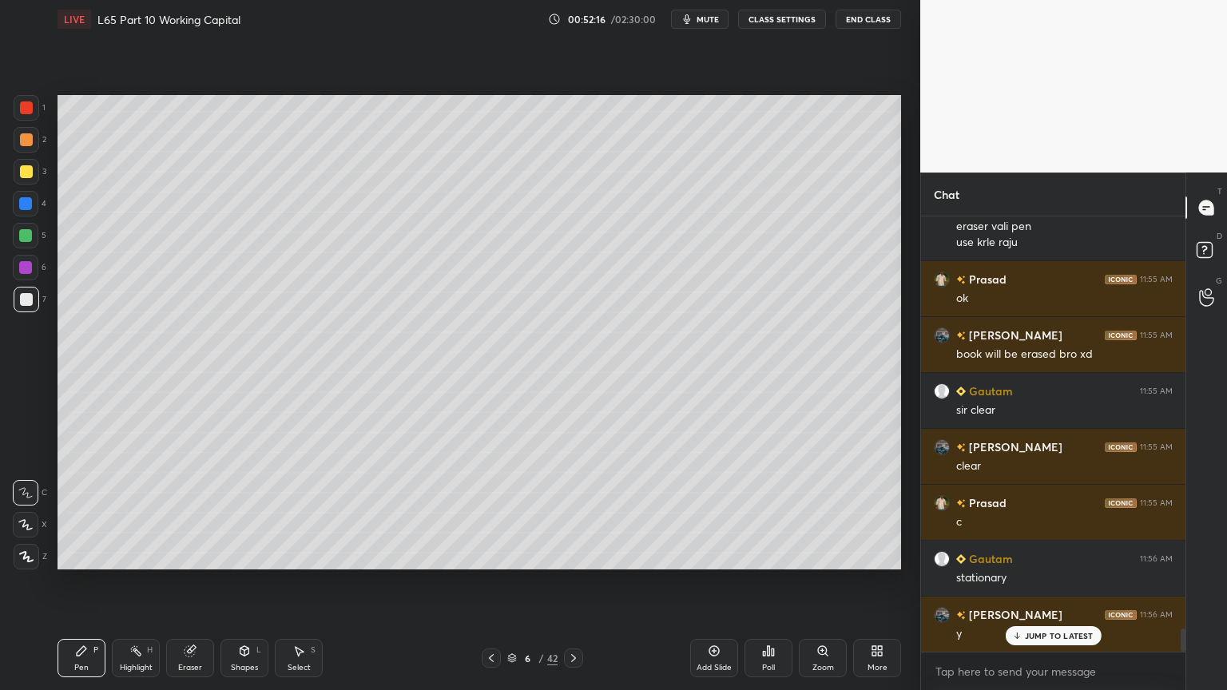
click at [490, 513] on icon at bounding box center [491, 658] width 13 height 13
click at [576, 513] on icon at bounding box center [573, 658] width 13 height 13
click at [488, 513] on icon at bounding box center [491, 658] width 13 height 13
click at [493, 513] on icon at bounding box center [491, 658] width 13 height 13
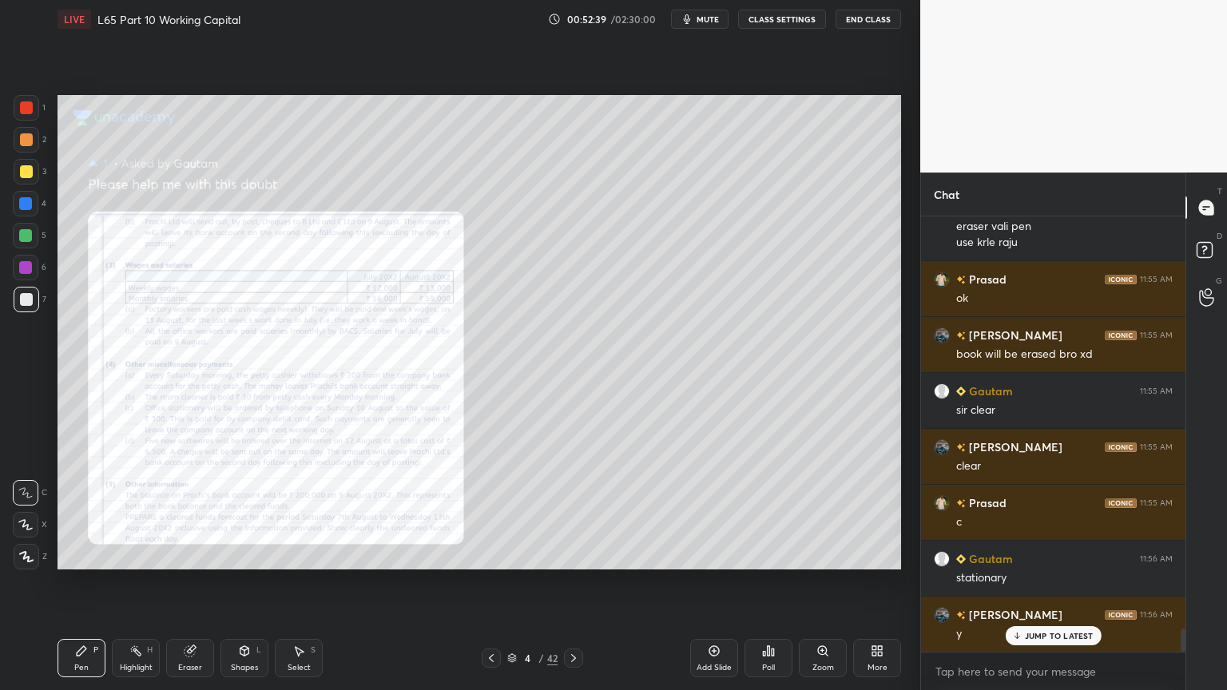
click at [819, 513] on div "Zoom" at bounding box center [823, 668] width 22 height 8
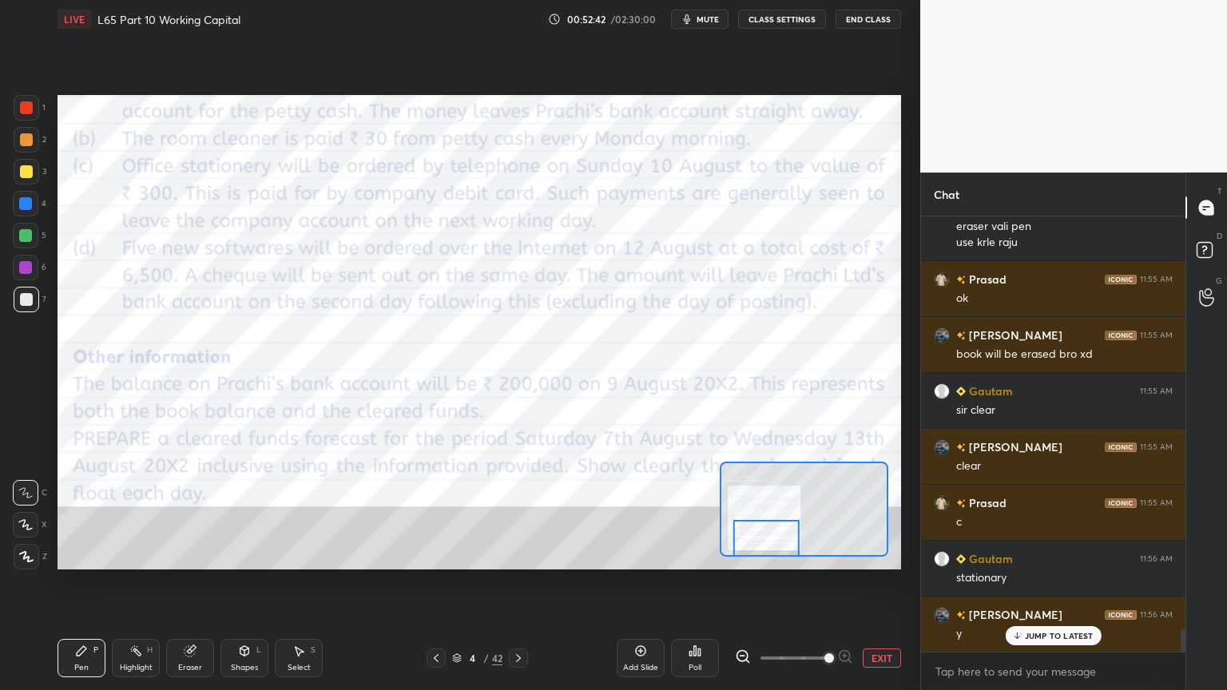
click at [48, 105] on div "1 2 3 4 5 6 7 C X Z C X Z E E Erase all H H" at bounding box center [25, 332] width 51 height 474
click at [35, 111] on div at bounding box center [27, 108] width 26 height 26
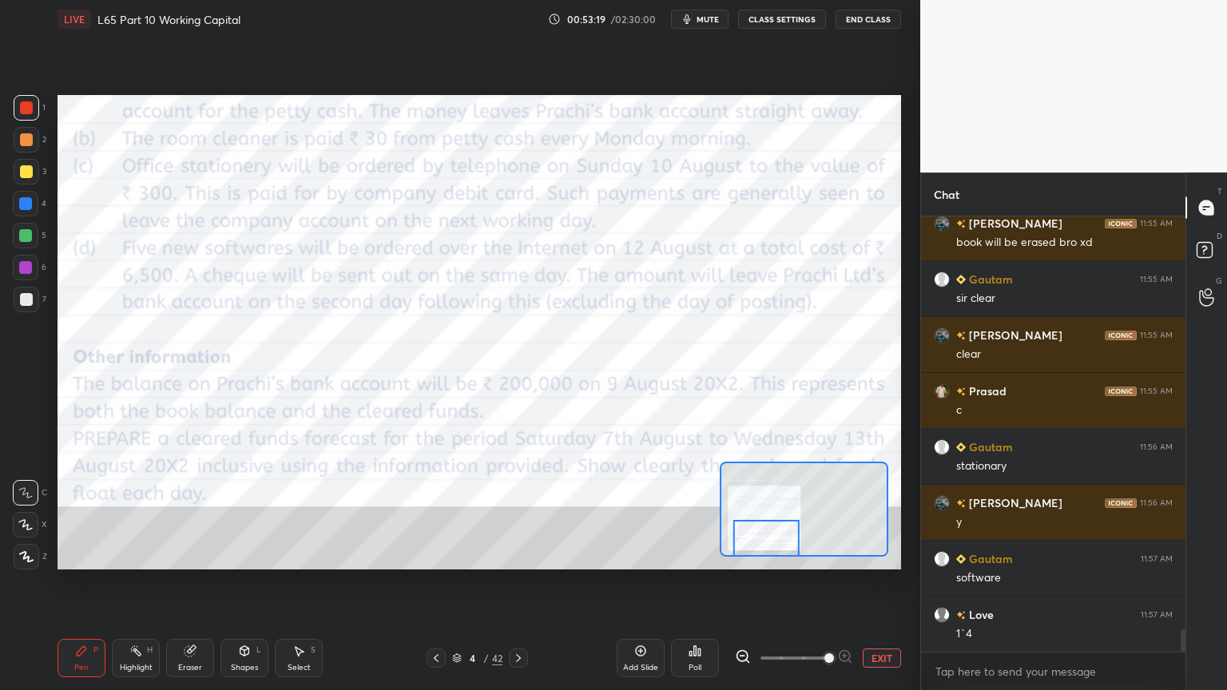
scroll to position [8039, 0]
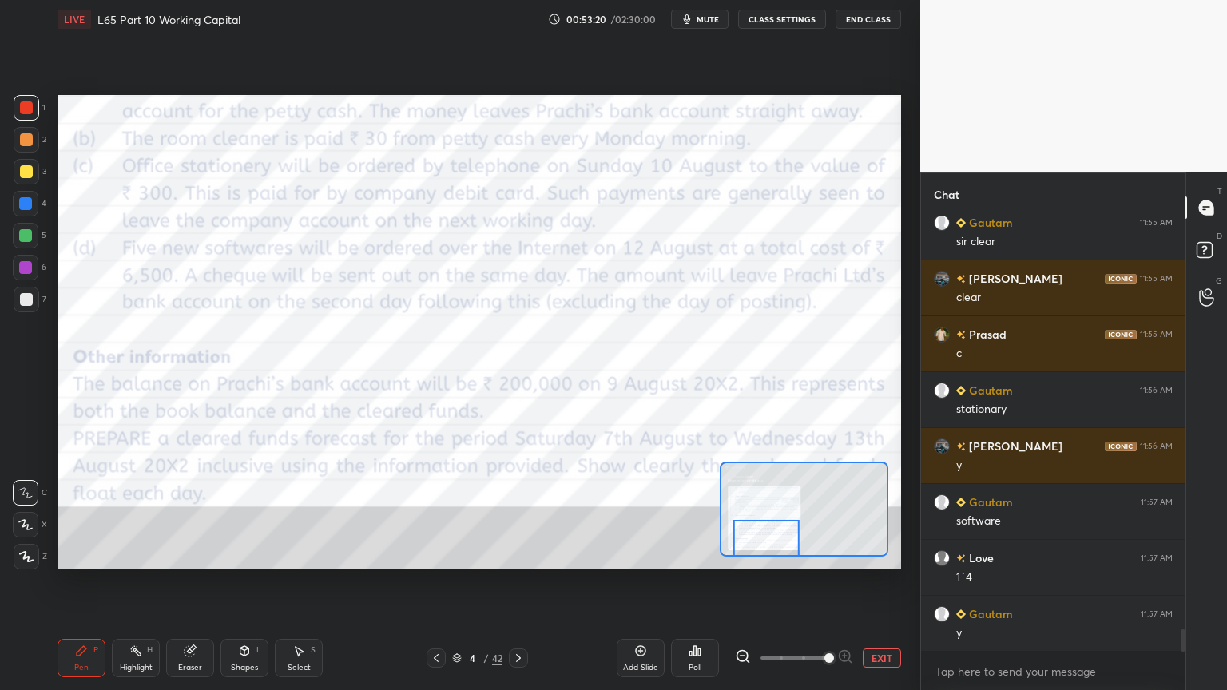
click at [524, 513] on div at bounding box center [518, 657] width 19 height 19
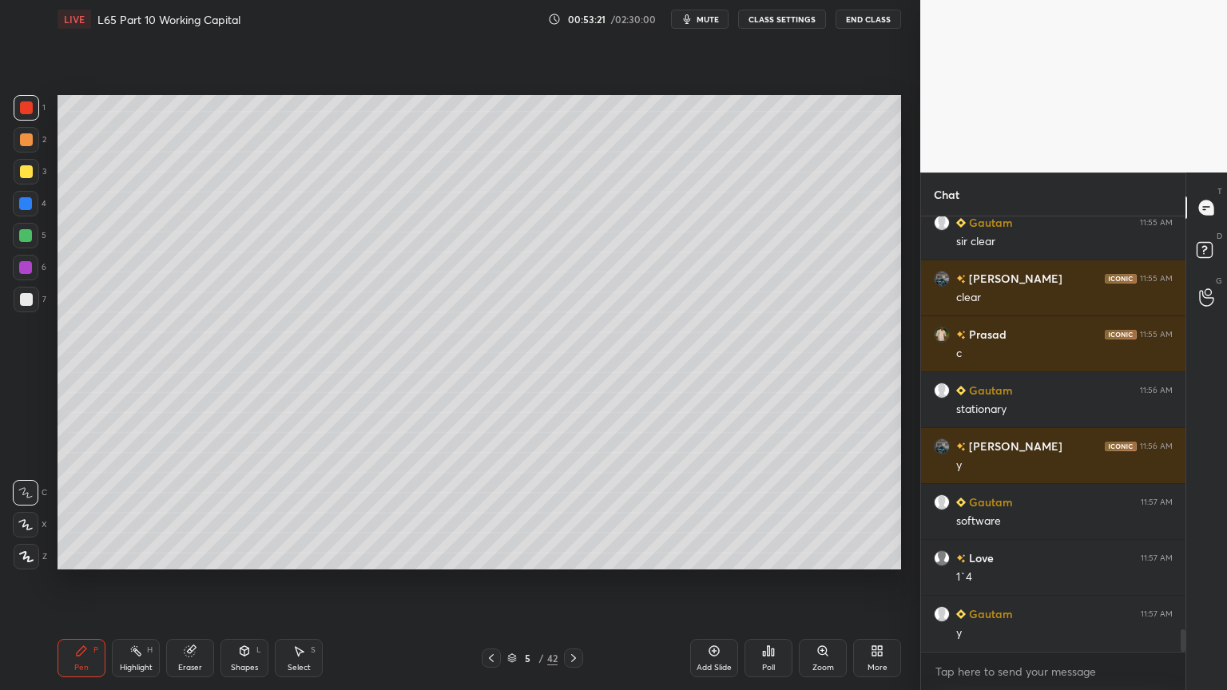
click at [569, 513] on icon at bounding box center [573, 658] width 13 height 13
click at [67, 513] on div "Pen P" at bounding box center [81, 658] width 48 height 38
click at [22, 315] on div "7" at bounding box center [30, 303] width 33 height 32
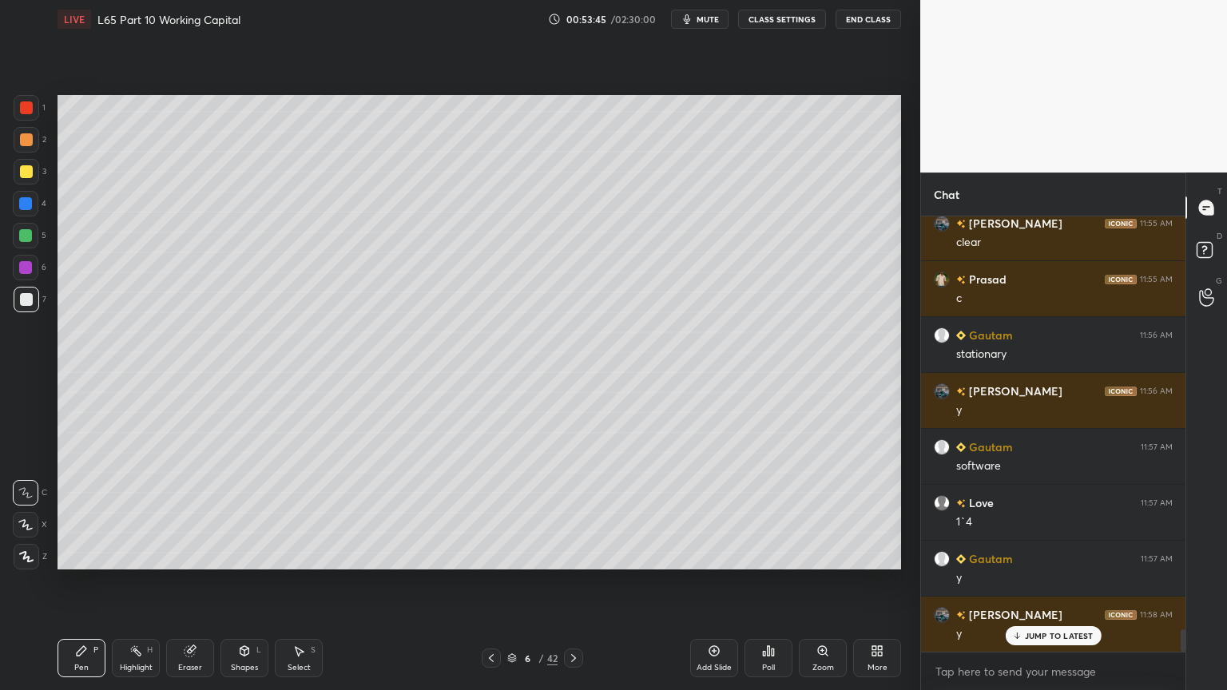
click at [19, 207] on div at bounding box center [25, 203] width 13 height 13
click at [248, 513] on icon at bounding box center [244, 651] width 9 height 10
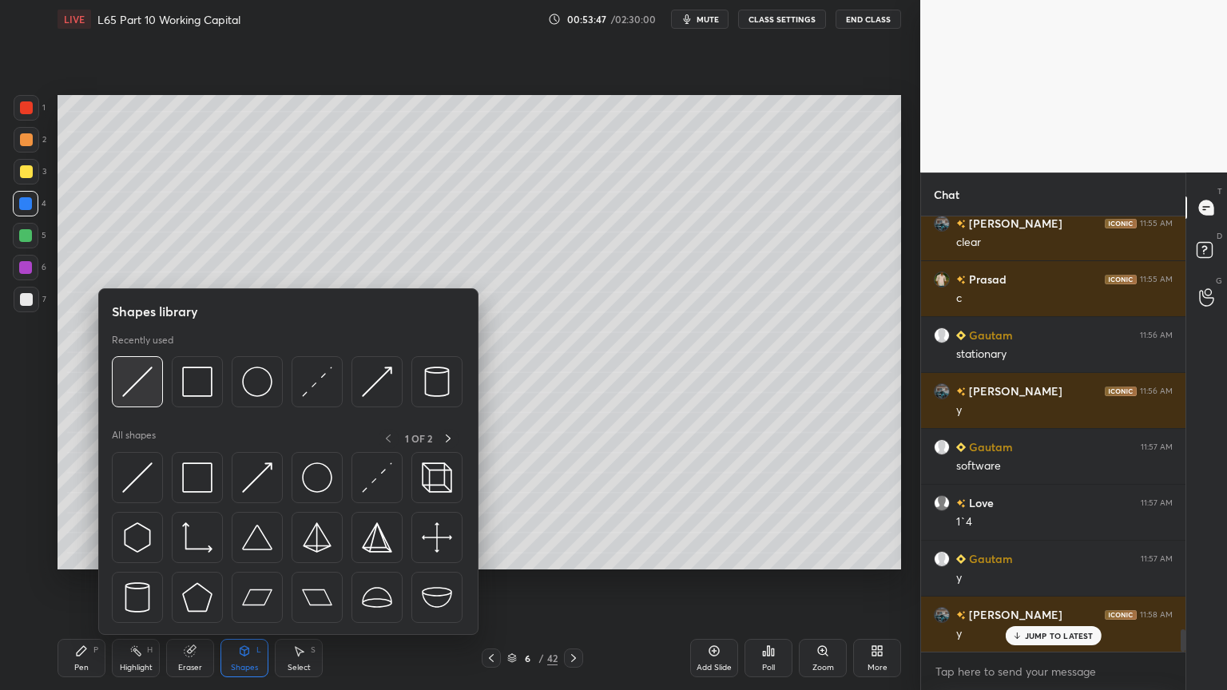
click at [146, 390] on img at bounding box center [137, 382] width 30 height 30
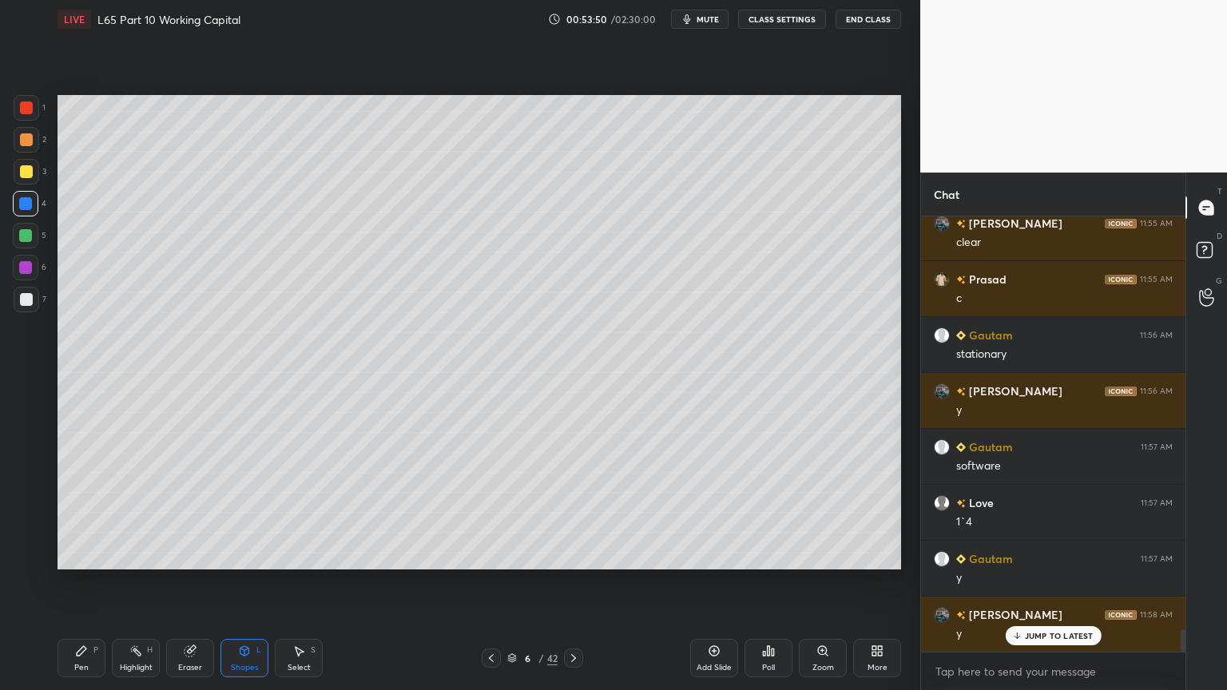
click at [26, 298] on div at bounding box center [26, 299] width 13 height 13
click at [87, 513] on icon at bounding box center [81, 650] width 13 height 13
click at [23, 112] on div at bounding box center [26, 107] width 13 height 13
click at [26, 300] on div at bounding box center [26, 299] width 13 height 13
click at [81, 513] on icon at bounding box center [81, 650] width 13 height 13
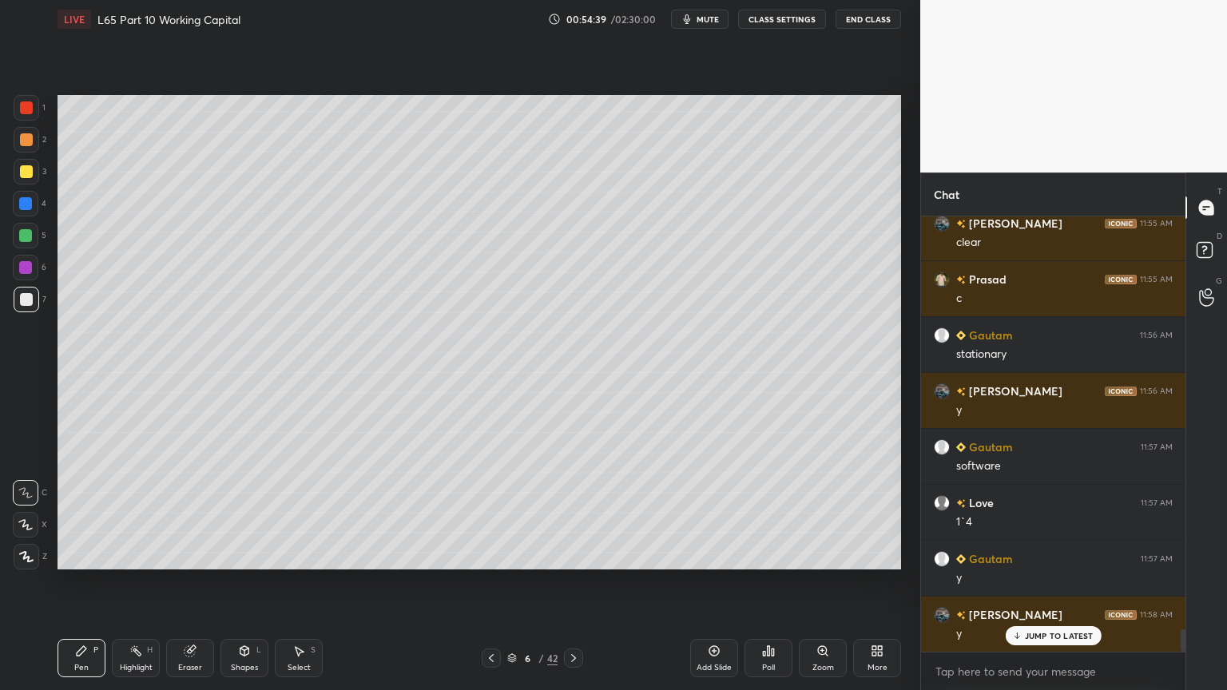
click at [16, 180] on div at bounding box center [27, 172] width 26 height 26
click at [165, 513] on div "Pen P Highlight H Eraser Shapes L Select S" at bounding box center [215, 658] width 316 height 38
click at [93, 513] on div "Pen P" at bounding box center [81, 658] width 48 height 38
click at [29, 241] on div at bounding box center [25, 235] width 13 height 13
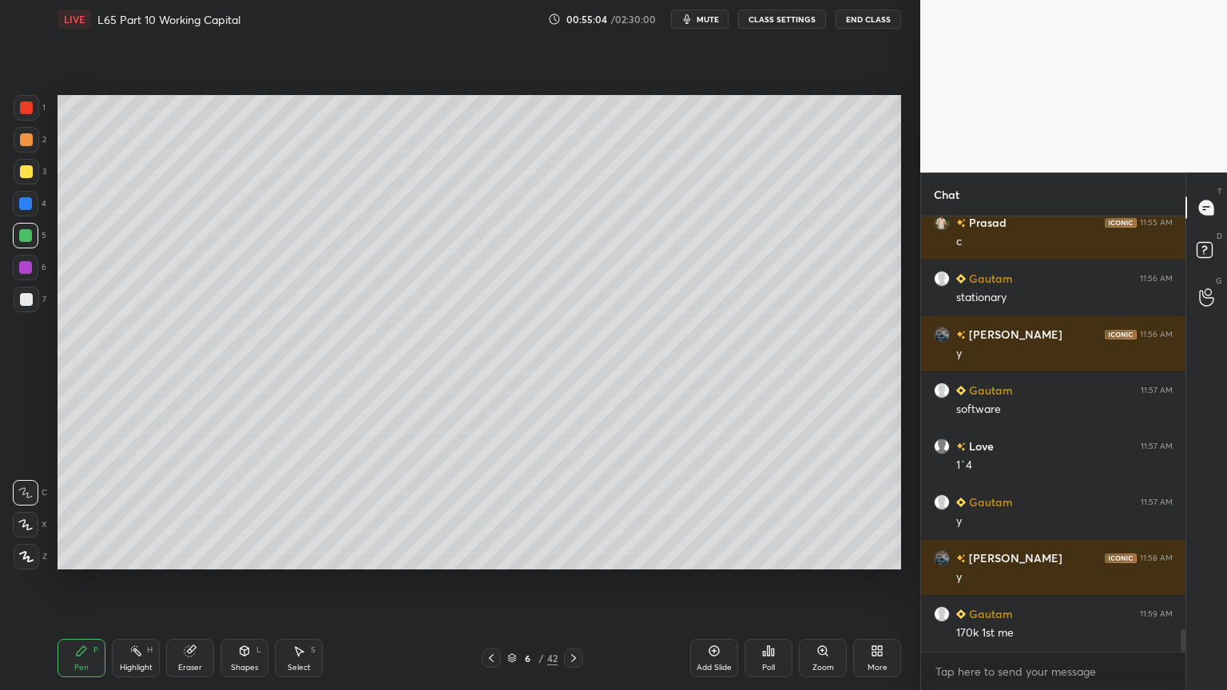
click at [30, 115] on div at bounding box center [27, 108] width 26 height 26
click at [27, 303] on div at bounding box center [26, 299] width 13 height 13
click at [61, 513] on div "Pen P" at bounding box center [81, 658] width 48 height 38
click at [192, 513] on icon at bounding box center [189, 651] width 10 height 10
click at [93, 513] on div "Pen P" at bounding box center [81, 658] width 48 height 38
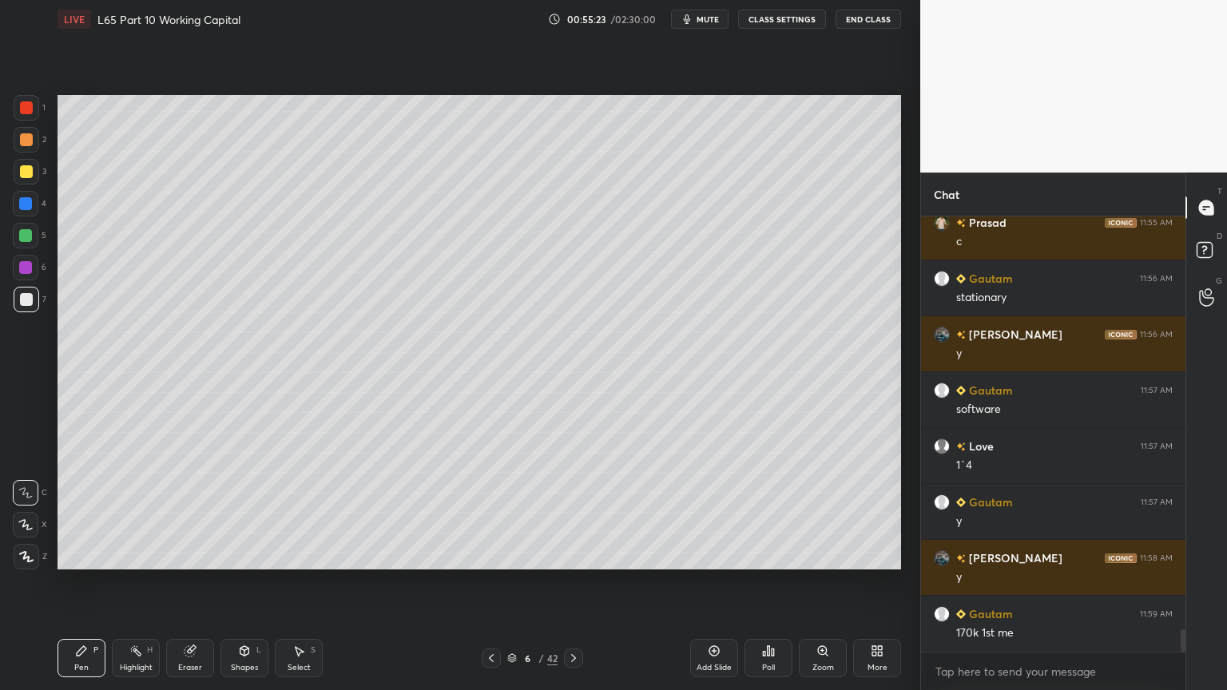
click at [33, 204] on div at bounding box center [26, 204] width 26 height 26
click at [208, 513] on div "Eraser" at bounding box center [190, 658] width 48 height 38
click at [251, 513] on div "Shapes L" at bounding box center [244, 658] width 48 height 38
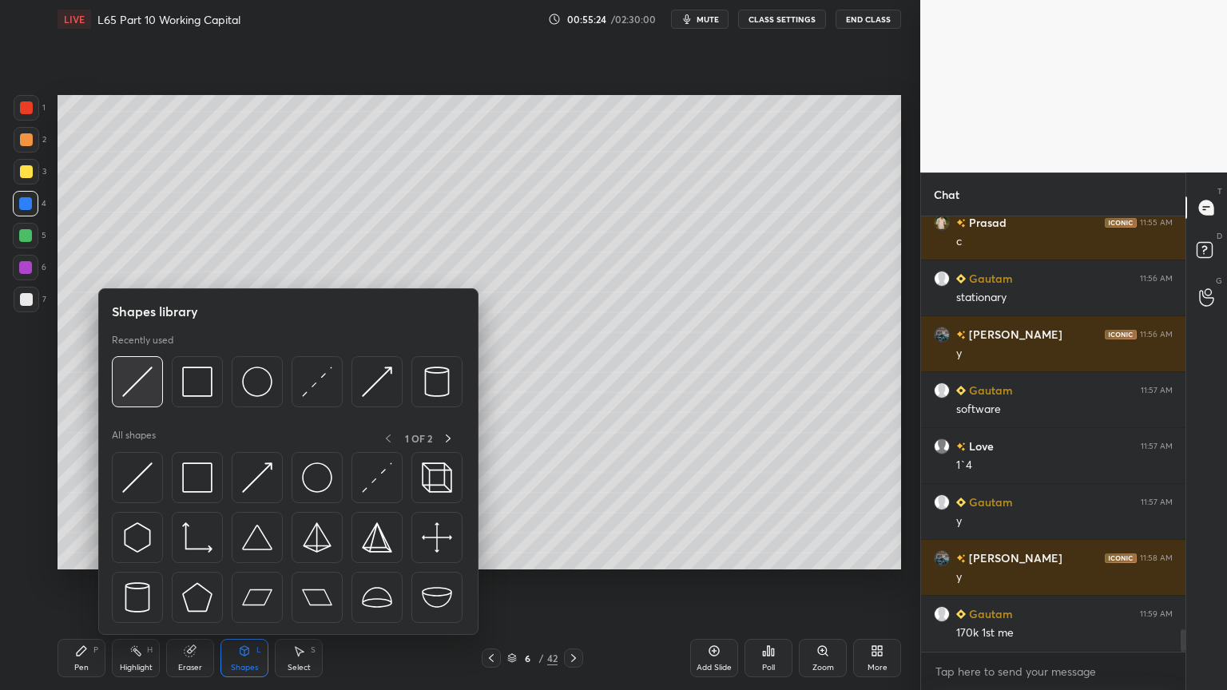
click at [125, 386] on img at bounding box center [137, 382] width 30 height 30
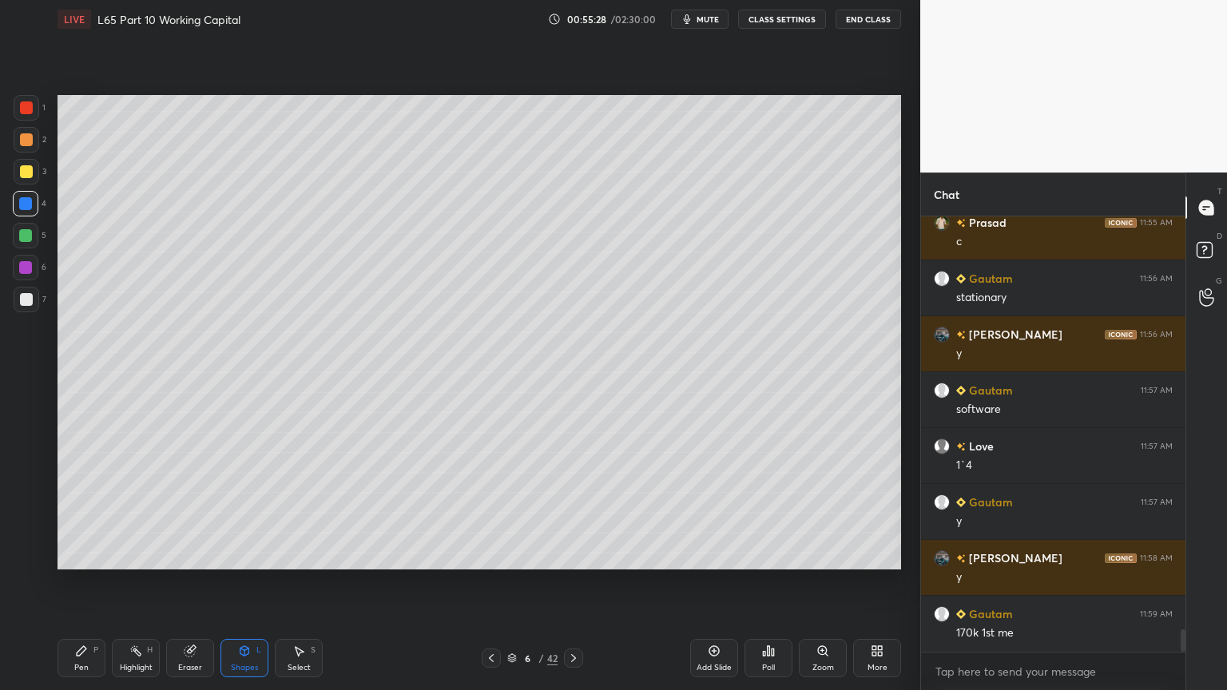
click at [22, 307] on div at bounding box center [27, 300] width 26 height 26
click at [69, 513] on div "Pen P" at bounding box center [81, 658] width 48 height 38
click at [78, 513] on div "Pen" at bounding box center [81, 668] width 14 height 8
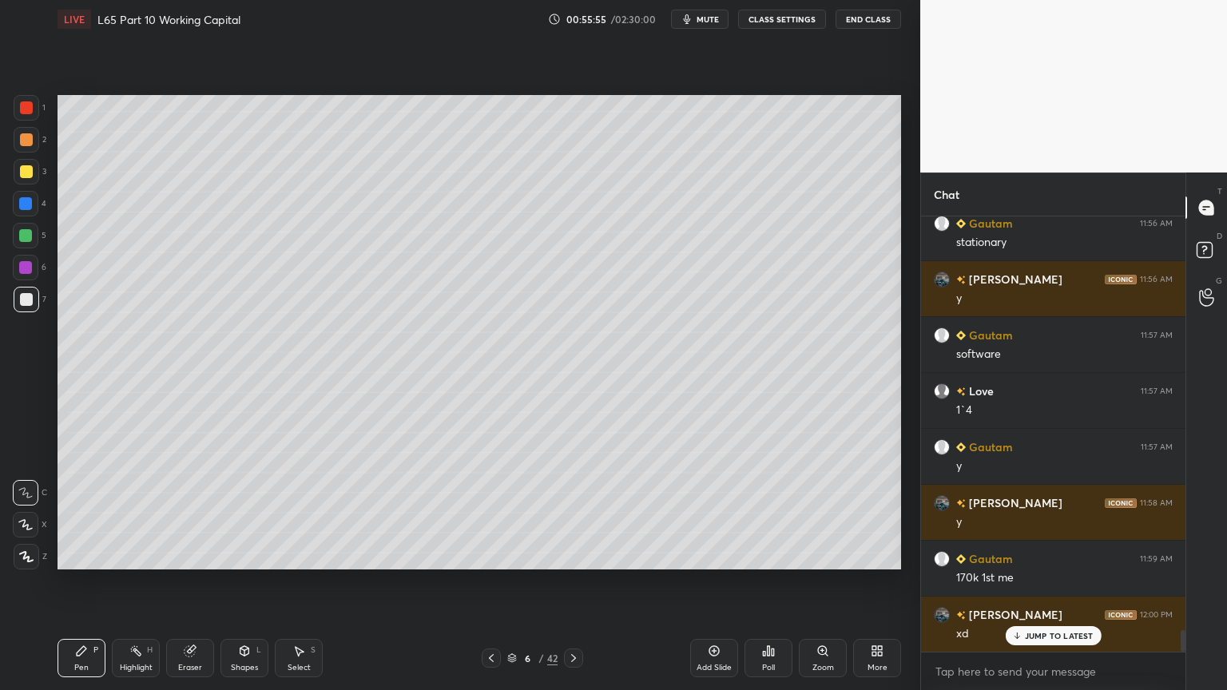
click at [187, 513] on div "Eraser" at bounding box center [190, 658] width 48 height 38
click at [300, 513] on icon at bounding box center [298, 650] width 13 height 13
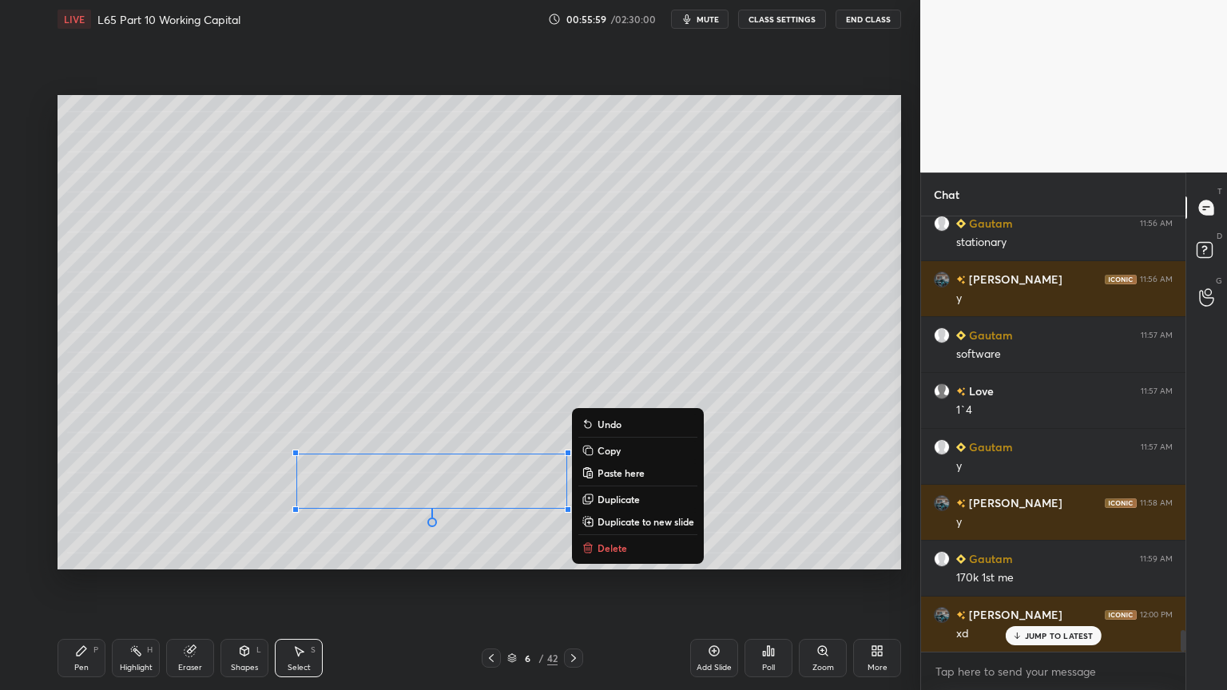
click at [607, 513] on p "Delete" at bounding box center [612, 547] width 30 height 13
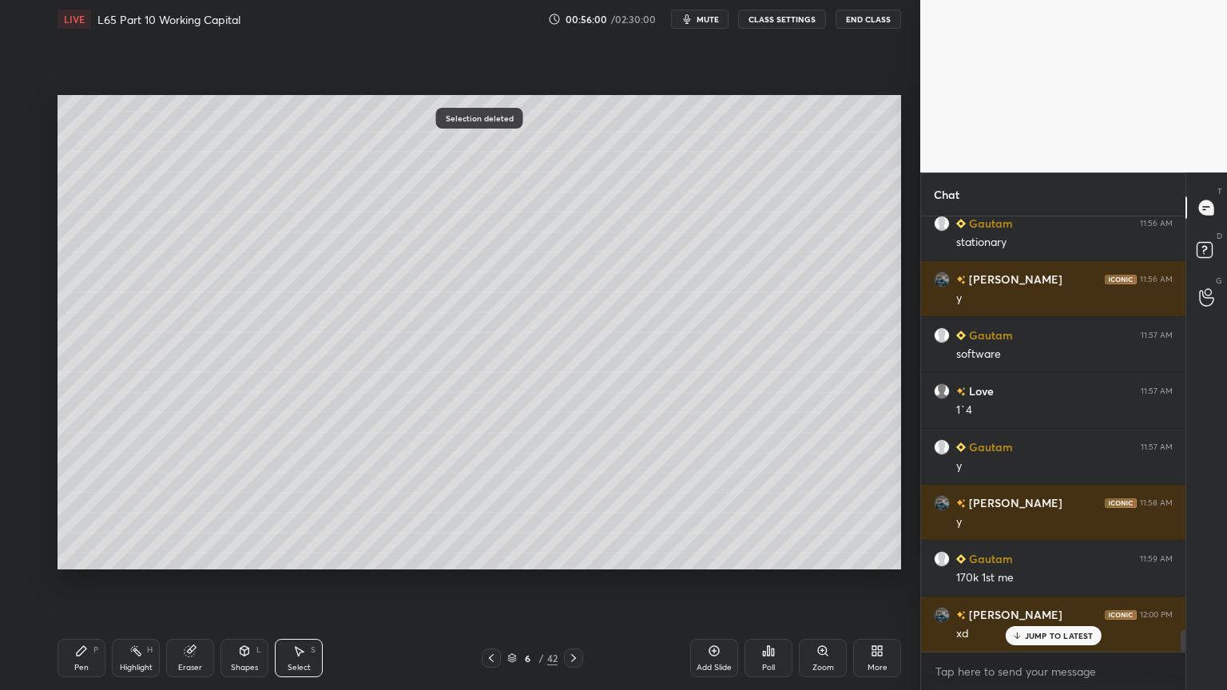
click at [86, 513] on div "Pen" at bounding box center [81, 668] width 14 height 8
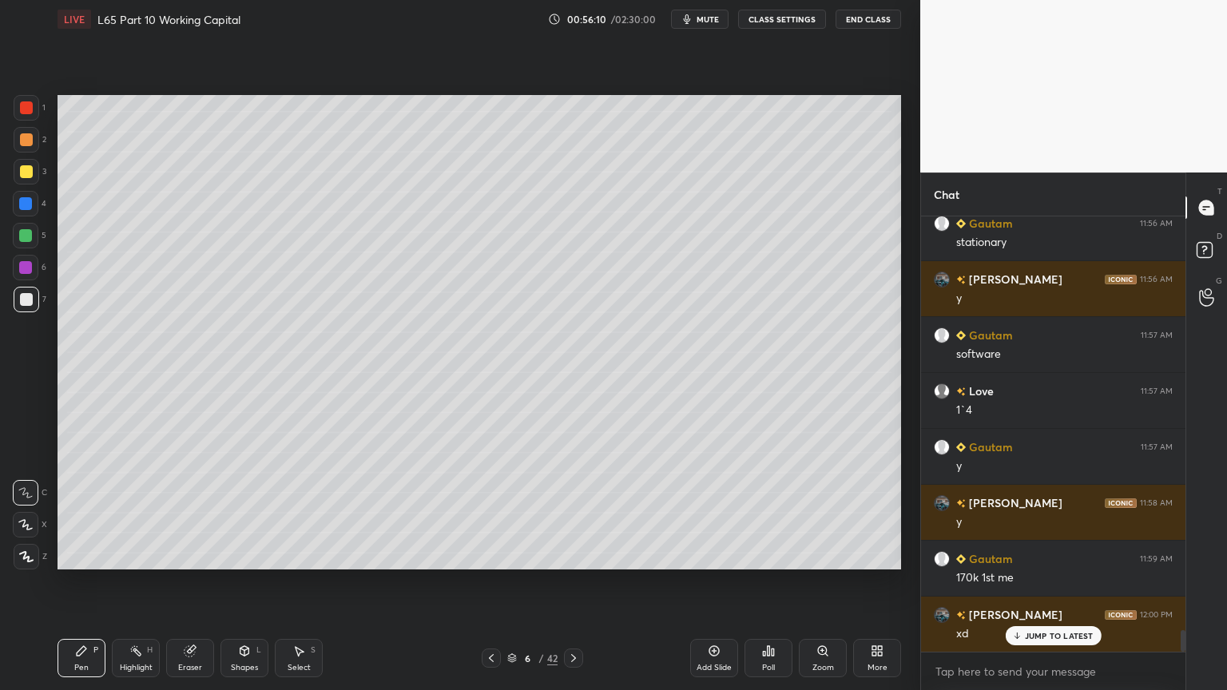
click at [135, 513] on div "Highlight H" at bounding box center [136, 658] width 48 height 38
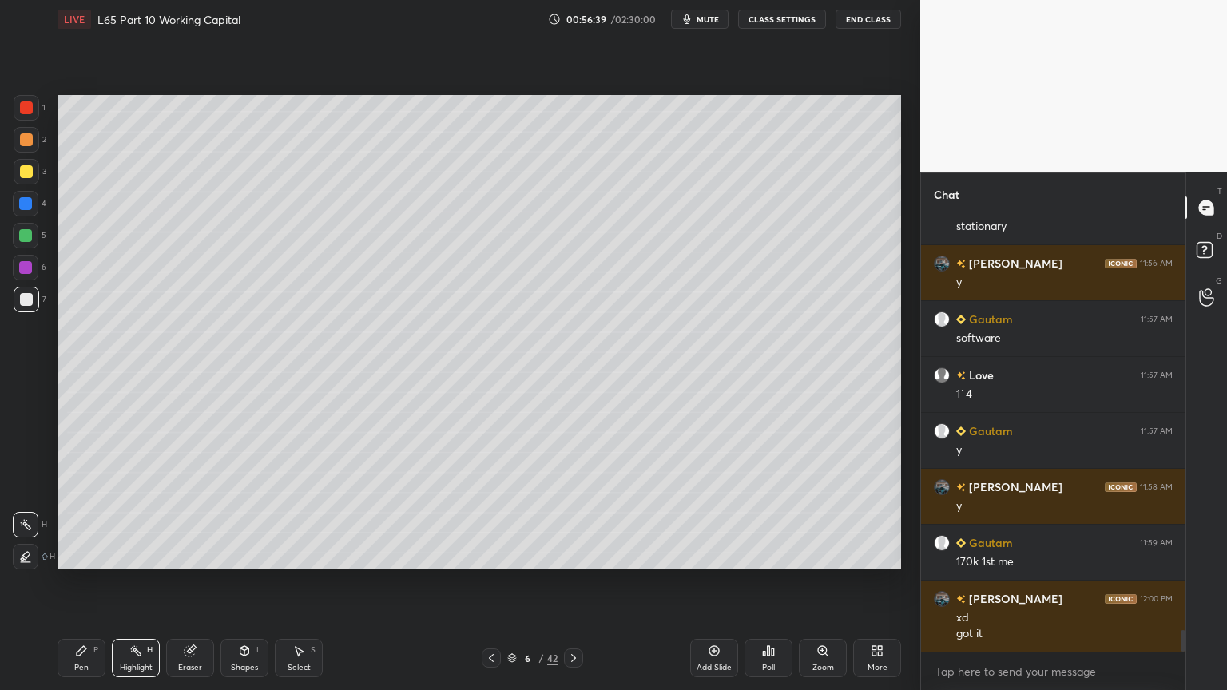
click at [88, 513] on div "Pen P" at bounding box center [81, 658] width 48 height 38
click at [27, 303] on div at bounding box center [26, 299] width 13 height 13
click at [129, 513] on div "Highlight H" at bounding box center [136, 658] width 48 height 38
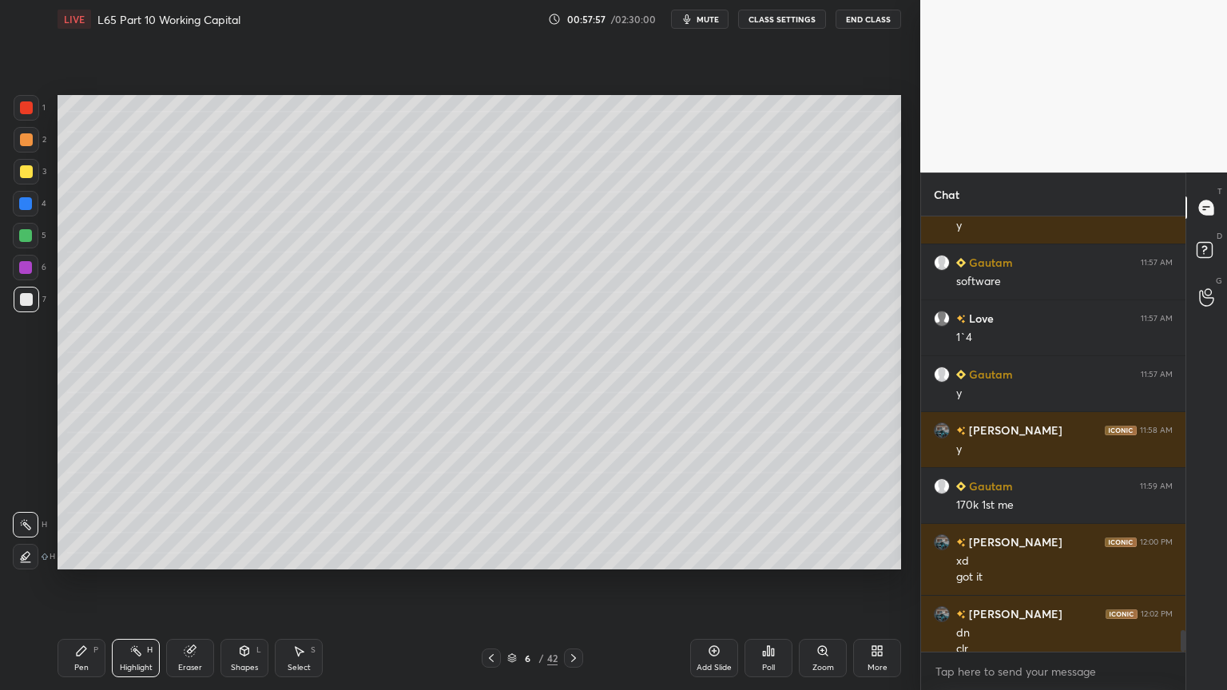
scroll to position [8295, 0]
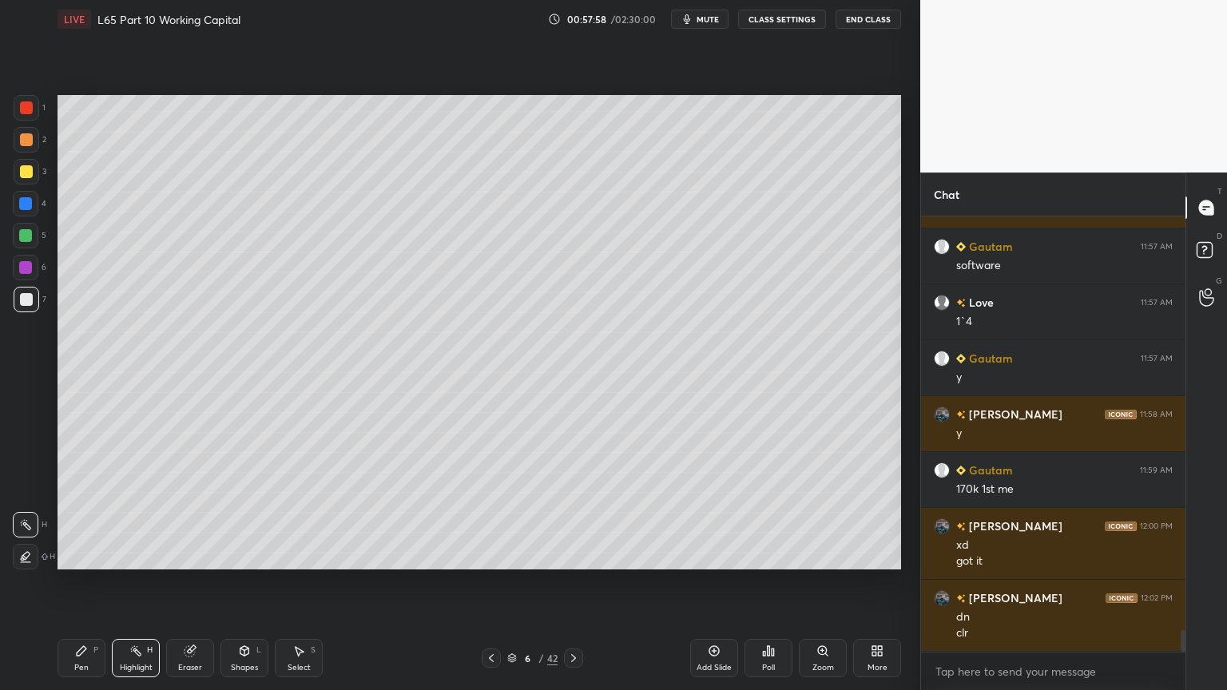
click at [461, 513] on div "Setting up your live class Poll for secs No correct answer Start poll" at bounding box center [479, 332] width 856 height 588
click at [495, 513] on icon at bounding box center [491, 658] width 13 height 13
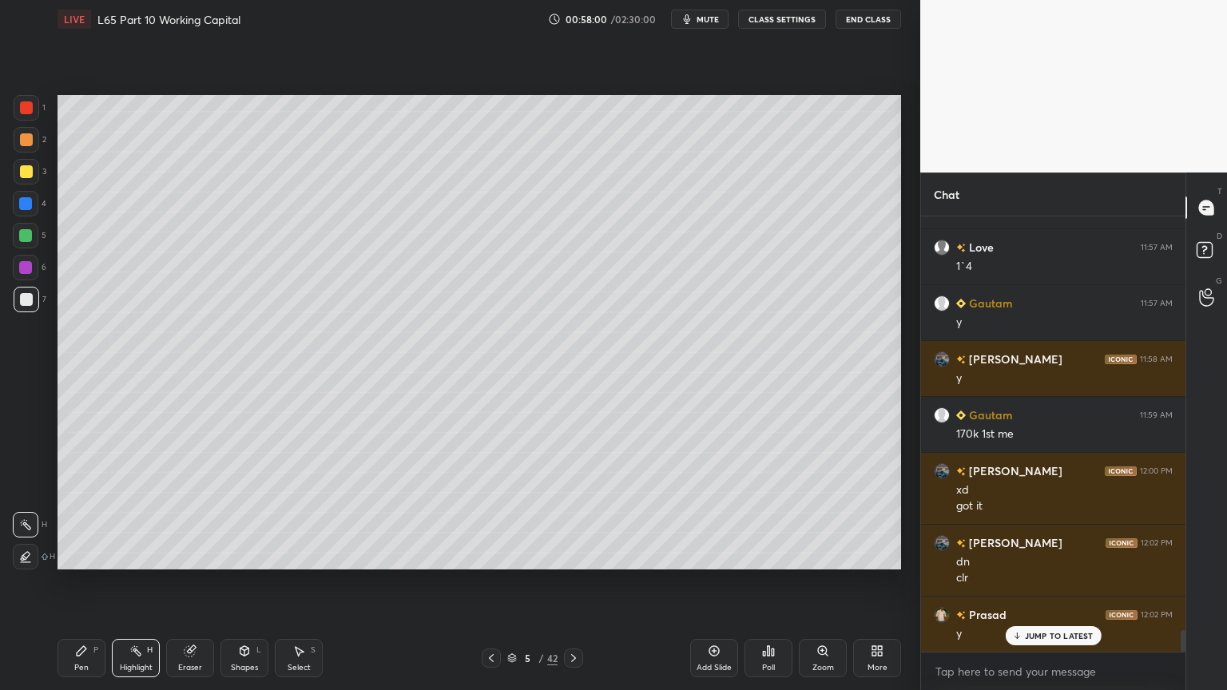
click at [486, 513] on icon at bounding box center [491, 658] width 13 height 13
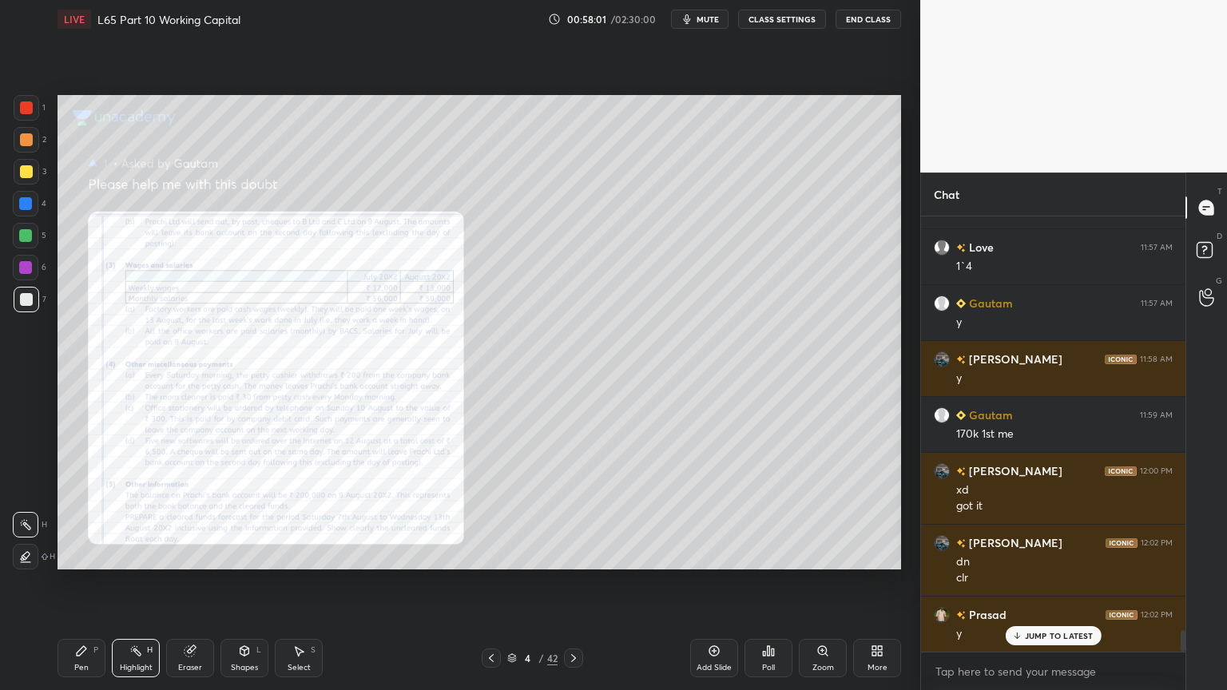
click at [188, 513] on div "Eraser" at bounding box center [190, 658] width 48 height 38
click at [32, 513] on div "Erase all" at bounding box center [26, 557] width 26 height 26
click at [490, 513] on icon at bounding box center [491, 658] width 13 height 13
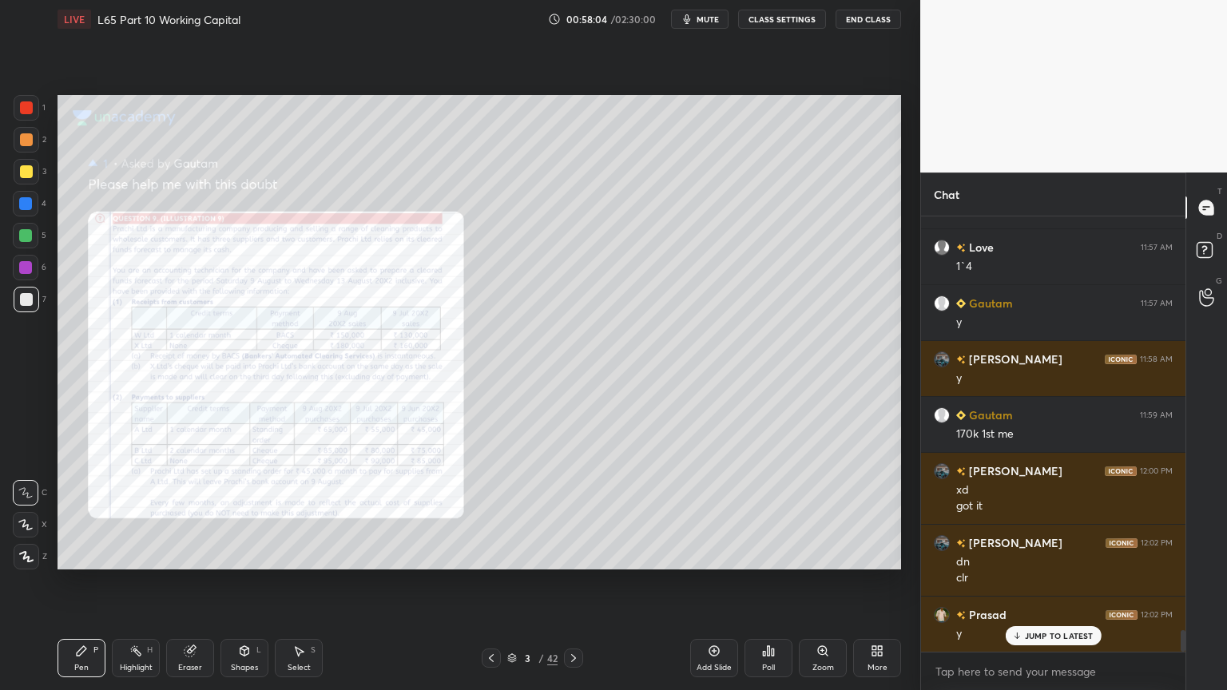
click at [187, 513] on icon at bounding box center [189, 651] width 10 height 10
click at [30, 513] on span "Erase all" at bounding box center [26, 556] width 24 height 11
click at [814, 513] on div "Zoom" at bounding box center [823, 658] width 48 height 38
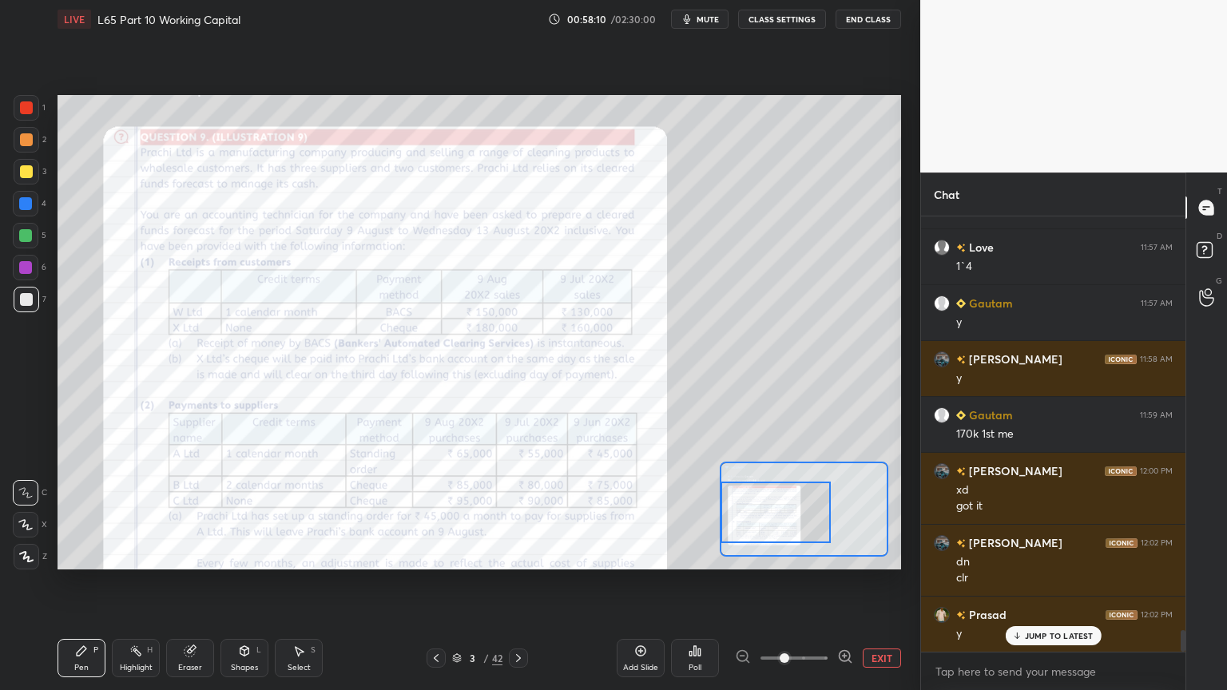
click at [844, 513] on icon at bounding box center [845, 656] width 16 height 16
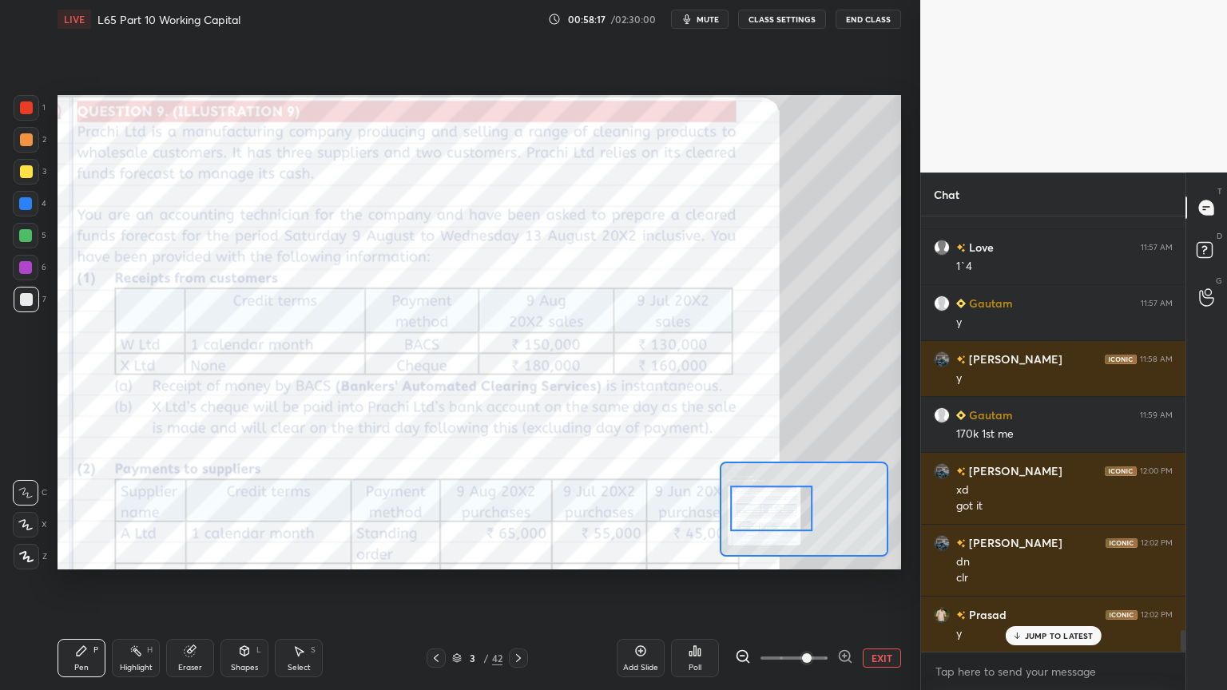
click at [741, 513] on icon at bounding box center [743, 656] width 16 height 16
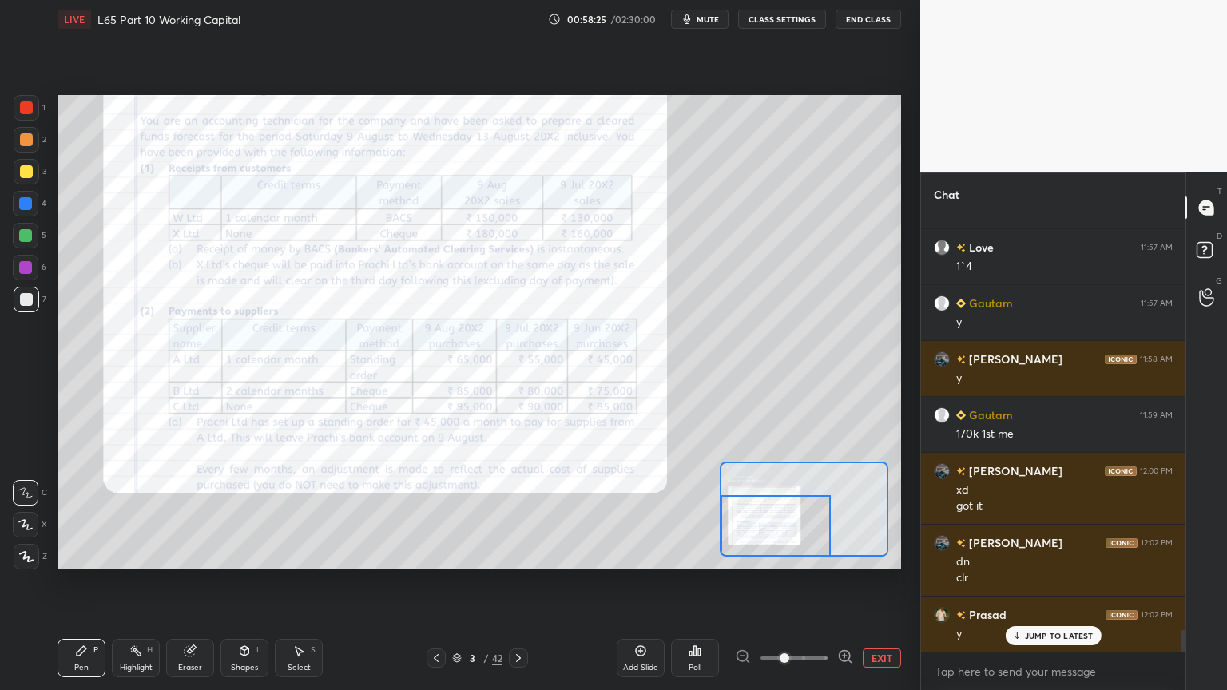
click at [516, 513] on icon at bounding box center [518, 658] width 13 height 13
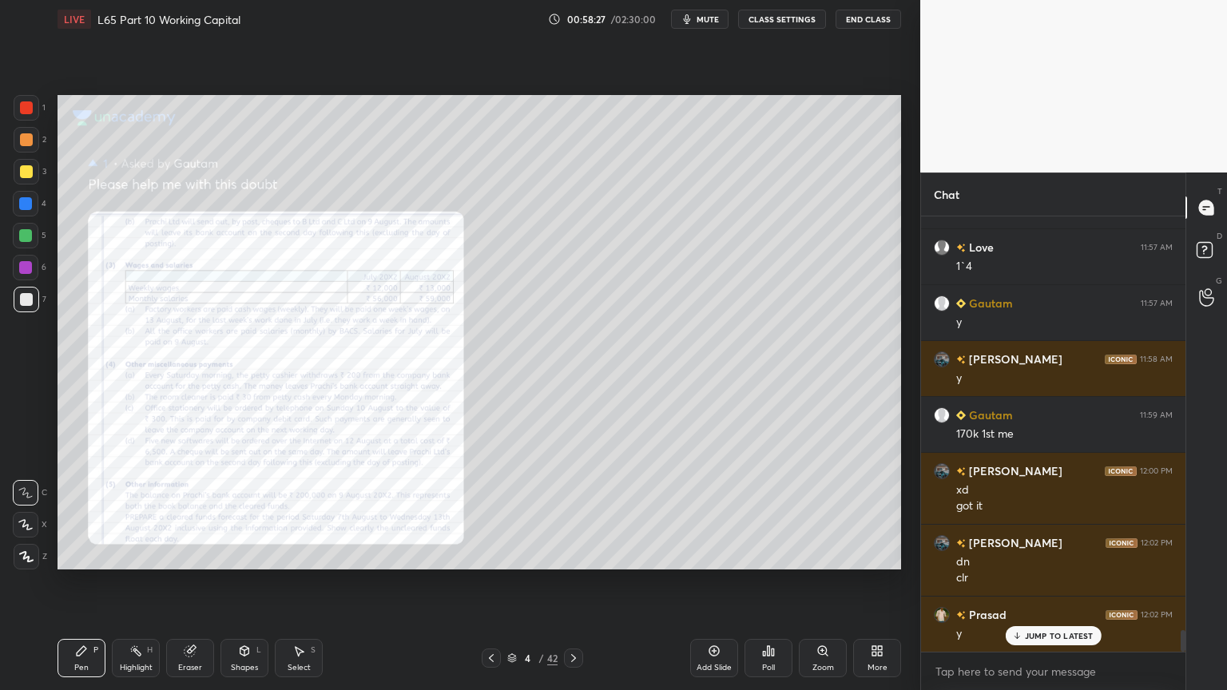
click at [821, 513] on div "Zoom" at bounding box center [823, 658] width 48 height 38
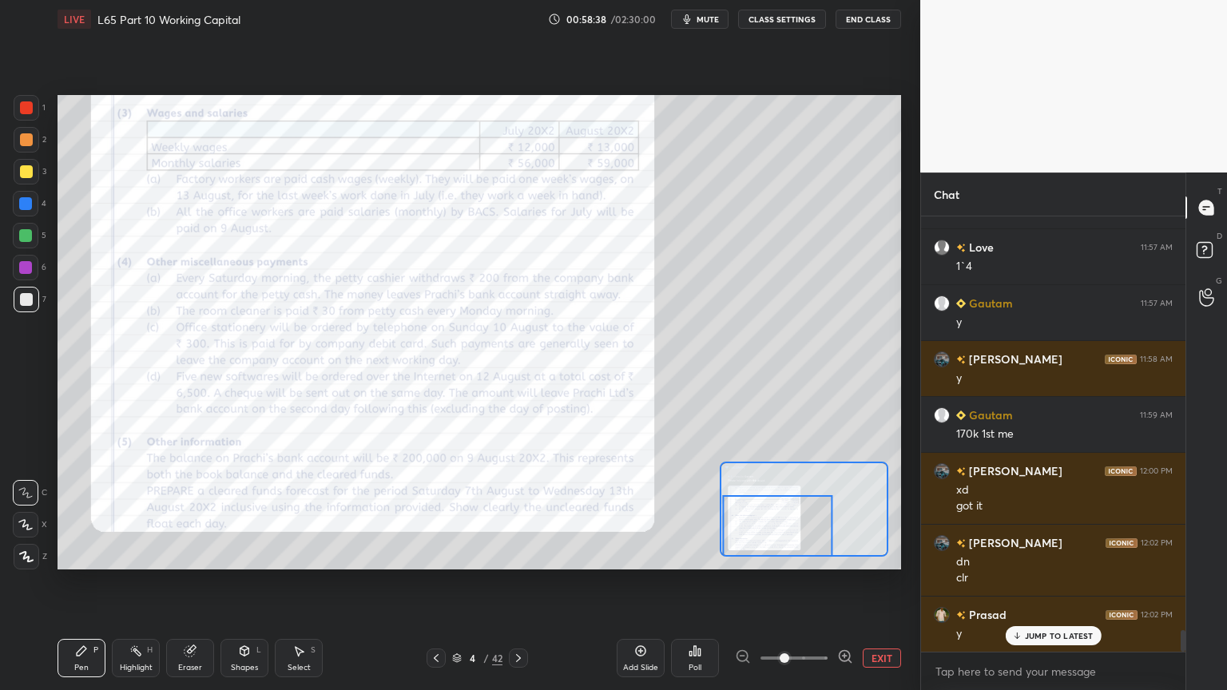
click at [520, 513] on icon at bounding box center [518, 658] width 13 height 13
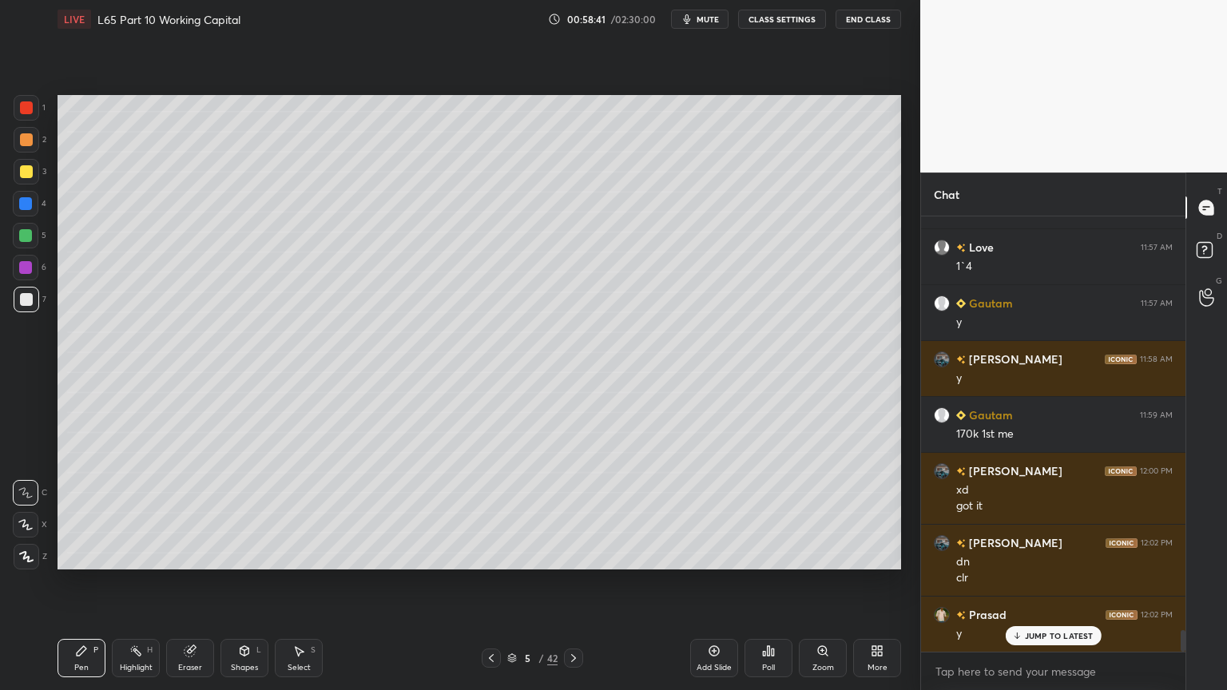
click at [575, 513] on icon at bounding box center [573, 658] width 13 height 13
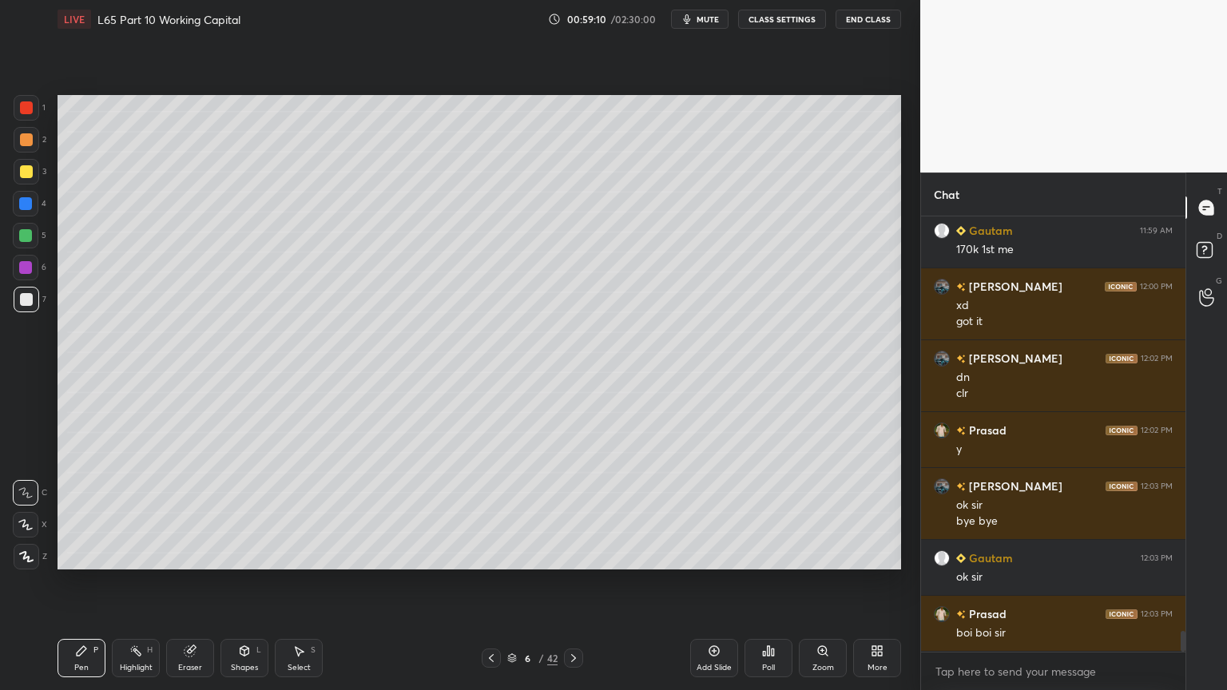
scroll to position [8590, 0]
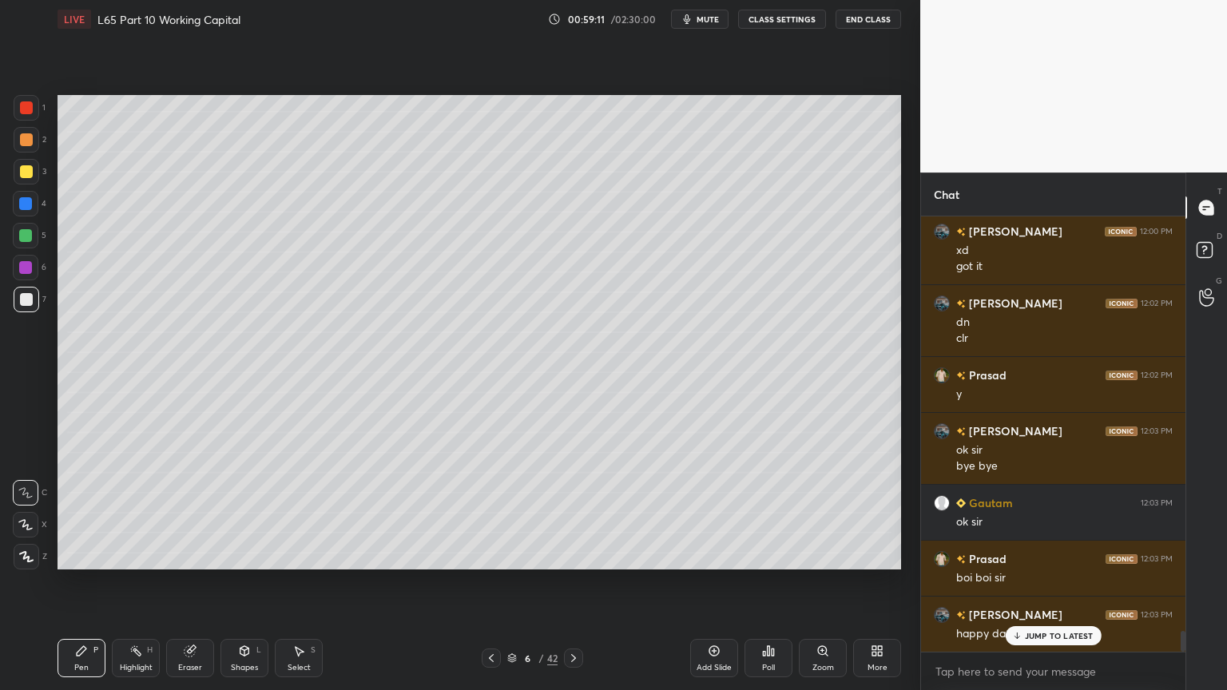
click at [858, 15] on button "End Class" at bounding box center [867, 19] width 65 height 19
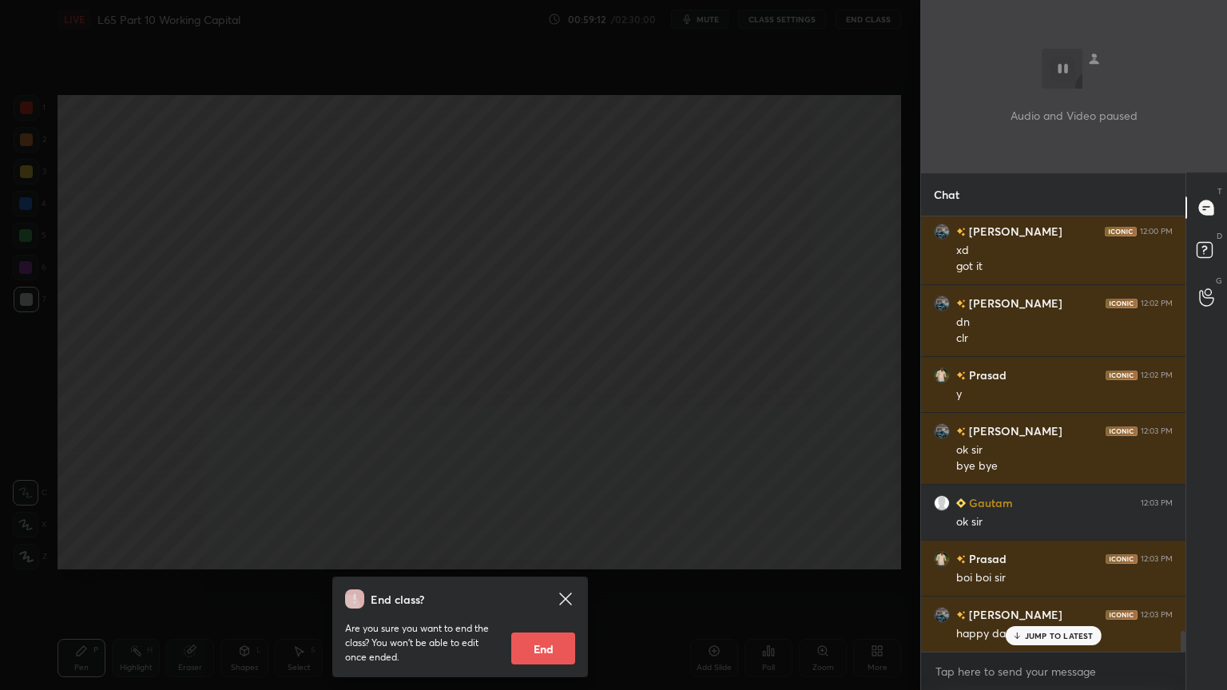
click at [542, 513] on button "End" at bounding box center [543, 648] width 64 height 32
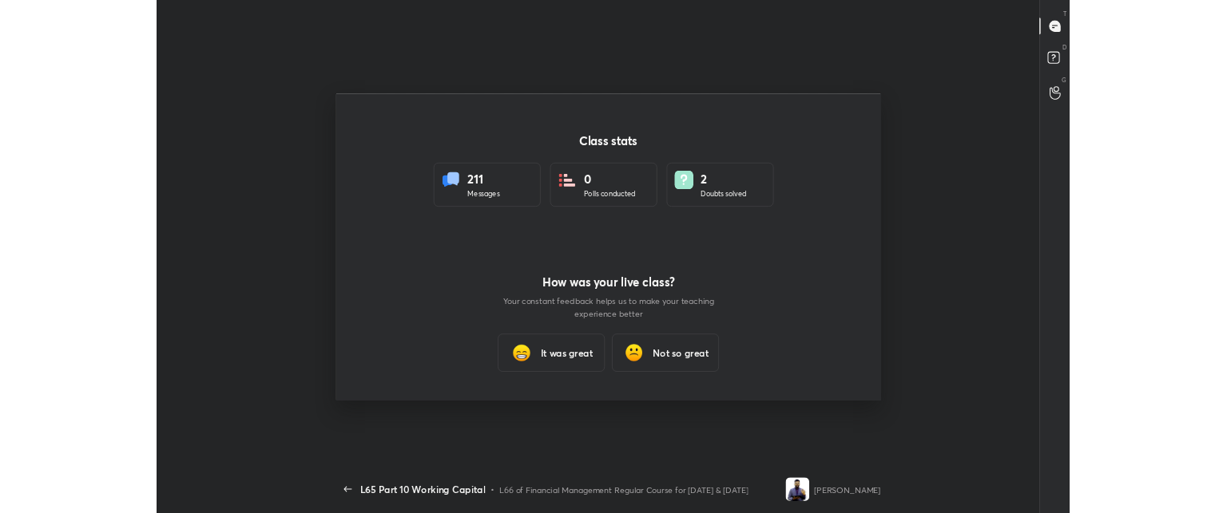
scroll to position [79446, 78644]
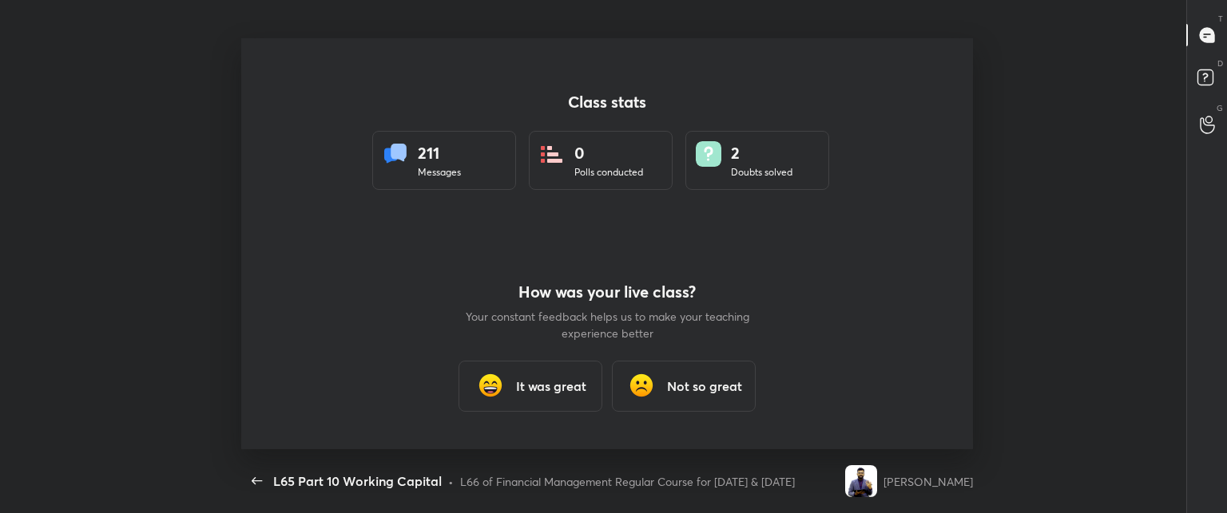
type textarea "x"
